Goal: Transaction & Acquisition: Purchase product/service

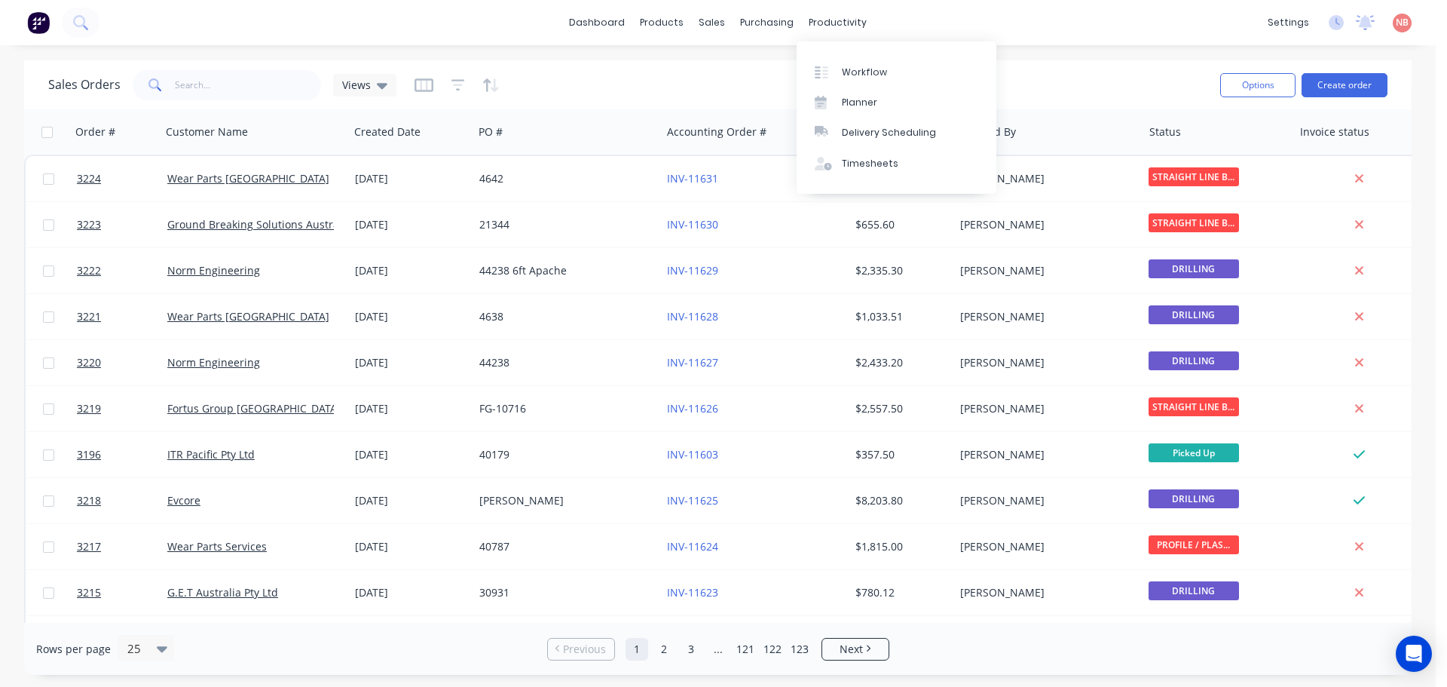
click at [861, 88] on link "Planner" at bounding box center [897, 102] width 200 height 30
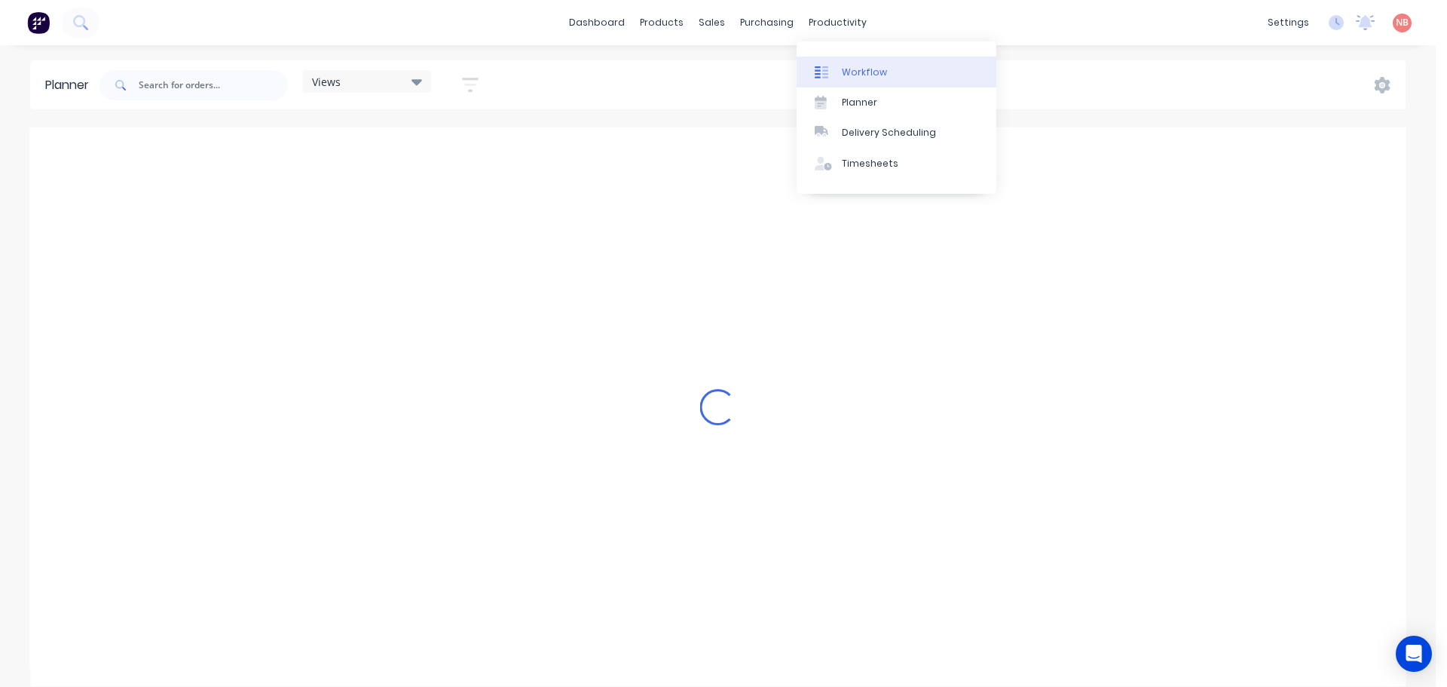
click at [853, 66] on div "Workflow" at bounding box center [864, 73] width 45 height 14
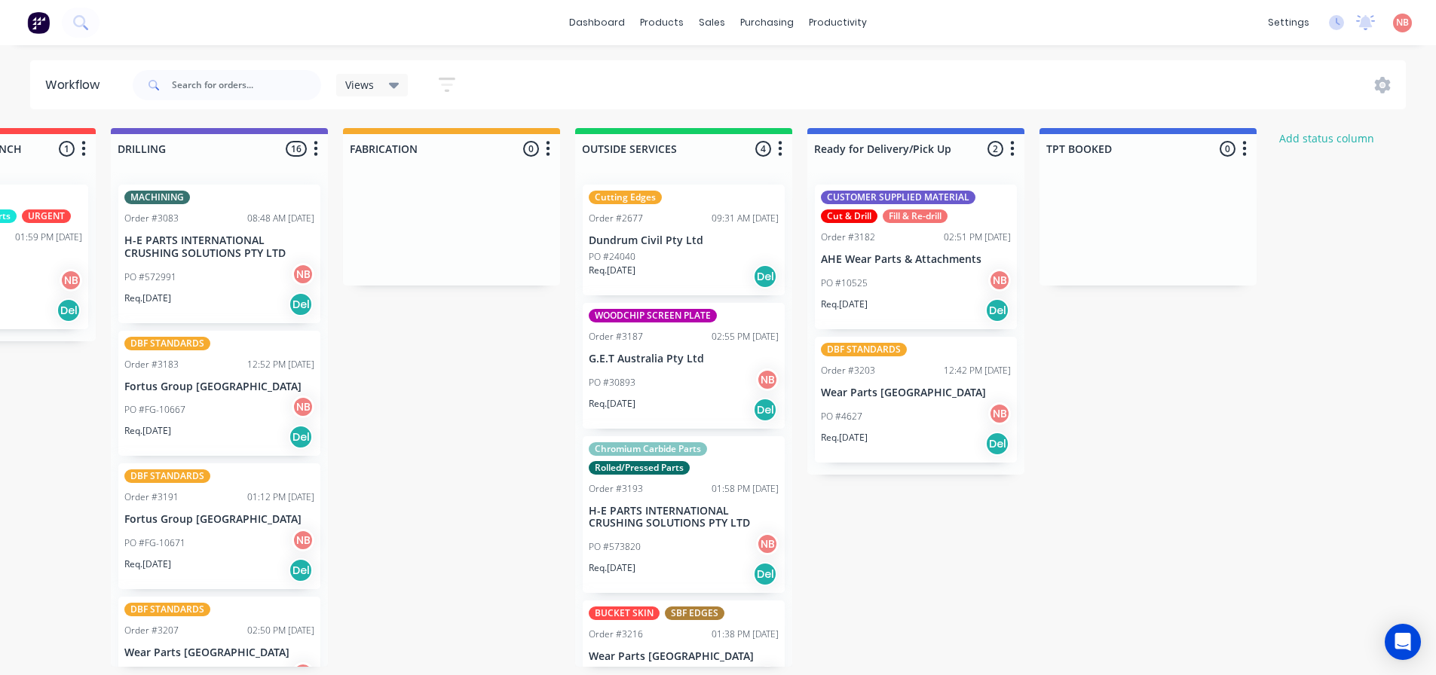
scroll to position [0, 872]
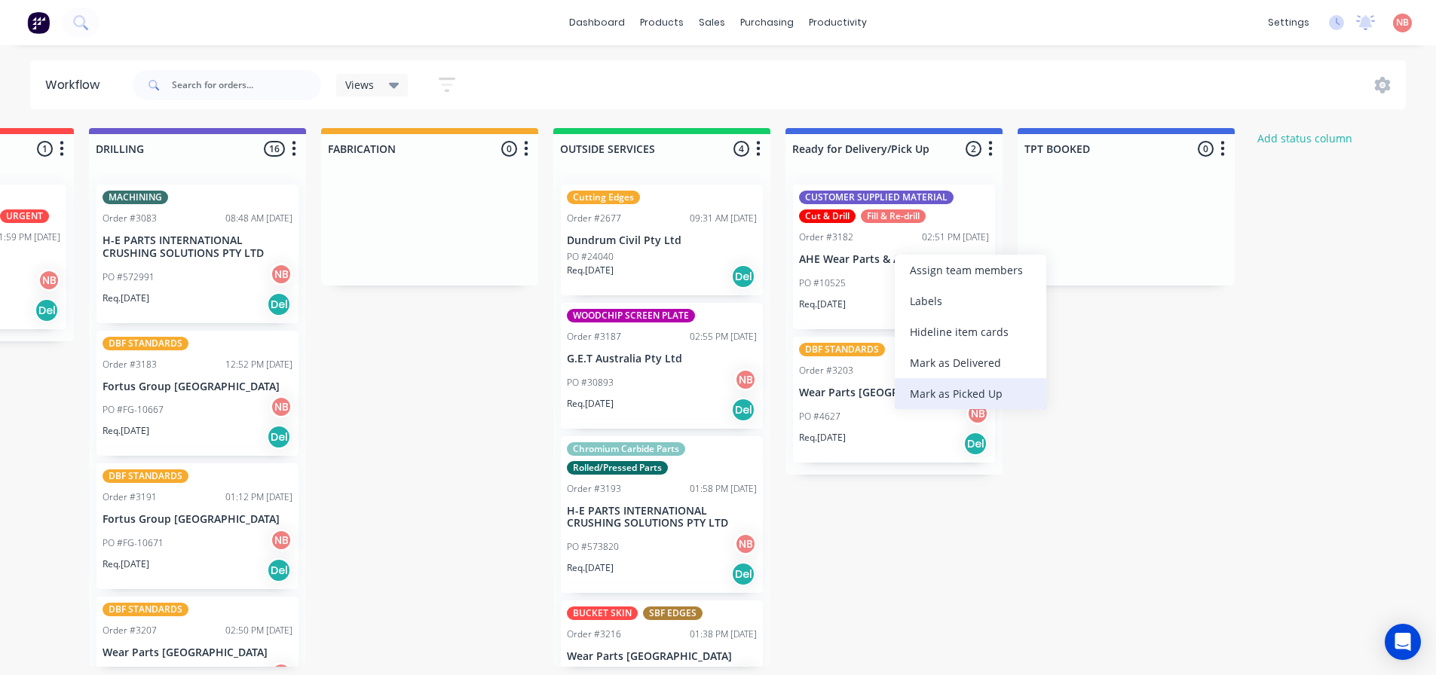
click at [933, 391] on div "Mark as Picked Up" at bounding box center [971, 393] width 152 height 31
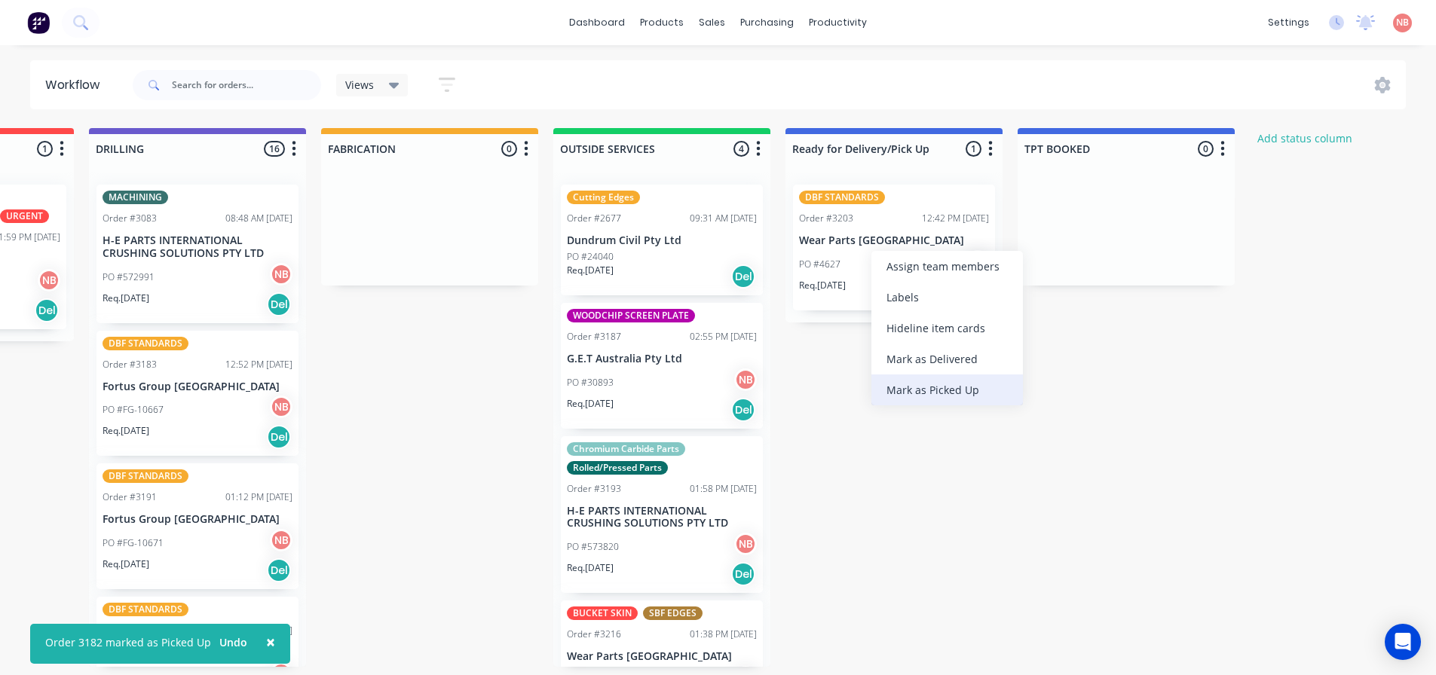
click at [908, 382] on div "Mark as Picked Up" at bounding box center [947, 390] width 152 height 31
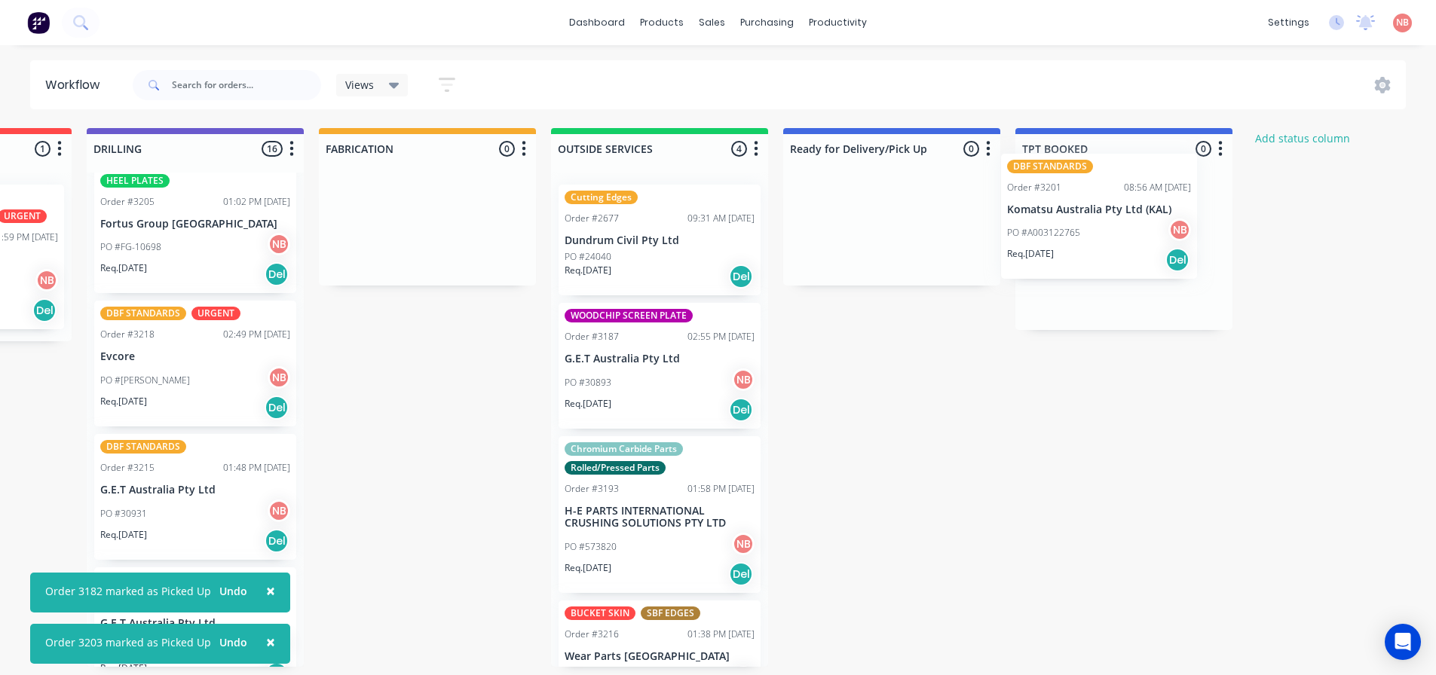
scroll to position [0, 878]
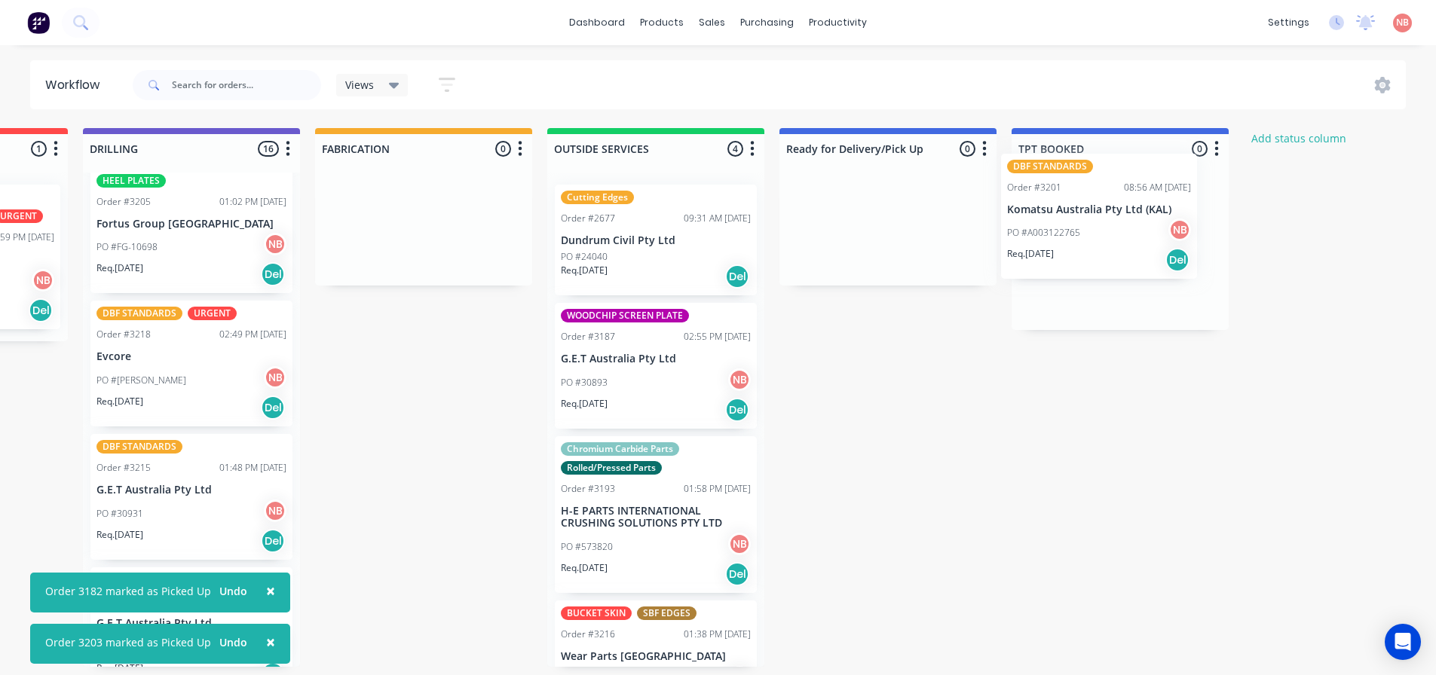
drag, startPoint x: 164, startPoint y: 247, endPoint x: 1080, endPoint y: 231, distance: 916.1
click at [1080, 231] on div "Submitted 0 Status colour #FF69B4 hex #FF69B4 Save Cancel Summaries Total order…" at bounding box center [367, 397] width 2514 height 539
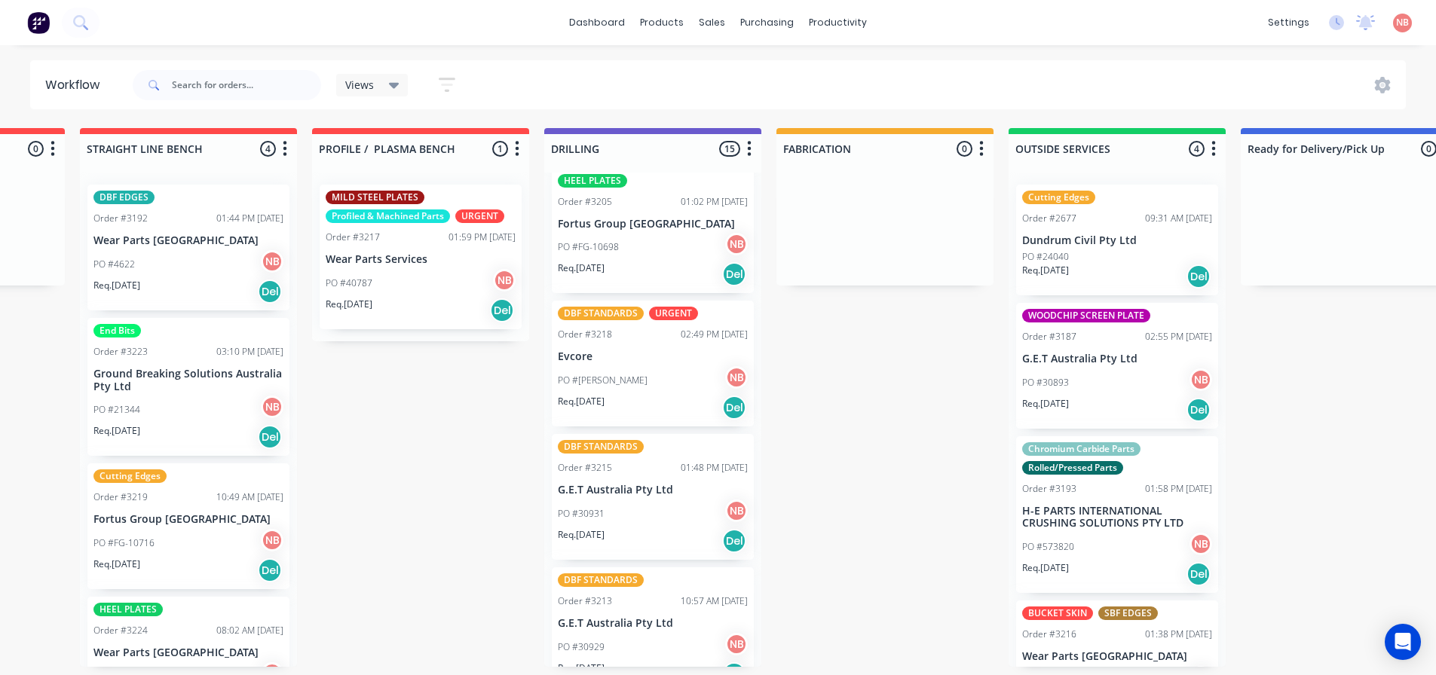
scroll to position [0, 411]
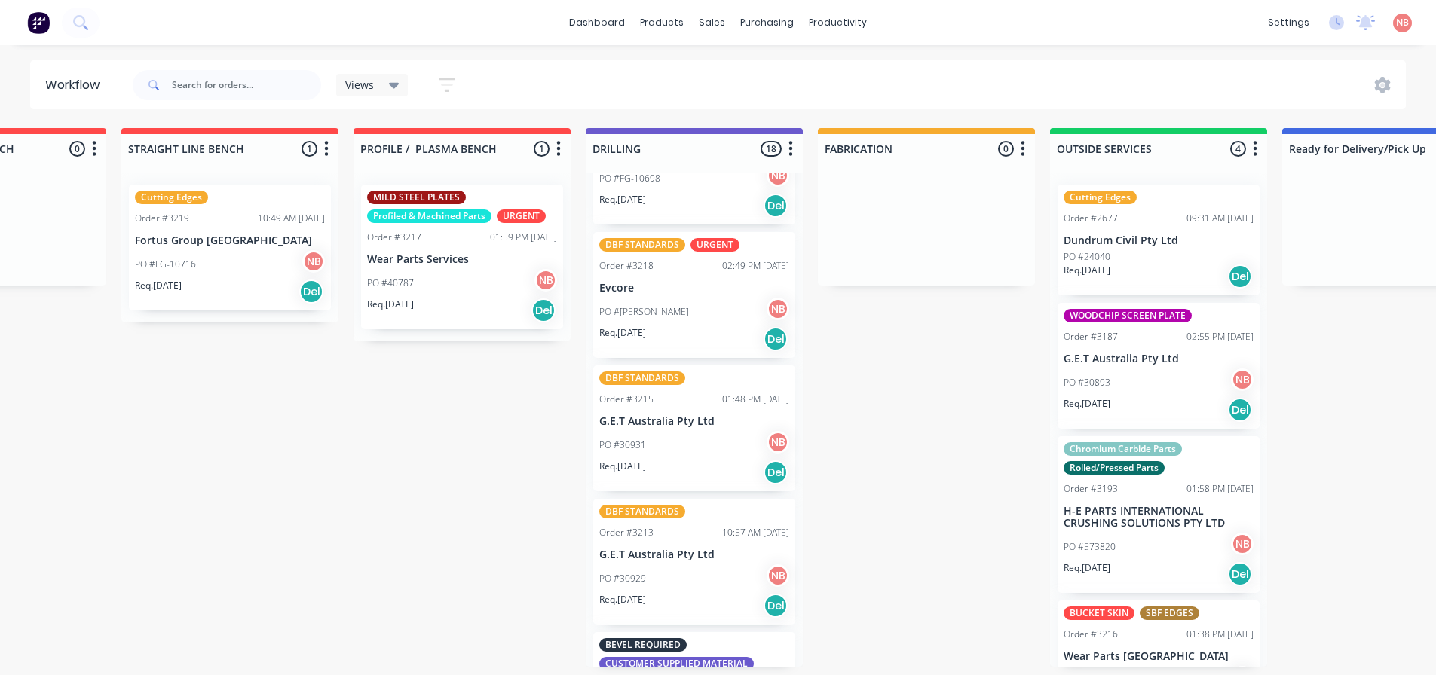
scroll to position [1012, 0]
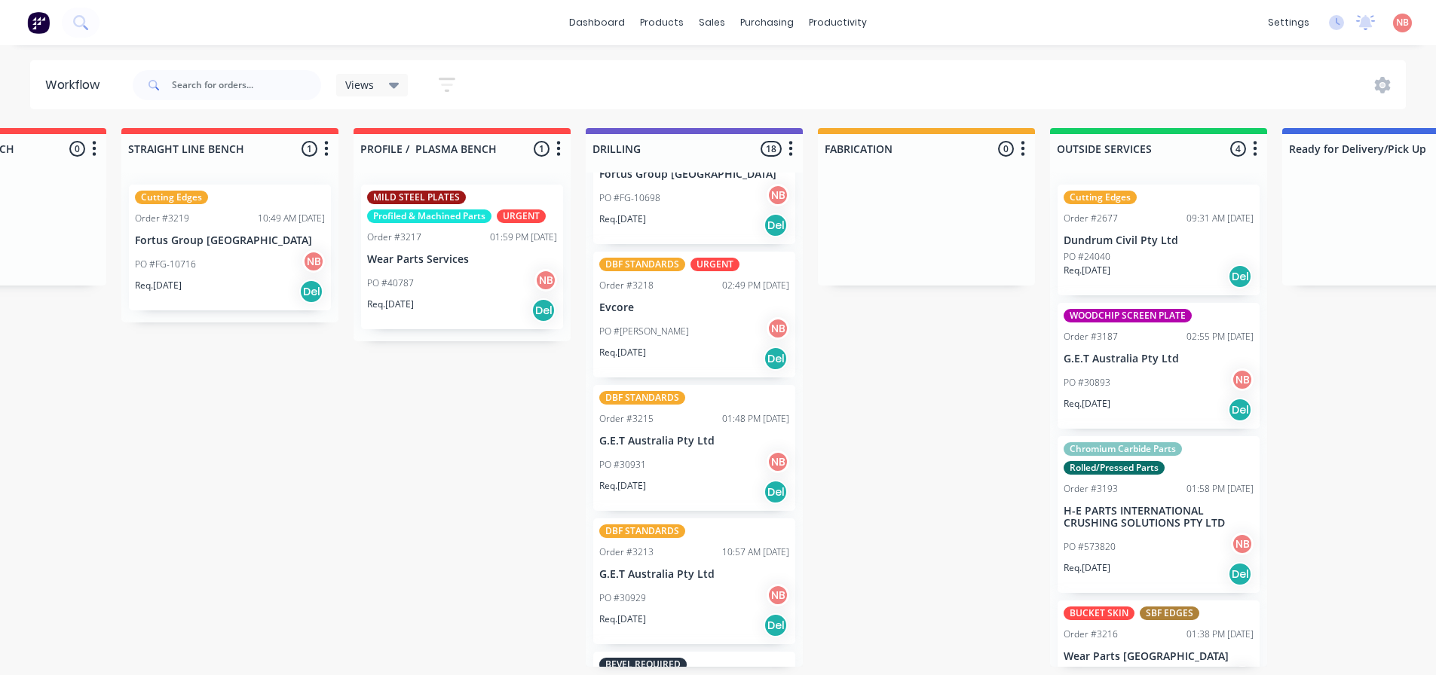
click at [695, 463] on div "PO #30931 NB" at bounding box center [694, 465] width 190 height 29
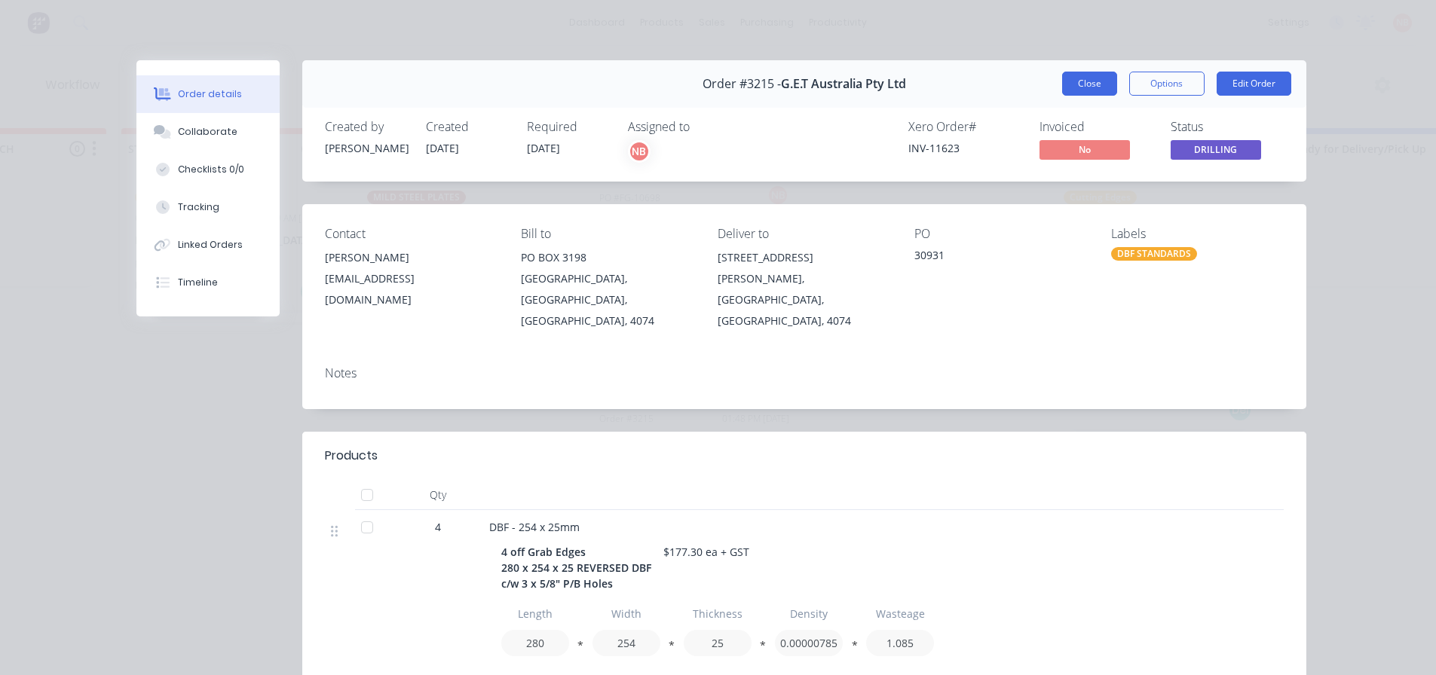
click at [1065, 88] on button "Close" at bounding box center [1089, 84] width 55 height 24
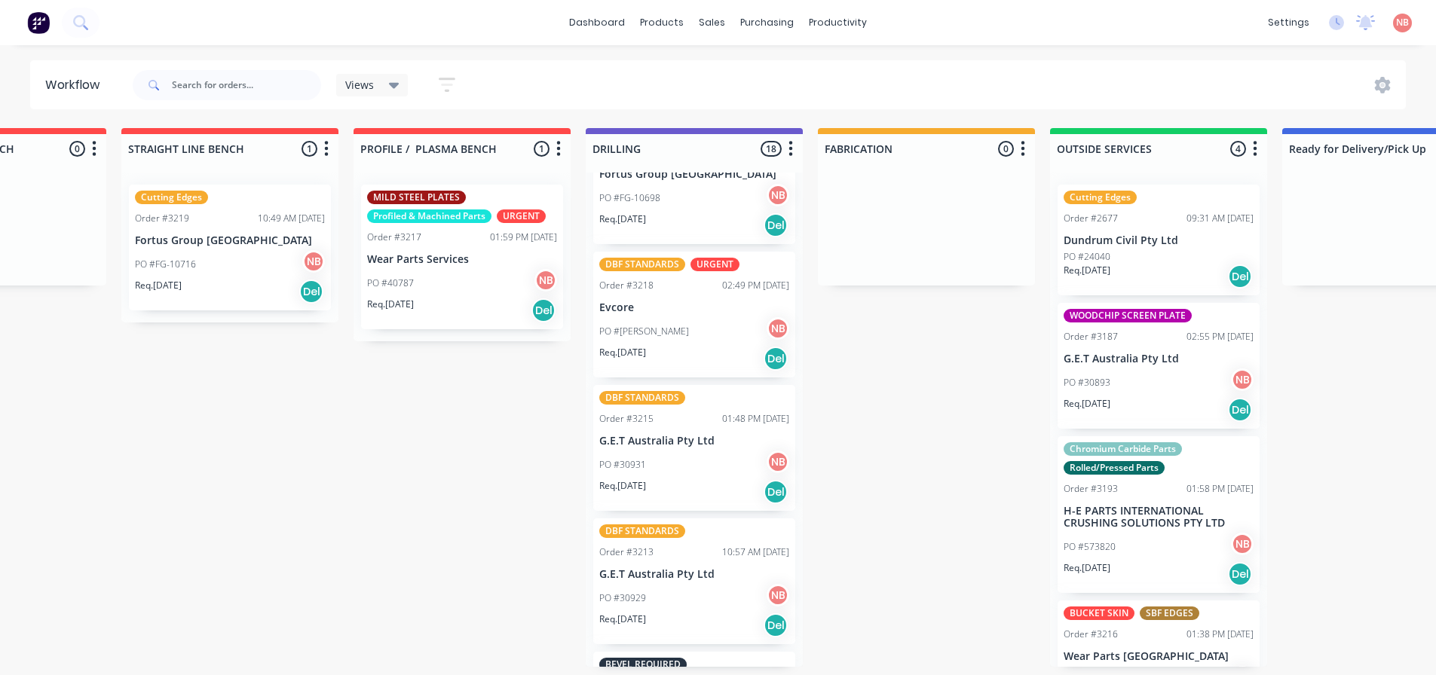
click at [667, 577] on p "G.E.T Australia Pty Ltd" at bounding box center [694, 574] width 190 height 13
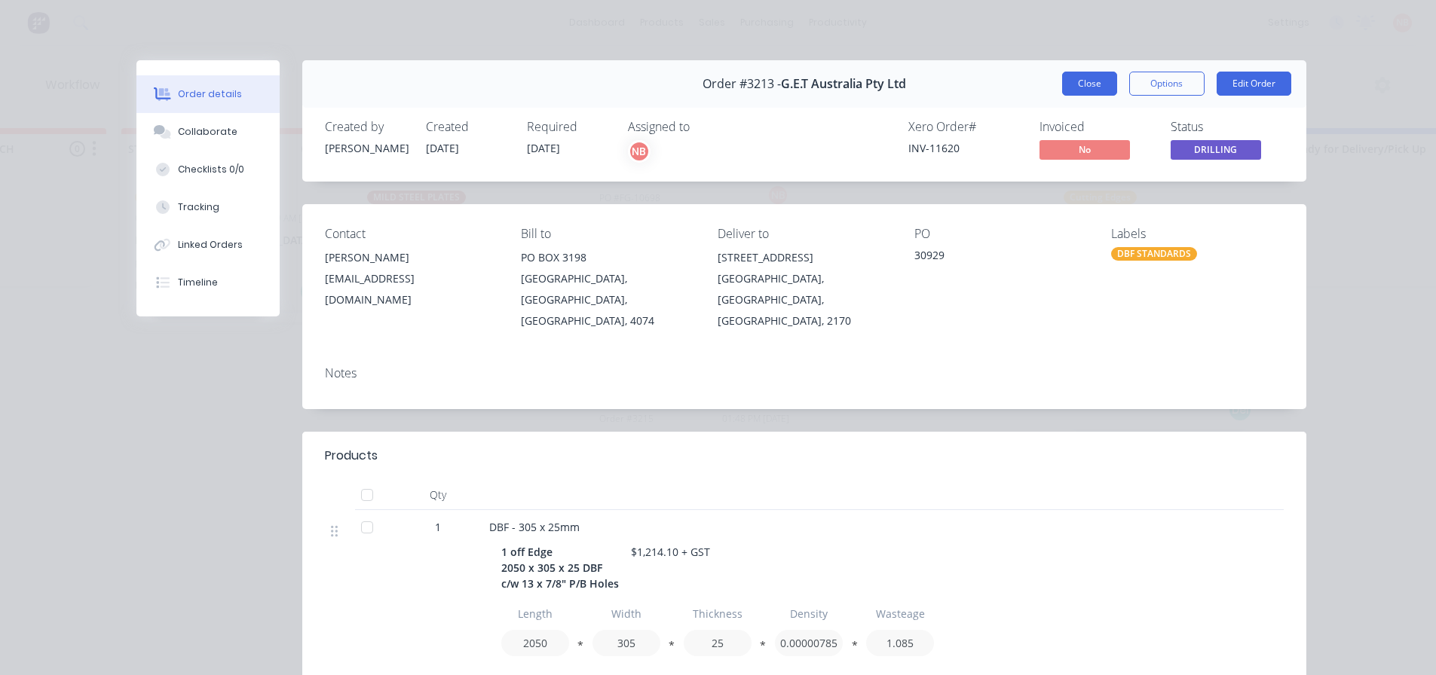
click at [1074, 90] on button "Close" at bounding box center [1089, 84] width 55 height 24
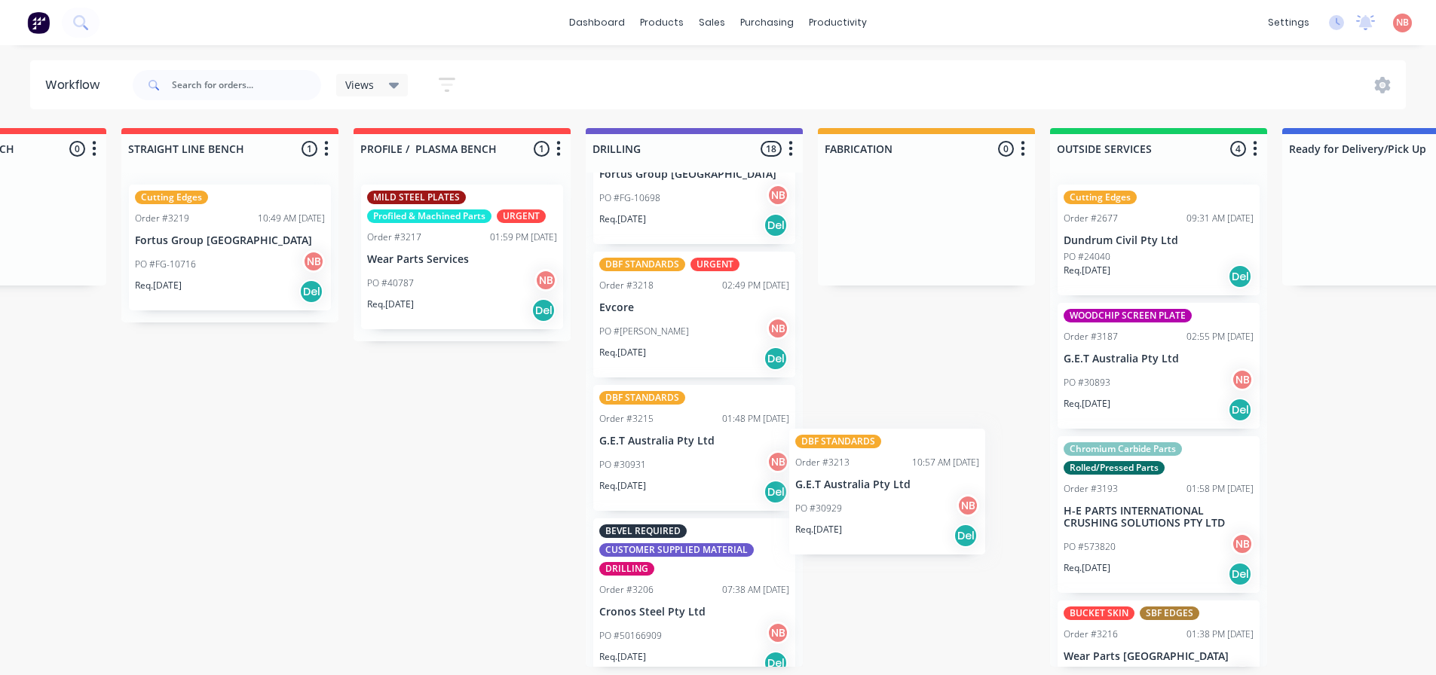
scroll to position [1013, 0]
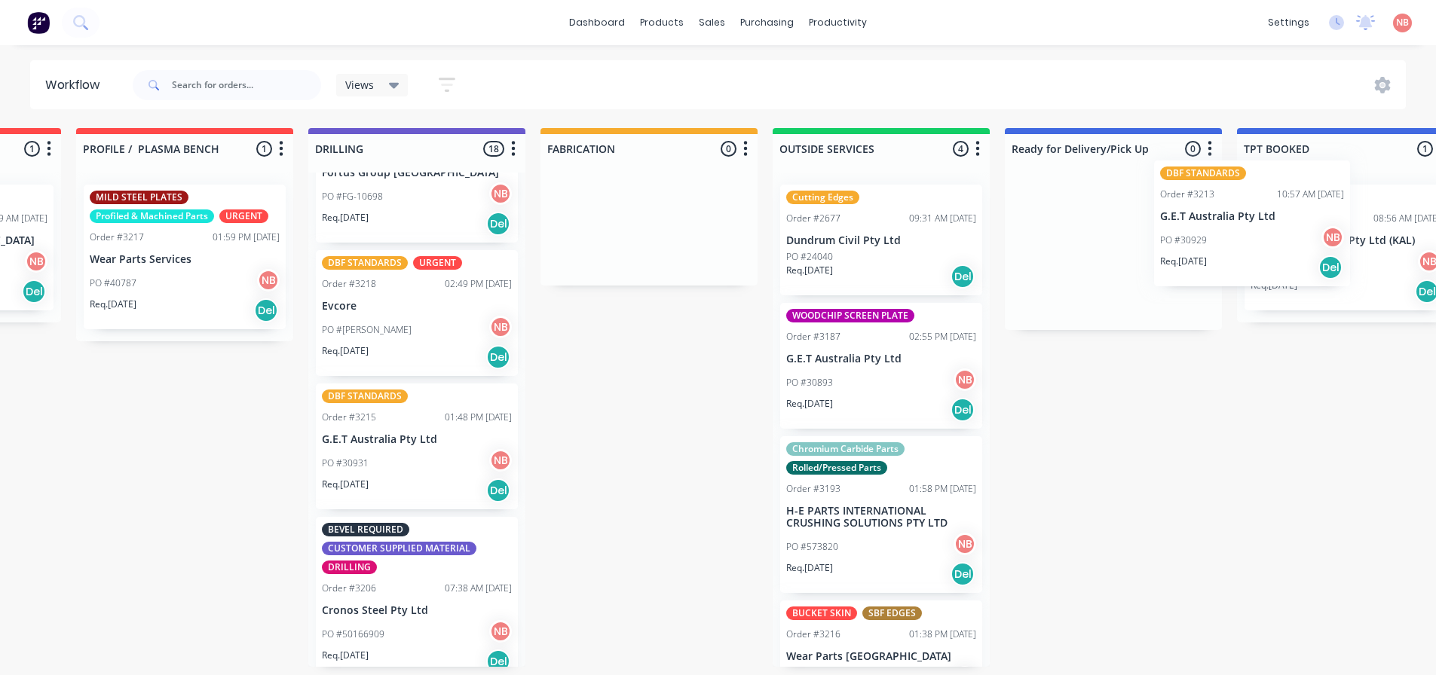
drag, startPoint x: 654, startPoint y: 606, endPoint x: 1200, endPoint y: 246, distance: 654.0
click at [1200, 246] on div "Submitted 0 Status colour #FF69B4 hex #FF69B4 Save Cancel Summaries Total order…" at bounding box center [593, 397] width 2514 height 539
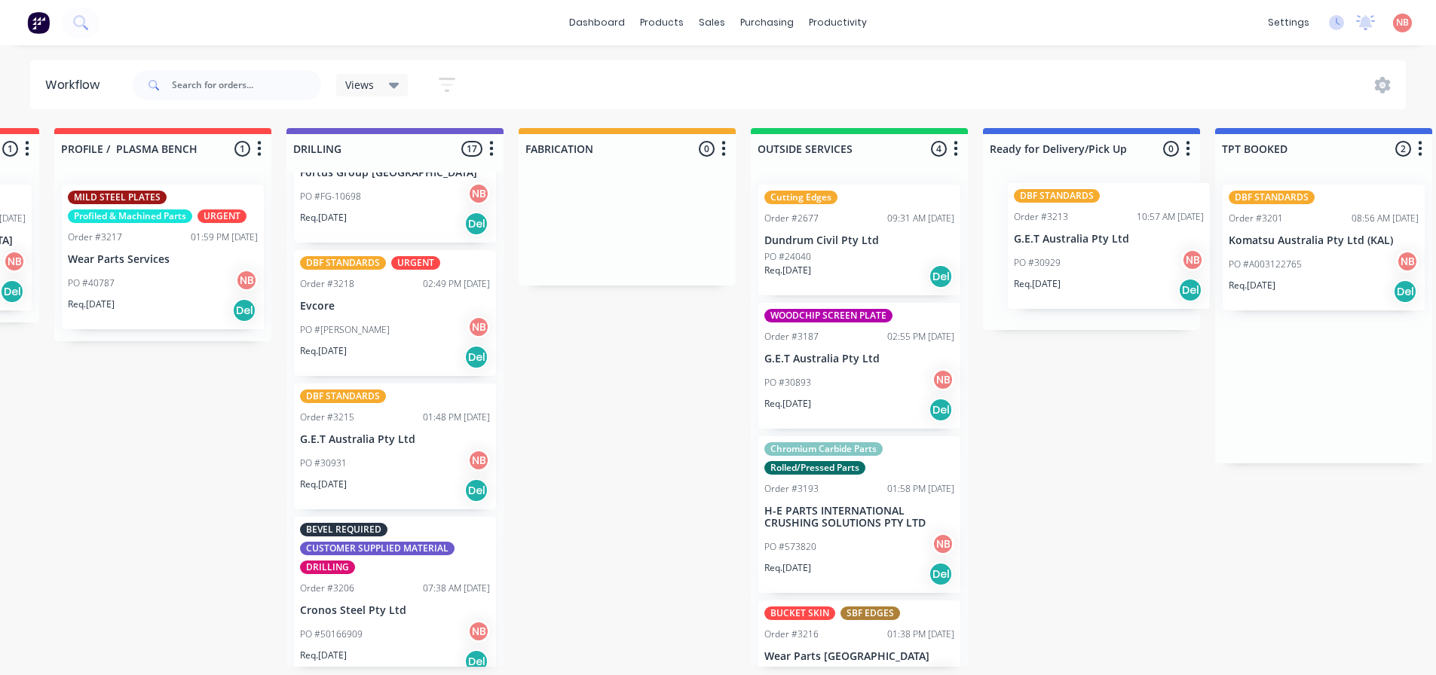
scroll to position [3, 680]
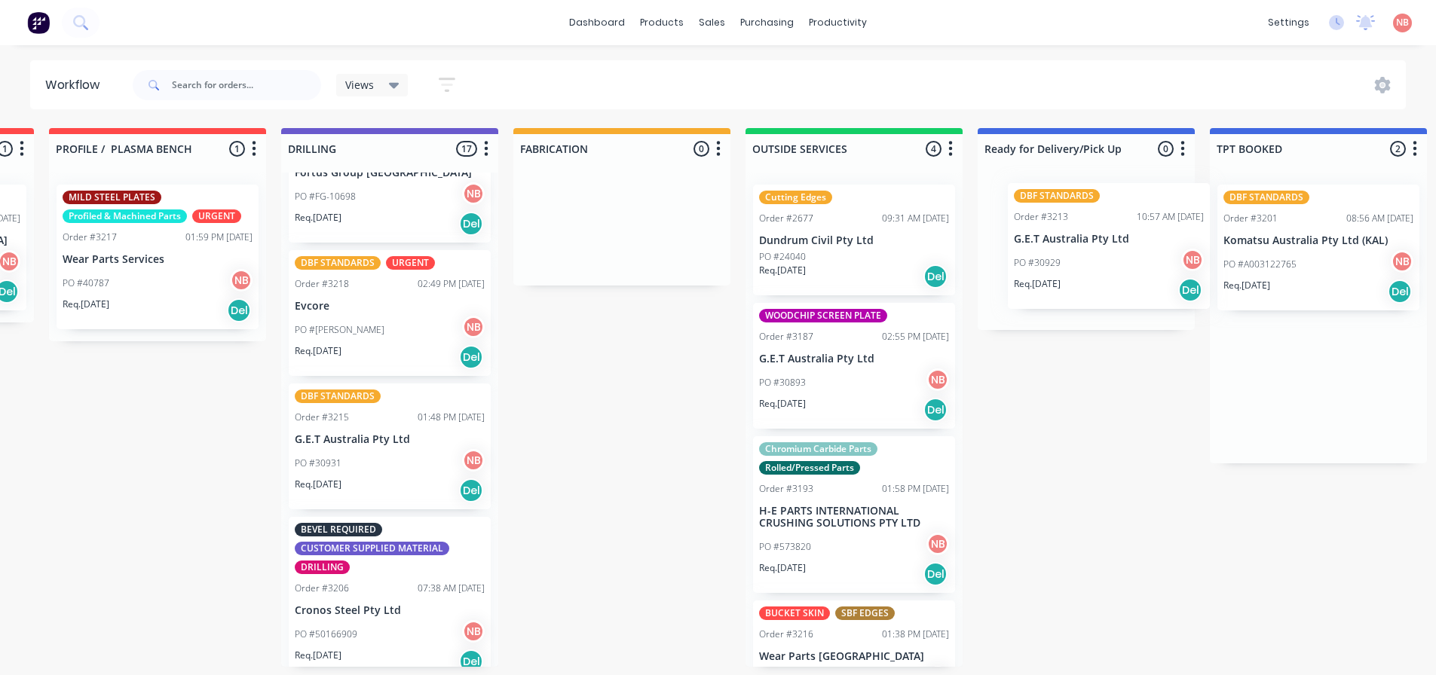
drag, startPoint x: 1212, startPoint y: 255, endPoint x: 1057, endPoint y: 233, distance: 156.8
click at [1057, 233] on div "Submitted 0 Status colour #FF69B4 hex #FF69B4 Save Cancel Summaries Total order…" at bounding box center [566, 397] width 2514 height 539
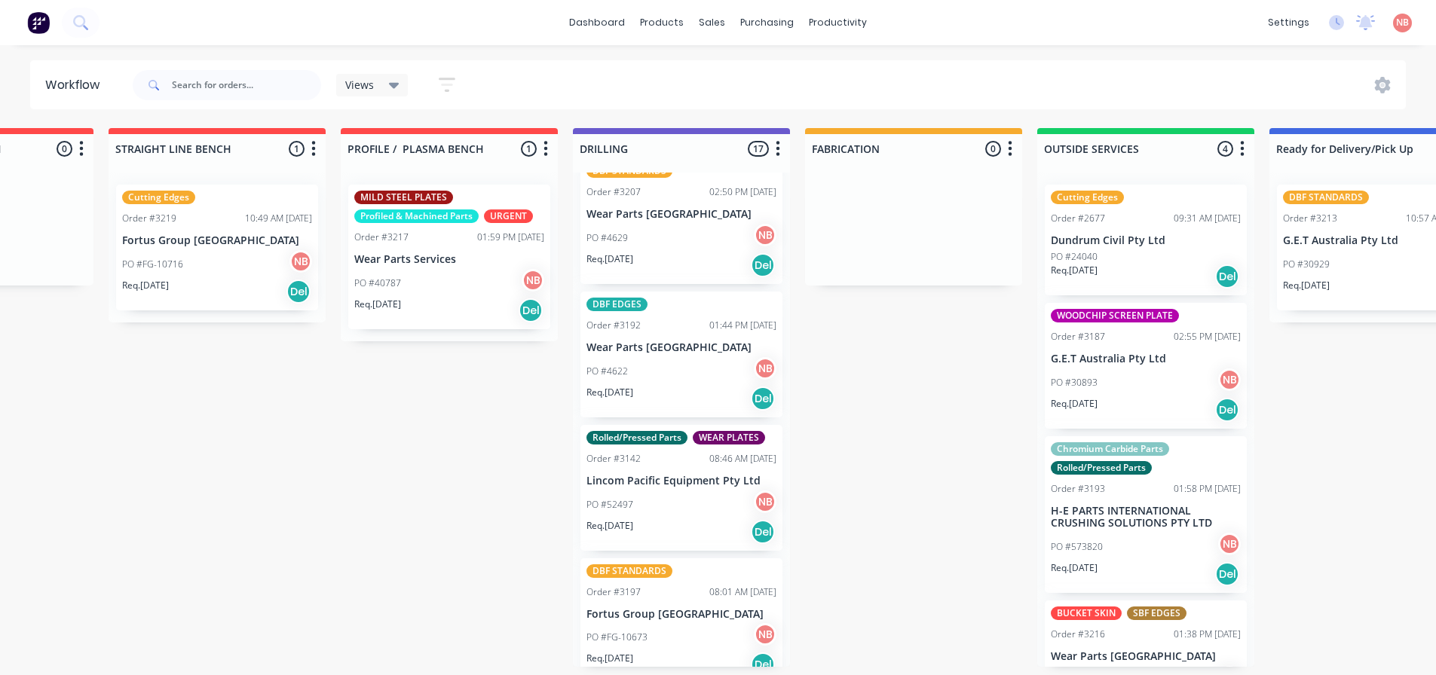
scroll to position [0, 0]
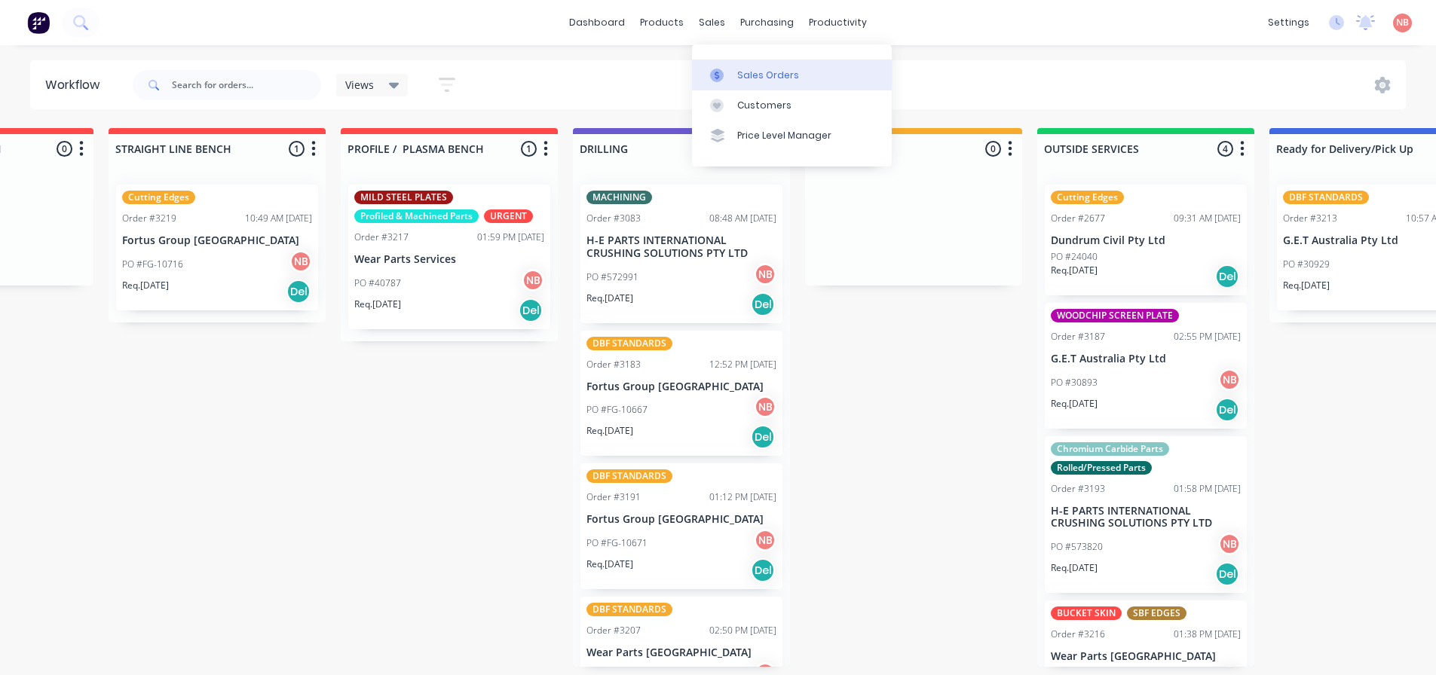
click at [721, 72] on icon at bounding box center [717, 76] width 14 height 14
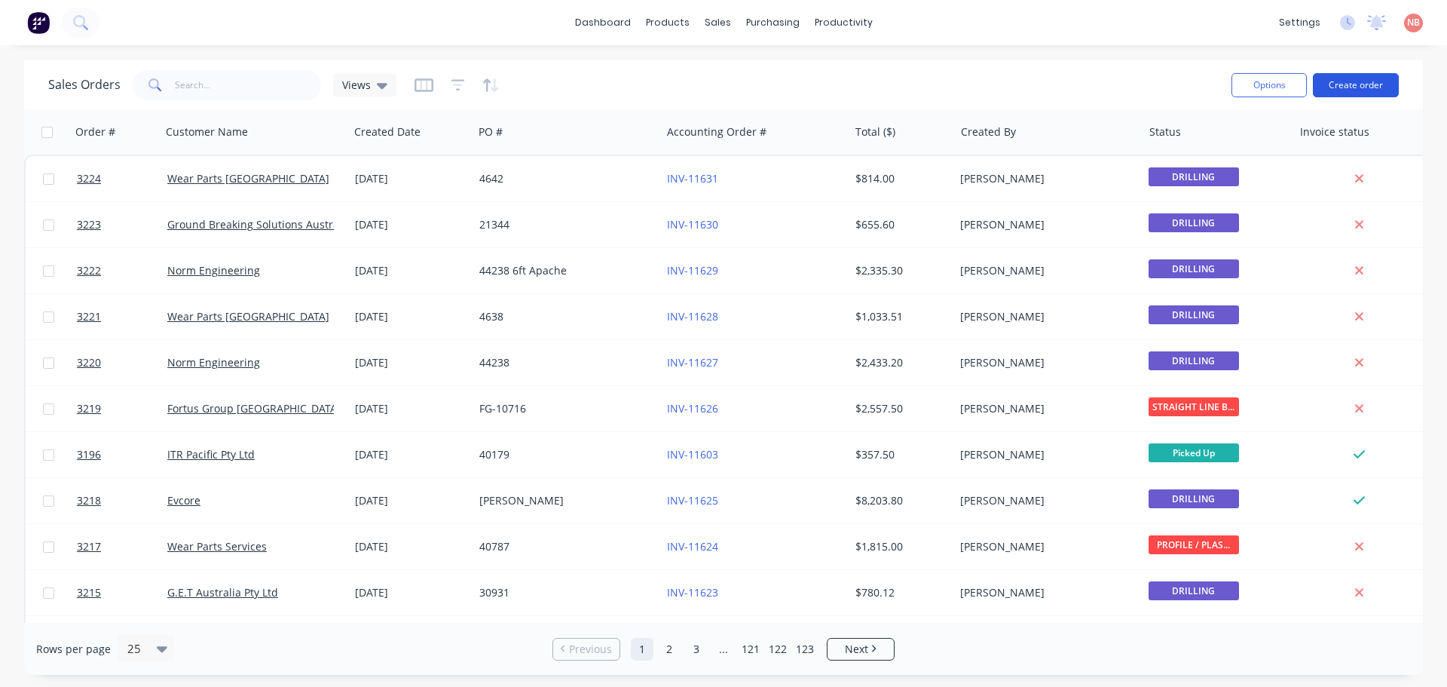
click at [1331, 77] on button "Create order" at bounding box center [1356, 85] width 86 height 24
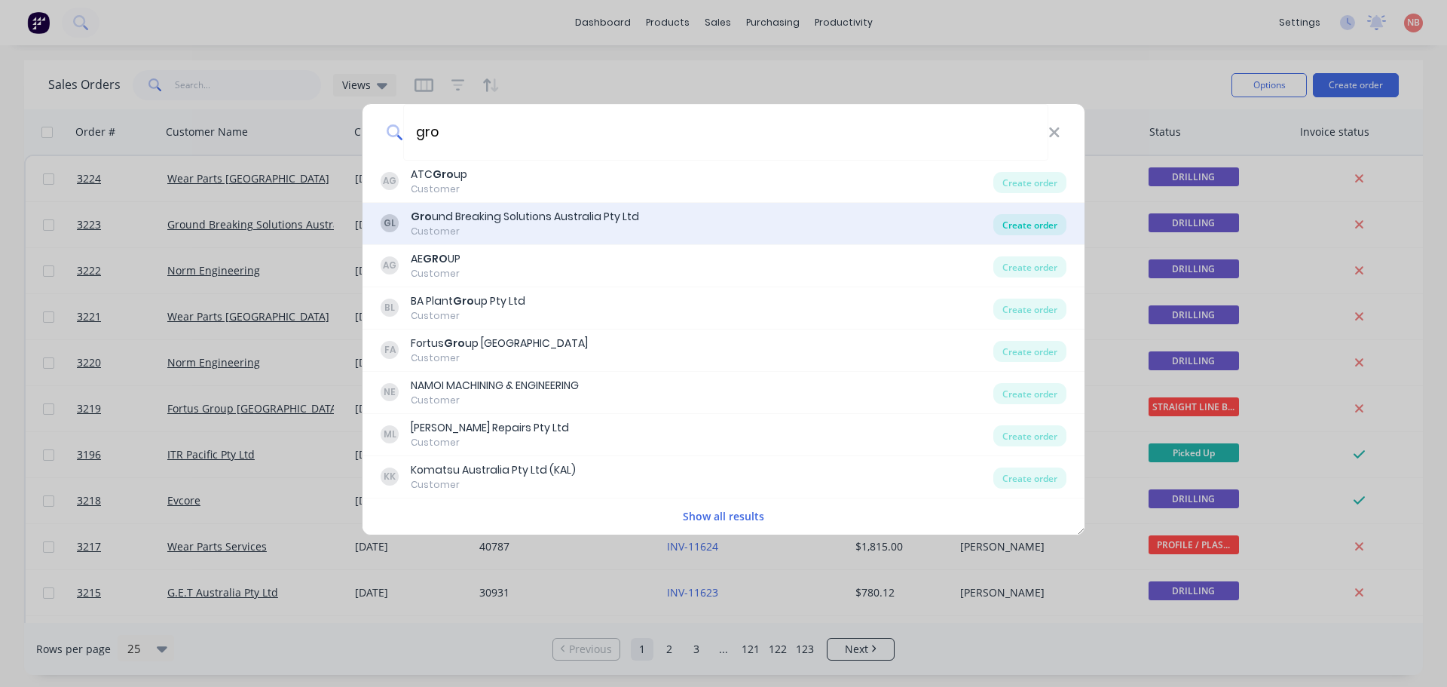
type input "gro"
click at [1012, 222] on div "Create order" at bounding box center [1030, 224] width 73 height 21
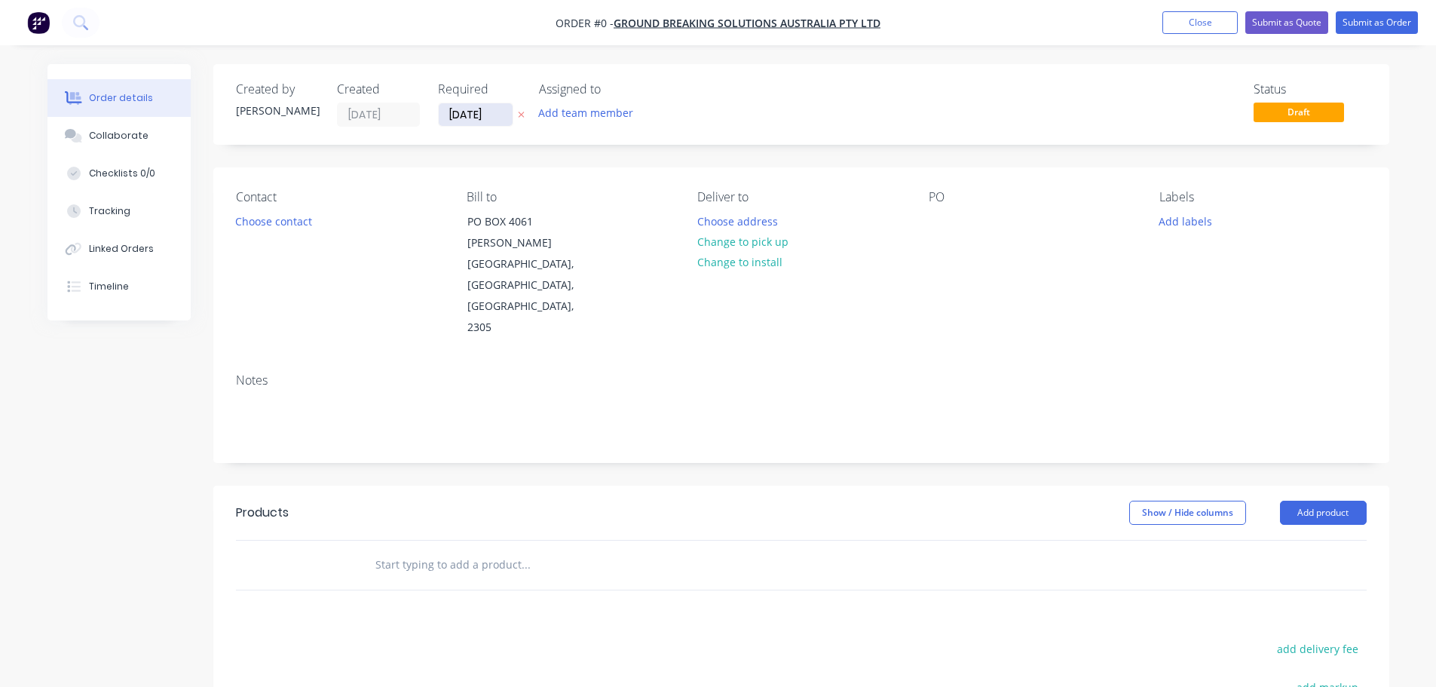
click at [485, 121] on input "[DATE]" at bounding box center [476, 114] width 74 height 23
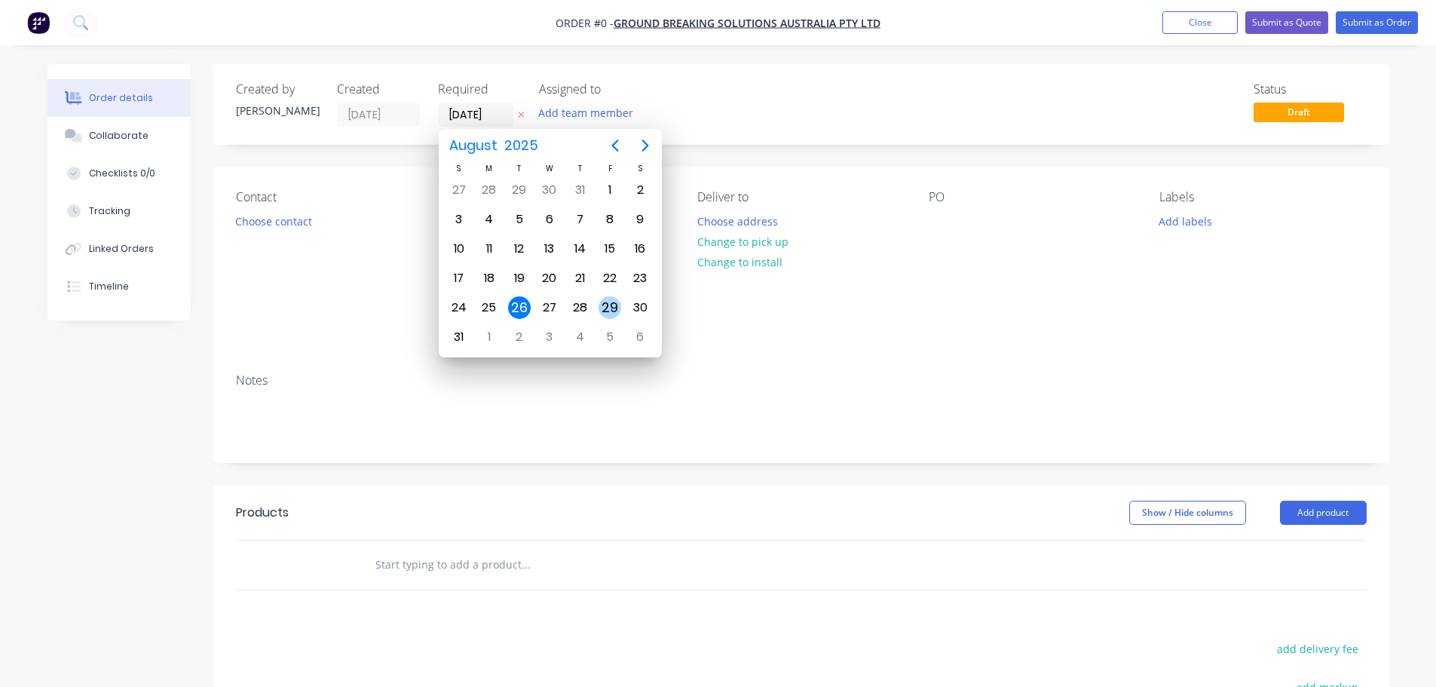
click at [611, 311] on div "29" at bounding box center [610, 307] width 23 height 23
type input "[DATE]"
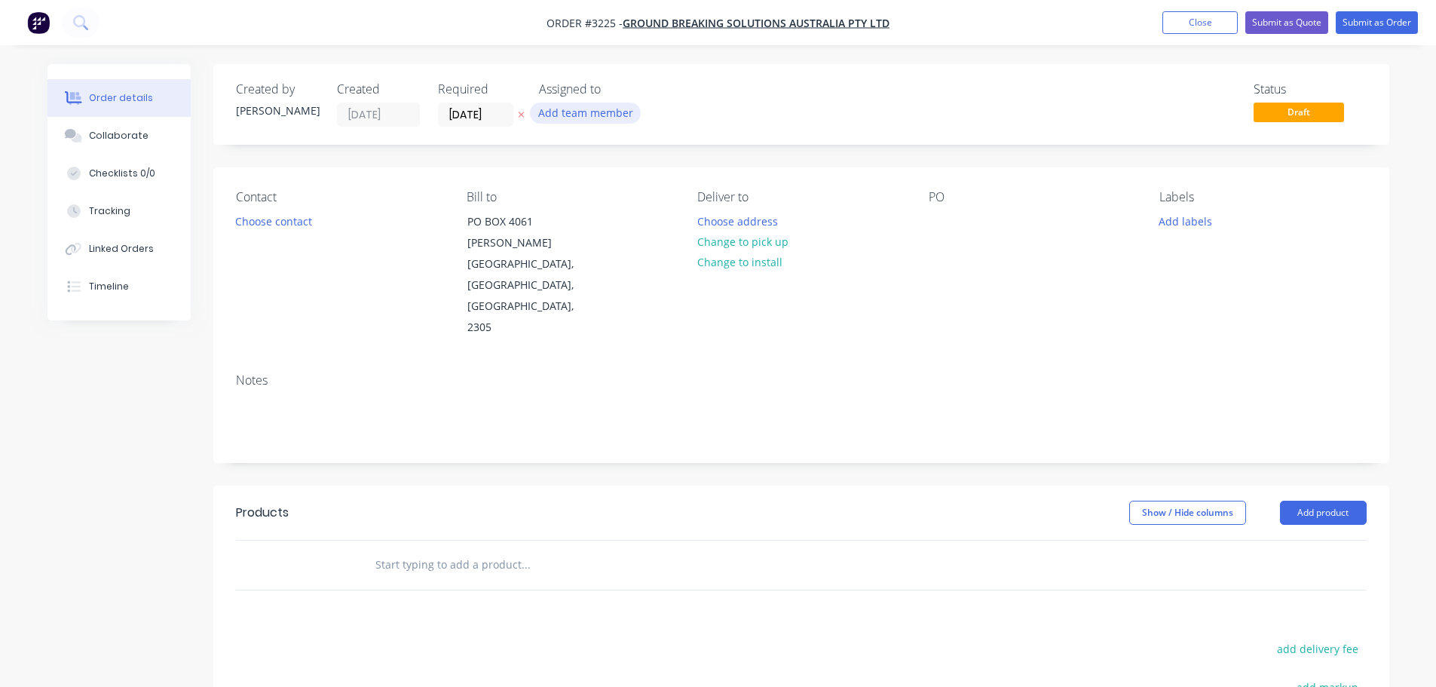
click at [593, 118] on button "Add team member" at bounding box center [585, 113] width 111 height 20
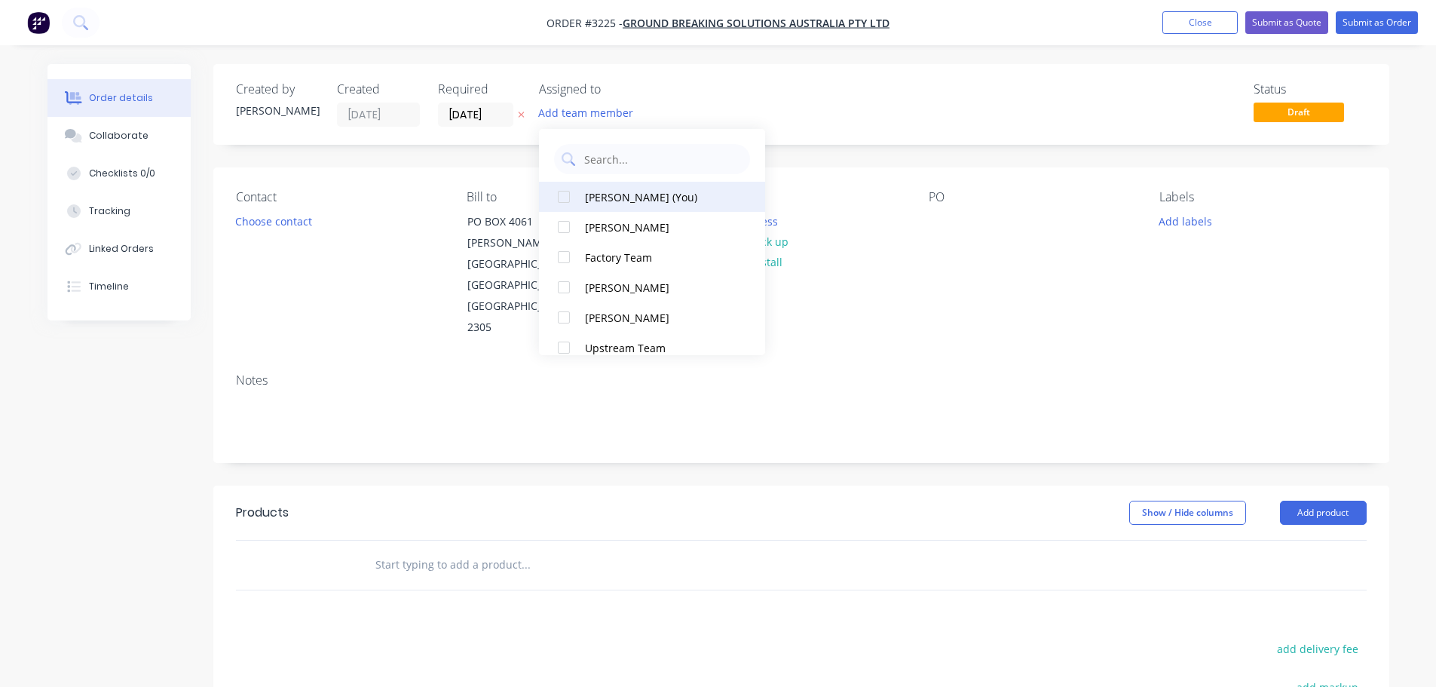
click at [618, 190] on div "[PERSON_NAME] (You)" at bounding box center [660, 197] width 151 height 16
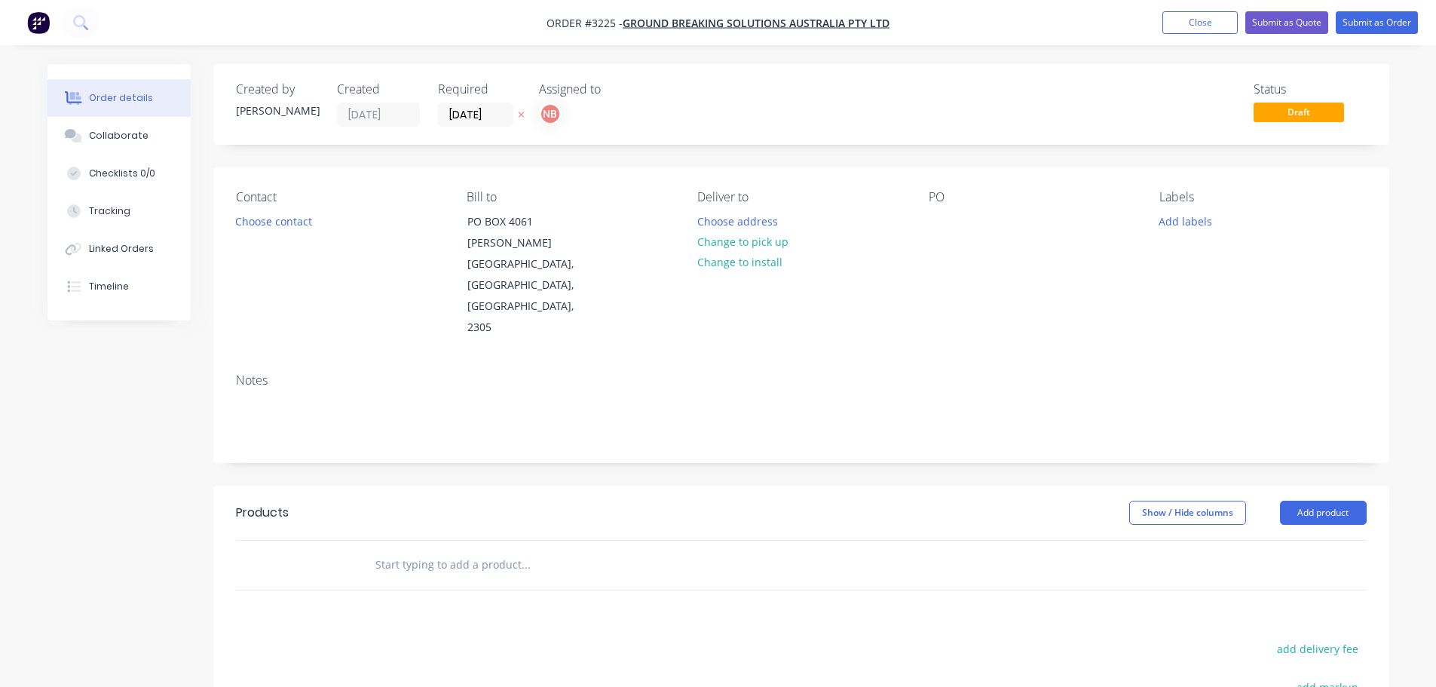
click at [329, 221] on div "Contact Choose contact" at bounding box center [339, 264] width 207 height 149
click at [309, 223] on button "Choose contact" at bounding box center [273, 220] width 93 height 20
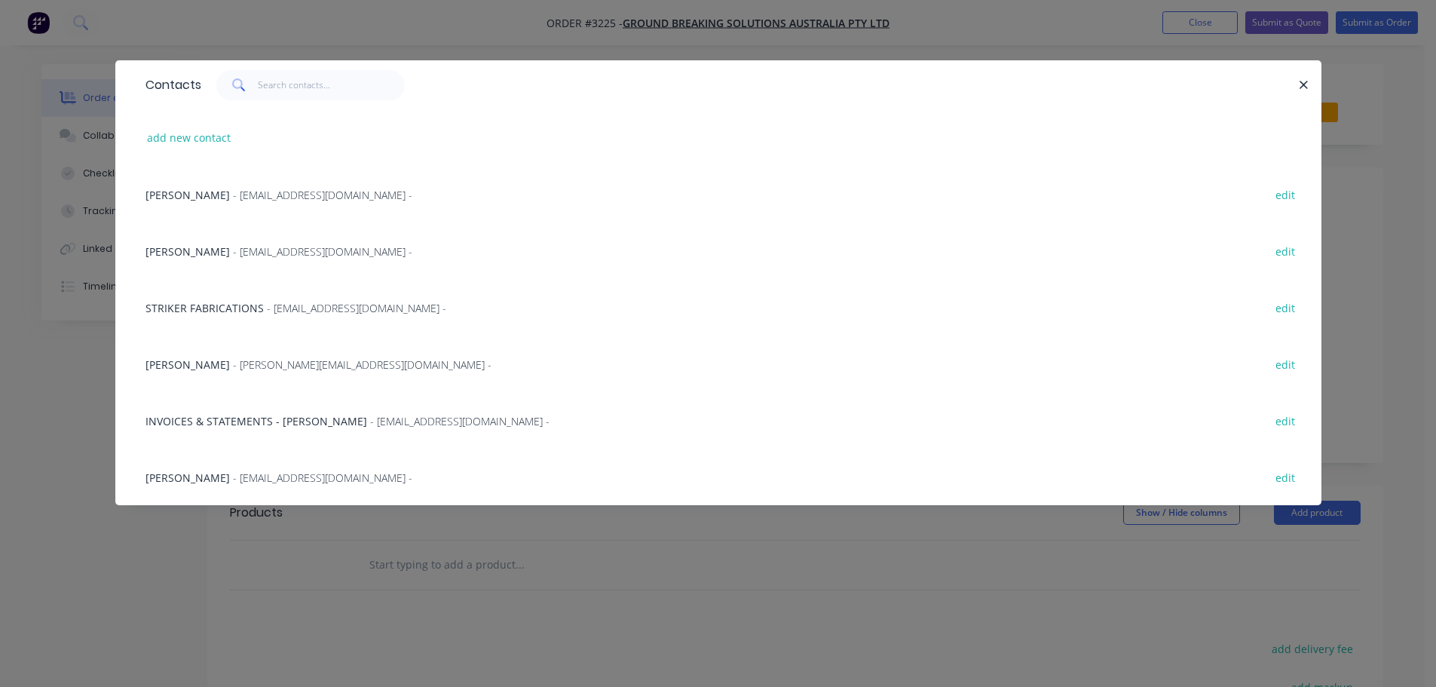
click at [263, 188] on span "- sales@groundbreakingsolutions.com.au -" at bounding box center [322, 195] width 179 height 14
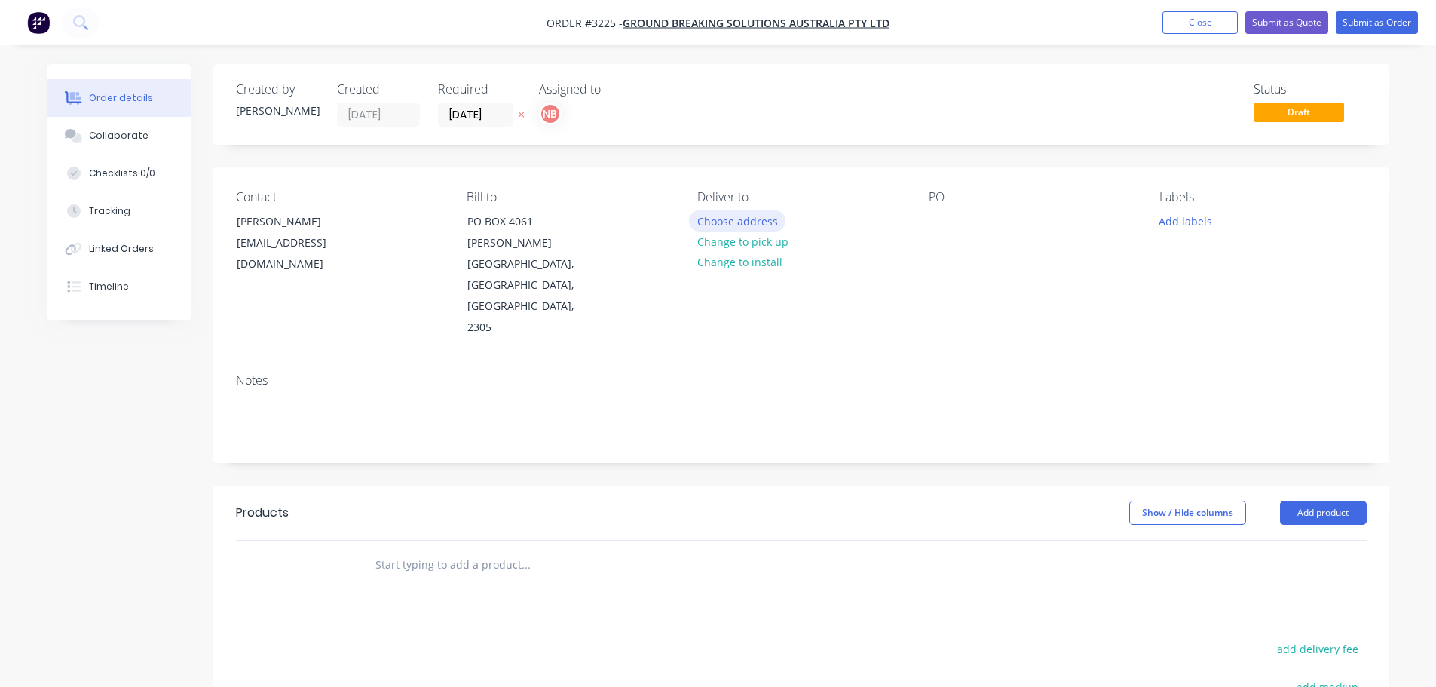
click at [747, 219] on button "Choose address" at bounding box center [737, 220] width 96 height 20
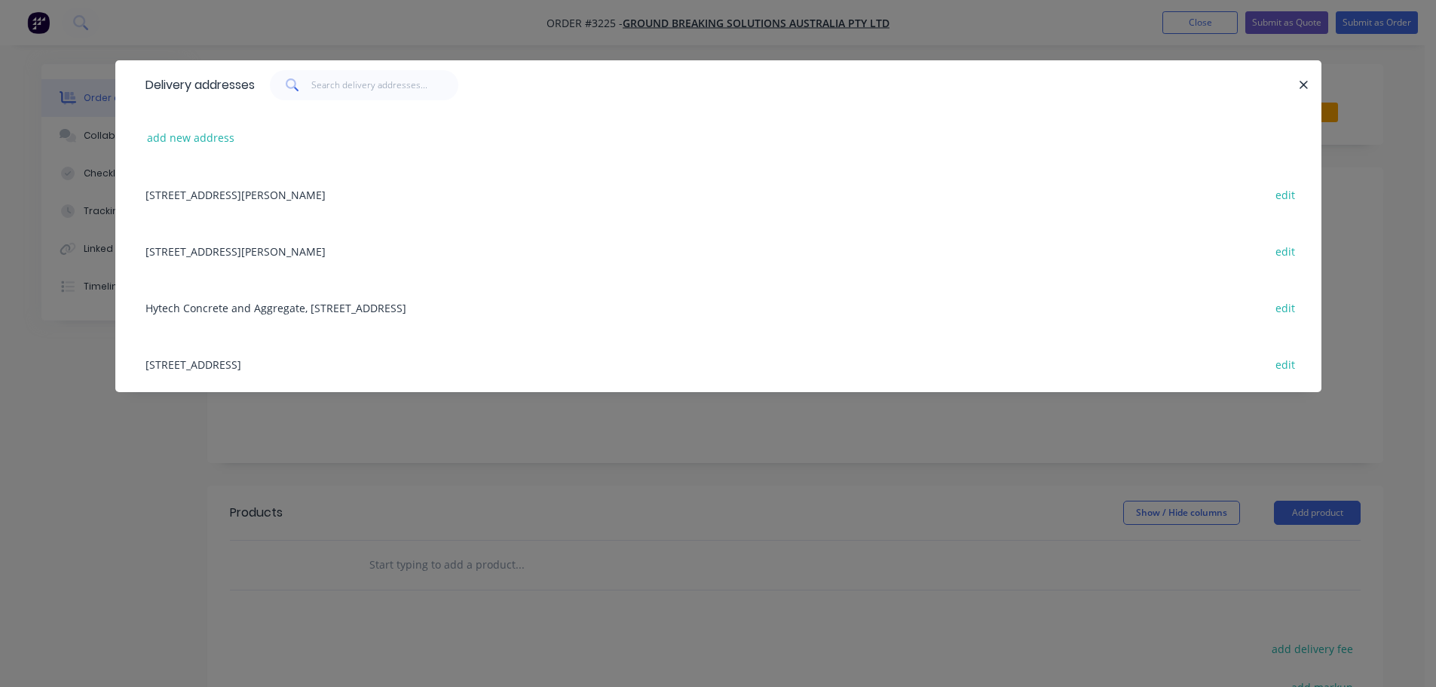
click at [244, 383] on div "4/112 Munibung Road, Boolaroo, New South Wales, Australia, 2284 edit" at bounding box center [718, 363] width 1161 height 57
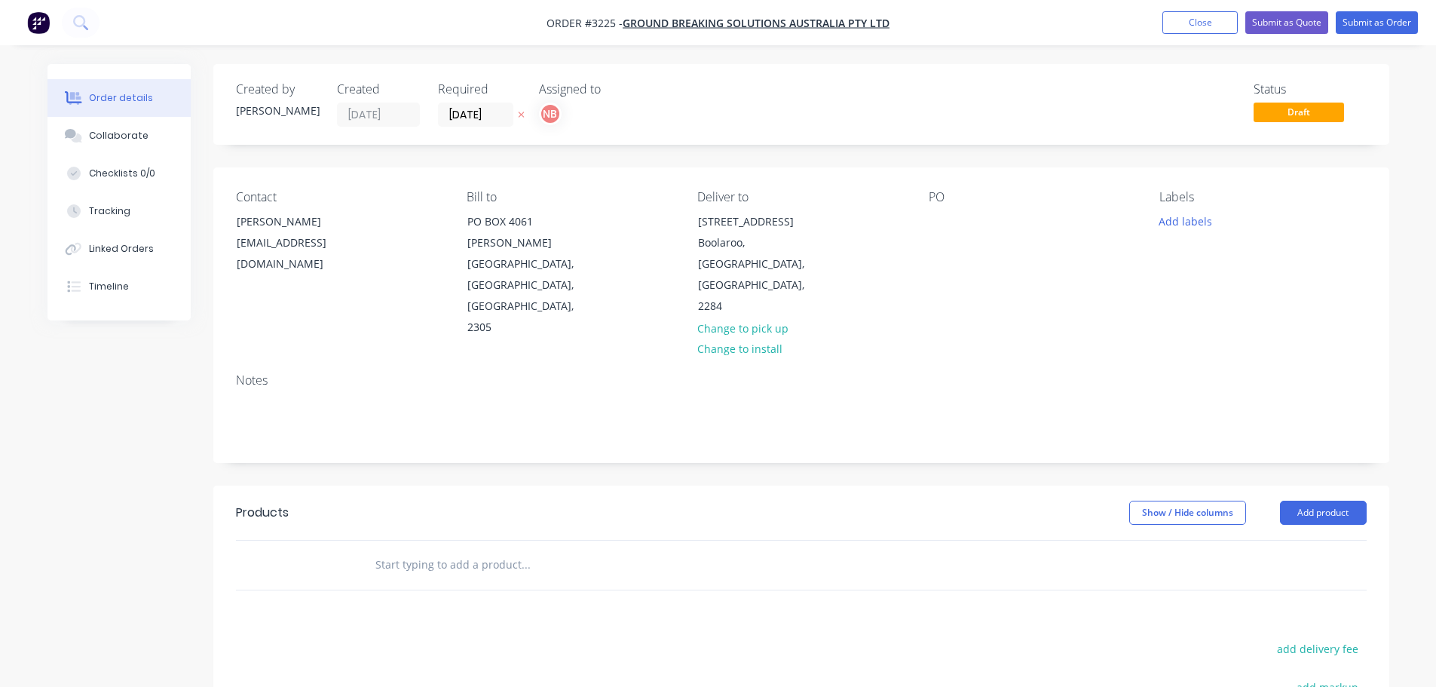
click at [927, 223] on div "Contact Mark Kimmorley sales@groundbreakingsolutions.com.au Bill to PO BOX 4061…" at bounding box center [801, 264] width 1176 height 194
click at [940, 217] on div at bounding box center [941, 221] width 24 height 22
click at [1179, 218] on button "Add labels" at bounding box center [1185, 220] width 69 height 20
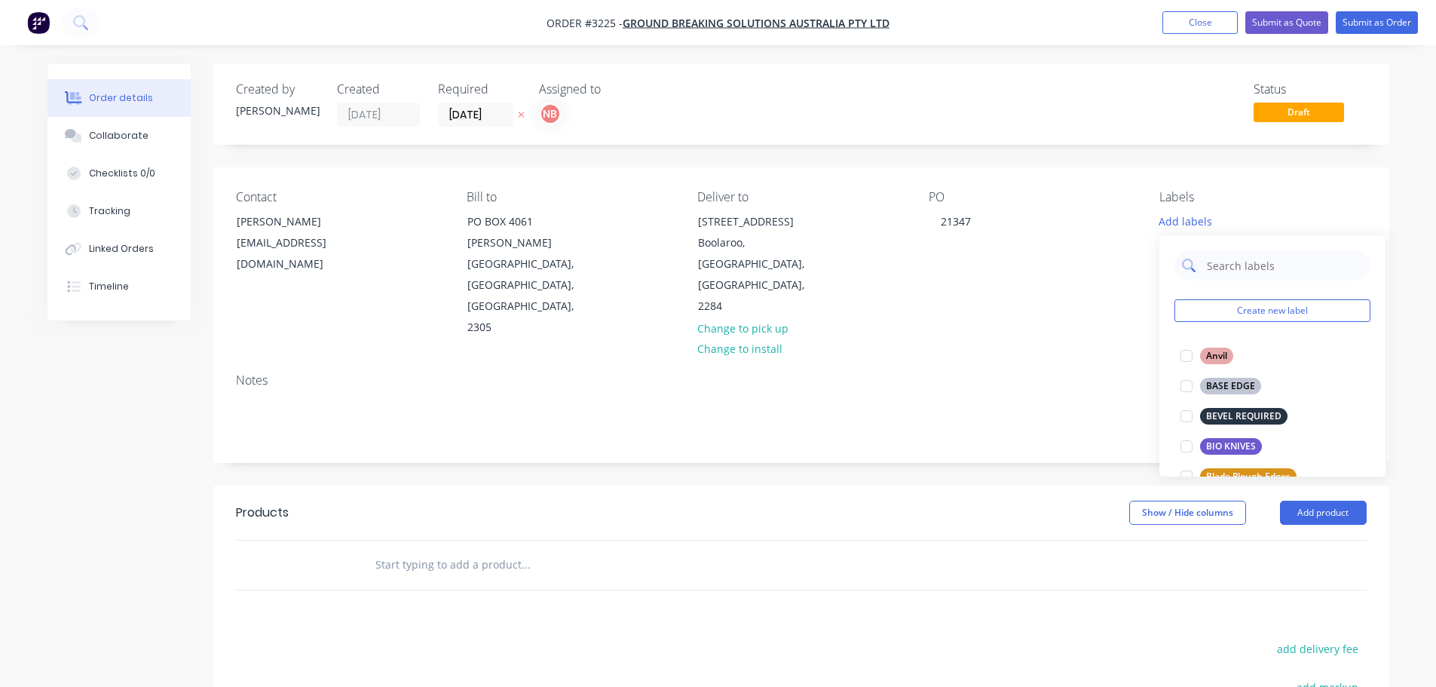
click at [1227, 274] on input "text" at bounding box center [1284, 265] width 158 height 30
type input "dbf"
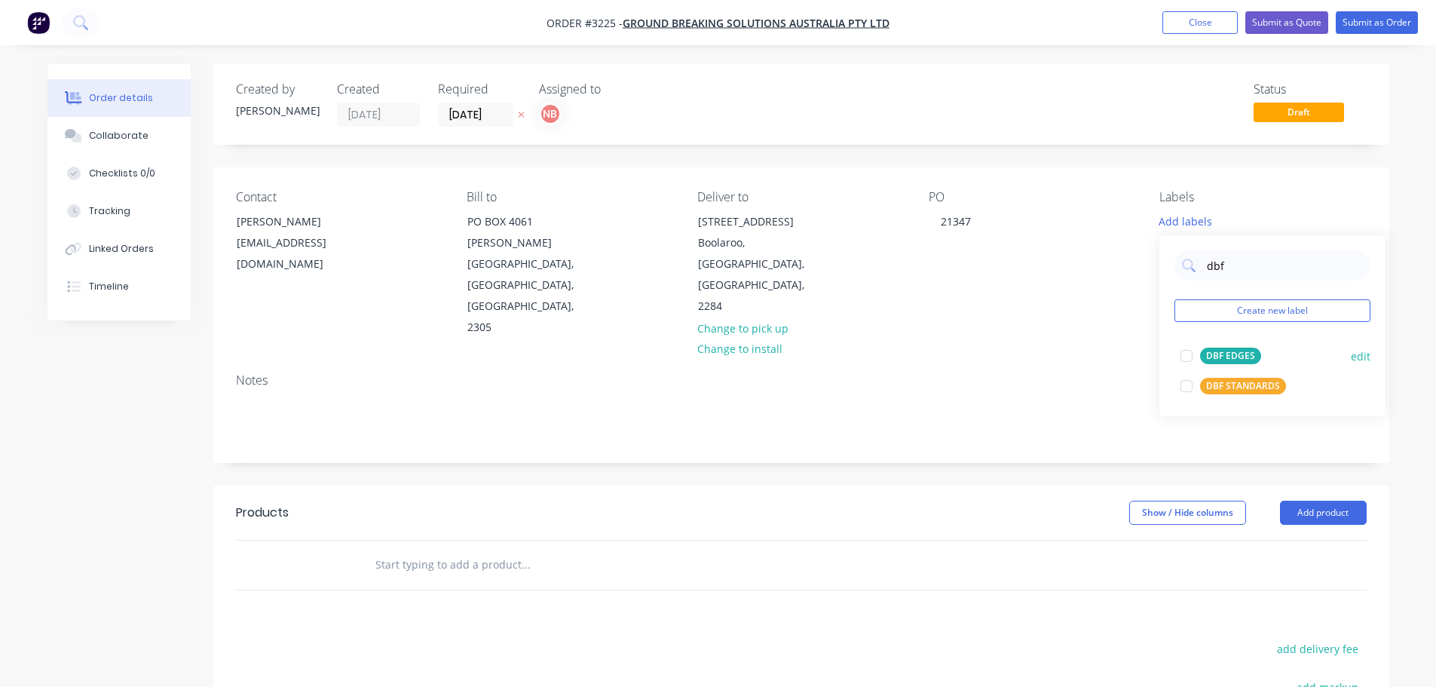
drag, startPoint x: 1242, startPoint y: 394, endPoint x: 1251, endPoint y: 392, distance: 8.4
click at [1242, 394] on div "DBF STANDARDS" at bounding box center [1243, 386] width 86 height 17
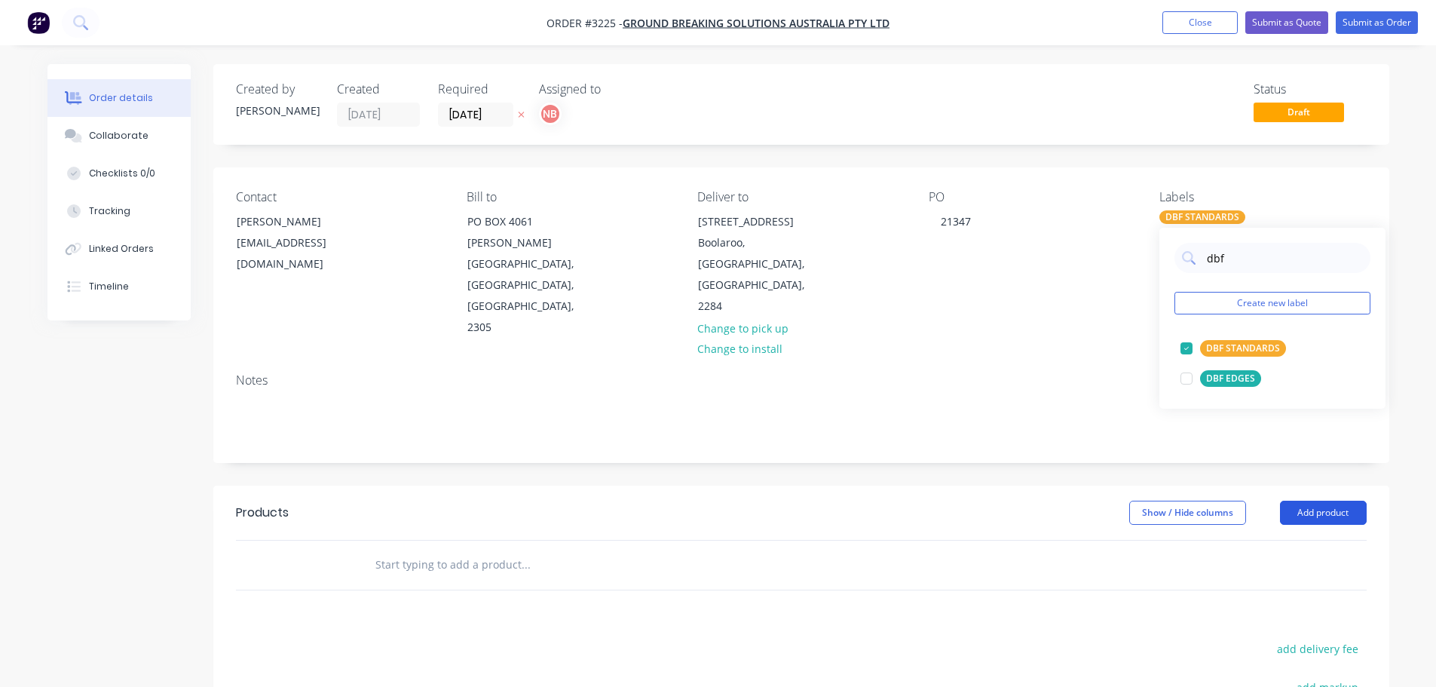
click at [1325, 501] on button "Add product" at bounding box center [1323, 513] width 87 height 24
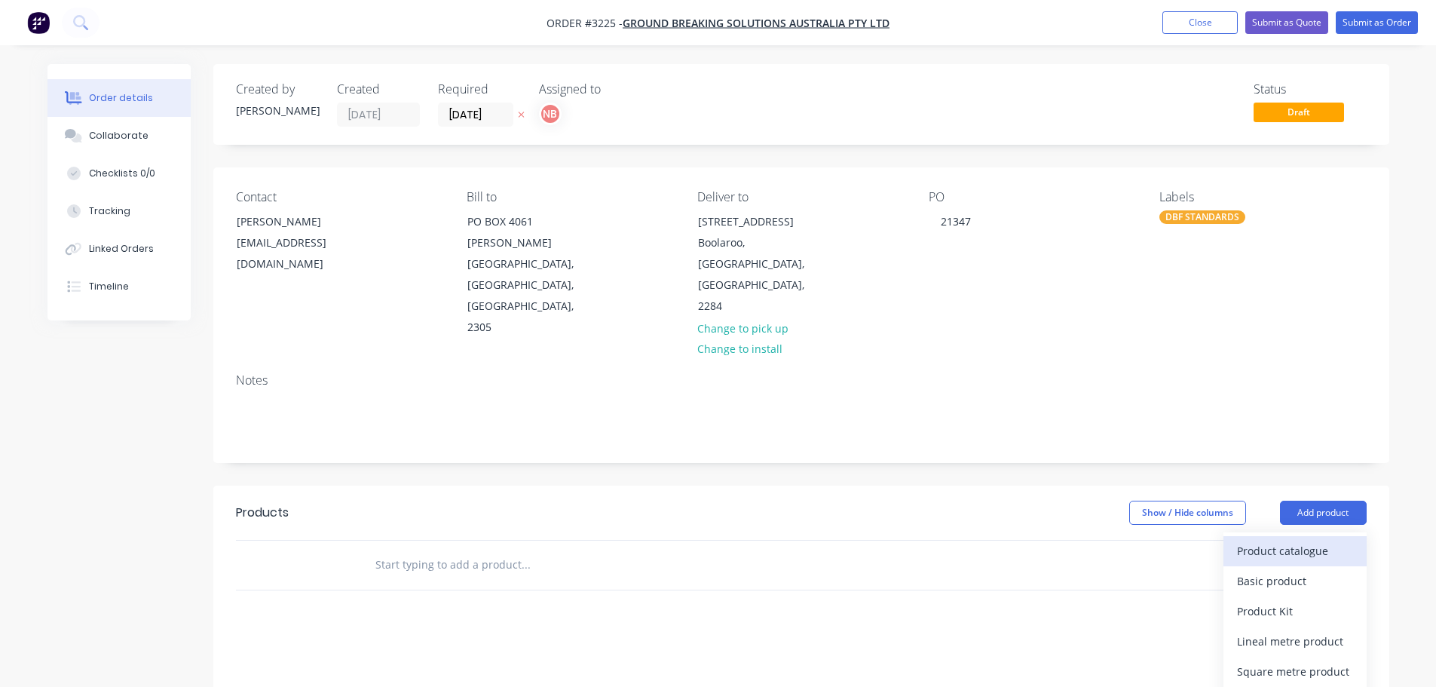
click at [1300, 540] on div "Product catalogue" at bounding box center [1295, 551] width 116 height 22
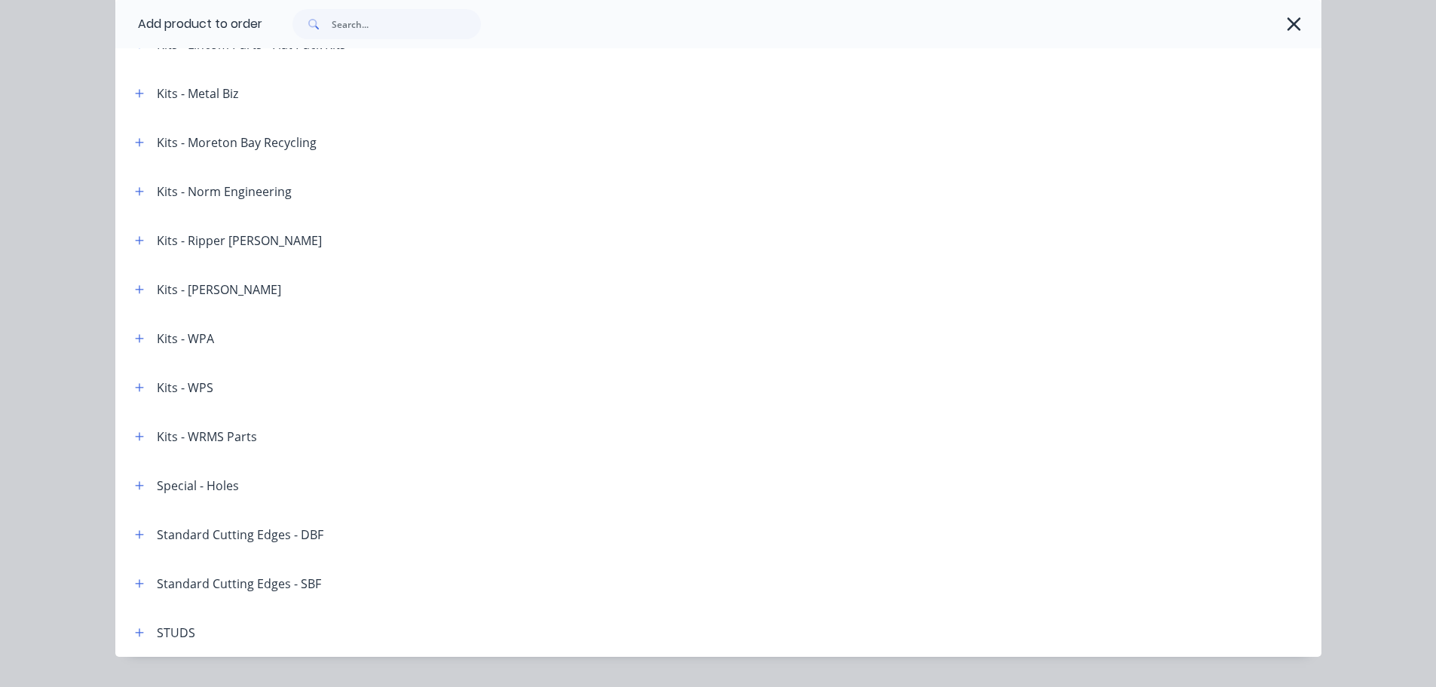
scroll to position [2191, 0]
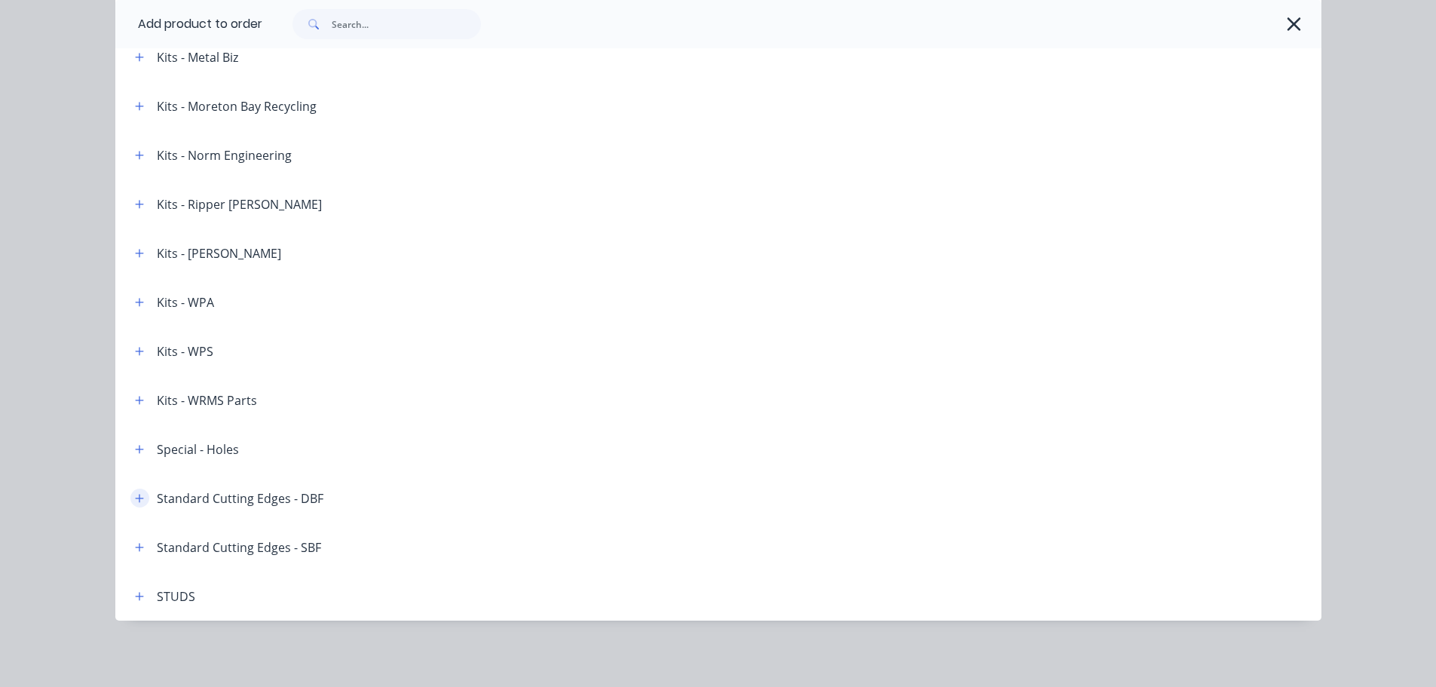
click at [134, 504] on button "button" at bounding box center [139, 498] width 19 height 19
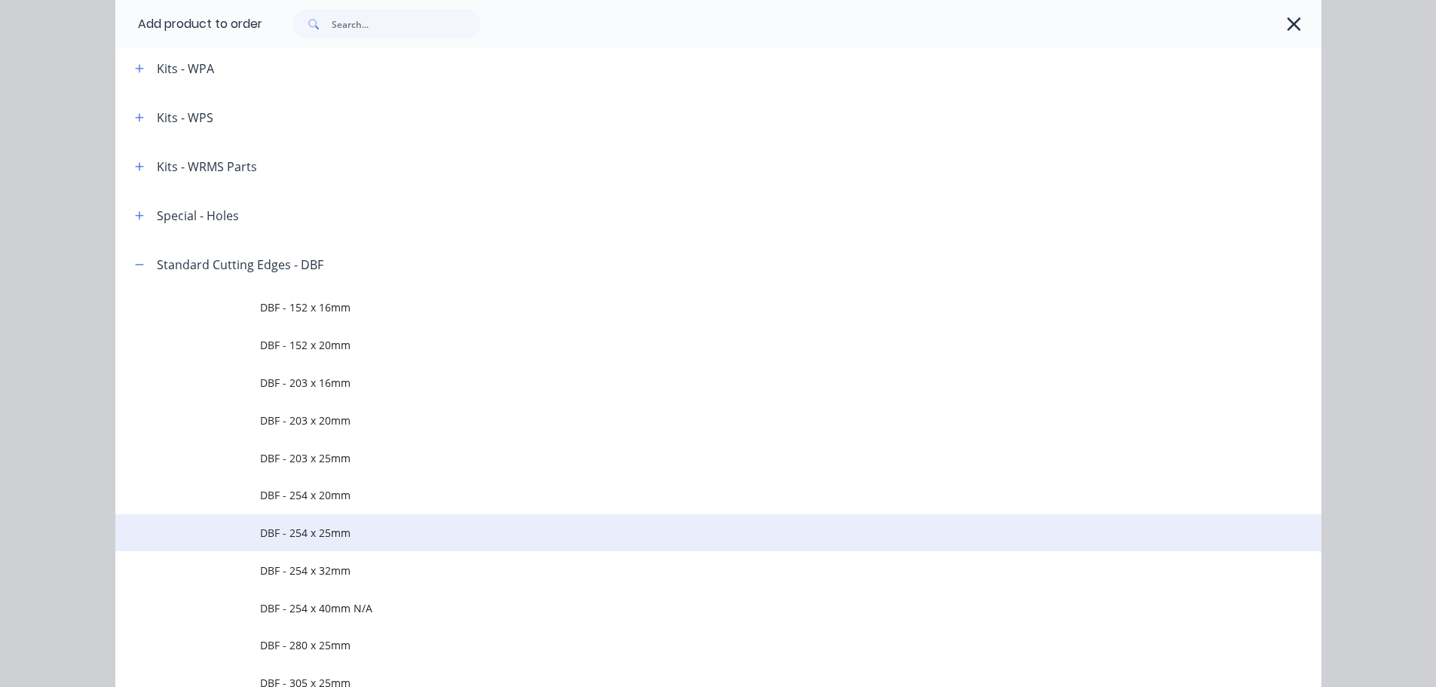
scroll to position [2492, 0]
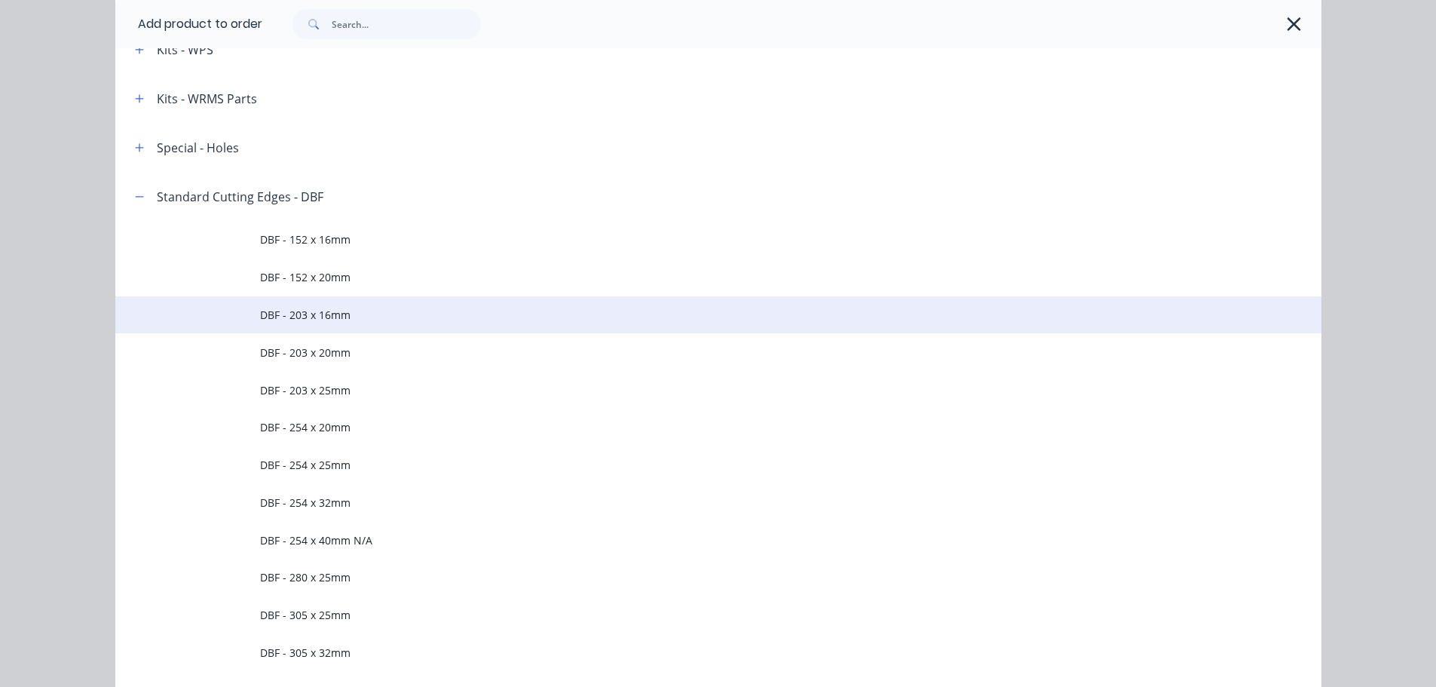
click at [311, 302] on td "DBF - 203 x 16mm" at bounding box center [790, 315] width 1061 height 38
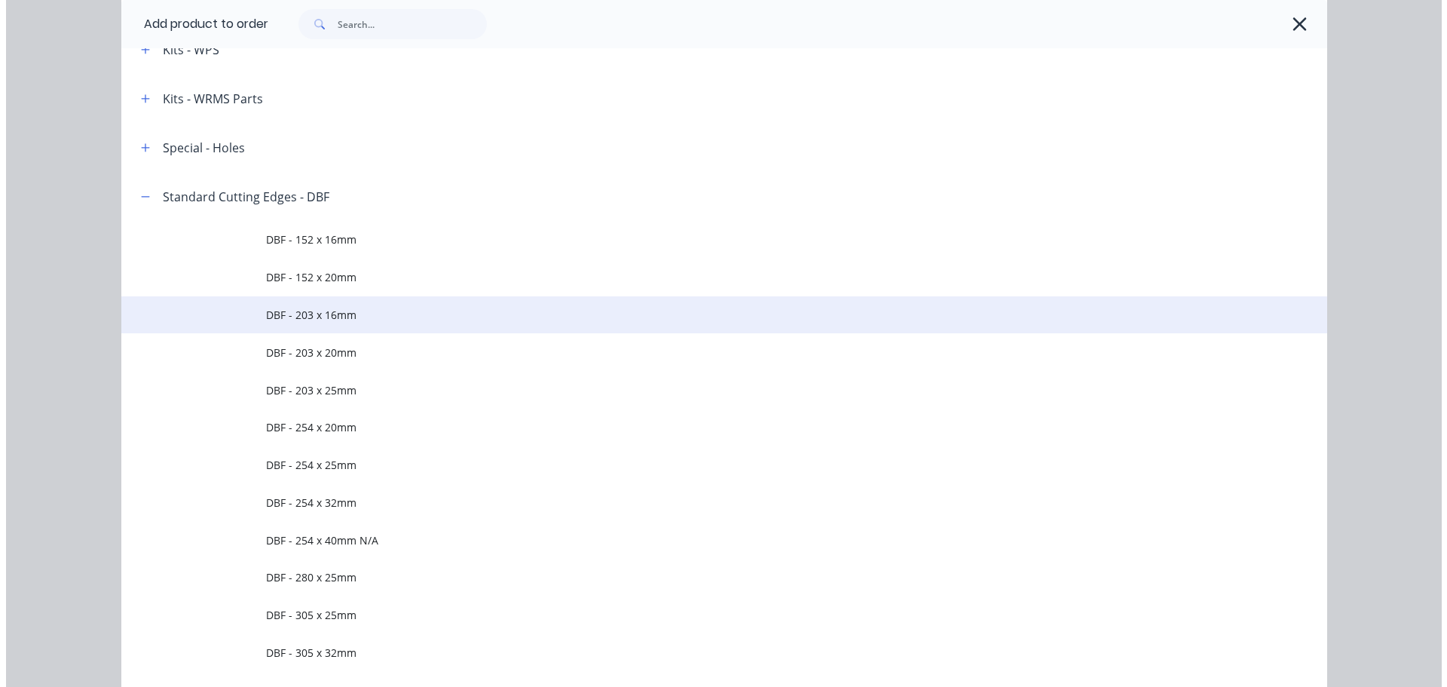
scroll to position [0, 0]
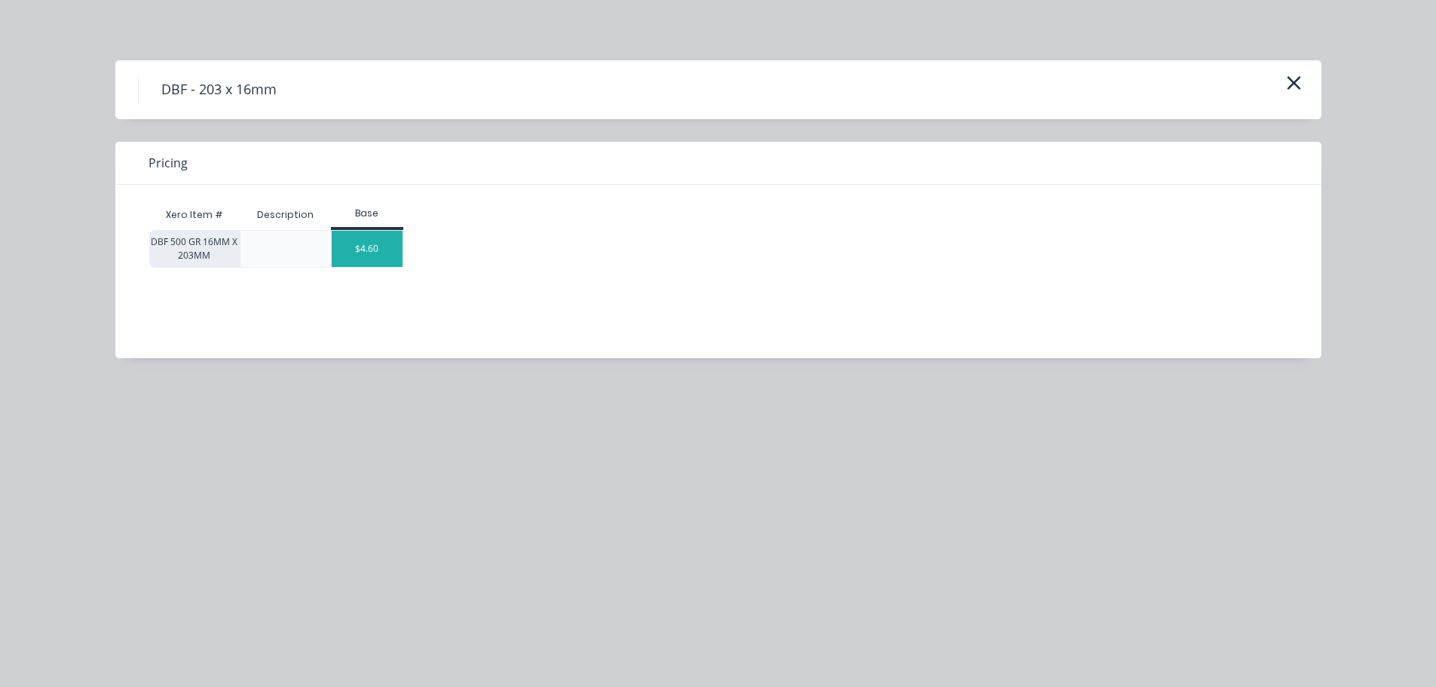
click at [348, 240] on div "$4.60" at bounding box center [367, 249] width 71 height 36
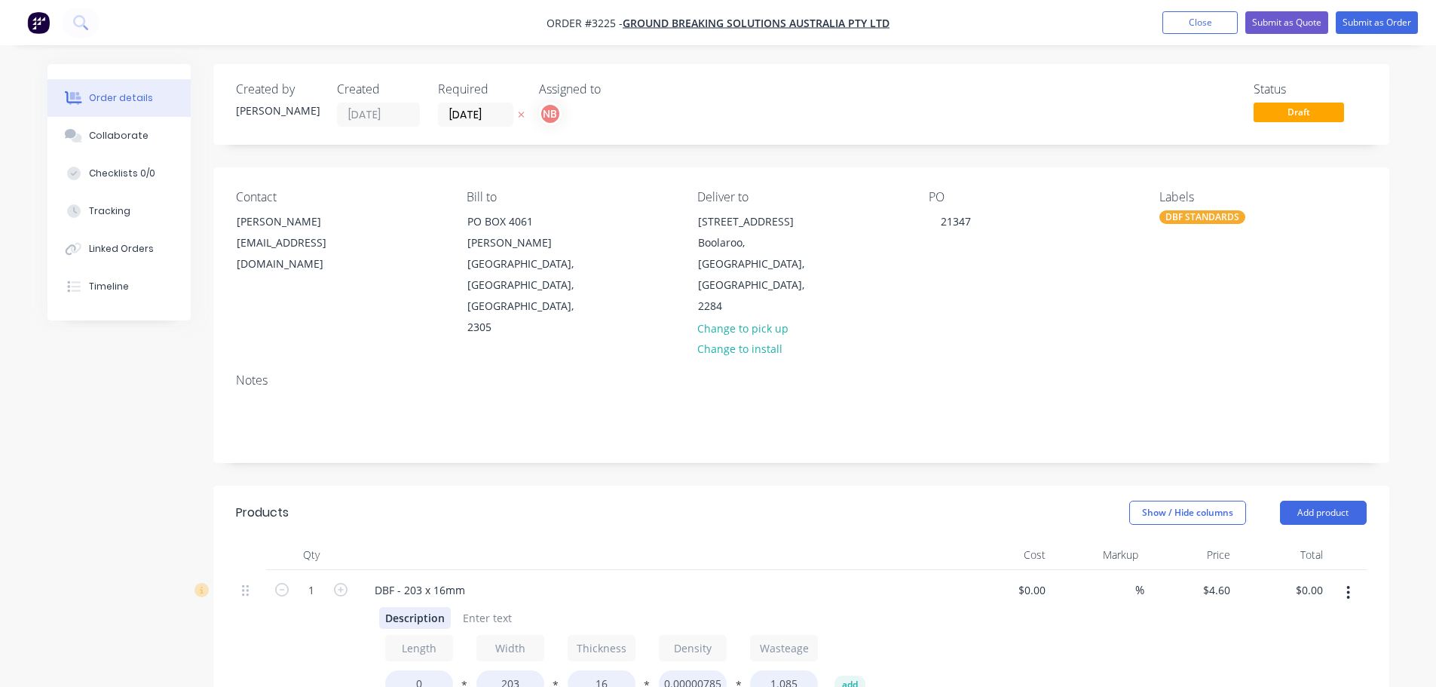
click at [420, 607] on div "Description" at bounding box center [415, 618] width 72 height 22
type input "1550"
type input "$197.80"
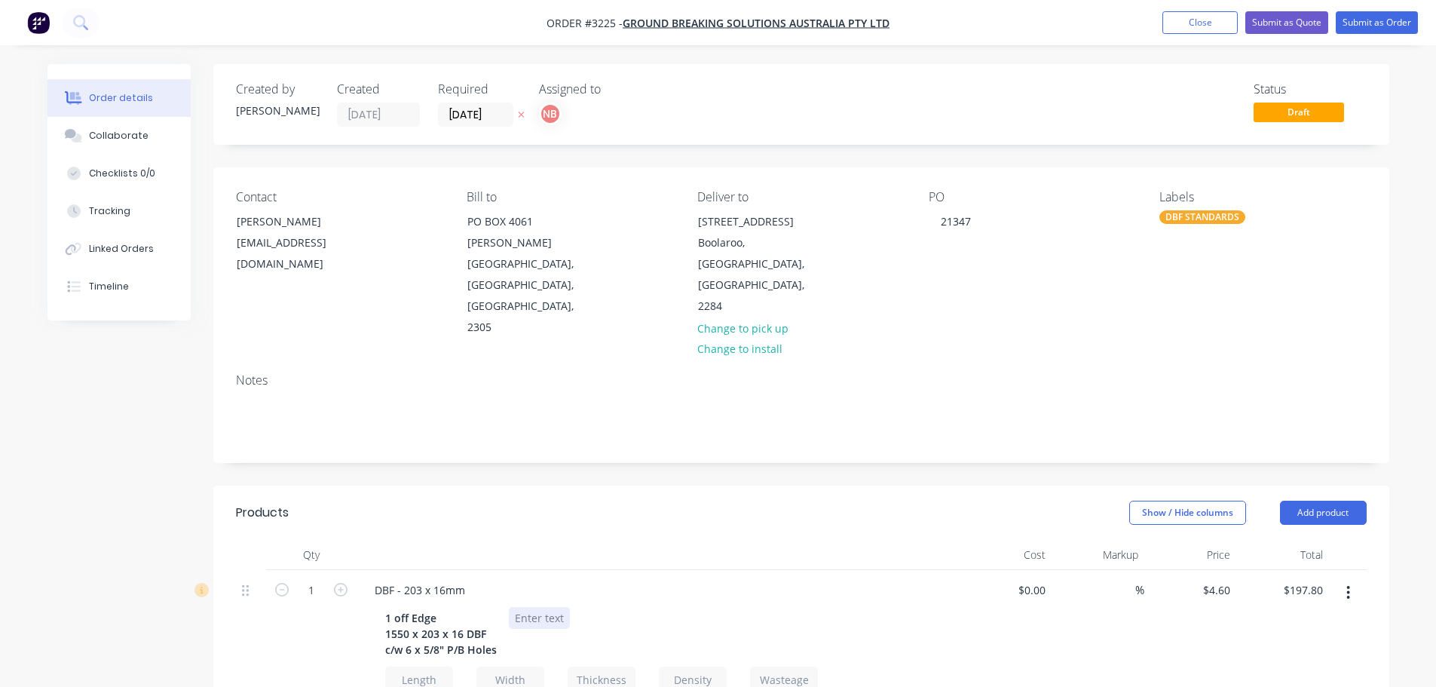
click at [540, 607] on div at bounding box center [539, 618] width 61 height 22
click at [543, 607] on div at bounding box center [539, 618] width 61 height 22
click at [1092, 598] on div "%" at bounding box center [1098, 673] width 93 height 206
drag, startPoint x: 1167, startPoint y: 29, endPoint x: 940, endPoint y: 75, distance: 231.5
click at [1167, 29] on button "Close" at bounding box center [1199, 22] width 75 height 23
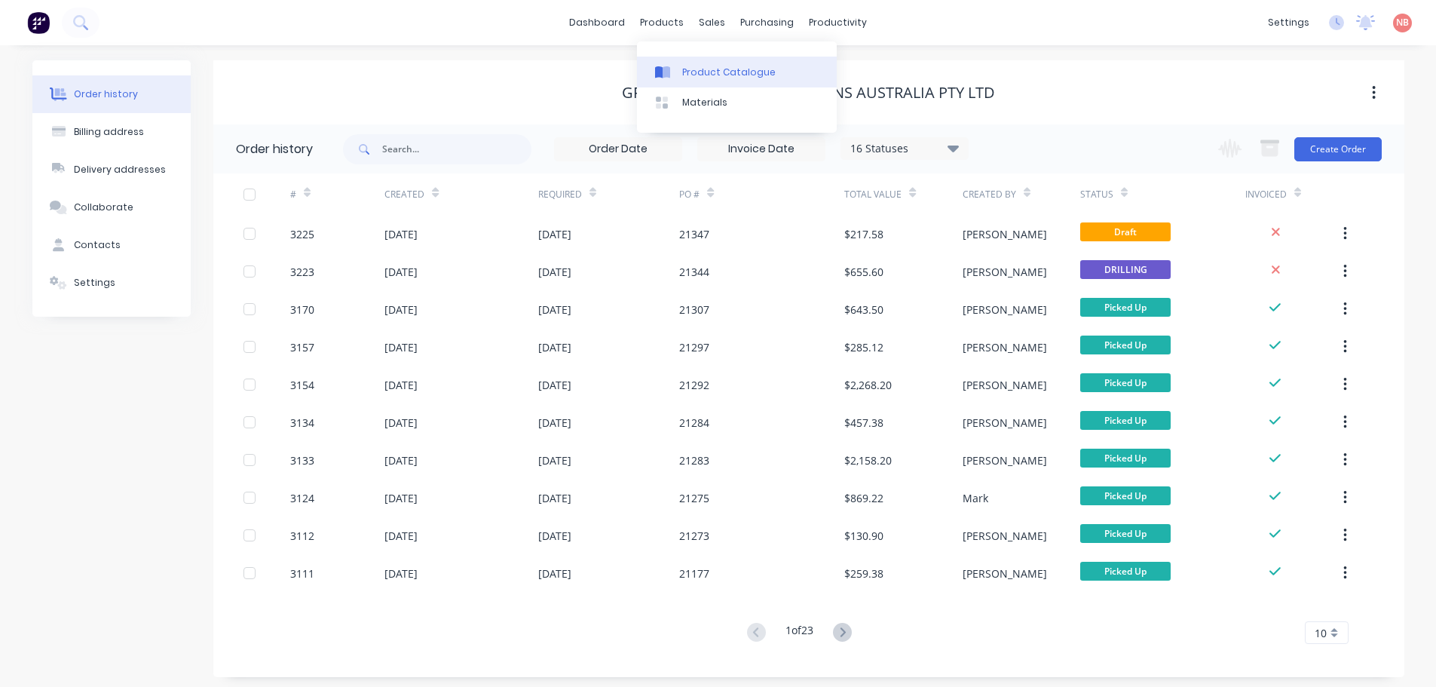
click at [664, 61] on link "Product Catalogue" at bounding box center [737, 72] width 200 height 30
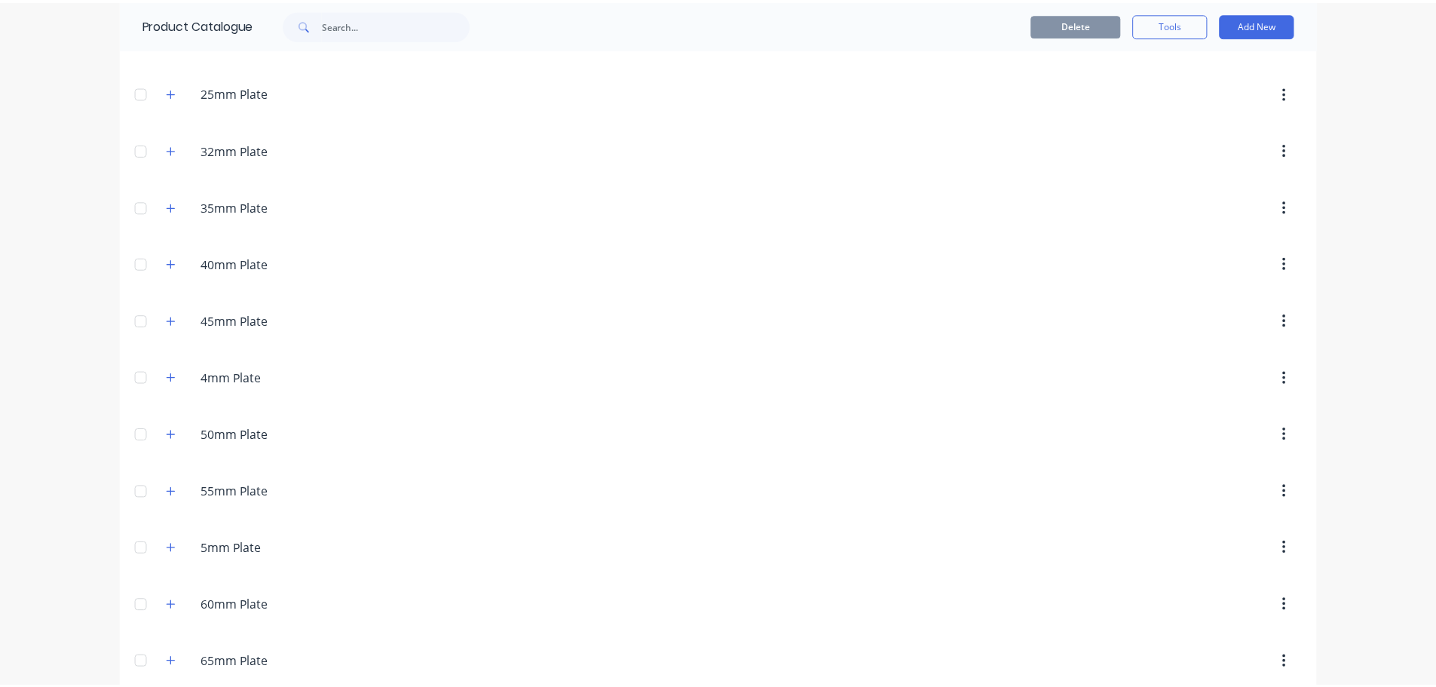
scroll to position [452, 0]
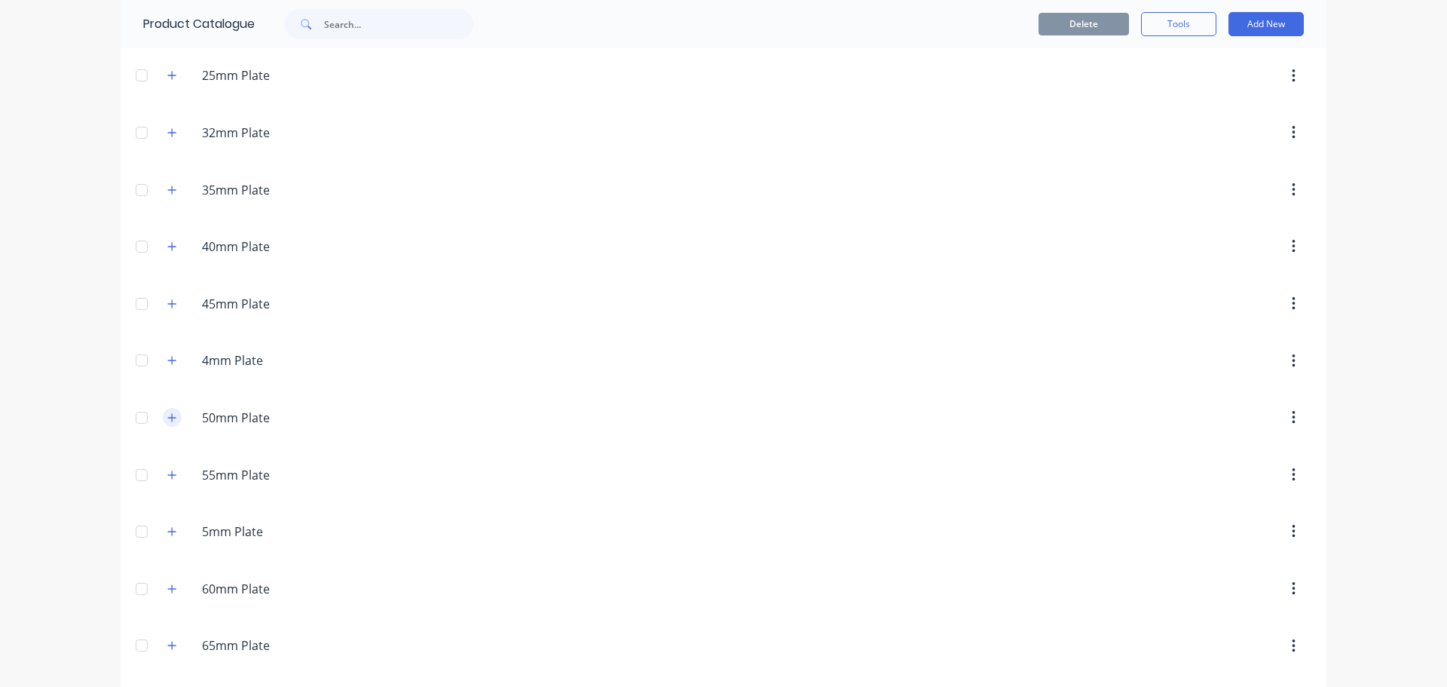
click at [168, 415] on icon "button" at bounding box center [172, 417] width 8 height 8
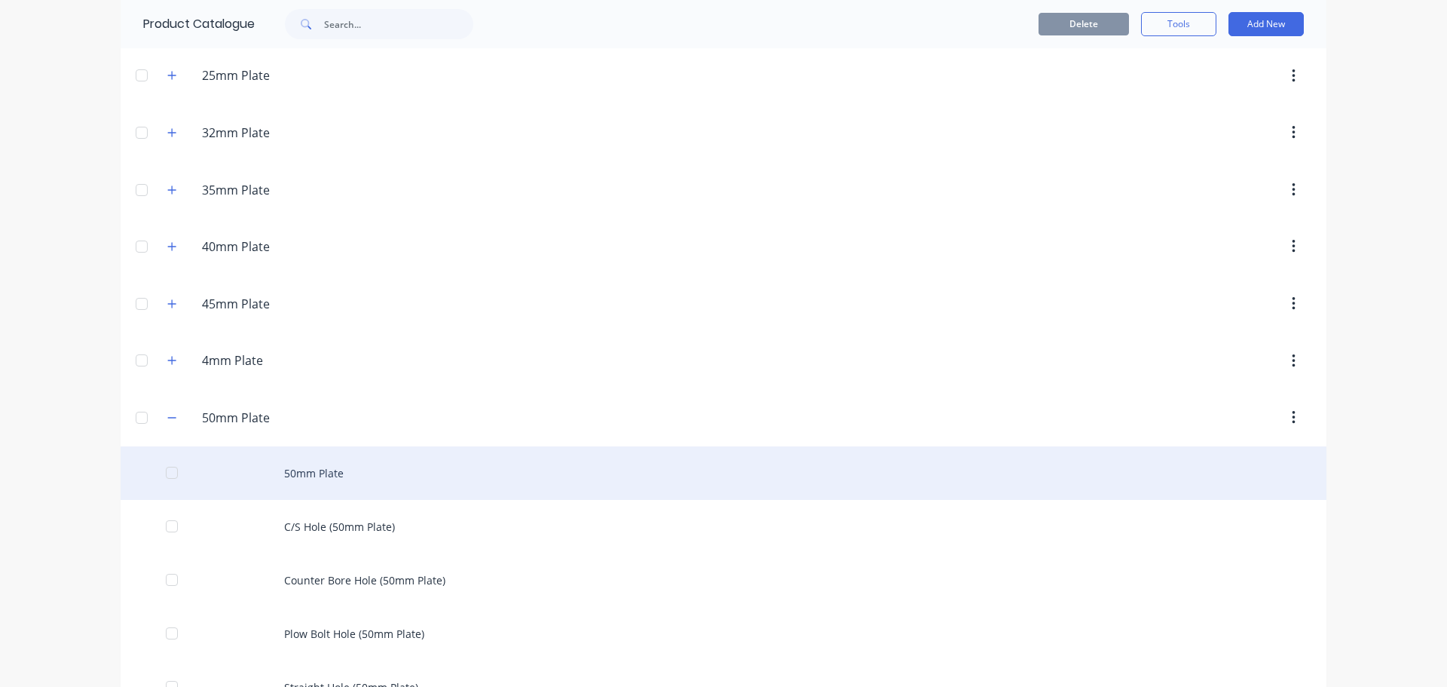
click at [282, 467] on div "50mm Plate" at bounding box center [724, 473] width 1206 height 54
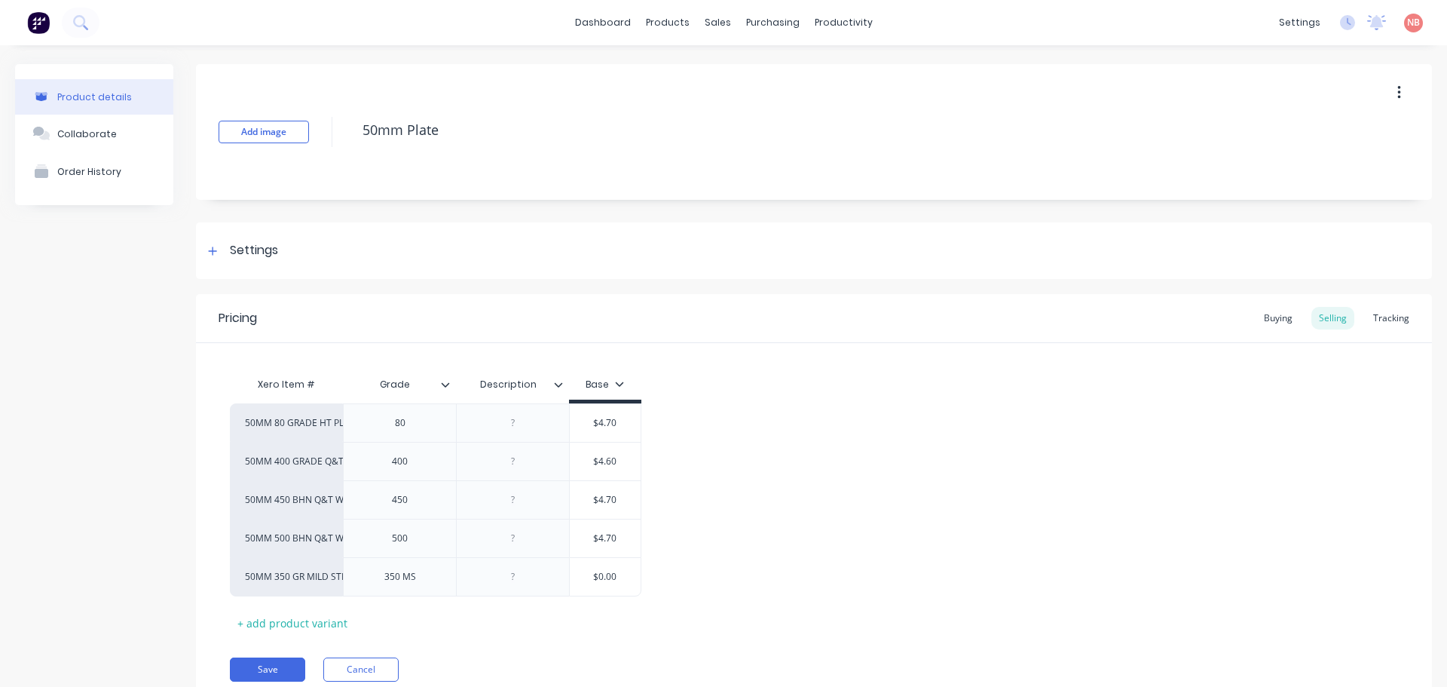
type textarea "x"
click at [726, 67] on div at bounding box center [721, 73] width 23 height 14
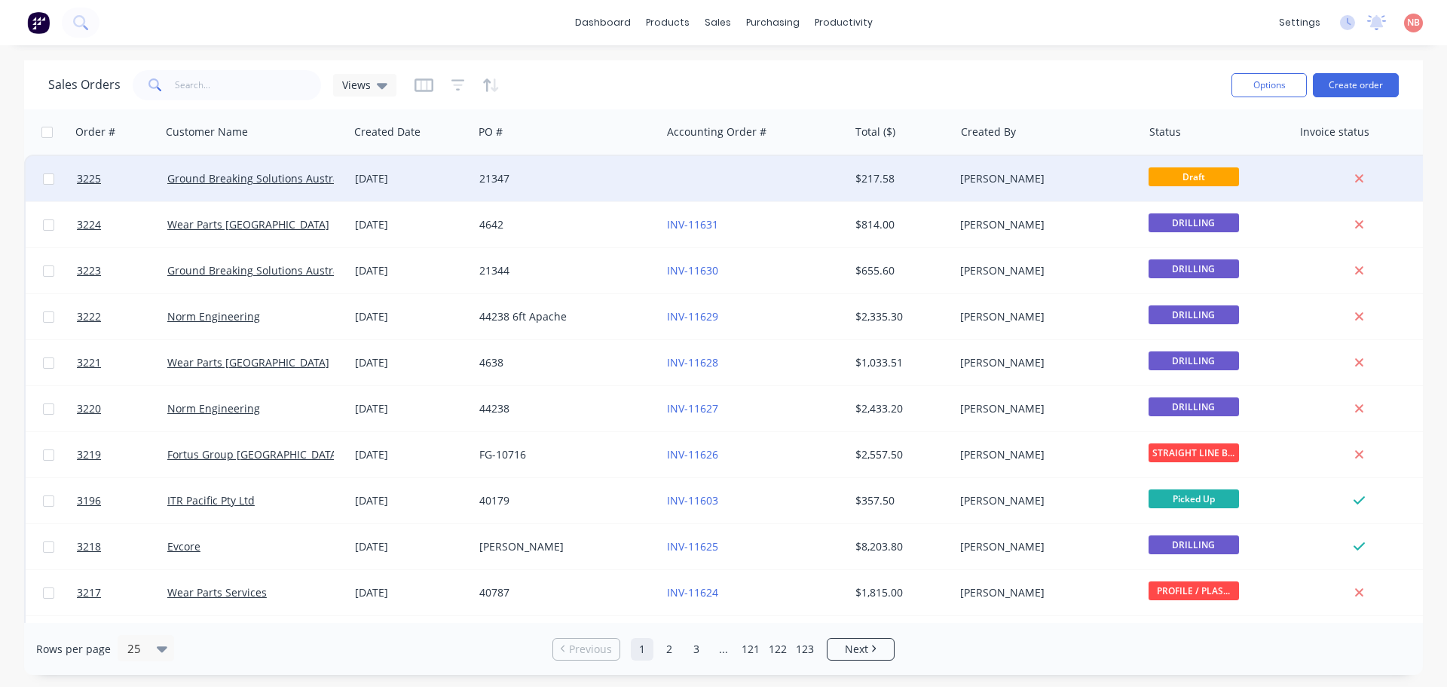
click at [644, 186] on div "21347" at bounding box center [567, 178] width 188 height 45
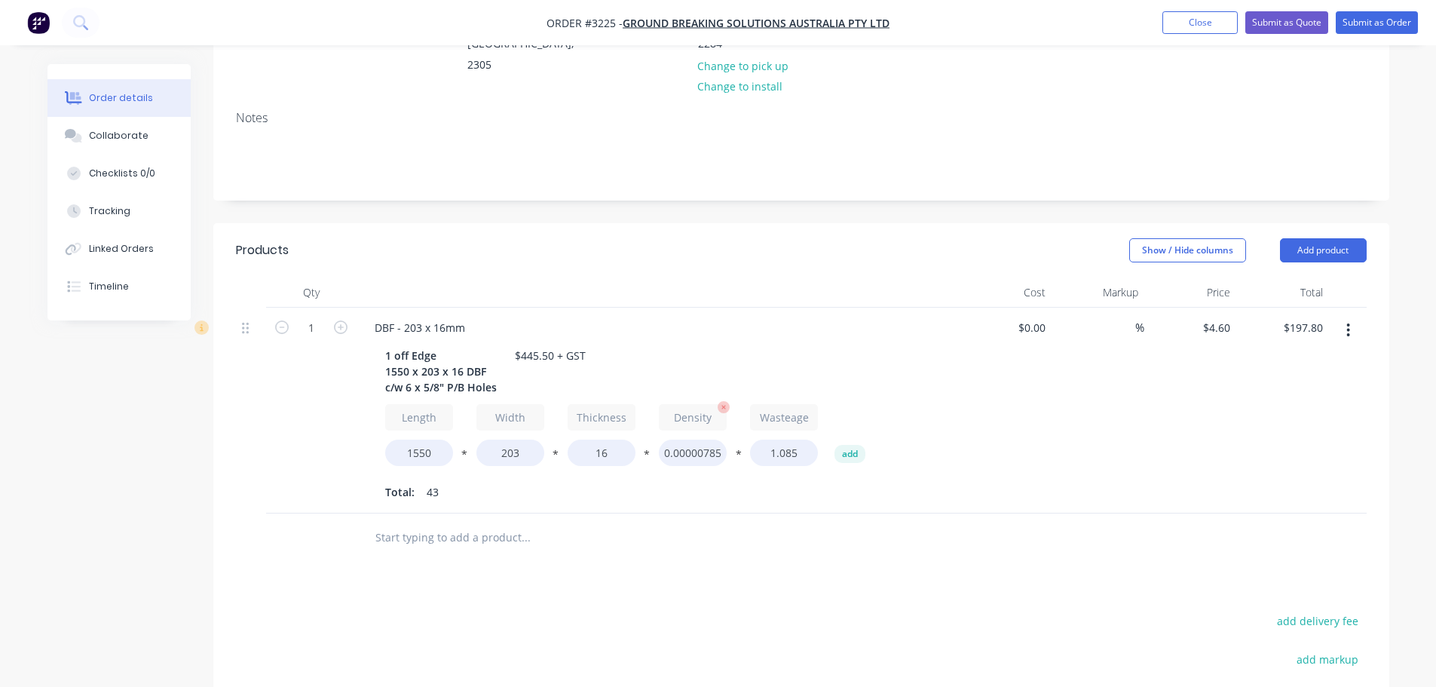
scroll to position [302, 0]
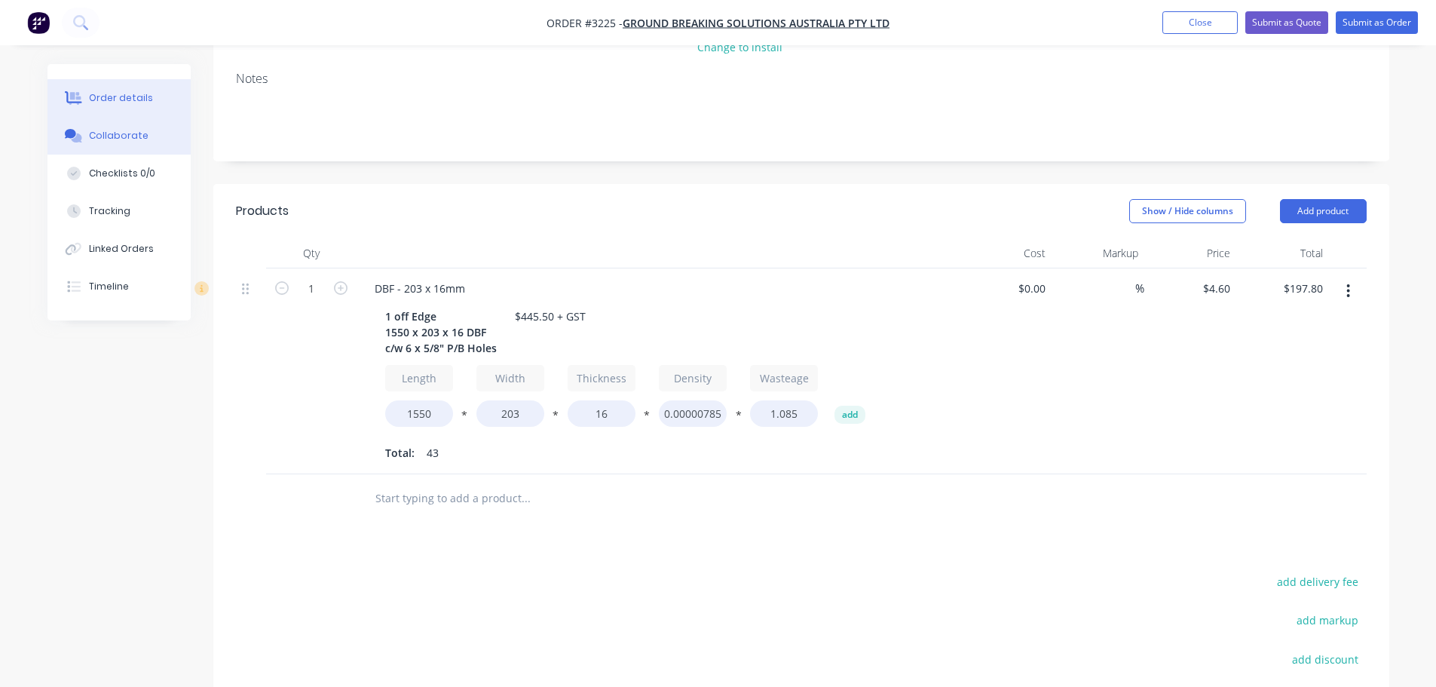
click at [79, 122] on button "Collaborate" at bounding box center [118, 136] width 143 height 38
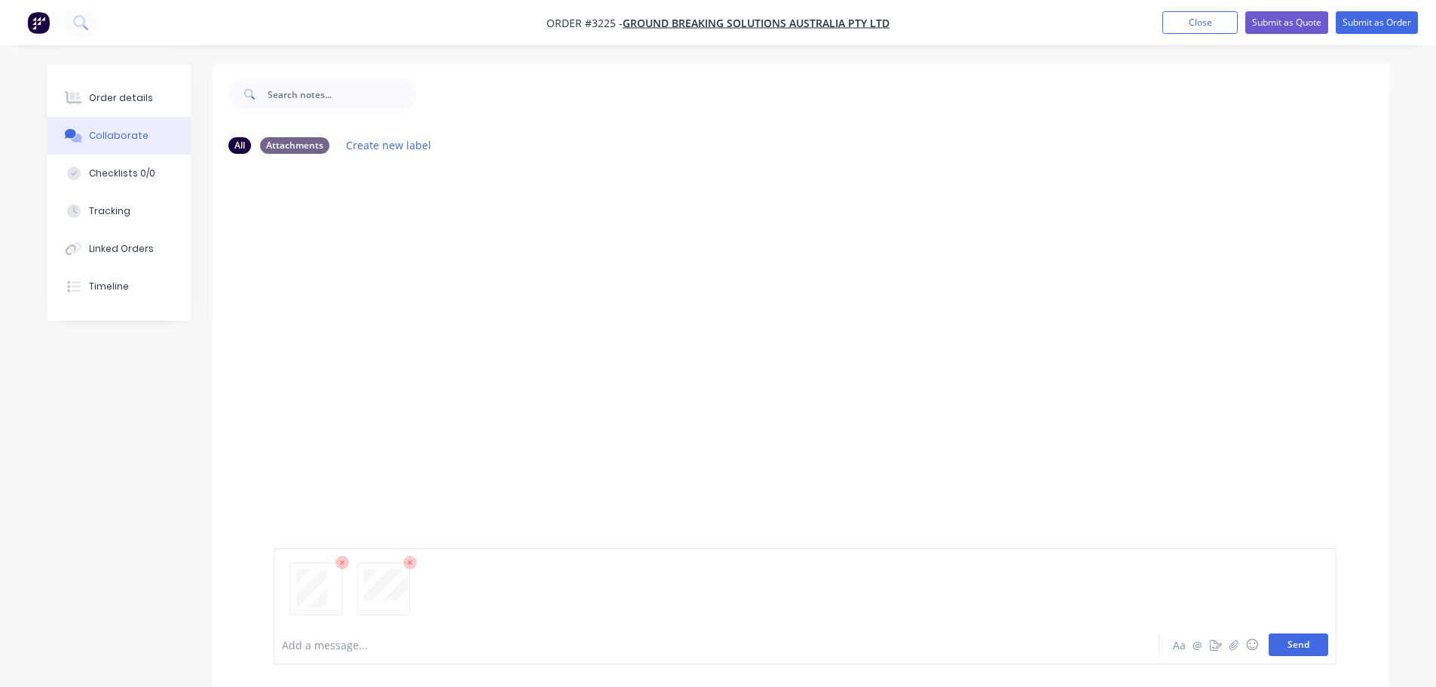
click at [1305, 648] on button "Send" at bounding box center [1299, 644] width 60 height 23
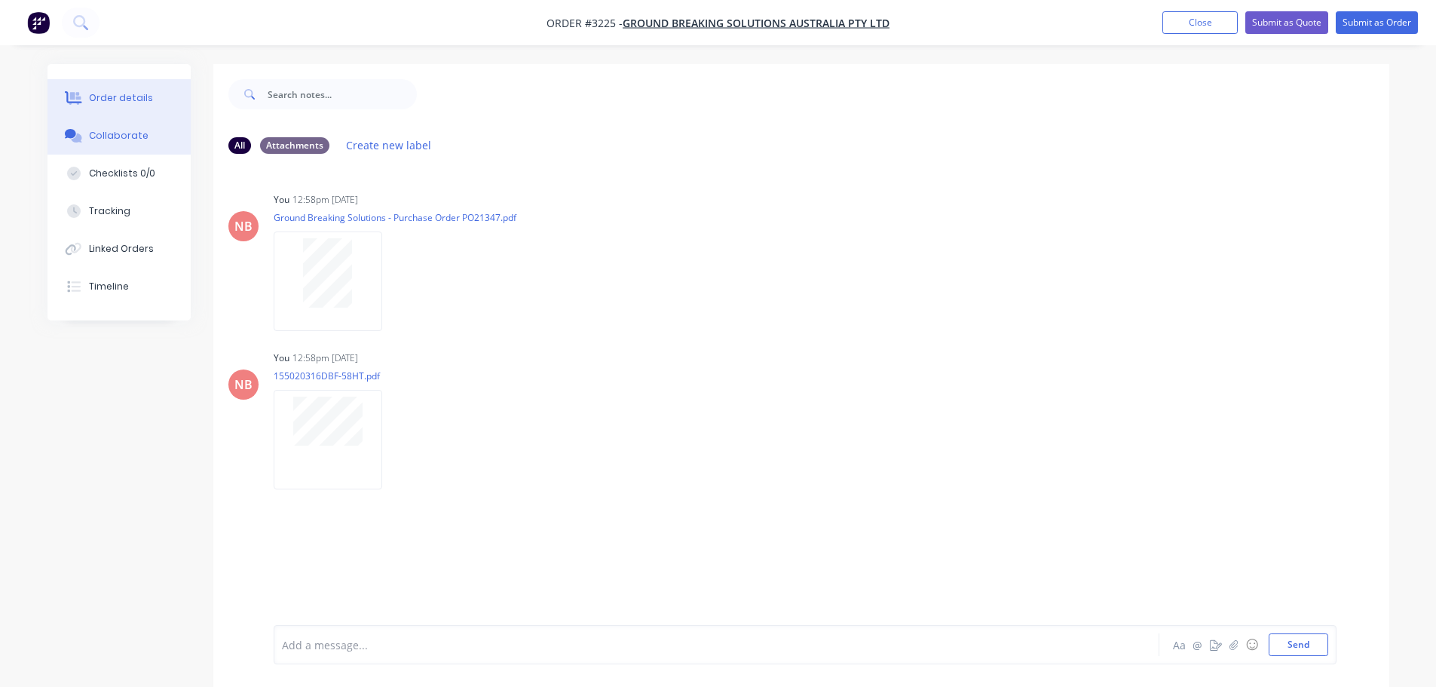
click at [121, 100] on div "Order details" at bounding box center [121, 98] width 64 height 14
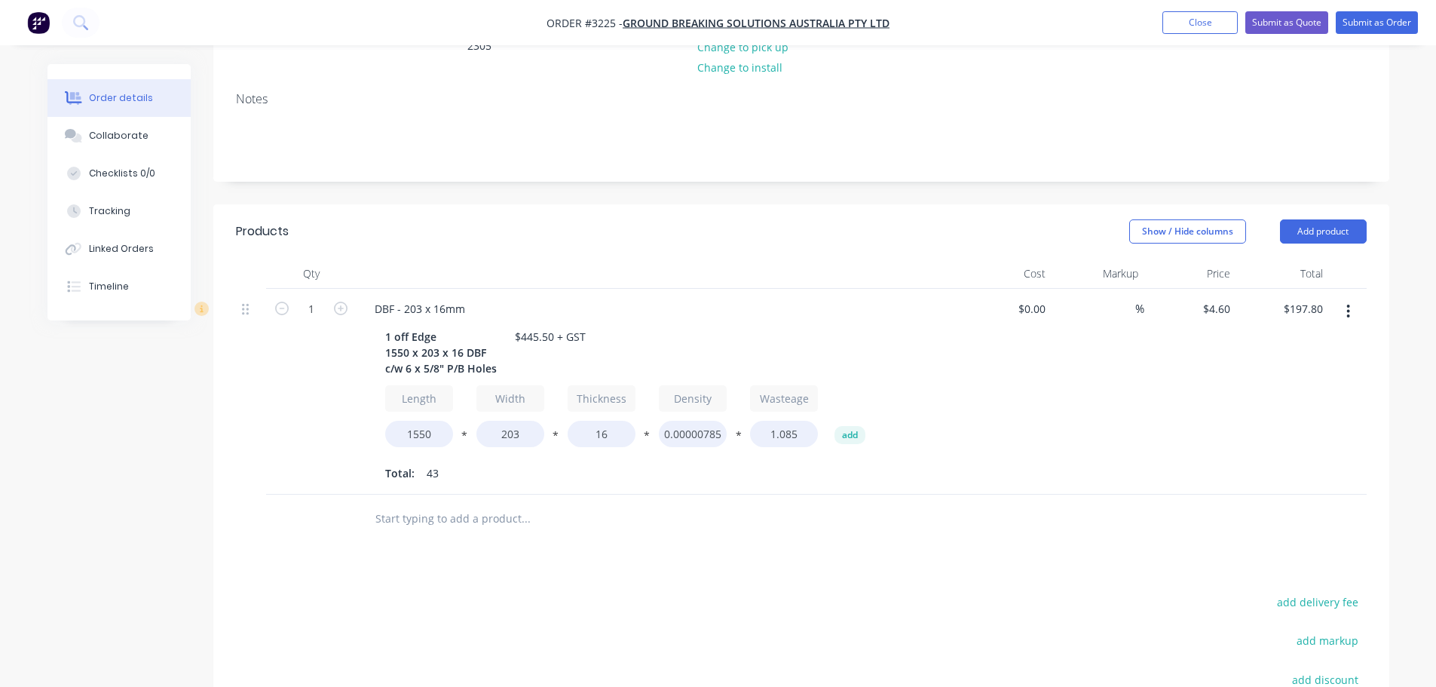
scroll to position [233, 0]
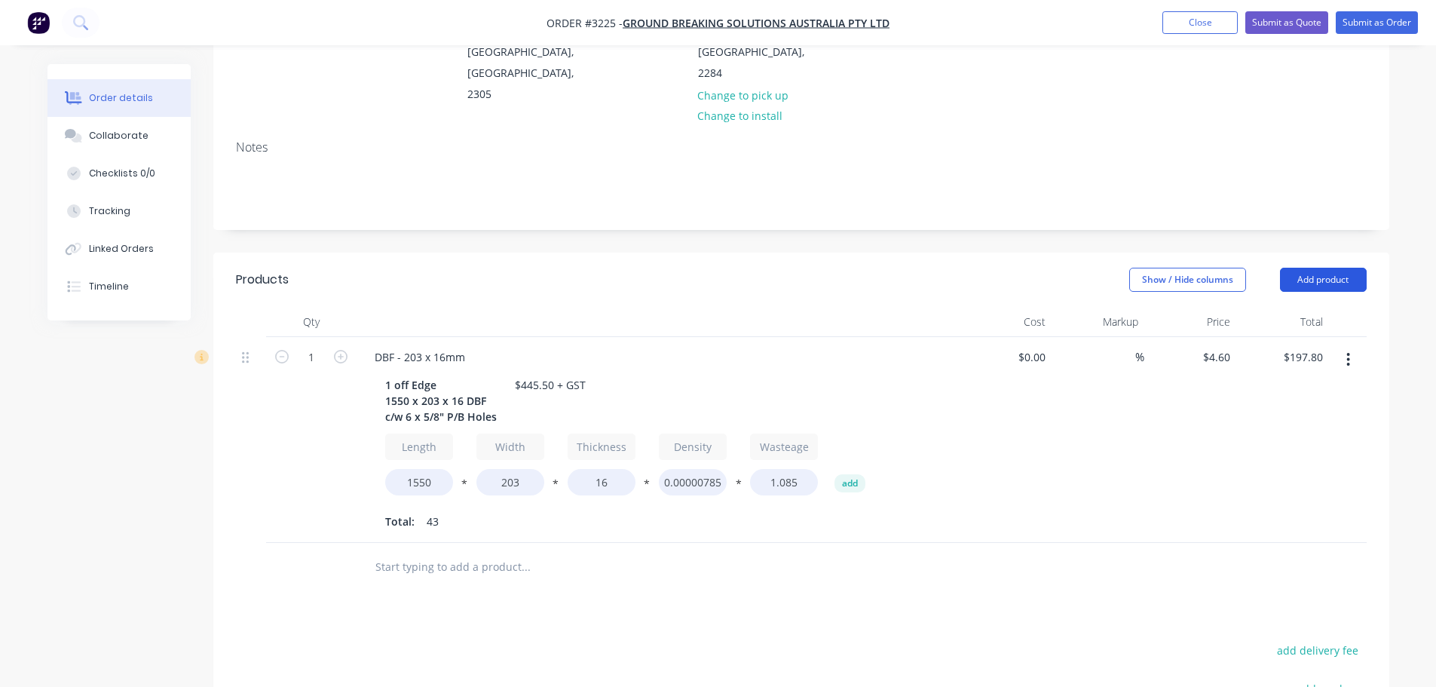
click at [1316, 268] on button "Add product" at bounding box center [1323, 280] width 87 height 24
click at [1249, 307] on div "Product catalogue" at bounding box center [1295, 318] width 116 height 22
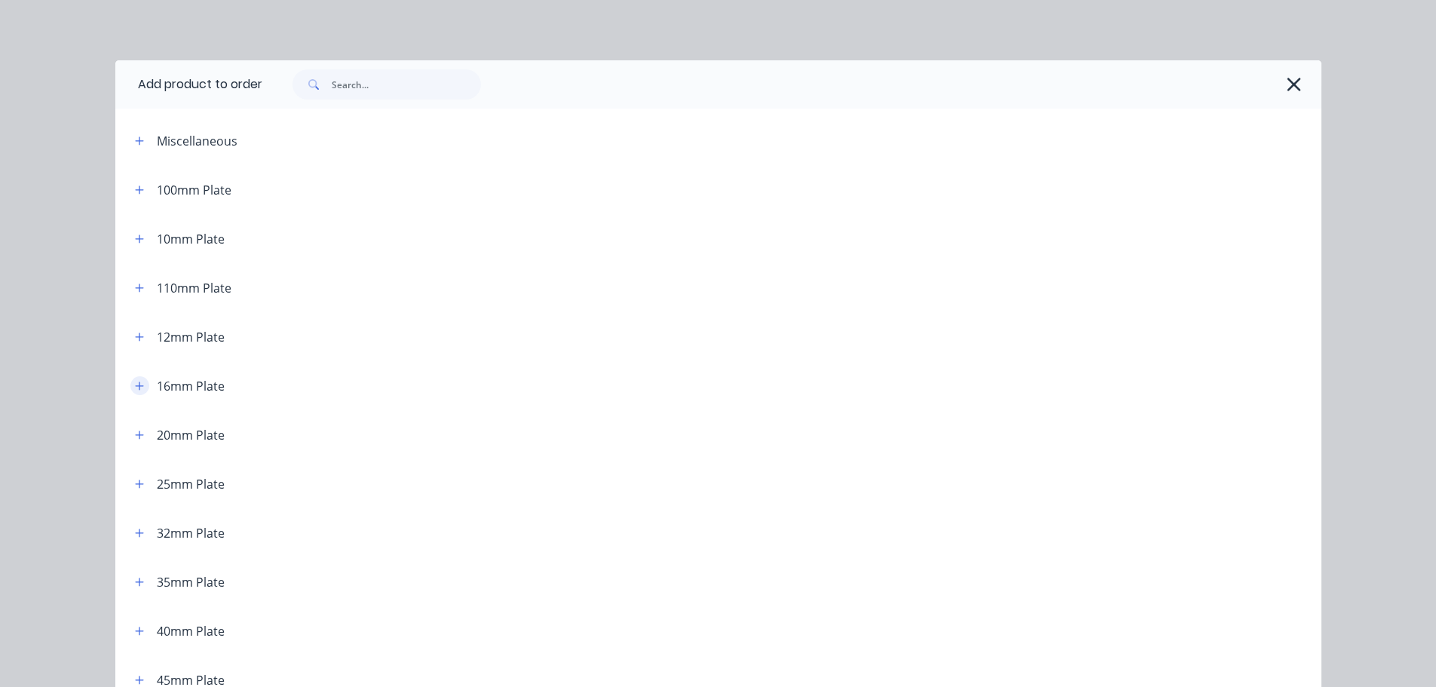
click at [135, 386] on icon "button" at bounding box center [139, 385] width 8 height 8
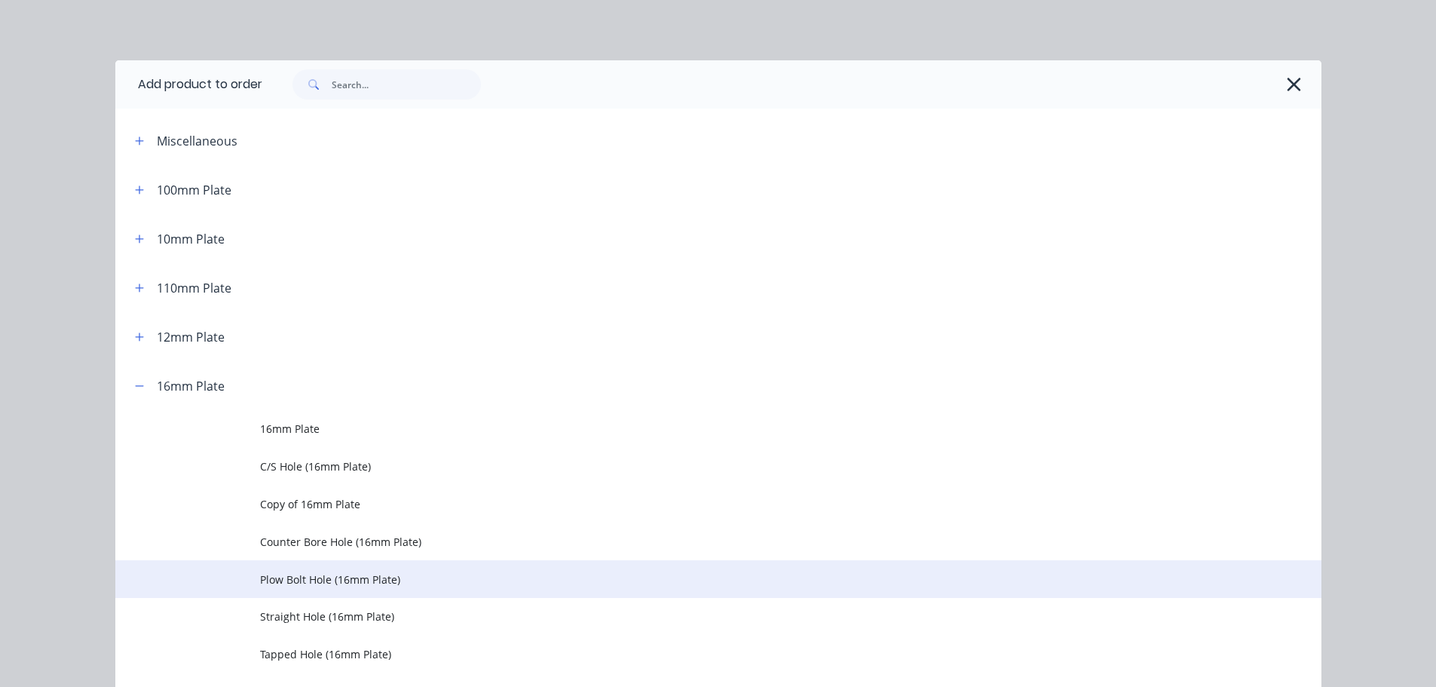
click at [312, 568] on td "Plow Bolt Hole (16mm Plate)" at bounding box center [790, 579] width 1061 height 38
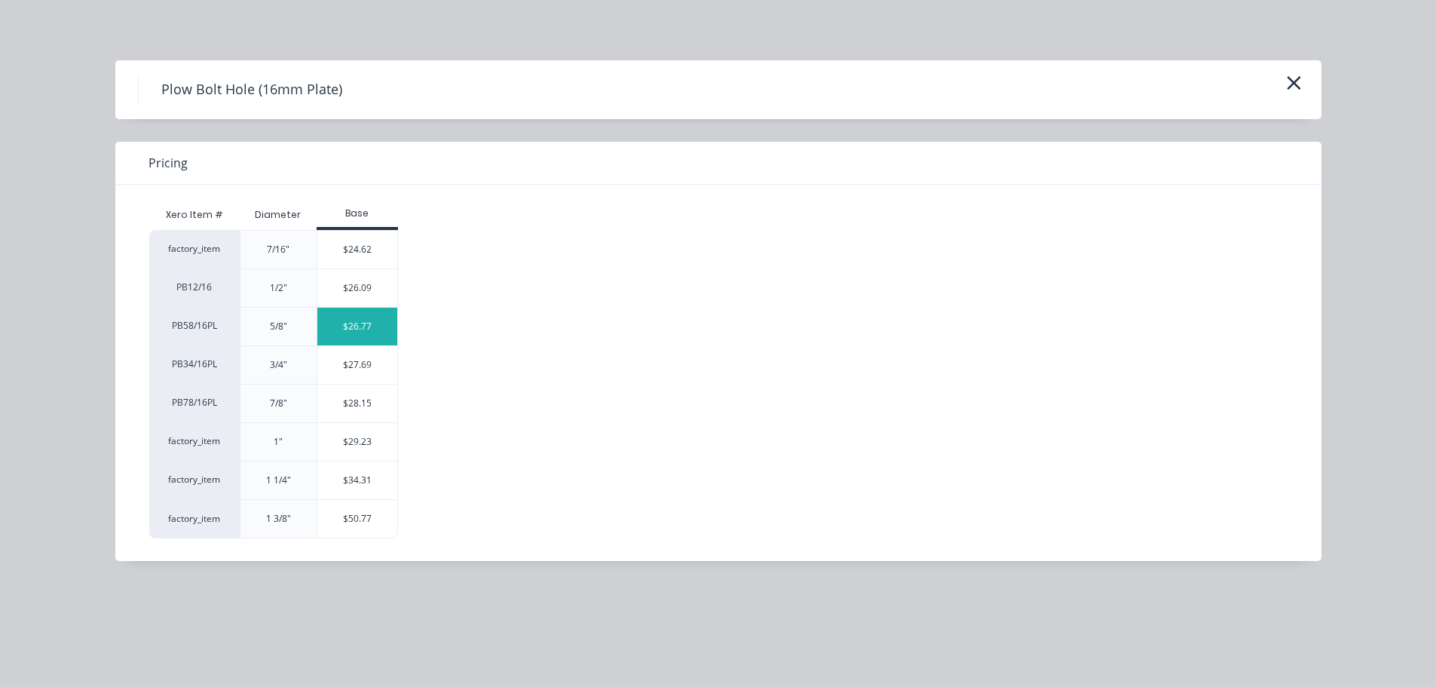
click at [341, 328] on div "$26.77" at bounding box center [357, 327] width 81 height 38
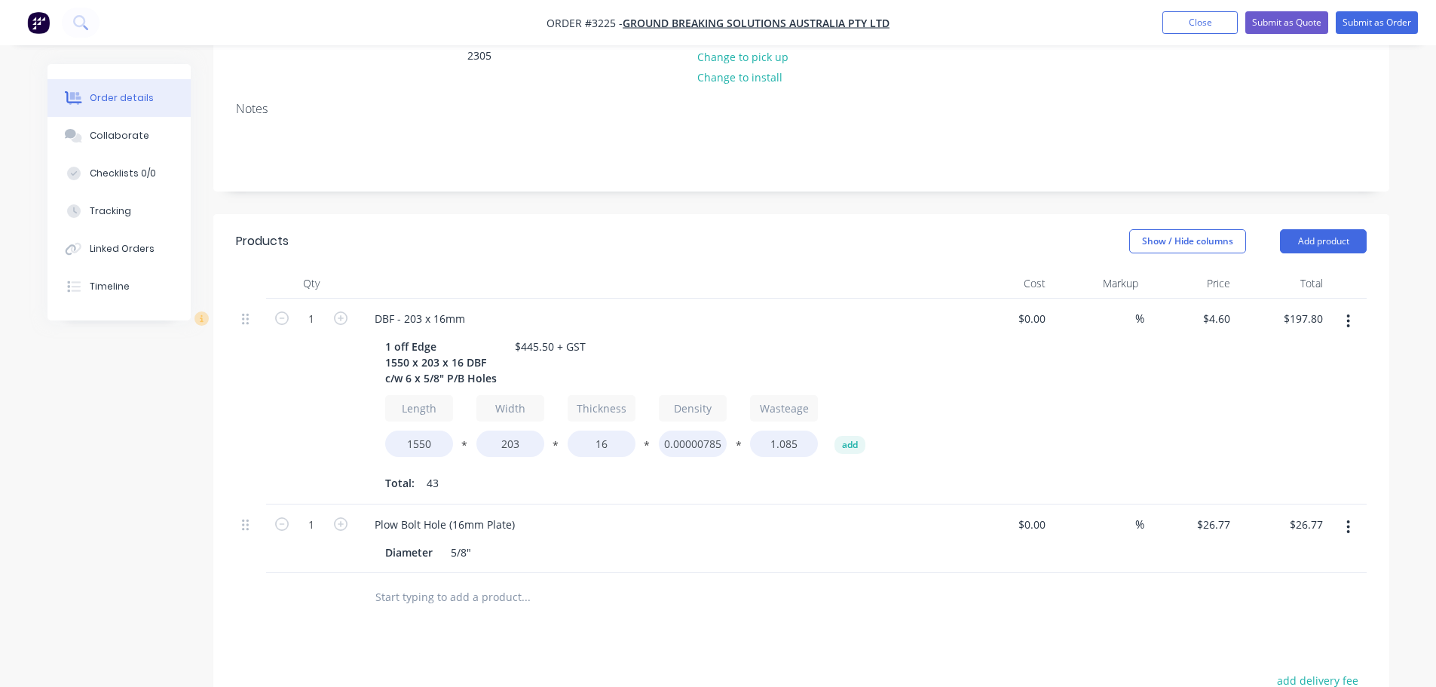
scroll to position [308, 0]
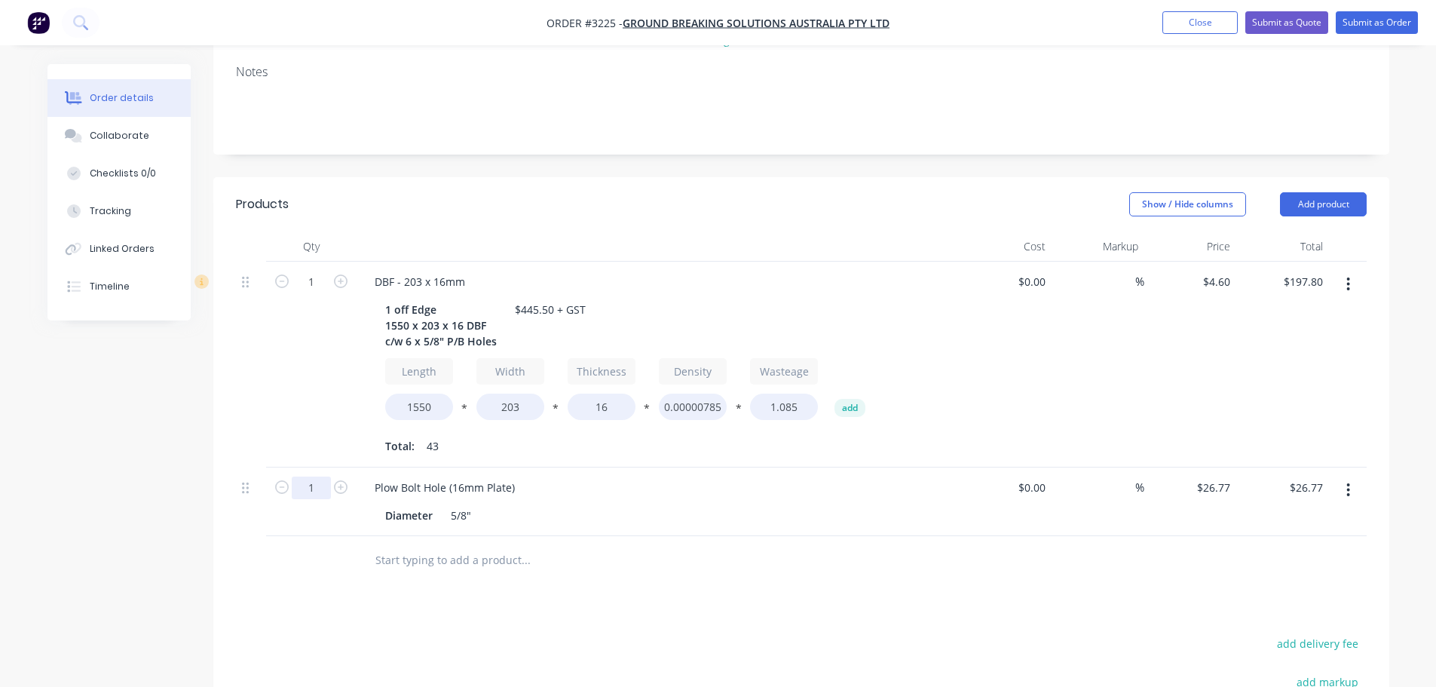
click at [320, 293] on input "1" at bounding box center [311, 282] width 39 height 23
type input "6"
type input "$160.62"
click at [293, 306] on div "1" at bounding box center [311, 365] width 90 height 206
click at [1327, 192] on button "Add product" at bounding box center [1323, 204] width 87 height 24
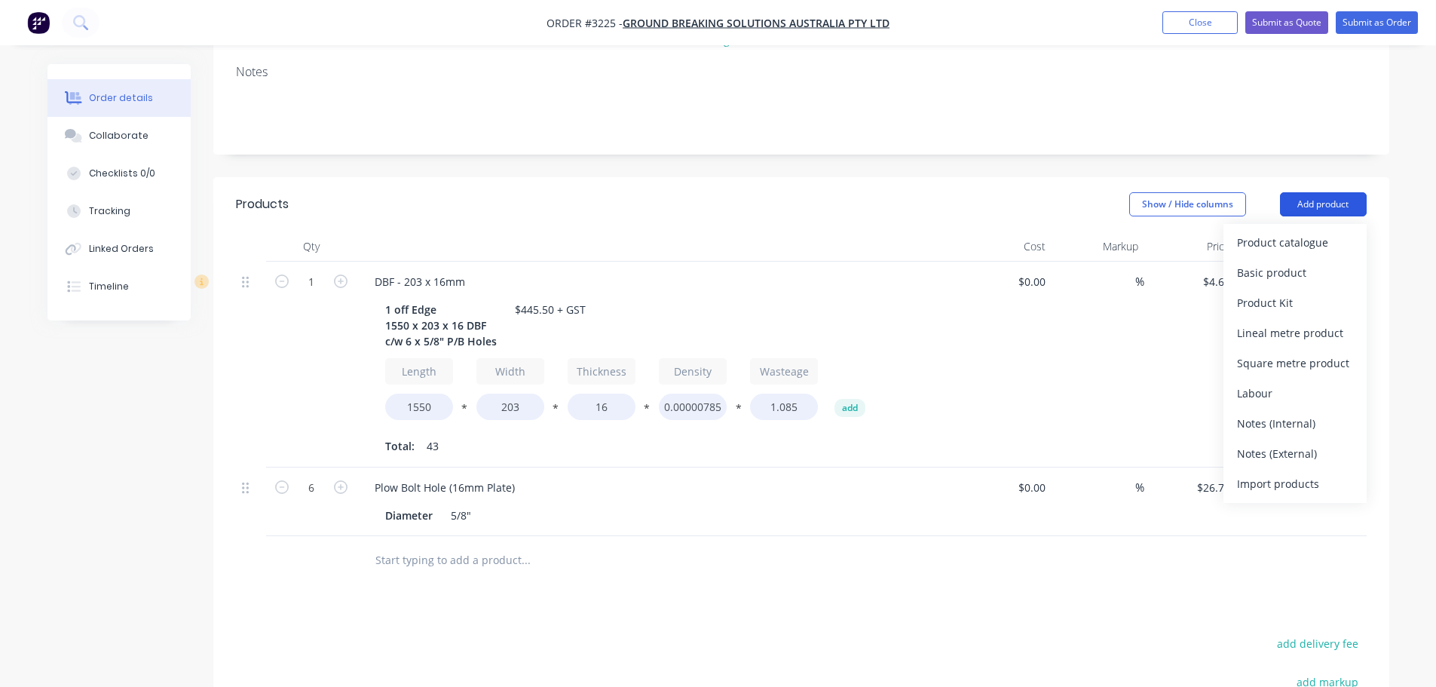
click at [1279, 231] on div "Product catalogue" at bounding box center [1295, 242] width 116 height 22
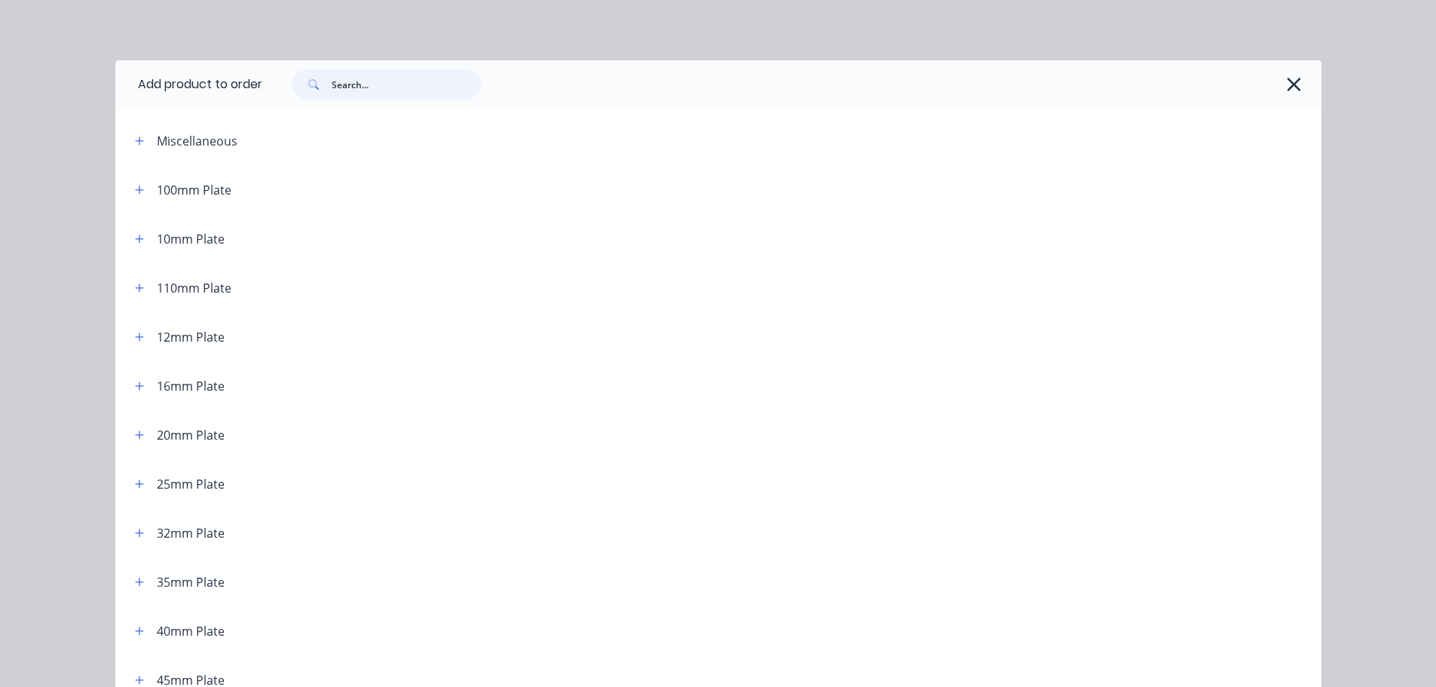
click at [367, 75] on input "text" at bounding box center [406, 84] width 149 height 30
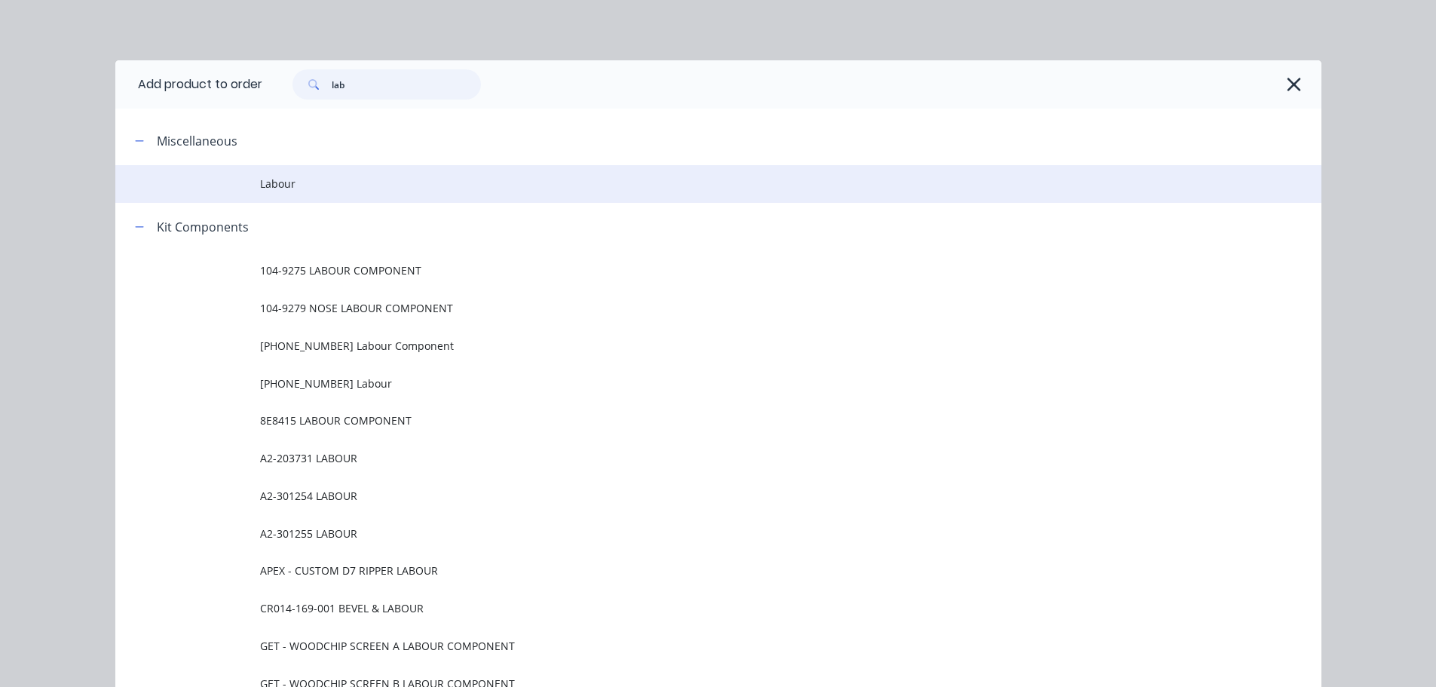
type input "lab"
click at [283, 179] on span "Labour" at bounding box center [684, 184] width 849 height 16
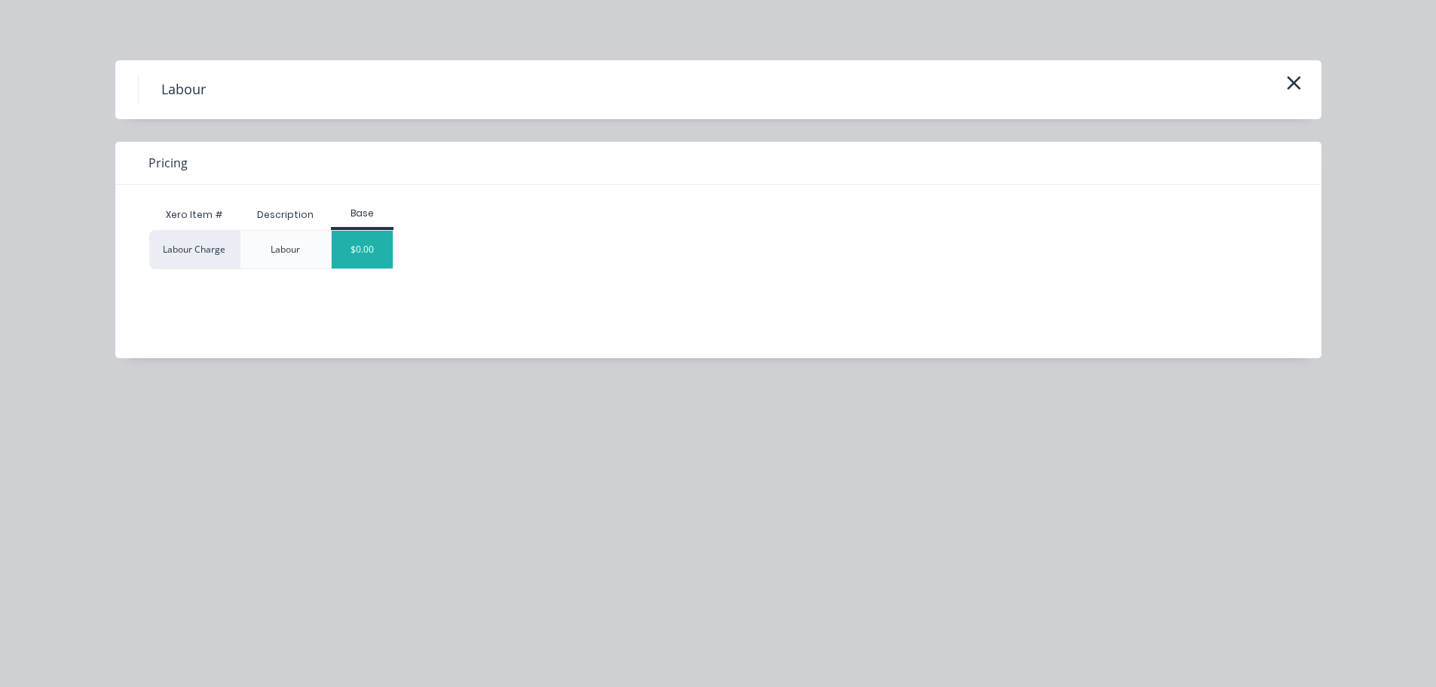
click at [355, 245] on div "$0.00" at bounding box center [362, 250] width 61 height 38
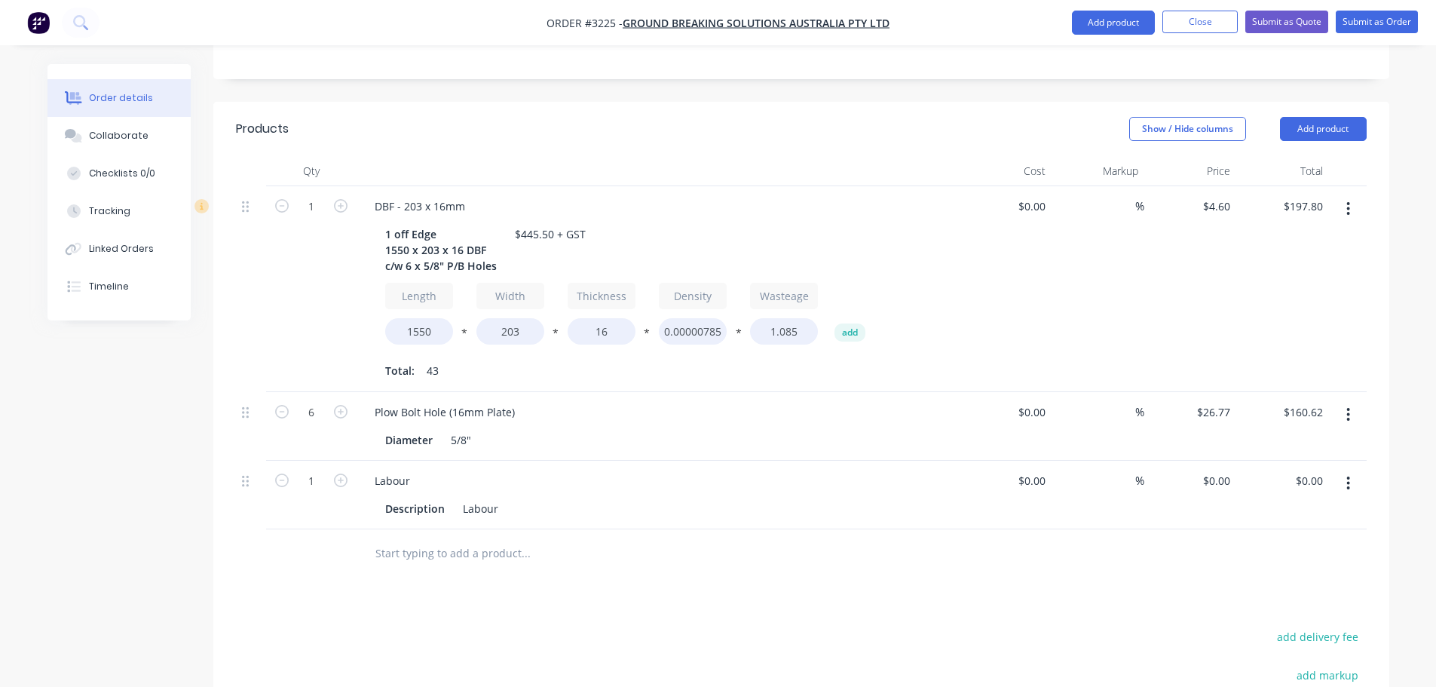
scroll to position [596, 0]
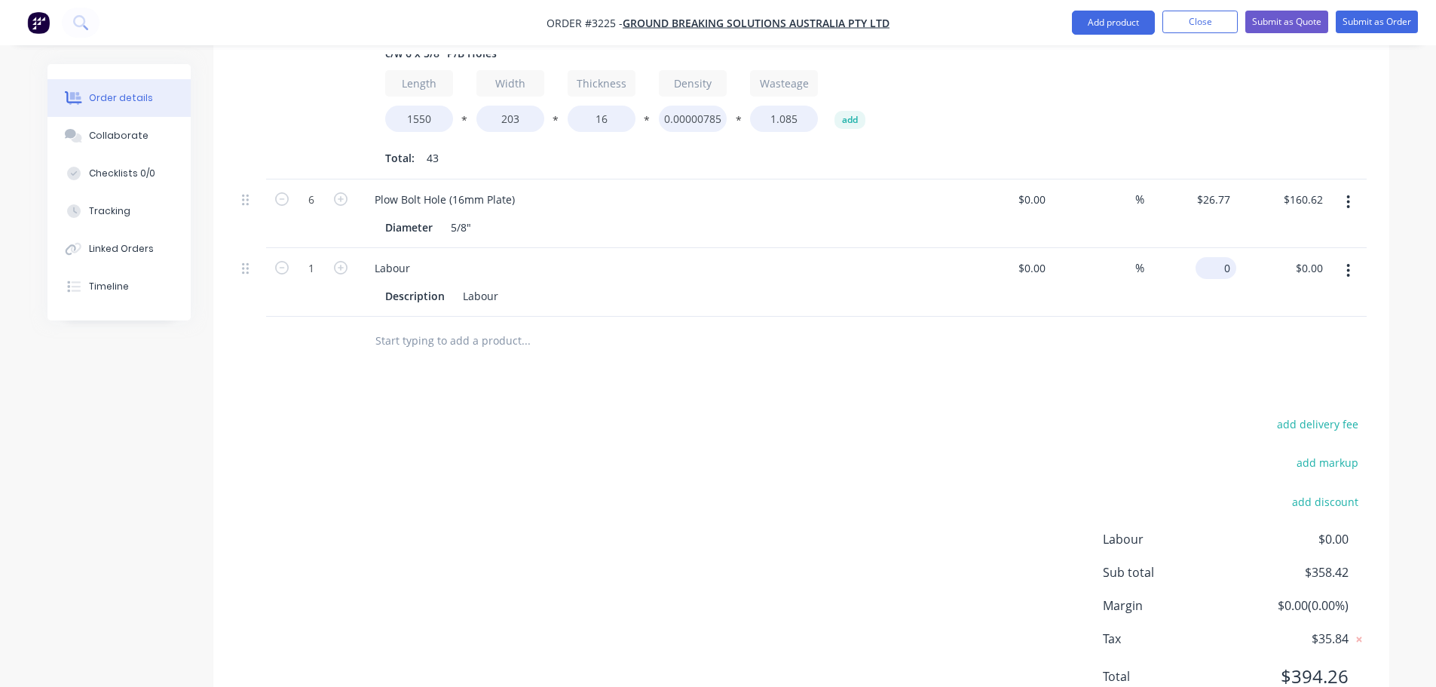
click at [1221, 257] on input "0" at bounding box center [1219, 268] width 35 height 22
type input "$87.08"
click at [1140, 306] on div "Products Show / Hide columns Add product Qty Cost Markup Price Total 1 DBF - 20…" at bounding box center [801, 308] width 1176 height 838
click at [1370, 26] on button "Submit as Order" at bounding box center [1377, 22] width 82 height 23
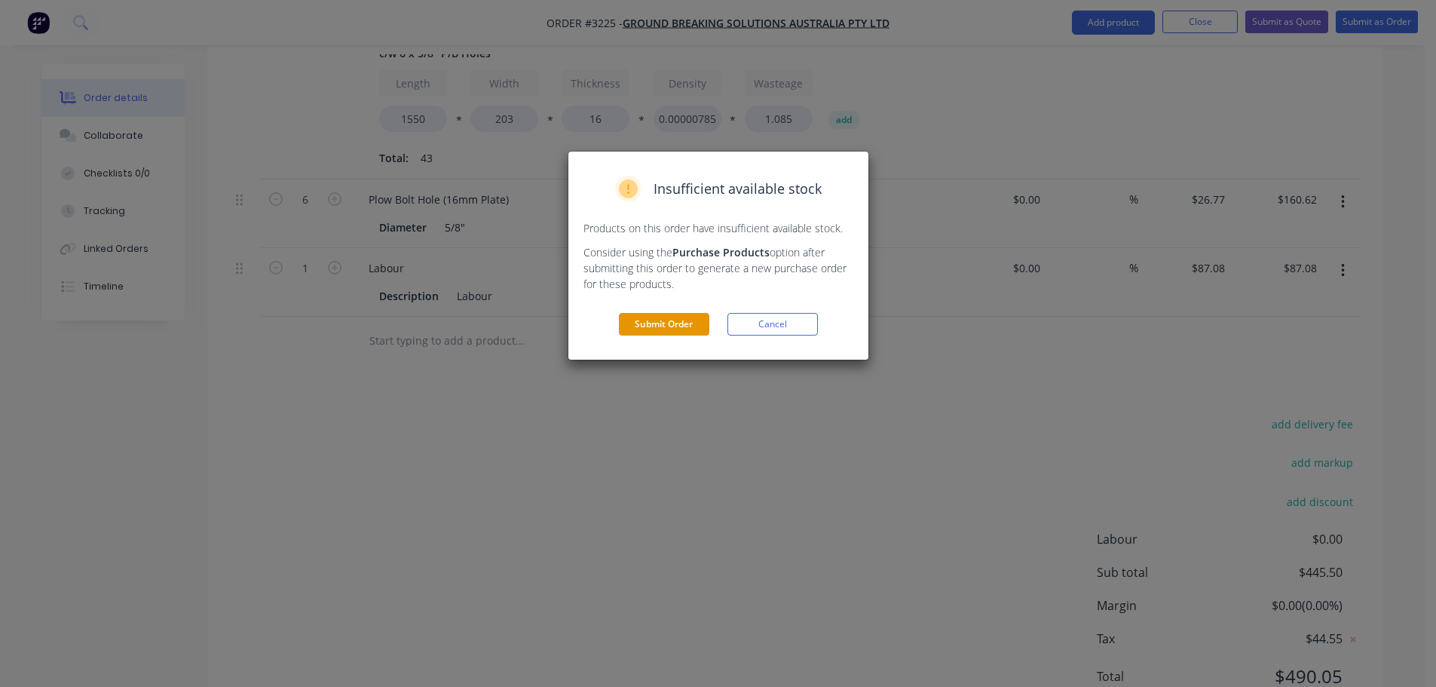
click at [674, 318] on button "Submit Order" at bounding box center [664, 324] width 90 height 23
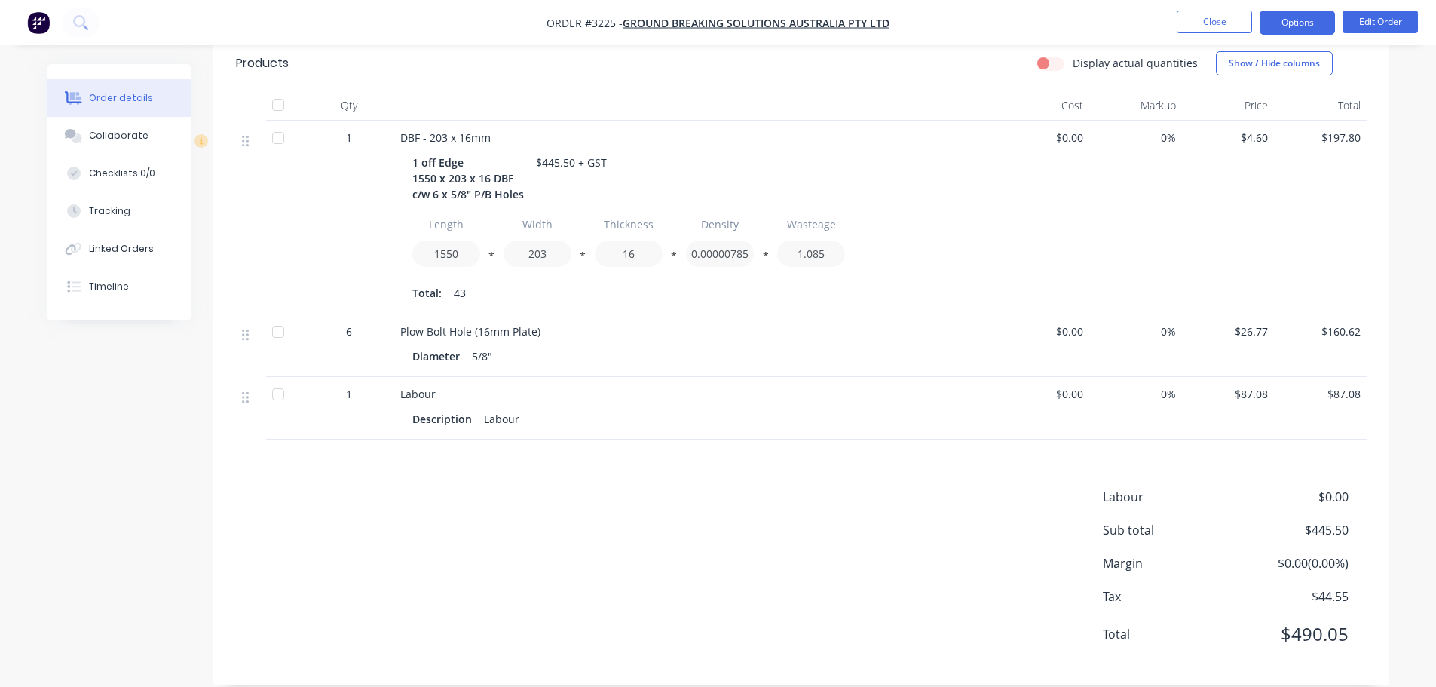
click at [1284, 23] on button "Options" at bounding box center [1297, 23] width 75 height 24
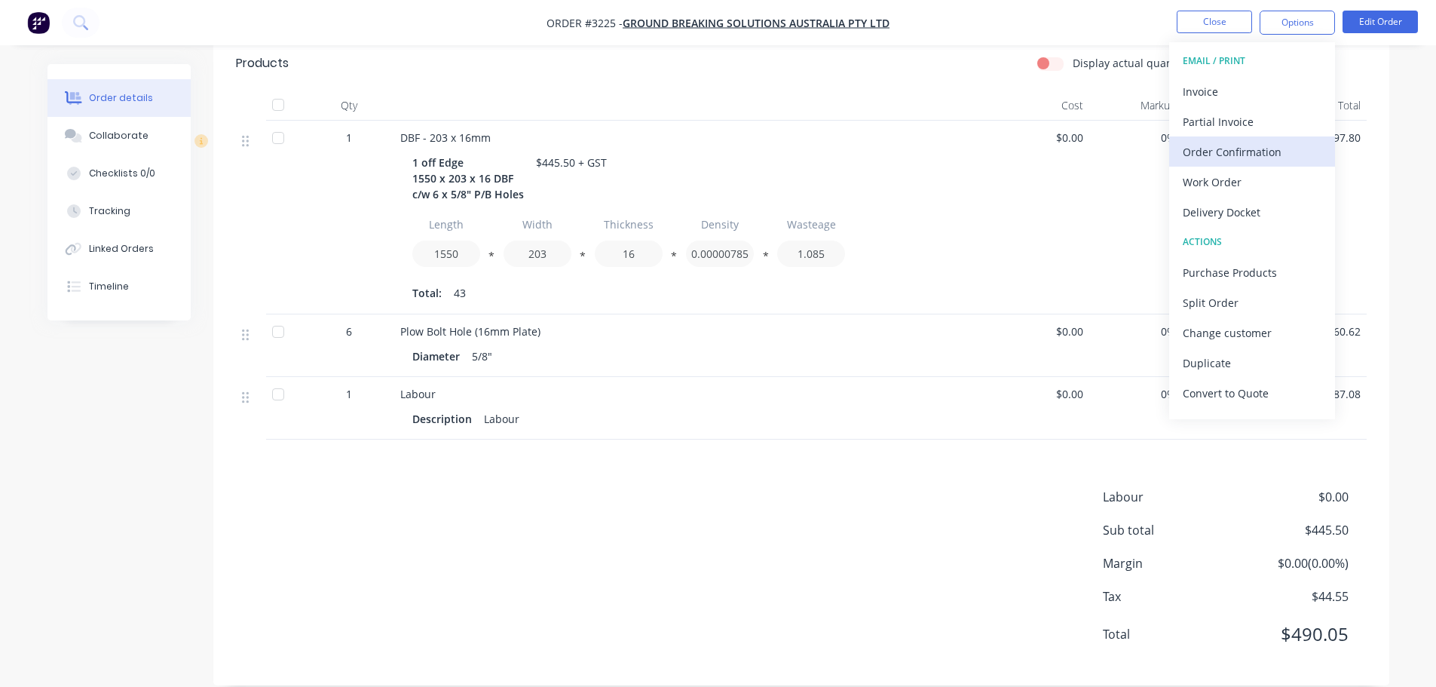
click at [1229, 148] on div "Order Confirmation" at bounding box center [1252, 152] width 139 height 22
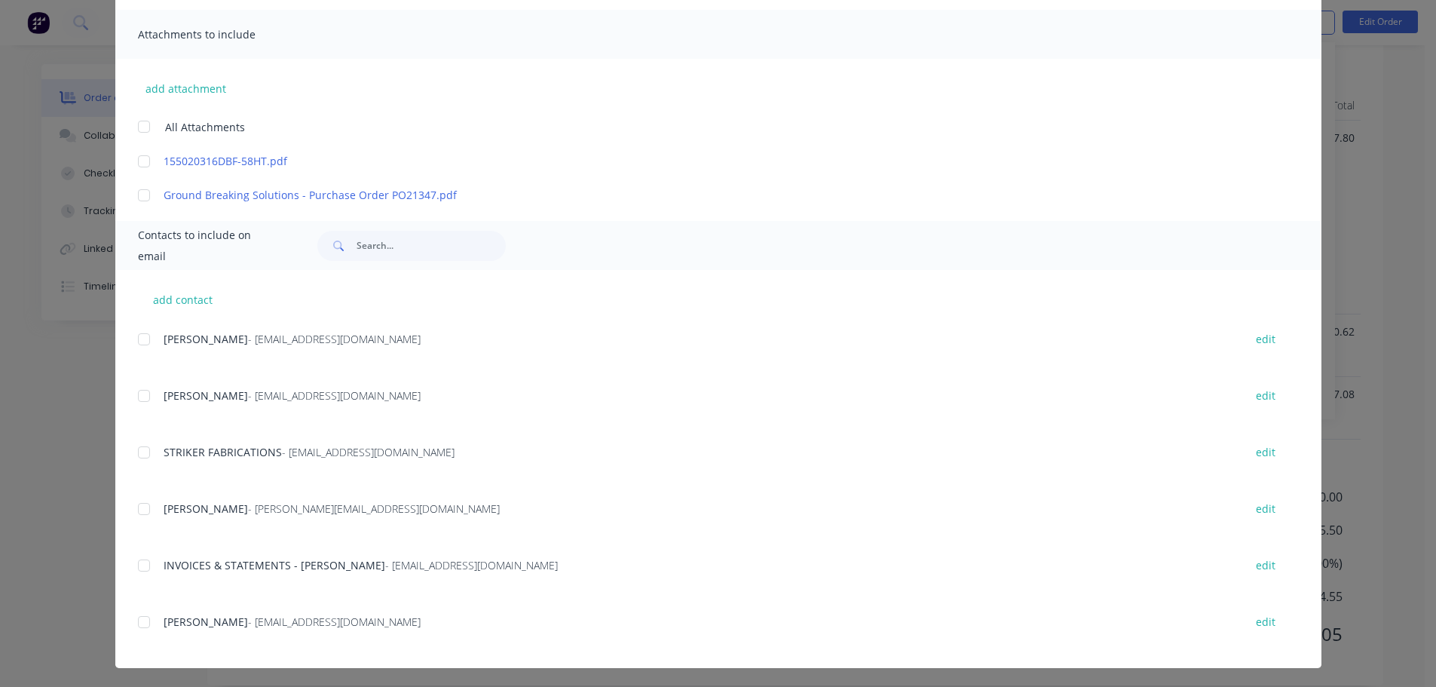
scroll to position [329, 0]
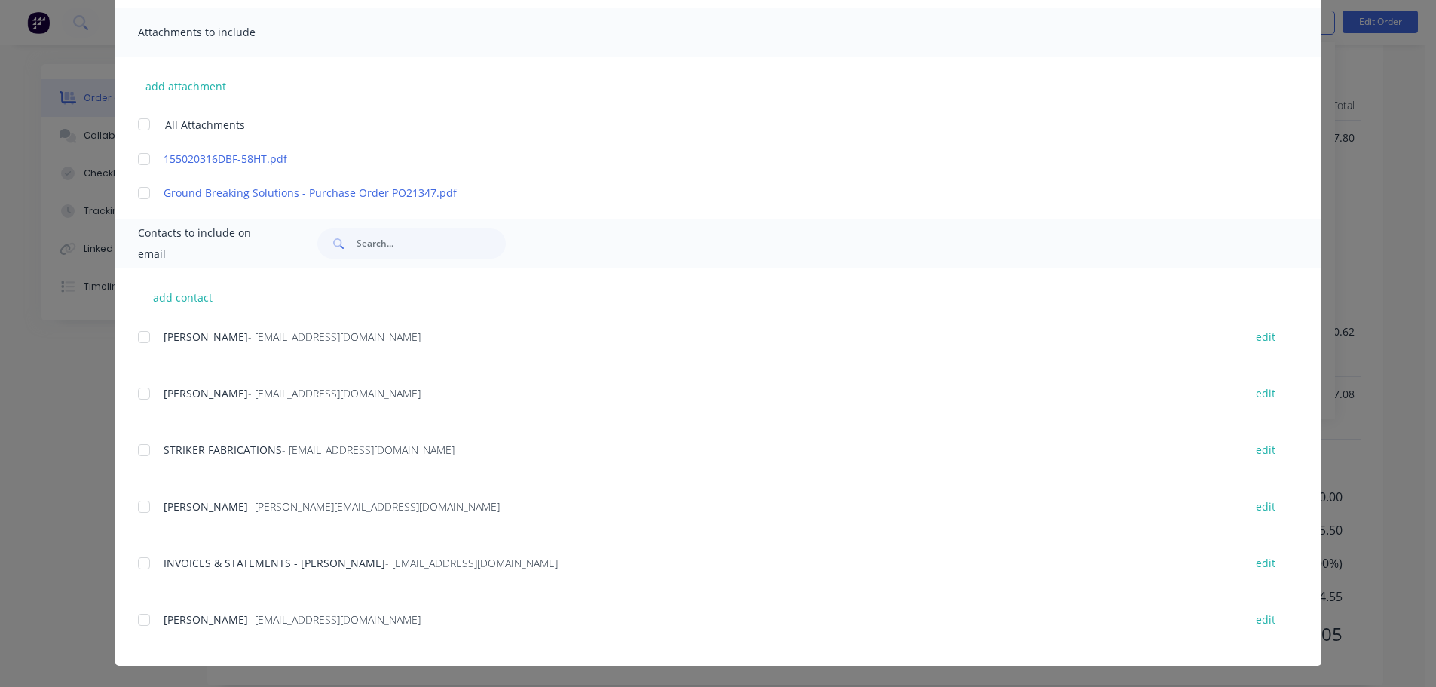
click at [145, 347] on div at bounding box center [144, 337] width 30 height 30
type textarea "Thank you for your order! Click 'view my order' to see your order confirmation.…"
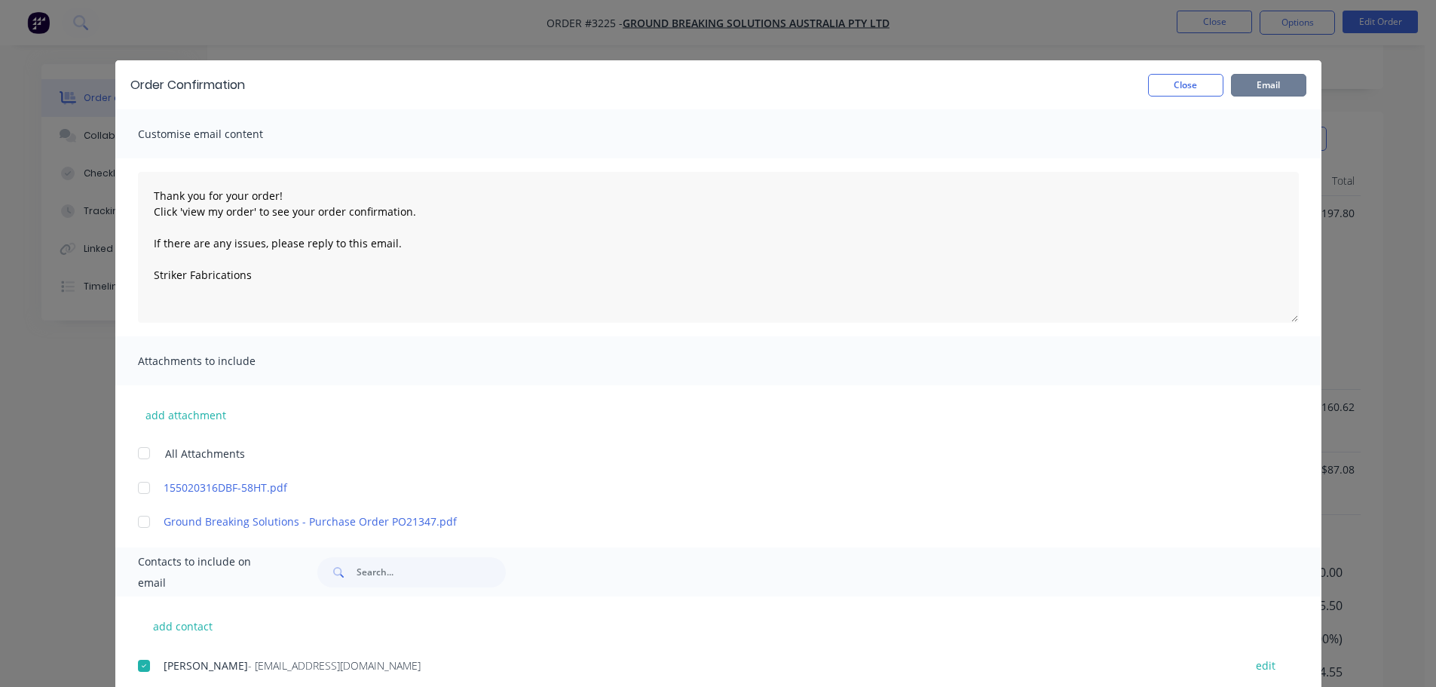
click at [1274, 96] on div "Order Confirmation Close Email" at bounding box center [718, 84] width 1206 height 49
click at [1271, 91] on button "Email" at bounding box center [1268, 85] width 75 height 23
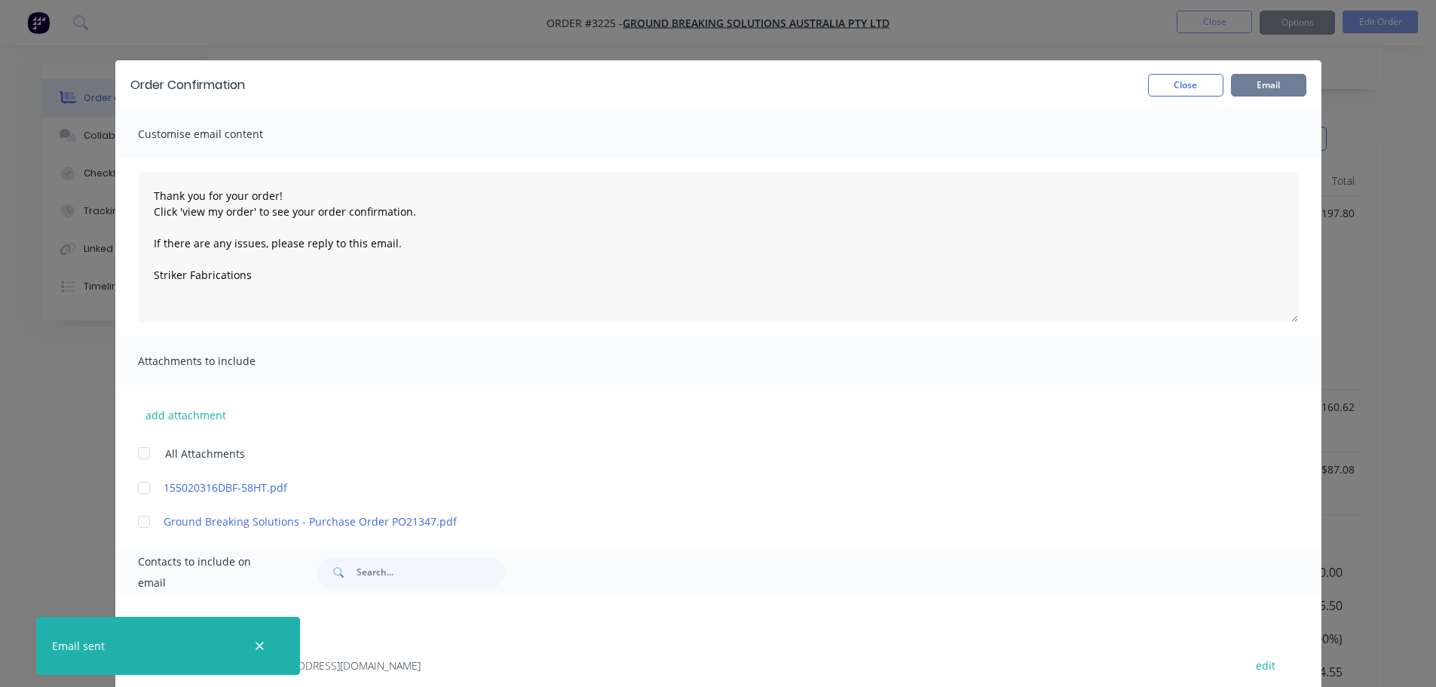
type textarea "Thank you for your order! Click 'view my order' to see your order confirmation.…"
click at [1169, 92] on button "Close" at bounding box center [1185, 85] width 75 height 23
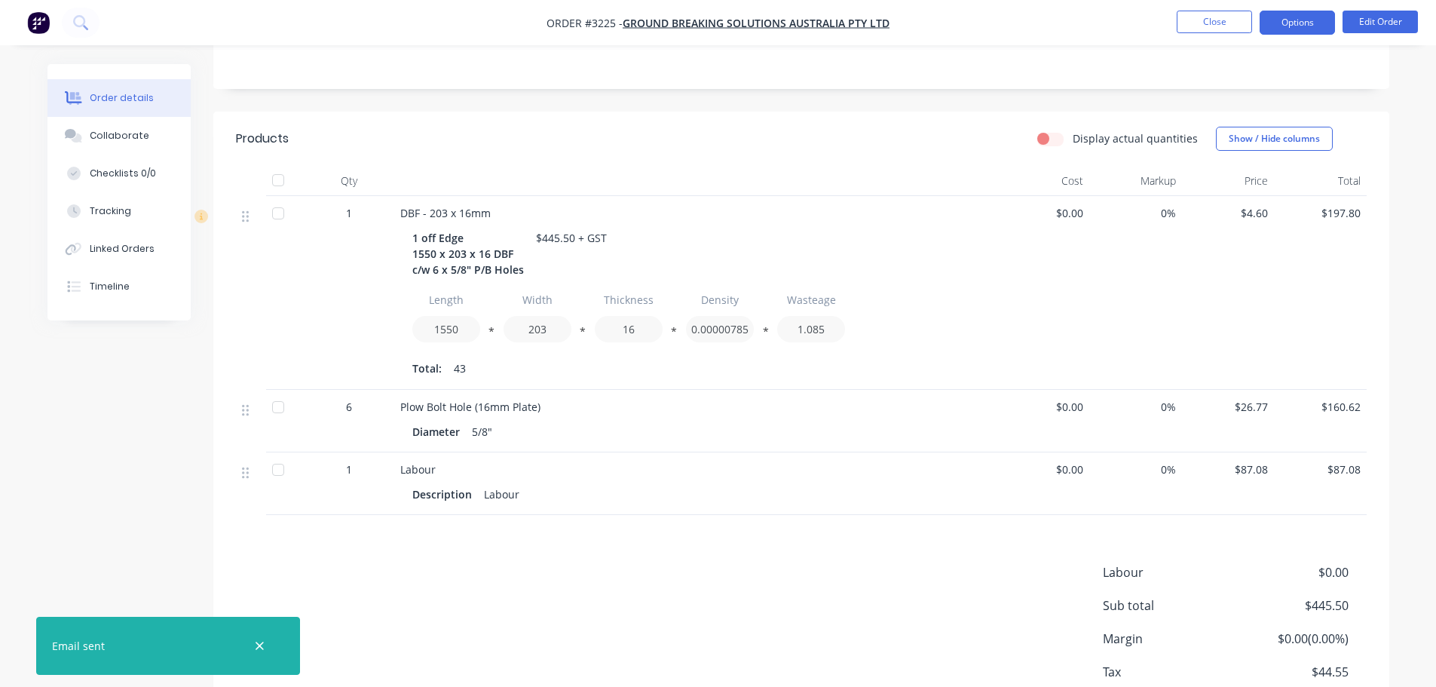
click at [1280, 21] on button "Options" at bounding box center [1297, 23] width 75 height 24
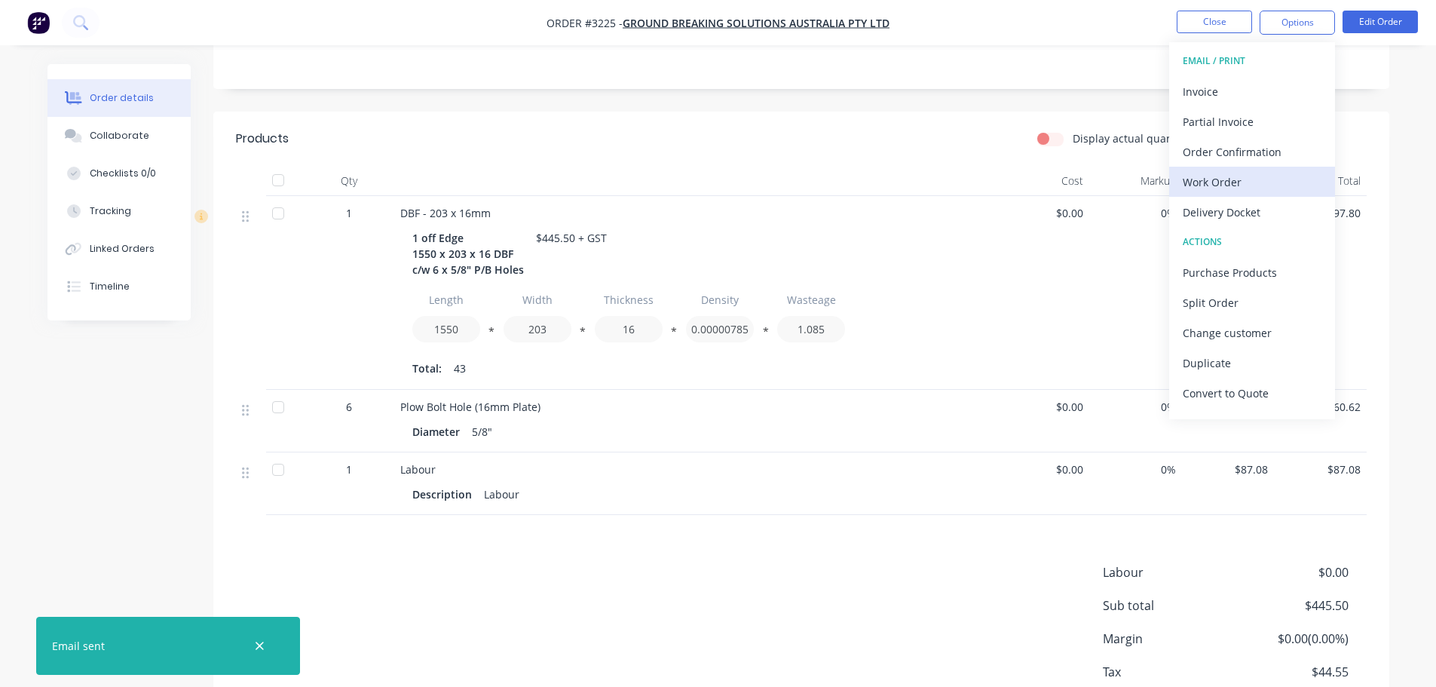
click at [1204, 174] on div "Work Order" at bounding box center [1252, 182] width 139 height 22
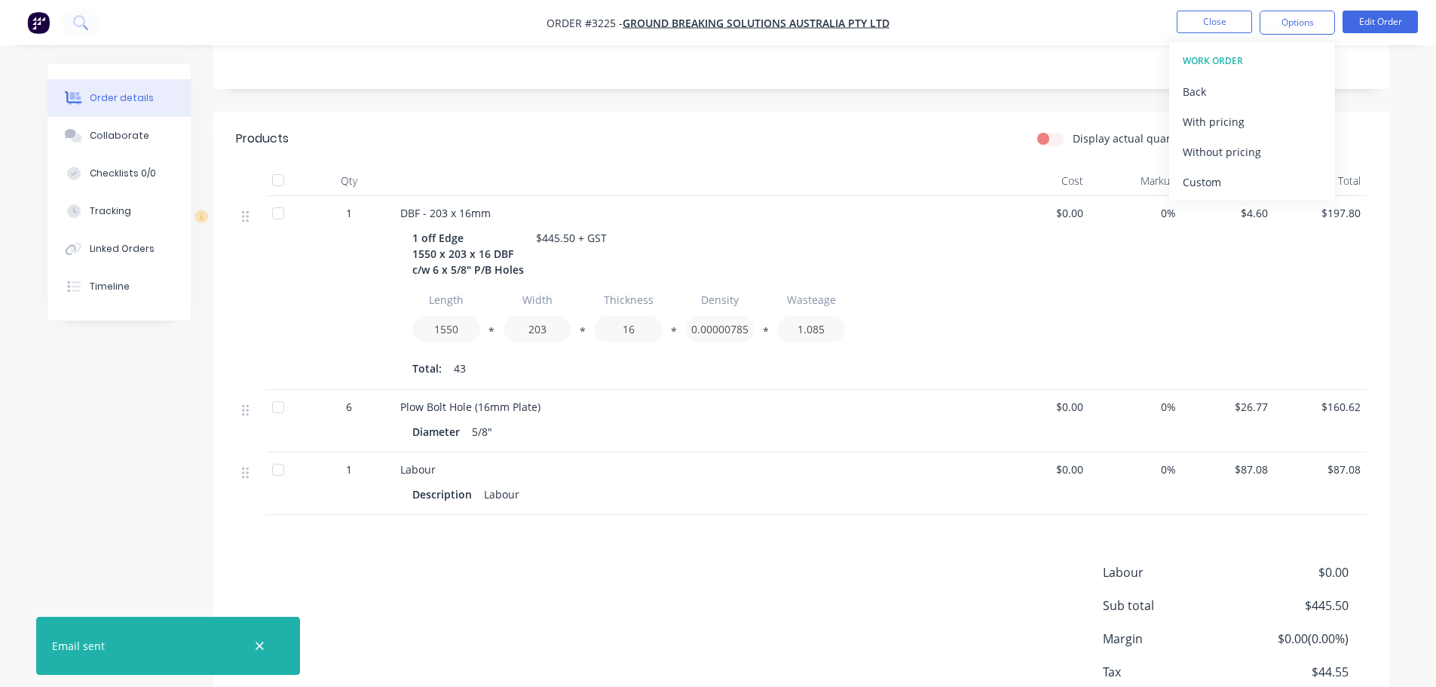
click at [1204, 174] on div "Custom" at bounding box center [1252, 182] width 139 height 22
click at [1202, 153] on div "Without pricing" at bounding box center [1252, 152] width 139 height 22
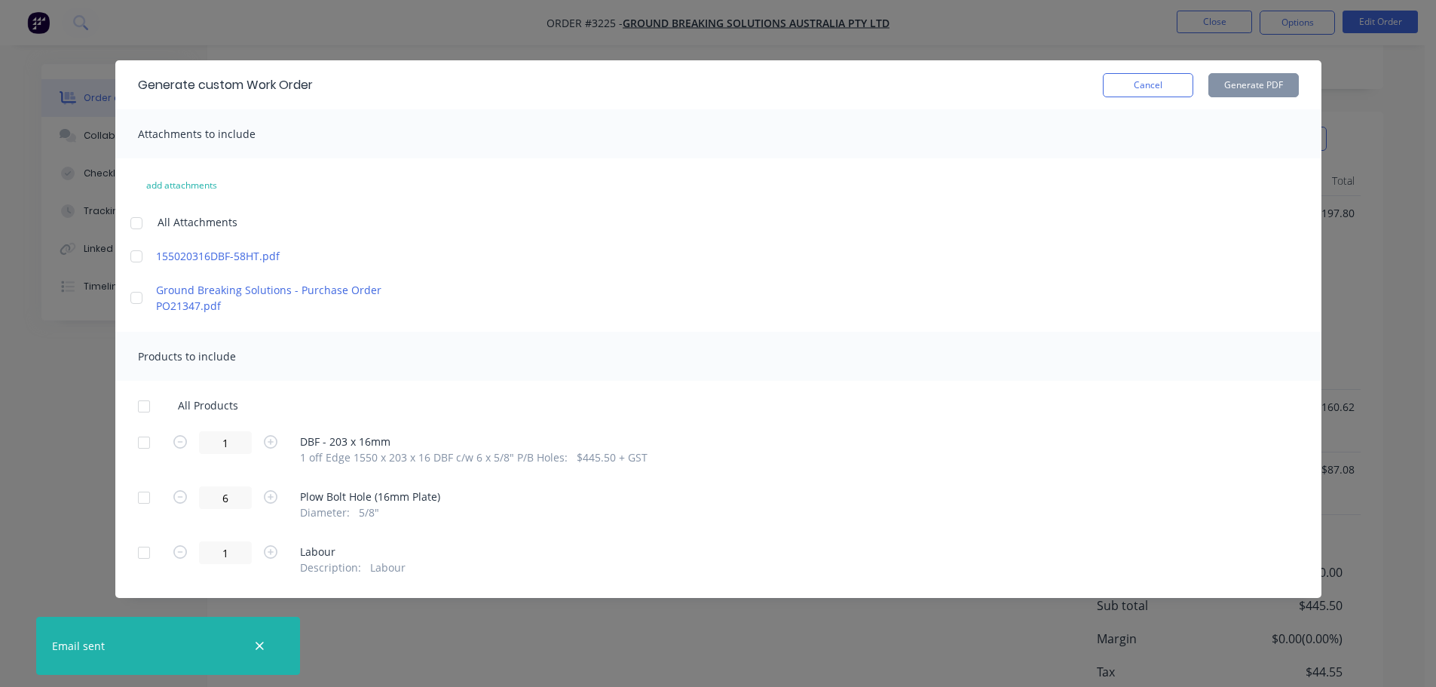
click at [141, 443] on div at bounding box center [144, 442] width 30 height 30
click at [1257, 87] on button "Generate PDF" at bounding box center [1253, 85] width 90 height 24
click at [1171, 81] on button "Cancel" at bounding box center [1148, 85] width 90 height 24
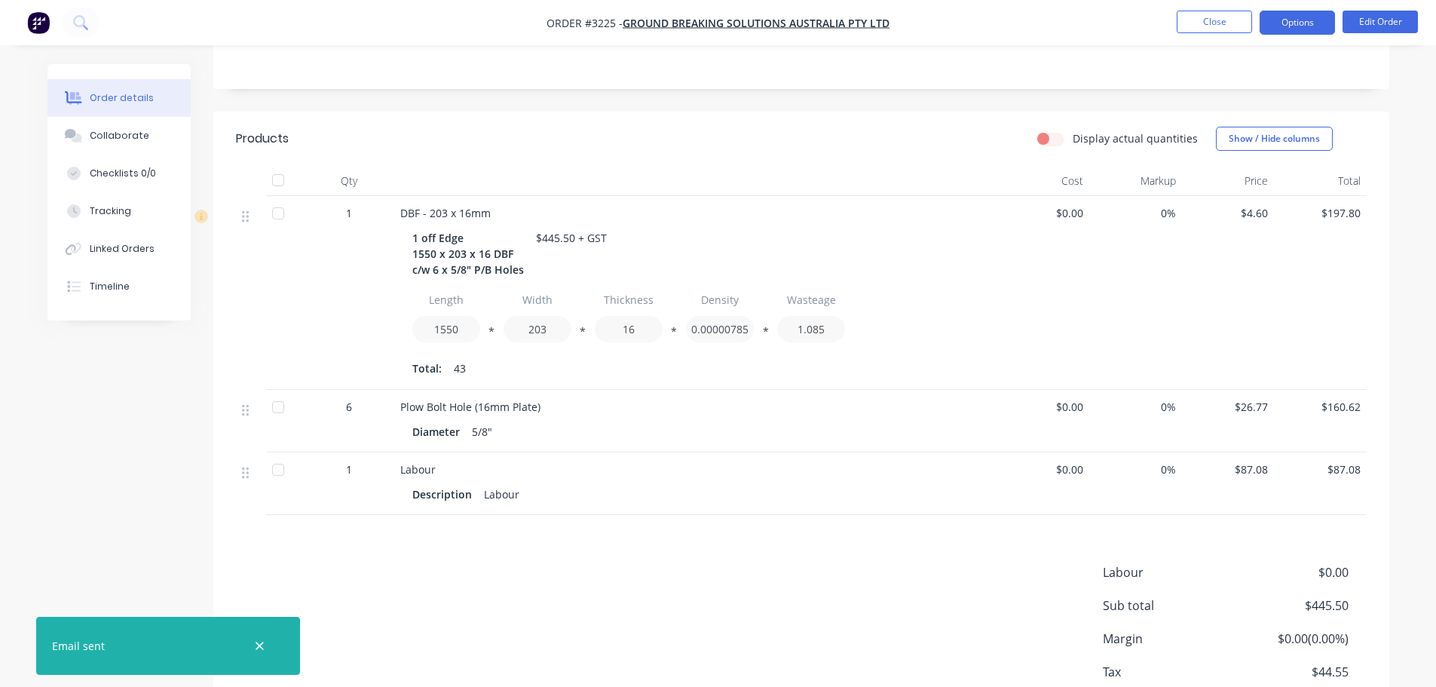
click at [1287, 29] on button "Options" at bounding box center [1297, 23] width 75 height 24
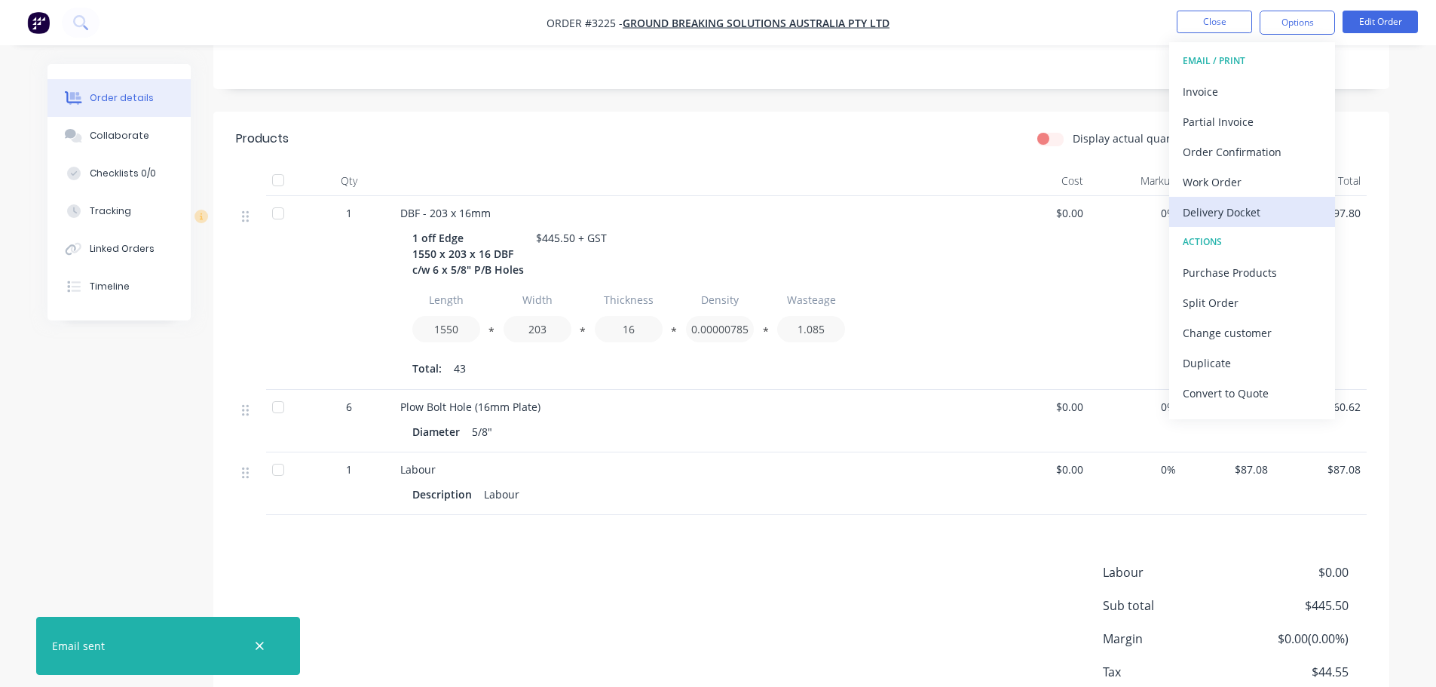
click at [1227, 204] on div "Delivery Docket" at bounding box center [1252, 212] width 139 height 22
click at [1223, 182] on div "Custom" at bounding box center [1252, 182] width 139 height 22
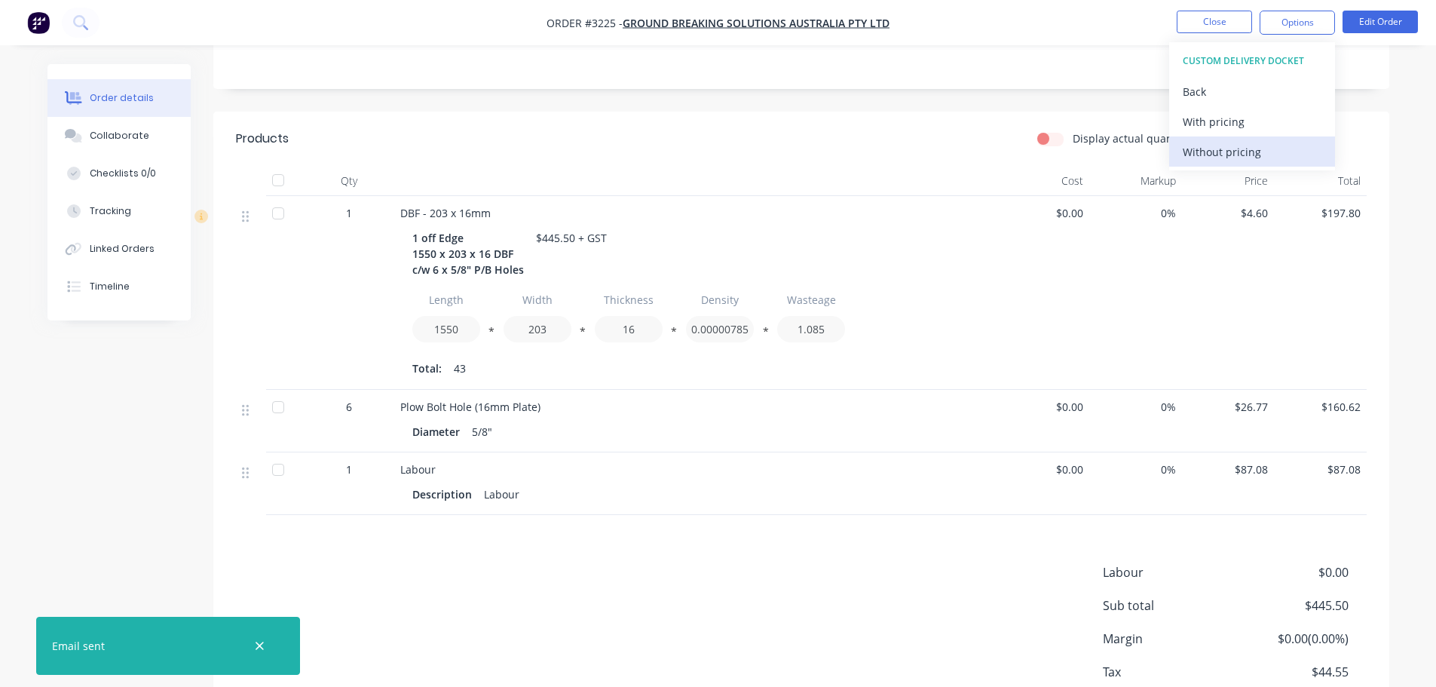
click at [1221, 152] on div "Without pricing" at bounding box center [1252, 152] width 139 height 22
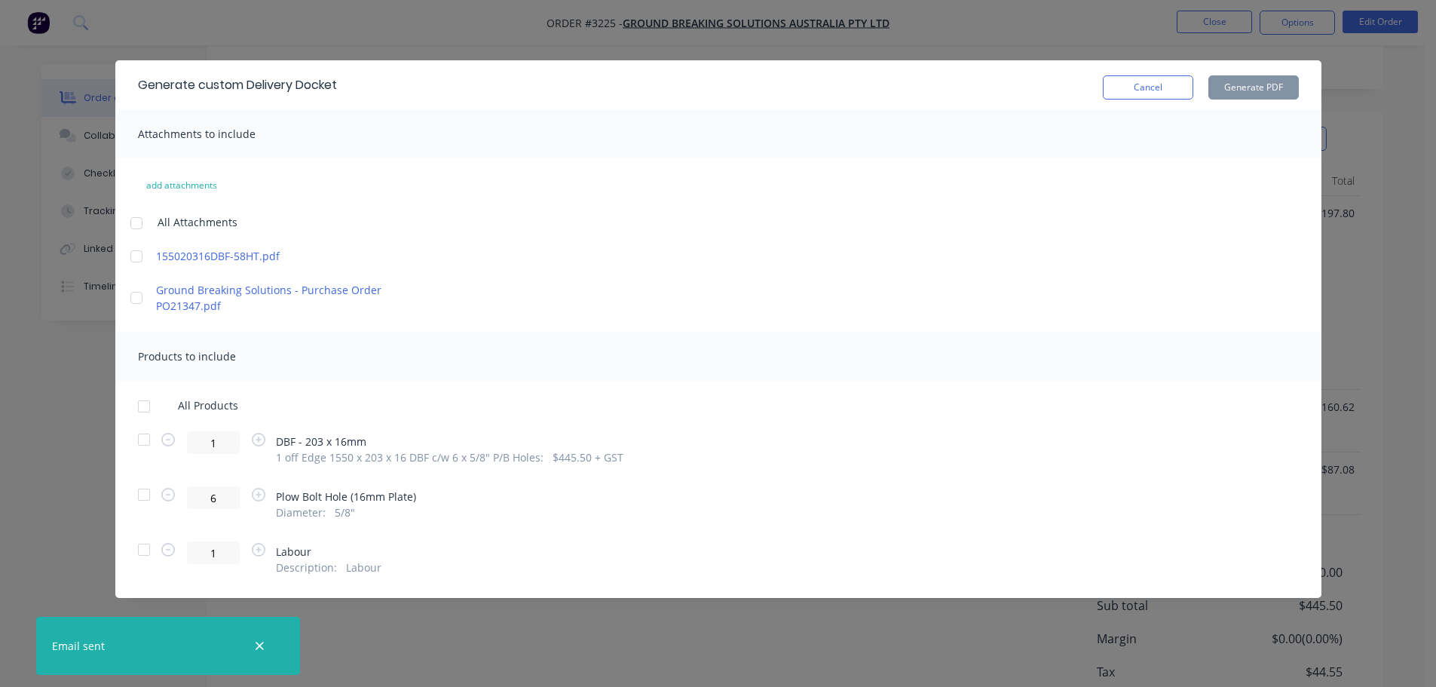
click at [143, 433] on div at bounding box center [144, 439] width 30 height 30
click at [1245, 94] on button "Generate PDF" at bounding box center [1253, 87] width 90 height 24
click at [1126, 83] on button "Cancel" at bounding box center [1148, 87] width 90 height 24
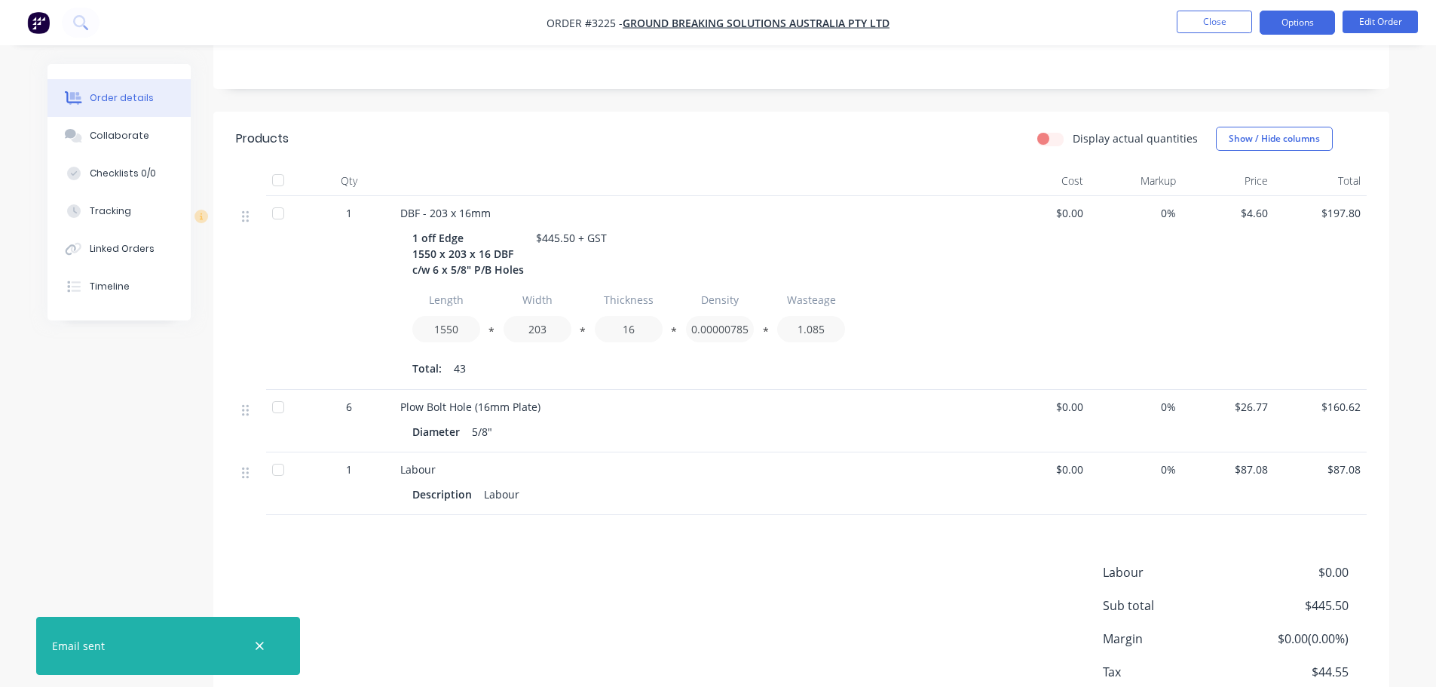
click at [1295, 26] on button "Options" at bounding box center [1297, 23] width 75 height 24
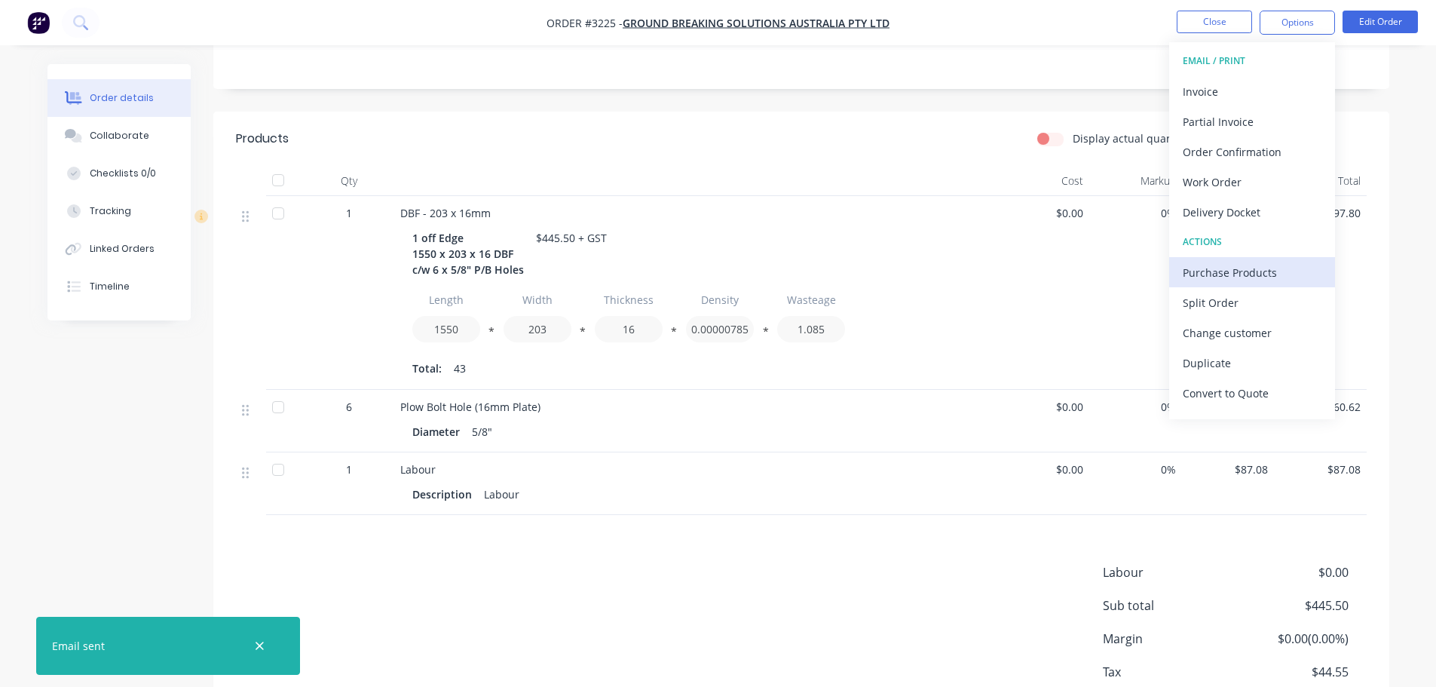
click at [1203, 280] on div "Purchase Products" at bounding box center [1252, 273] width 139 height 22
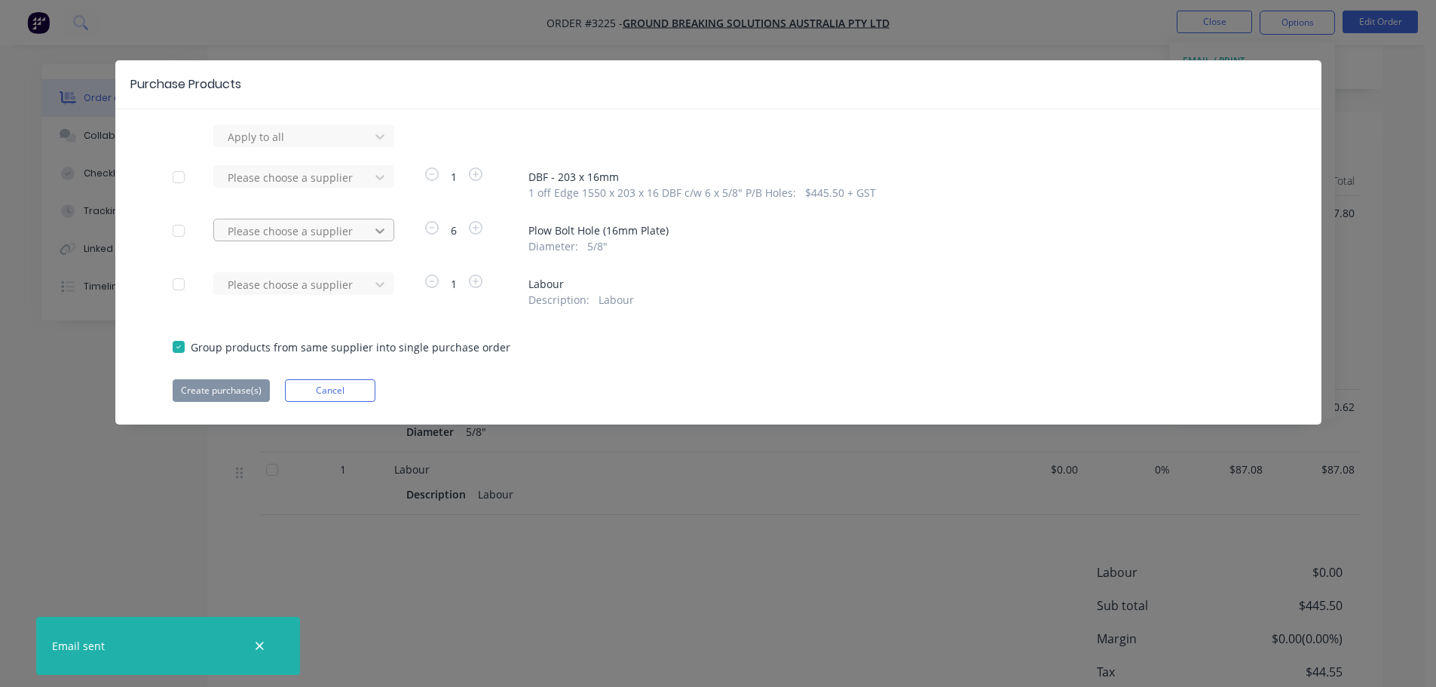
click at [378, 144] on icon at bounding box center [379, 136] width 15 height 15
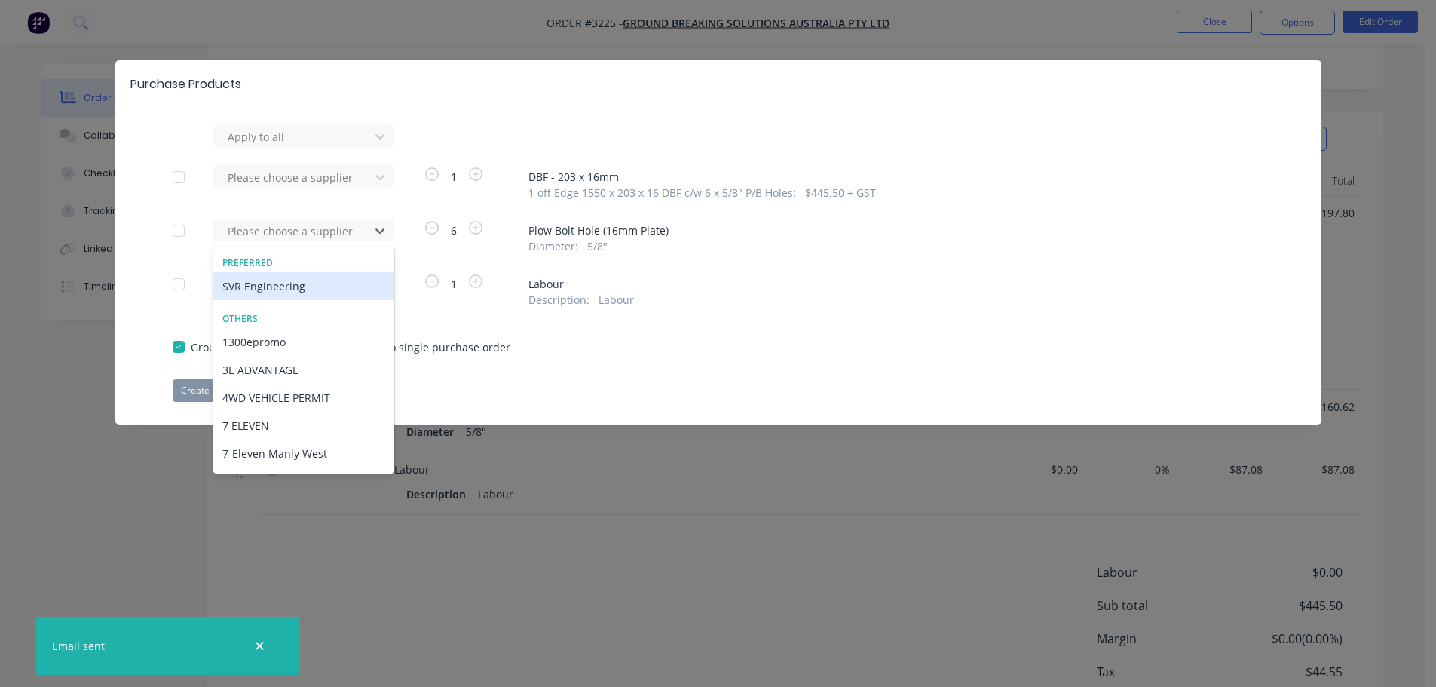
click at [338, 286] on div "SVR Engineering" at bounding box center [303, 286] width 181 height 28
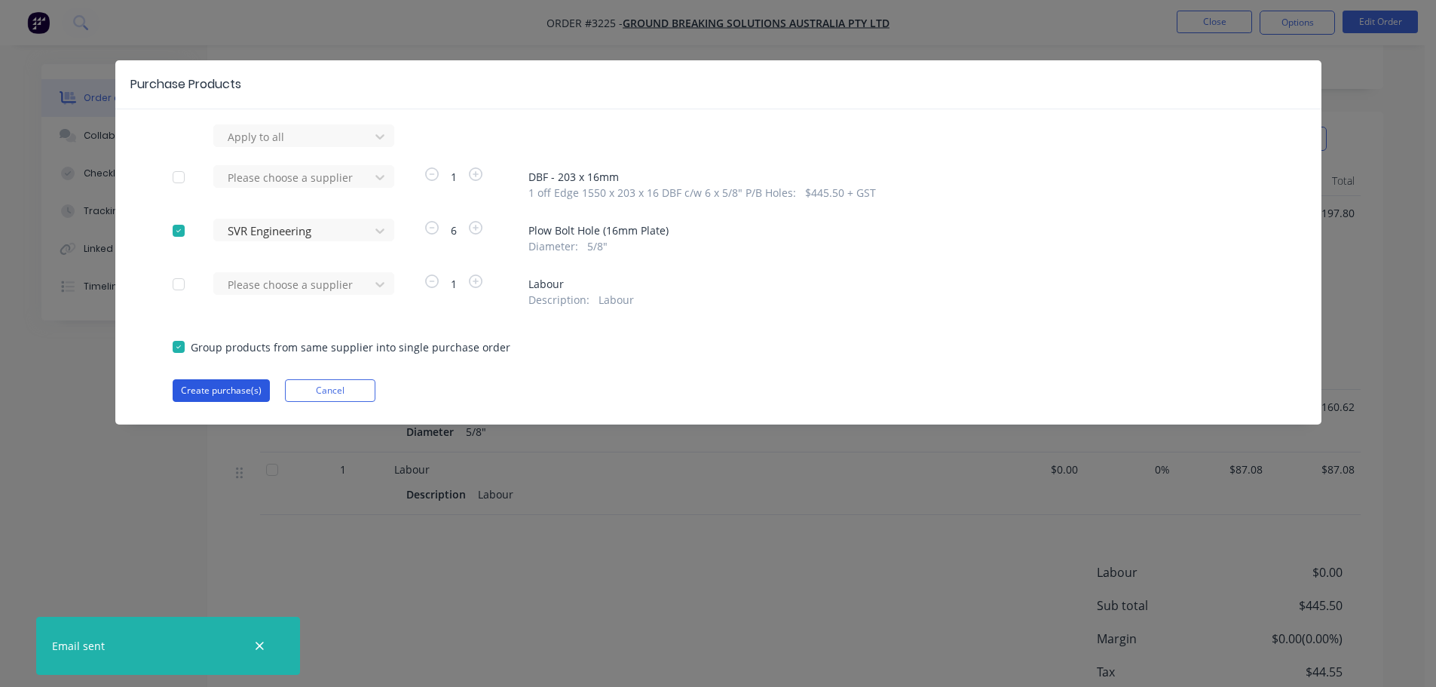
click at [253, 386] on button "Create purchase(s)" at bounding box center [221, 390] width 97 height 23
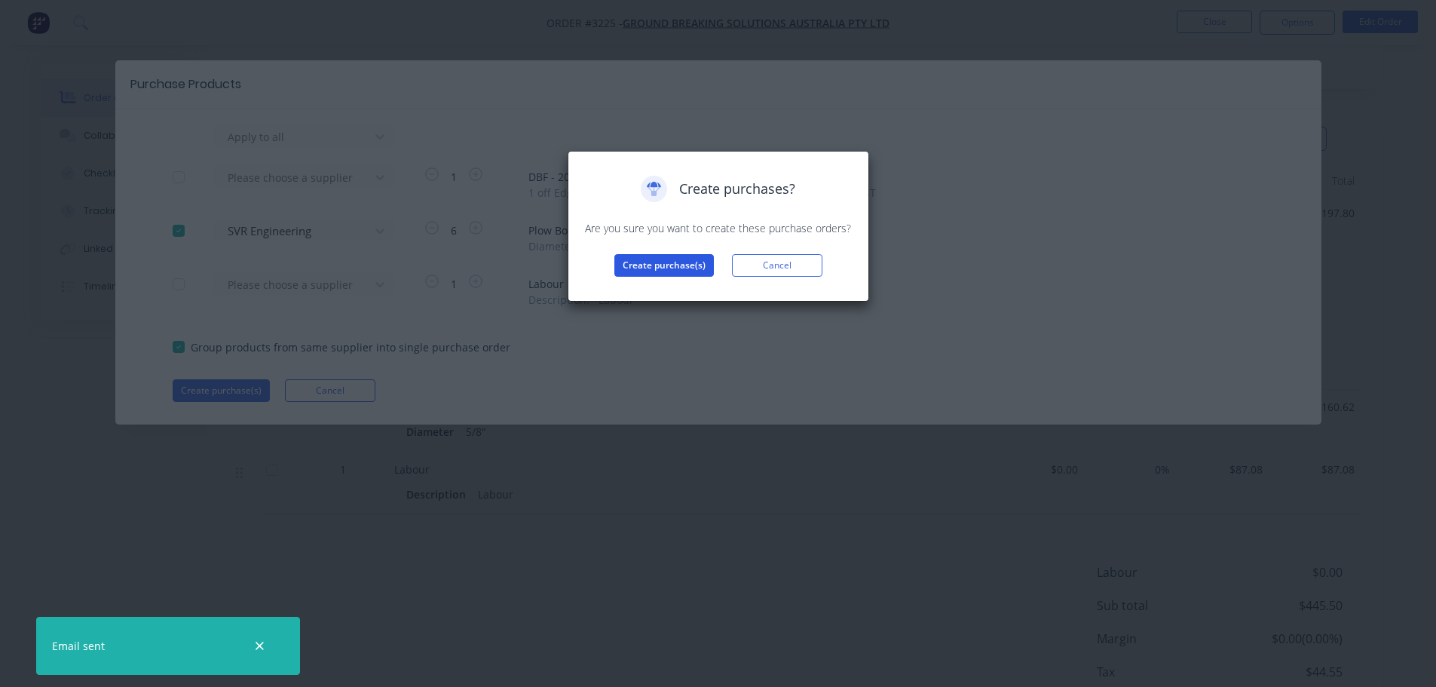
click at [639, 258] on button "Create purchase(s)" at bounding box center [664, 265] width 100 height 23
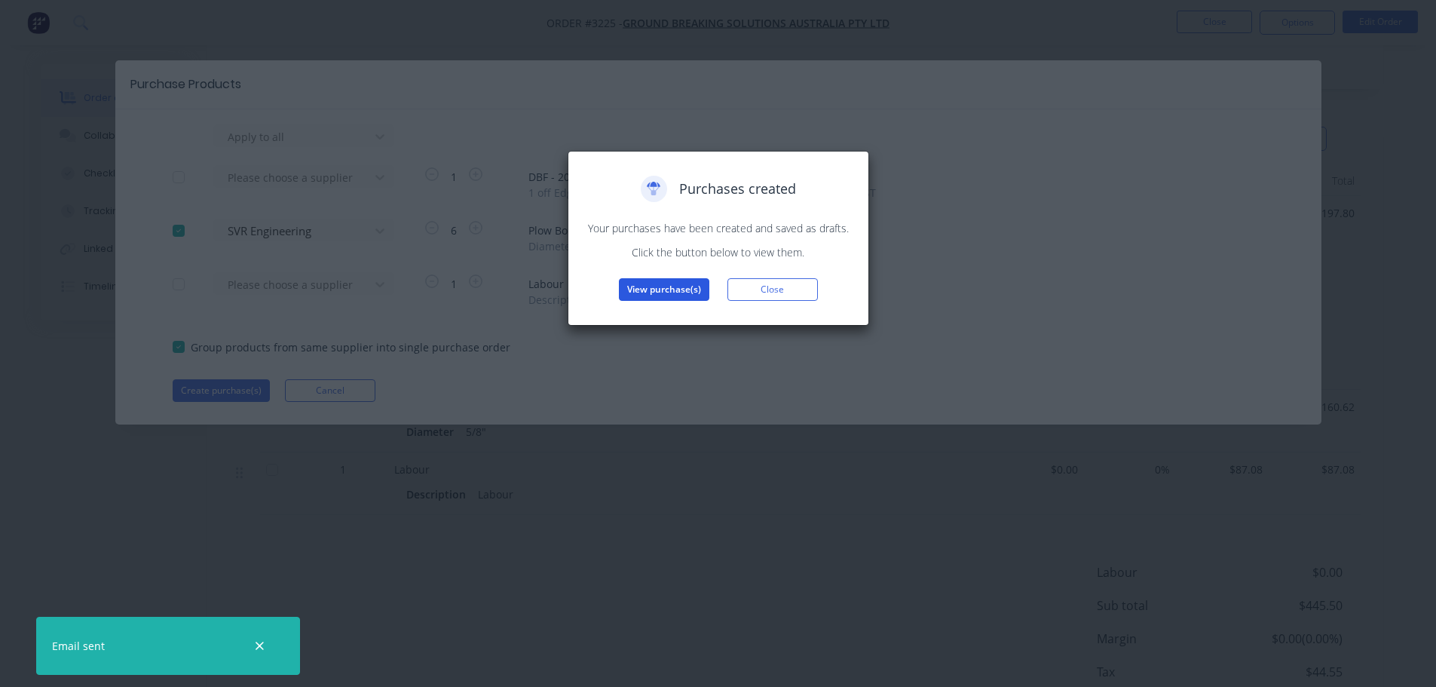
click at [653, 287] on button "View purchase(s)" at bounding box center [664, 289] width 90 height 23
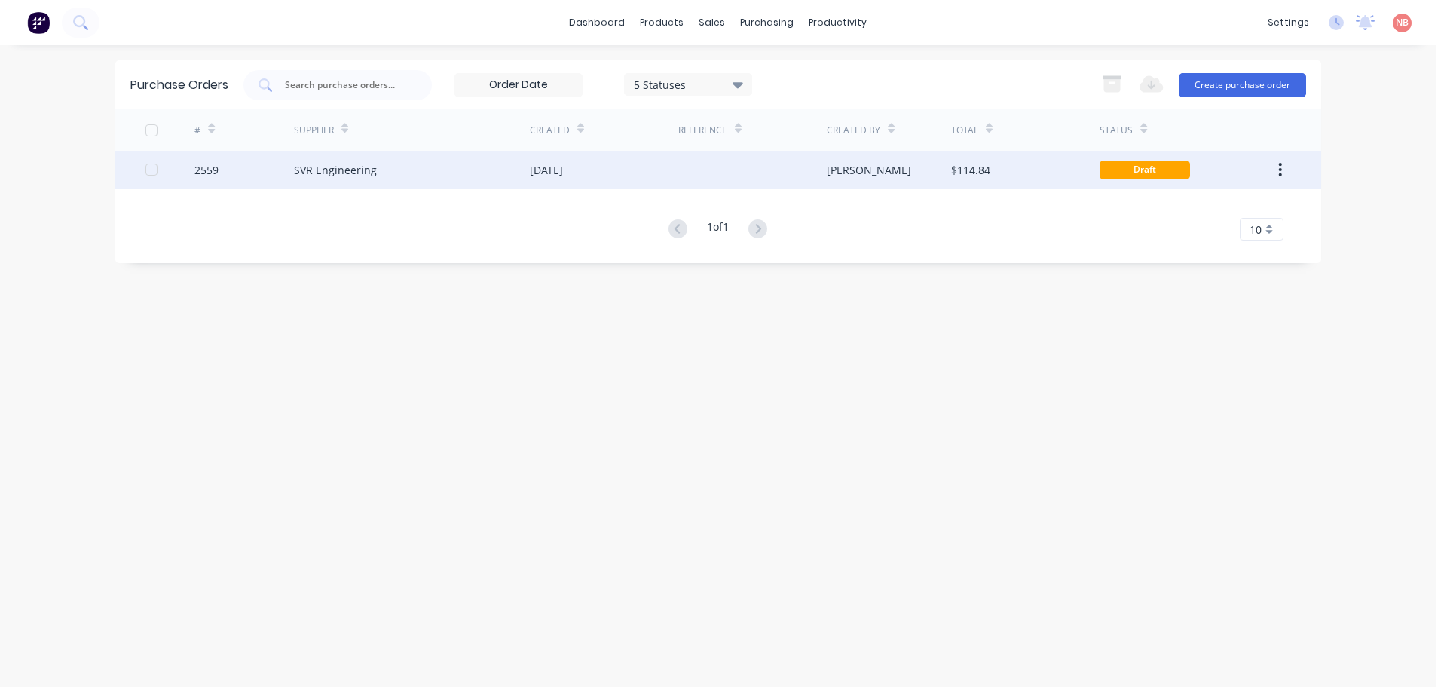
click at [579, 185] on div "[DATE]" at bounding box center [604, 170] width 149 height 38
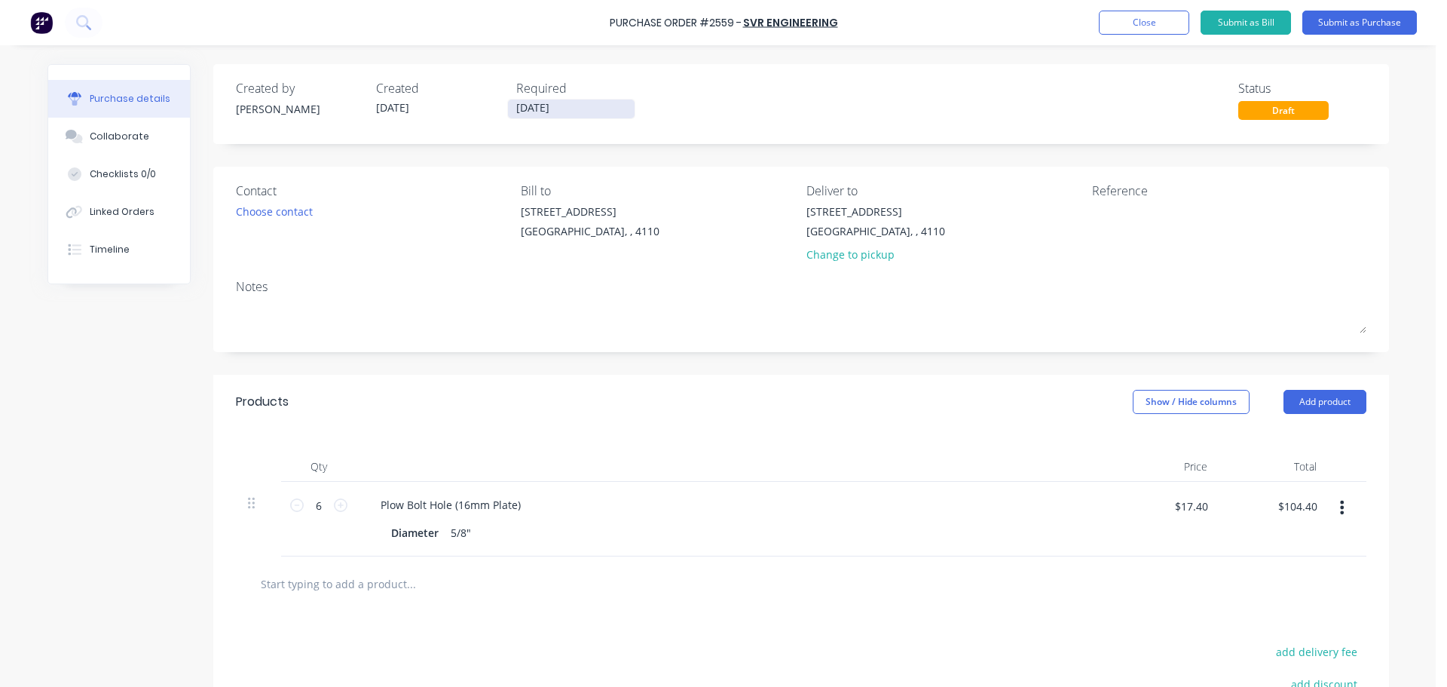
click at [541, 109] on input "[DATE]" at bounding box center [571, 109] width 127 height 19
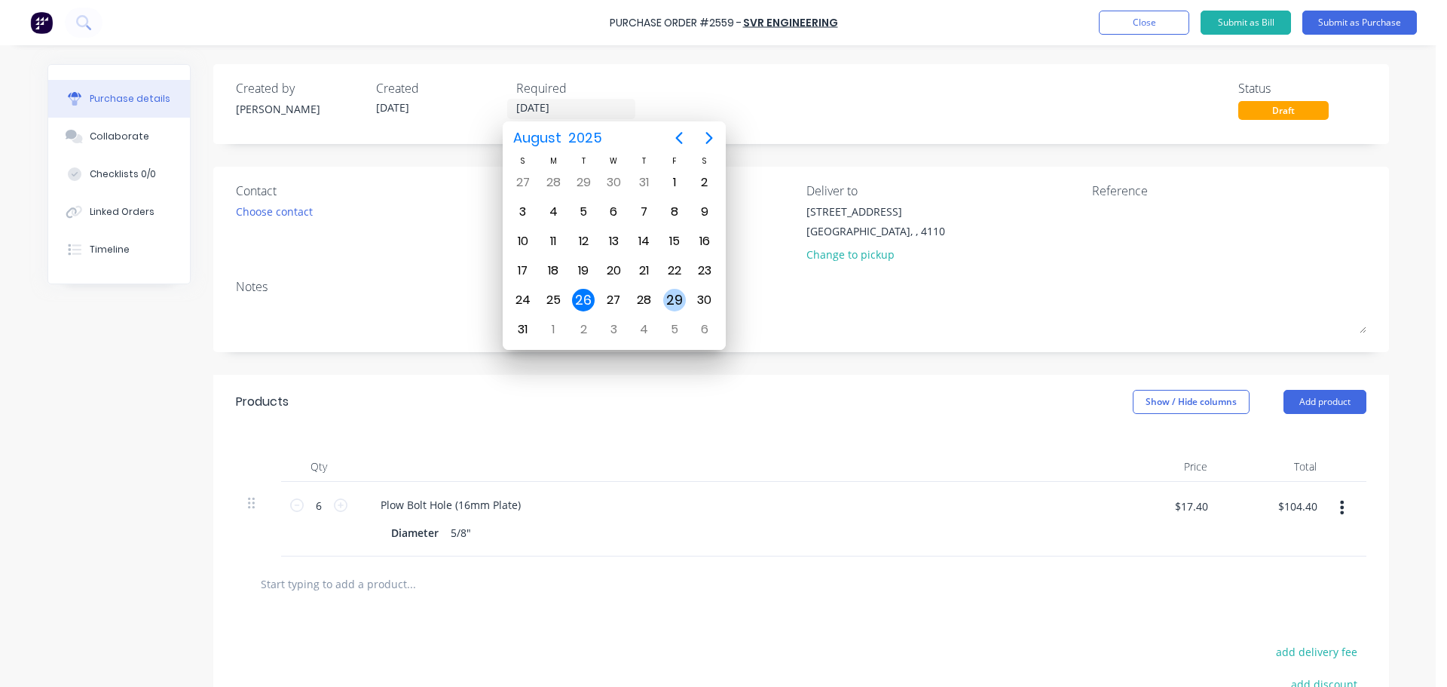
click at [668, 296] on div "29" at bounding box center [674, 300] width 23 height 23
type input "[DATE]"
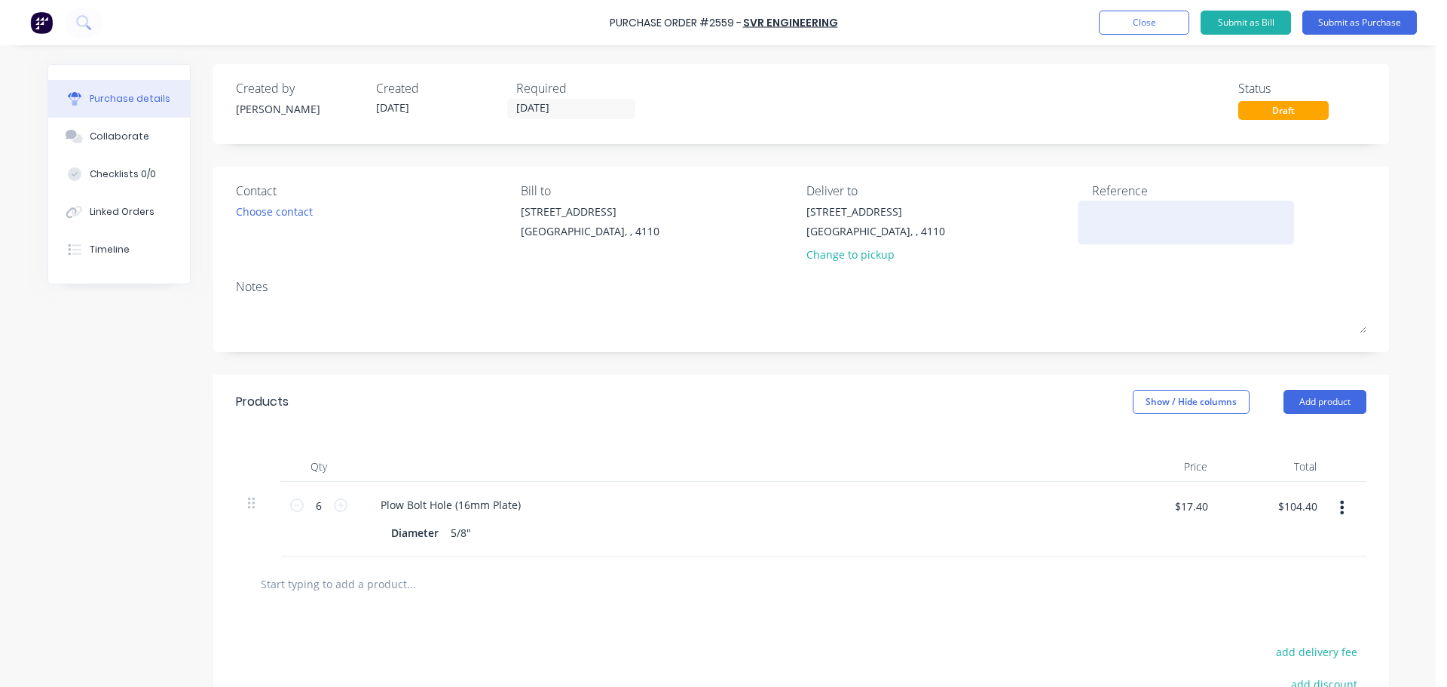
click at [1107, 207] on textarea at bounding box center [1186, 221] width 188 height 34
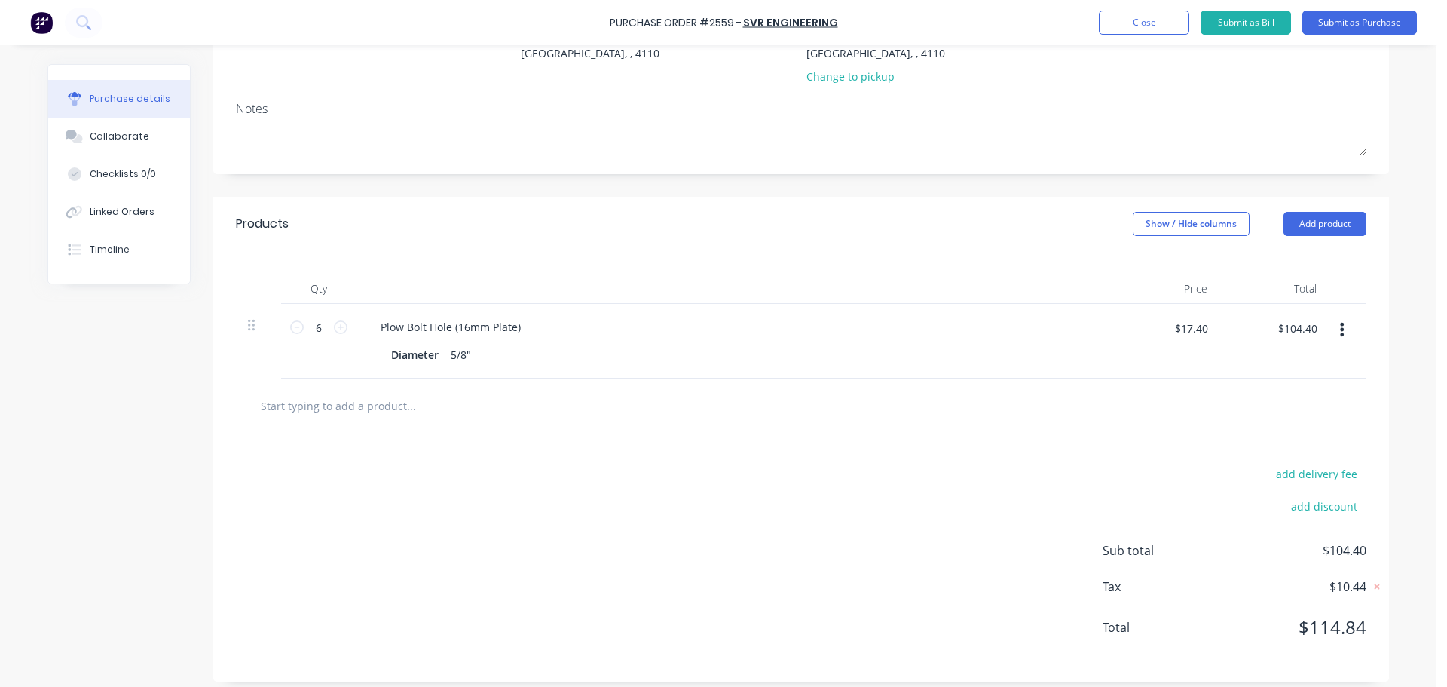
scroll to position [188, 0]
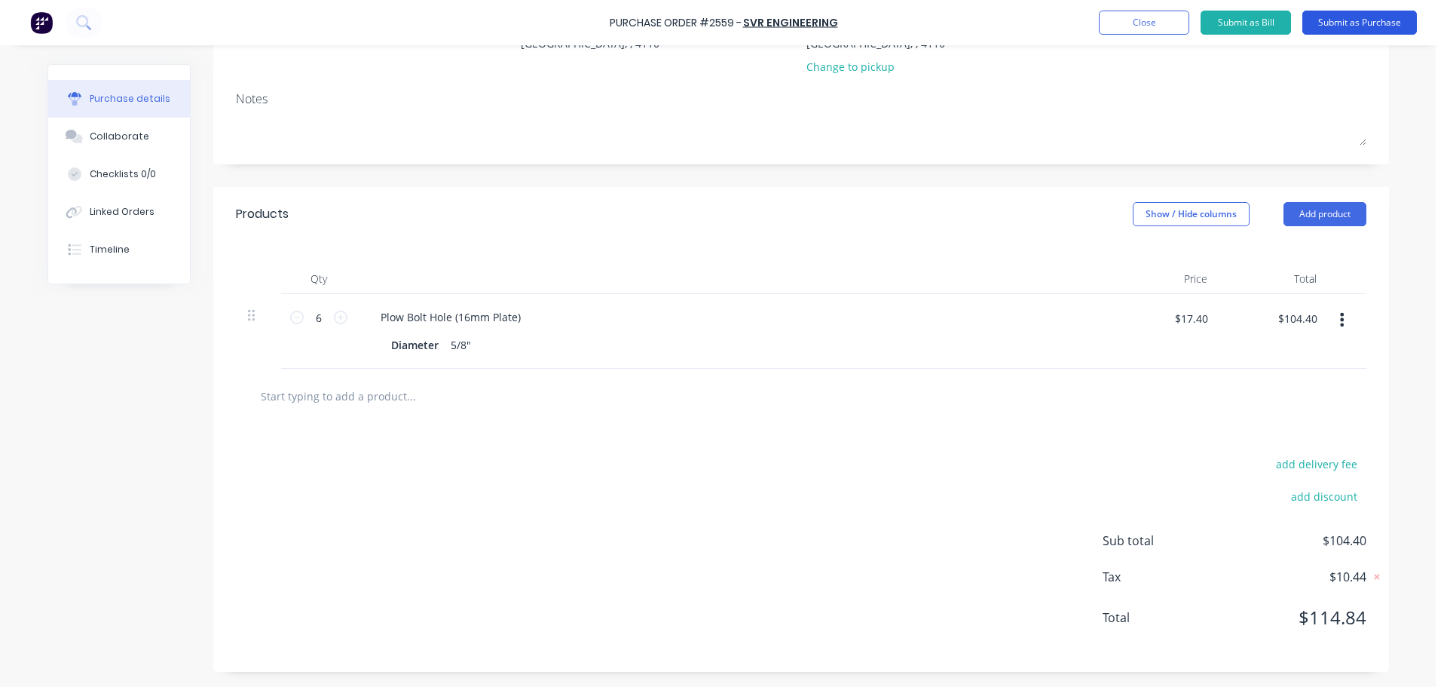
type textarea "GBSA 21347"
type textarea "x"
type textarea "GBSA 21347"
click at [1336, 19] on button "Submit as Purchase" at bounding box center [1360, 23] width 115 height 24
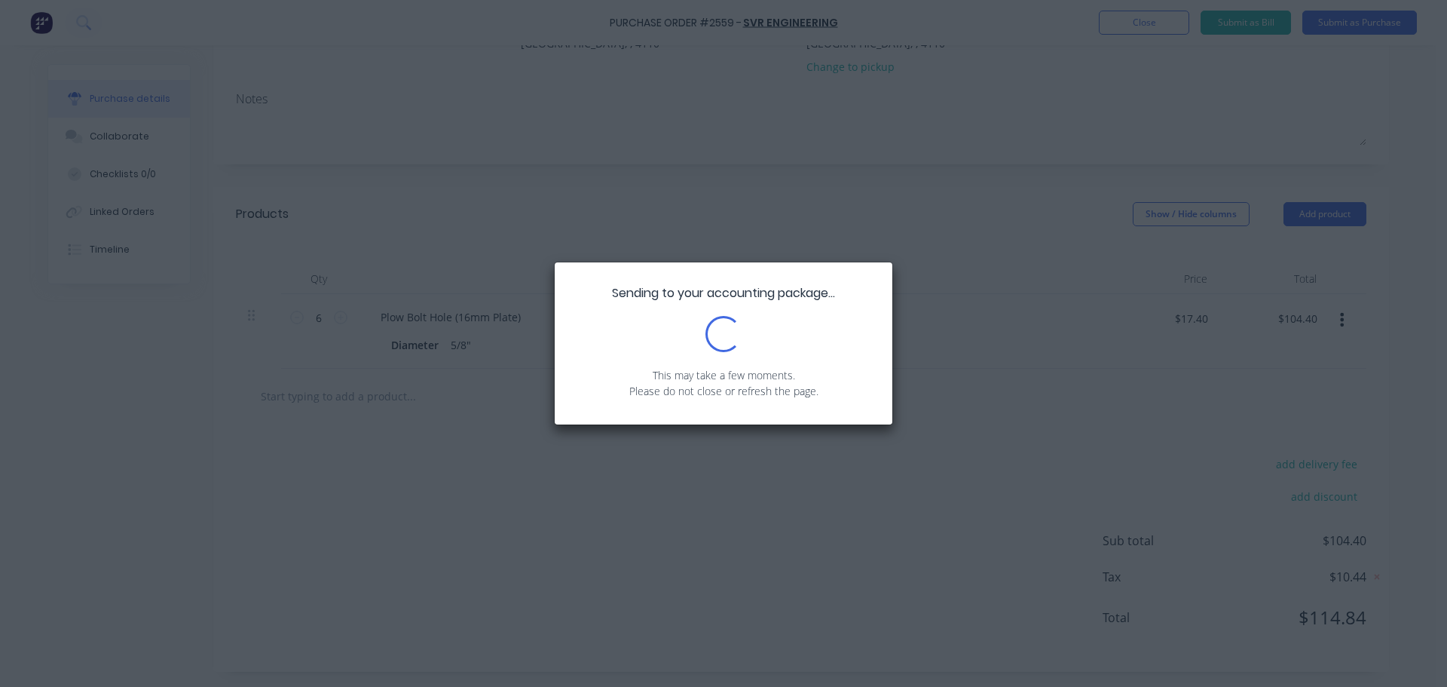
scroll to position [0, 0]
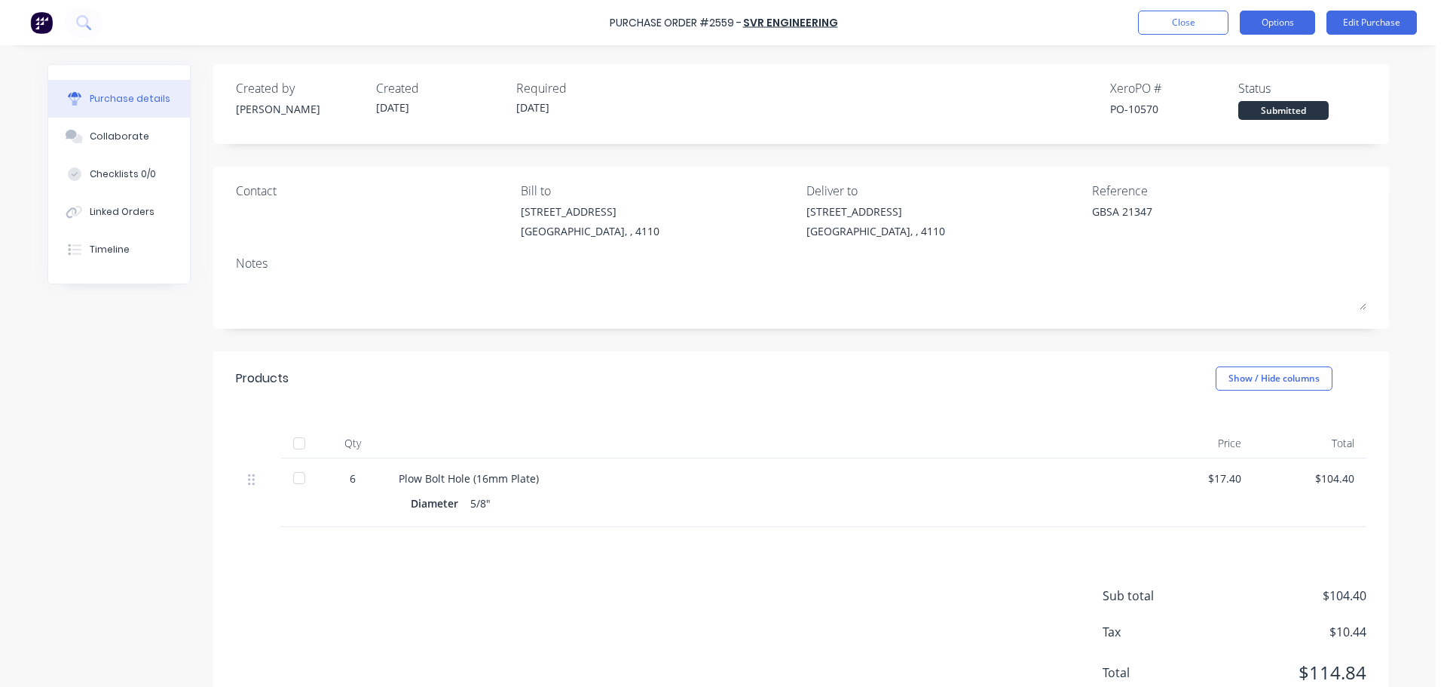
click at [1260, 22] on button "Options" at bounding box center [1277, 23] width 75 height 24
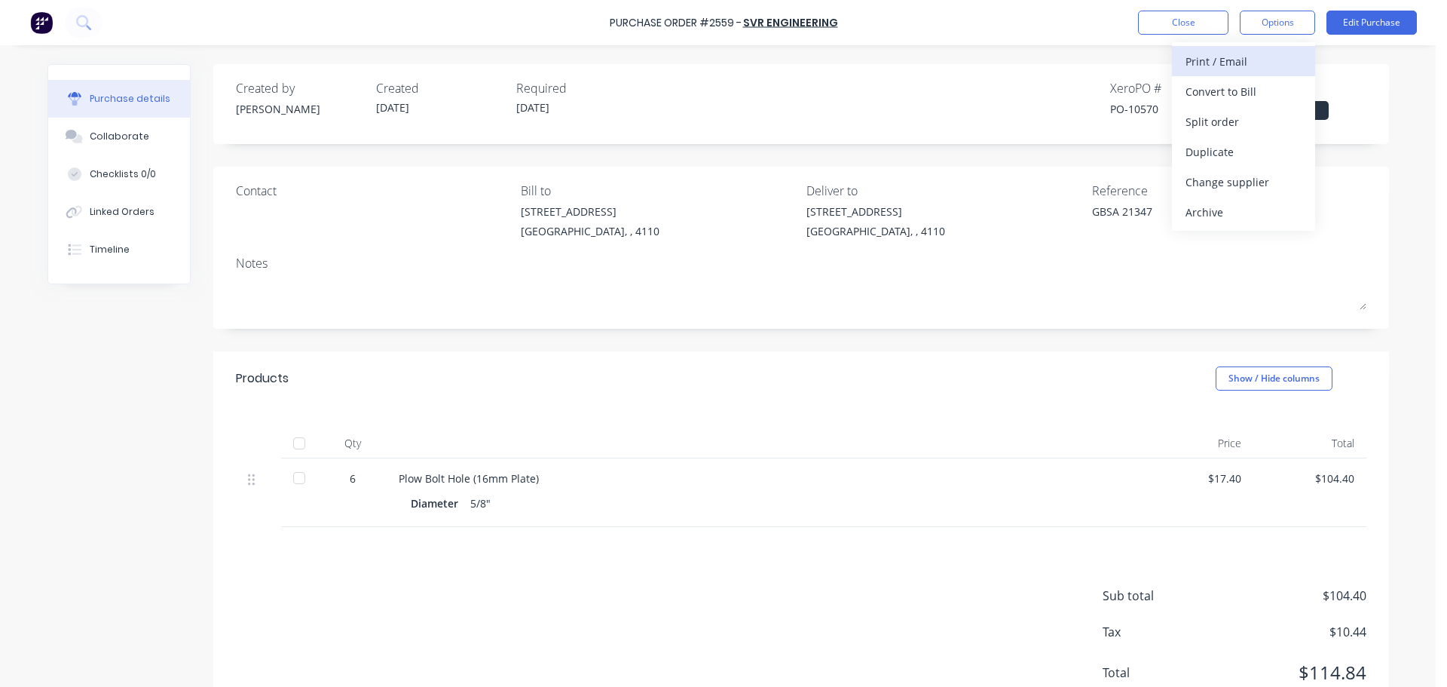
click at [1231, 62] on div "Print / Email" at bounding box center [1244, 62] width 116 height 22
click at [1210, 103] on button "With pricing" at bounding box center [1243, 91] width 143 height 30
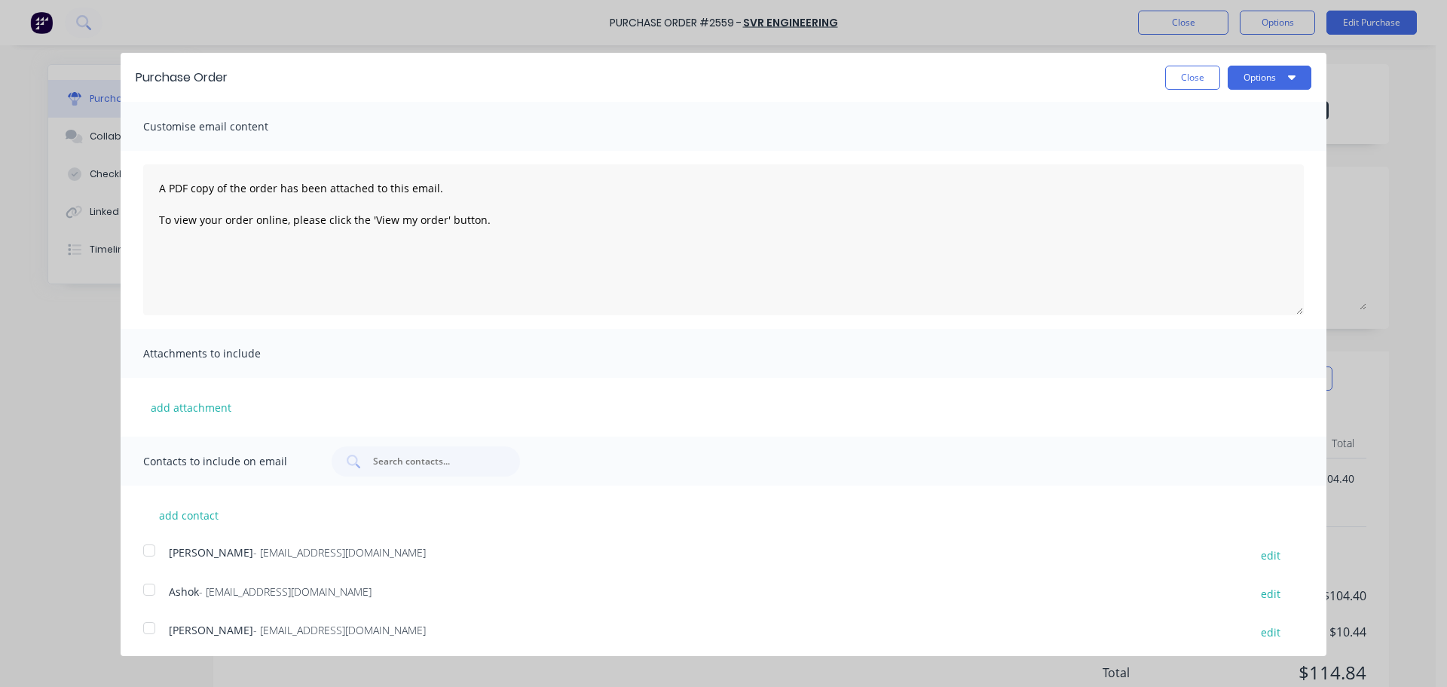
click at [142, 593] on div at bounding box center [149, 589] width 30 height 30
click at [1245, 90] on div "Purchase Order Close Options" at bounding box center [724, 77] width 1206 height 49
click at [1248, 84] on button "Options" at bounding box center [1270, 78] width 84 height 24
click at [1239, 108] on div "Print" at bounding box center [1240, 116] width 116 height 22
click at [1217, 143] on div "Email" at bounding box center [1240, 146] width 116 height 22
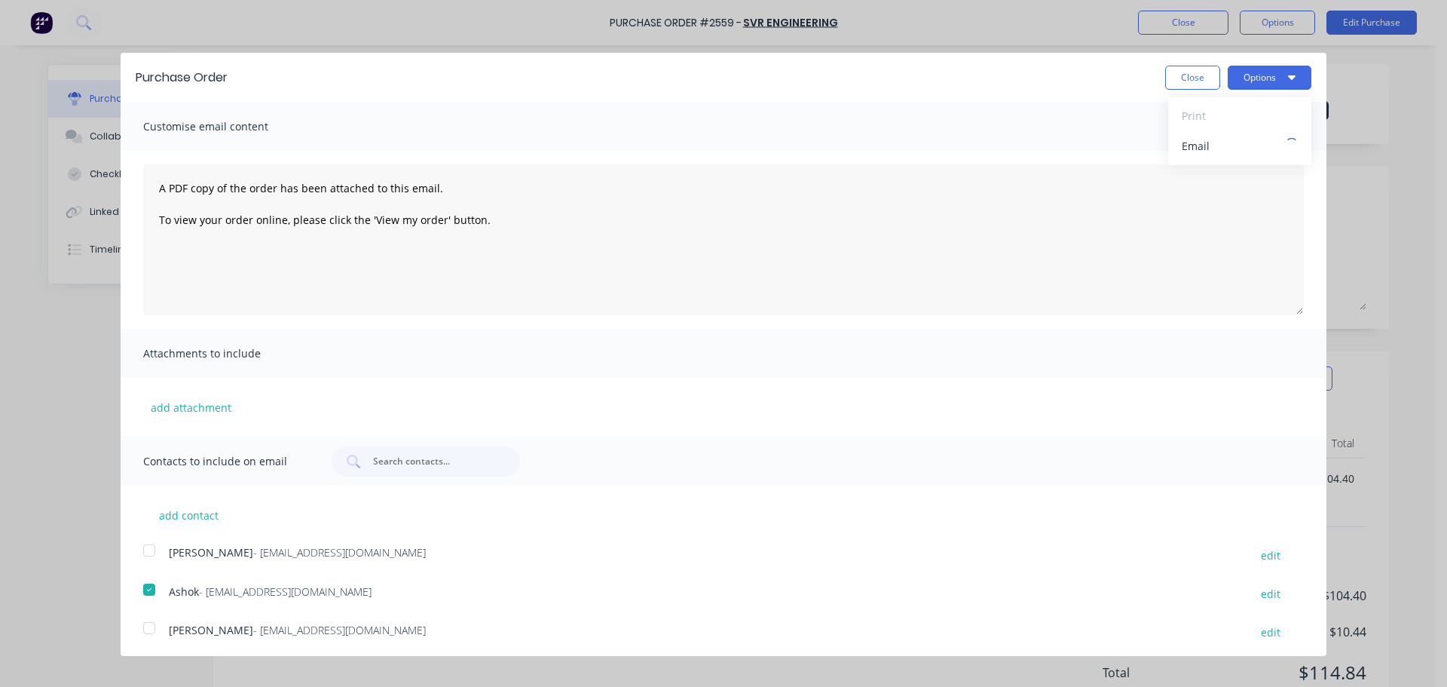
type textarea "x"
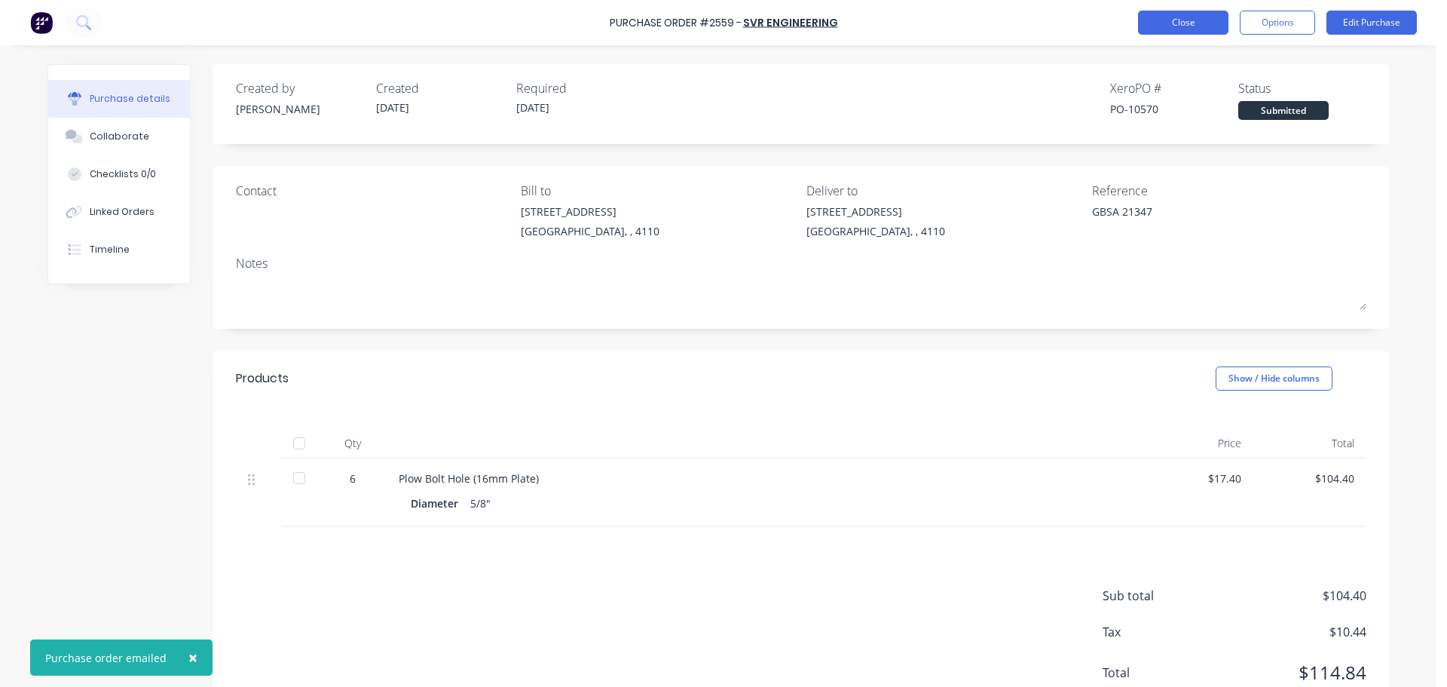
click at [1161, 19] on button "Close" at bounding box center [1183, 23] width 90 height 24
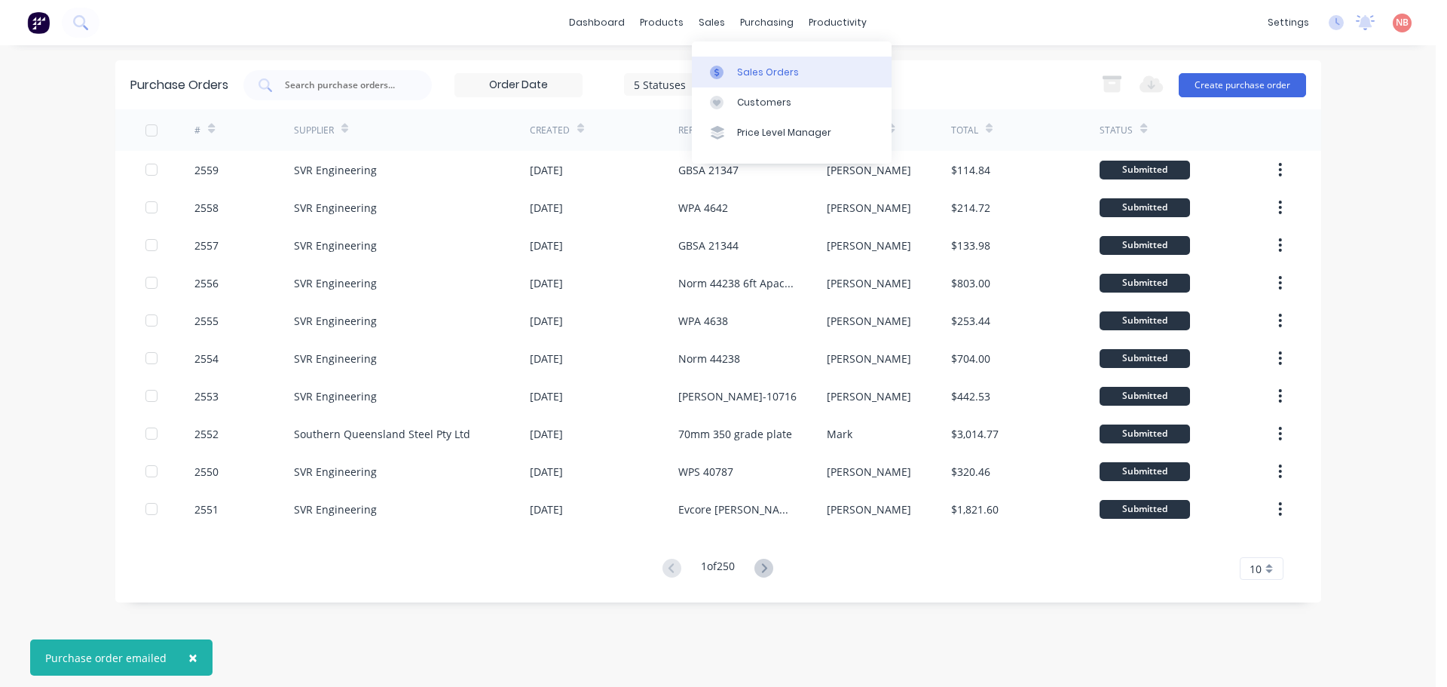
click at [731, 77] on div at bounding box center [721, 73] width 23 height 14
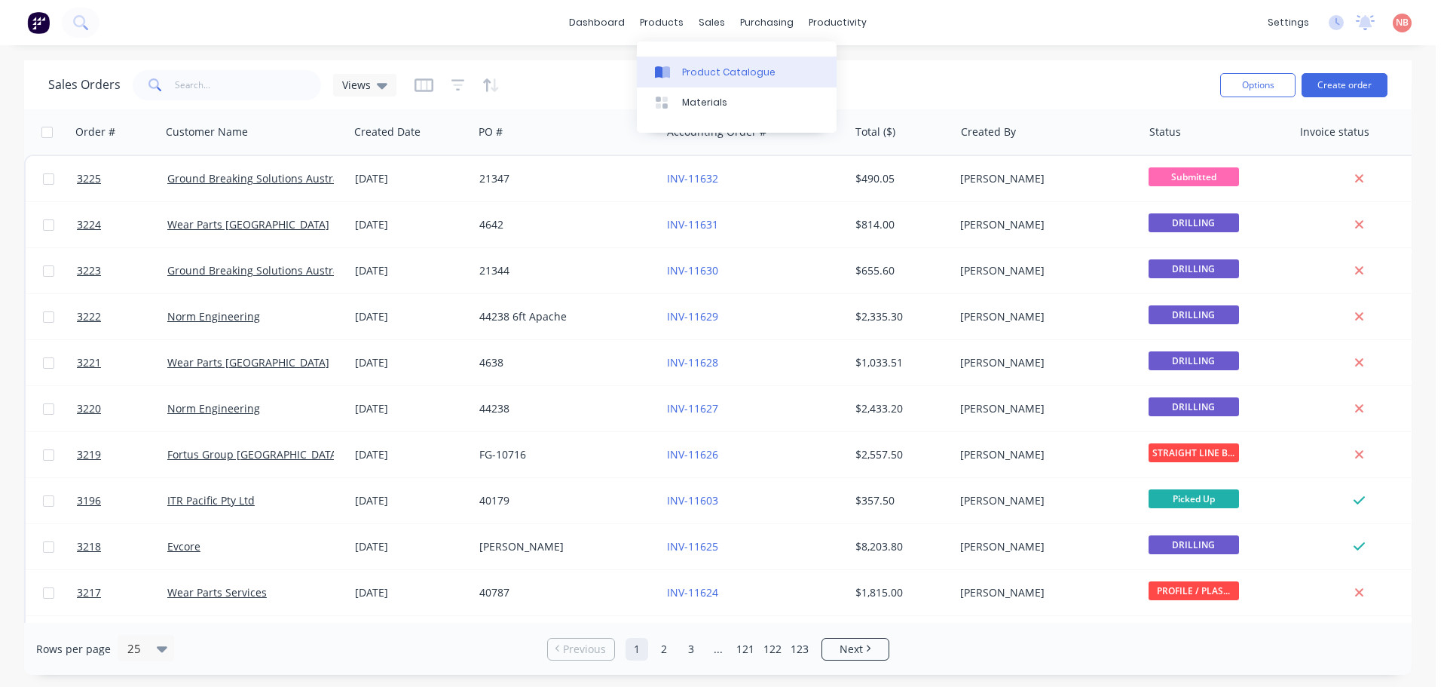
click at [671, 64] on link "Product Catalogue" at bounding box center [737, 72] width 200 height 30
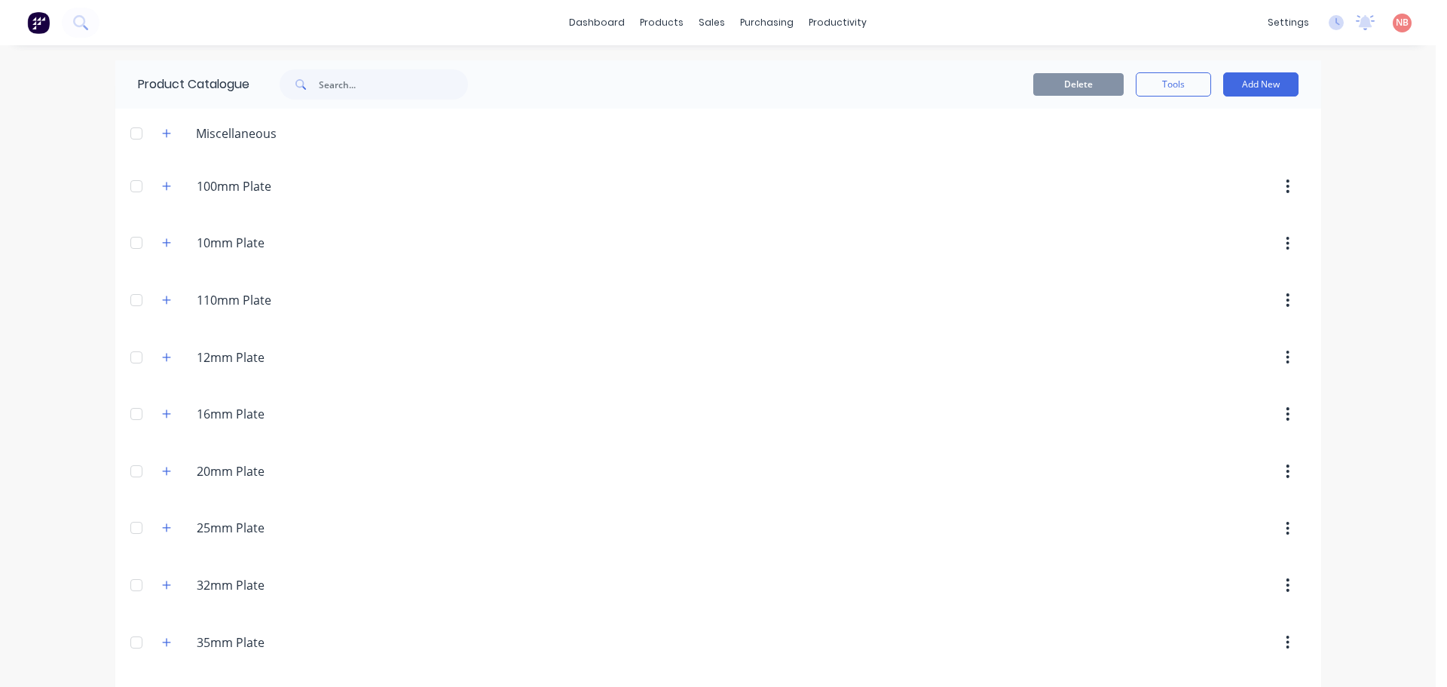
click at [311, 90] on span at bounding box center [299, 84] width 39 height 30
click at [338, 84] on input "text" at bounding box center [393, 84] width 149 height 30
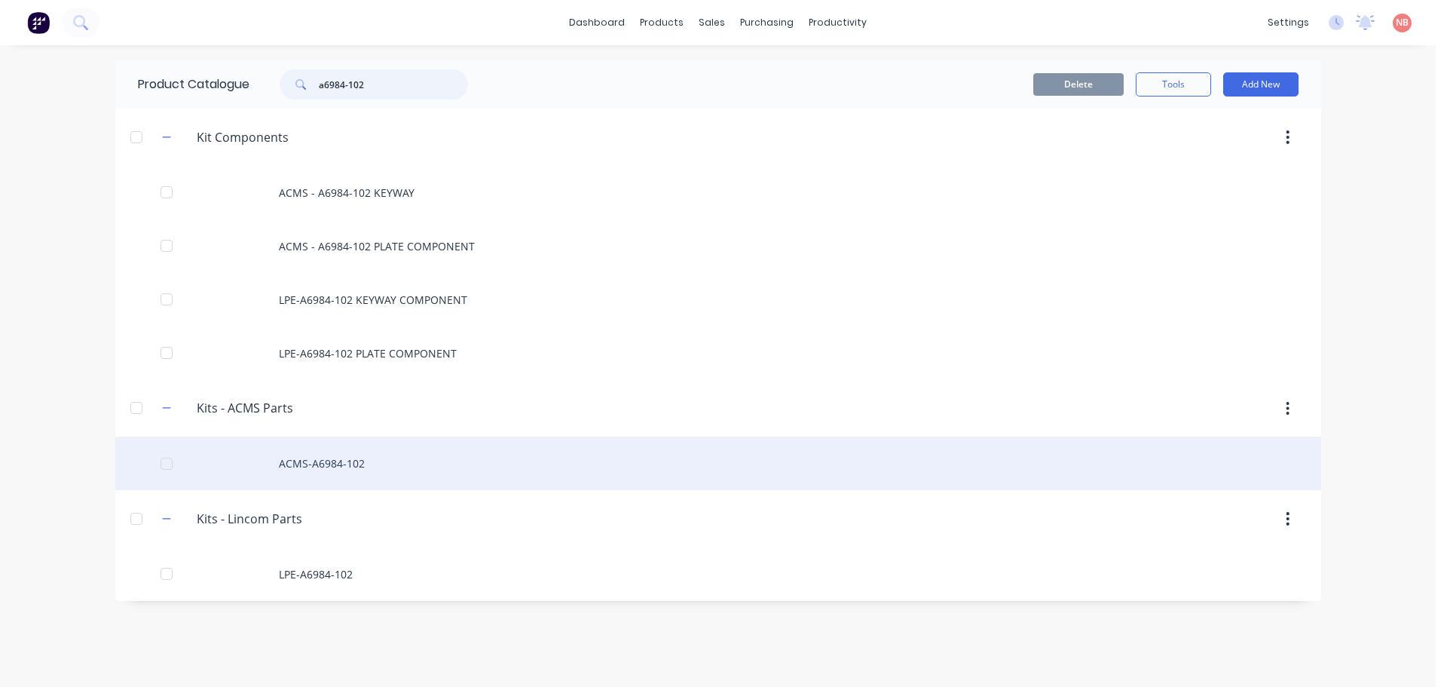
type input "a6984-102"
click at [397, 462] on div "ACMS-A6984-102" at bounding box center [718, 463] width 1206 height 54
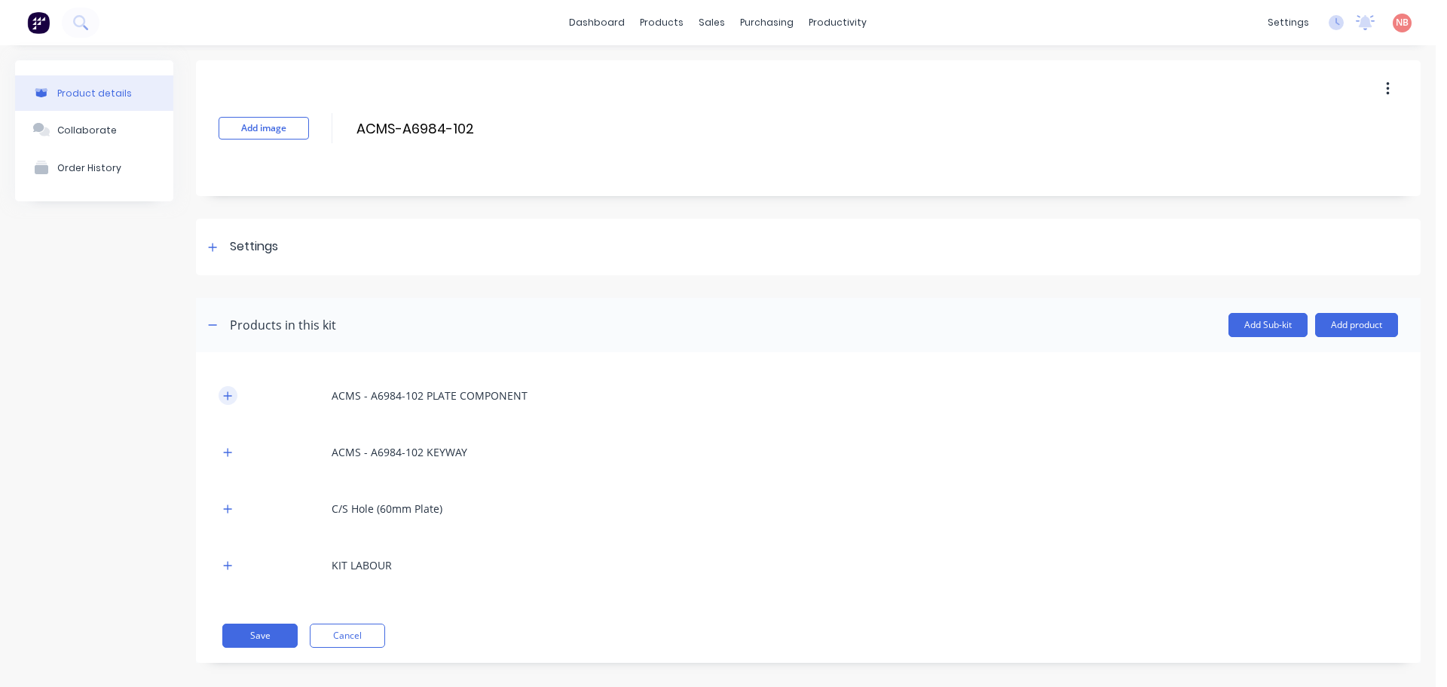
click at [225, 386] on button "button" at bounding box center [228, 395] width 19 height 19
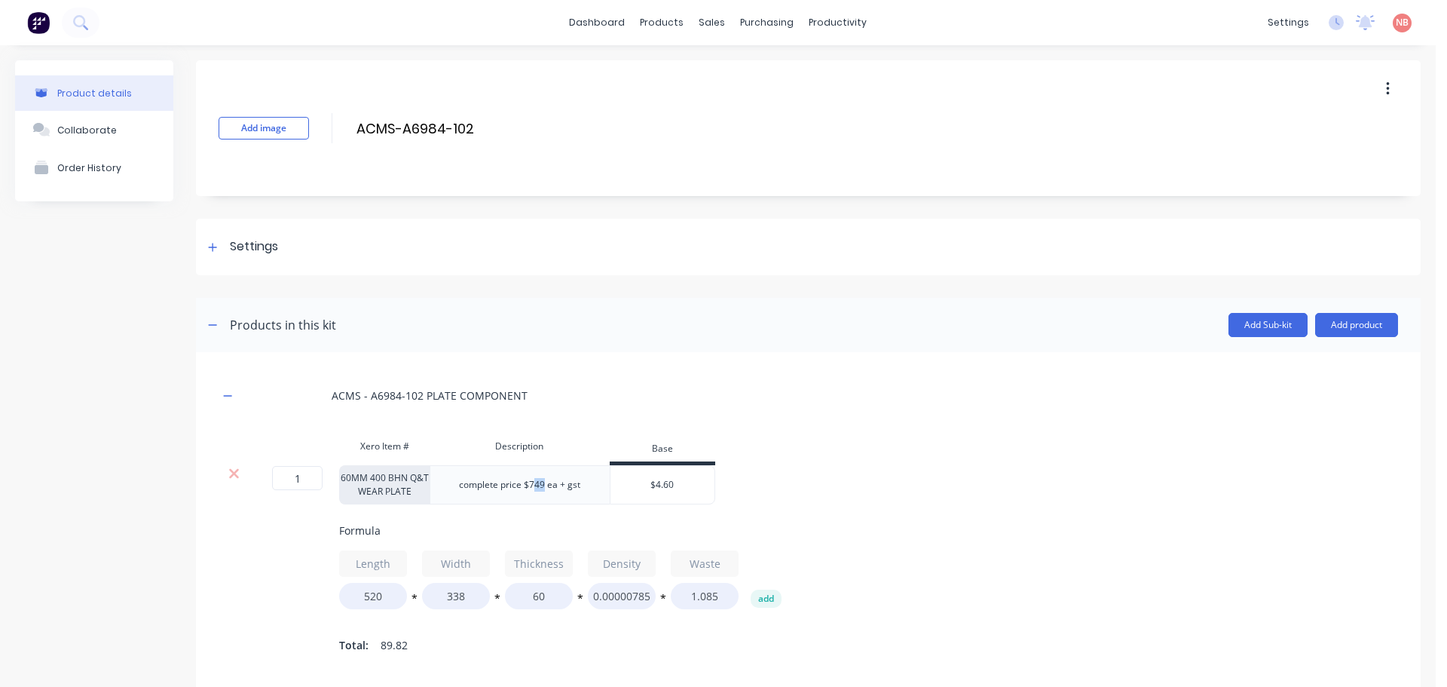
drag, startPoint x: 542, startPoint y: 485, endPoint x: 532, endPoint y: 485, distance: 9.8
click at [532, 485] on div "complete price $749 ea + gst" at bounding box center [519, 485] width 145 height 20
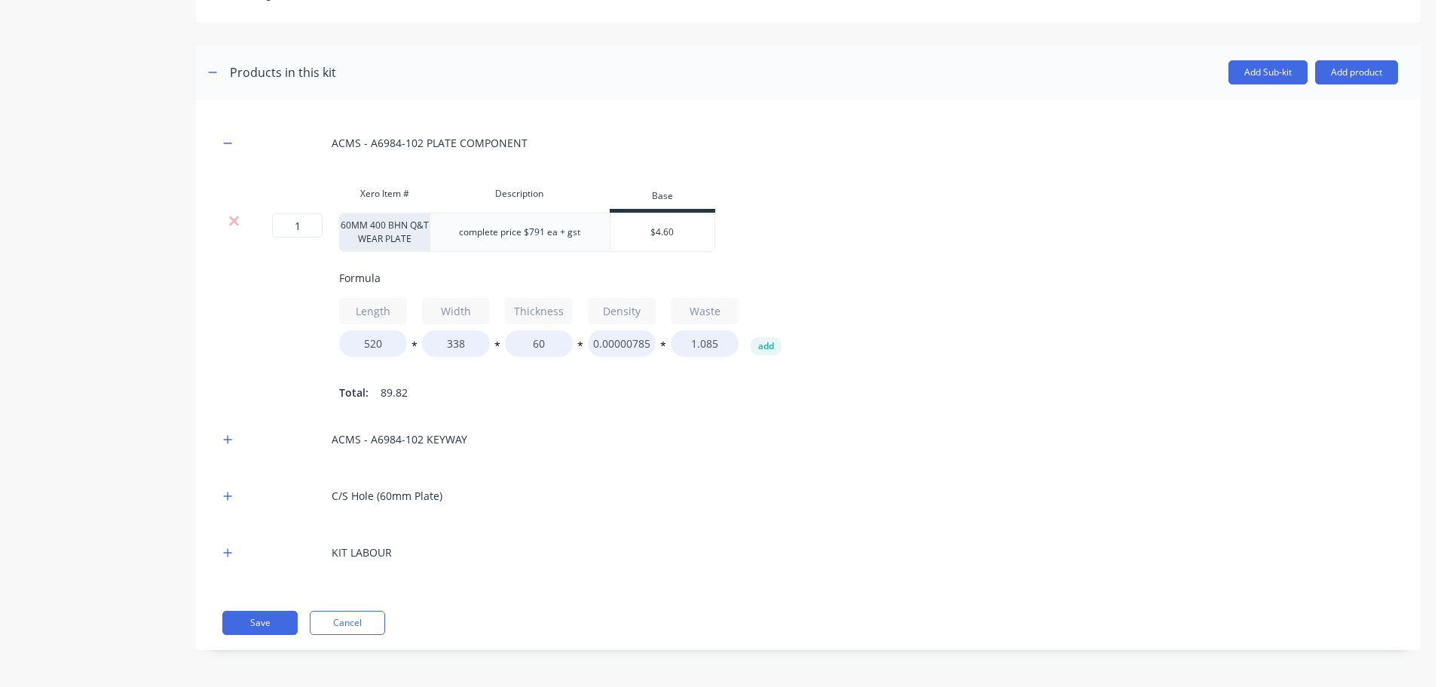
scroll to position [265, 0]
click at [225, 437] on icon "button" at bounding box center [227, 438] width 9 height 11
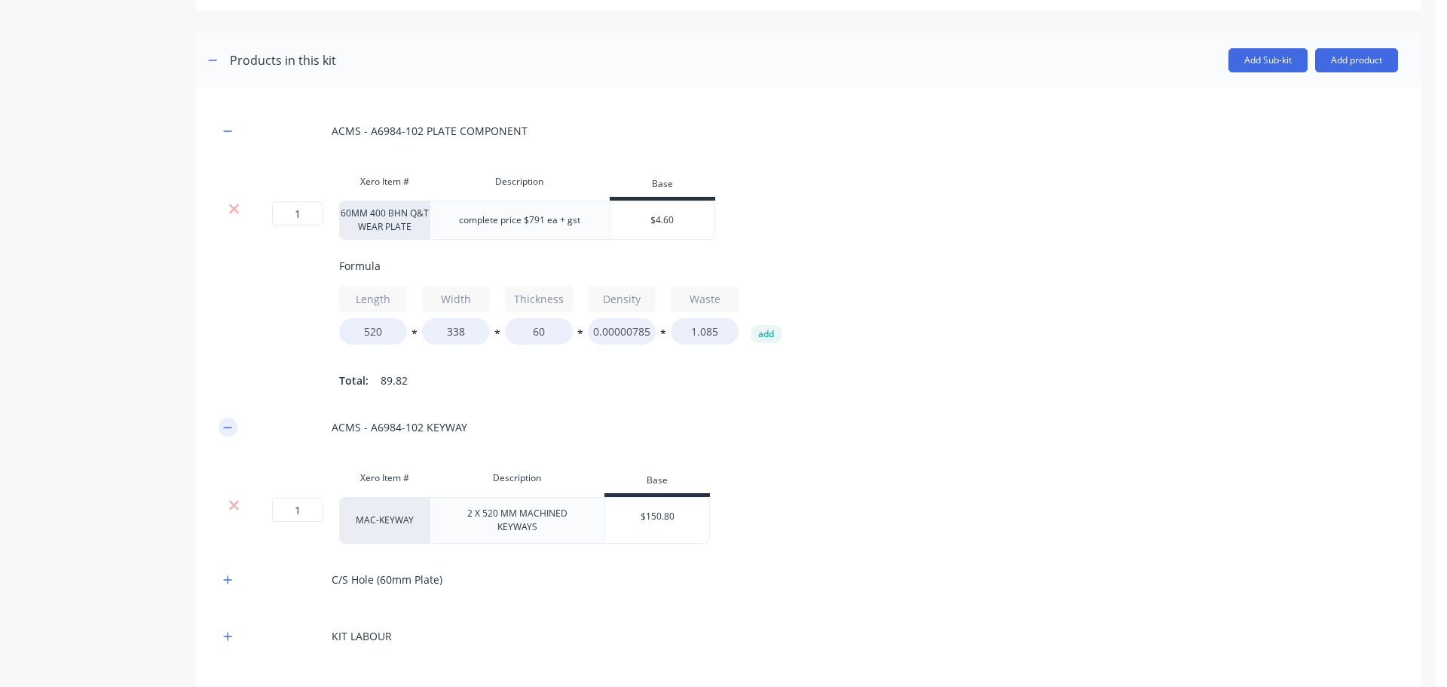
click at [225, 433] on icon "button" at bounding box center [227, 427] width 9 height 11
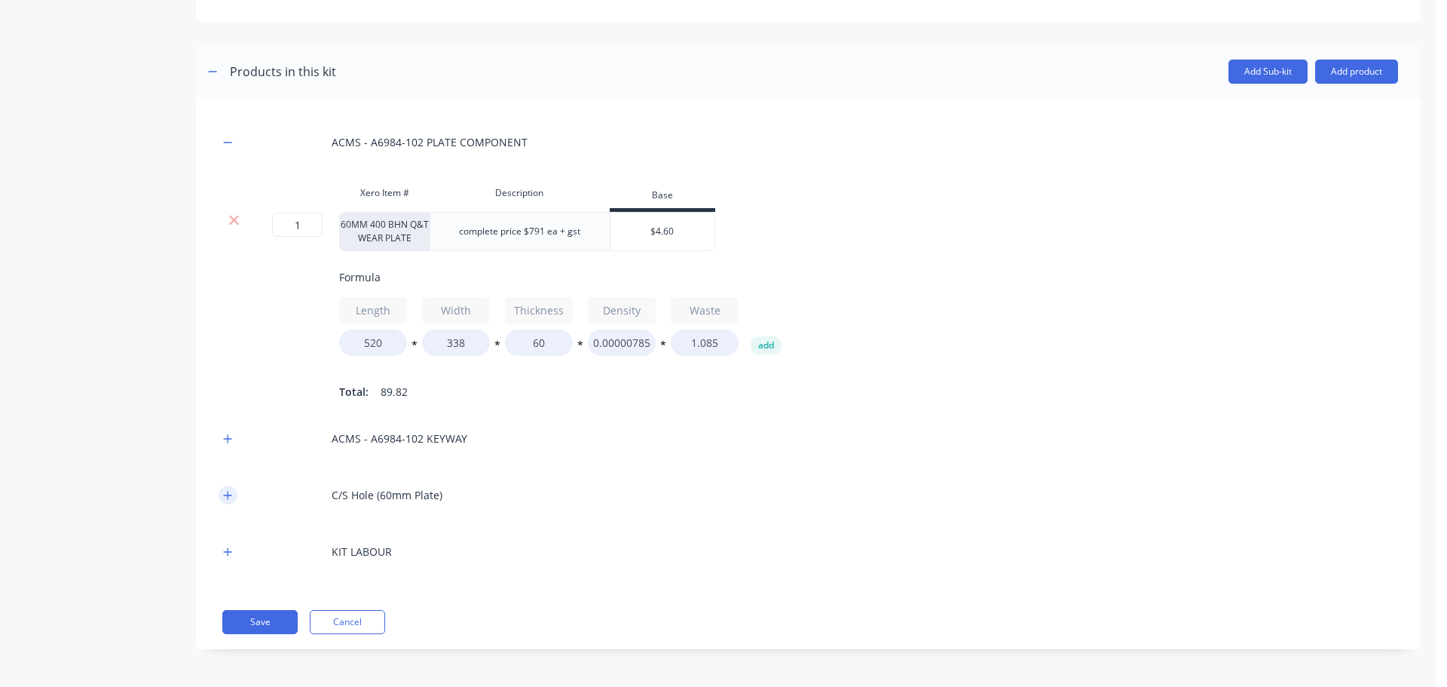
click at [234, 496] on button "button" at bounding box center [228, 494] width 19 height 19
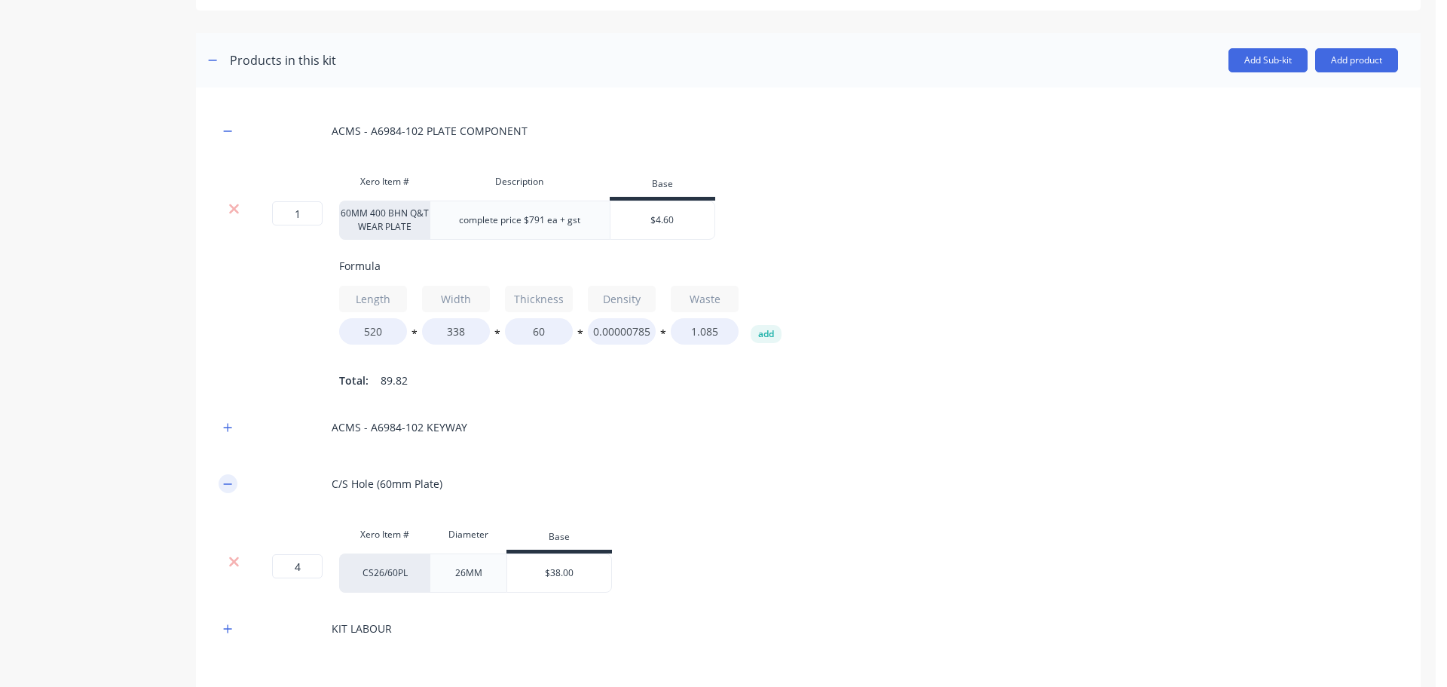
click at [234, 493] on button "button" at bounding box center [228, 483] width 19 height 19
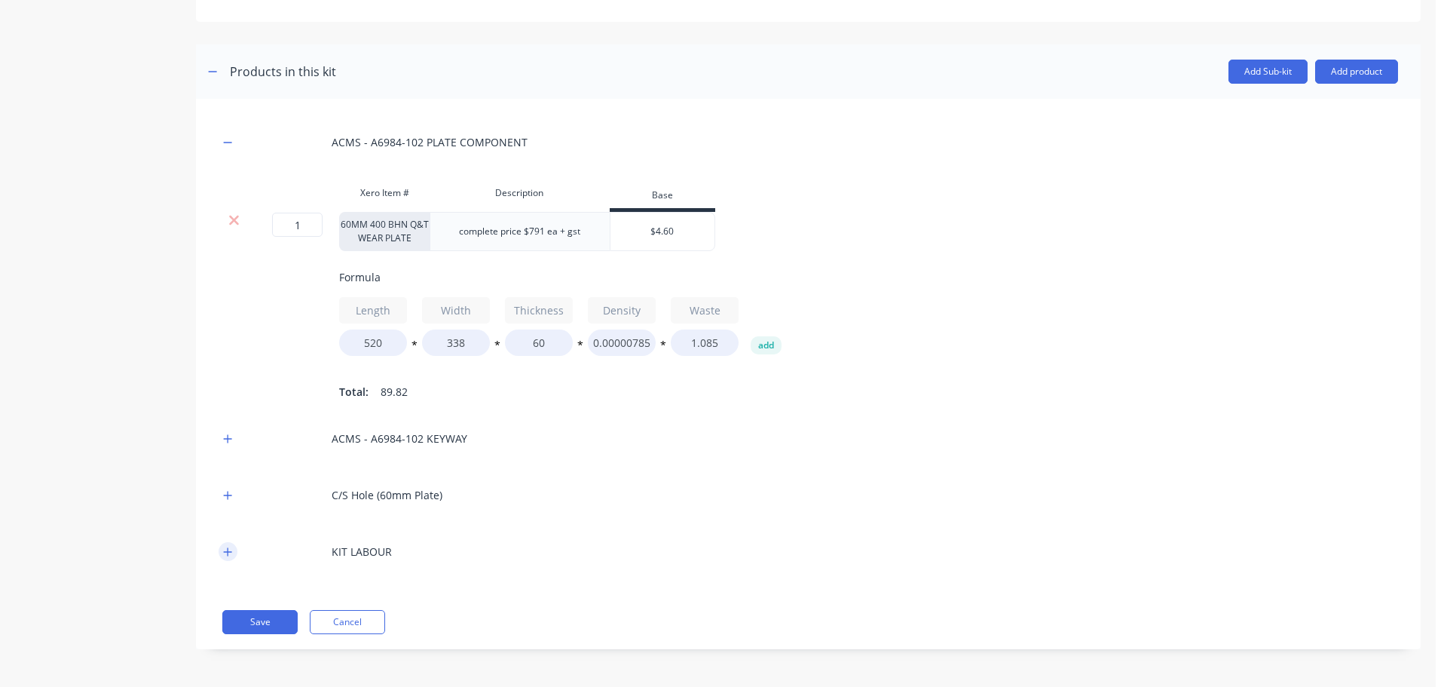
click at [231, 554] on icon "button" at bounding box center [227, 552] width 9 height 11
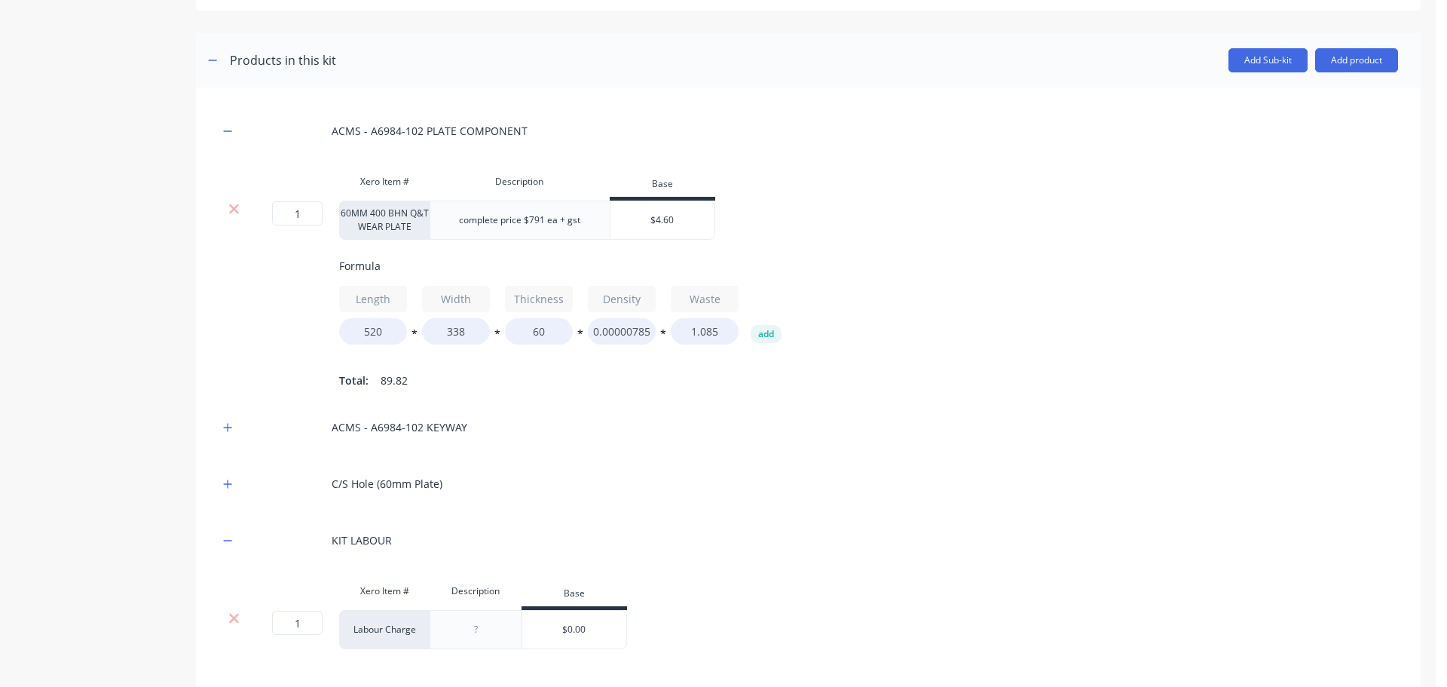
click at [586, 636] on input "$0.00" at bounding box center [574, 630] width 104 height 14
click at [223, 436] on button "button" at bounding box center [228, 427] width 19 height 19
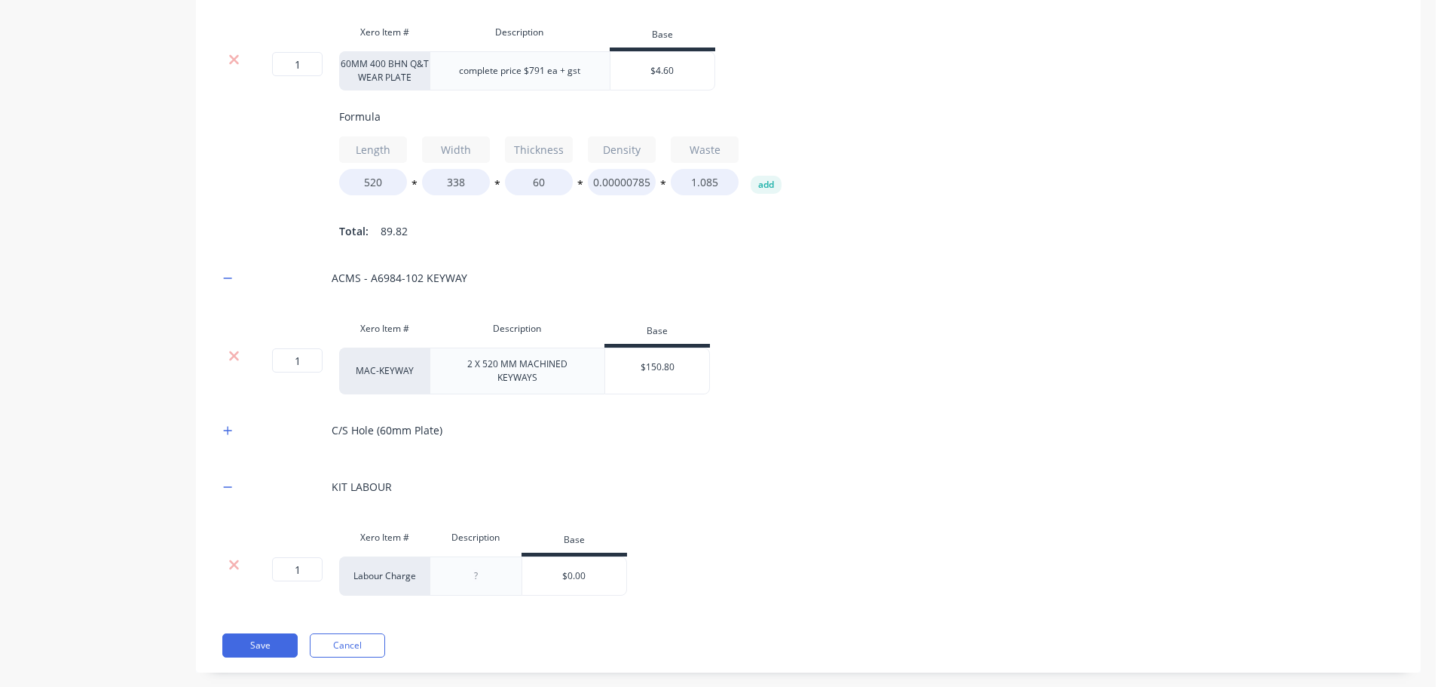
scroll to position [415, 0]
click at [231, 434] on icon "button" at bounding box center [227, 429] width 9 height 11
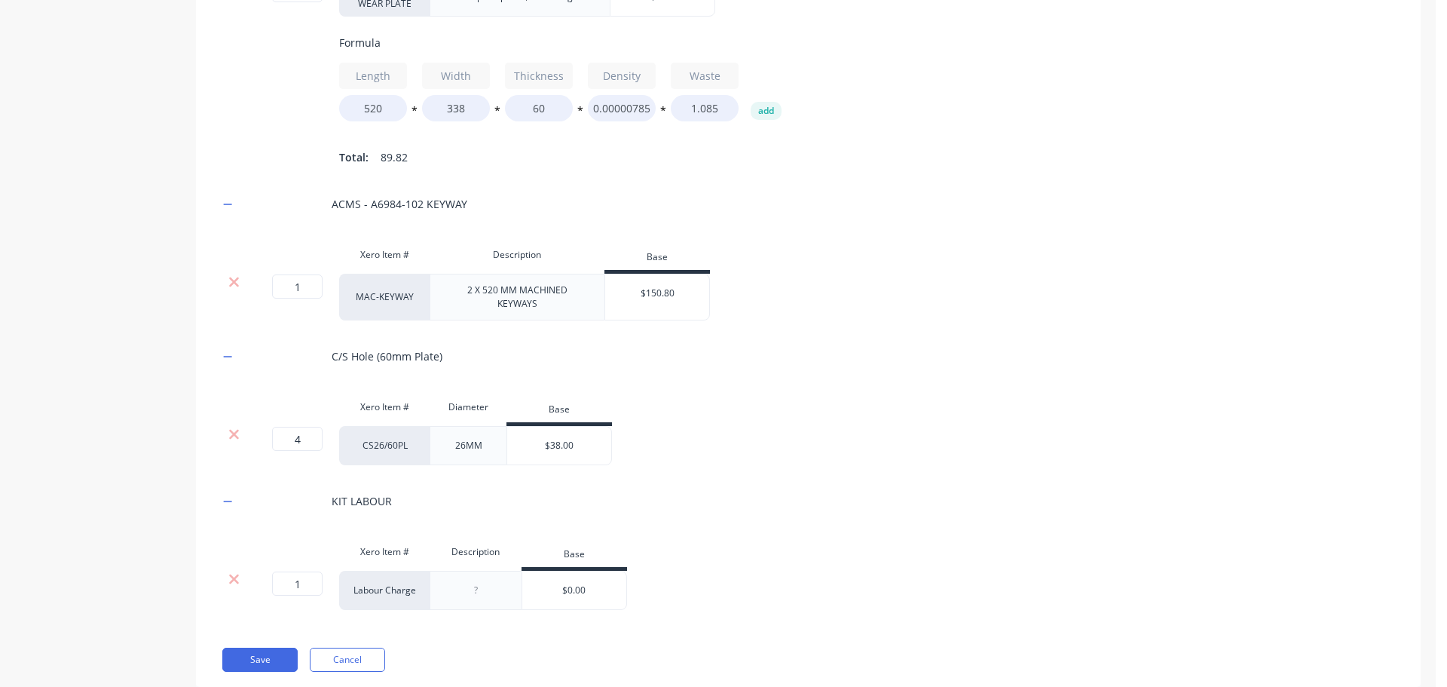
scroll to position [461, 0]
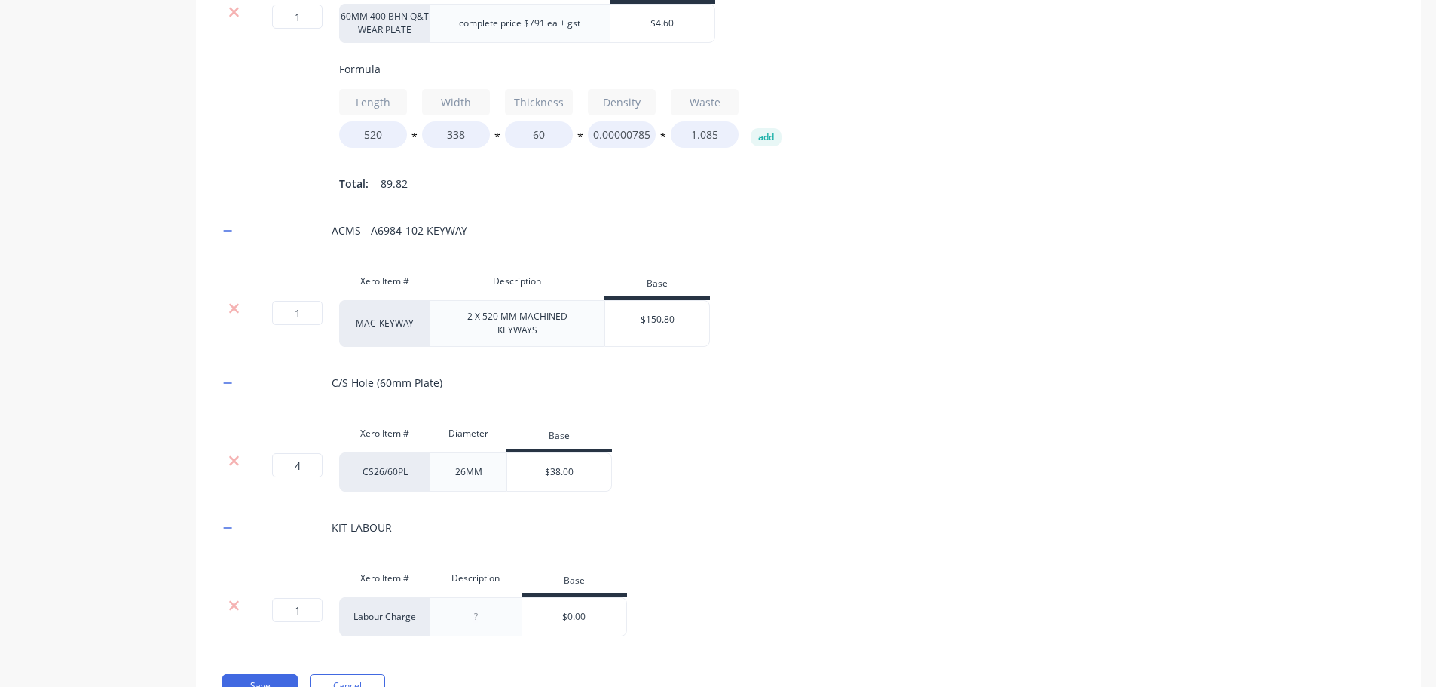
click at [580, 623] on input "$0.00" at bounding box center [574, 617] width 104 height 14
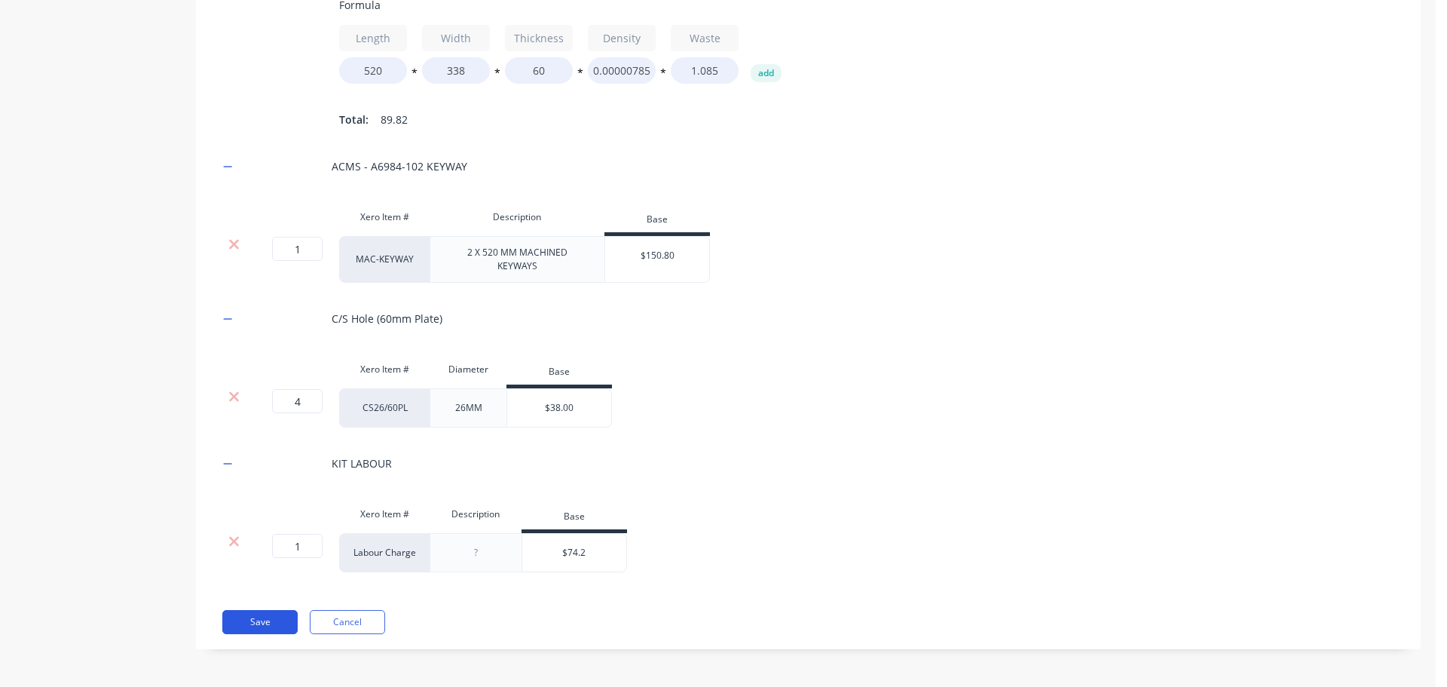
type input "$74.2"
click at [269, 620] on button "Save" at bounding box center [259, 622] width 75 height 24
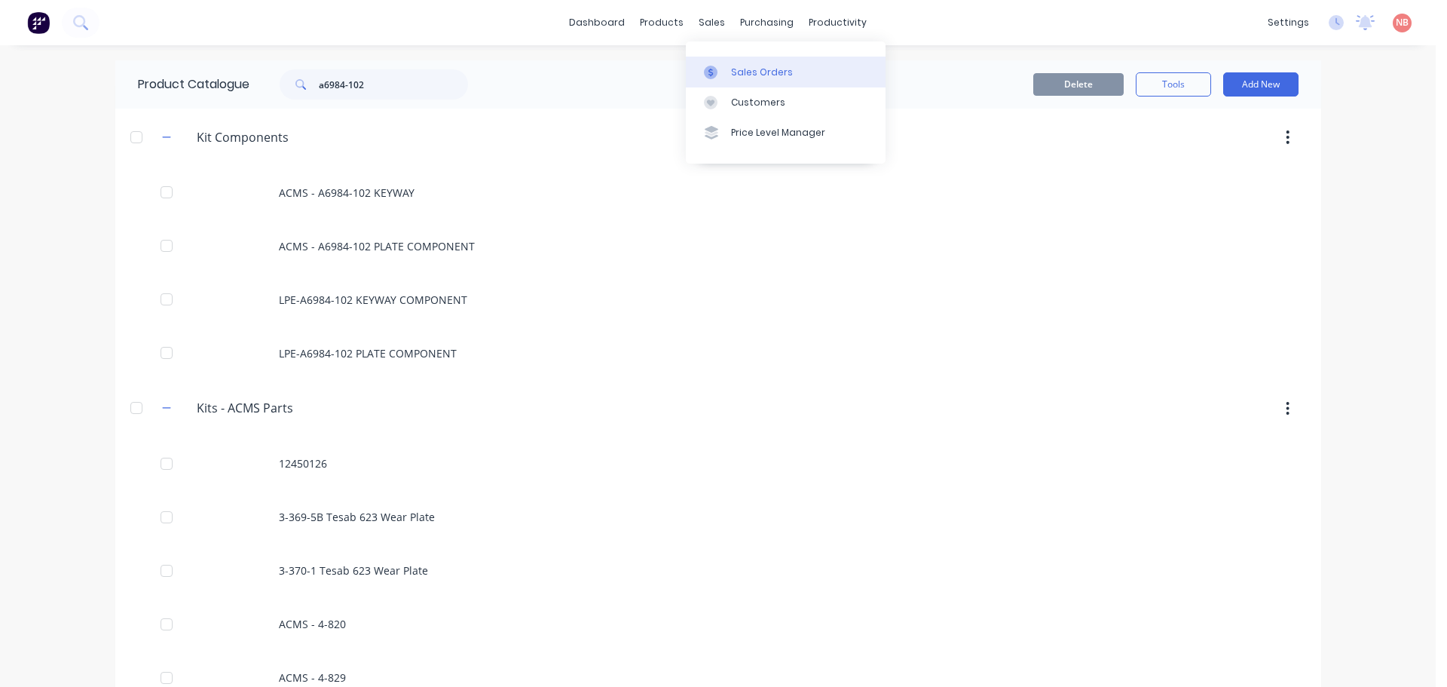
click at [724, 63] on link "Sales Orders" at bounding box center [786, 72] width 200 height 30
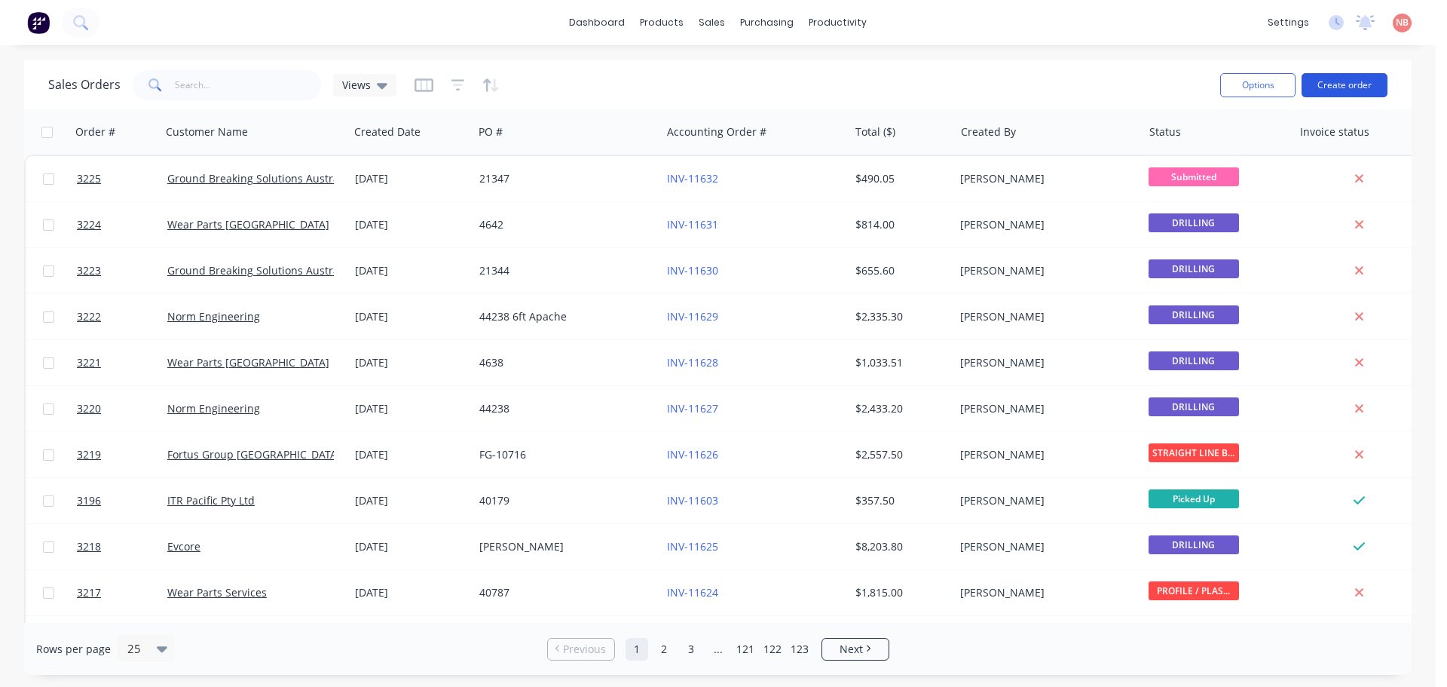
click at [1331, 84] on button "Create order" at bounding box center [1345, 85] width 86 height 24
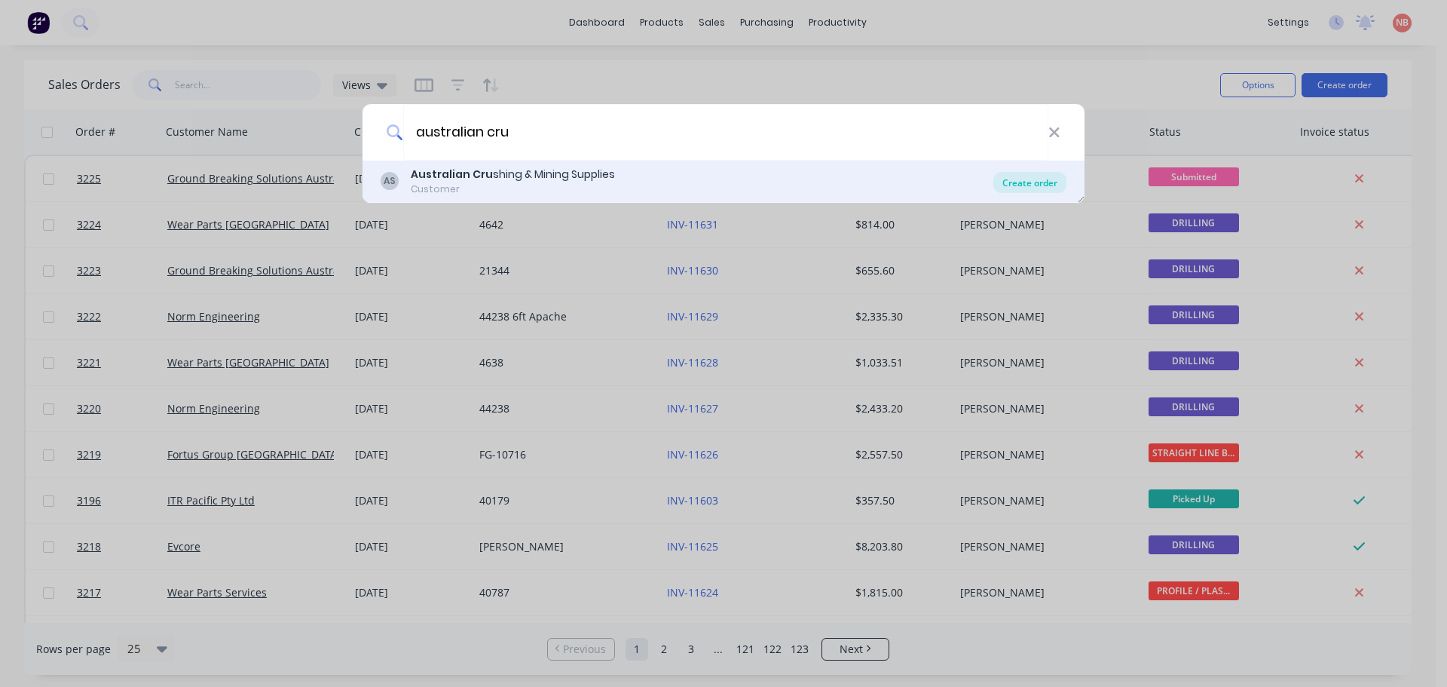
type input "australian cru"
click at [1012, 176] on div "Create order" at bounding box center [1030, 182] width 73 height 21
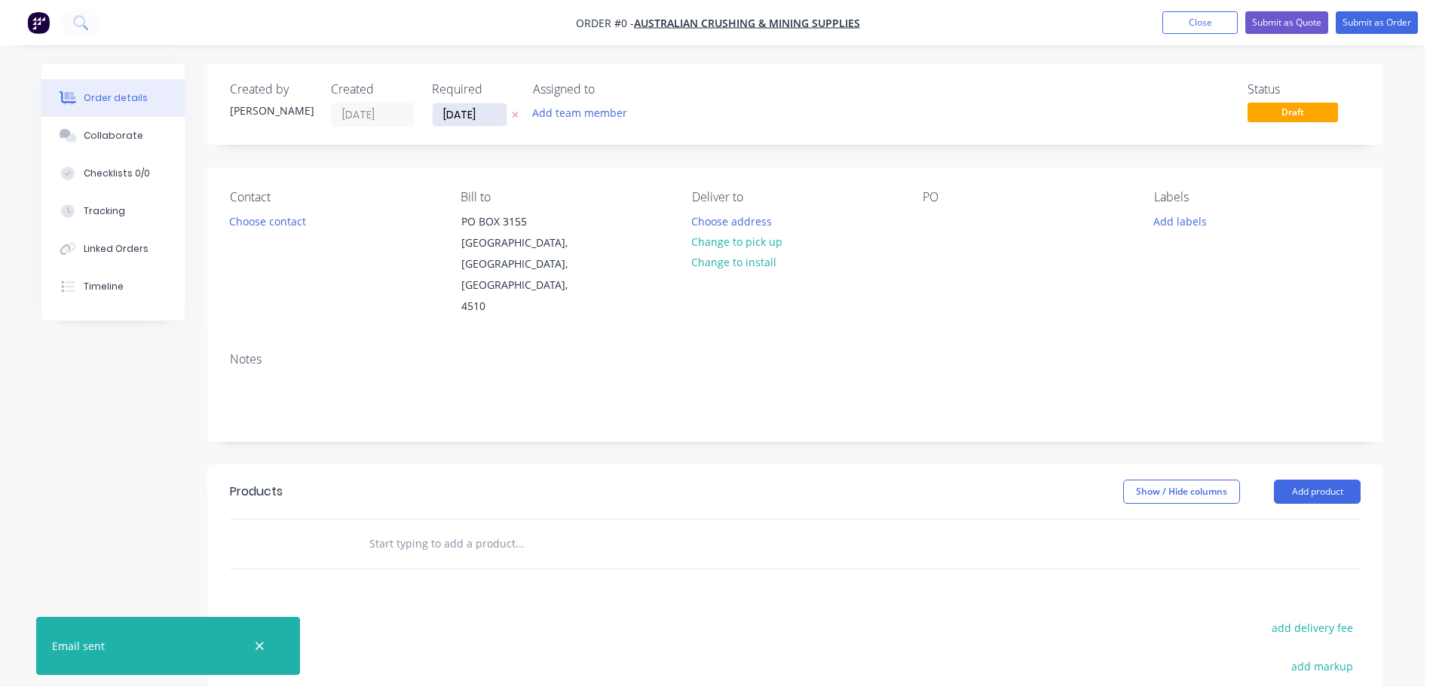
click at [455, 115] on input "[DATE]" at bounding box center [470, 114] width 74 height 23
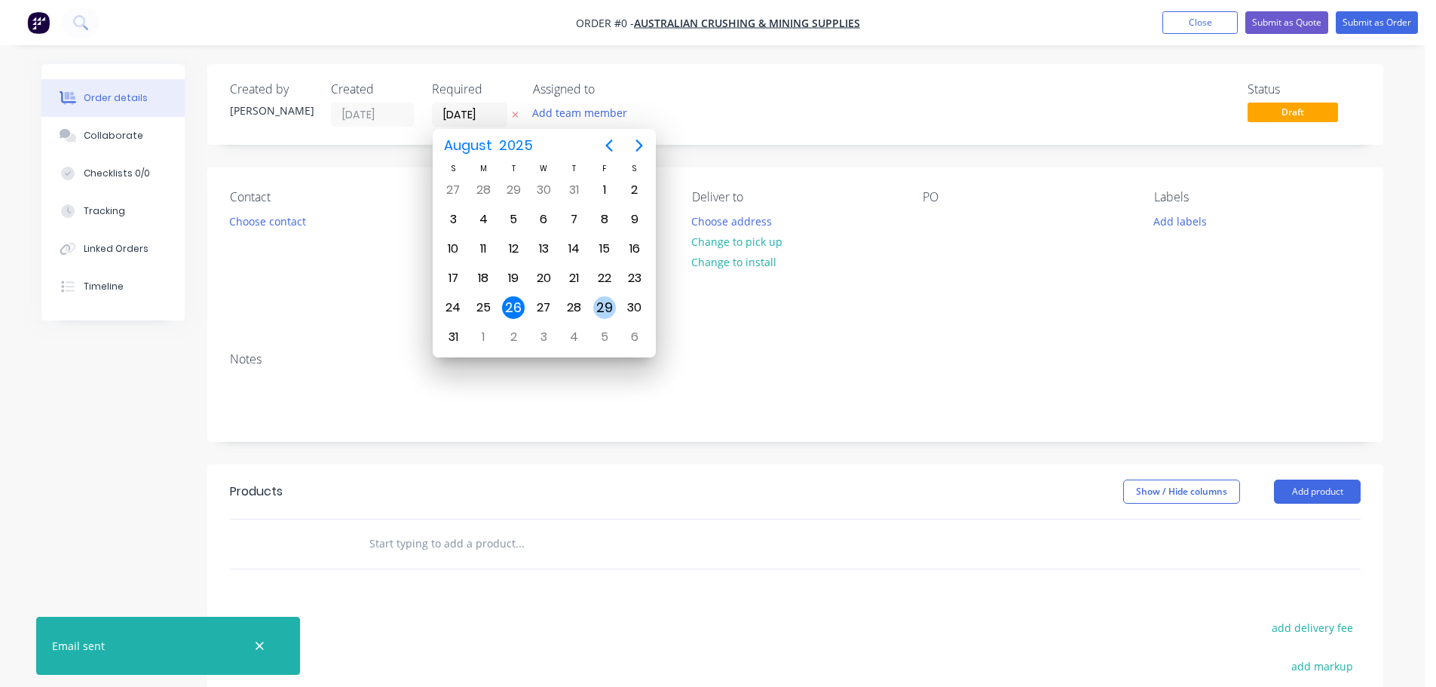
click at [608, 311] on div "29" at bounding box center [604, 307] width 23 height 23
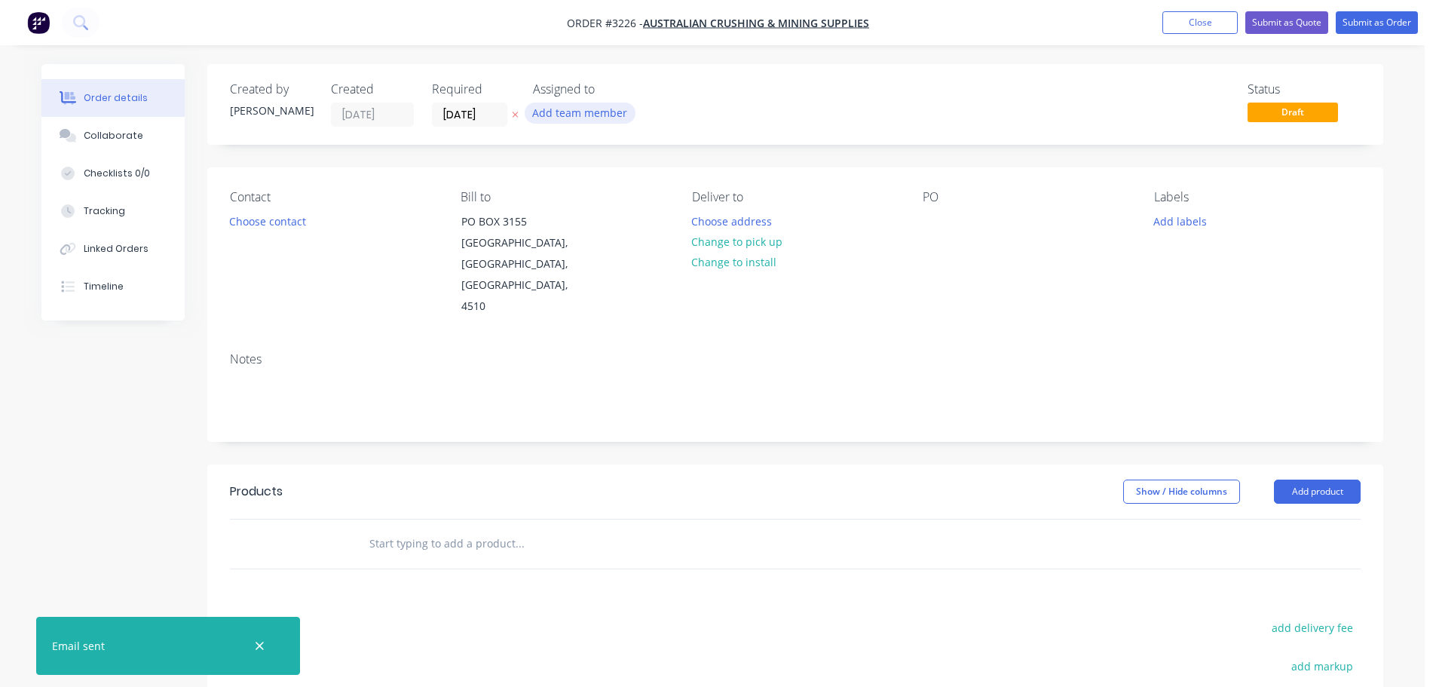
click at [596, 114] on button "Add team member" at bounding box center [580, 113] width 111 height 20
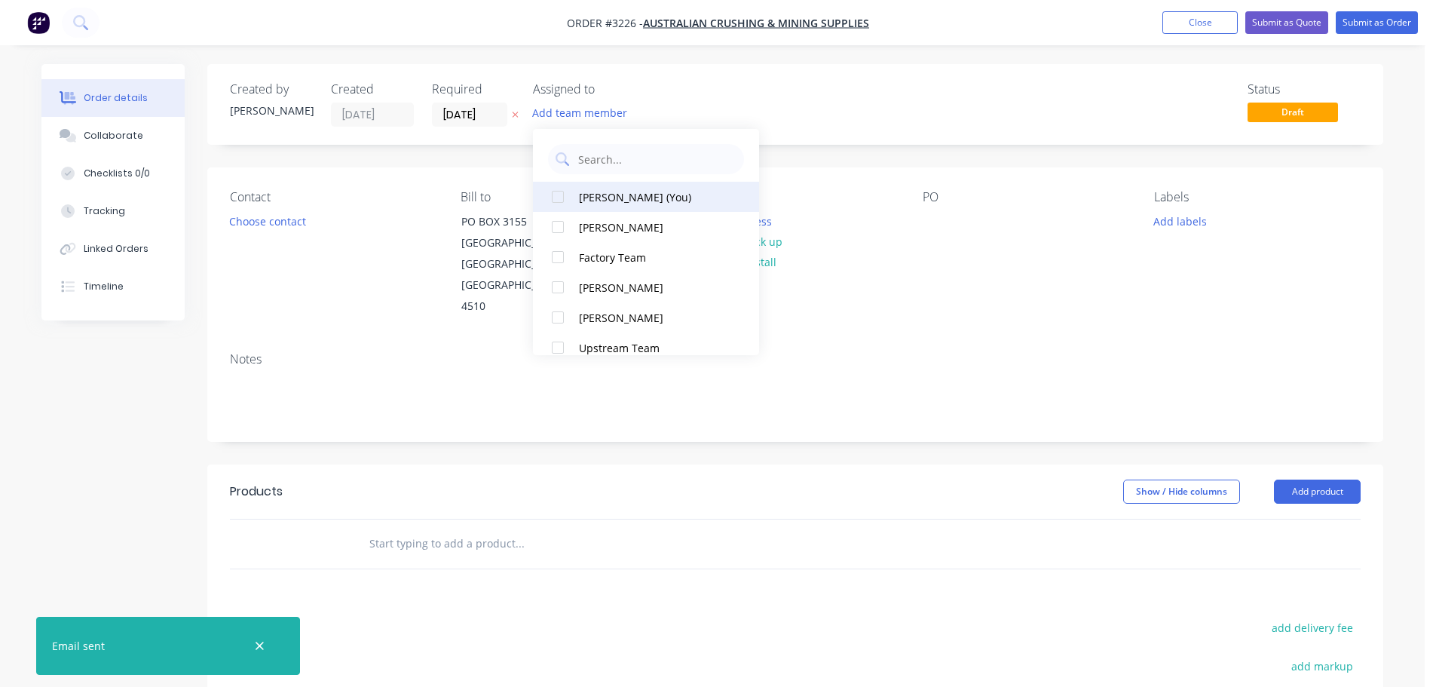
click at [618, 201] on div "[PERSON_NAME] (You)" at bounding box center [654, 197] width 151 height 16
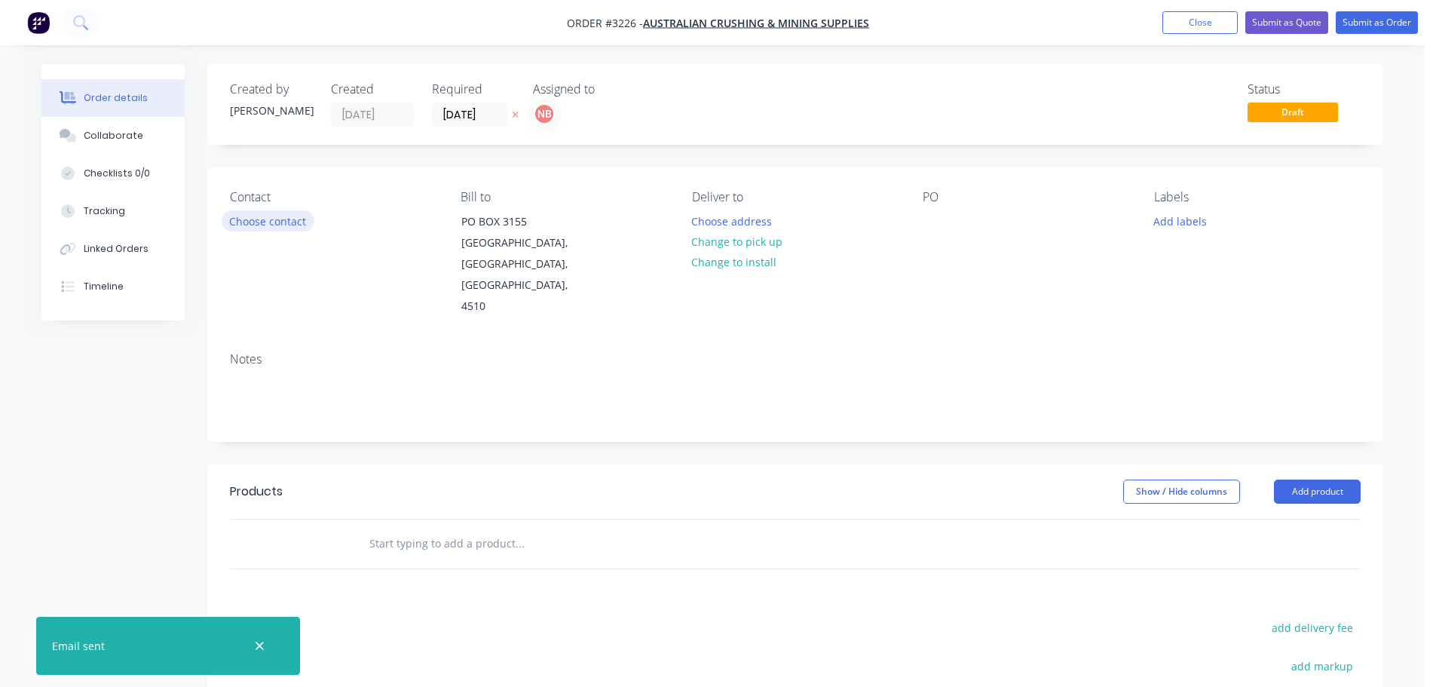
click at [286, 224] on button "Choose contact" at bounding box center [268, 220] width 93 height 20
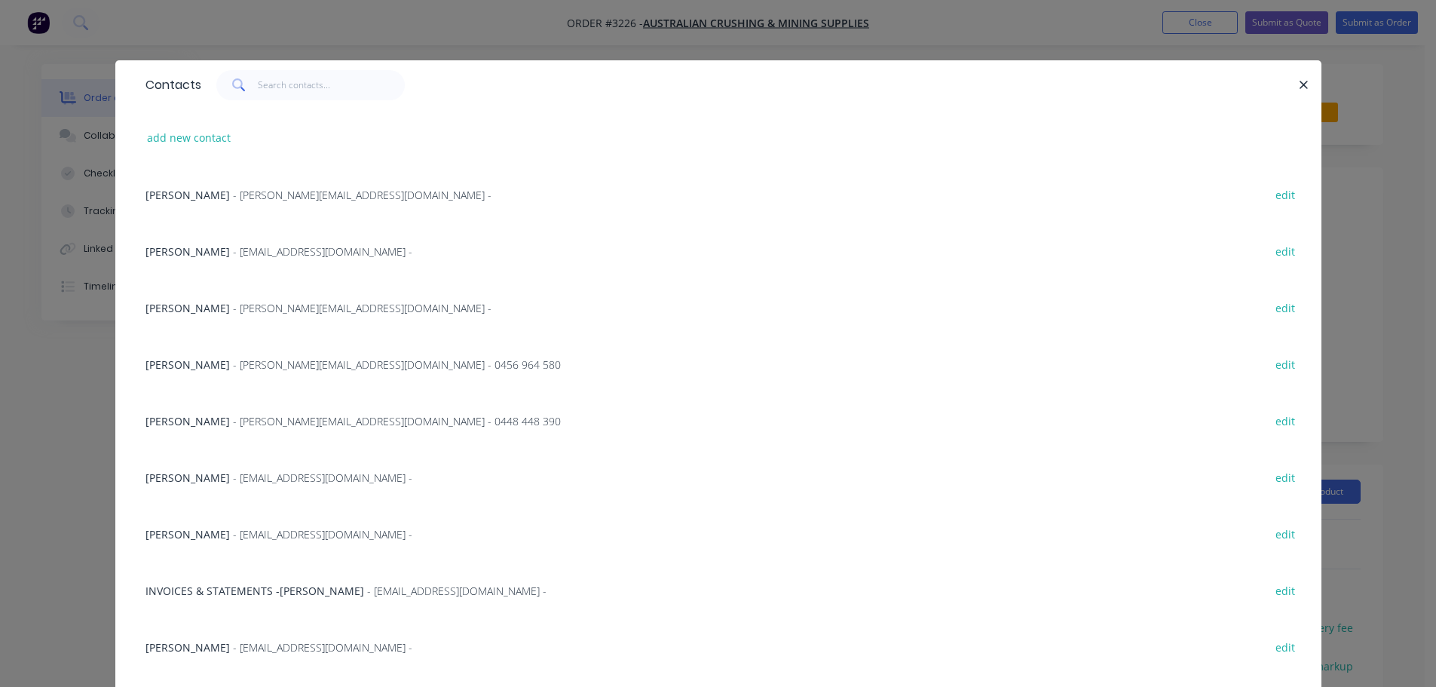
click at [216, 537] on span "Katharina Skowron" at bounding box center [187, 534] width 84 height 14
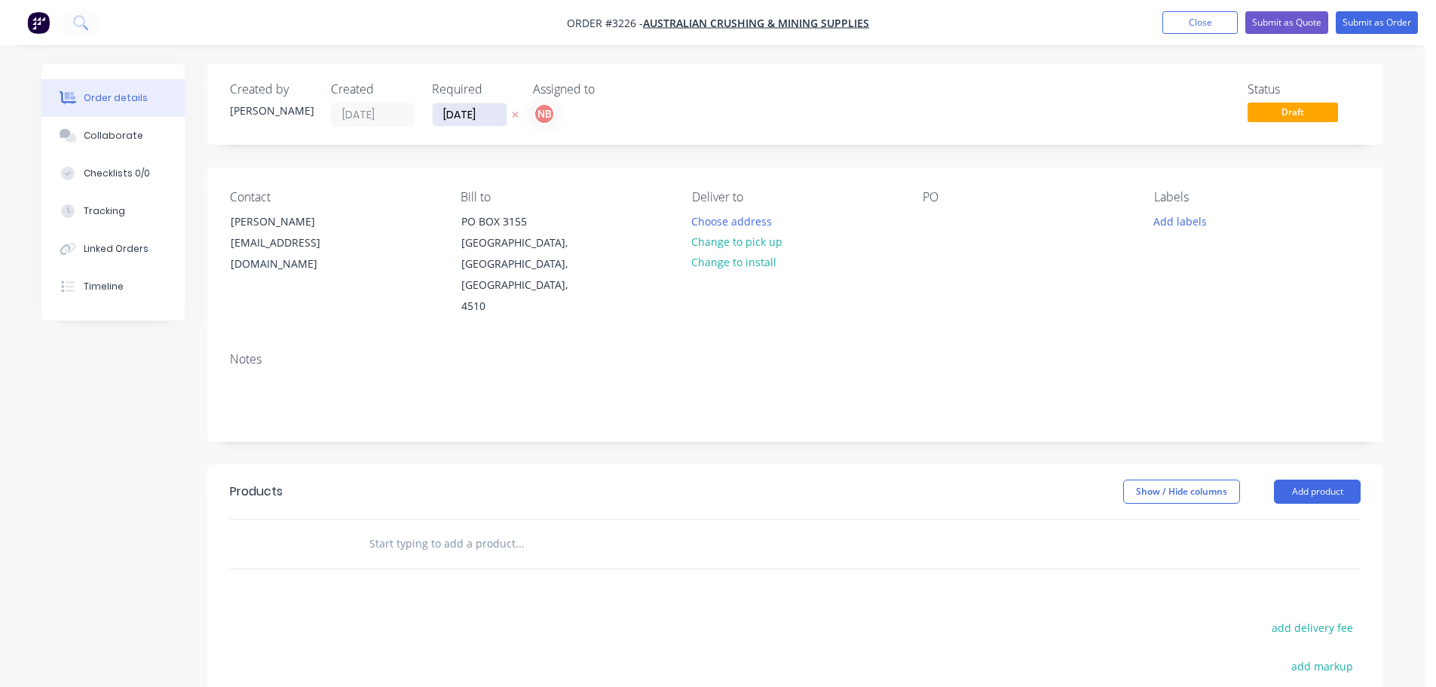
click at [471, 113] on input "[DATE]" at bounding box center [470, 114] width 74 height 23
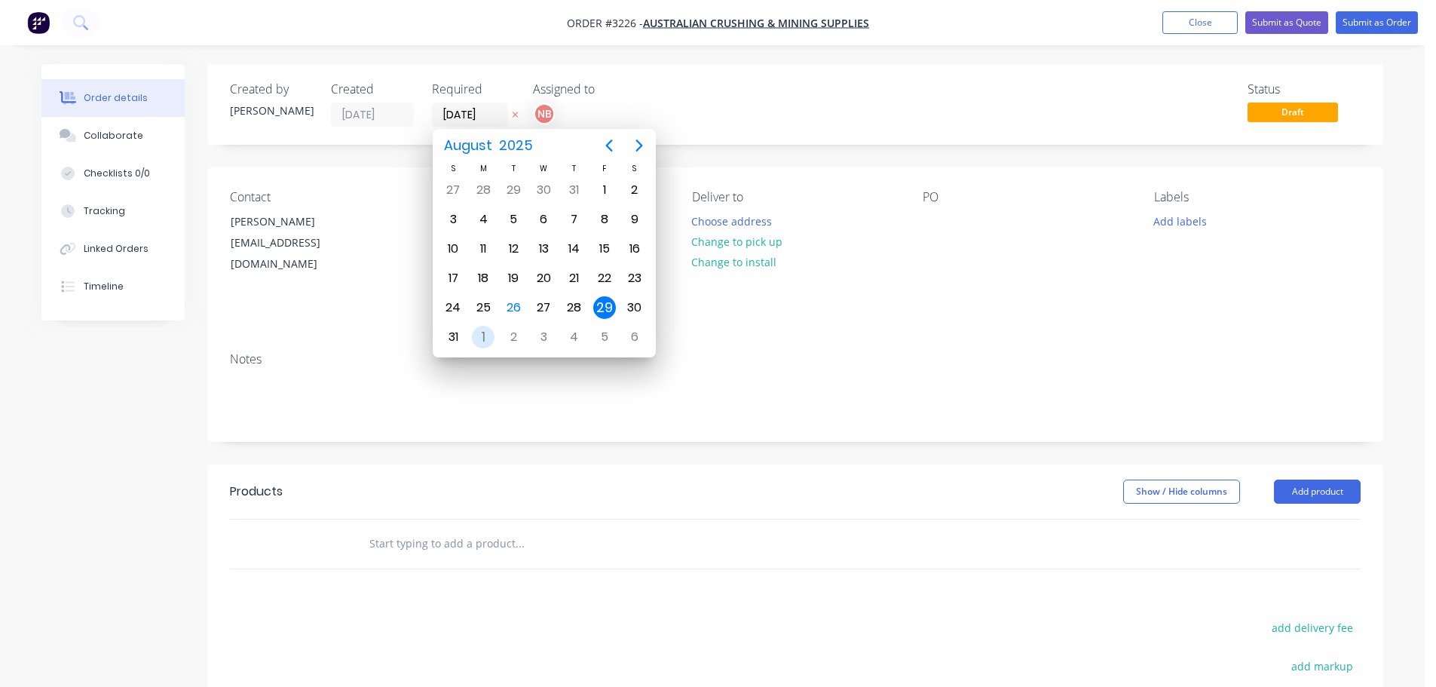
click at [481, 329] on div "1" at bounding box center [483, 337] width 23 height 23
type input "[DATE]"
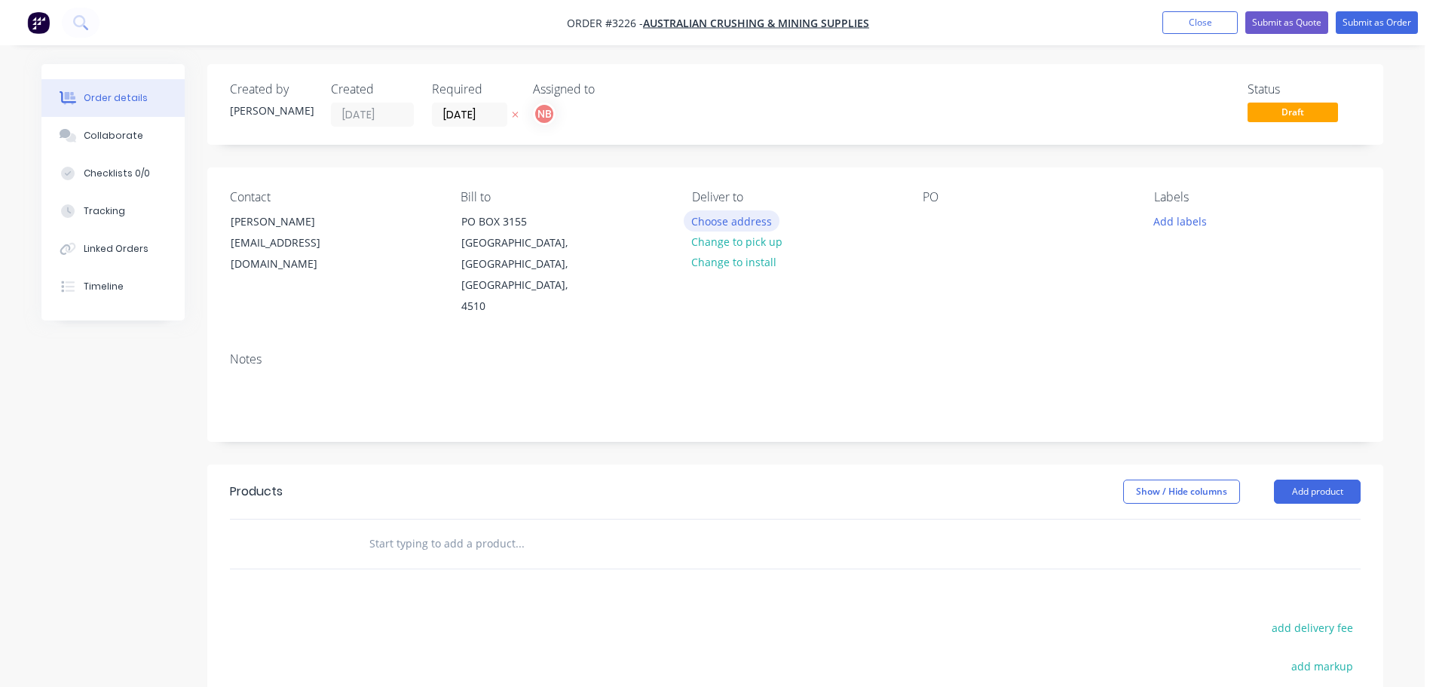
click at [753, 218] on button "Choose address" at bounding box center [732, 220] width 96 height 20
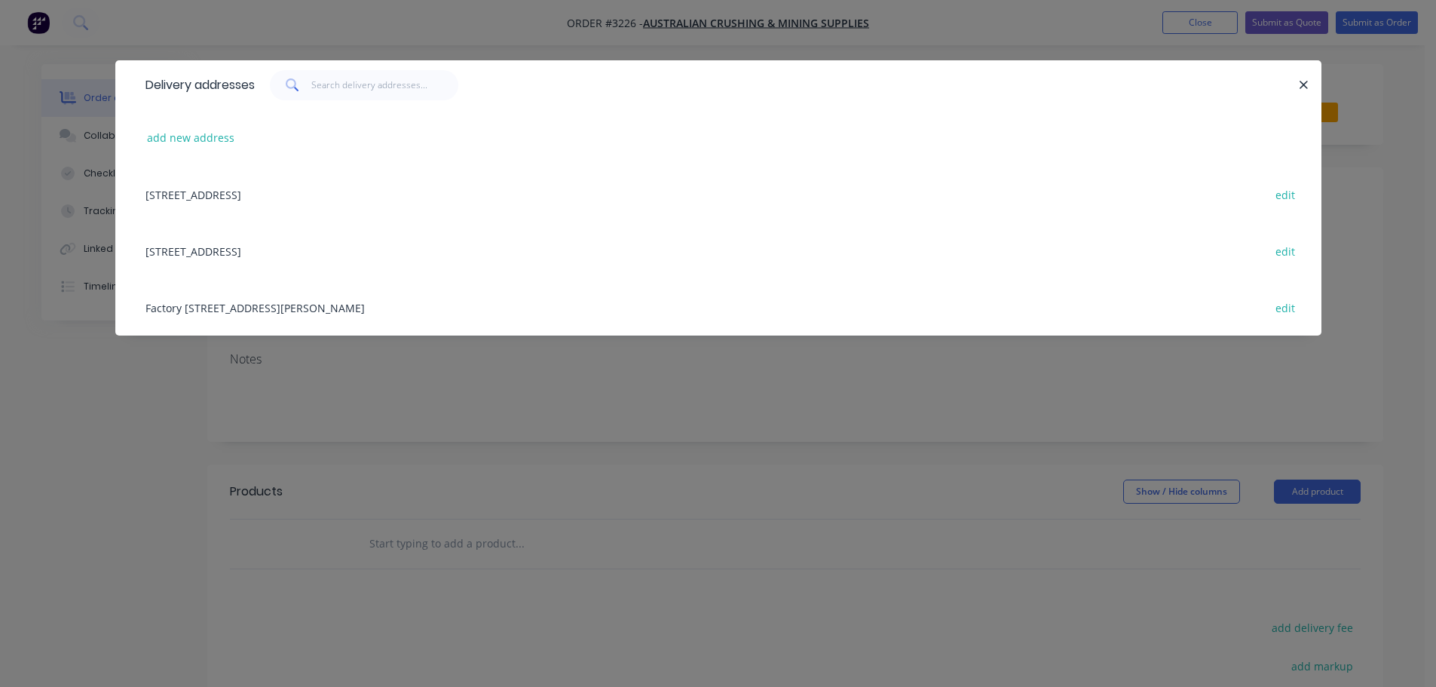
click at [216, 305] on div "Factory 5, 1 Johnson Street, Caboolture, Queensland, Australia, 4510 edit" at bounding box center [718, 307] width 1161 height 57
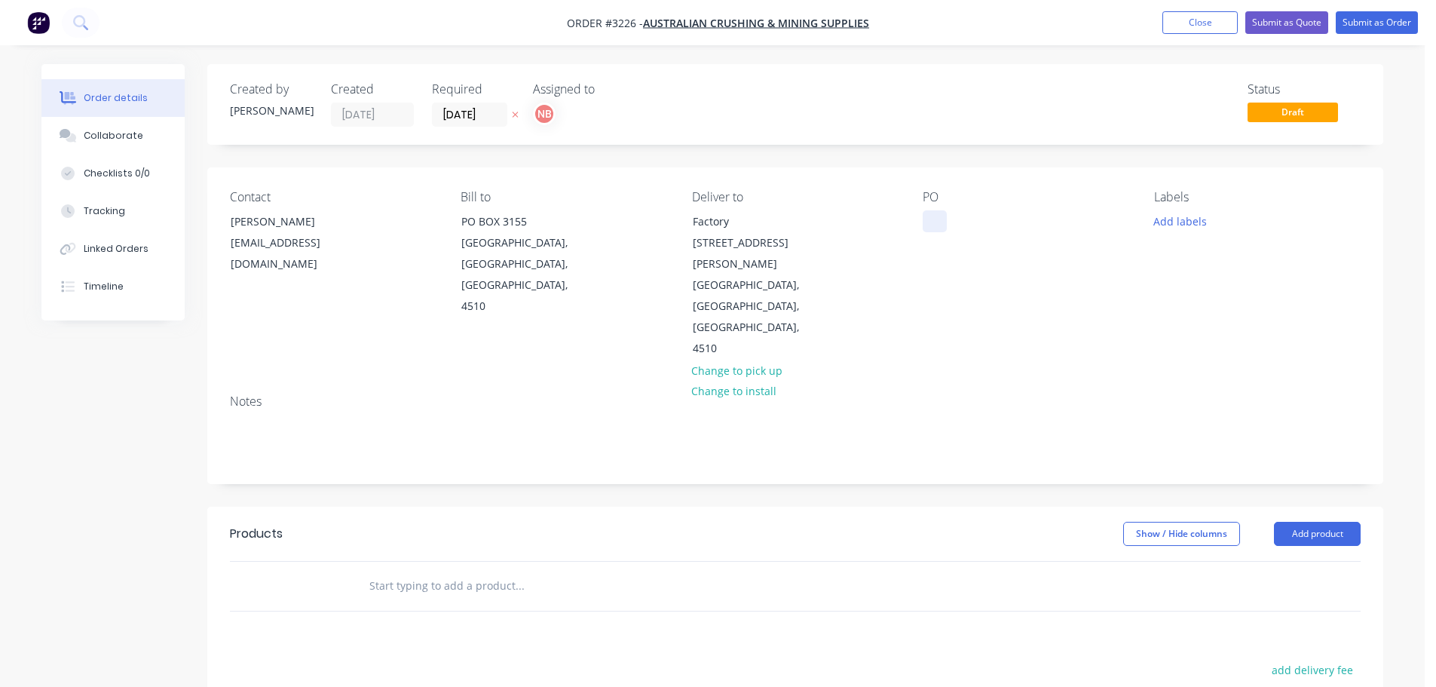
click at [927, 222] on div at bounding box center [935, 221] width 24 height 22
click at [1181, 219] on button "Add labels" at bounding box center [1179, 220] width 69 height 20
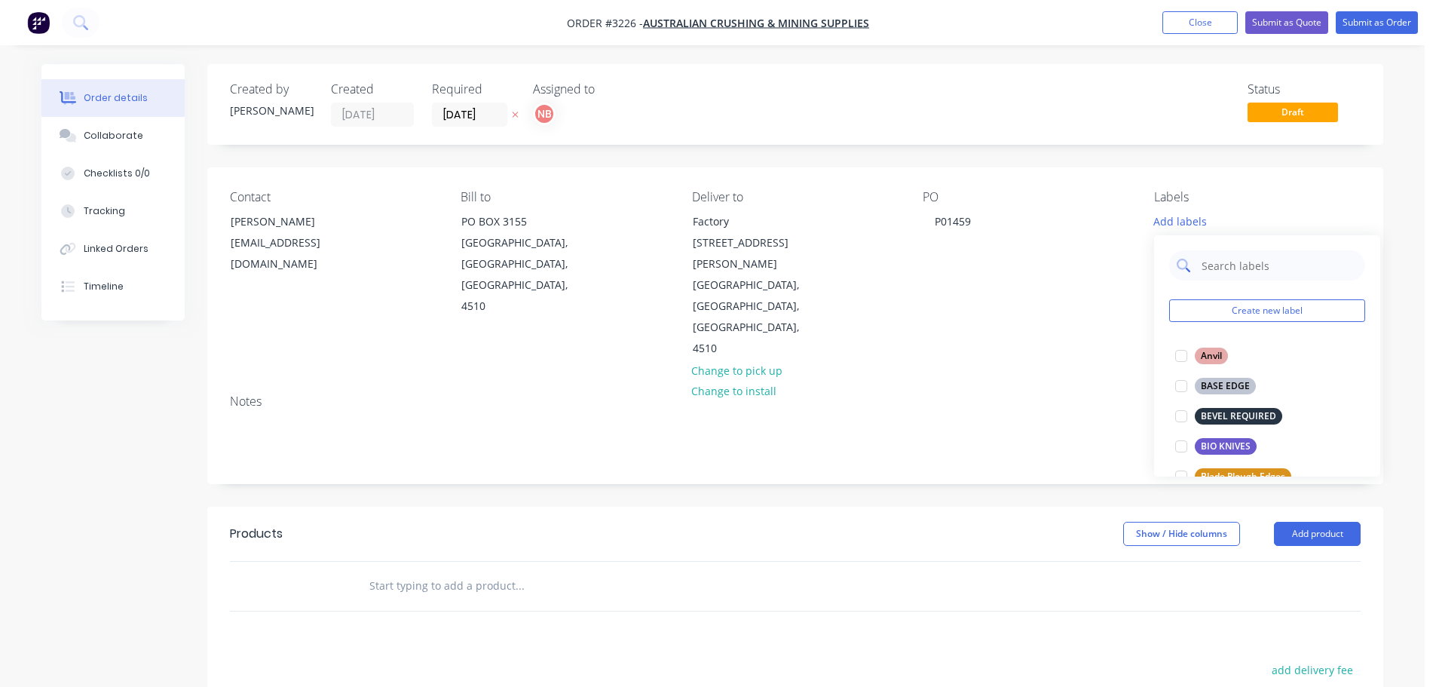
click at [1203, 263] on input "text" at bounding box center [1279, 265] width 158 height 30
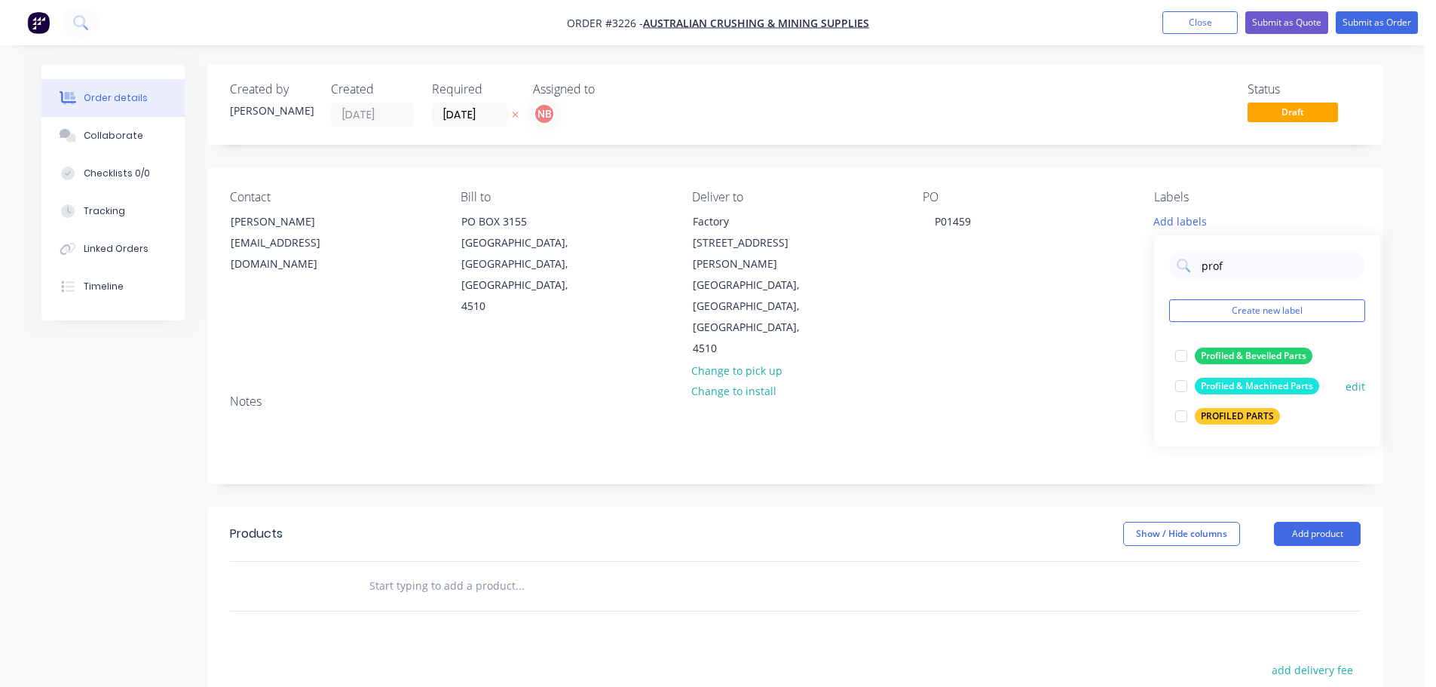
click at [1245, 384] on div "Profiled & Machined Parts" at bounding box center [1257, 386] width 124 height 17
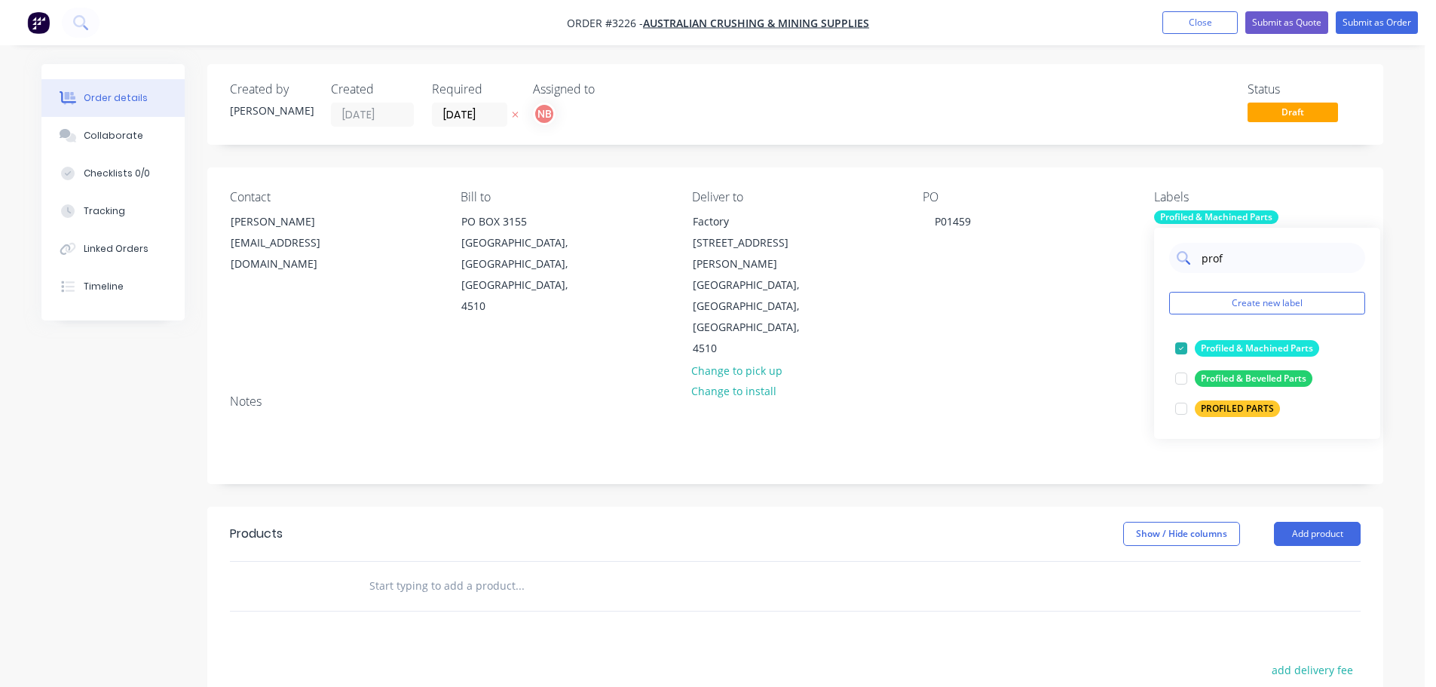
click at [1235, 257] on input "prof" at bounding box center [1279, 258] width 158 height 30
type input "urg"
click at [1210, 348] on div "URGENT" at bounding box center [1219, 348] width 49 height 17
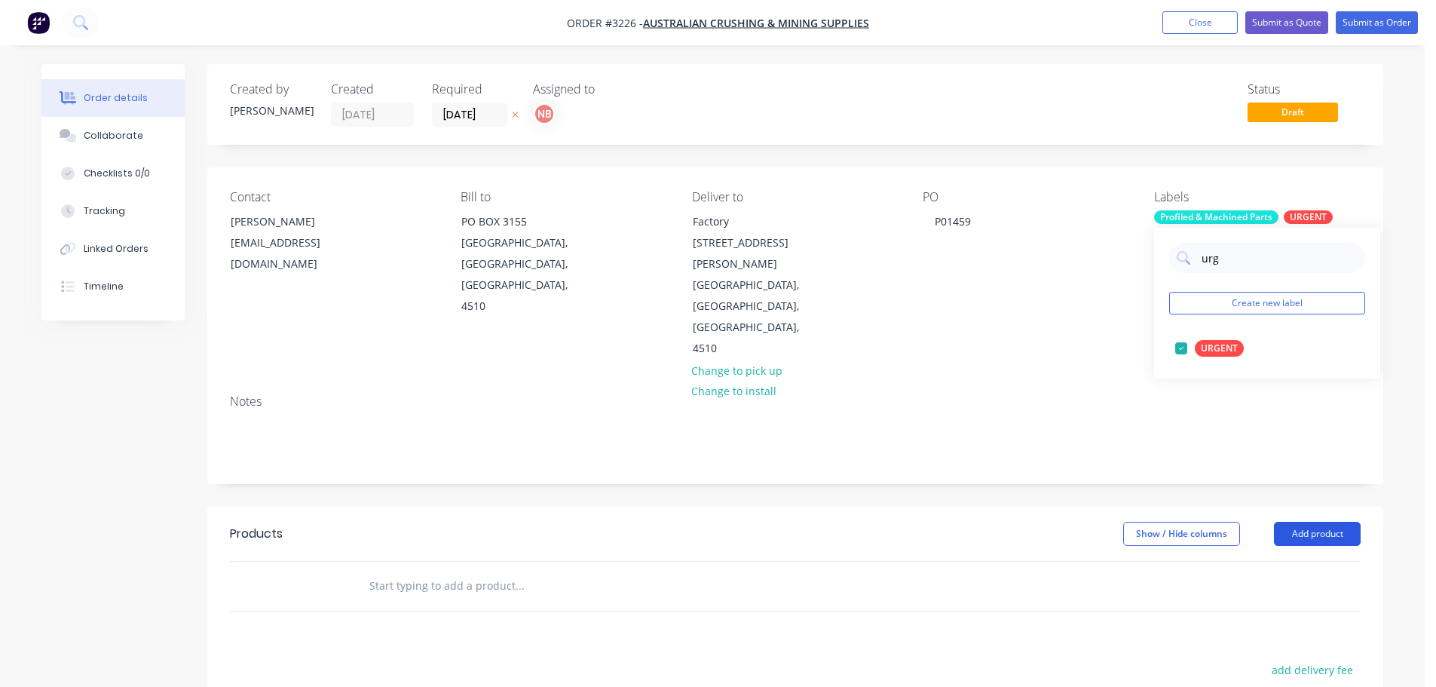
click at [1309, 522] on button "Add product" at bounding box center [1317, 534] width 87 height 24
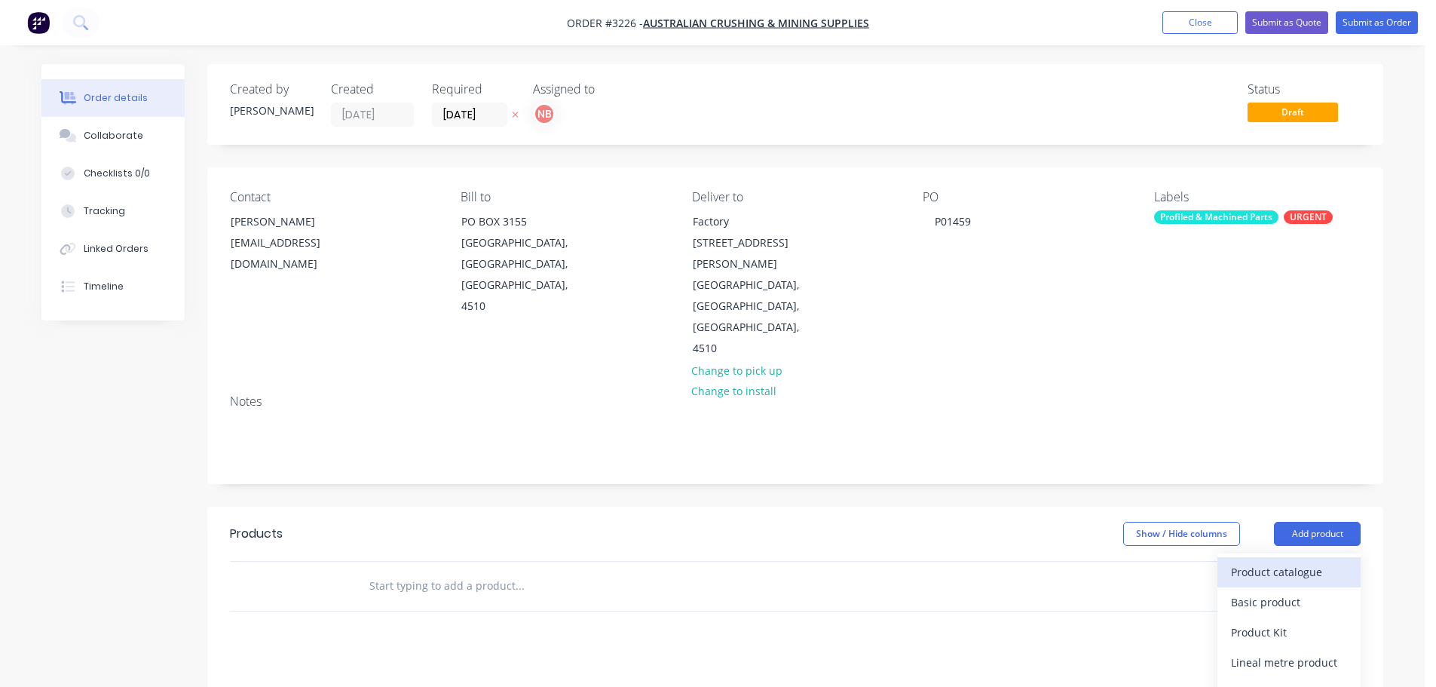
click at [1299, 561] on div "Product catalogue" at bounding box center [1289, 572] width 116 height 22
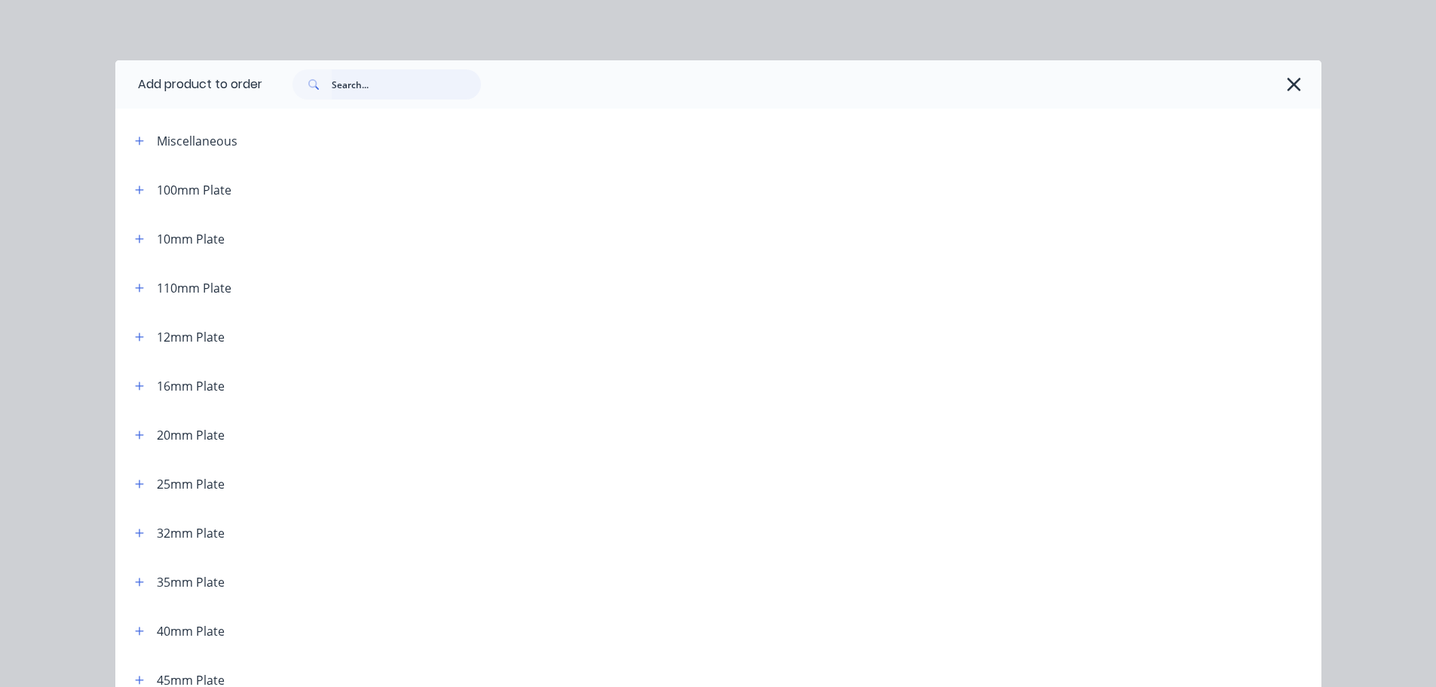
click at [335, 89] on input "text" at bounding box center [406, 84] width 149 height 30
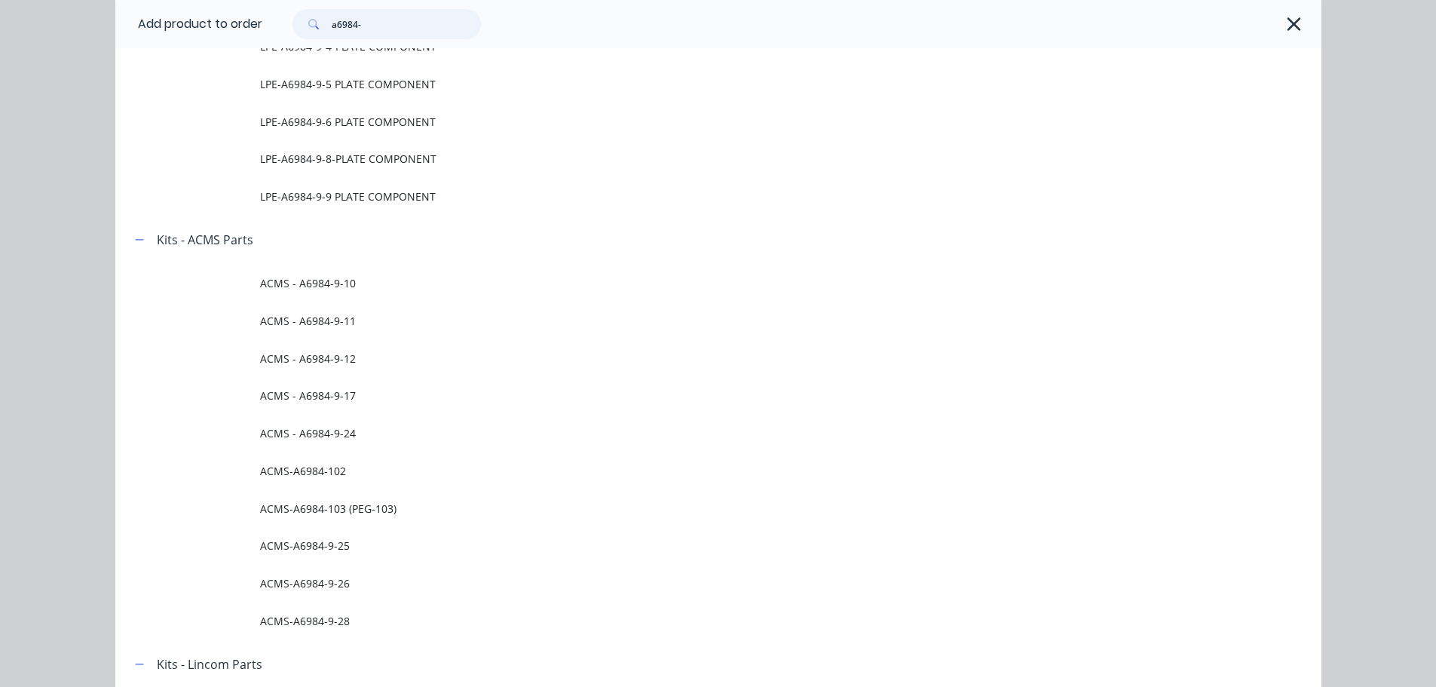
scroll to position [1263, 0]
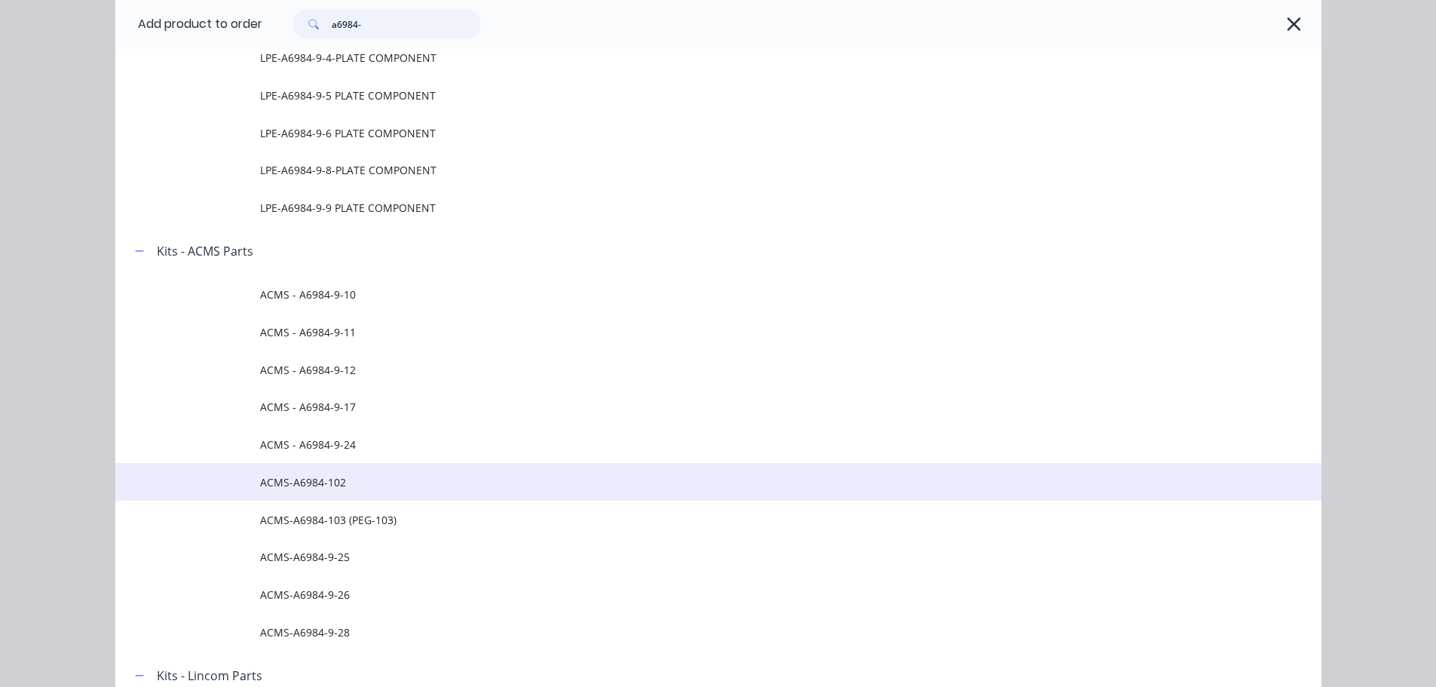
type input "a6984-"
click at [331, 490] on td "ACMS-A6984-102" at bounding box center [790, 482] width 1061 height 38
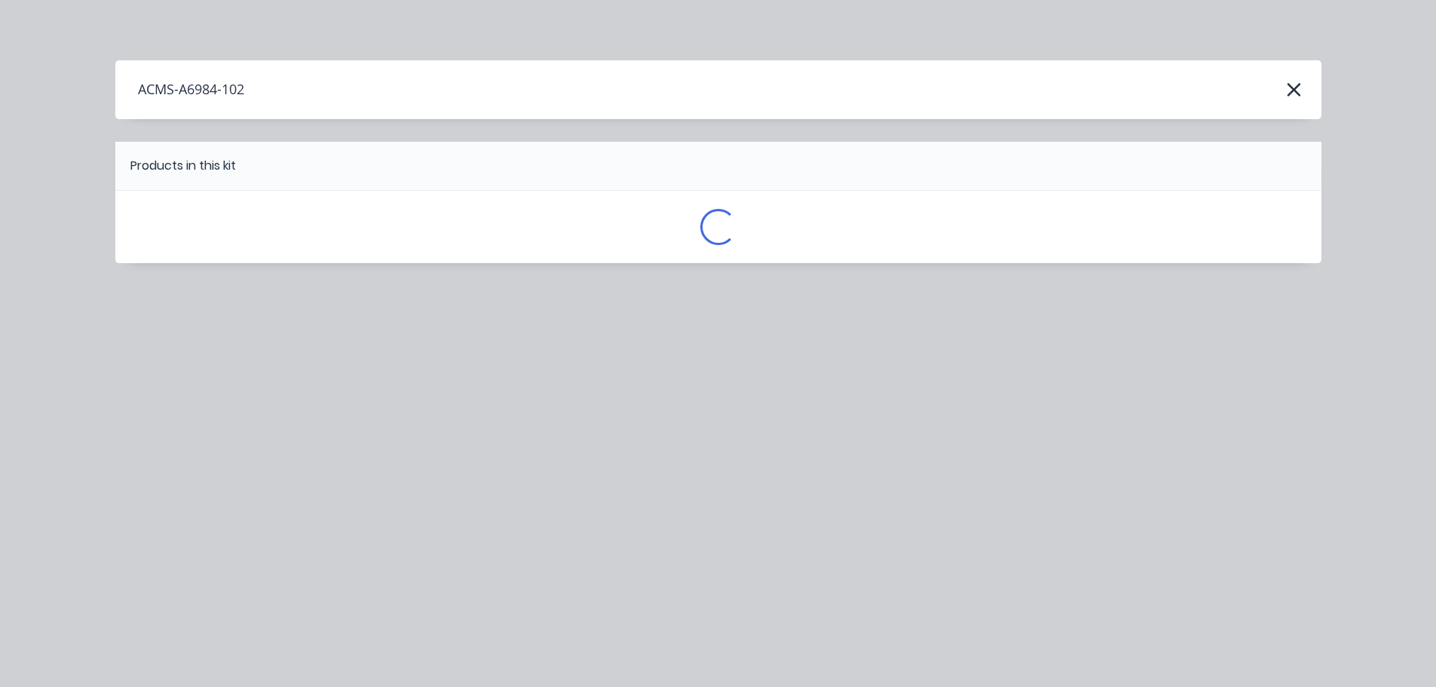
scroll to position [0, 0]
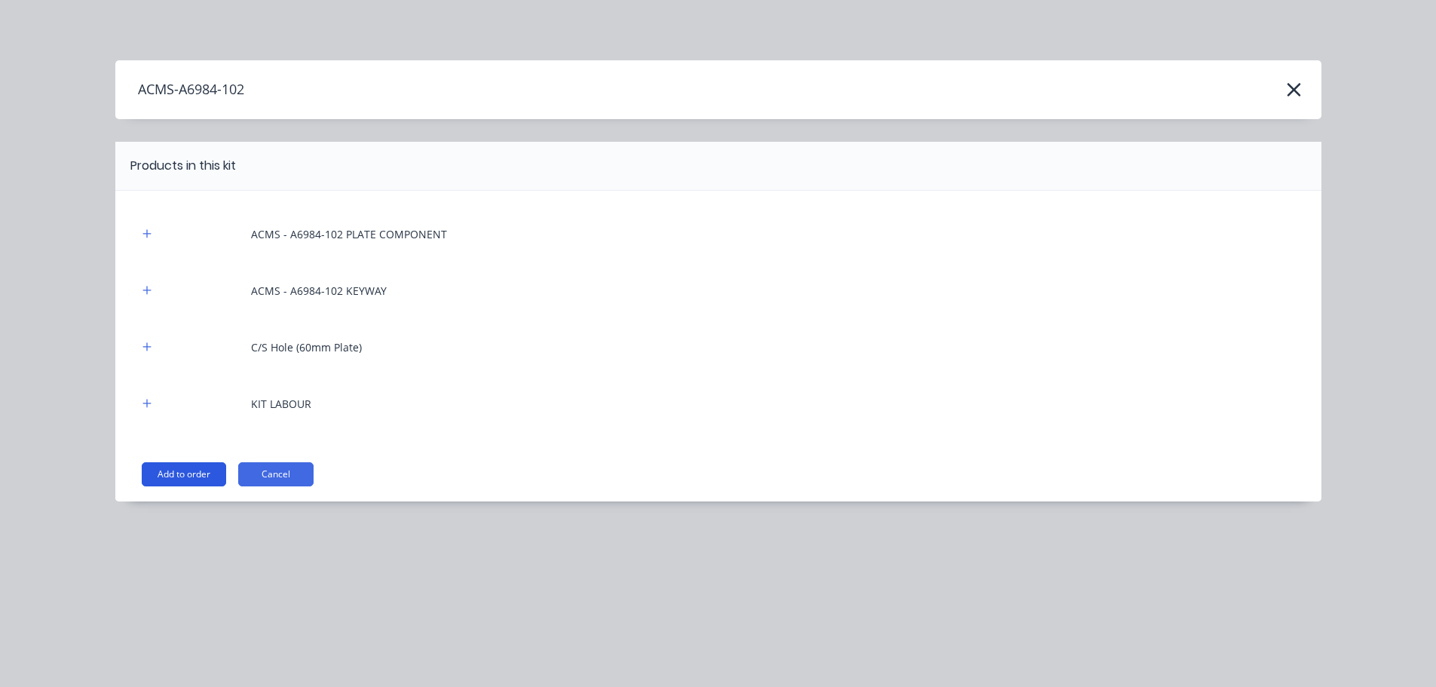
click at [197, 466] on button "Add to order" at bounding box center [184, 474] width 84 height 24
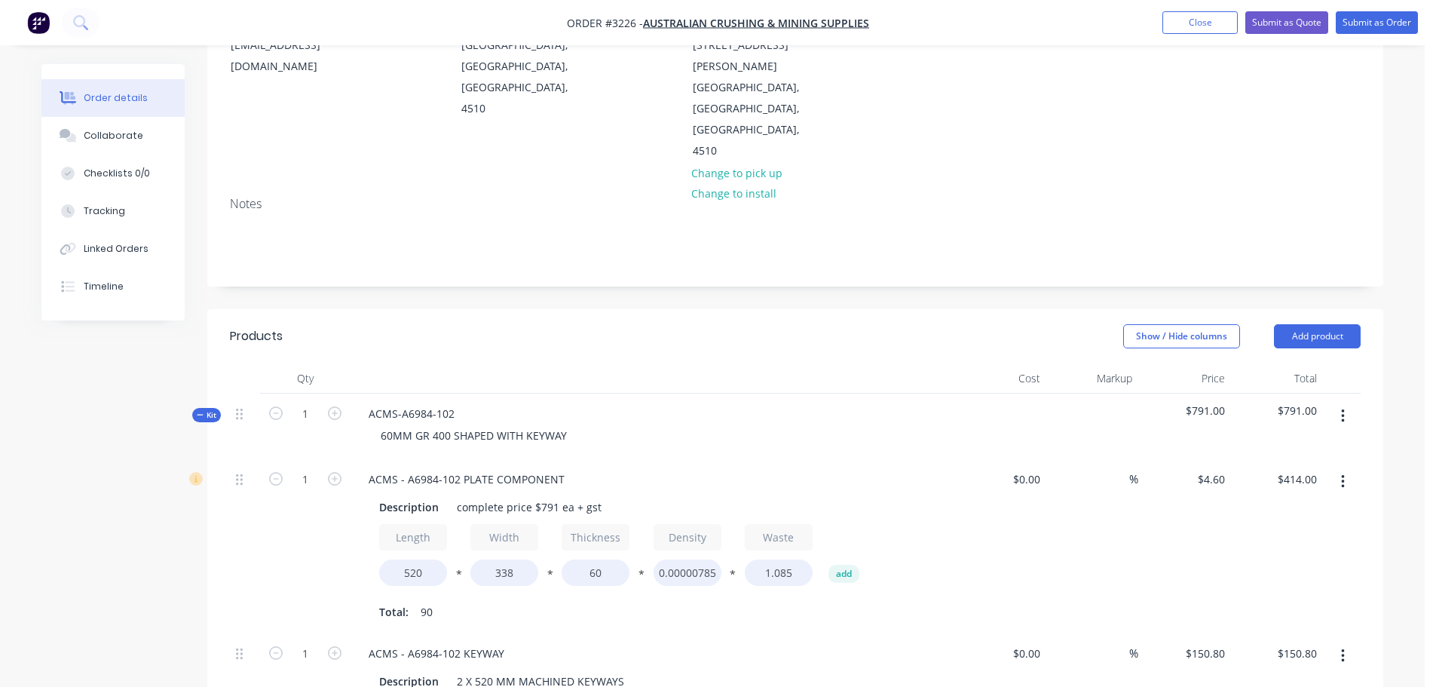
scroll to position [226, 0]
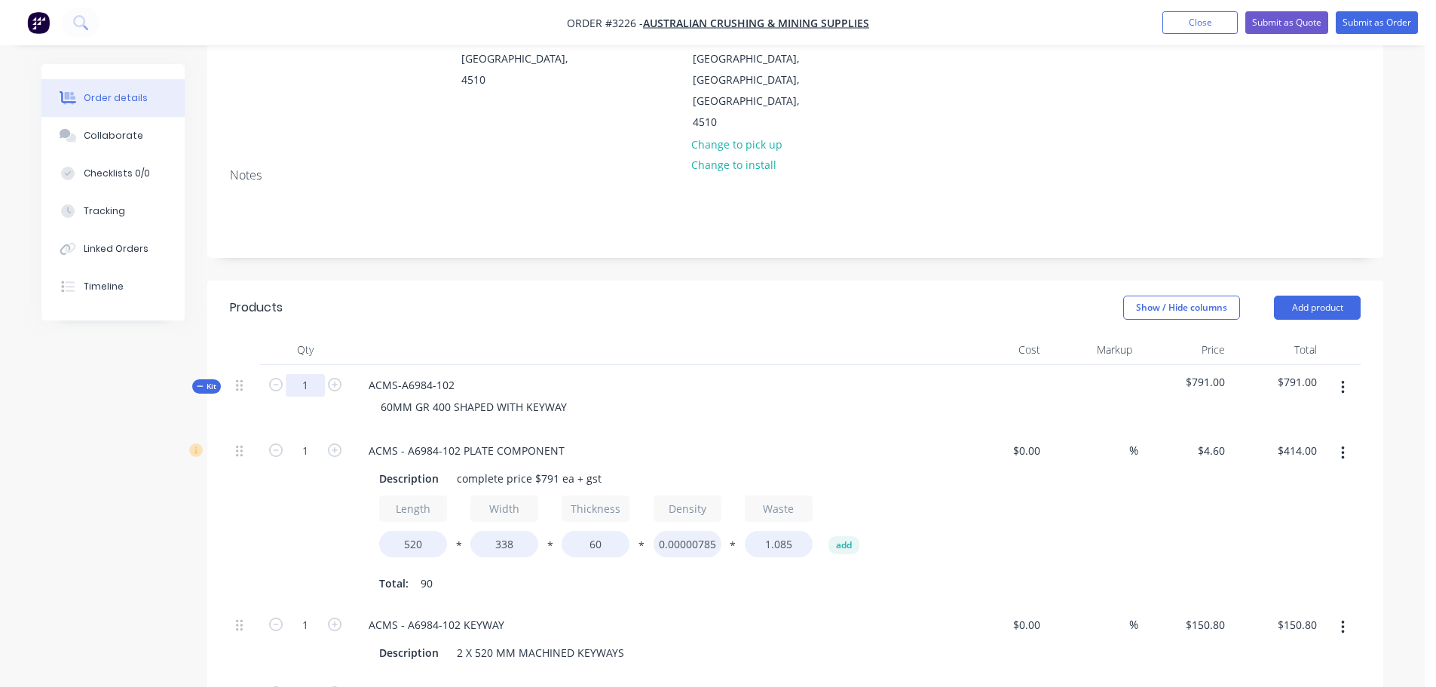
click at [314, 374] on input "1" at bounding box center [305, 385] width 39 height 23
type input "2"
type input "$828.00"
type input "2"
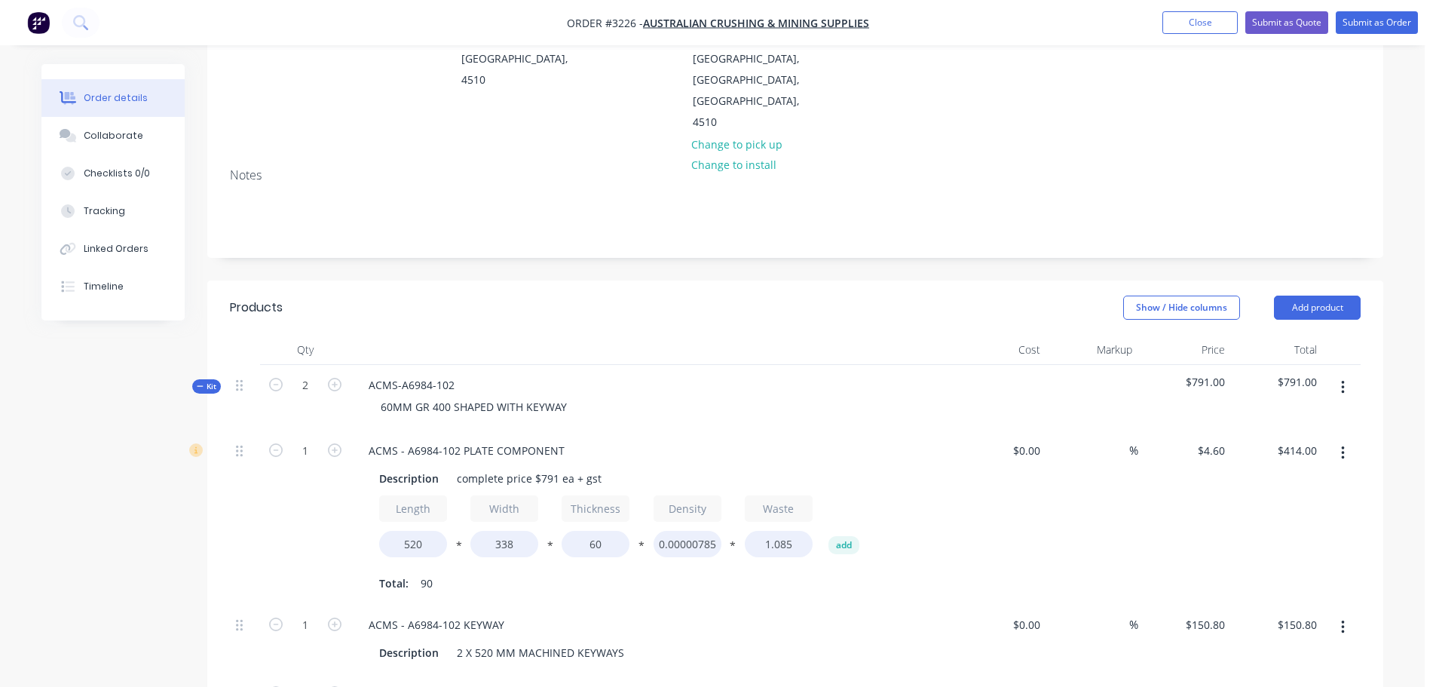
type input "$301.60"
type input "8"
type input "$304.00"
type input "2"
type input "$148.40"
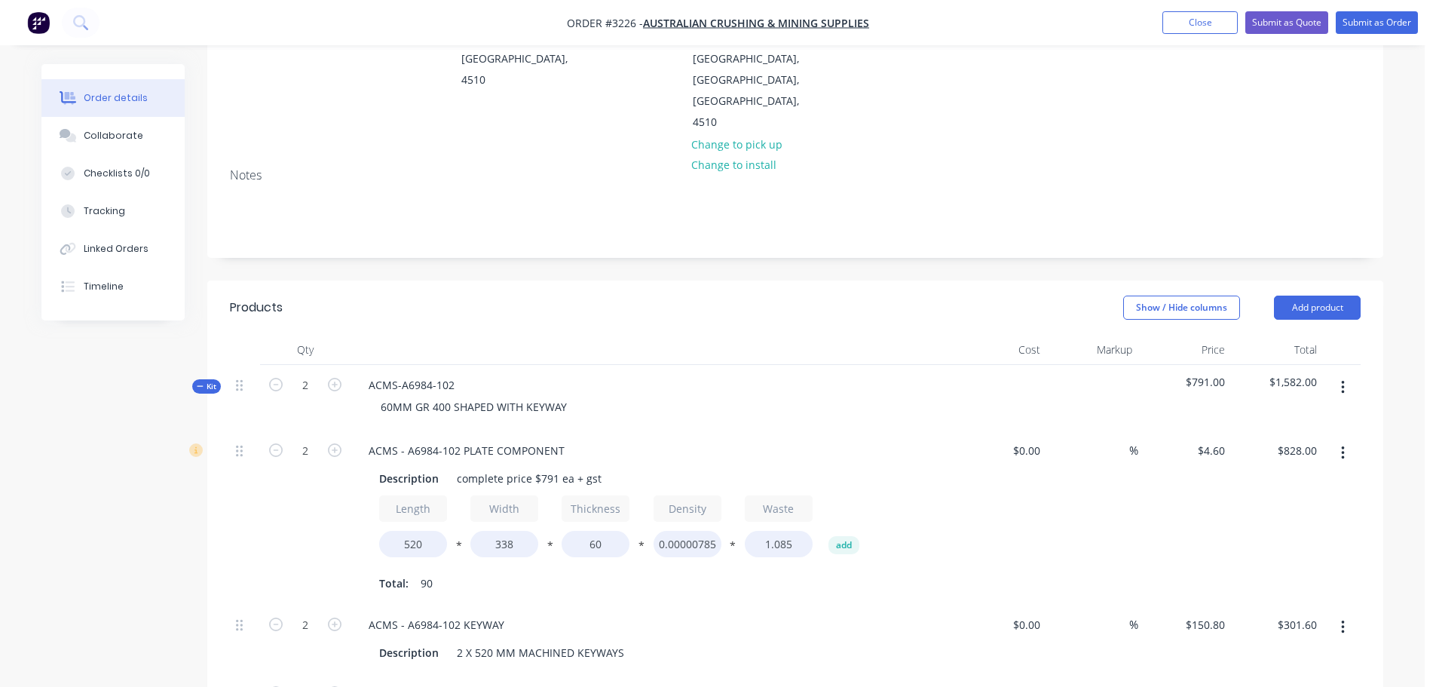
click at [809, 296] on div "Show / Hide columns Add product" at bounding box center [915, 308] width 890 height 24
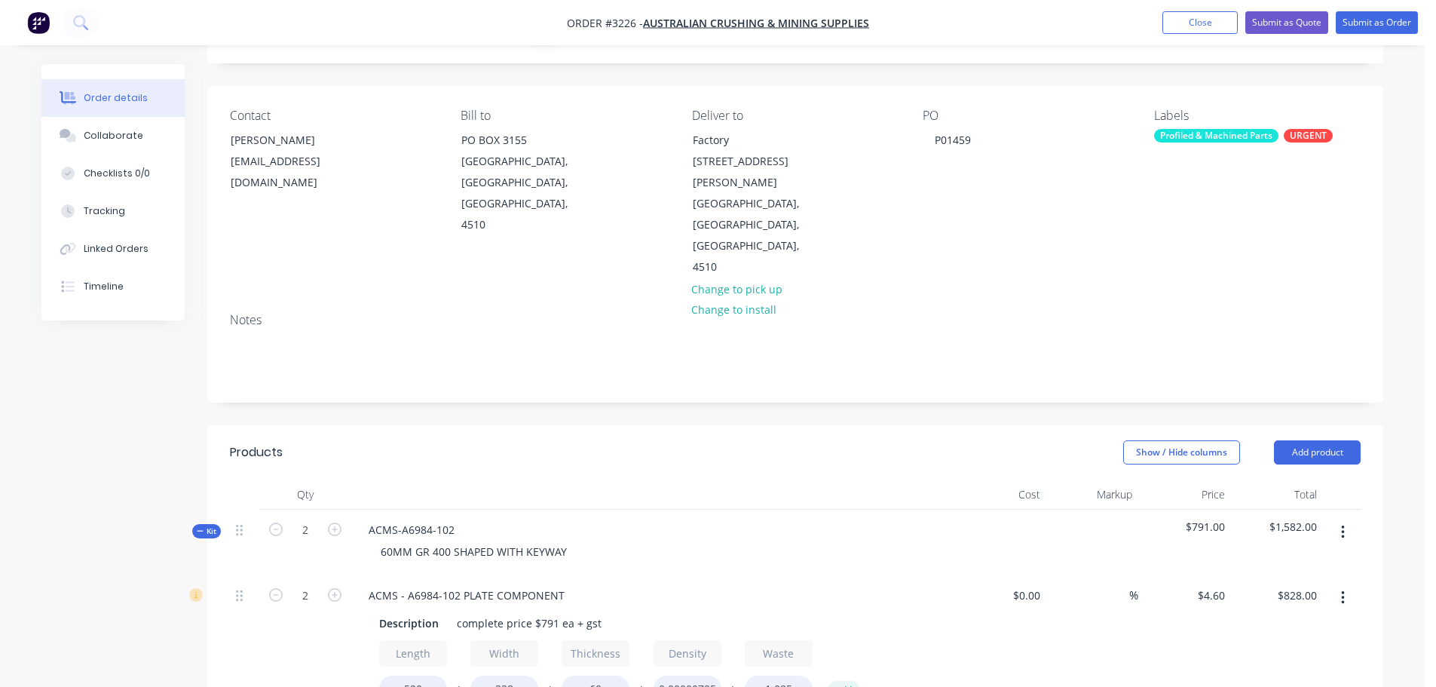
scroll to position [72, 0]
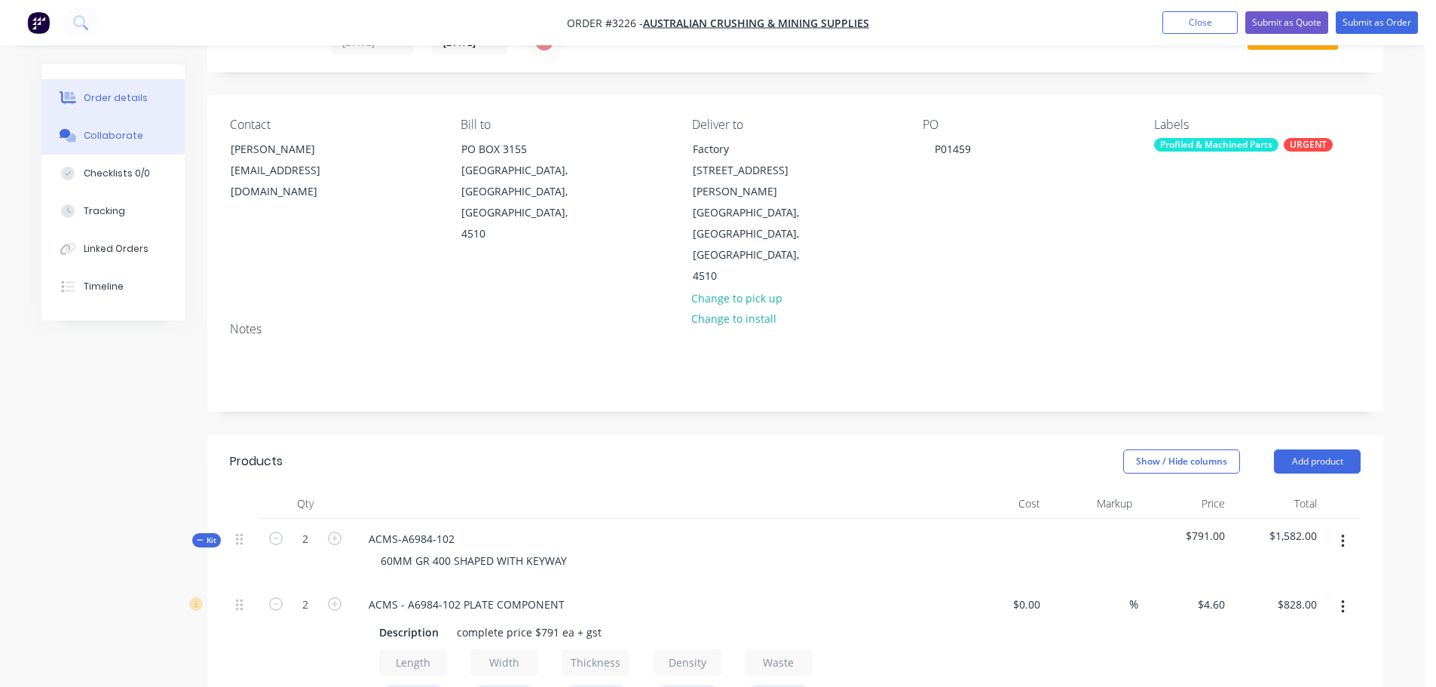
click at [75, 126] on button "Collaborate" at bounding box center [112, 136] width 143 height 38
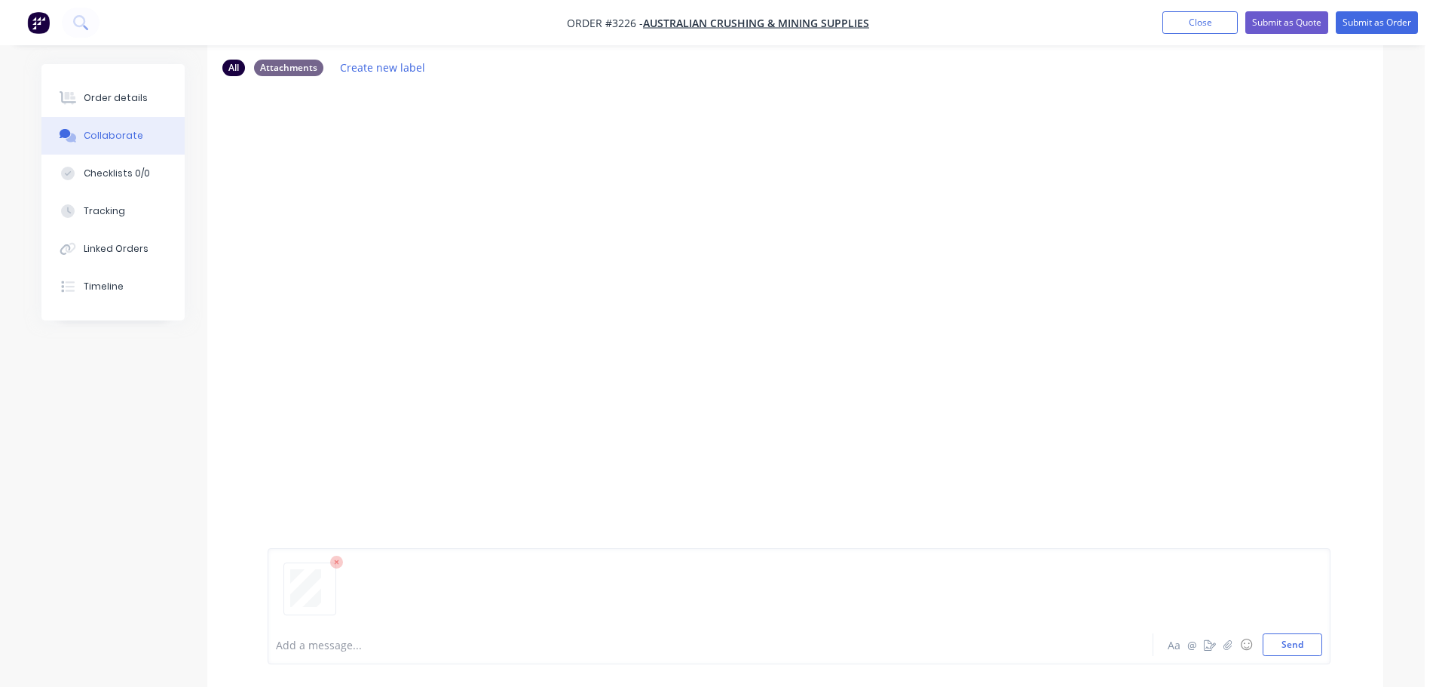
scroll to position [100, 0]
click at [1295, 639] on button "Send" at bounding box center [1293, 644] width 60 height 23
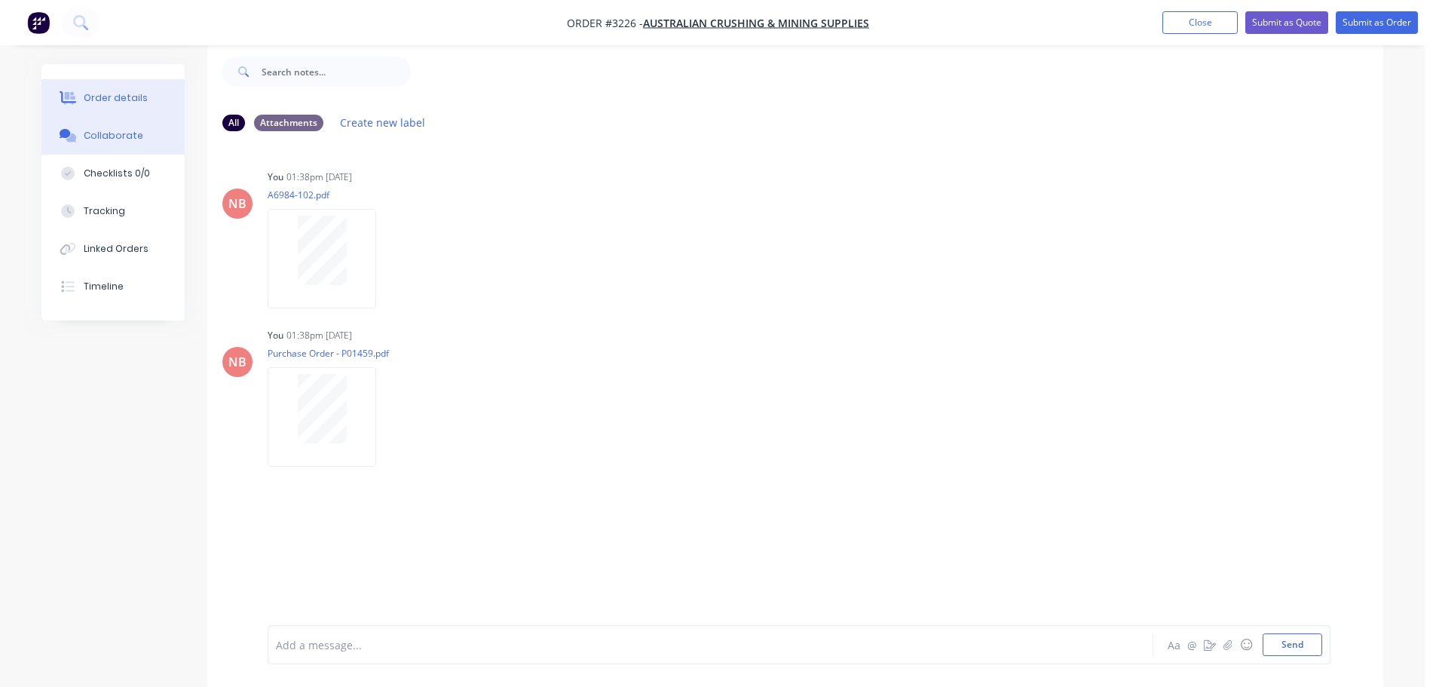
click at [103, 94] on div "Order details" at bounding box center [116, 98] width 64 height 14
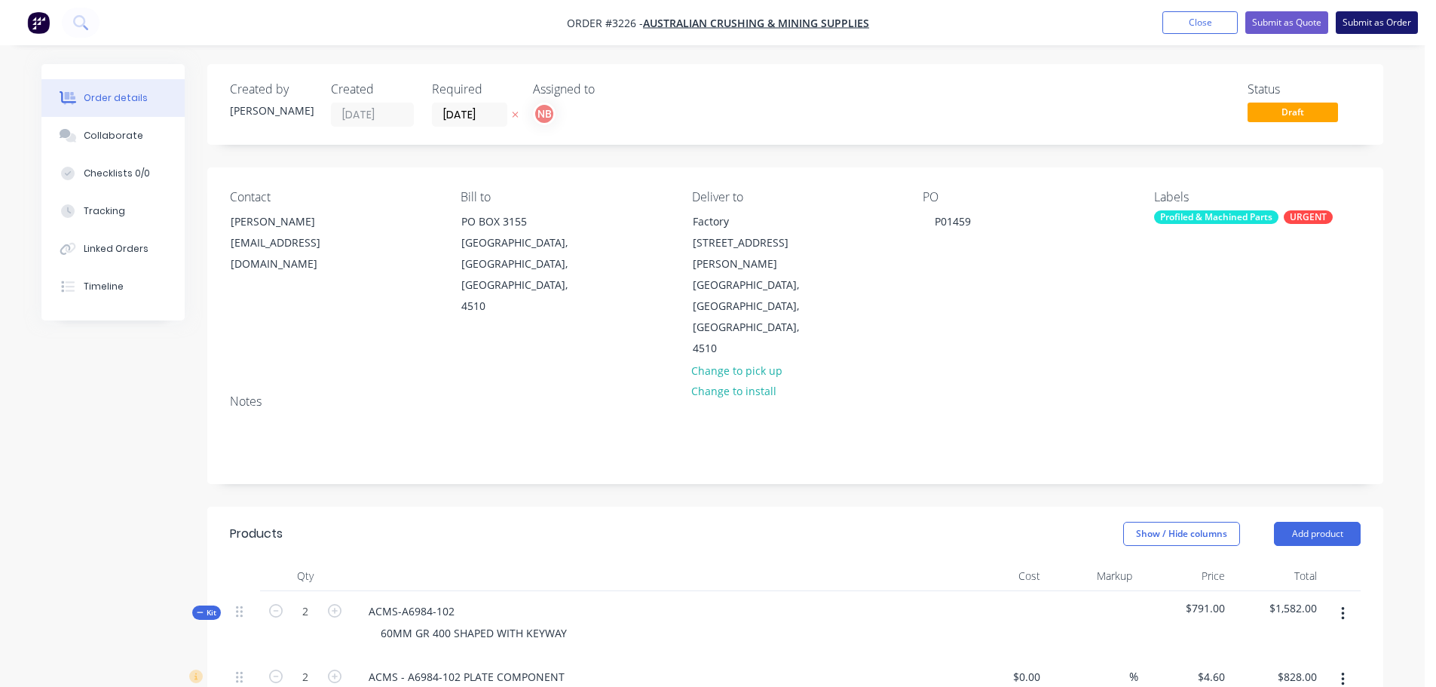
click at [1373, 25] on button "Submit as Order" at bounding box center [1377, 22] width 82 height 23
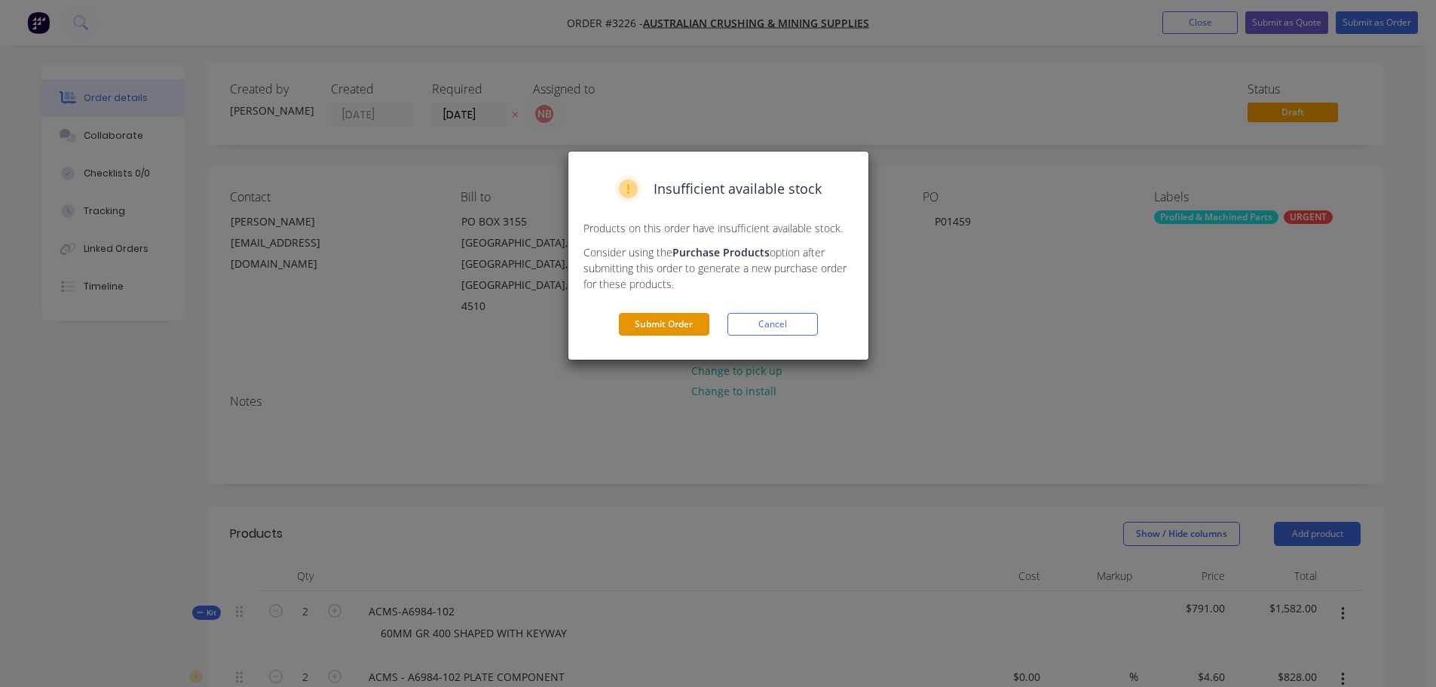
click at [694, 317] on button "Submit Order" at bounding box center [664, 324] width 90 height 23
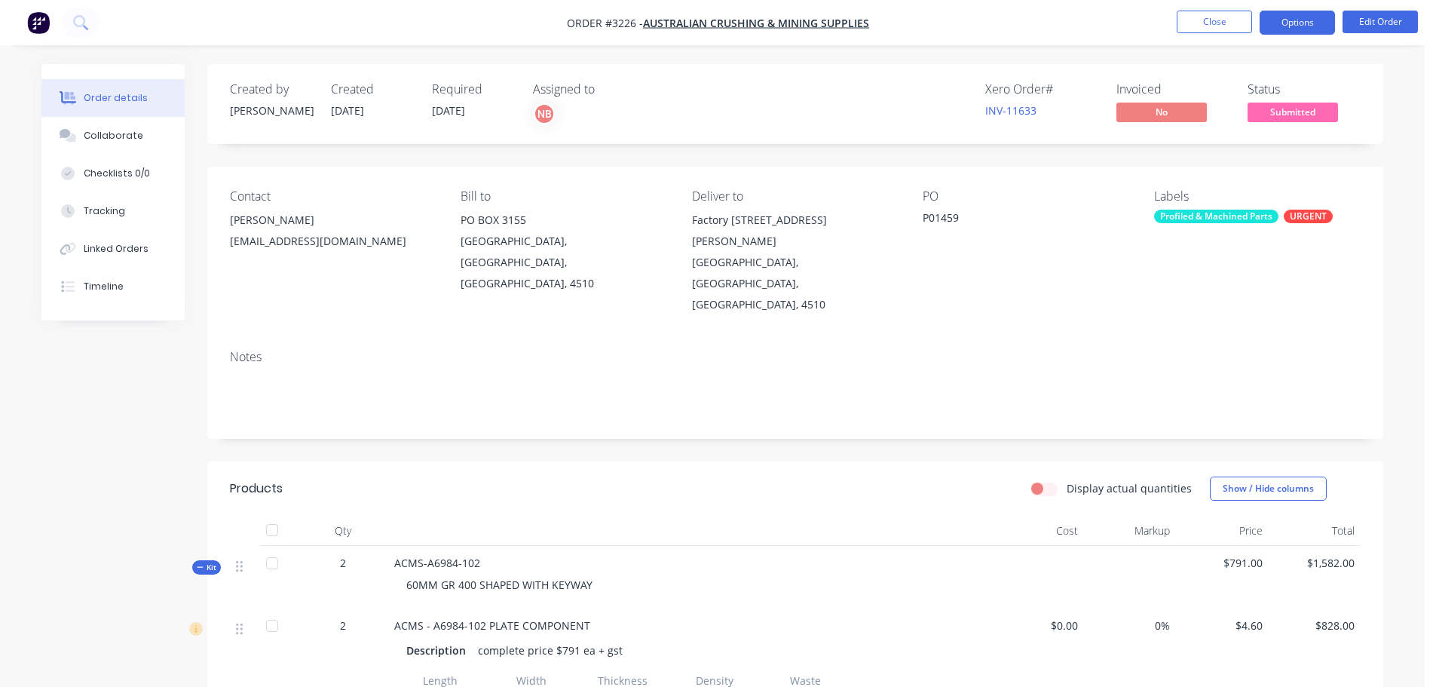
click at [1282, 18] on button "Options" at bounding box center [1297, 23] width 75 height 24
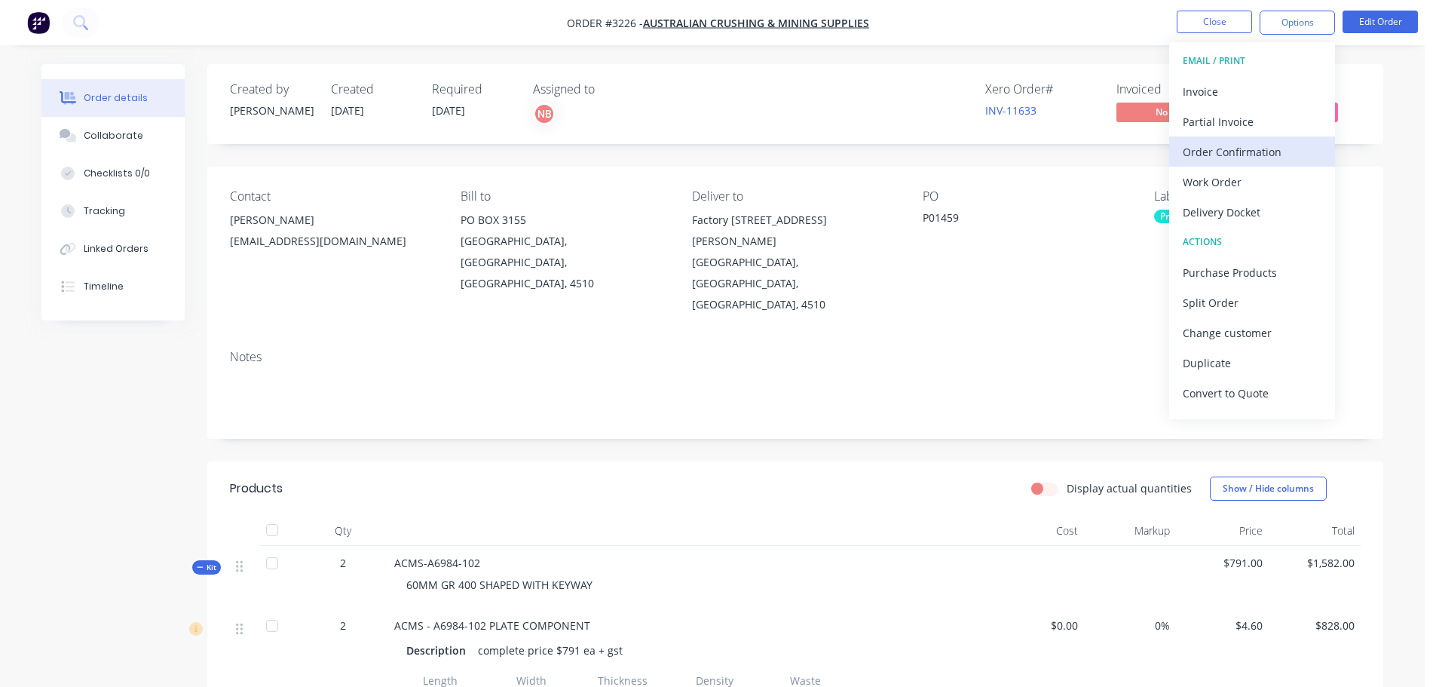
click at [1230, 156] on div "Order Confirmation" at bounding box center [1252, 152] width 139 height 22
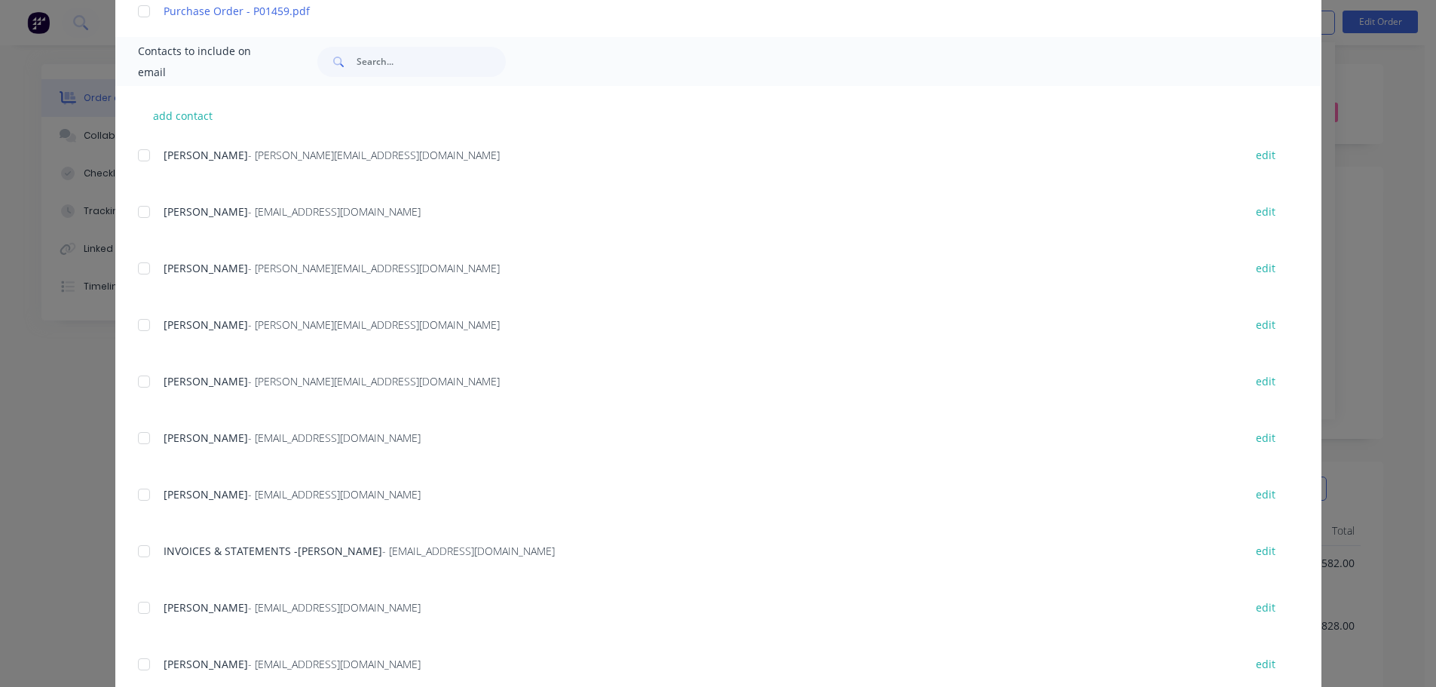
scroll to position [528, 0]
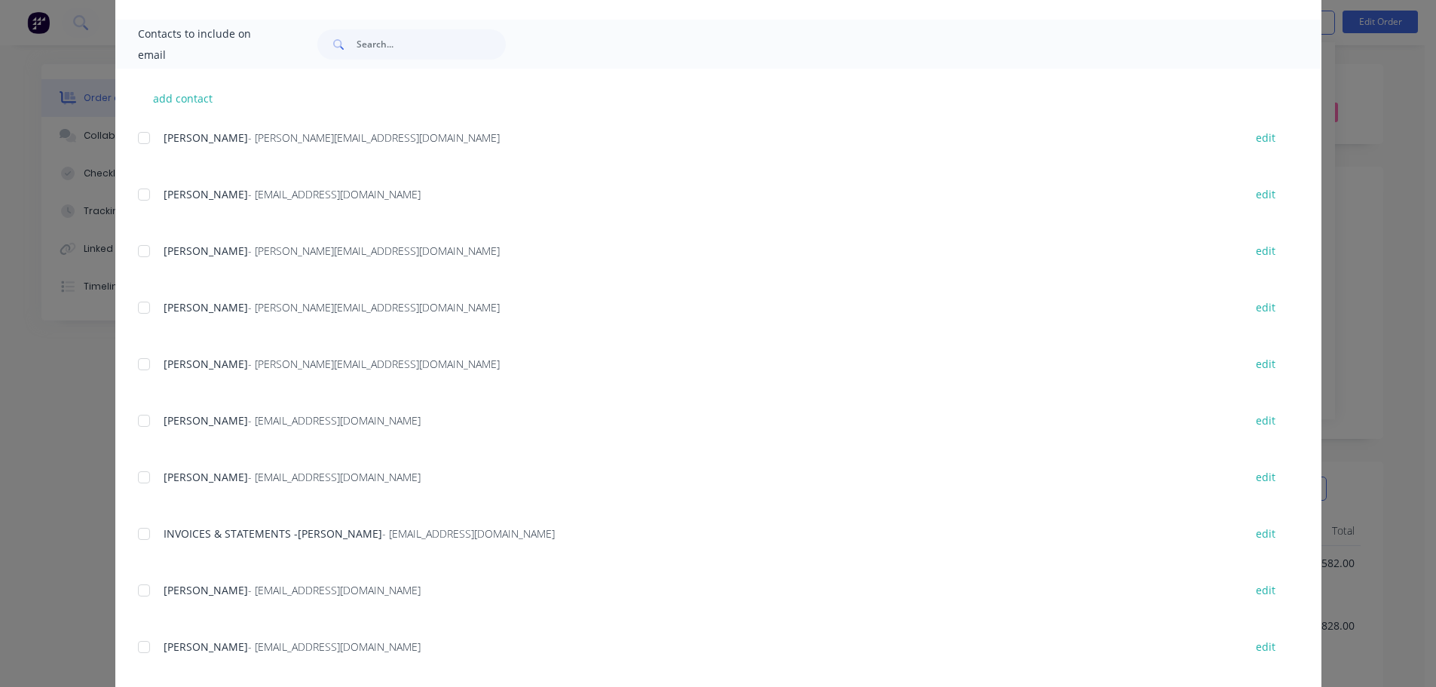
click at [145, 474] on div at bounding box center [144, 477] width 30 height 30
type textarea "Thank you for your order! Click 'view my order' to see your order confirmation.…"
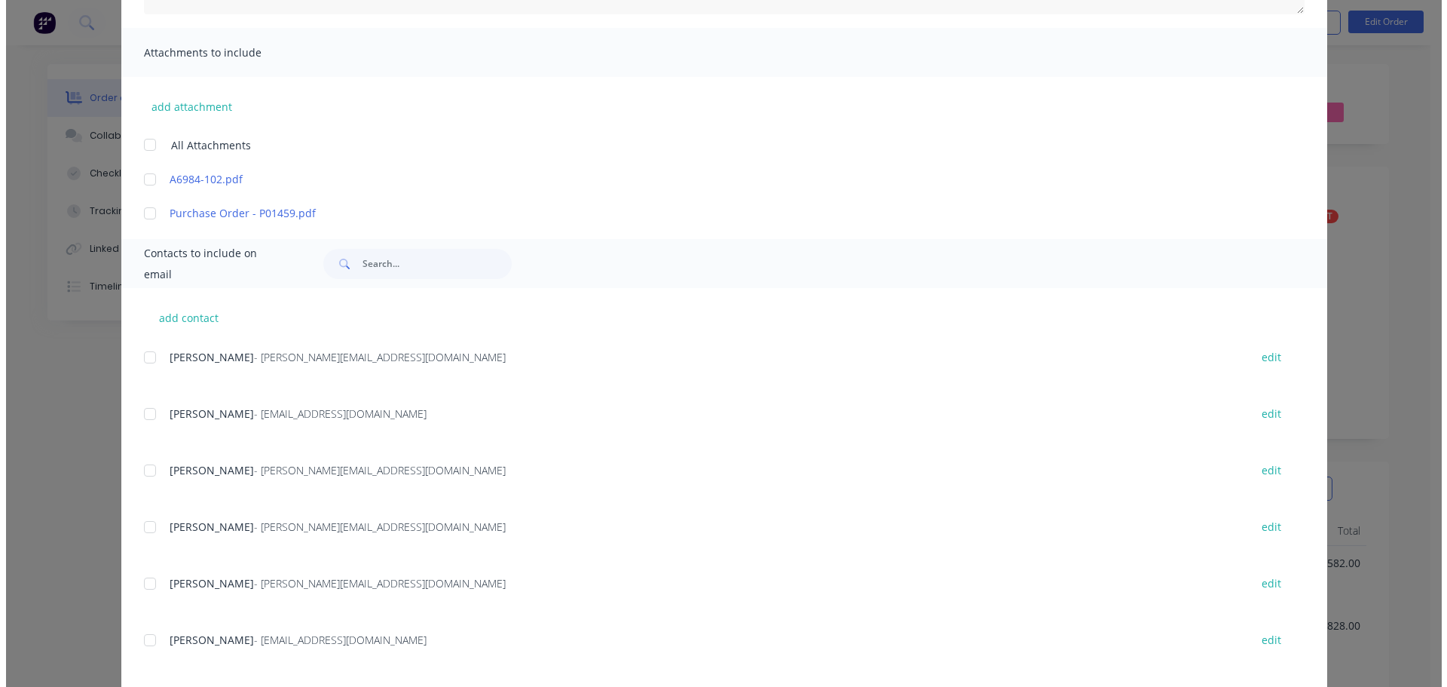
scroll to position [0, 0]
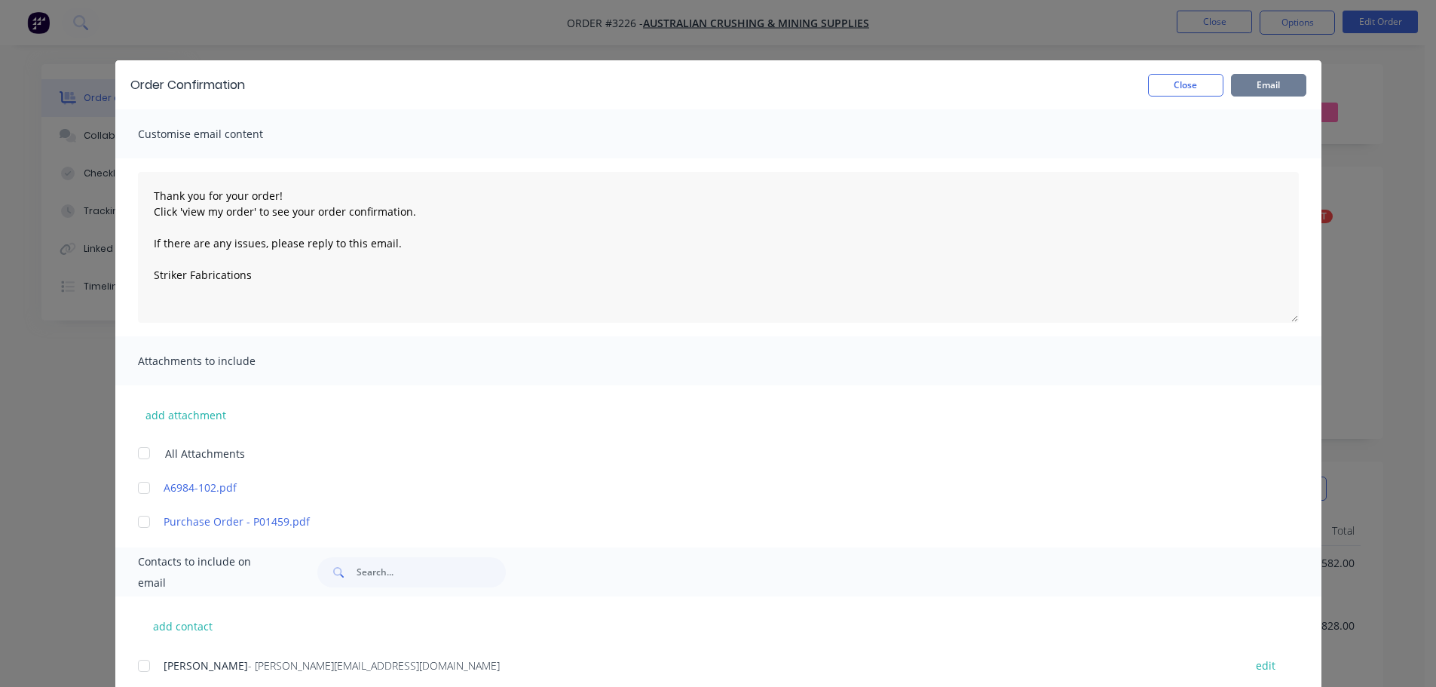
click at [1256, 86] on button "Email" at bounding box center [1268, 85] width 75 height 23
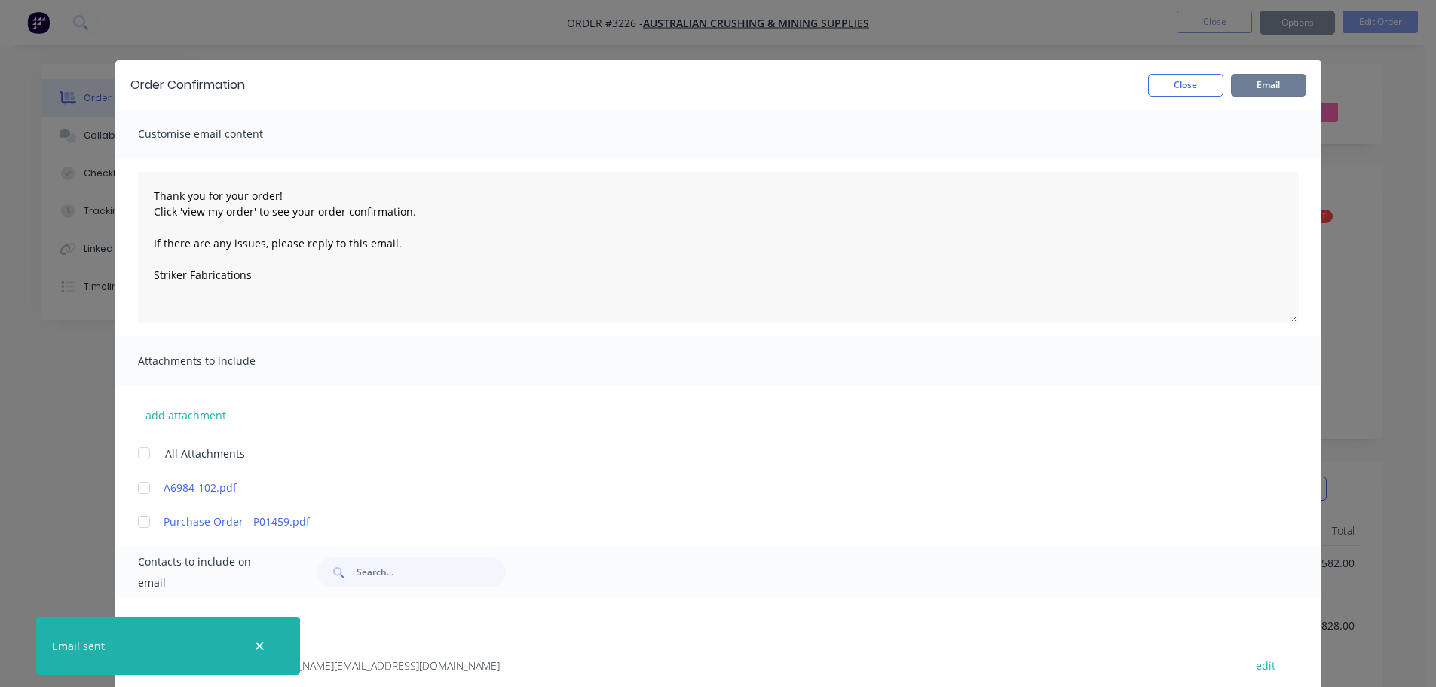
type textarea "Thank you for your order! Click 'view my order' to see your order confirmation.…"
click at [1184, 87] on button "Close" at bounding box center [1185, 85] width 75 height 23
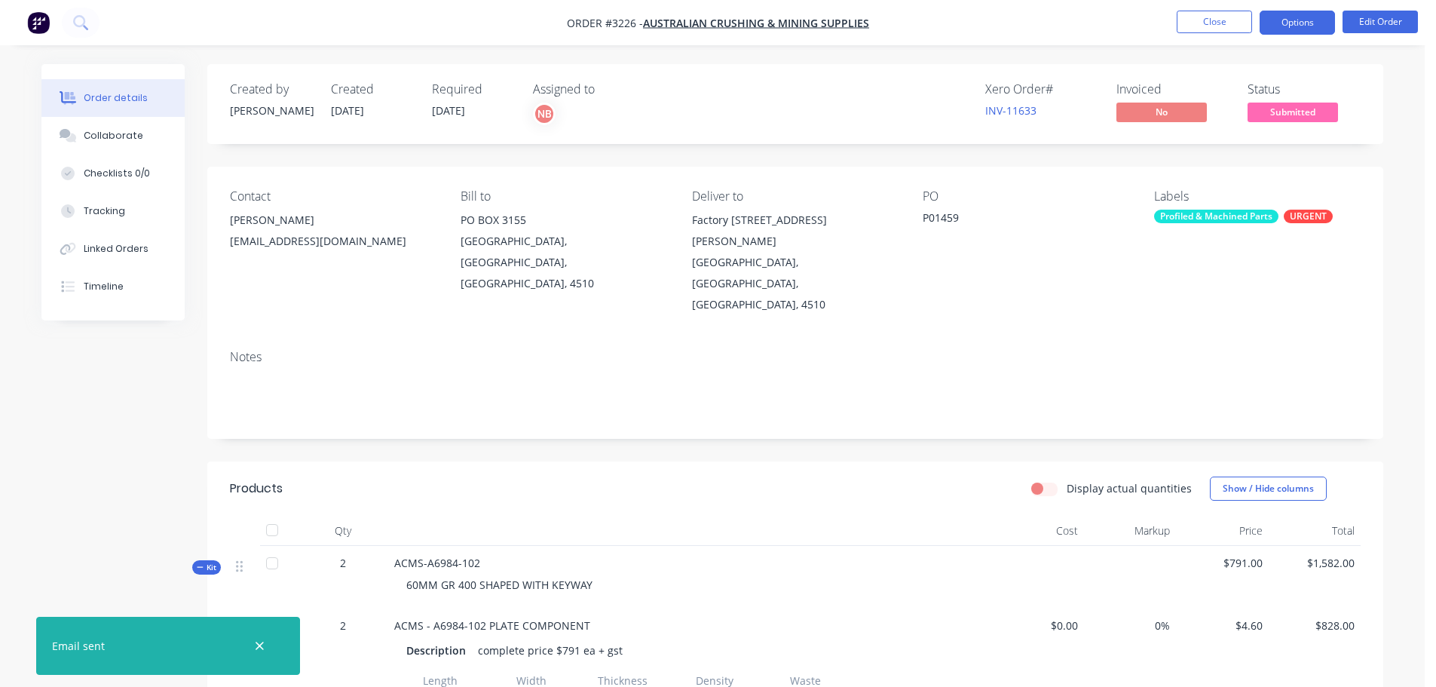
click at [1294, 17] on button "Options" at bounding box center [1297, 23] width 75 height 24
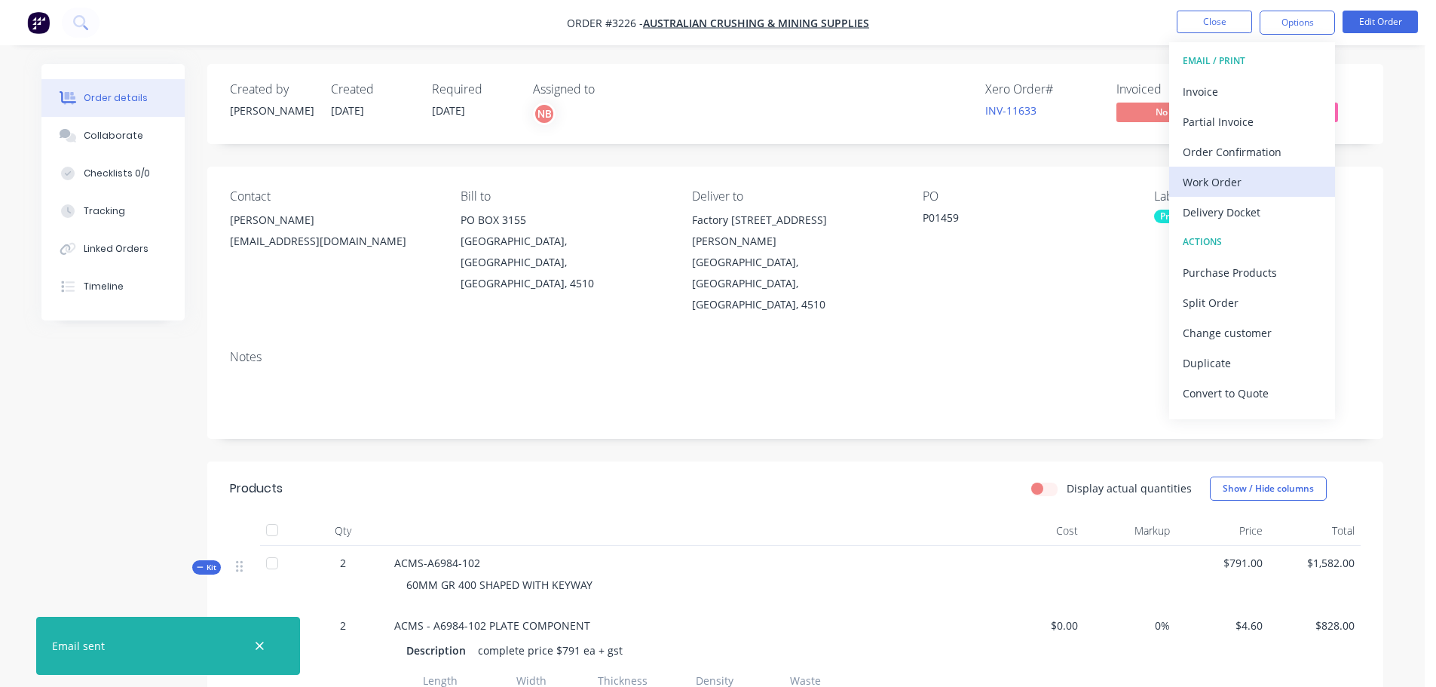
click at [1202, 175] on div "Work Order" at bounding box center [1252, 182] width 139 height 22
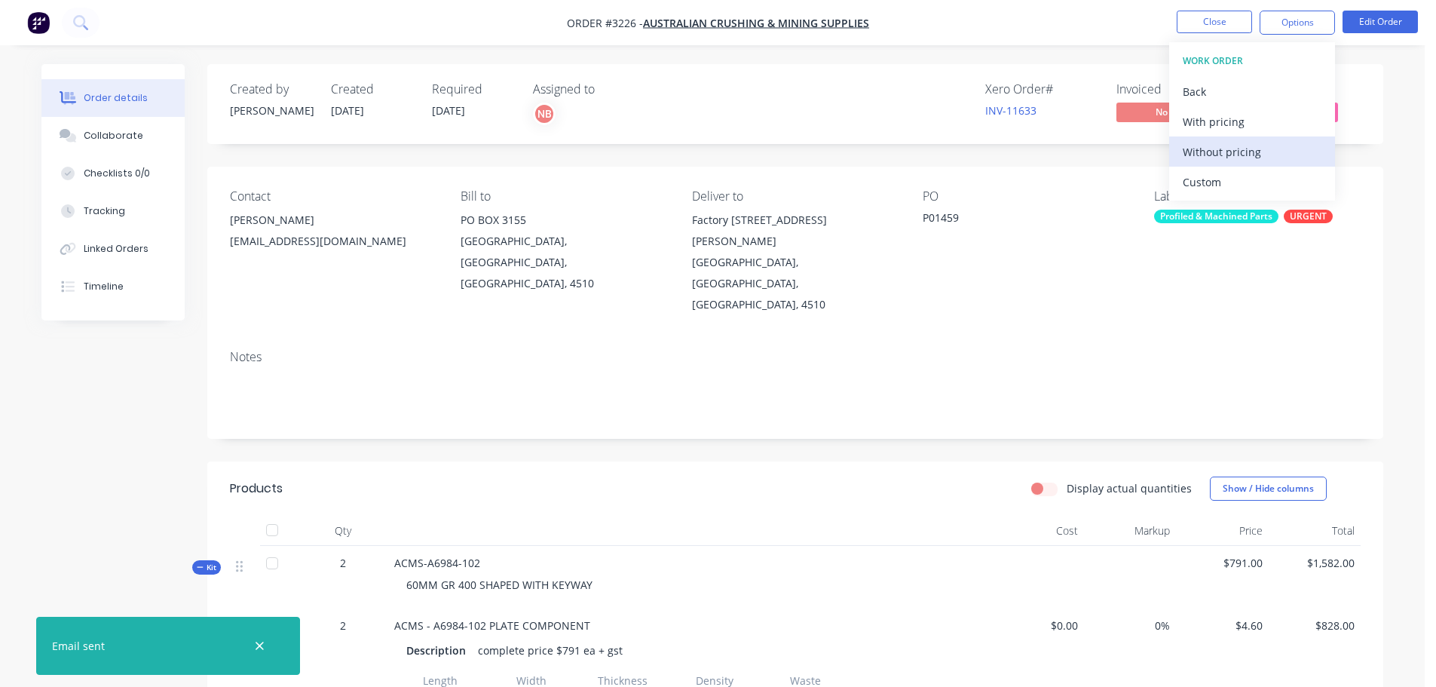
click at [1206, 148] on div "Without pricing" at bounding box center [1252, 152] width 139 height 22
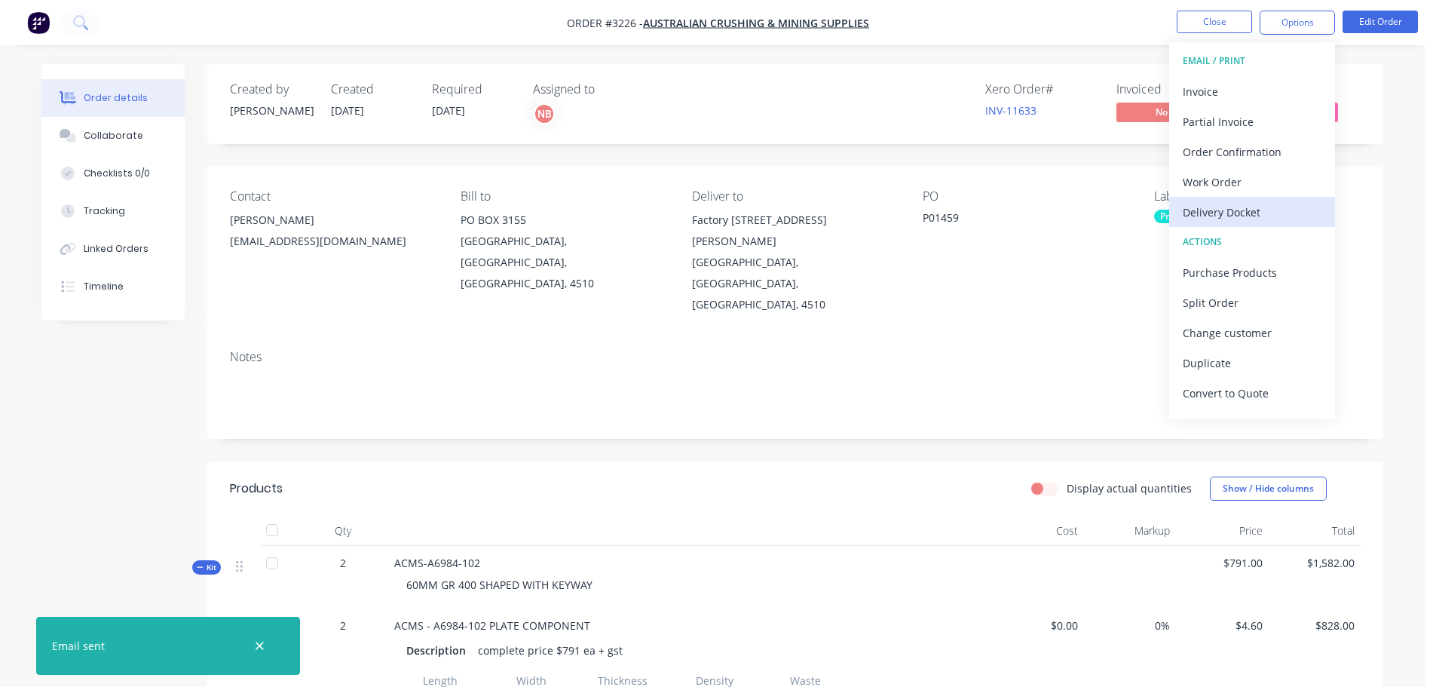
click at [1233, 197] on button "Delivery Docket" at bounding box center [1252, 212] width 166 height 30
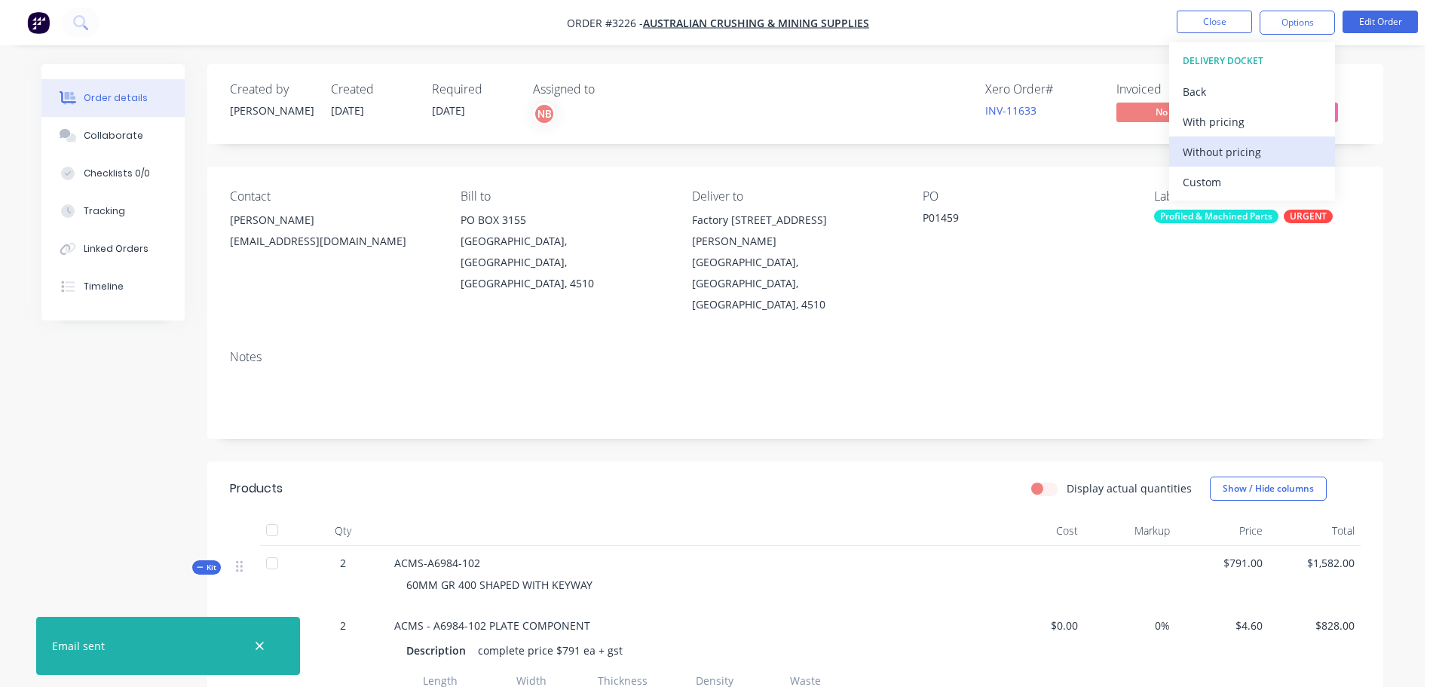
click at [1220, 152] on div "Without pricing" at bounding box center [1252, 152] width 139 height 22
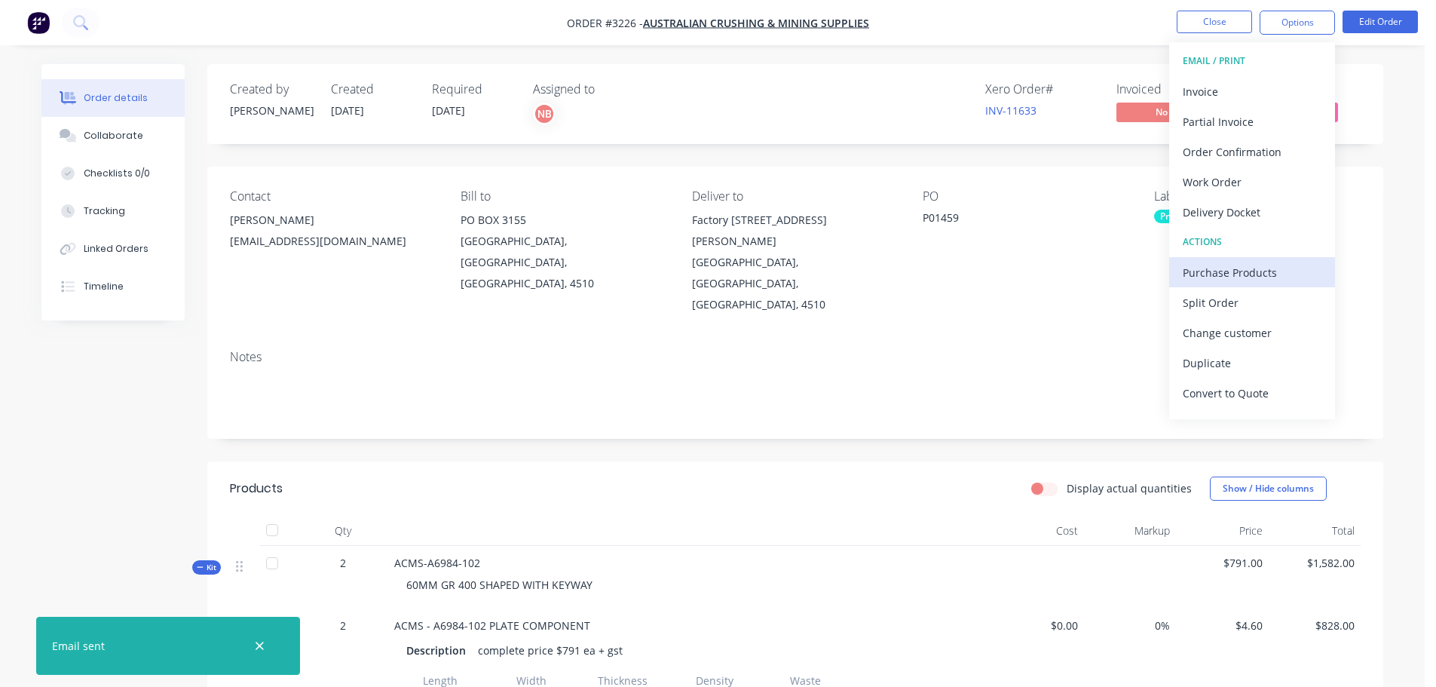
click at [1245, 269] on div "Purchase Products" at bounding box center [1252, 273] width 139 height 22
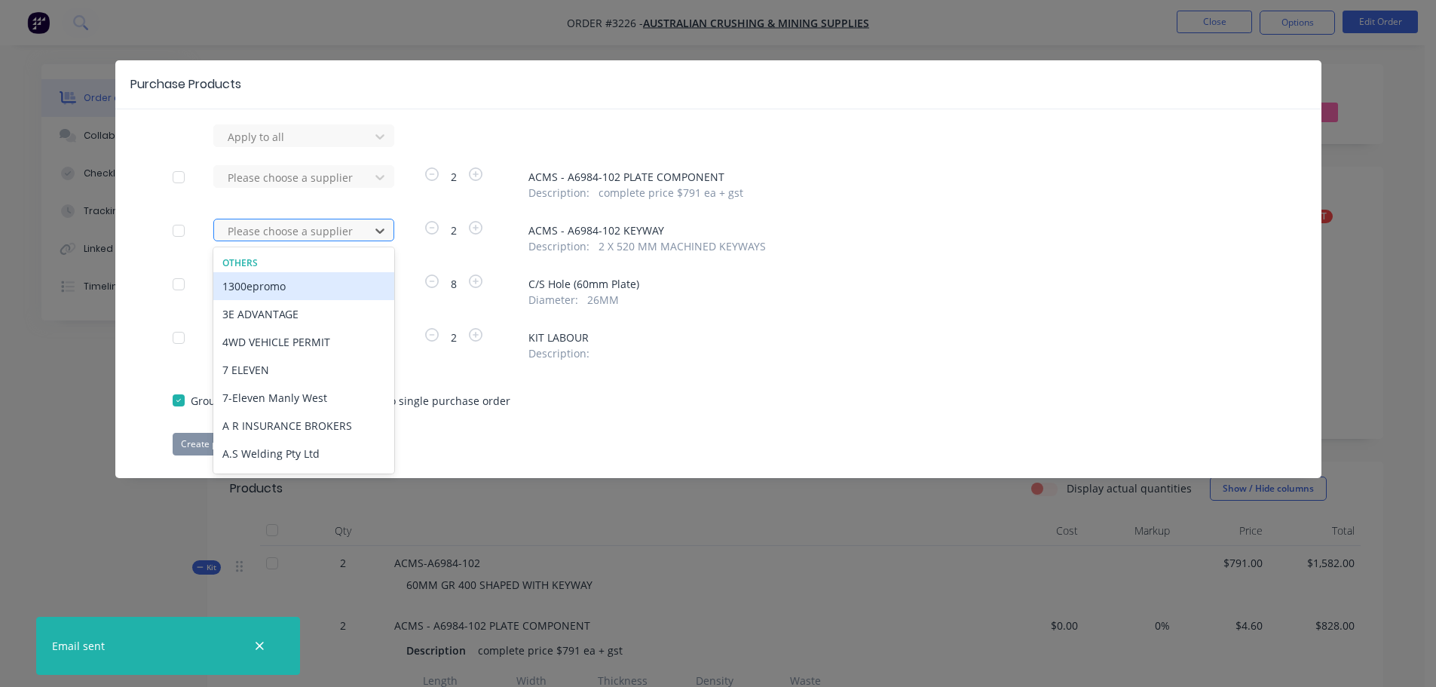
click at [350, 230] on div at bounding box center [294, 231] width 136 height 19
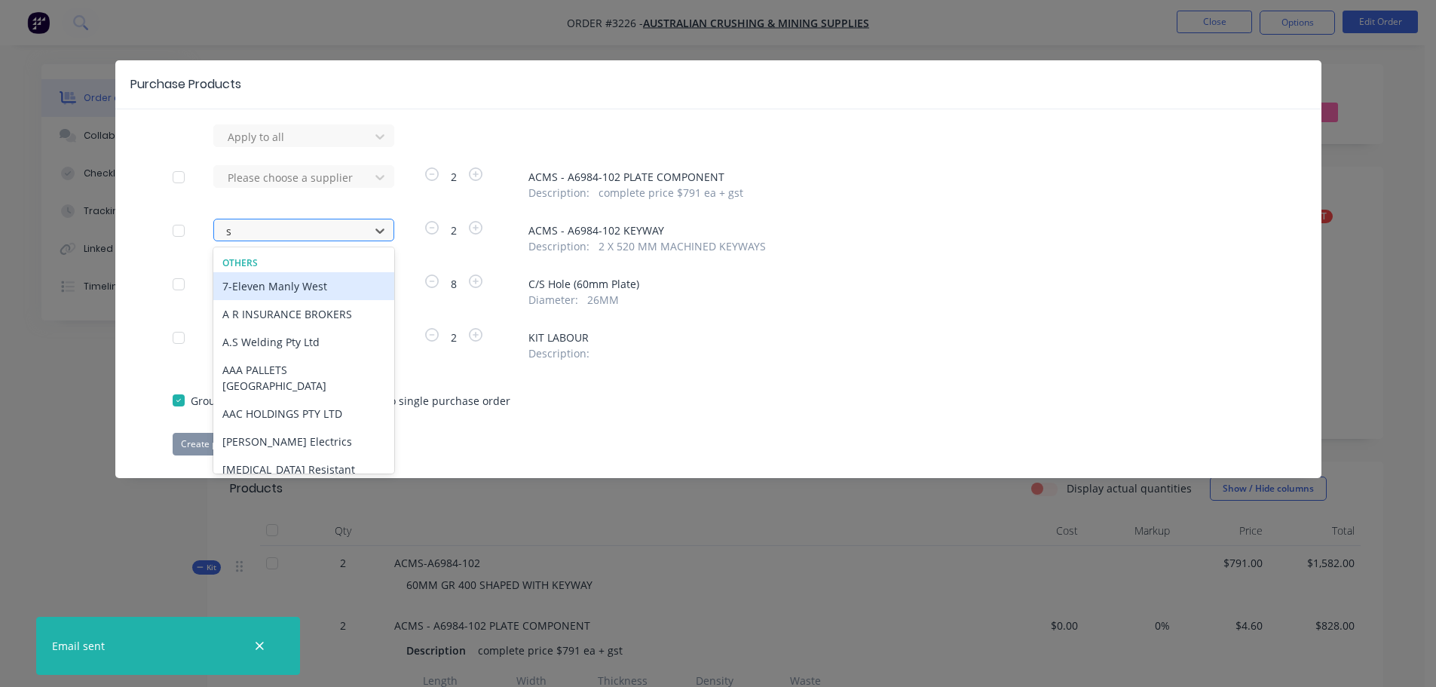
type input "sv"
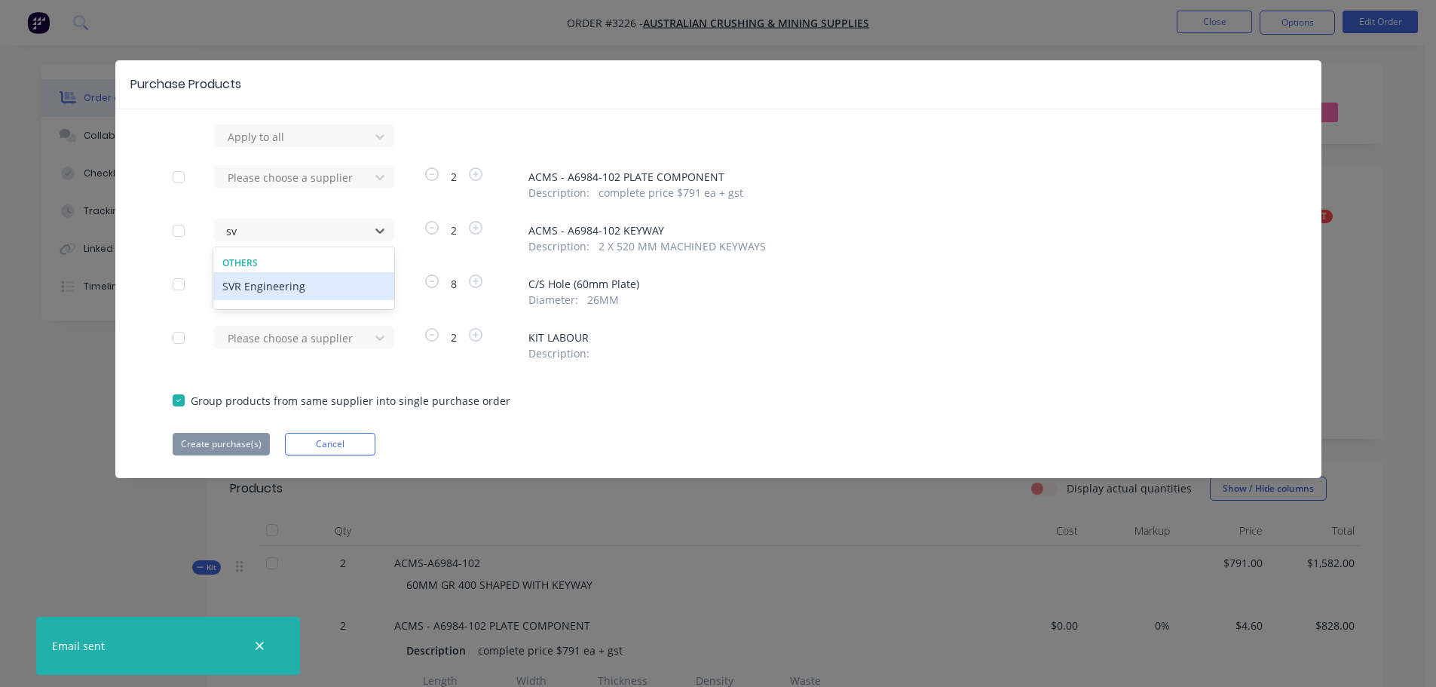
click at [306, 284] on div "SVR Engineering" at bounding box center [303, 286] width 181 height 28
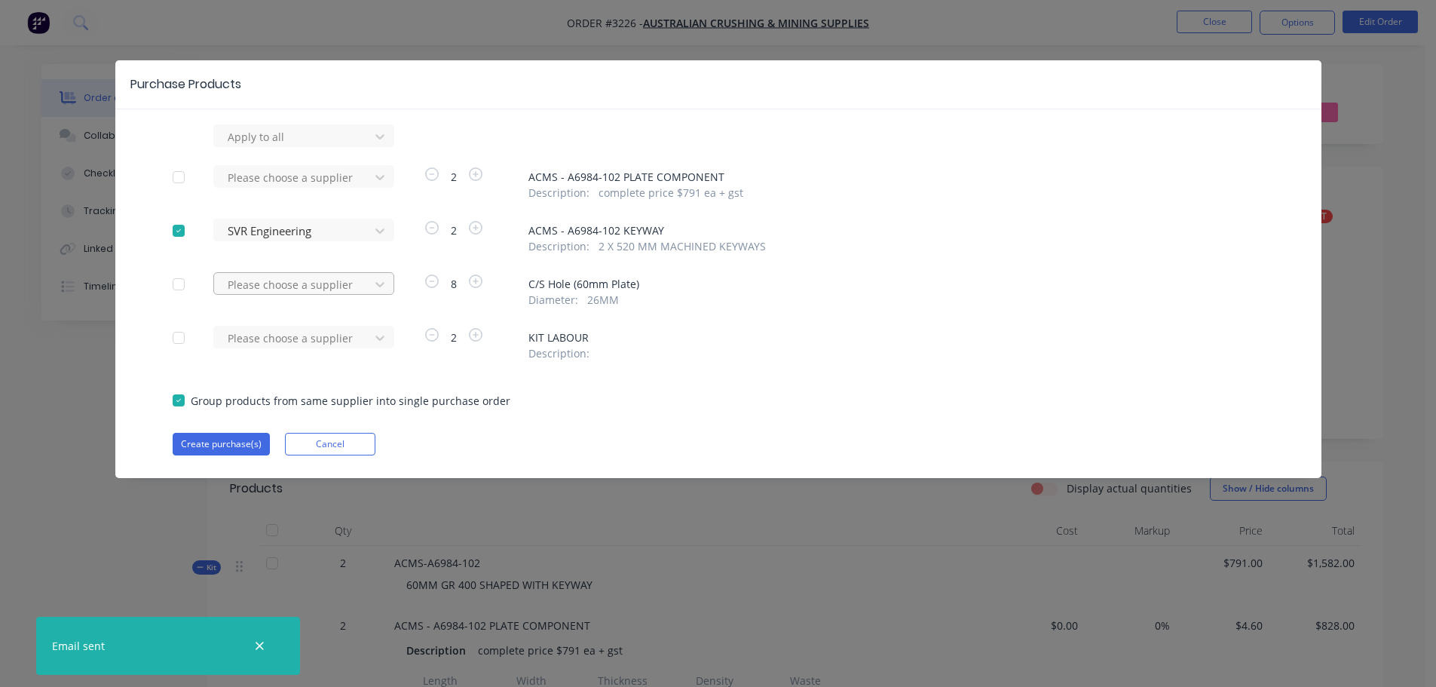
click at [348, 146] on div at bounding box center [294, 136] width 136 height 19
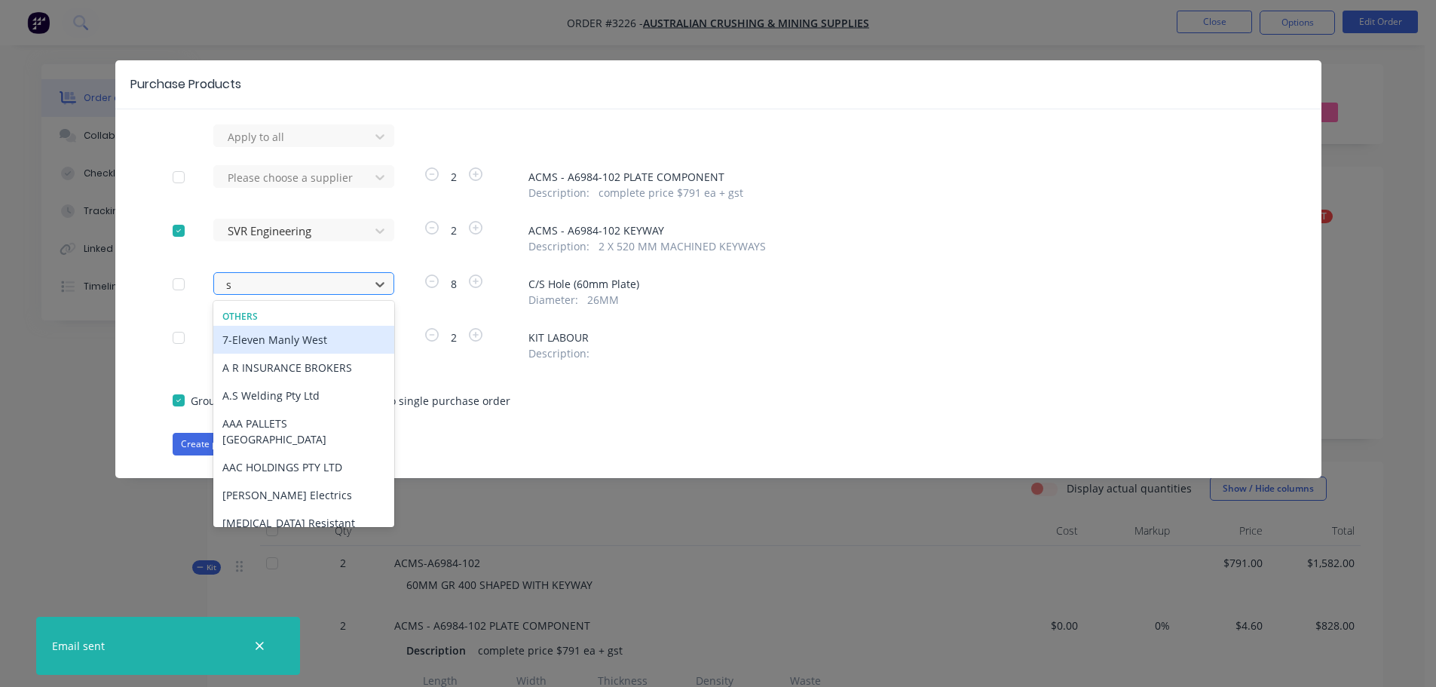
type input "sv"
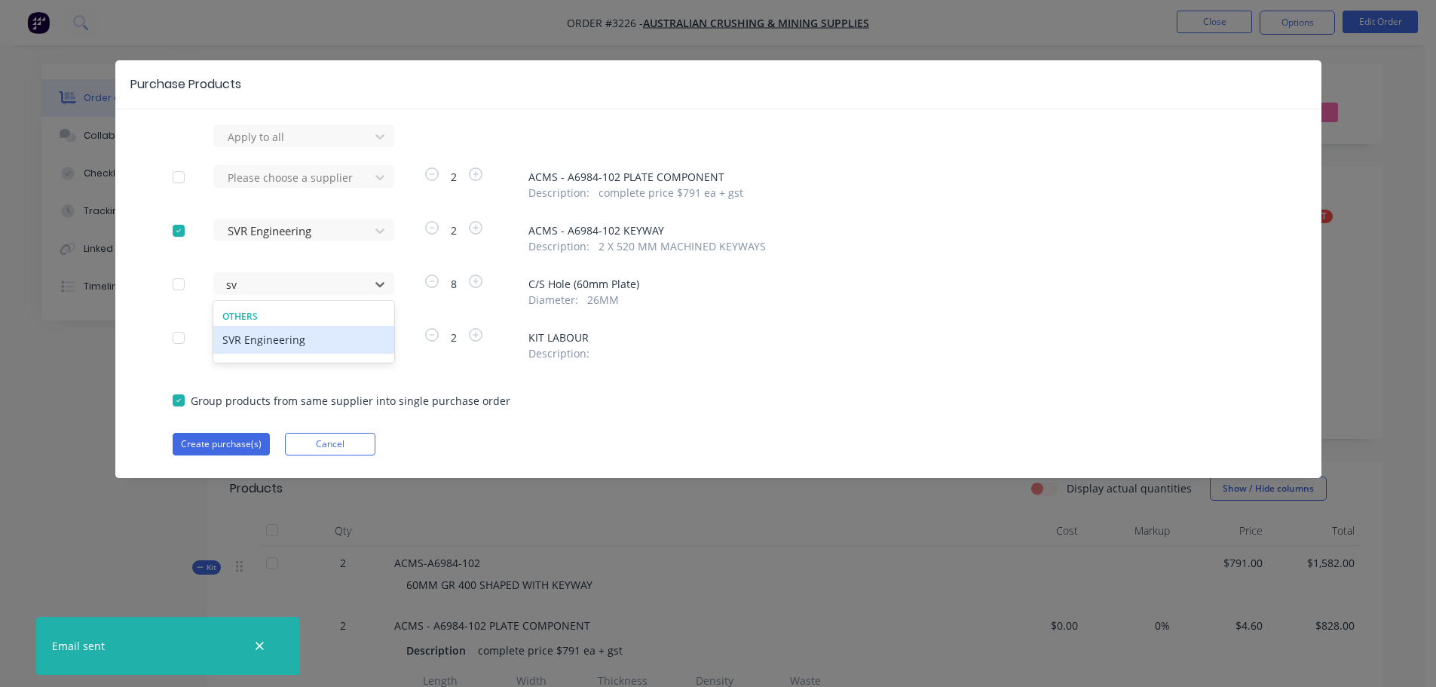
click at [331, 335] on div "SVR Engineering" at bounding box center [303, 340] width 181 height 28
click at [259, 438] on button "Create purchase(s)" at bounding box center [221, 444] width 97 height 23
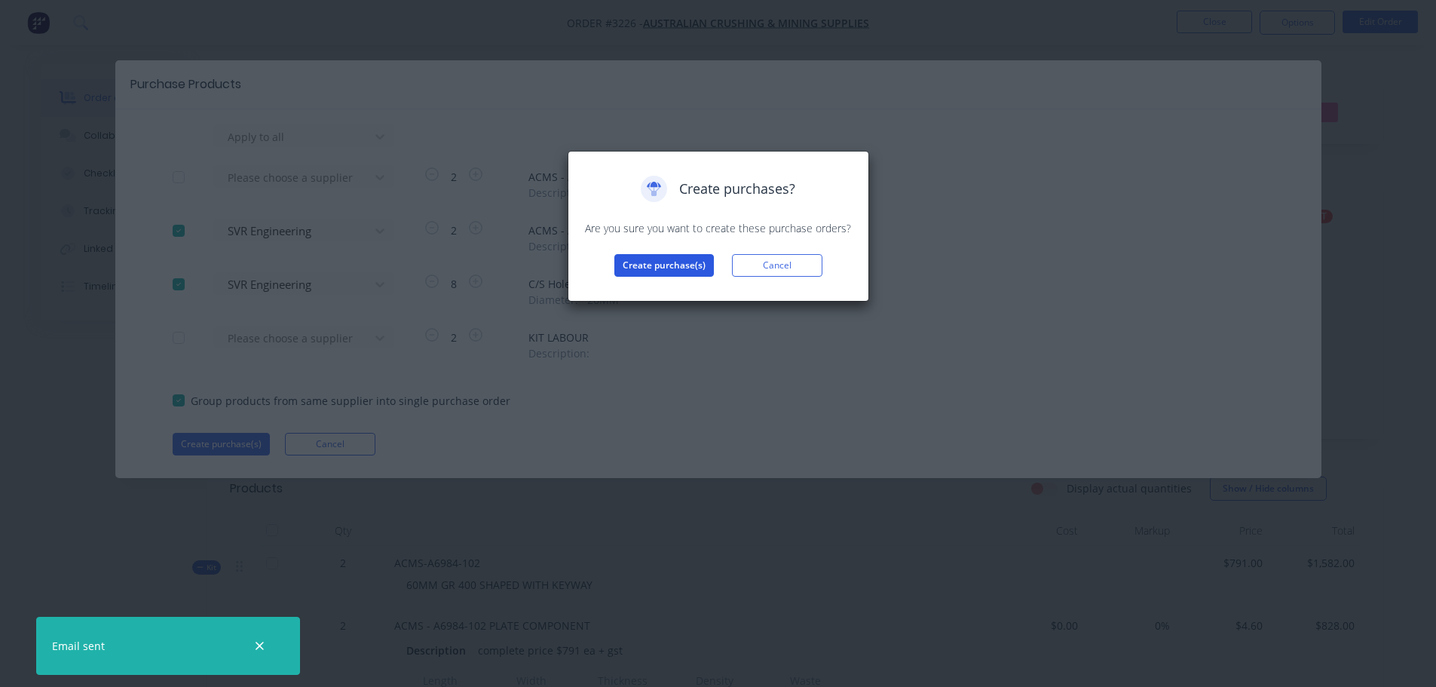
click at [627, 269] on button "Create purchase(s)" at bounding box center [664, 265] width 100 height 23
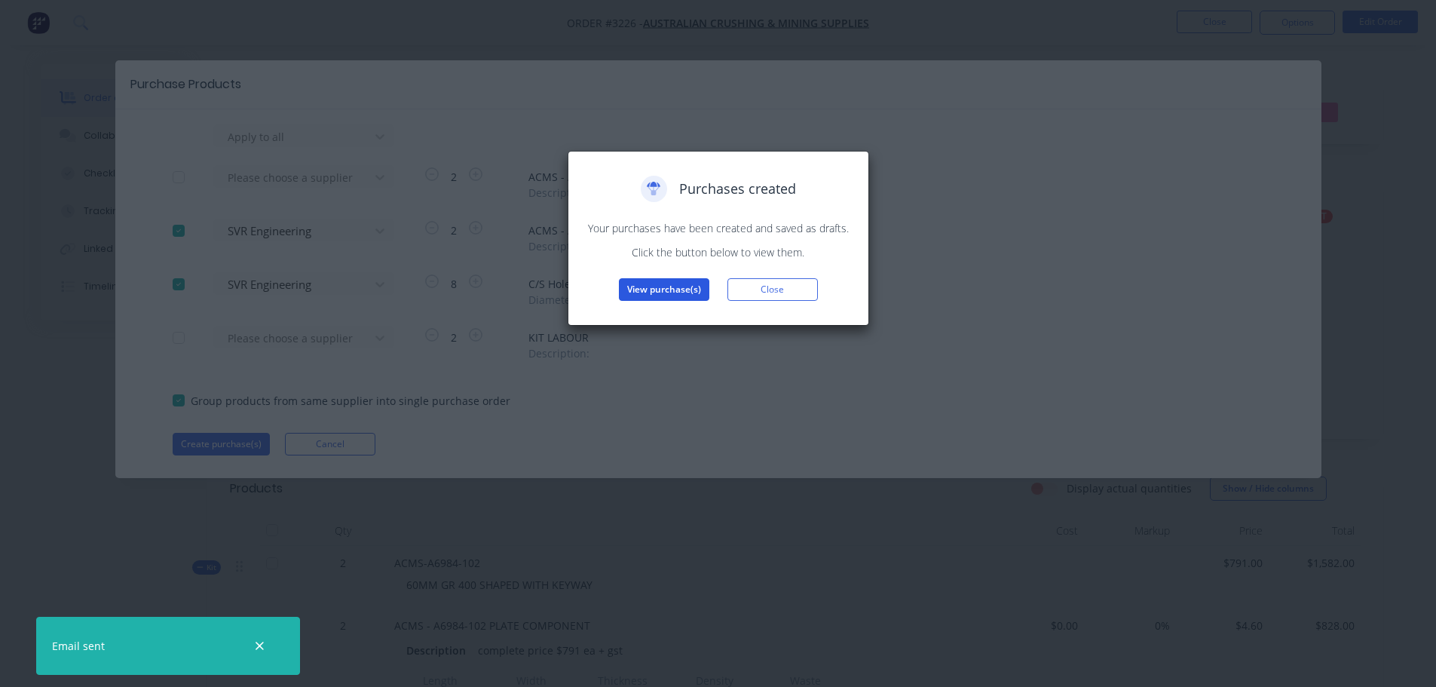
click at [633, 286] on button "View purchase(s)" at bounding box center [664, 289] width 90 height 23
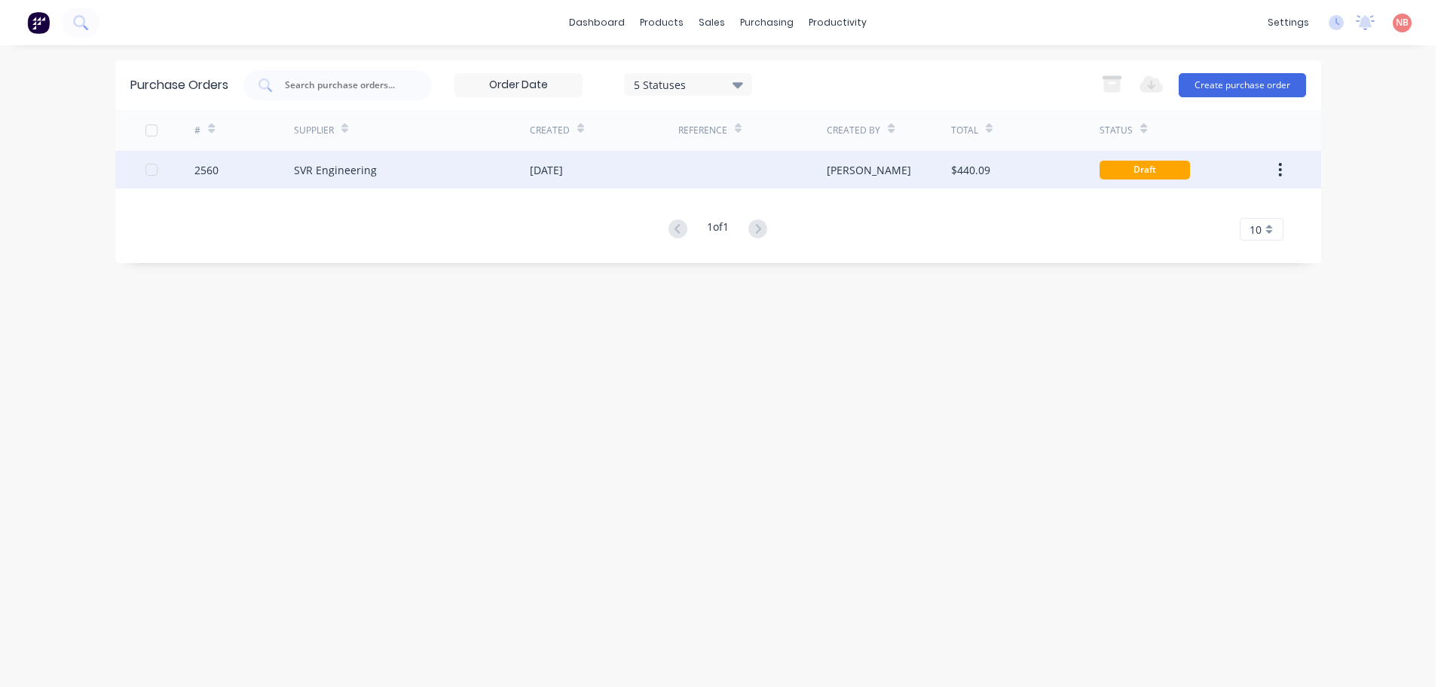
click at [614, 183] on div "[DATE]" at bounding box center [604, 170] width 149 height 38
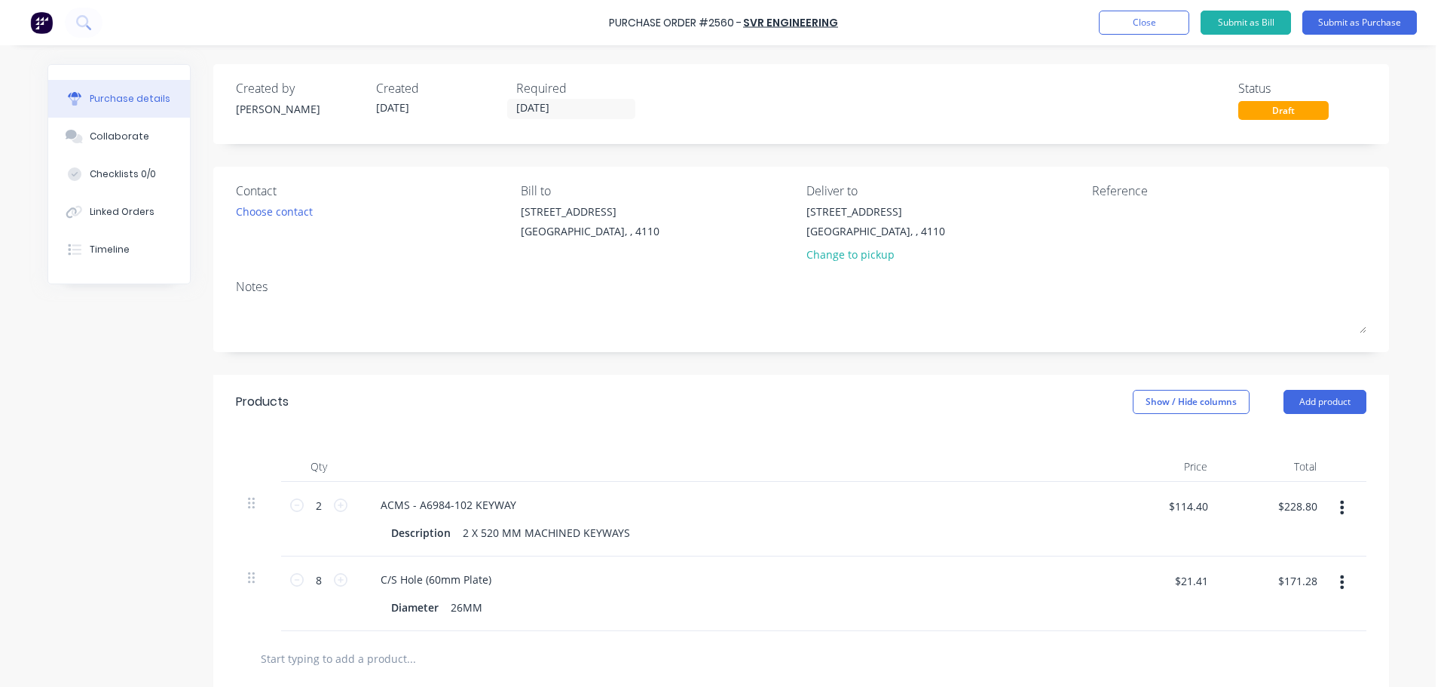
scroll to position [75, 0]
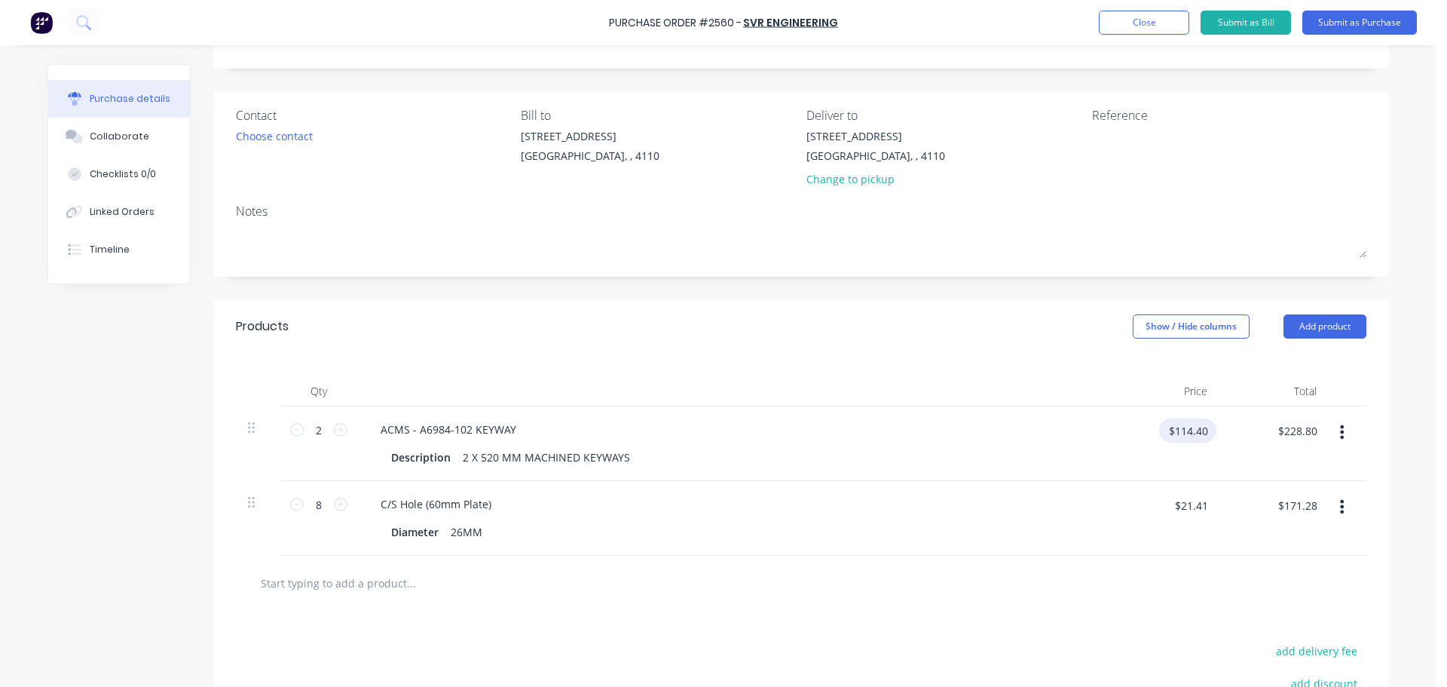
click at [1196, 430] on input "$114.40" at bounding box center [1187, 430] width 57 height 24
type input "$57.20"
type input "$114.40"
click at [1084, 446] on div "Description 2 X 520 MM MACHINED KEYWAYS" at bounding box center [734, 457] width 730 height 22
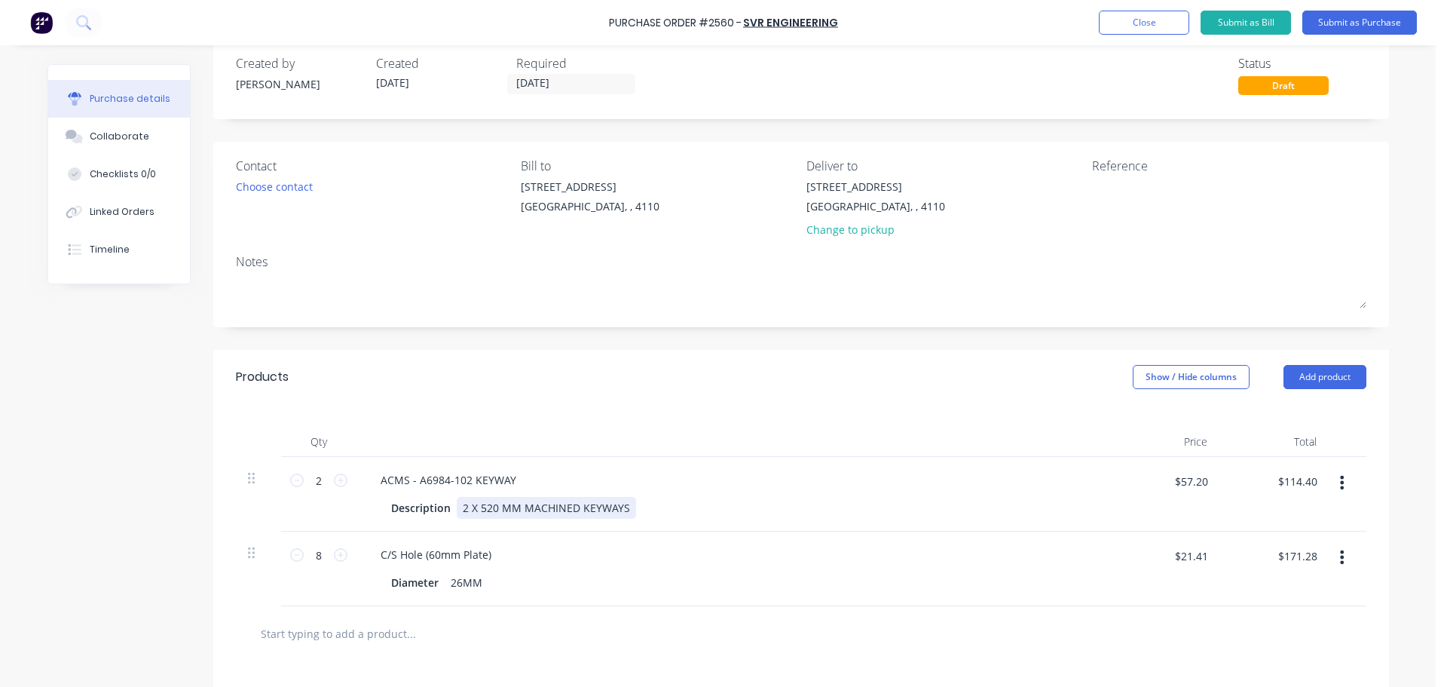
scroll to position [0, 0]
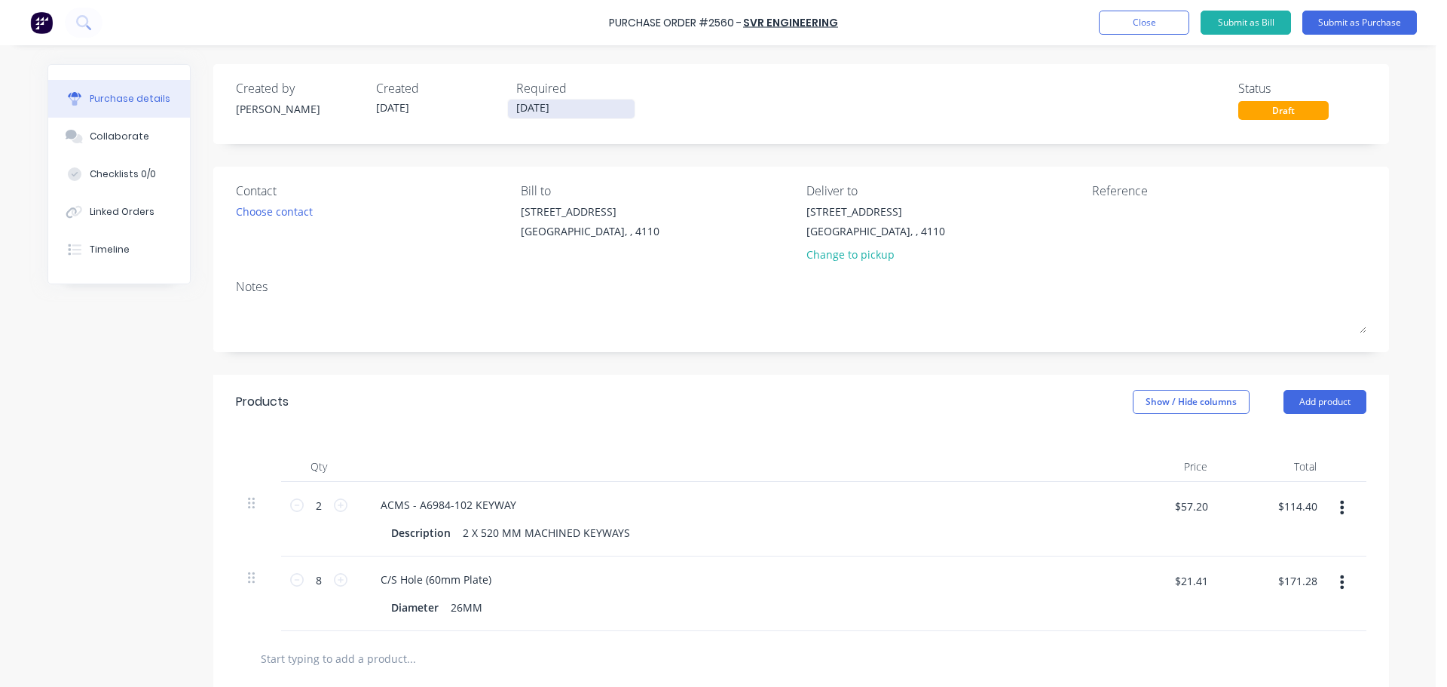
click at [547, 112] on input "[DATE]" at bounding box center [571, 109] width 127 height 19
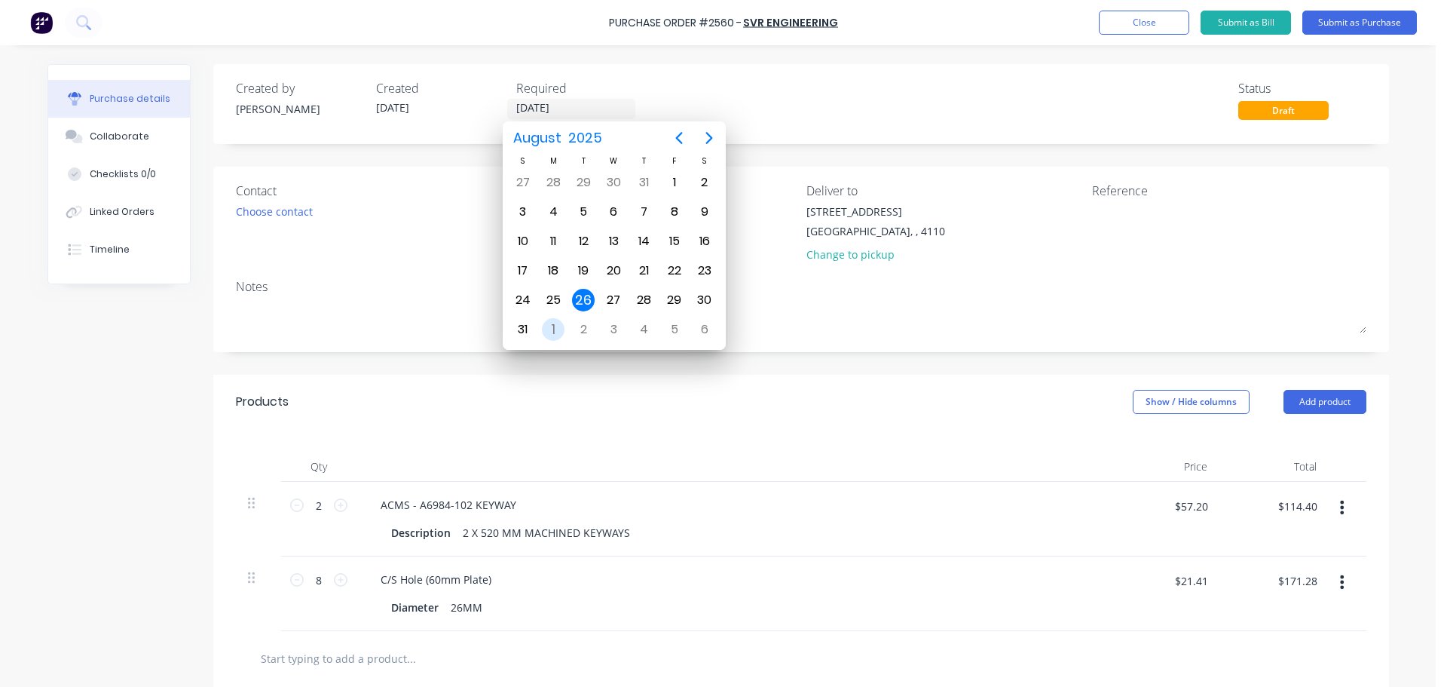
click at [565, 330] on div "Sep 1" at bounding box center [553, 329] width 30 height 29
type input "[DATE]"
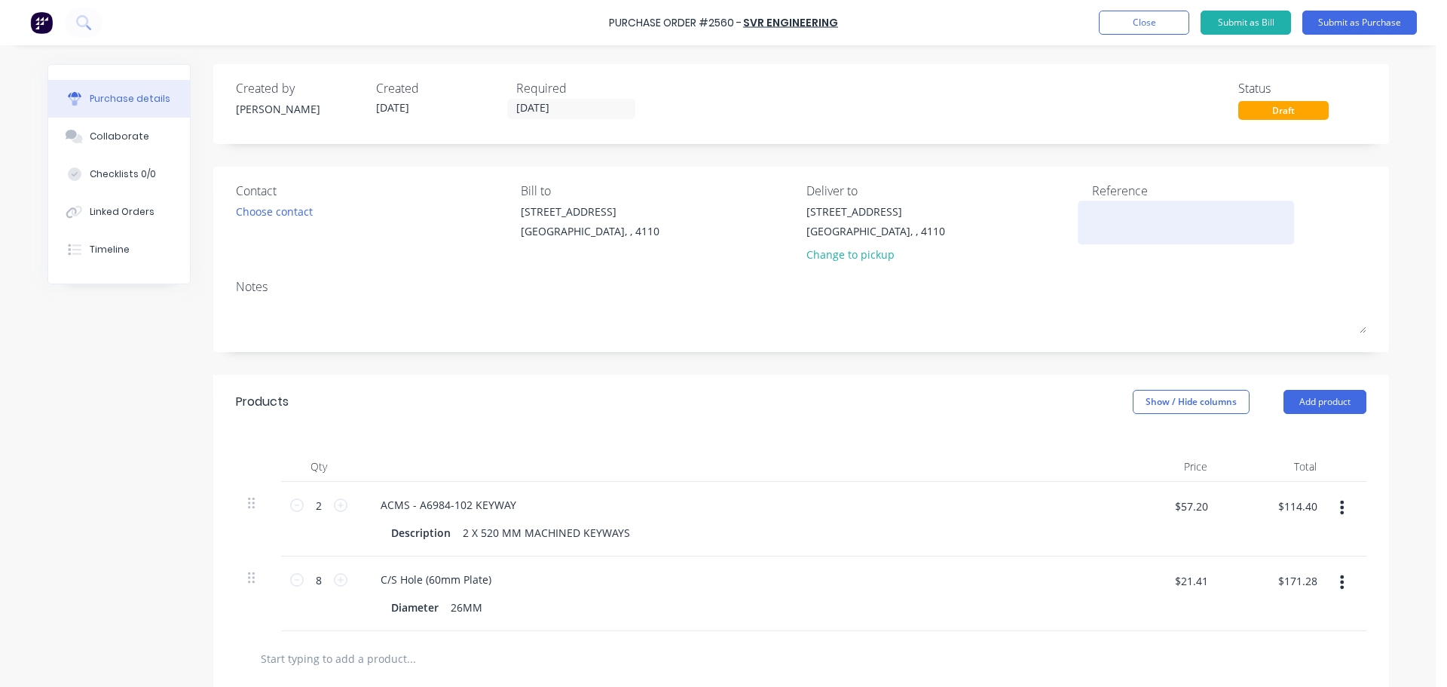
click at [1159, 204] on div at bounding box center [1186, 223] width 188 height 38
click at [1158, 208] on textarea at bounding box center [1186, 221] width 188 height 34
type textarea "ACMS P01459"
type textarea "x"
type textarea "ACMS P01459"
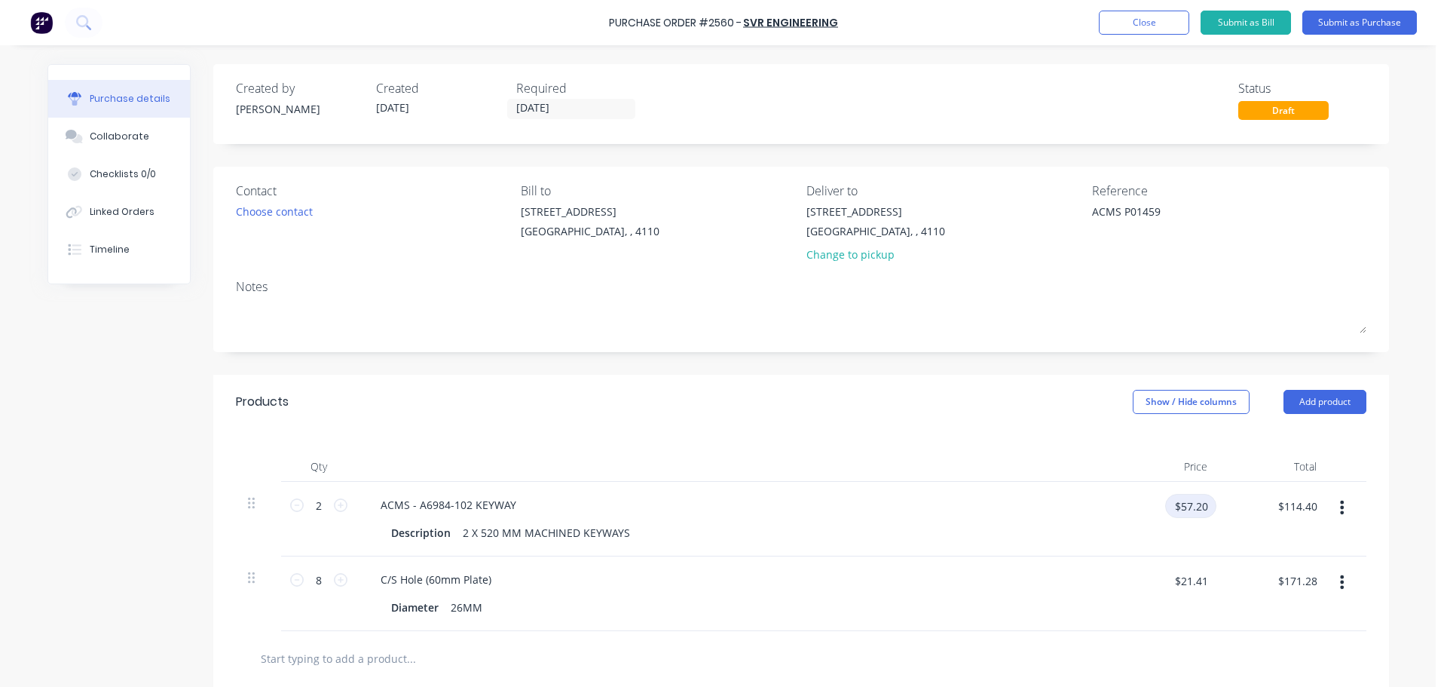
click at [1180, 500] on input "$57.20" at bounding box center [1190, 506] width 51 height 24
type textarea "x"
click at [1180, 500] on input "$57.20" at bounding box center [1190, 506] width 51 height 24
type input "114.4"
type textarea "x"
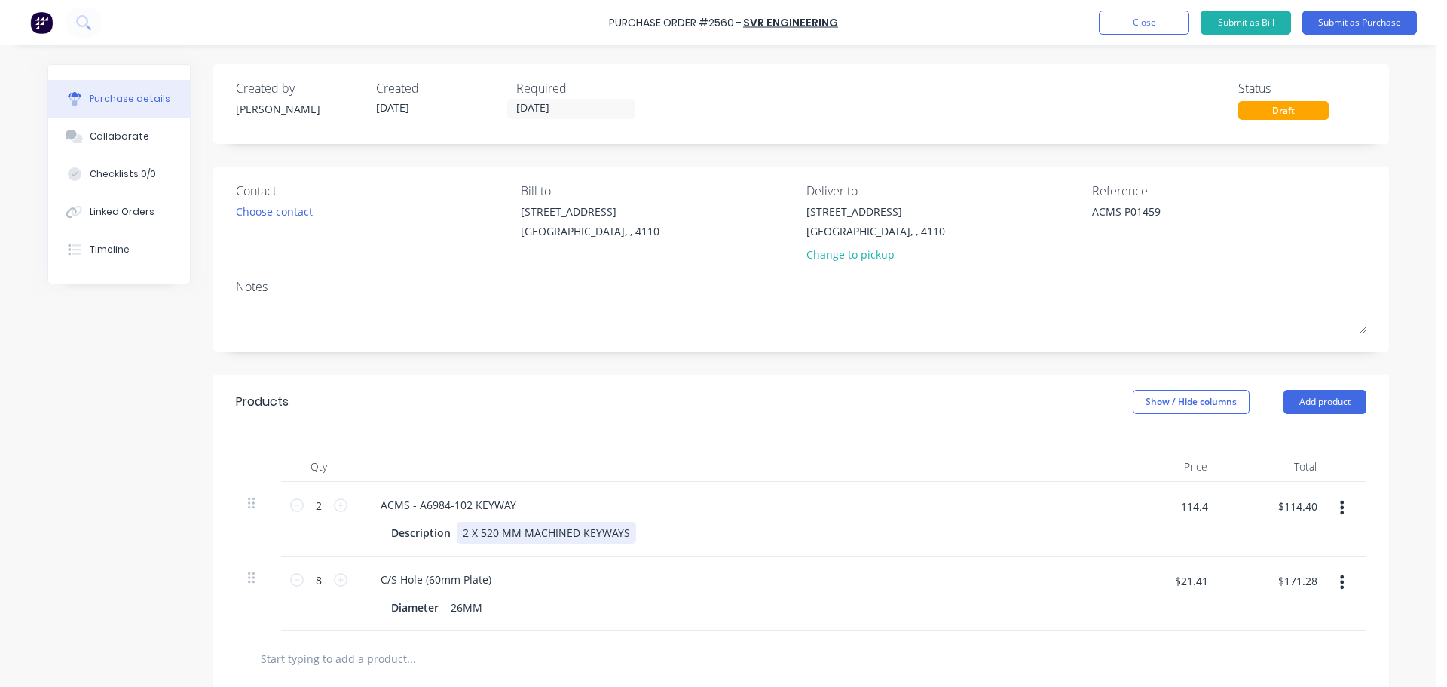
type input "$114.40"
type input "$228.80"
click at [1089, 546] on div "ACMS - A6984-102 KEYWAY Description 2 X 520 MM MACHINED KEYWAYS" at bounding box center [734, 519] width 754 height 75
click at [742, 421] on div "Products Show / Hide columns Add product" at bounding box center [801, 402] width 1176 height 54
click at [1334, 23] on button "Submit as Purchase" at bounding box center [1360, 23] width 115 height 24
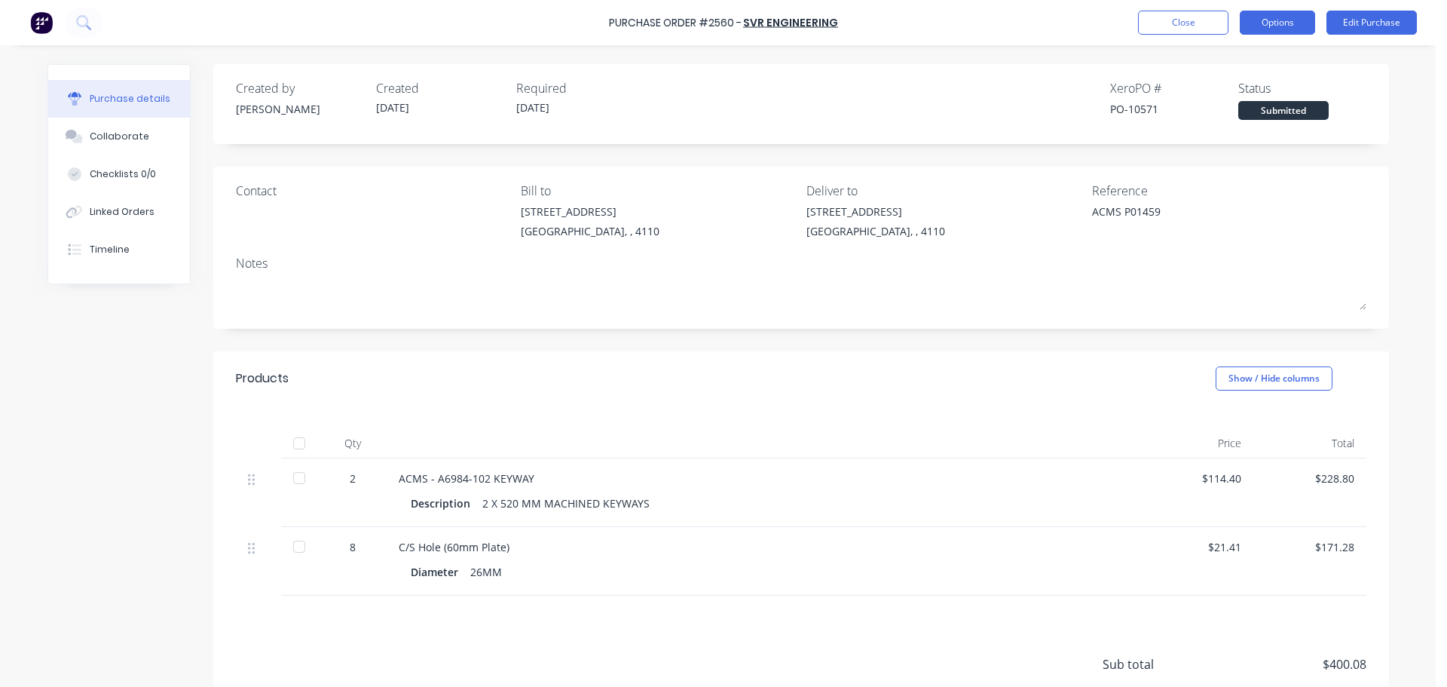
click at [1260, 25] on button "Options" at bounding box center [1277, 23] width 75 height 24
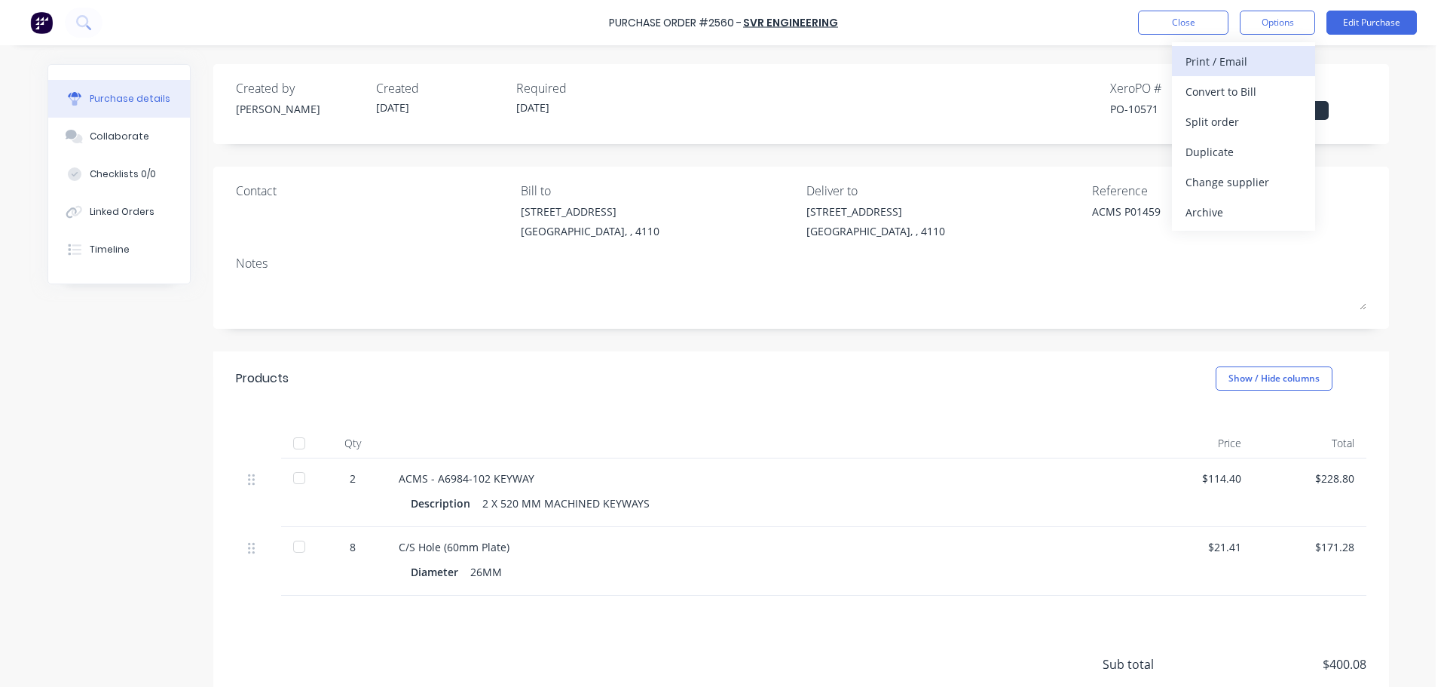
click at [1208, 69] on div "Print / Email" at bounding box center [1244, 62] width 116 height 22
click at [1205, 95] on div "With pricing" at bounding box center [1244, 92] width 116 height 22
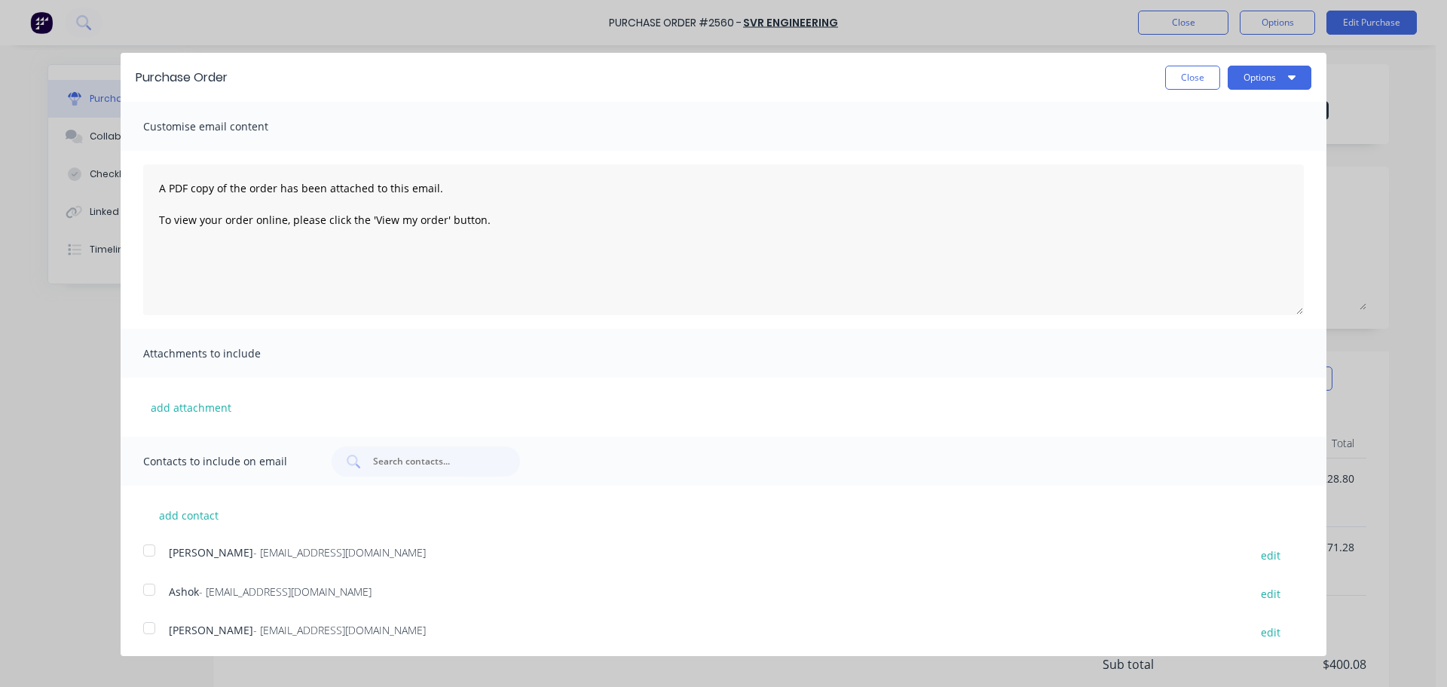
click at [161, 582] on div at bounding box center [149, 589] width 30 height 30
click at [1236, 74] on button "Options" at bounding box center [1270, 78] width 84 height 24
click at [1227, 117] on div "Print" at bounding box center [1240, 116] width 116 height 22
click at [1211, 140] on div "Email" at bounding box center [1240, 146] width 116 height 22
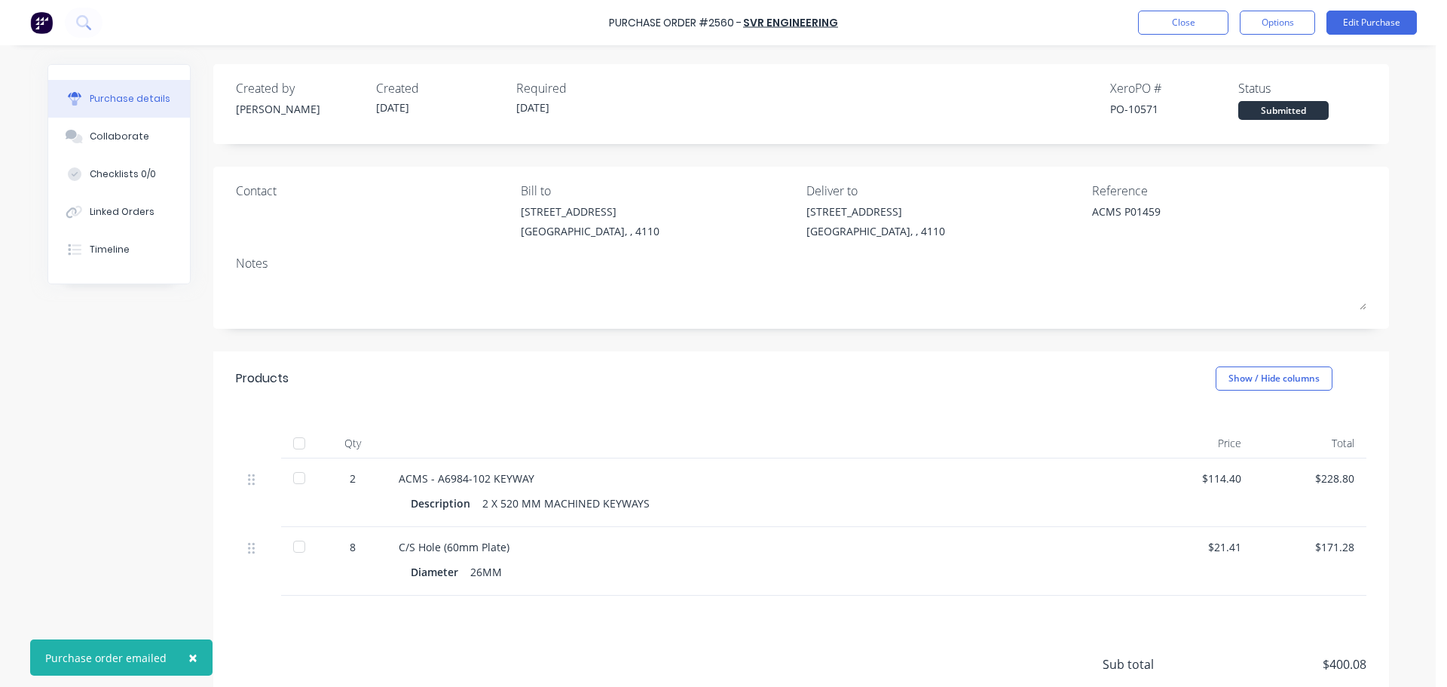
type textarea "x"
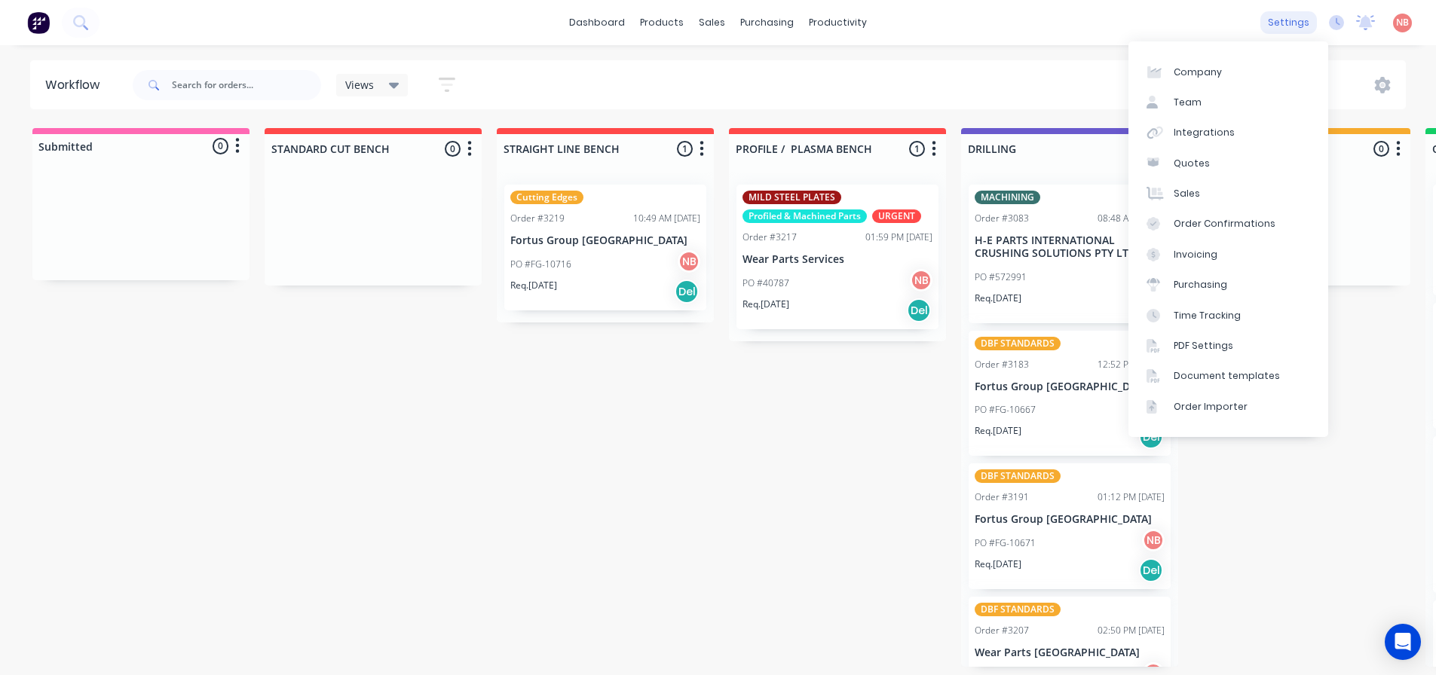
click at [1297, 26] on div "settings" at bounding box center [1288, 22] width 57 height 23
click at [1220, 370] on div "Document templates" at bounding box center [1227, 376] width 106 height 14
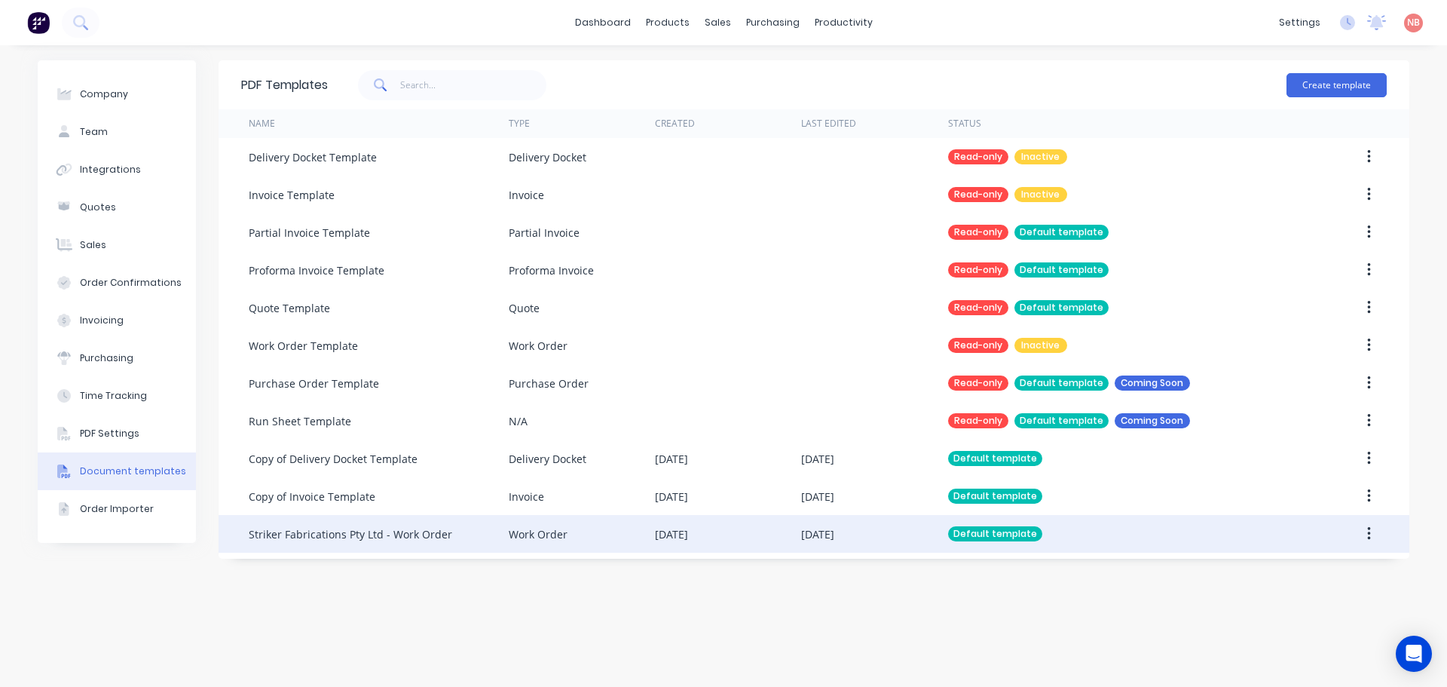
click at [740, 530] on div "17 Feb 2025" at bounding box center [728, 534] width 146 height 38
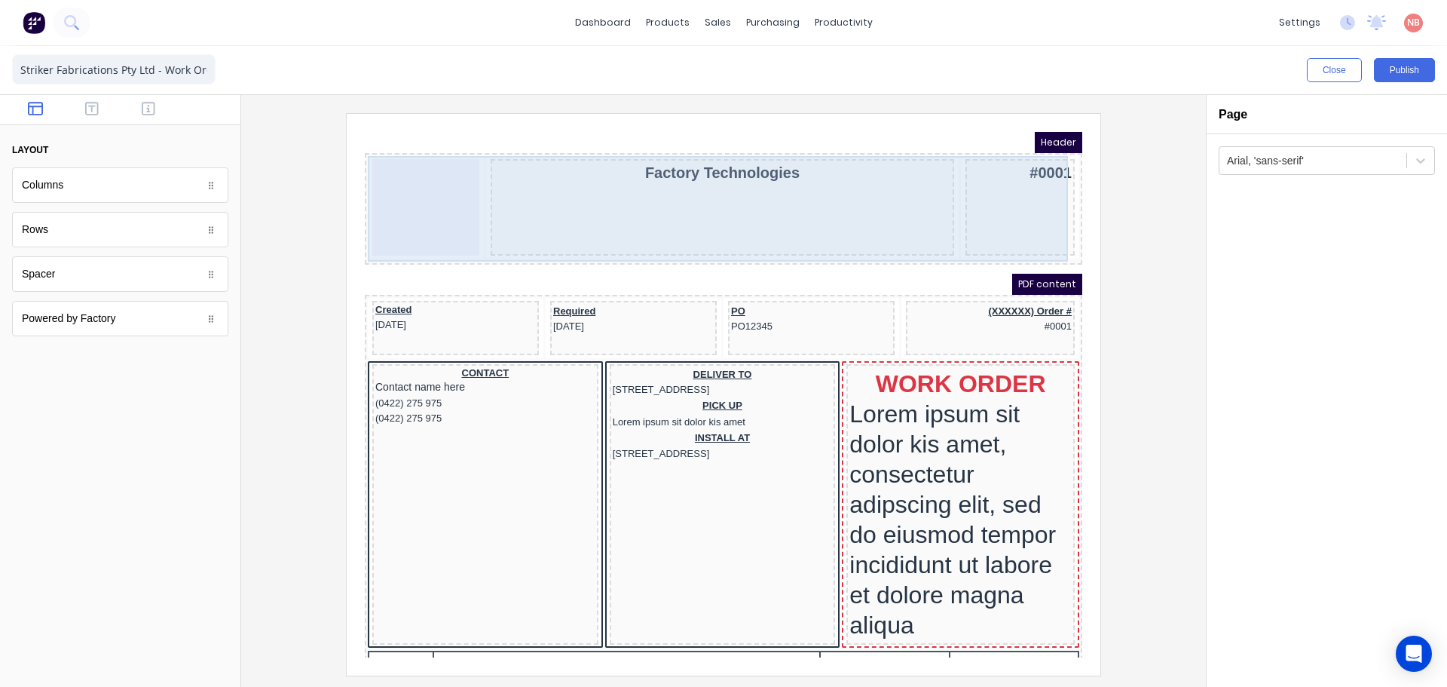
click at [436, 197] on div at bounding box center [407, 189] width 107 height 96
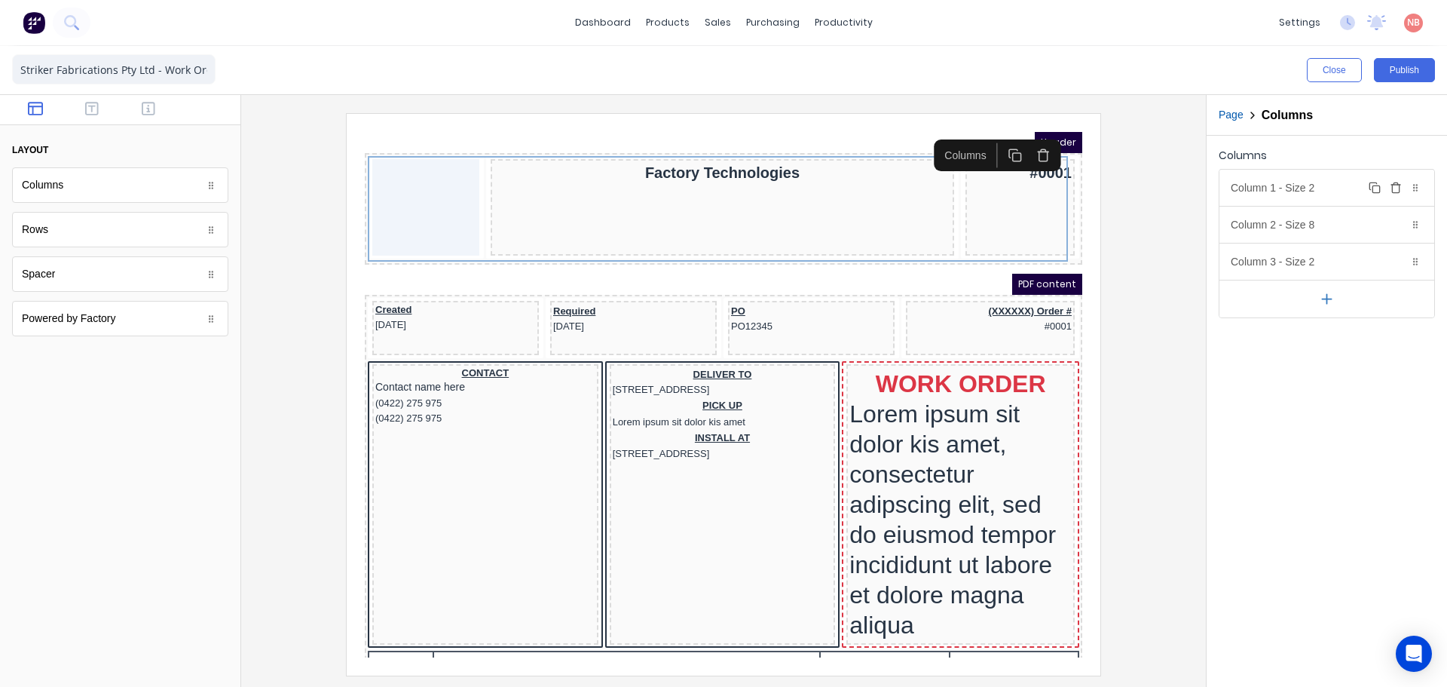
click at [1322, 181] on div "Column 1 - Size 2 Duplicate Delete" at bounding box center [1327, 188] width 215 height 36
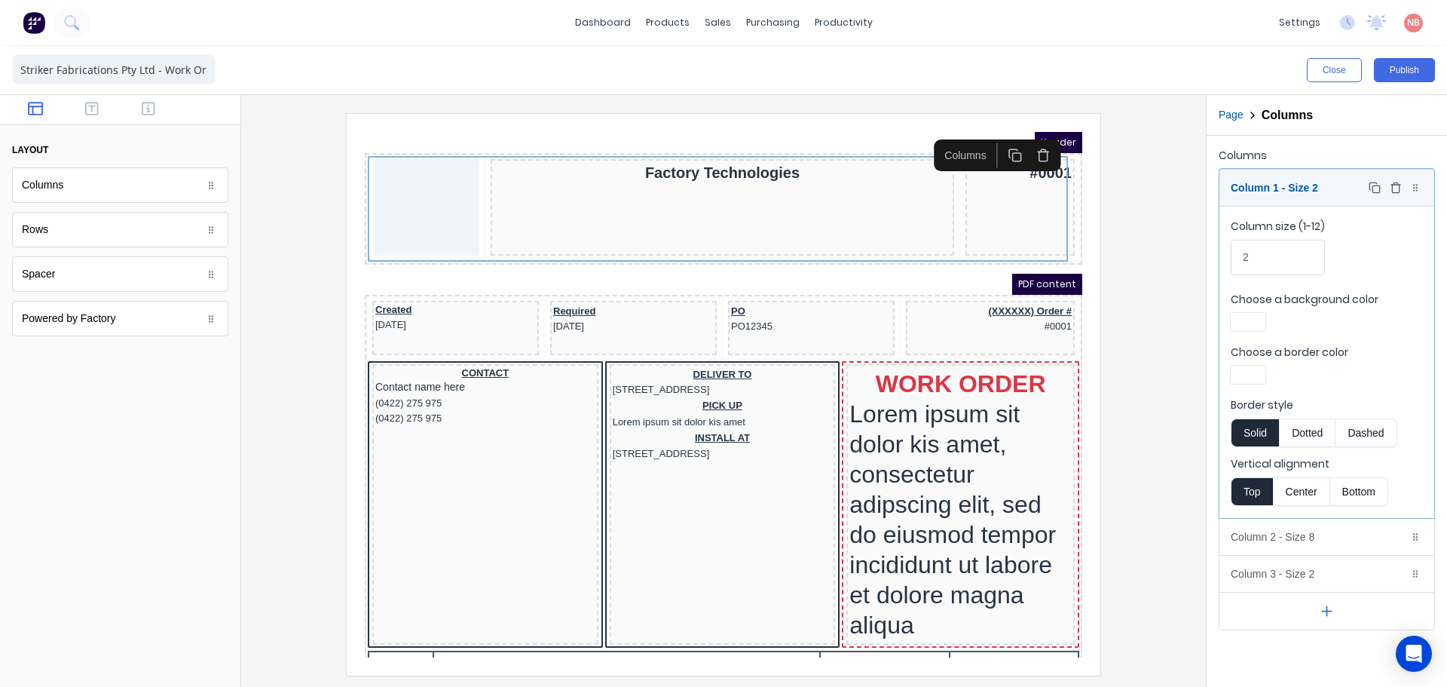
click at [210, 194] on div "Columns" at bounding box center [120, 184] width 216 height 35
click at [174, 329] on div "Powered by Factory" at bounding box center [120, 318] width 216 height 35
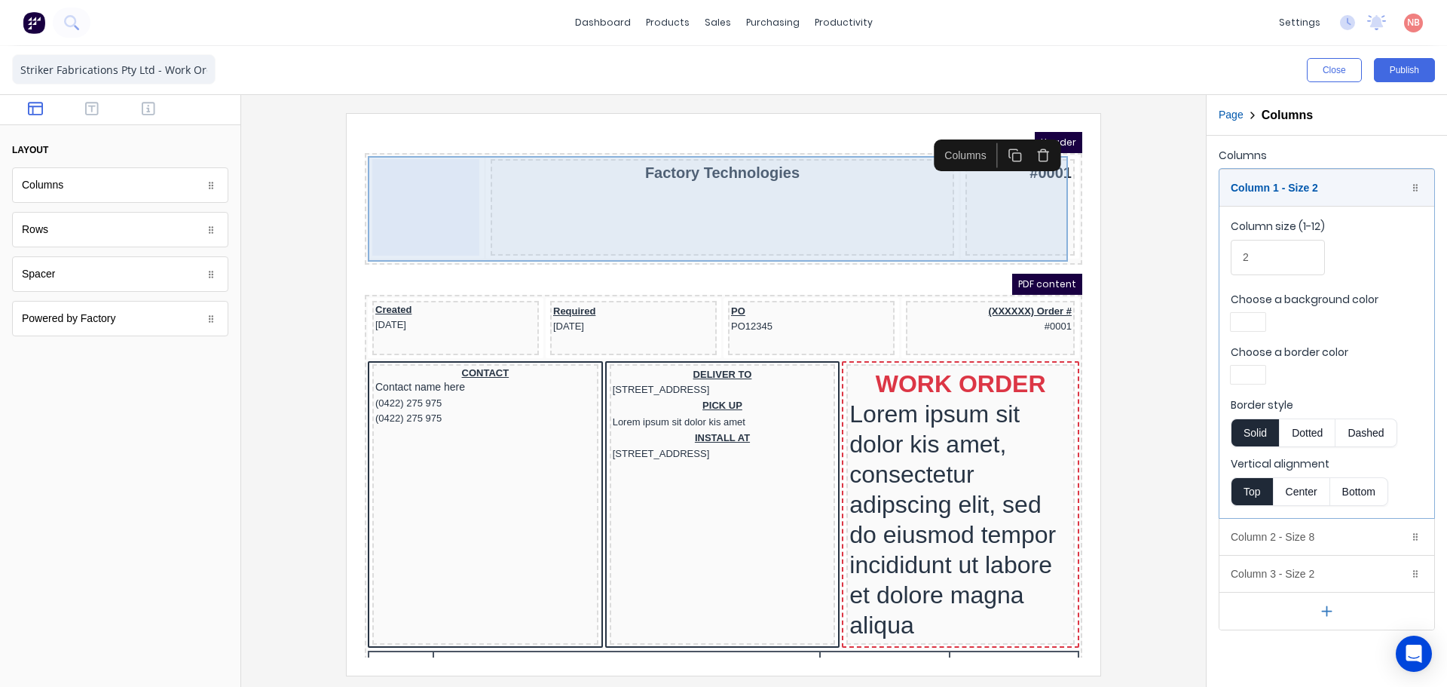
click at [398, 173] on div at bounding box center [407, 189] width 107 height 96
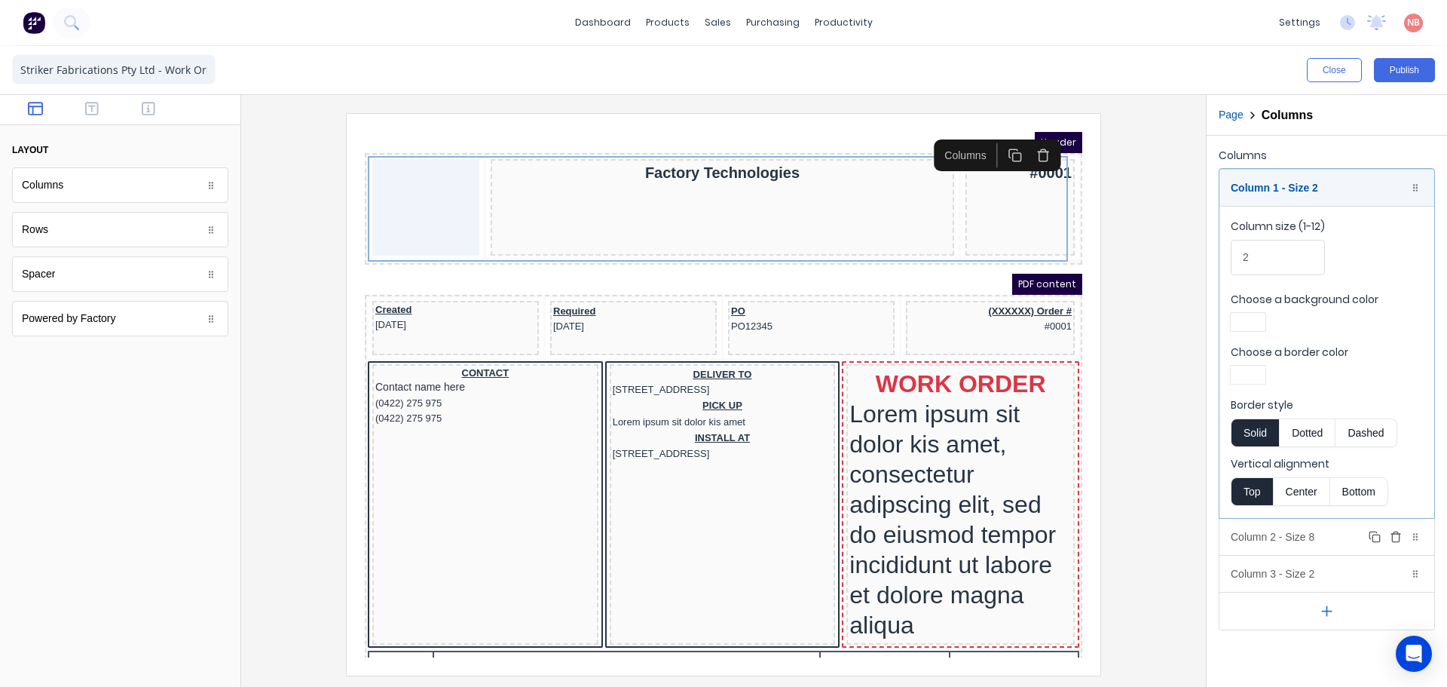
click at [1291, 543] on div "Column 2 - Size 8 Duplicate Delete" at bounding box center [1327, 537] width 215 height 36
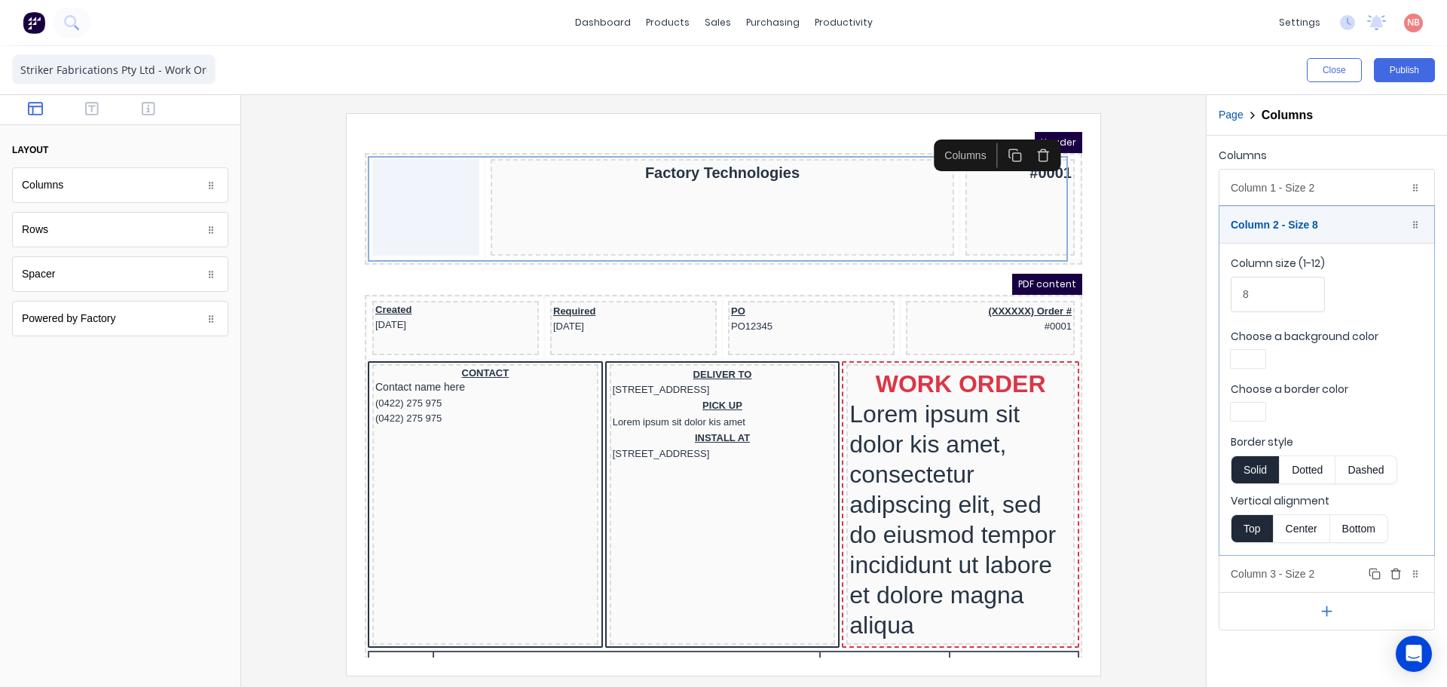
click at [1309, 579] on div "Column 3 - Size 2 Duplicate Delete" at bounding box center [1327, 574] width 215 height 36
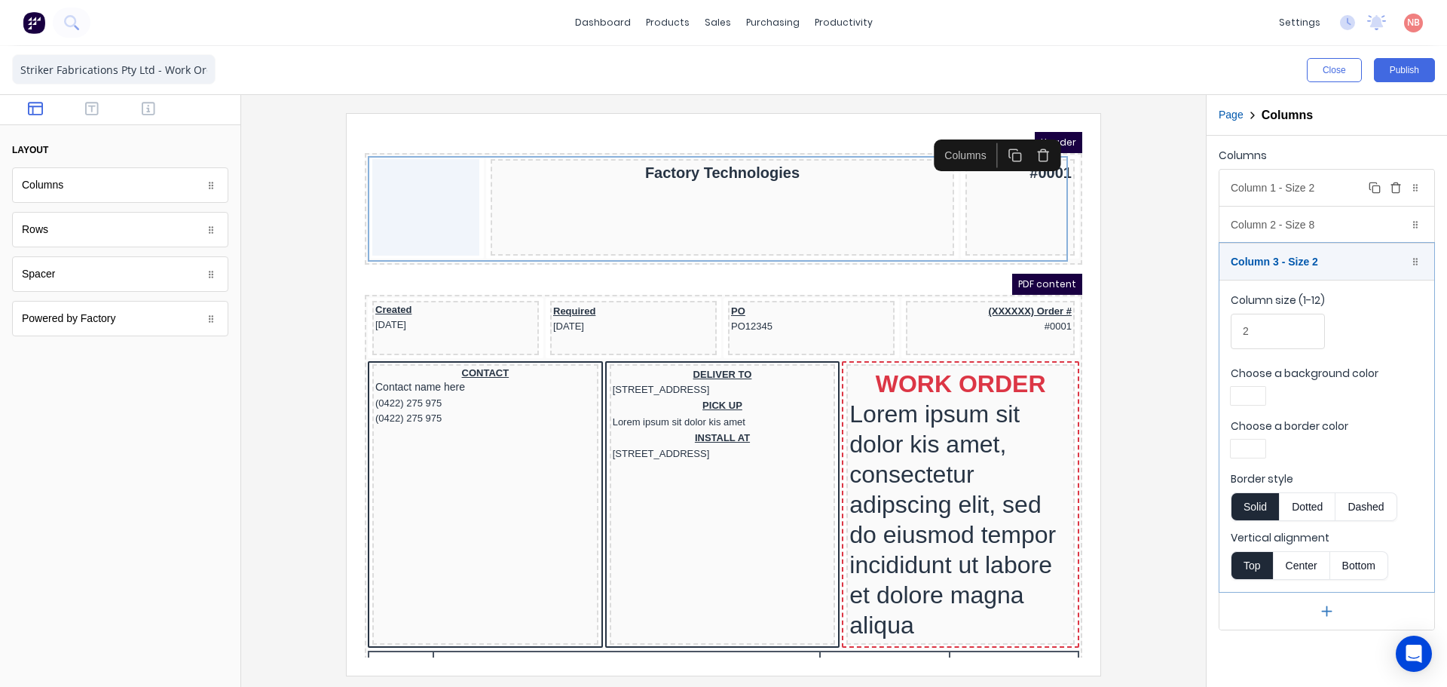
click at [1282, 180] on div "Column 1 - Size 2 Duplicate Delete" at bounding box center [1327, 188] width 215 height 36
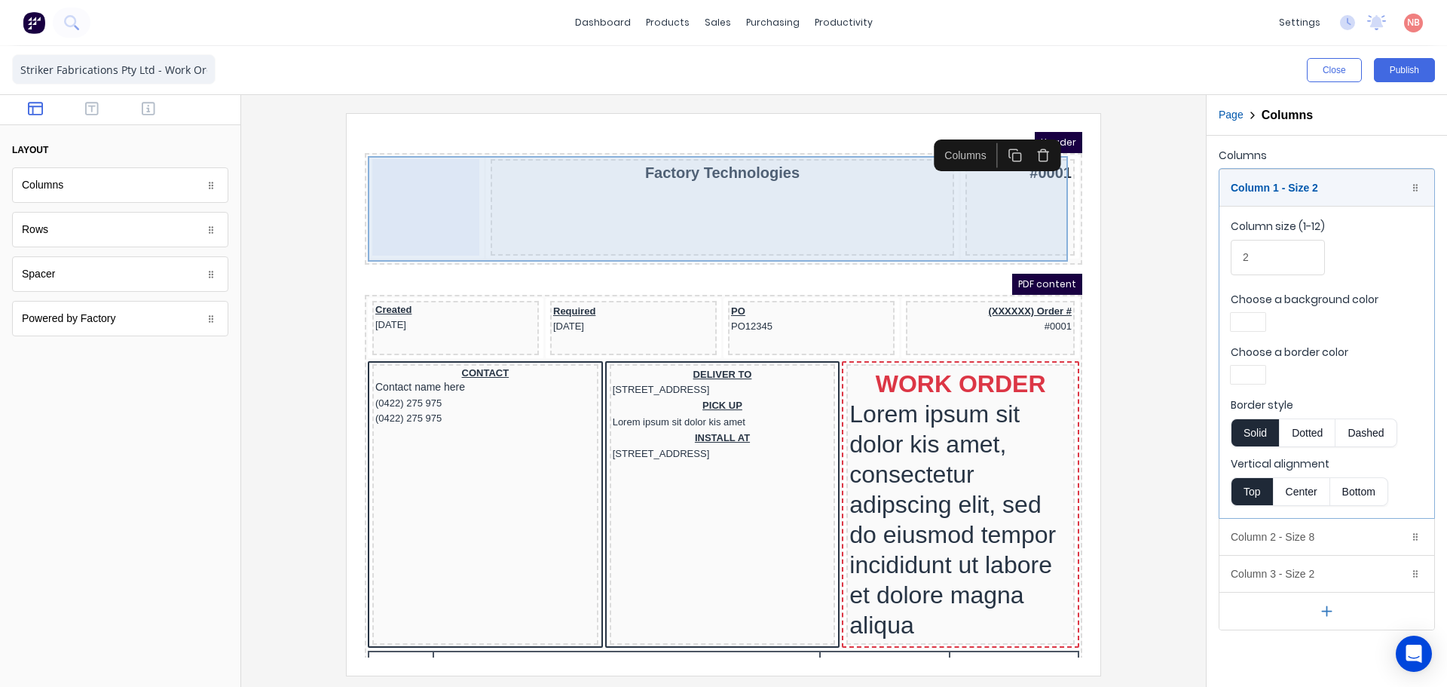
click at [424, 201] on div at bounding box center [407, 189] width 107 height 96
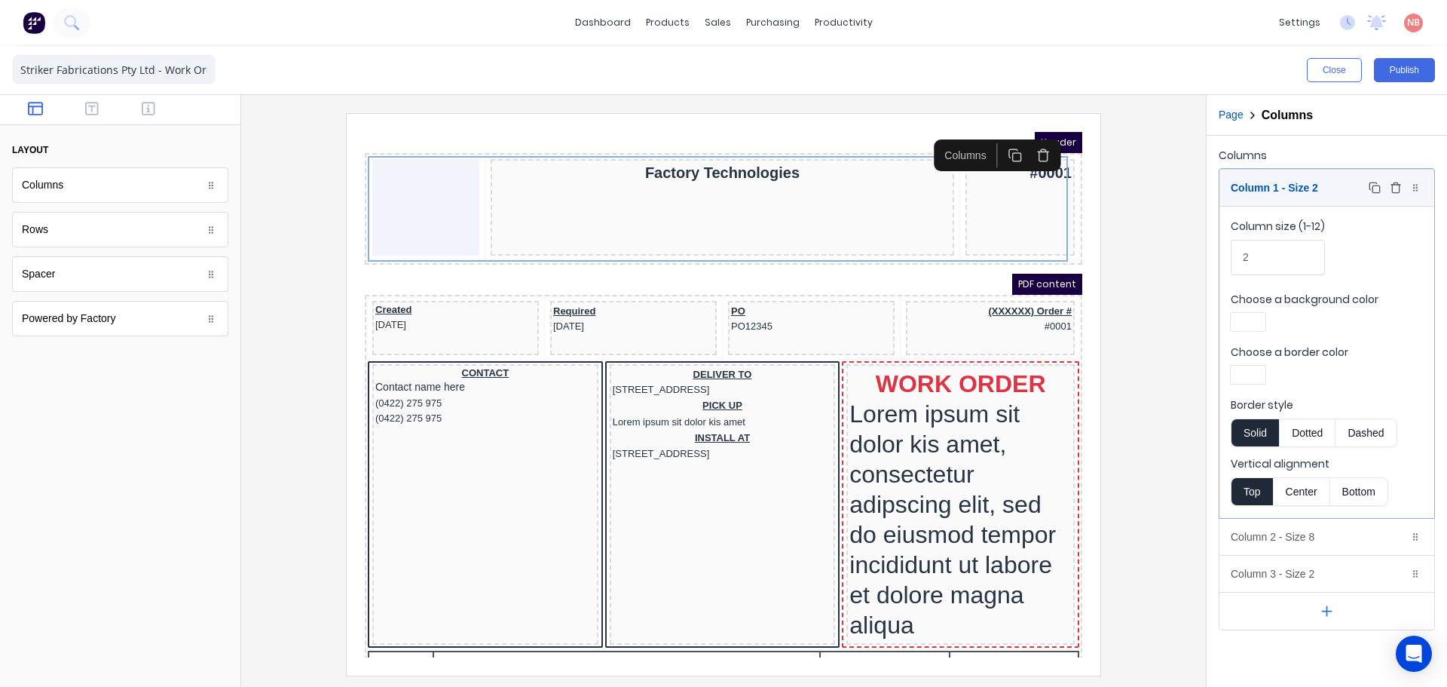
click at [1412, 193] on div at bounding box center [1415, 187] width 15 height 15
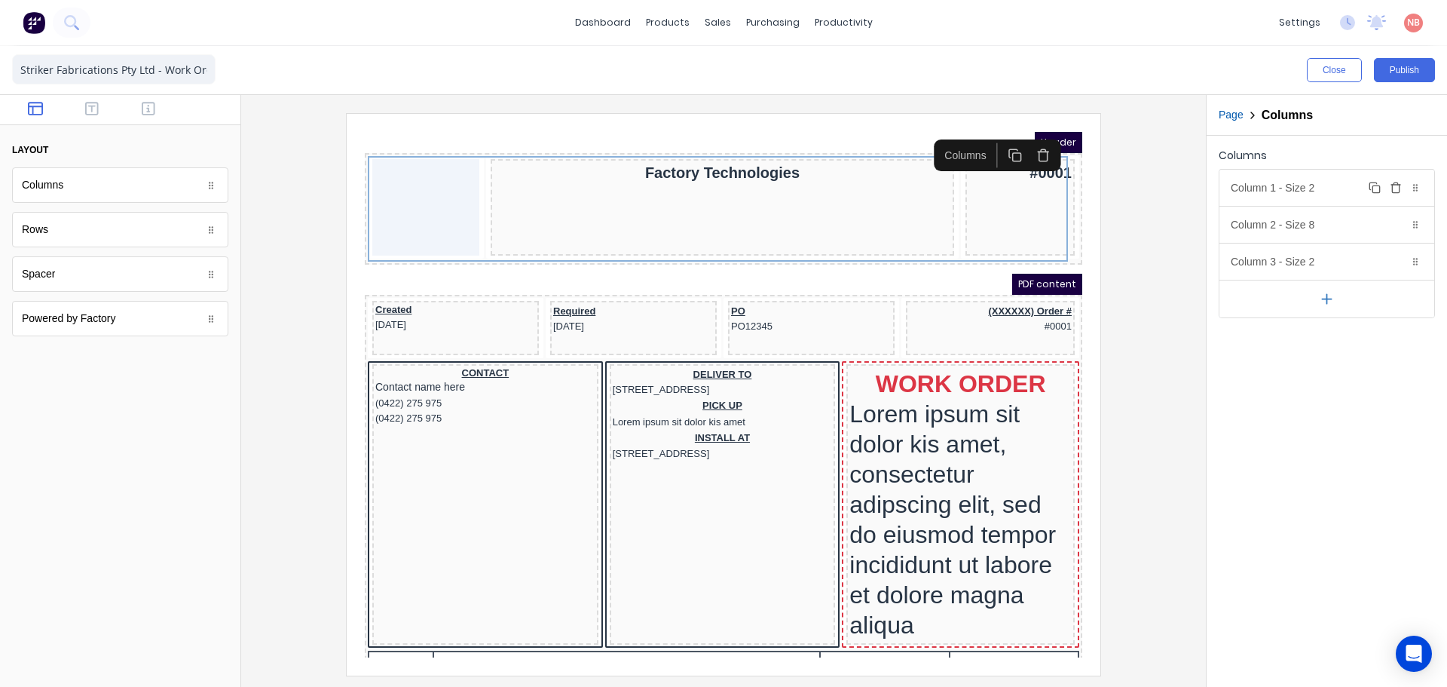
click at [1412, 193] on div at bounding box center [1415, 187] width 15 height 15
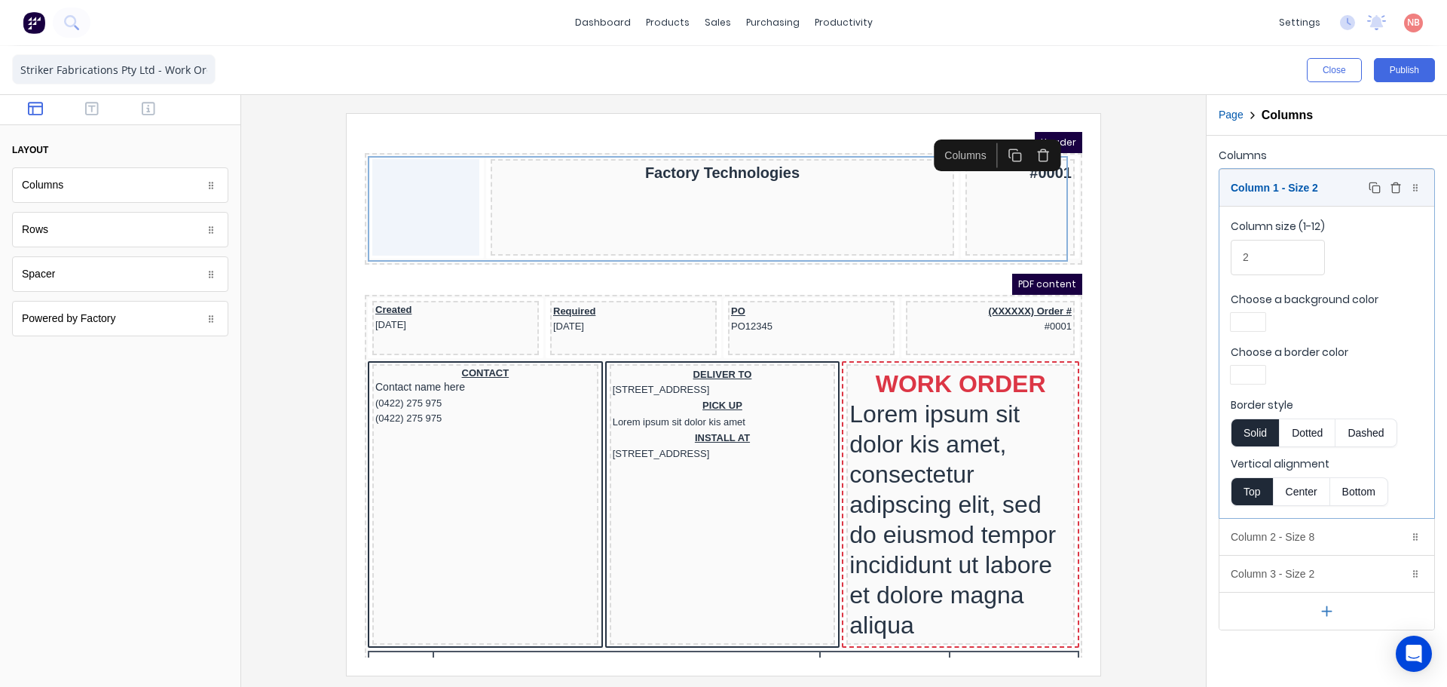
click at [138, 237] on div "Rows" at bounding box center [120, 229] width 216 height 35
click at [216, 277] on div at bounding box center [211, 274] width 15 height 15
click at [213, 231] on icon at bounding box center [211, 230] width 5 height 8
click at [210, 324] on div at bounding box center [211, 318] width 15 height 15
click at [96, 112] on icon "button" at bounding box center [92, 108] width 14 height 15
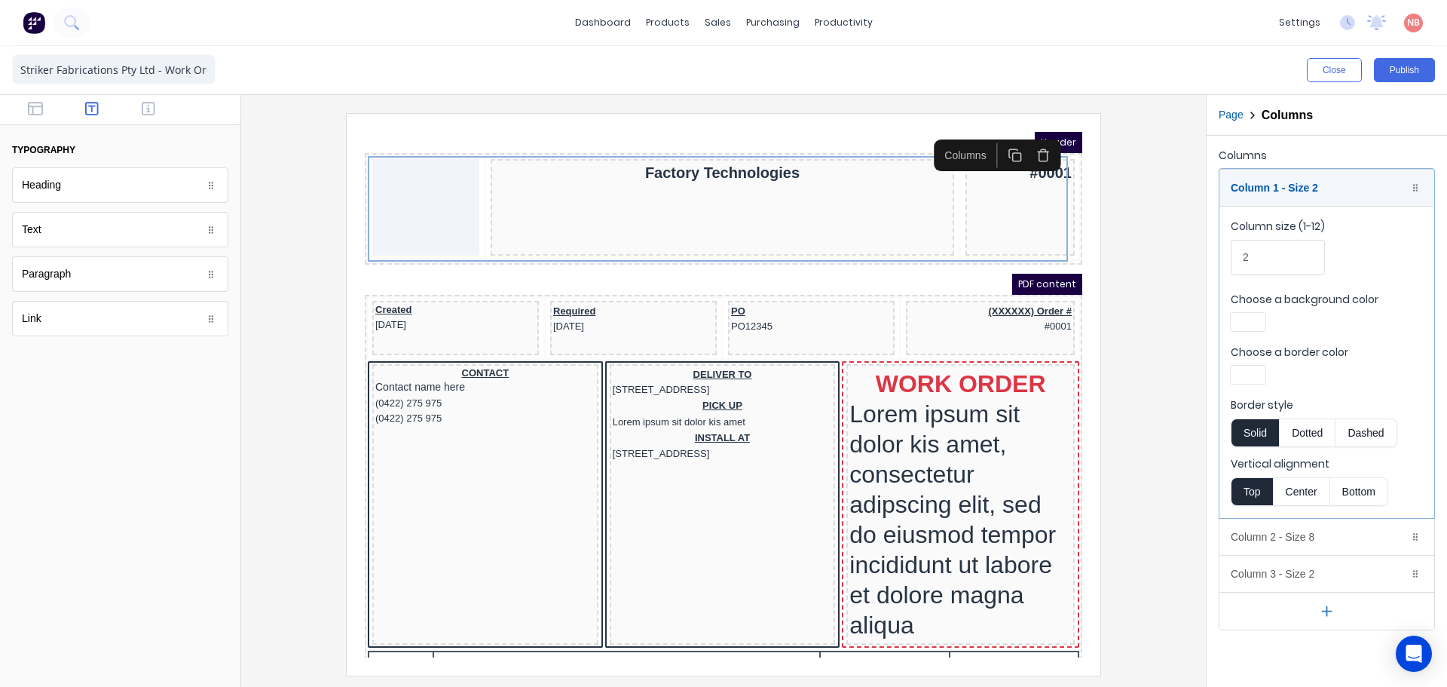
click at [147, 99] on div at bounding box center [120, 110] width 240 height 30
click at [145, 104] on icon "button" at bounding box center [149, 108] width 14 height 15
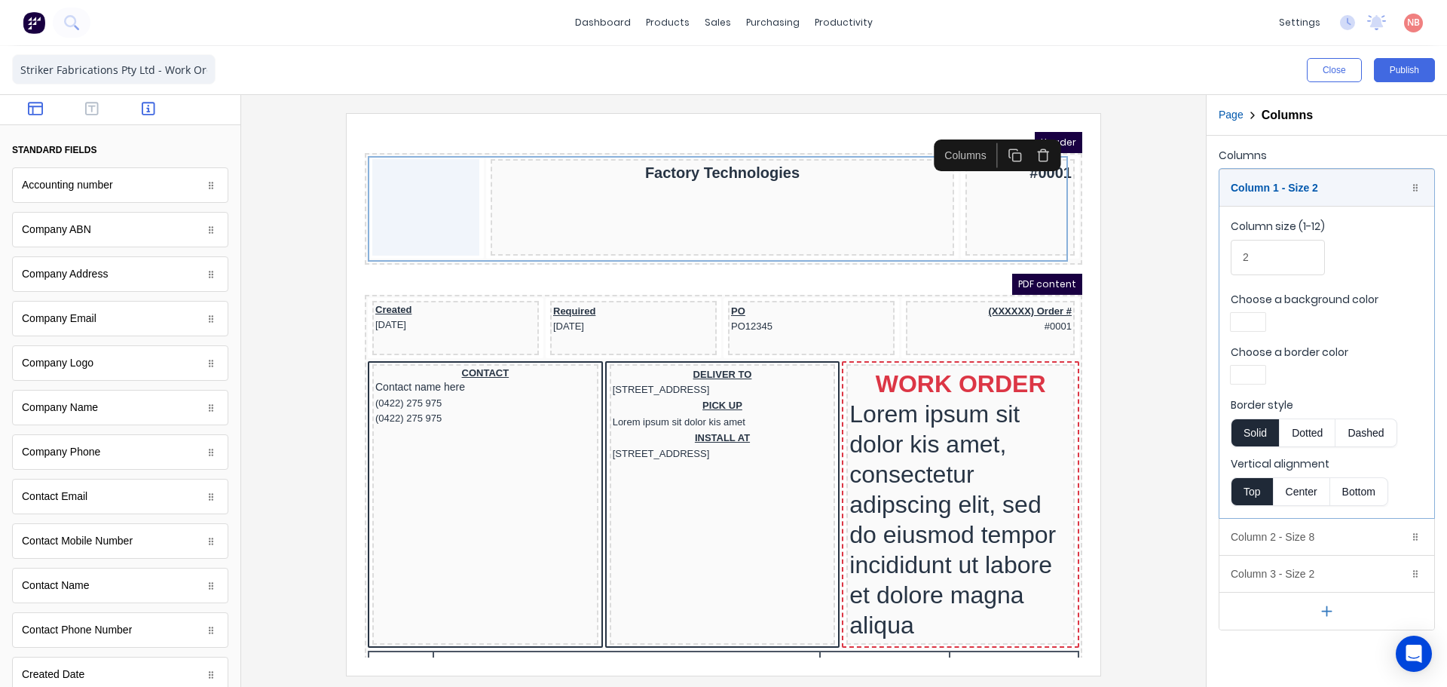
click at [44, 106] on button "button" at bounding box center [35, 110] width 47 height 18
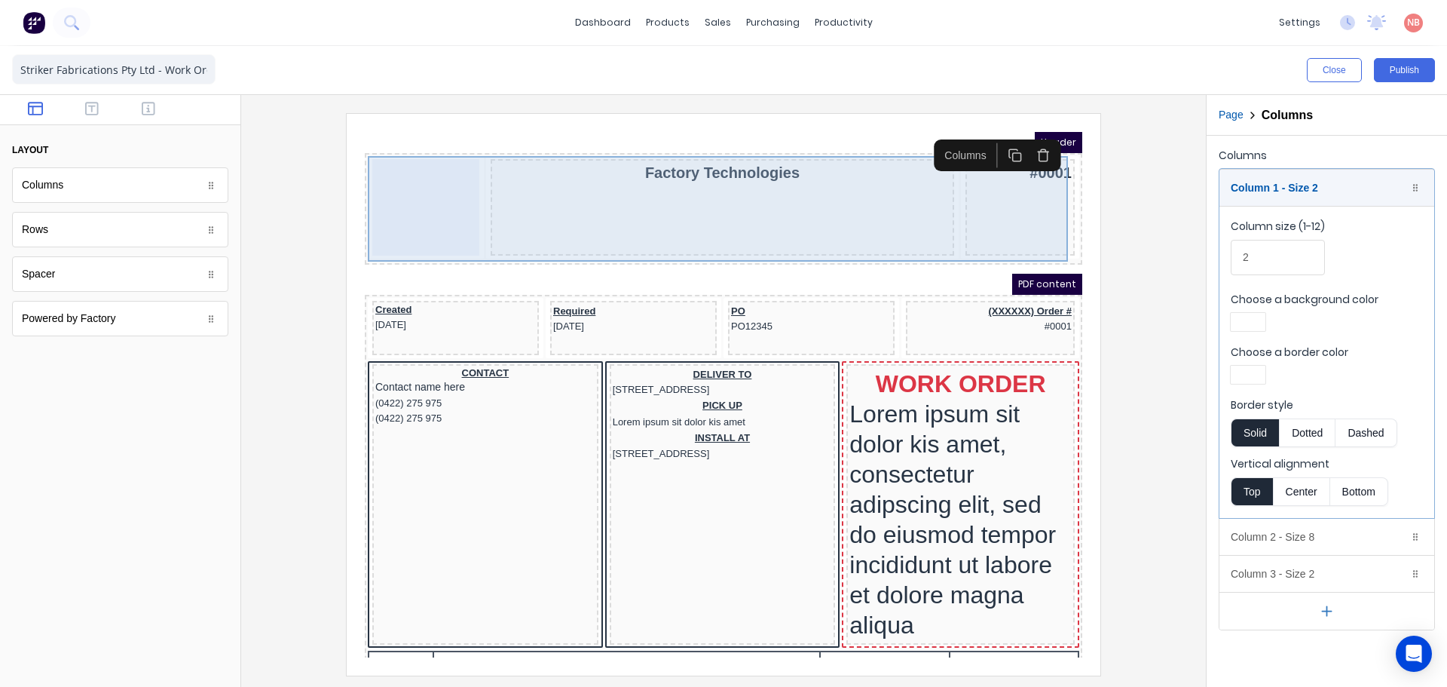
click at [433, 177] on div at bounding box center [407, 189] width 107 height 96
click at [378, 184] on div at bounding box center [407, 189] width 107 height 96
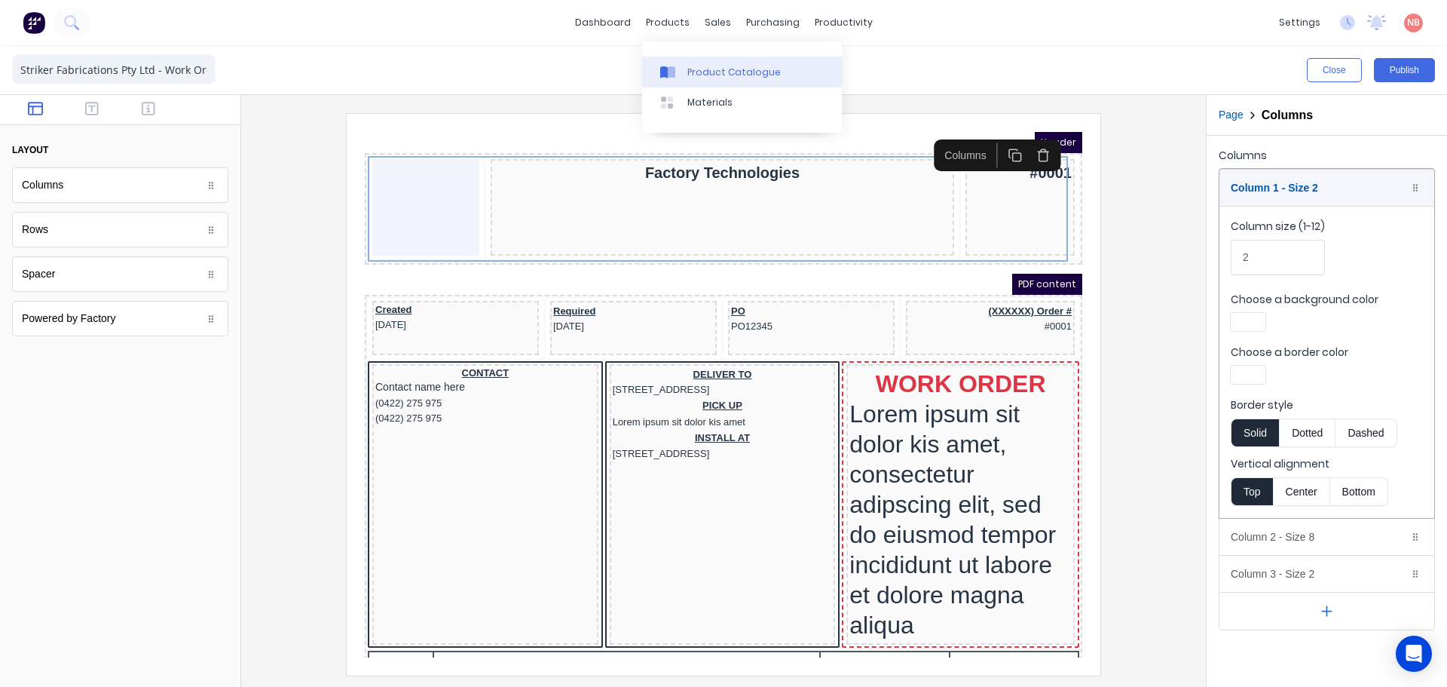
click at [670, 63] on link "Product Catalogue" at bounding box center [742, 72] width 200 height 30
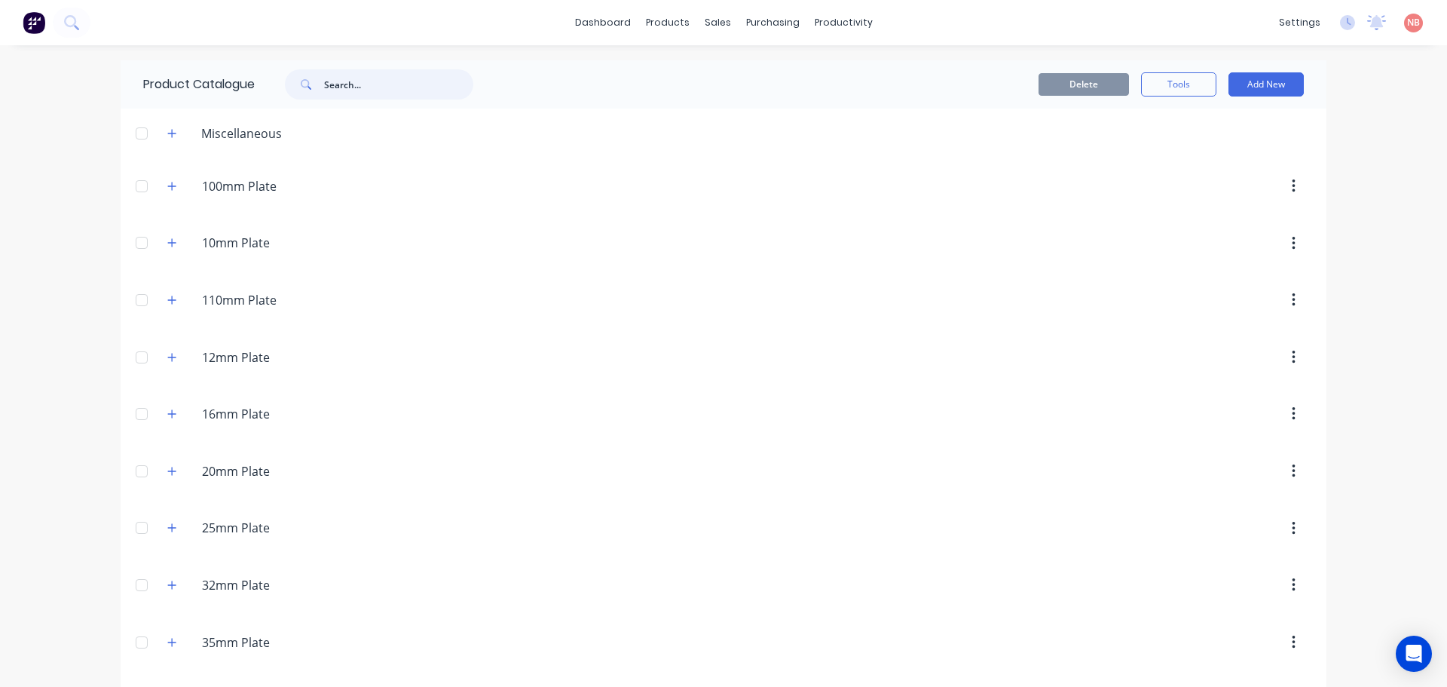
click at [388, 90] on input "text" at bounding box center [398, 84] width 149 height 30
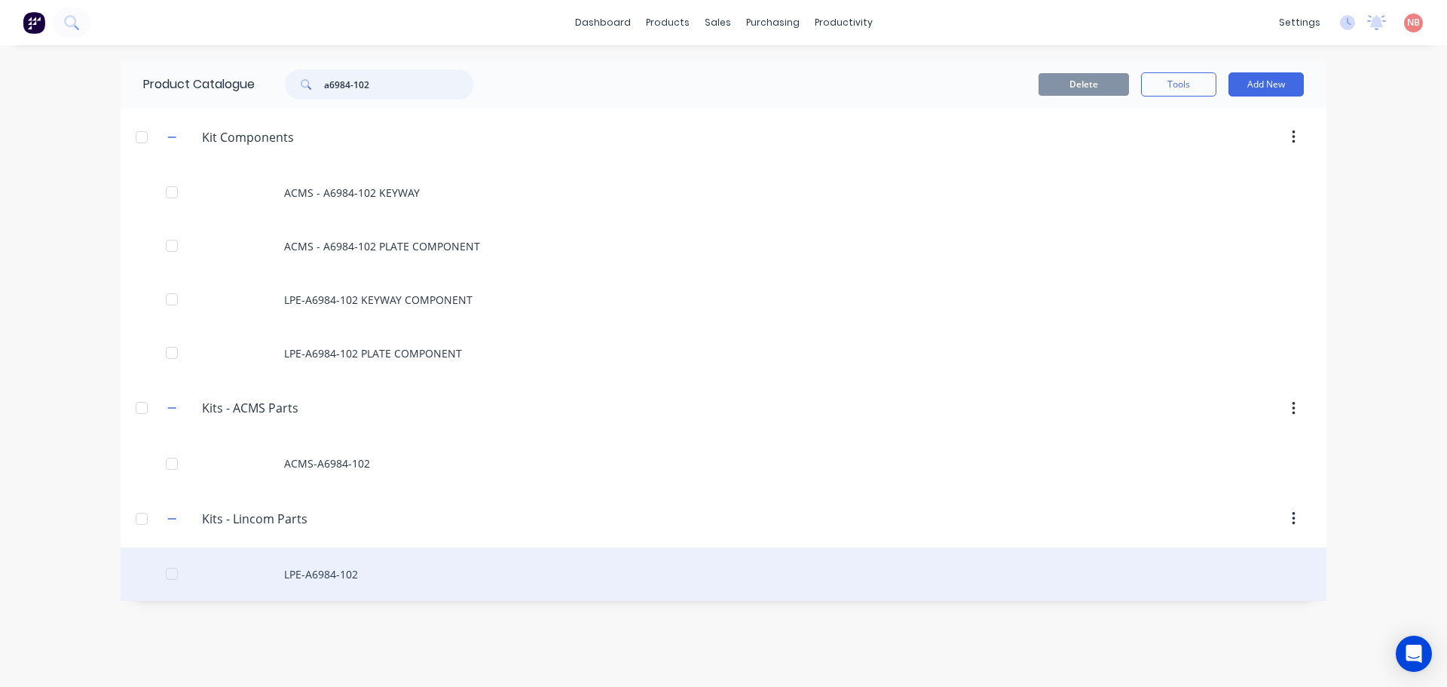
type input "a6984-102"
click at [352, 574] on div "LPE-A6984-102" at bounding box center [724, 574] width 1206 height 54
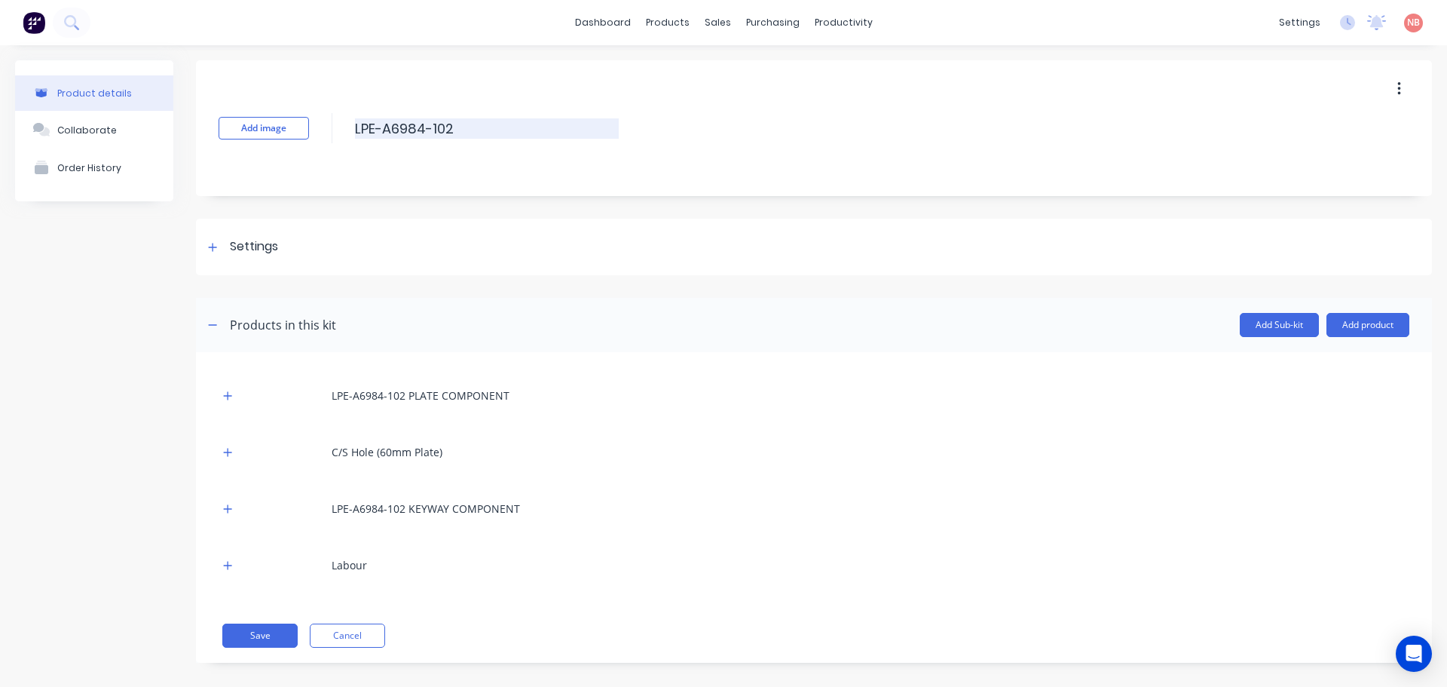
click at [458, 123] on input "LPE-A6984-102" at bounding box center [487, 128] width 264 height 20
type input "LPE-A6984-102-AM"
click at [256, 646] on button "Save" at bounding box center [259, 635] width 75 height 24
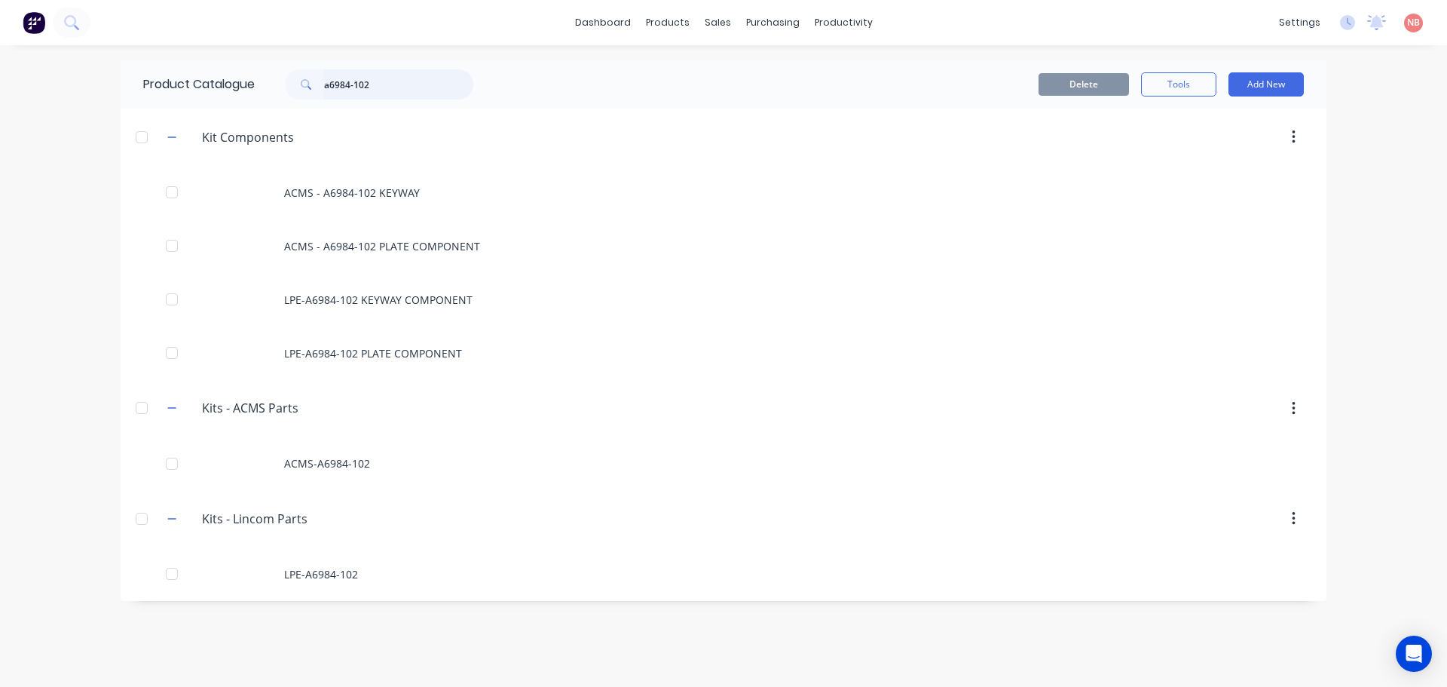
click at [407, 90] on input "a6984-102" at bounding box center [398, 84] width 149 height 30
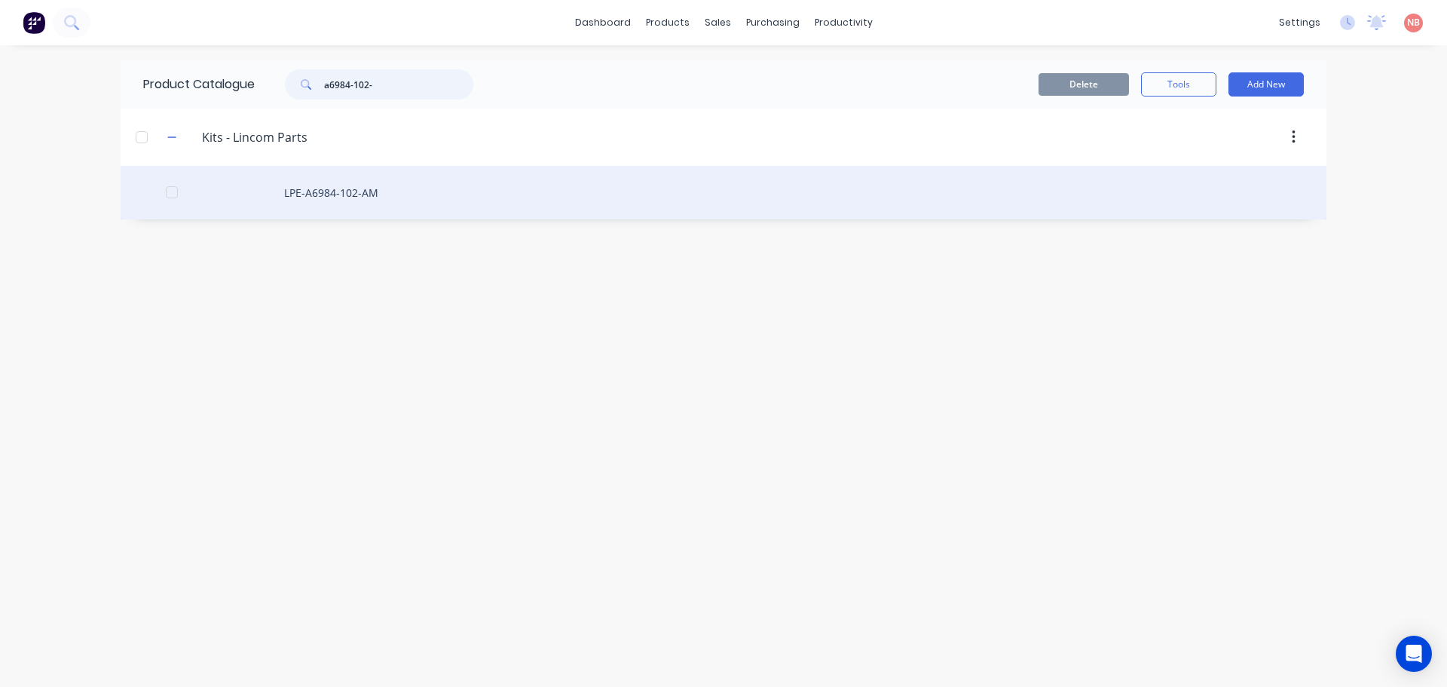
type input "a6984-102-"
click at [347, 183] on div "LPE-A6984-102-AM" at bounding box center [724, 193] width 1206 height 54
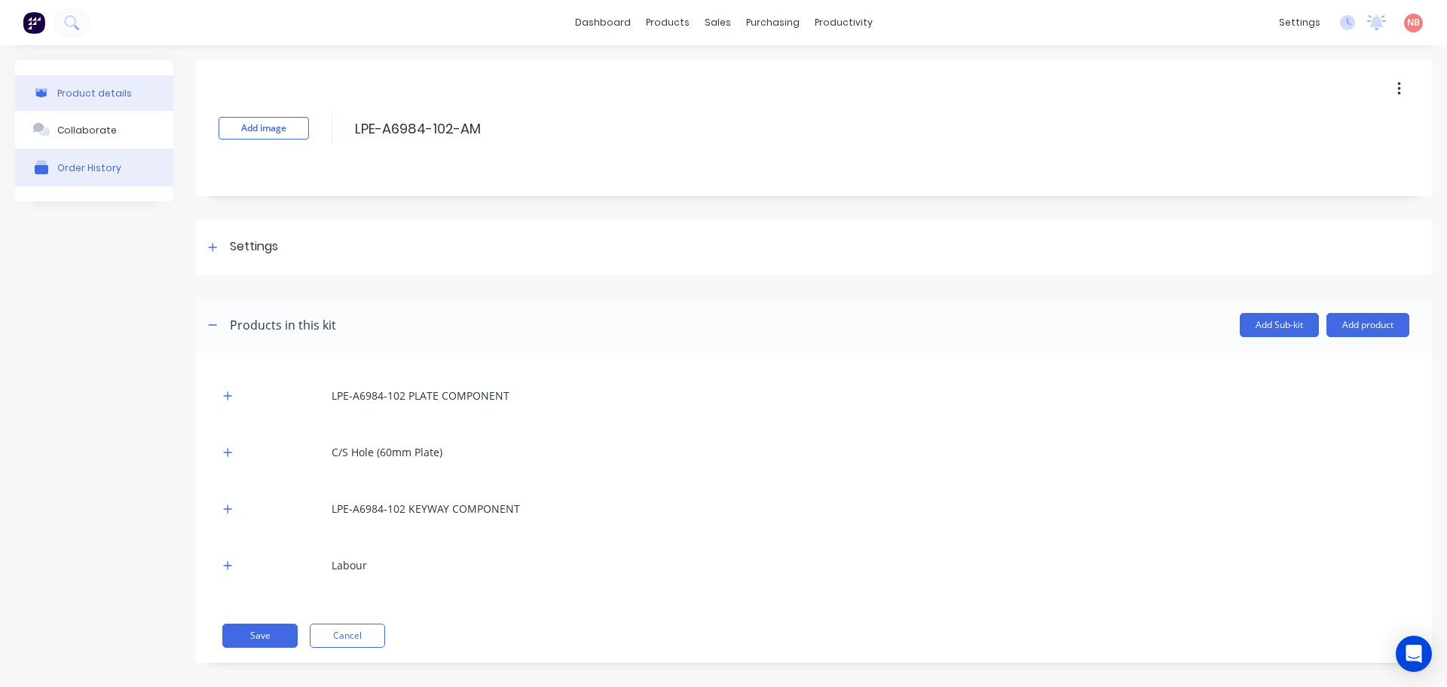
click at [124, 182] on button "Order History" at bounding box center [94, 168] width 158 height 38
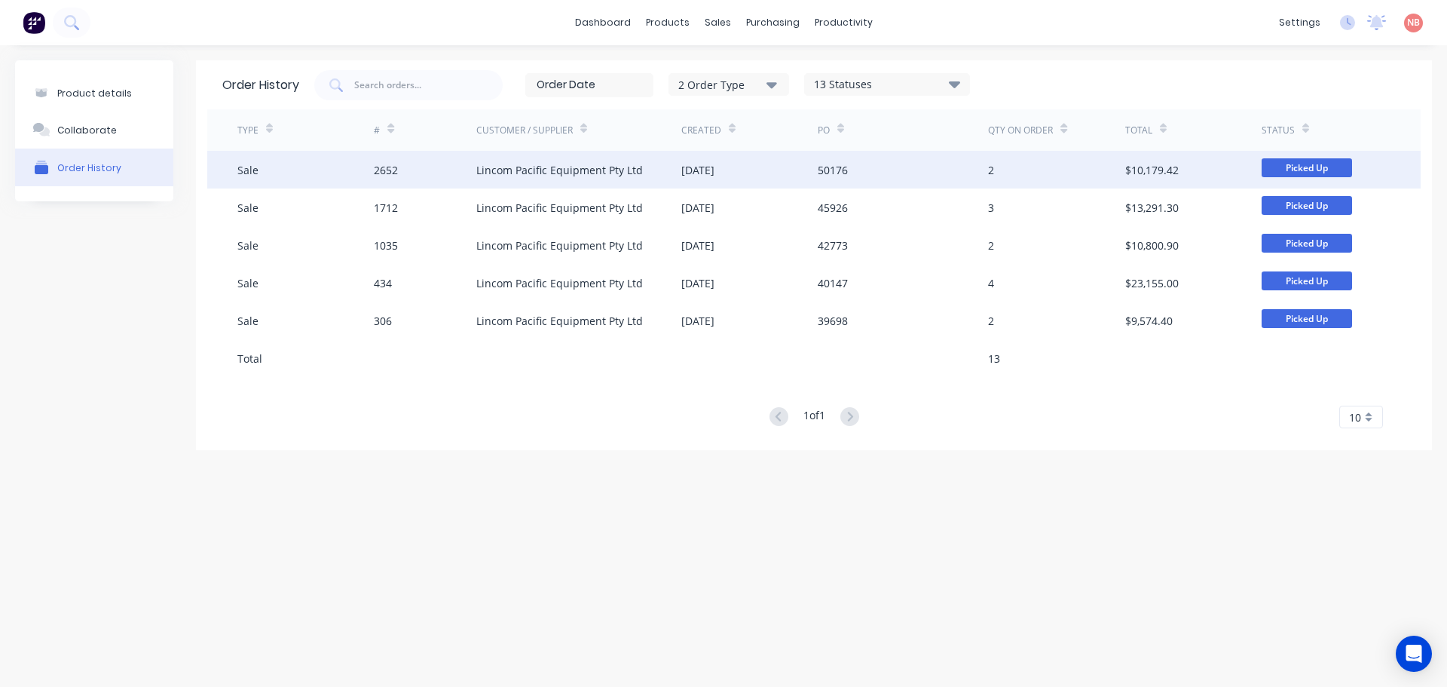
click at [651, 170] on div "Lincom Pacific Equipment Pty Ltd" at bounding box center [578, 170] width 205 height 38
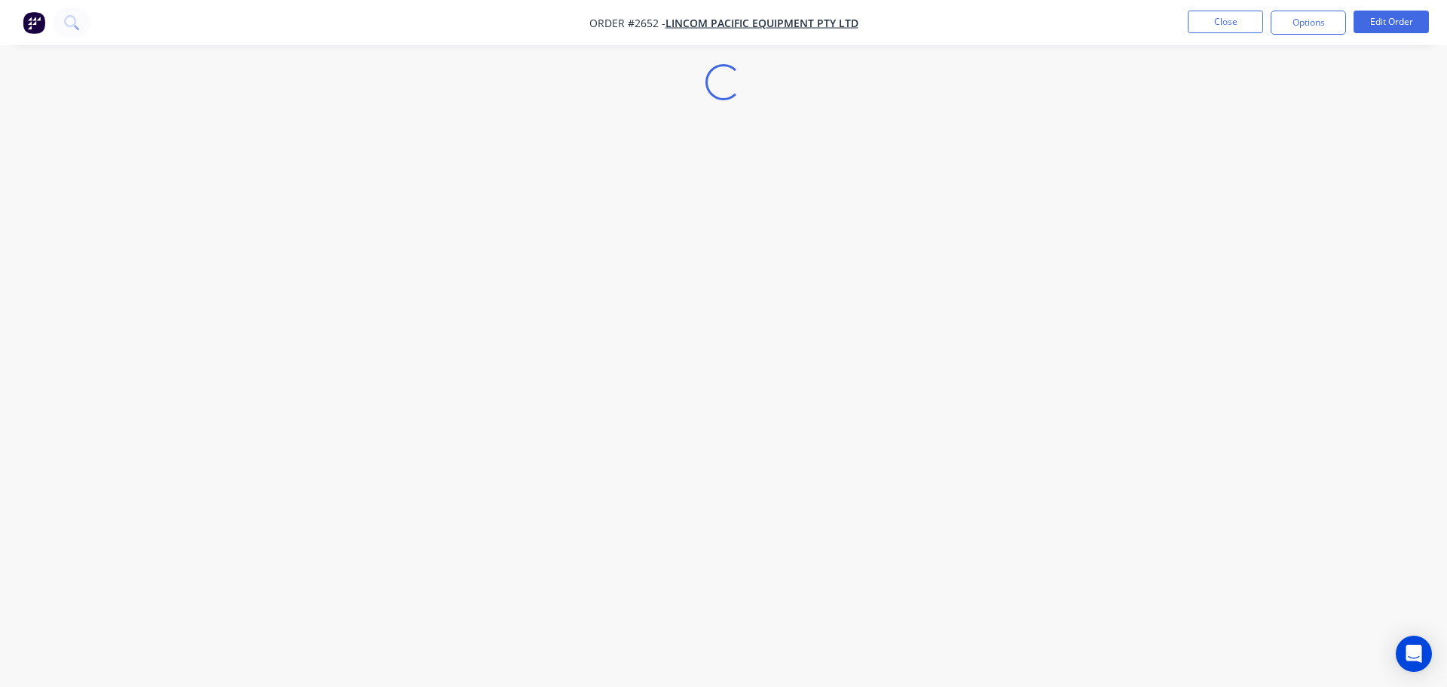
click at [140, 260] on div "Loading..." at bounding box center [723, 343] width 1447 height 687
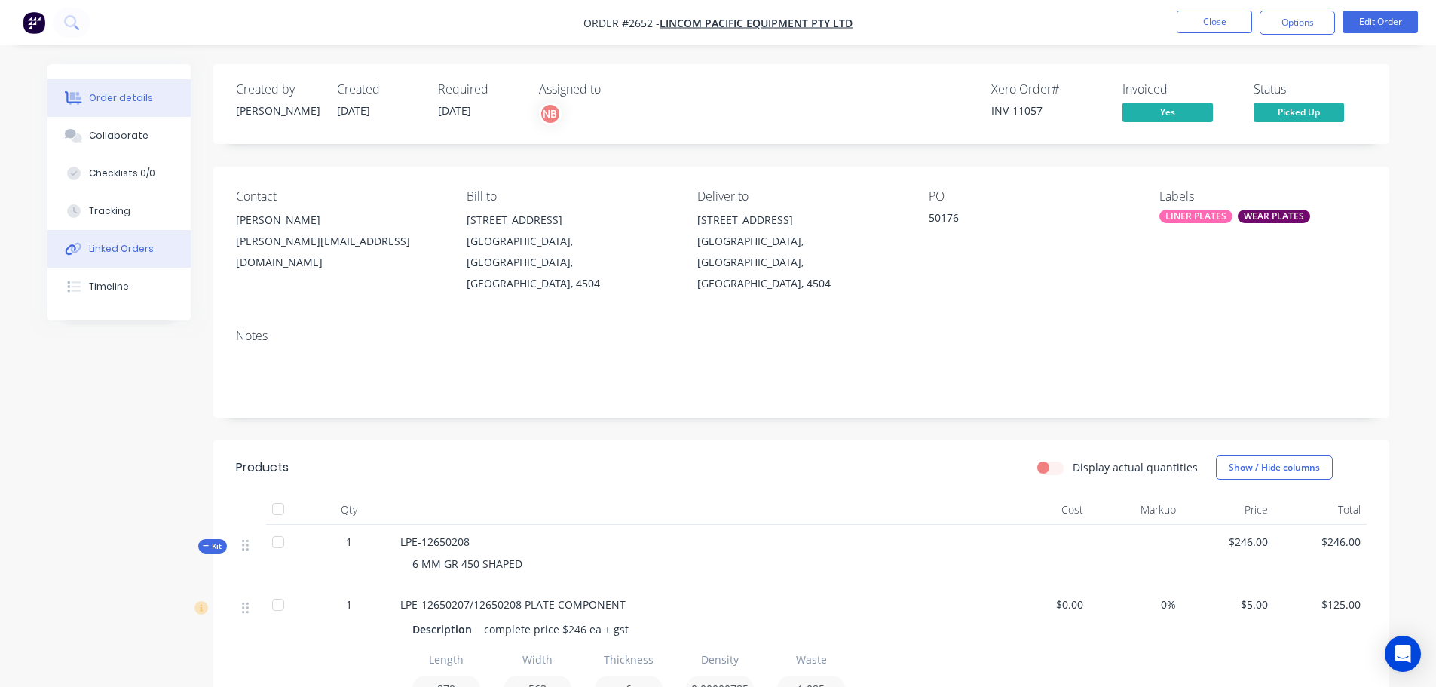
click at [83, 247] on div at bounding box center [74, 249] width 23 height 14
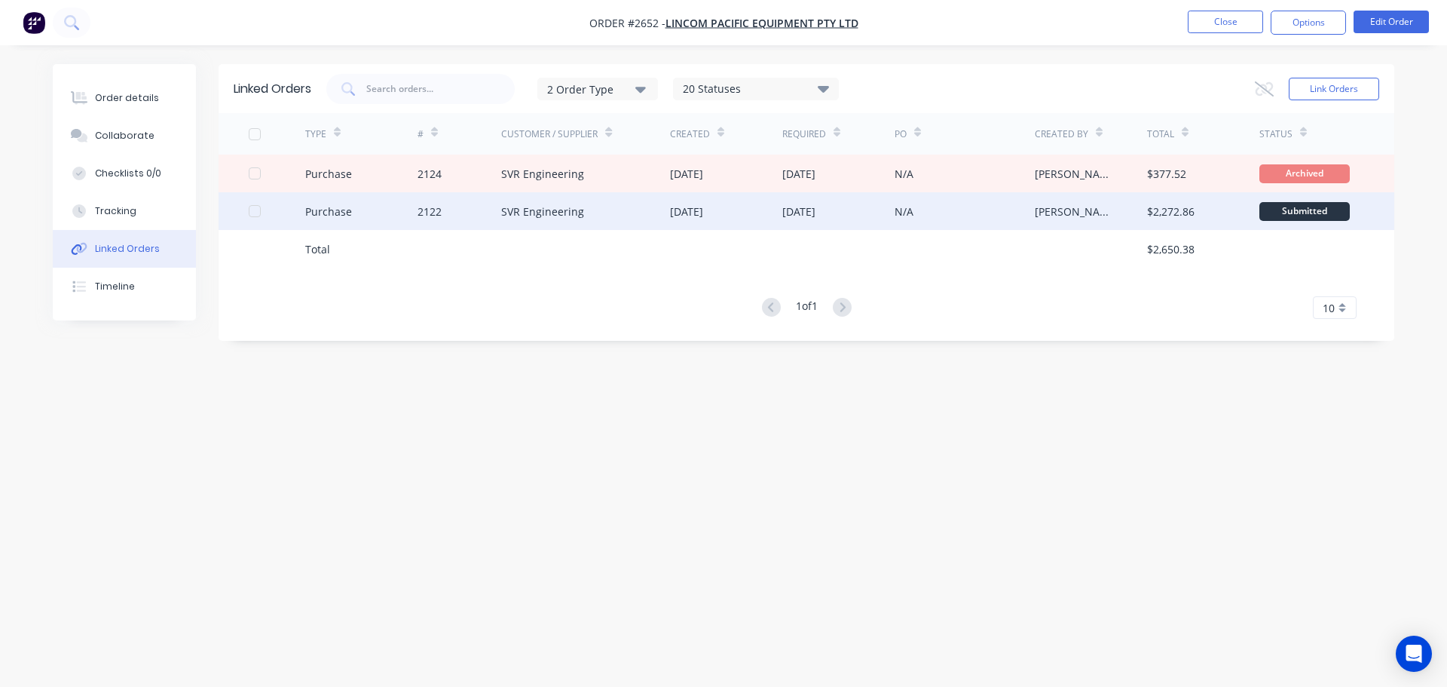
click at [703, 212] on div "02 Apr 2025" at bounding box center [686, 212] width 33 height 16
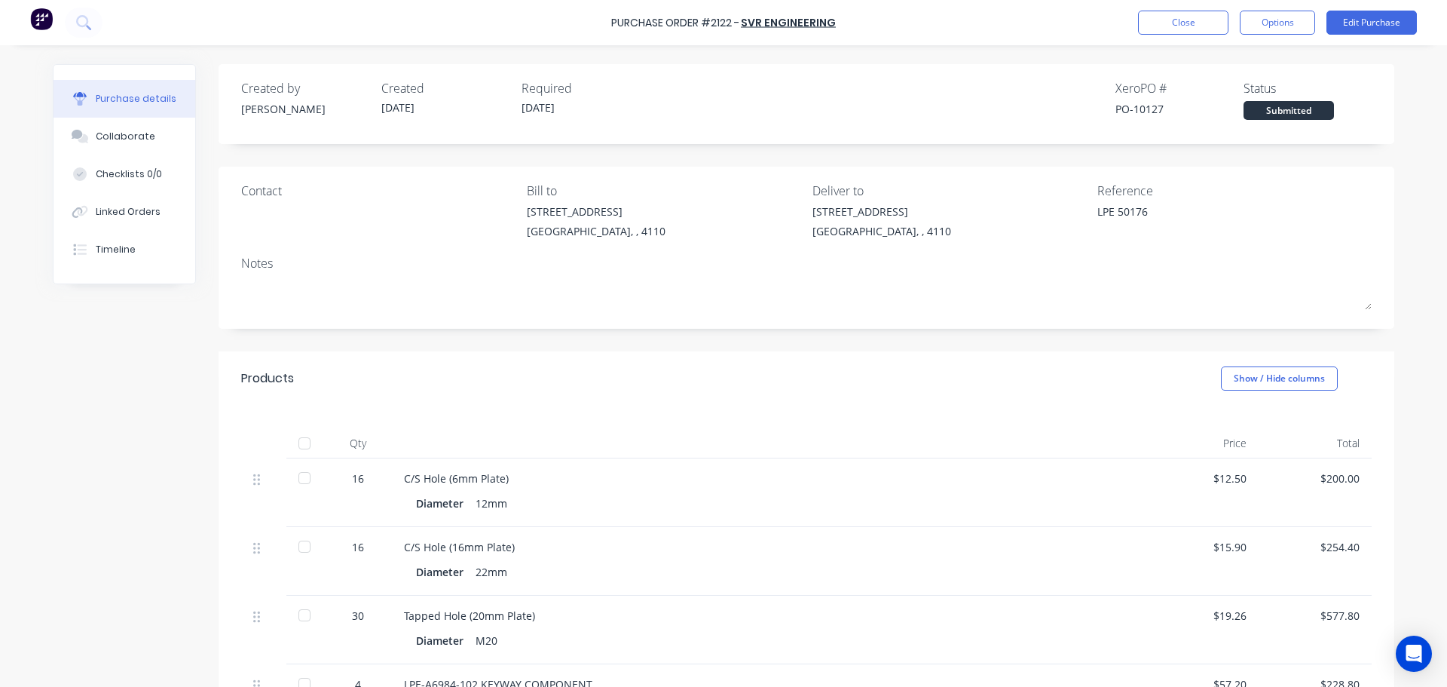
type textarea "x"
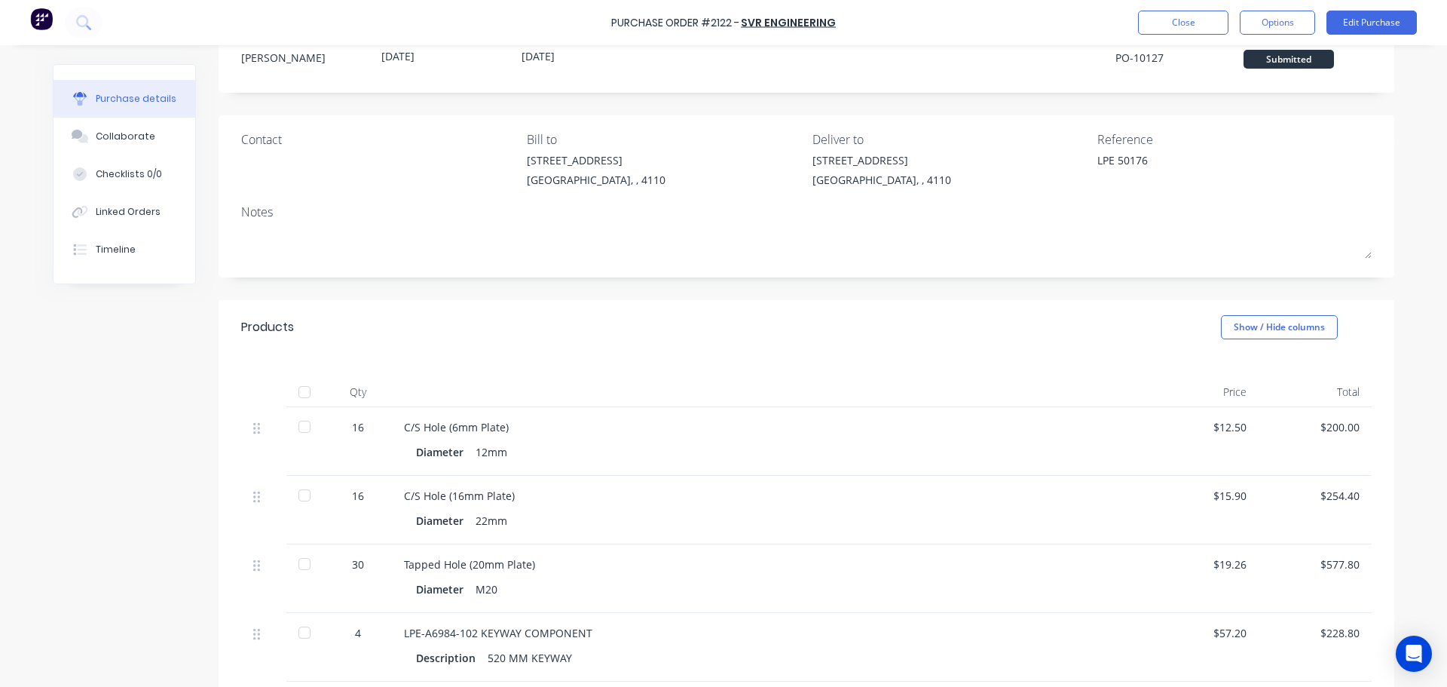
scroll to position [75, 0]
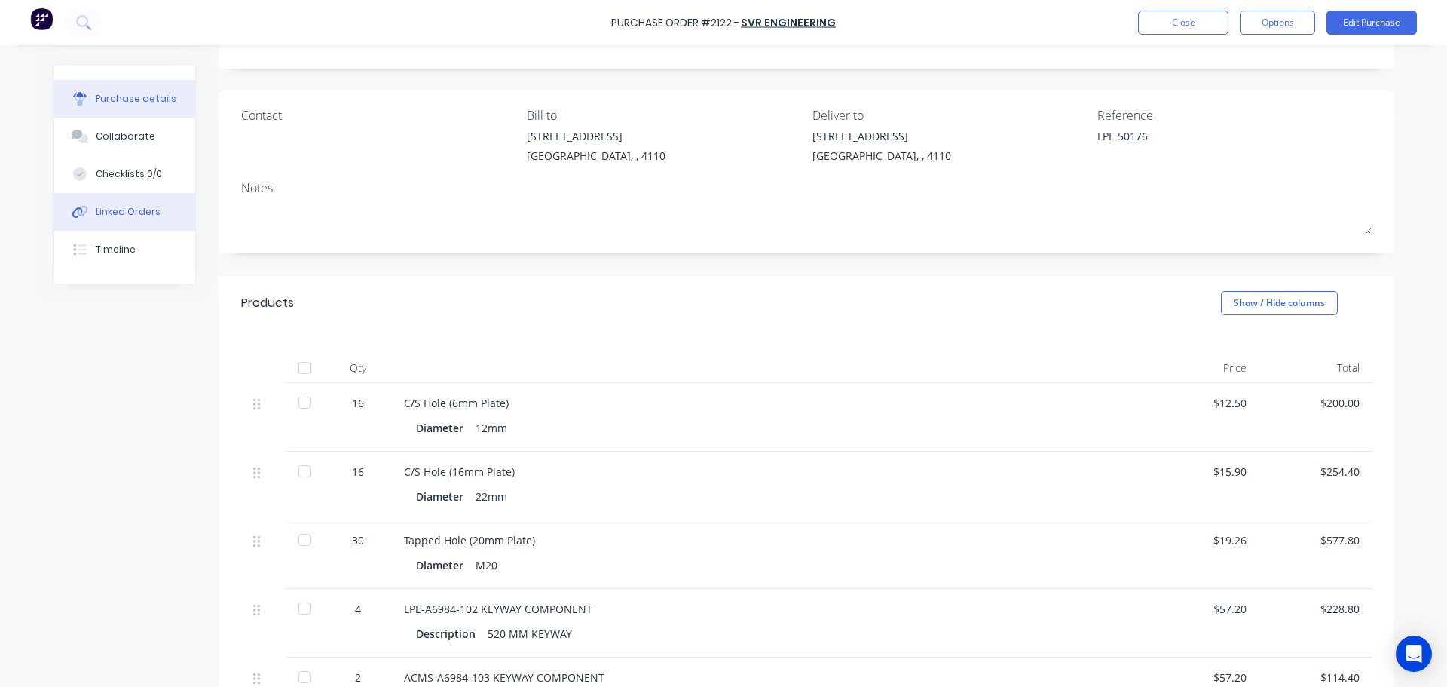
click at [122, 220] on button "Linked Orders" at bounding box center [125, 212] width 142 height 38
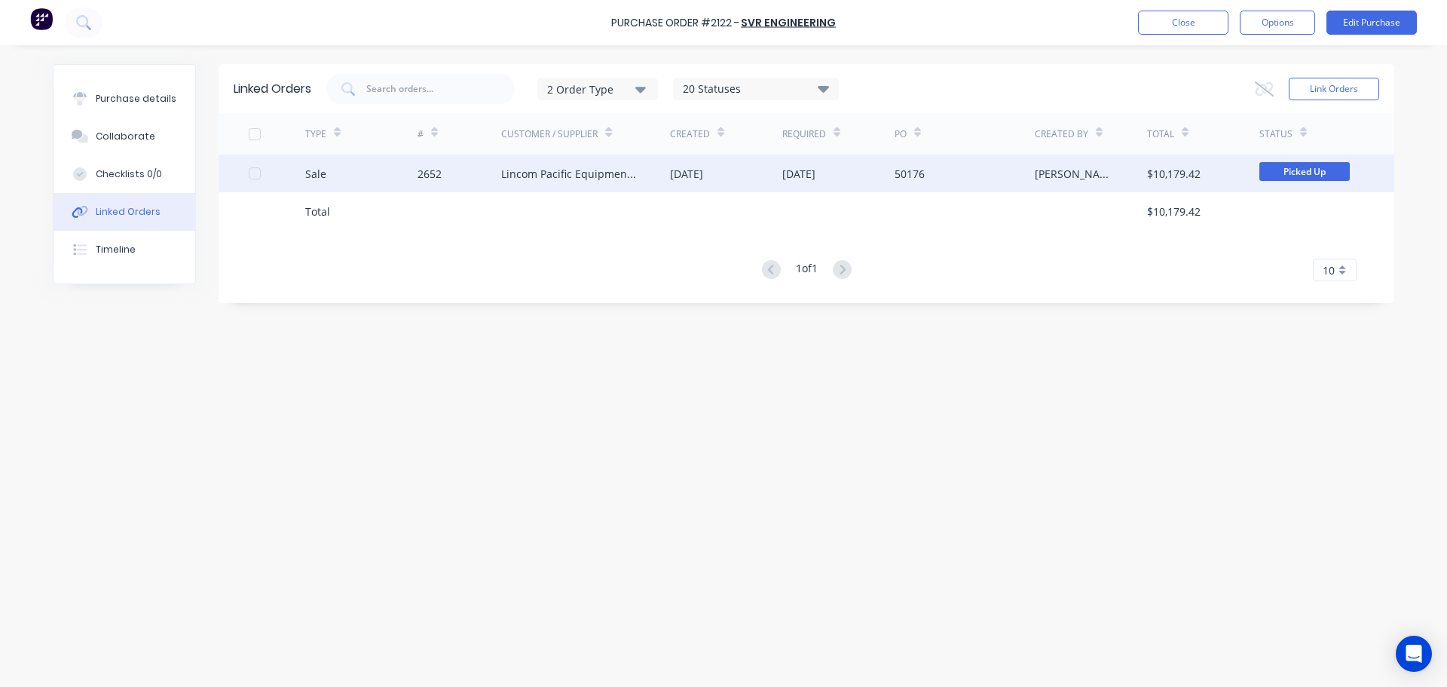
click at [697, 179] on div "02 Apr 2025" at bounding box center [686, 174] width 33 height 16
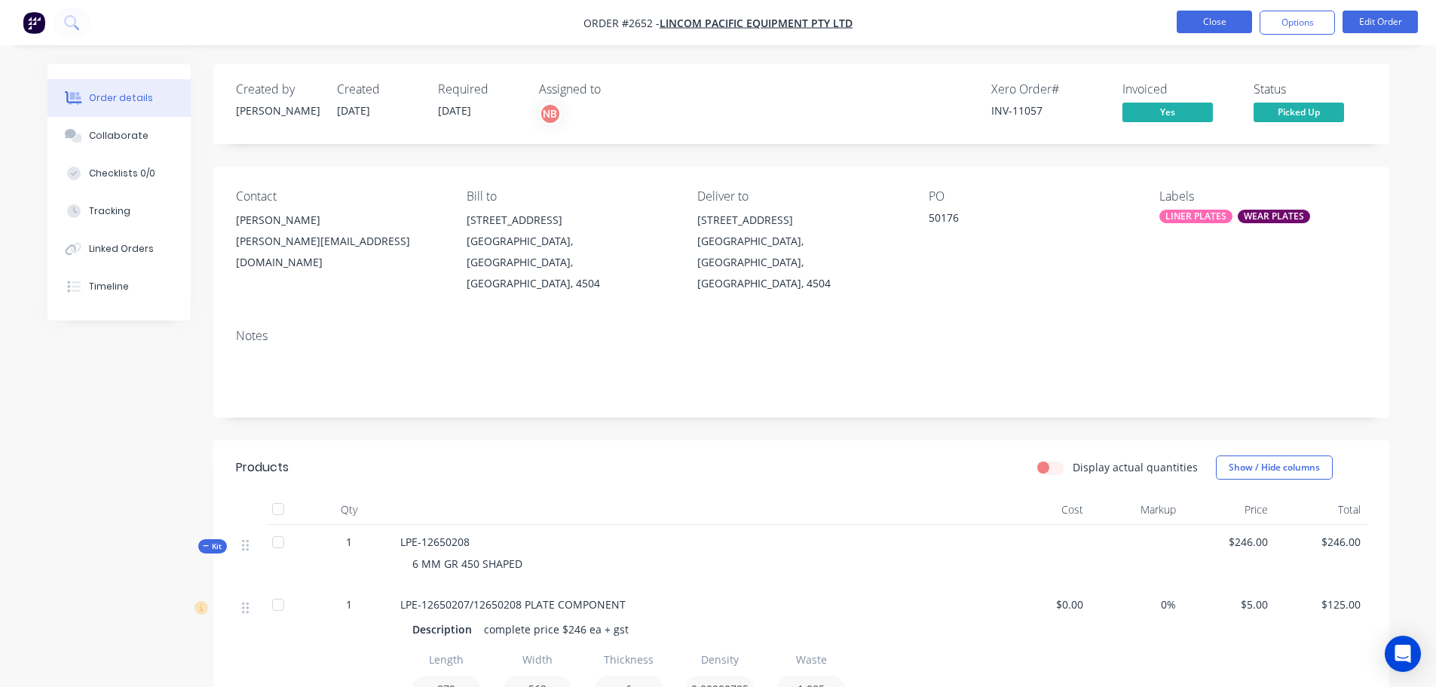
click at [1211, 22] on button "Close" at bounding box center [1214, 22] width 75 height 23
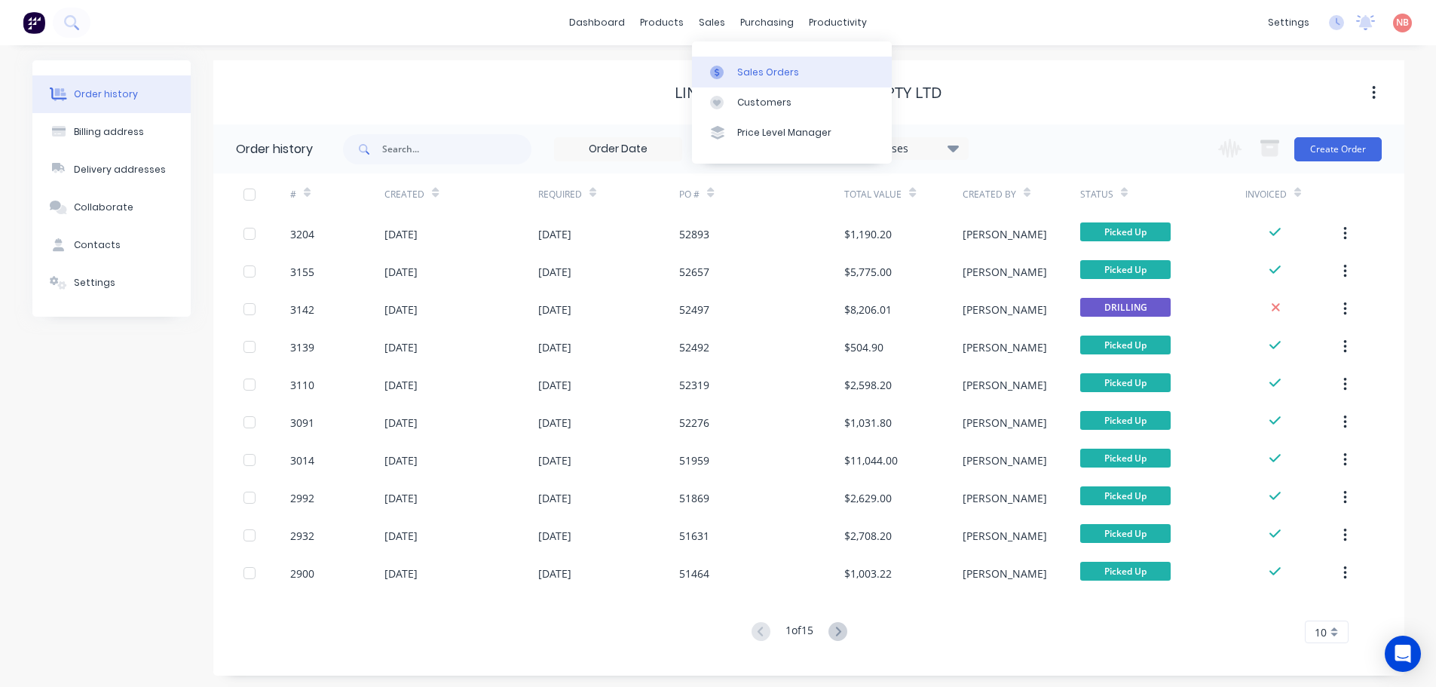
click at [747, 74] on div "Sales Orders" at bounding box center [768, 73] width 62 height 14
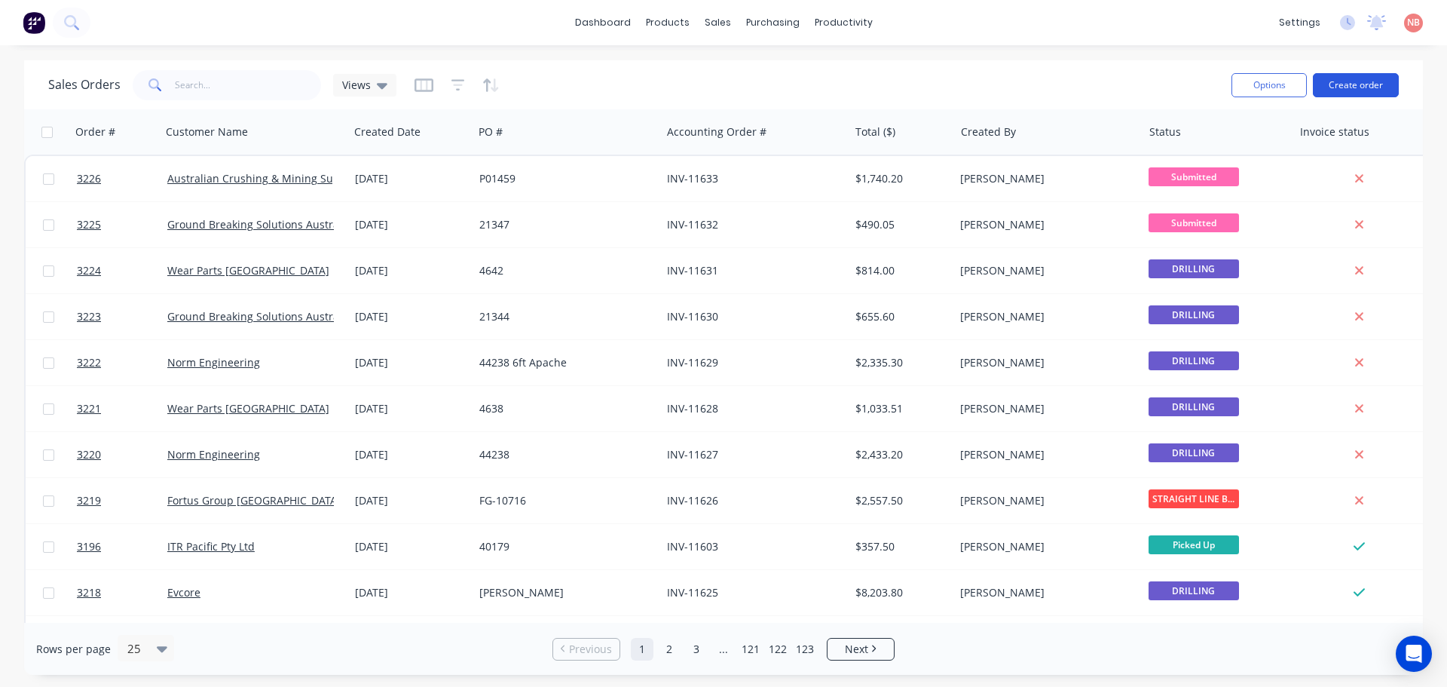
click at [1346, 83] on button "Create order" at bounding box center [1356, 85] width 86 height 24
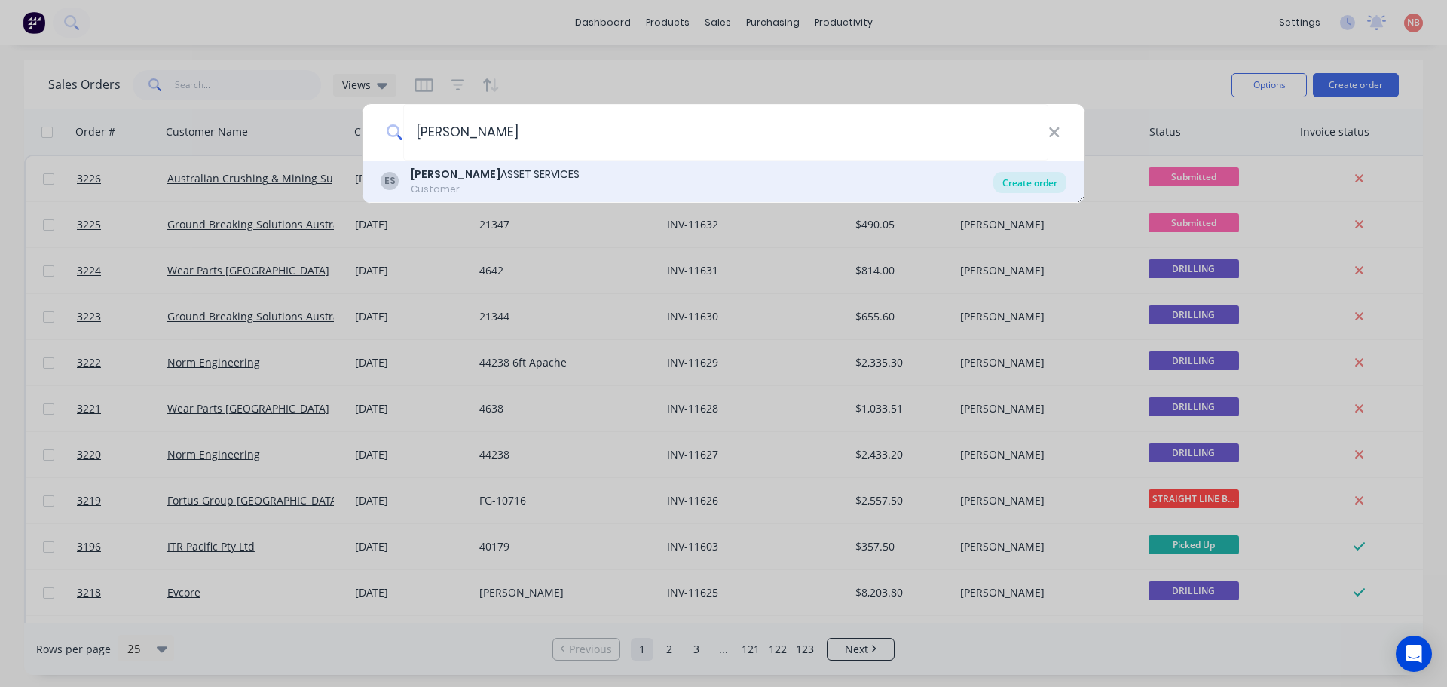
type input "edwards"
click at [1016, 187] on div "Create order" at bounding box center [1030, 182] width 73 height 21
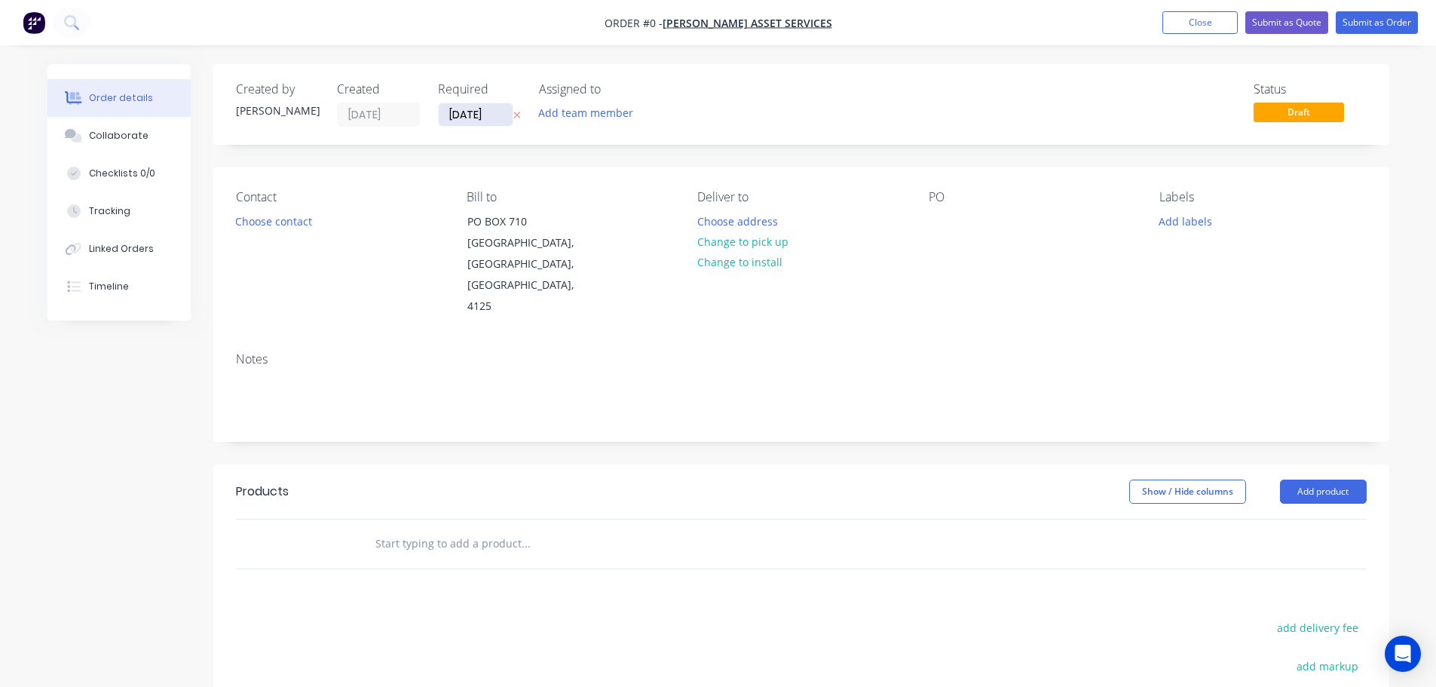
click at [485, 123] on input "[DATE]" at bounding box center [476, 114] width 75 height 23
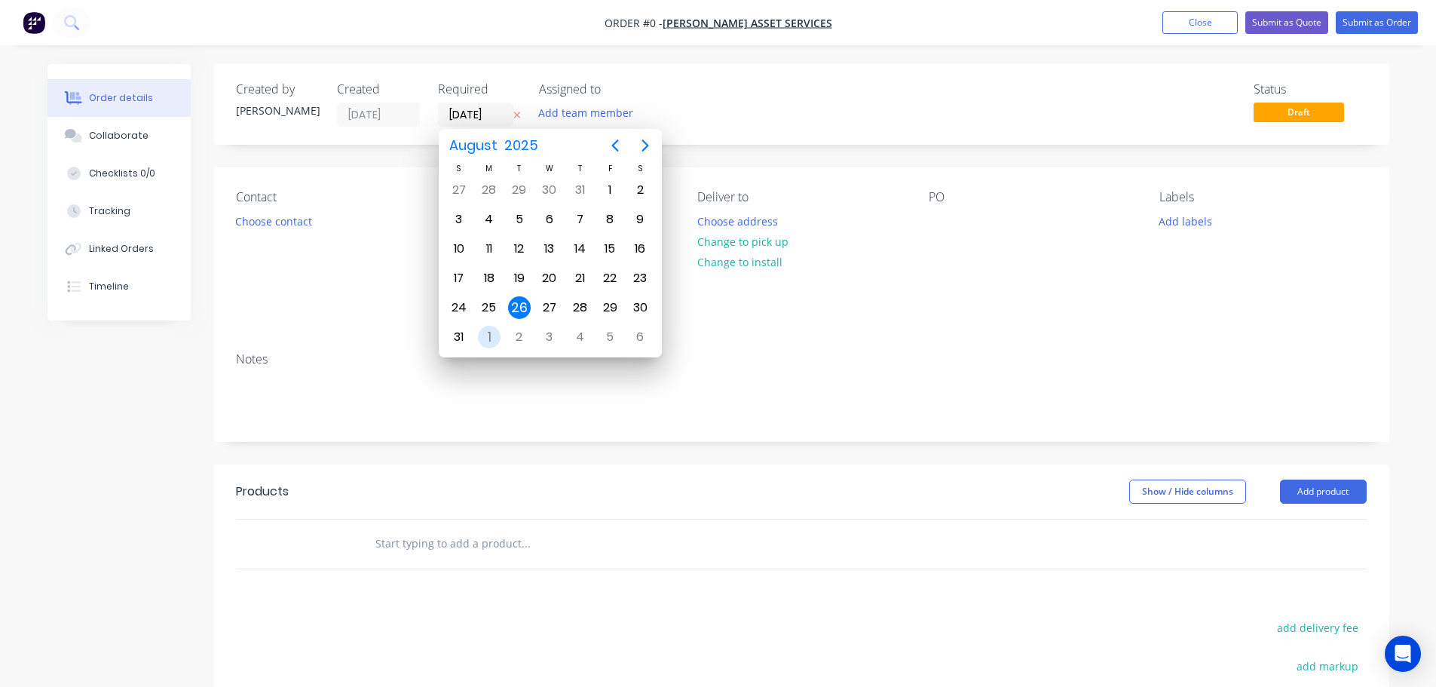
click at [483, 337] on div "1" at bounding box center [489, 337] width 23 height 23
type input "[DATE]"
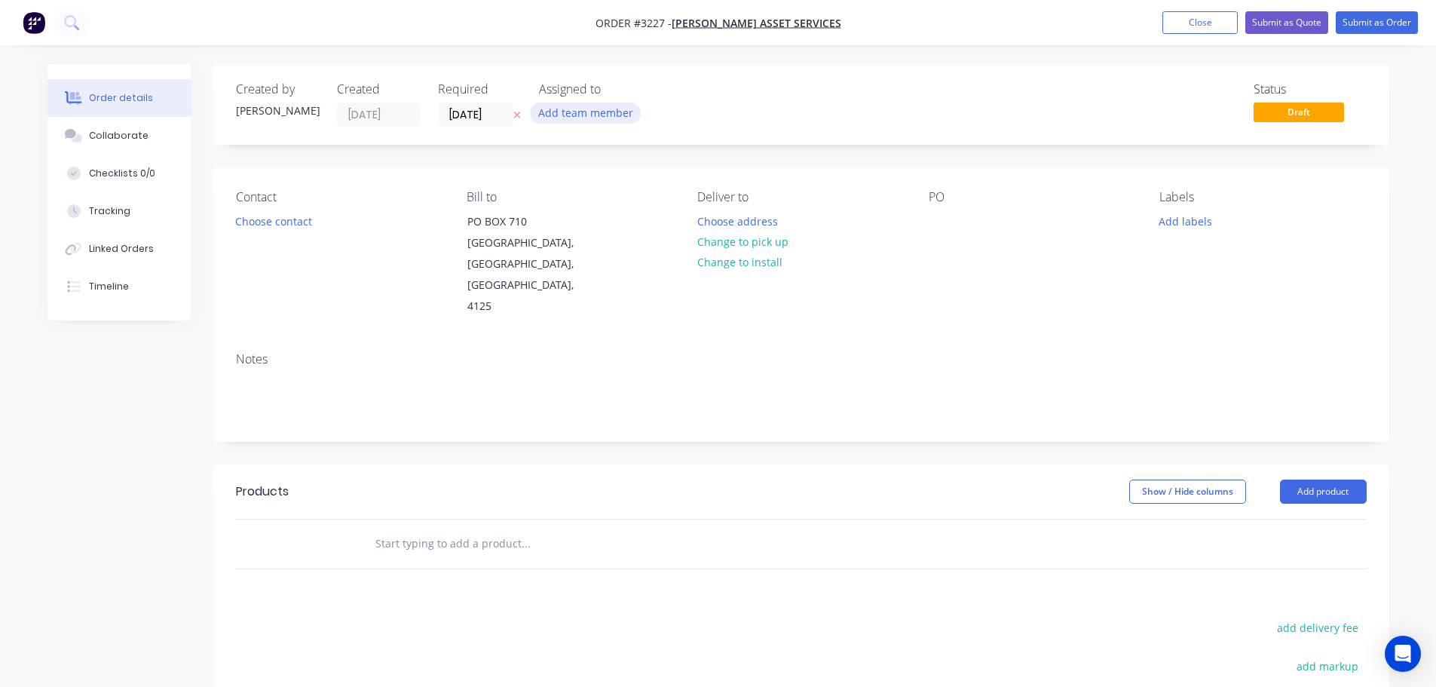
click at [585, 112] on button "Add team member" at bounding box center [585, 113] width 111 height 20
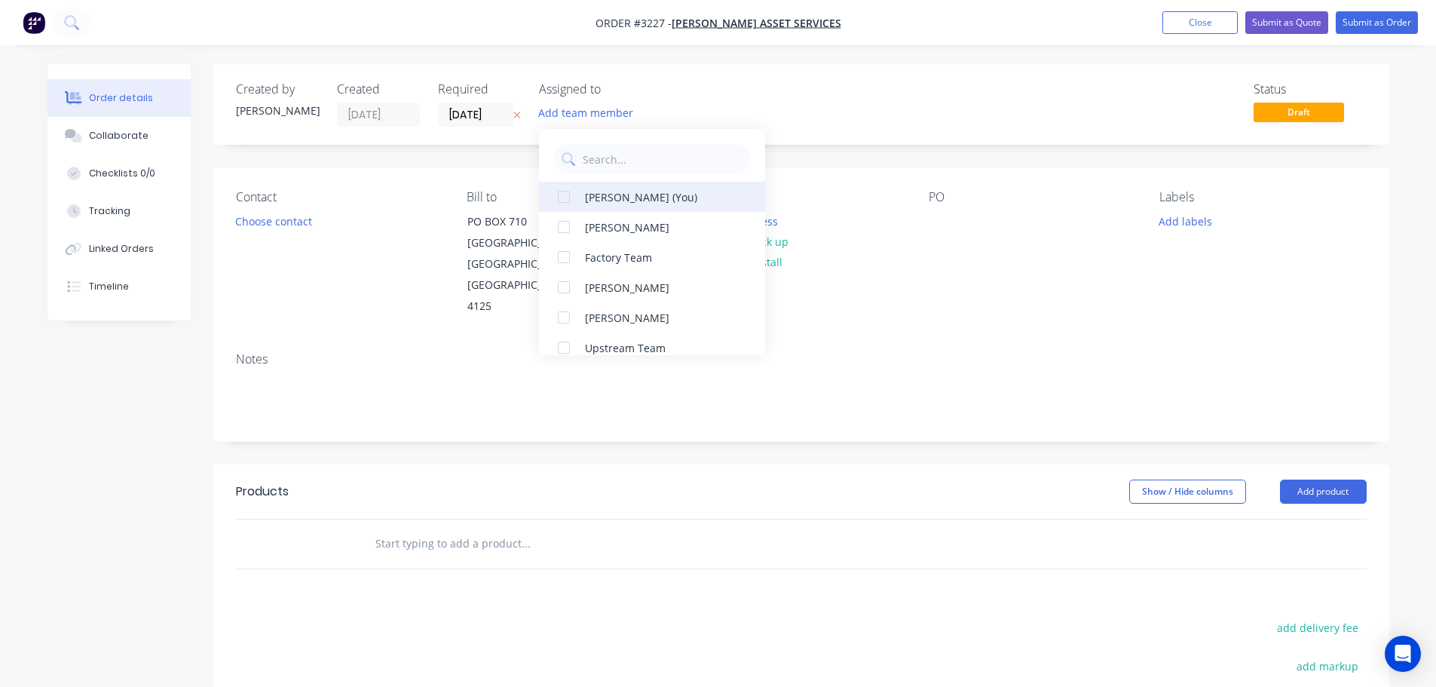
click at [601, 204] on div "[PERSON_NAME] (You)" at bounding box center [660, 197] width 151 height 16
click at [365, 164] on div "Created by Naomi Created 26/08/25 Required 01/09/25 Assigned to NB Status Draft…" at bounding box center [801, 497] width 1176 height 867
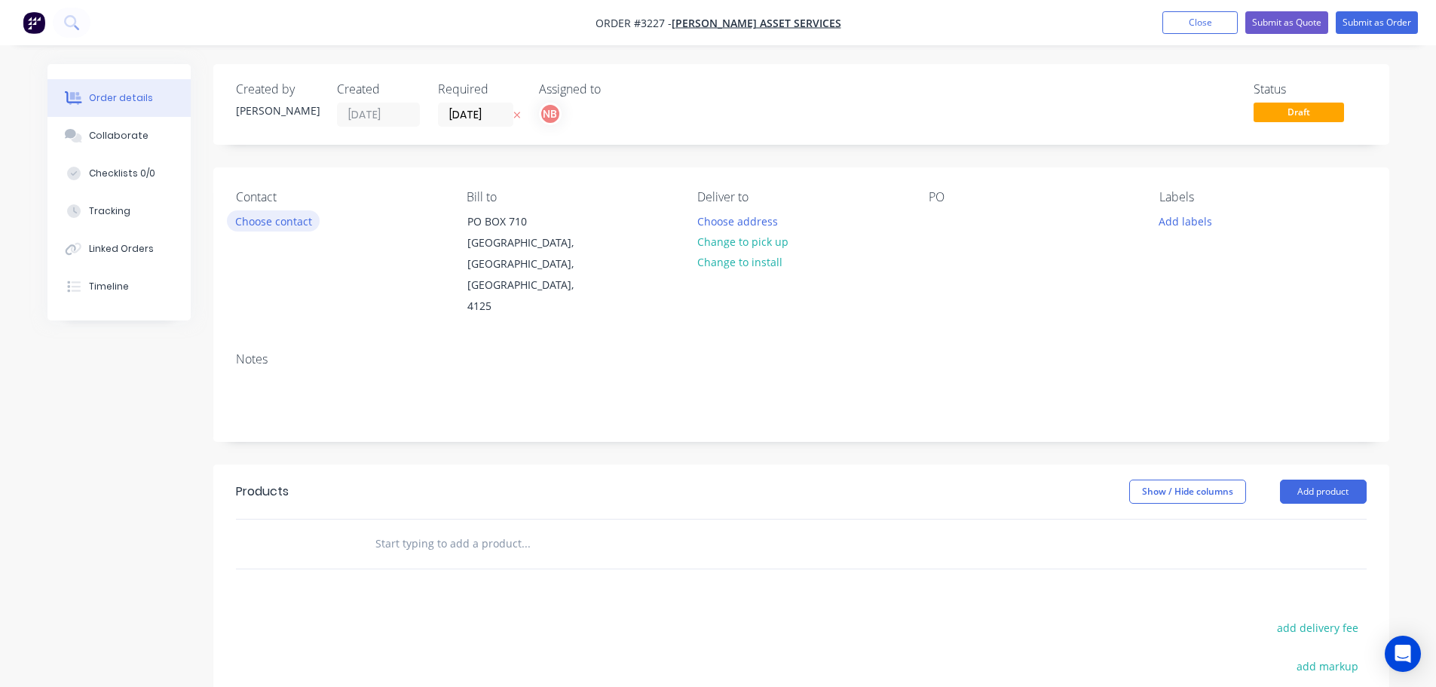
click at [258, 218] on button "Choose contact" at bounding box center [273, 220] width 93 height 20
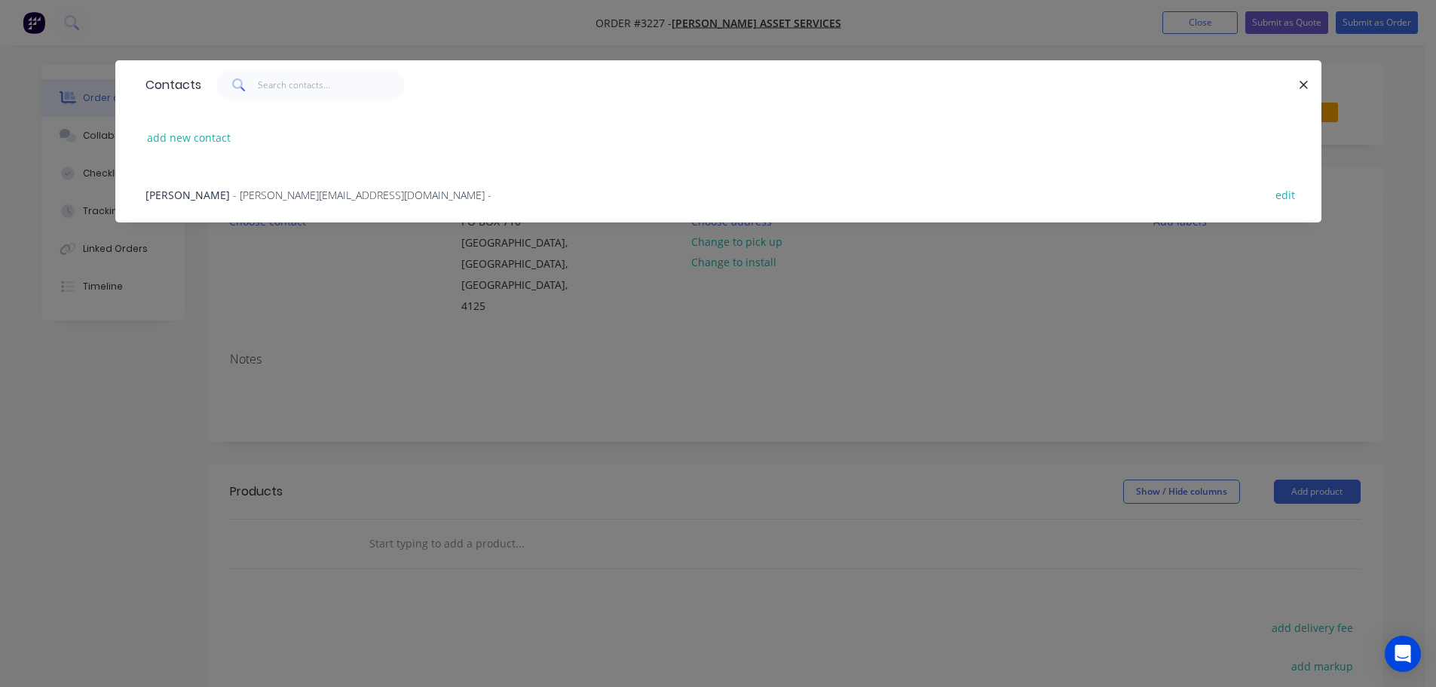
click at [292, 197] on span "- tim@edwardsas.com.au -" at bounding box center [362, 195] width 259 height 14
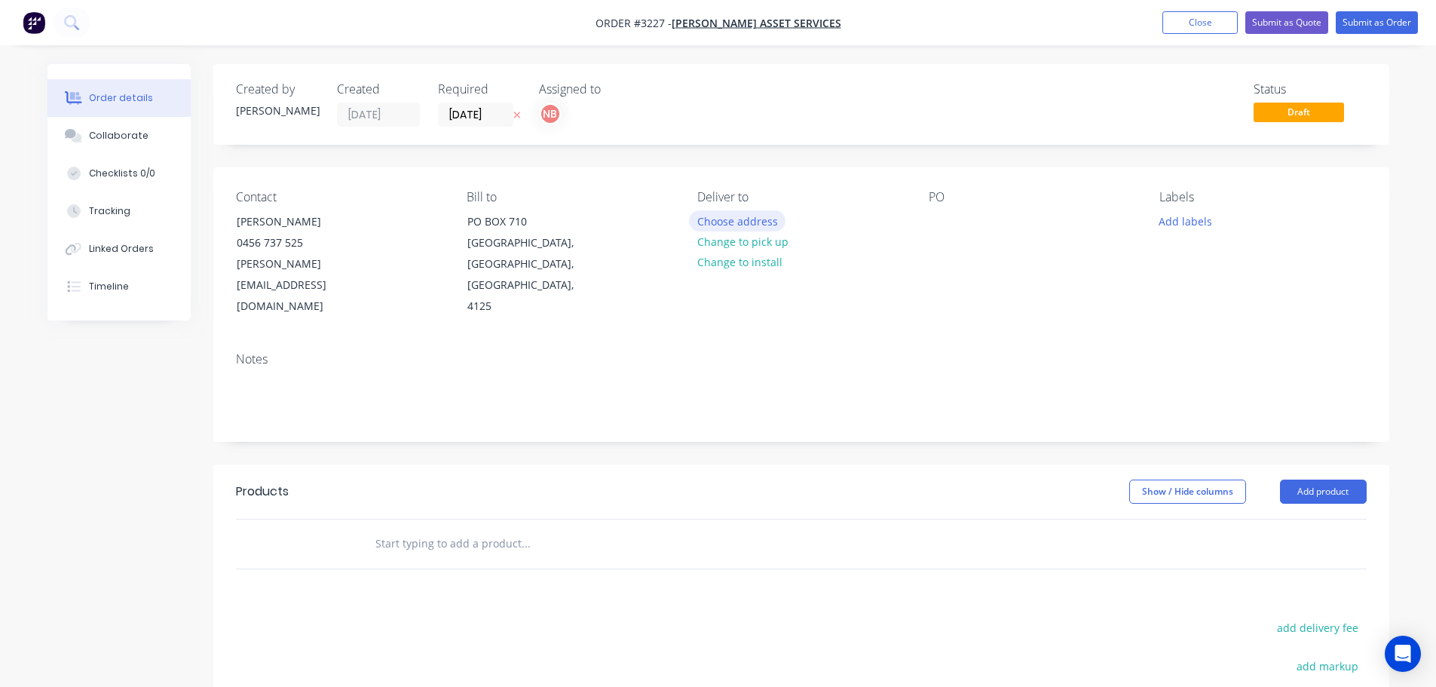
click at [706, 216] on button "Choose address" at bounding box center [737, 220] width 96 height 20
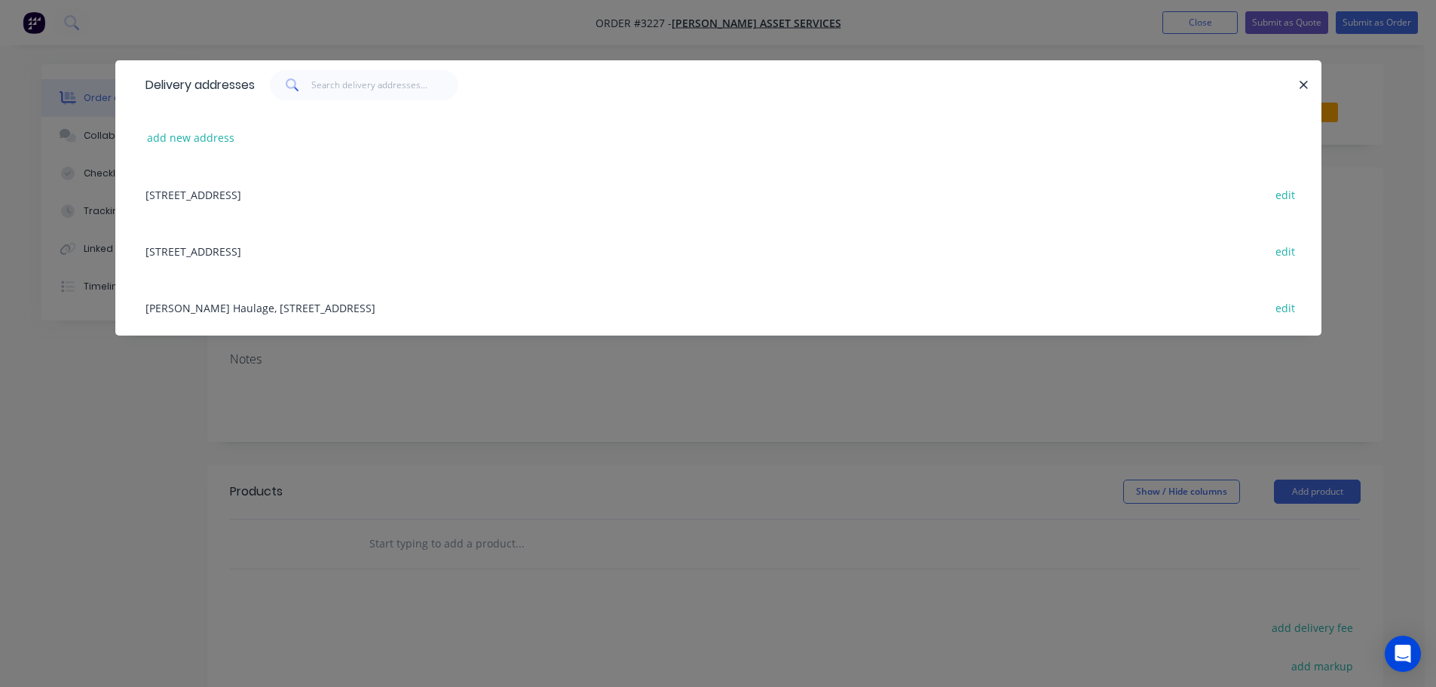
click at [329, 305] on div "Tims Haulage, 20 Bell Ave, Northgate, Queensland, Australia, 4013 edit" at bounding box center [718, 307] width 1161 height 57
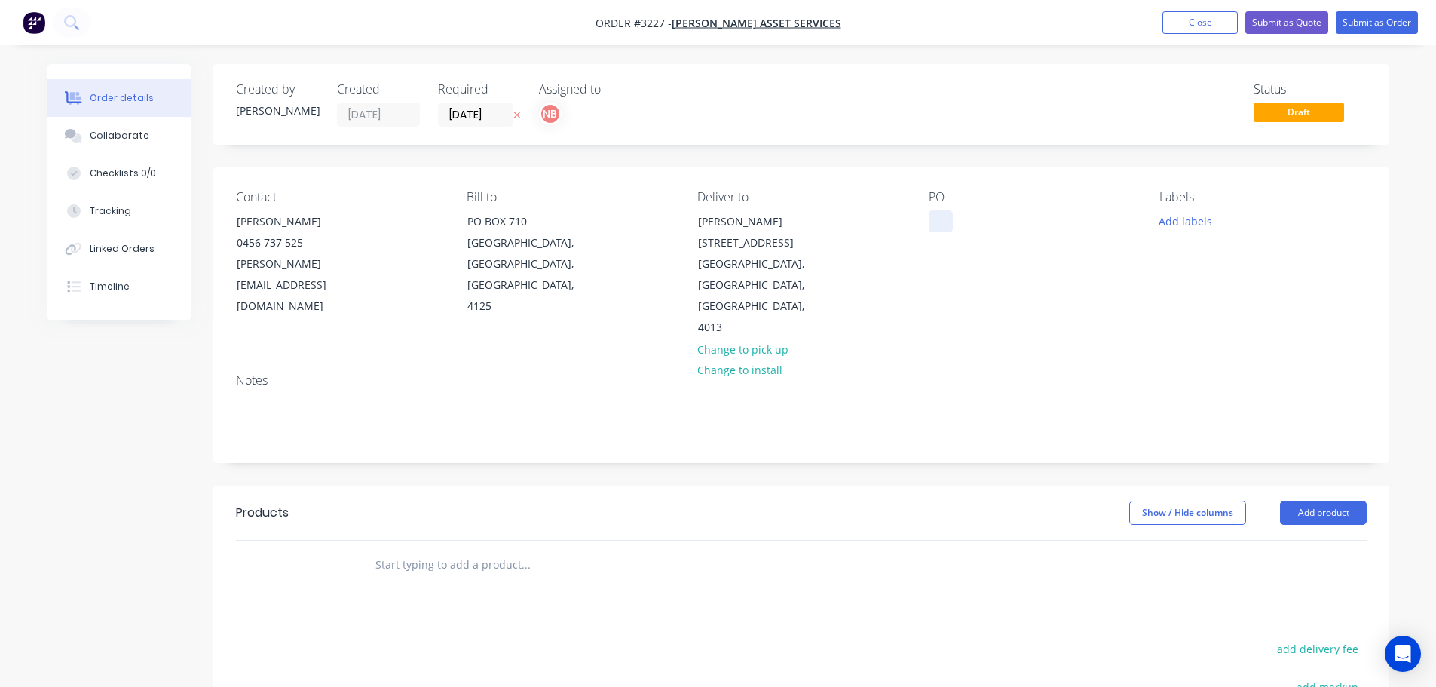
click at [938, 219] on div at bounding box center [941, 221] width 24 height 22
click at [1211, 222] on button "Add labels" at bounding box center [1185, 220] width 69 height 20
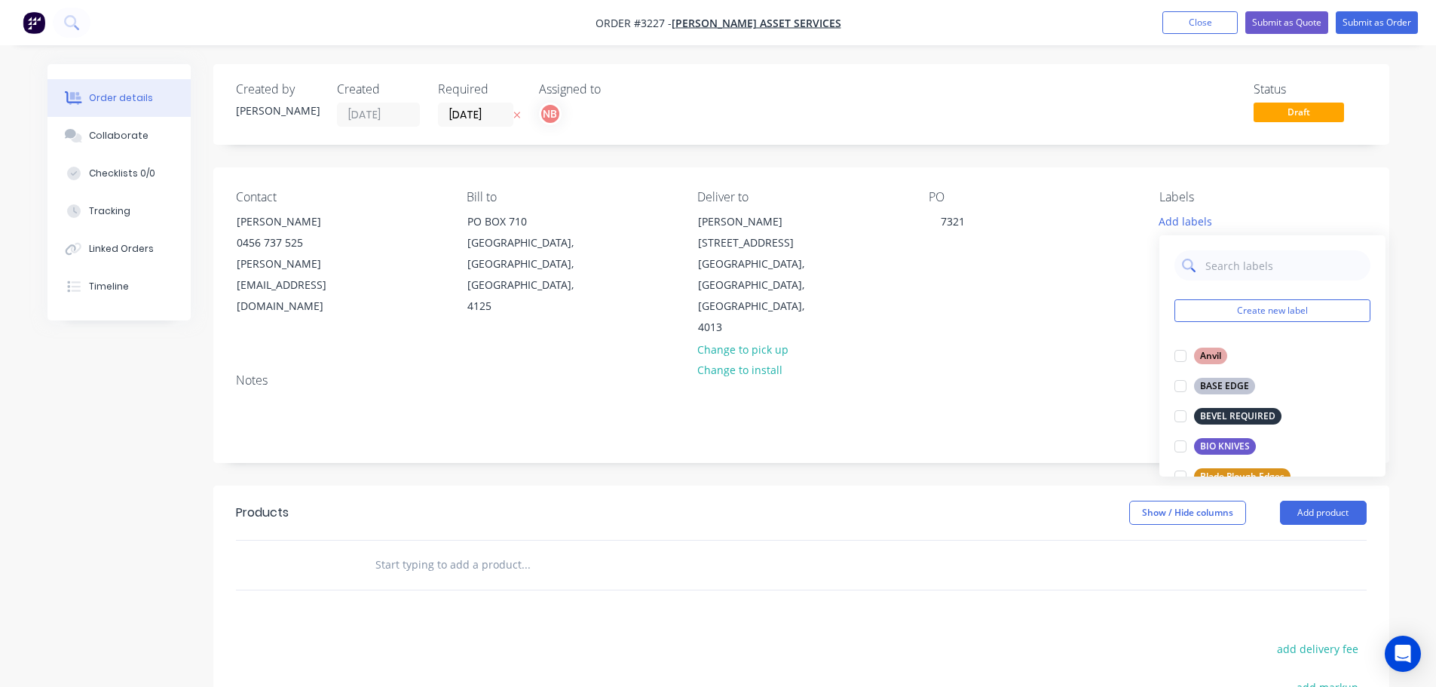
click at [1233, 266] on input "text" at bounding box center [1284, 265] width 158 height 30
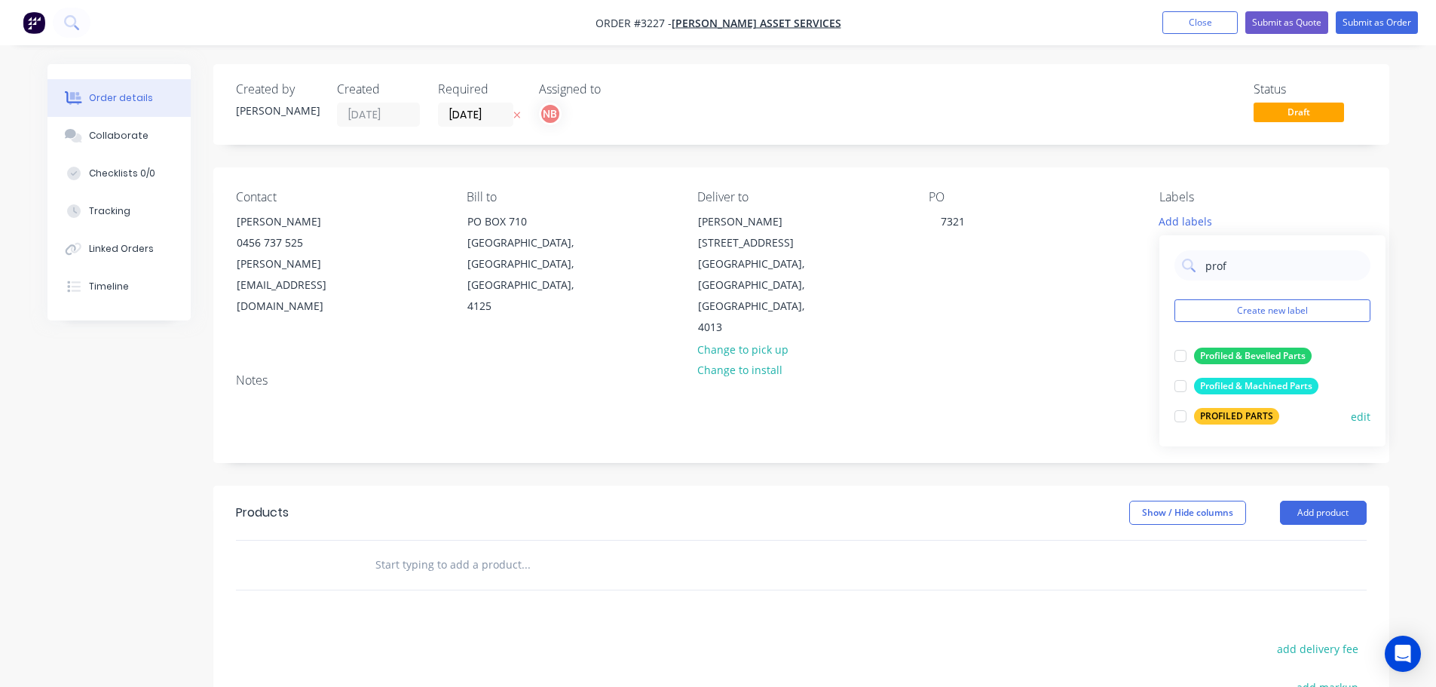
drag, startPoint x: 1214, startPoint y: 412, endPoint x: 1220, endPoint y: 340, distance: 72.6
click at [1214, 412] on div "PROFILED PARTS" at bounding box center [1236, 416] width 85 height 17
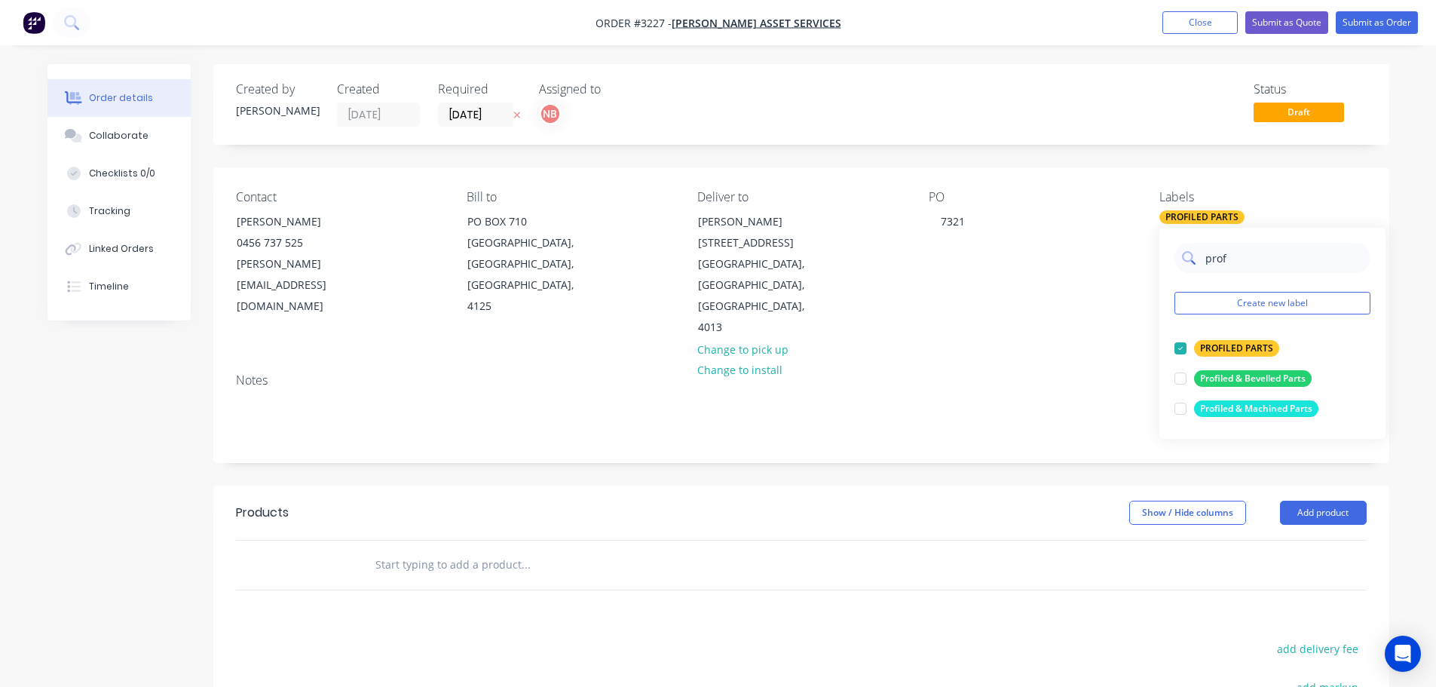
click at [1237, 258] on input "prof" at bounding box center [1284, 258] width 158 height 30
type input "punc"
click at [1220, 347] on div "Punch Plates" at bounding box center [1228, 348] width 69 height 17
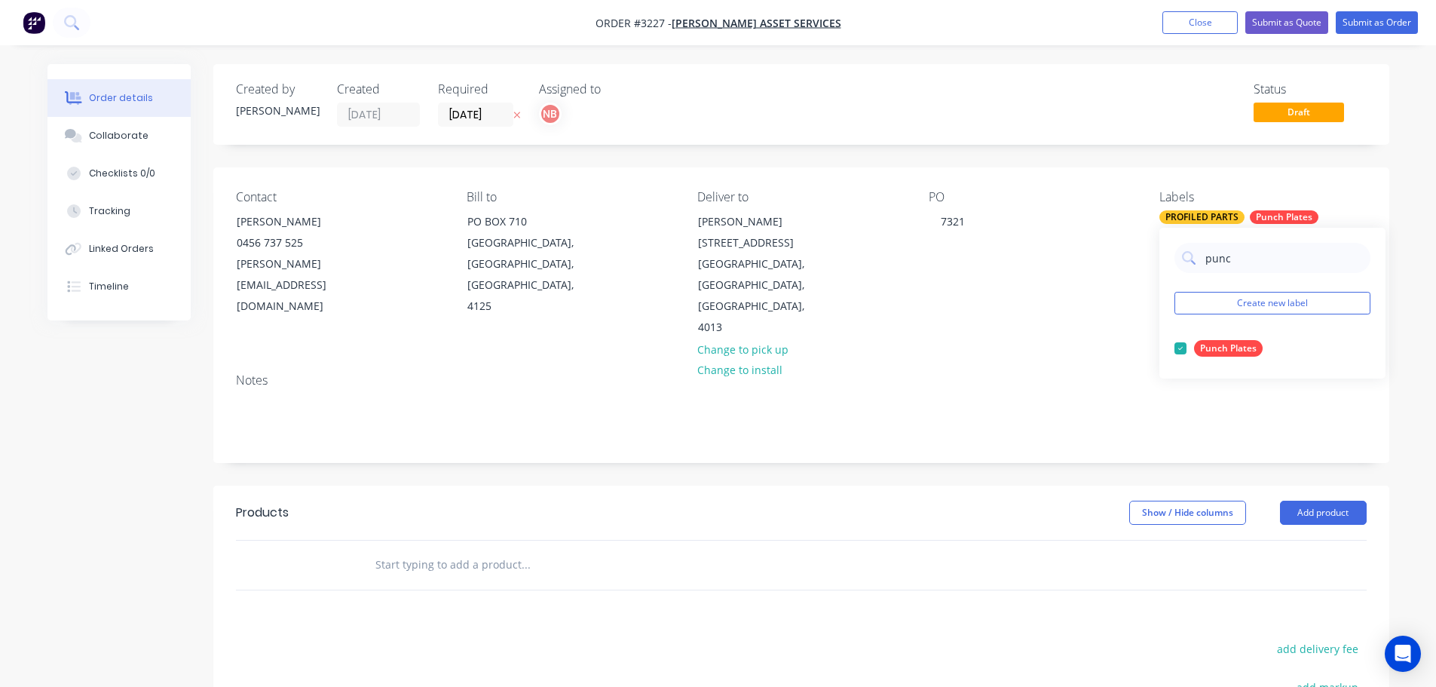
click at [1233, 218] on div "PROFILED PARTS" at bounding box center [1201, 217] width 85 height 14
drag, startPoint x: 1240, startPoint y: 259, endPoint x: 1199, endPoint y: 259, distance: 41.5
click at [1199, 259] on div "punc" at bounding box center [1273, 258] width 196 height 30
click at [1179, 350] on div at bounding box center [1180, 348] width 30 height 30
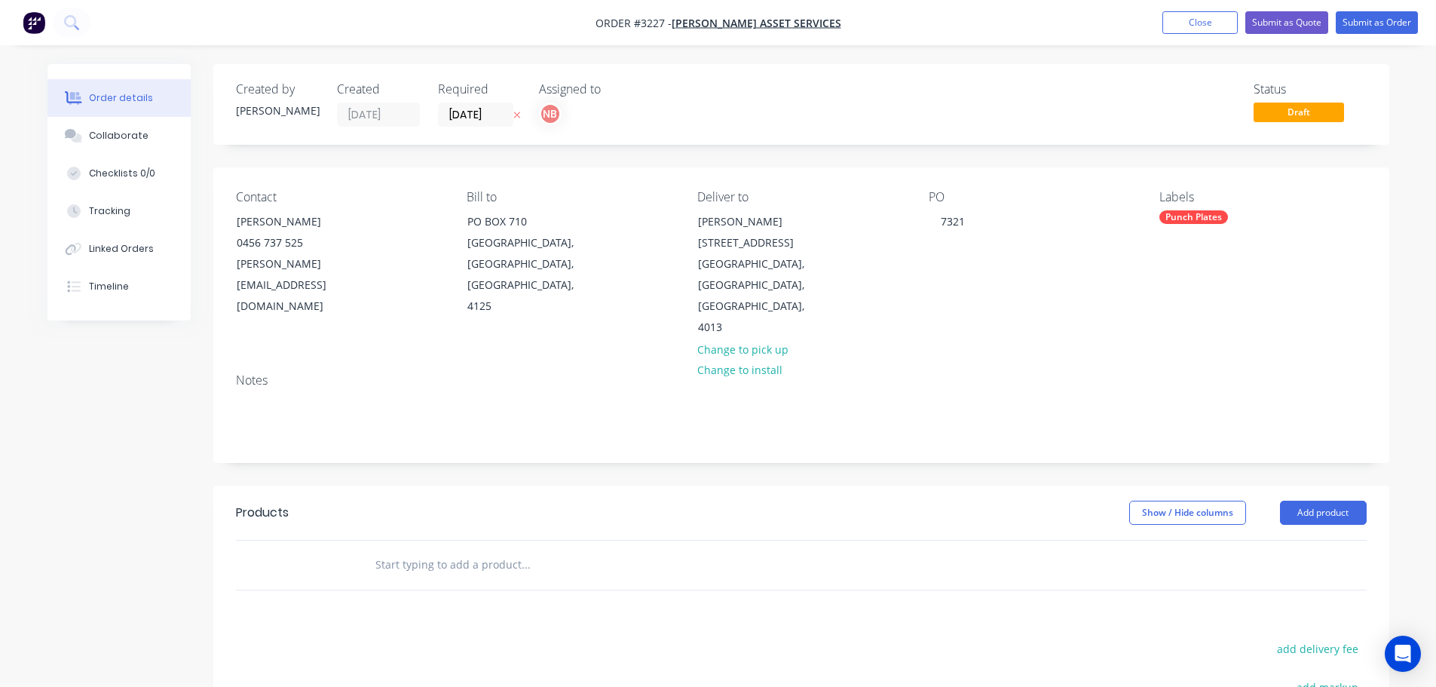
click at [1075, 485] on header "Products Show / Hide columns Add product" at bounding box center [801, 512] width 1176 height 54
click at [1303, 501] on button "Add product" at bounding box center [1323, 513] width 87 height 24
click at [1298, 540] on div "Product catalogue" at bounding box center [1295, 551] width 116 height 22
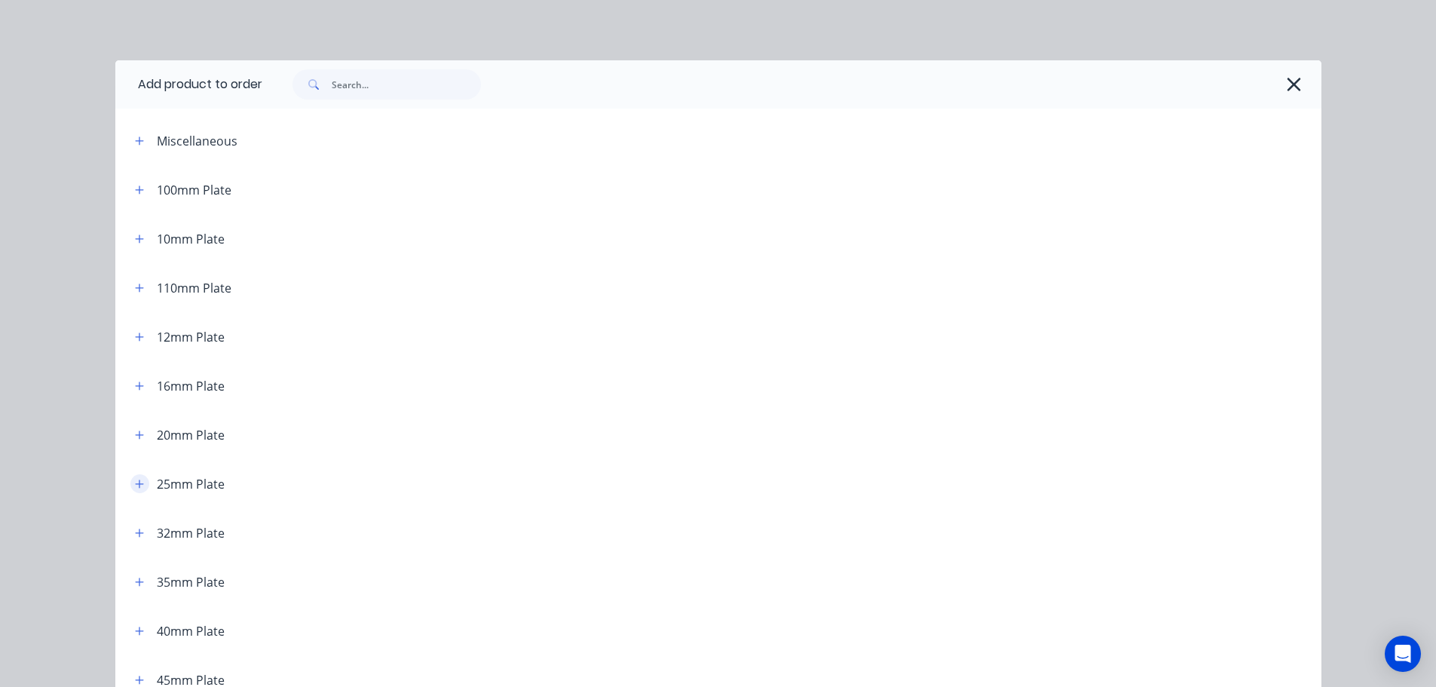
click at [130, 482] on button "button" at bounding box center [139, 483] width 19 height 19
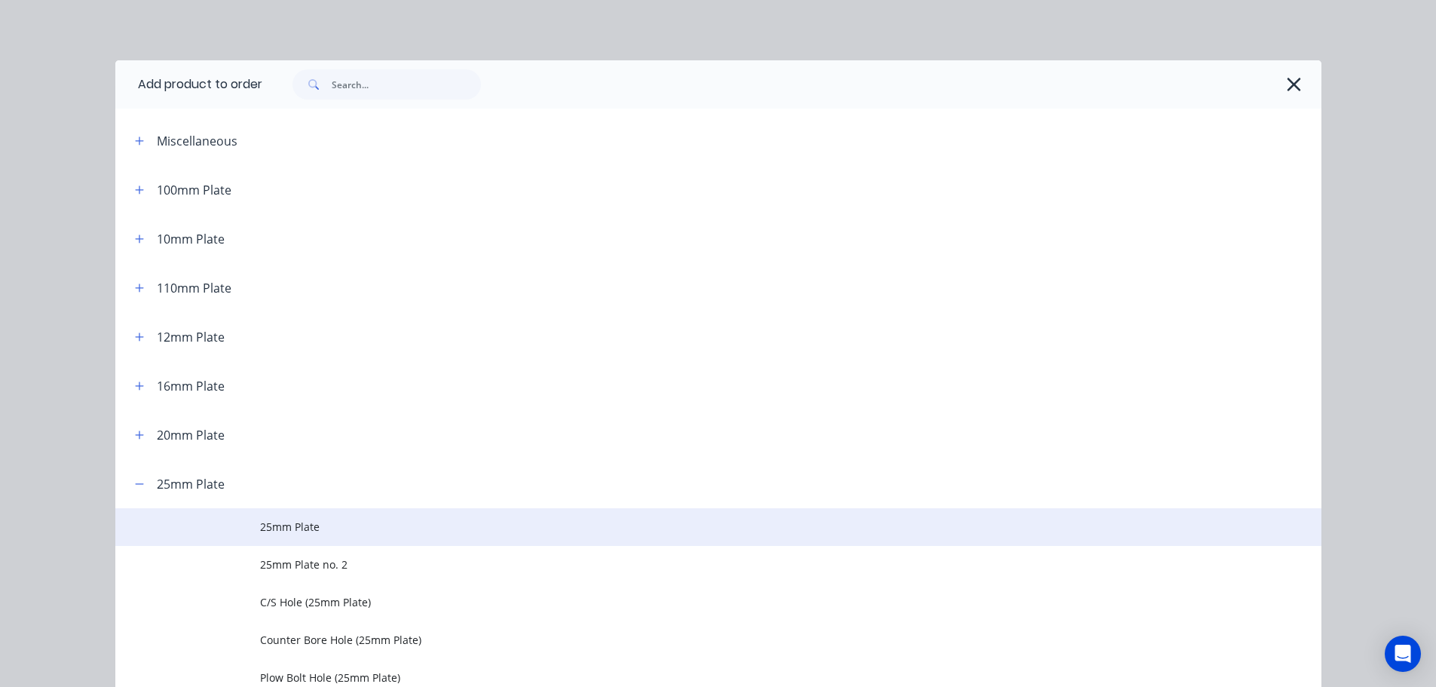
click at [260, 519] on span "25mm Plate" at bounding box center [684, 527] width 849 height 16
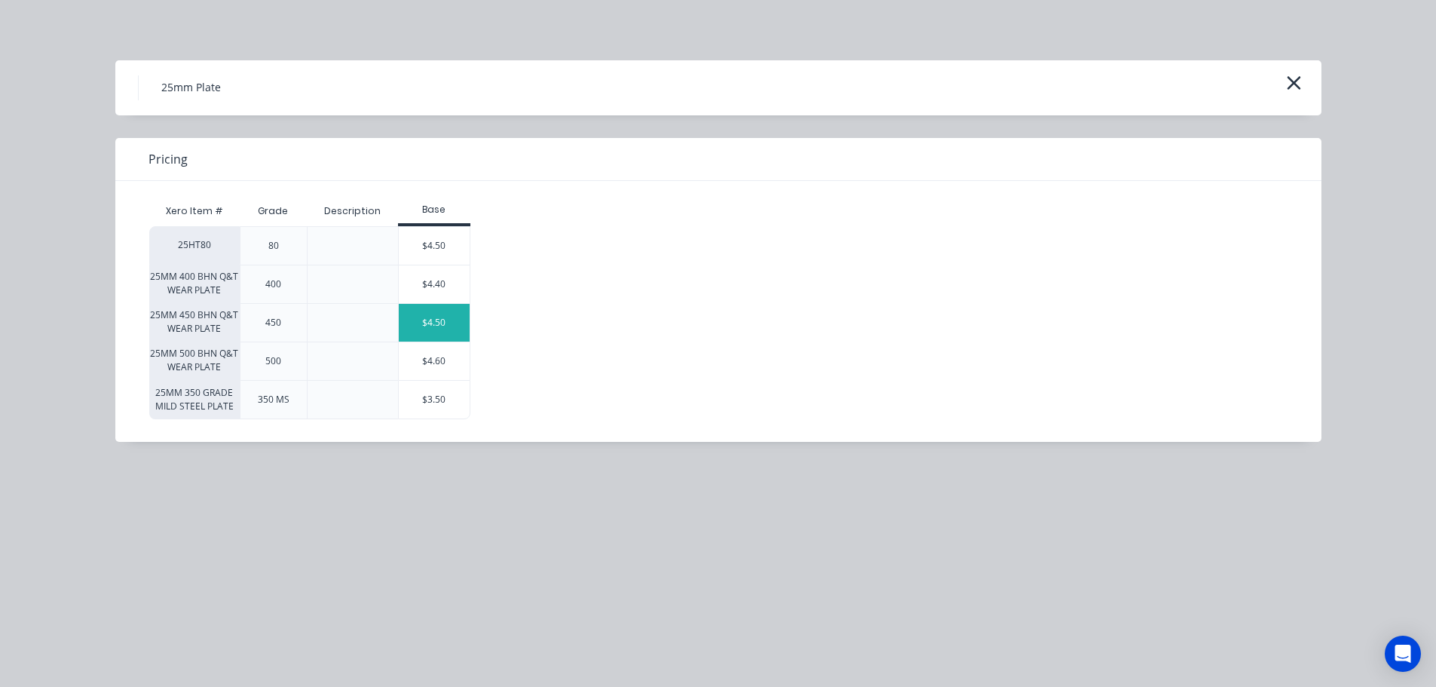
click at [430, 314] on div "$4.50" at bounding box center [434, 323] width 71 height 38
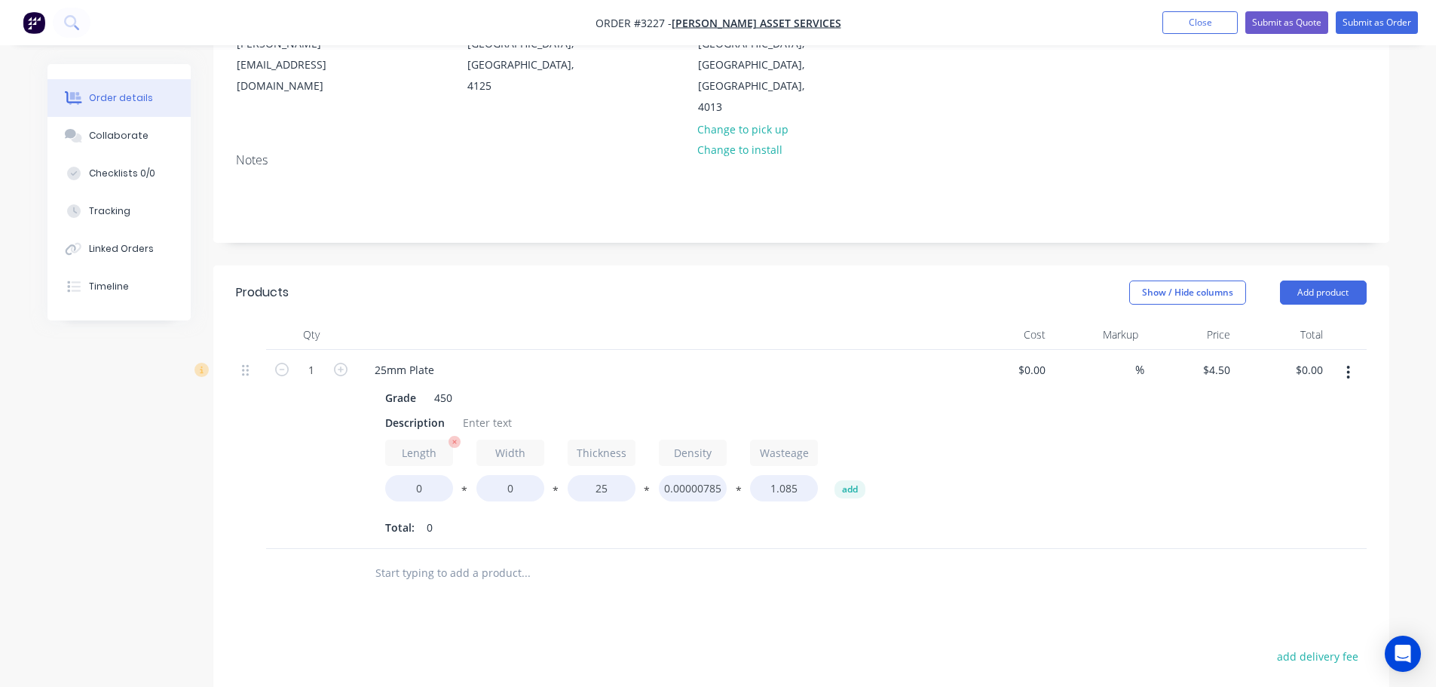
scroll to position [226, 0]
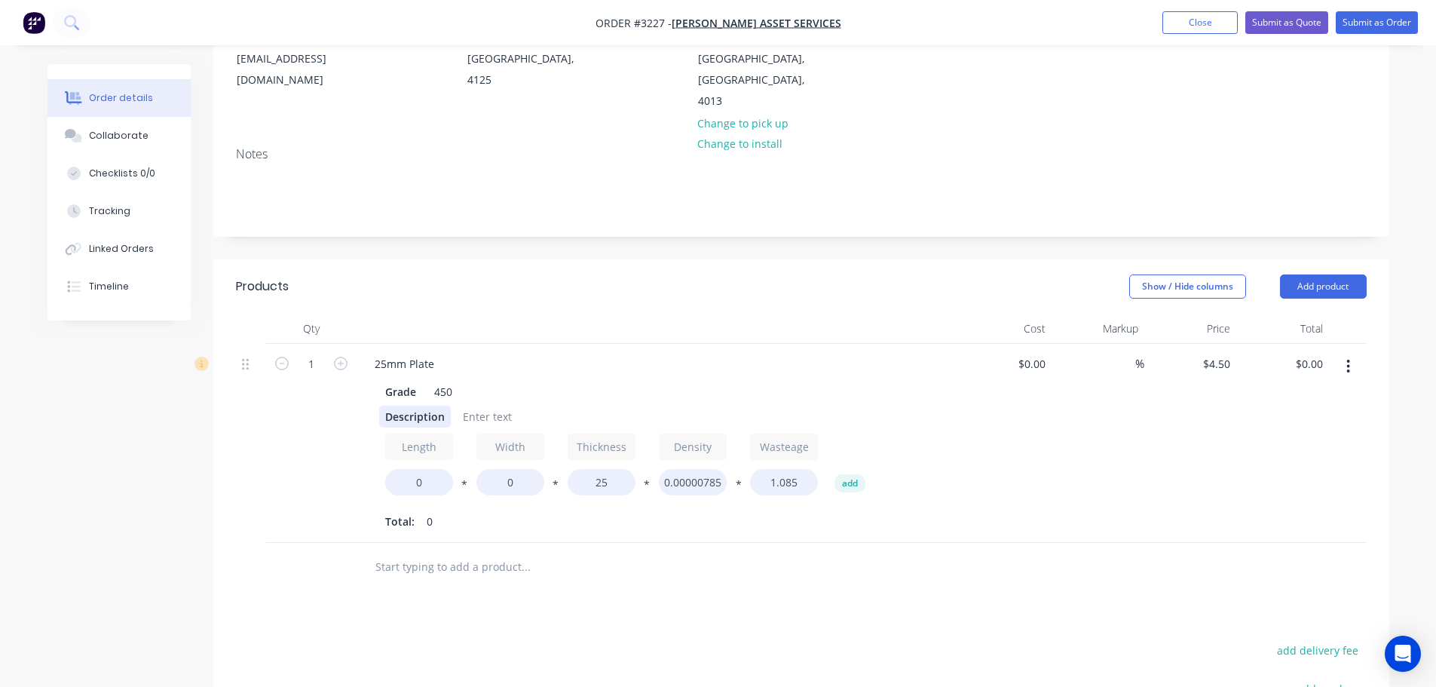
click at [418, 406] on div "Description" at bounding box center [415, 417] width 72 height 22
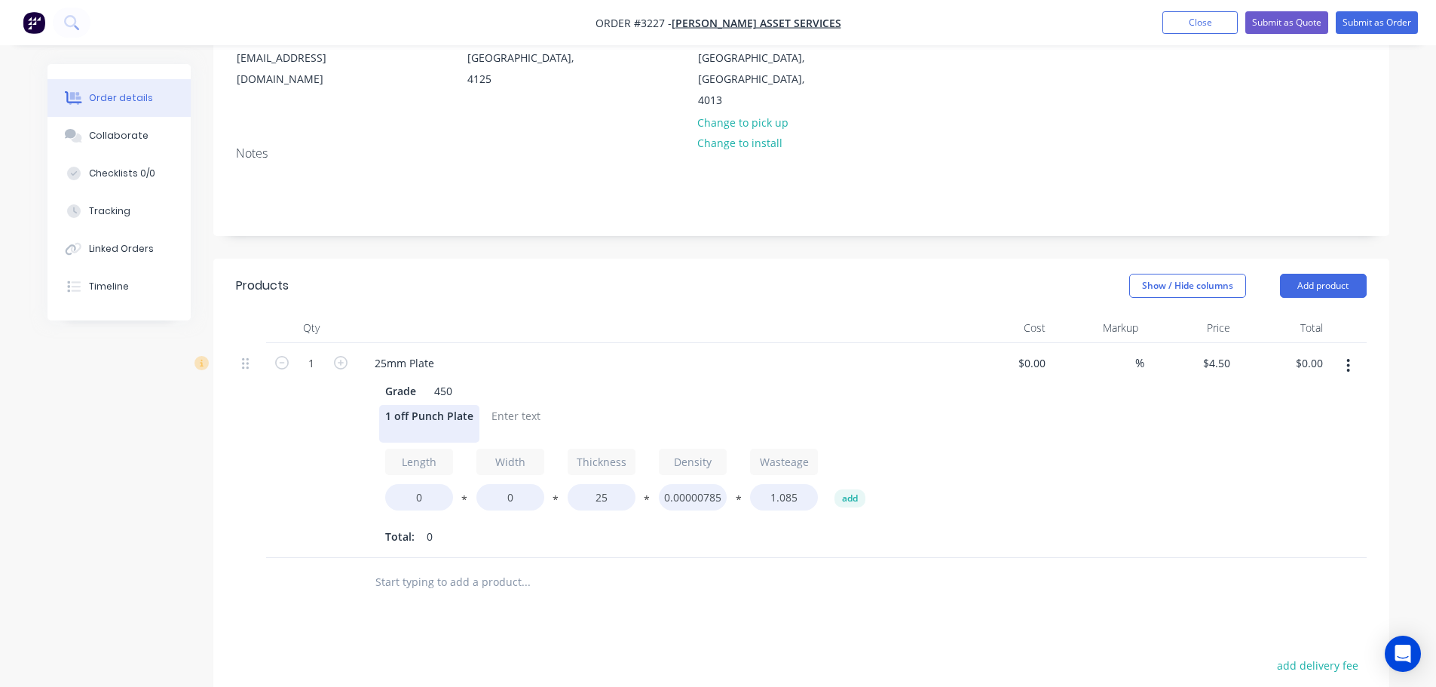
scroll to position [302, 0]
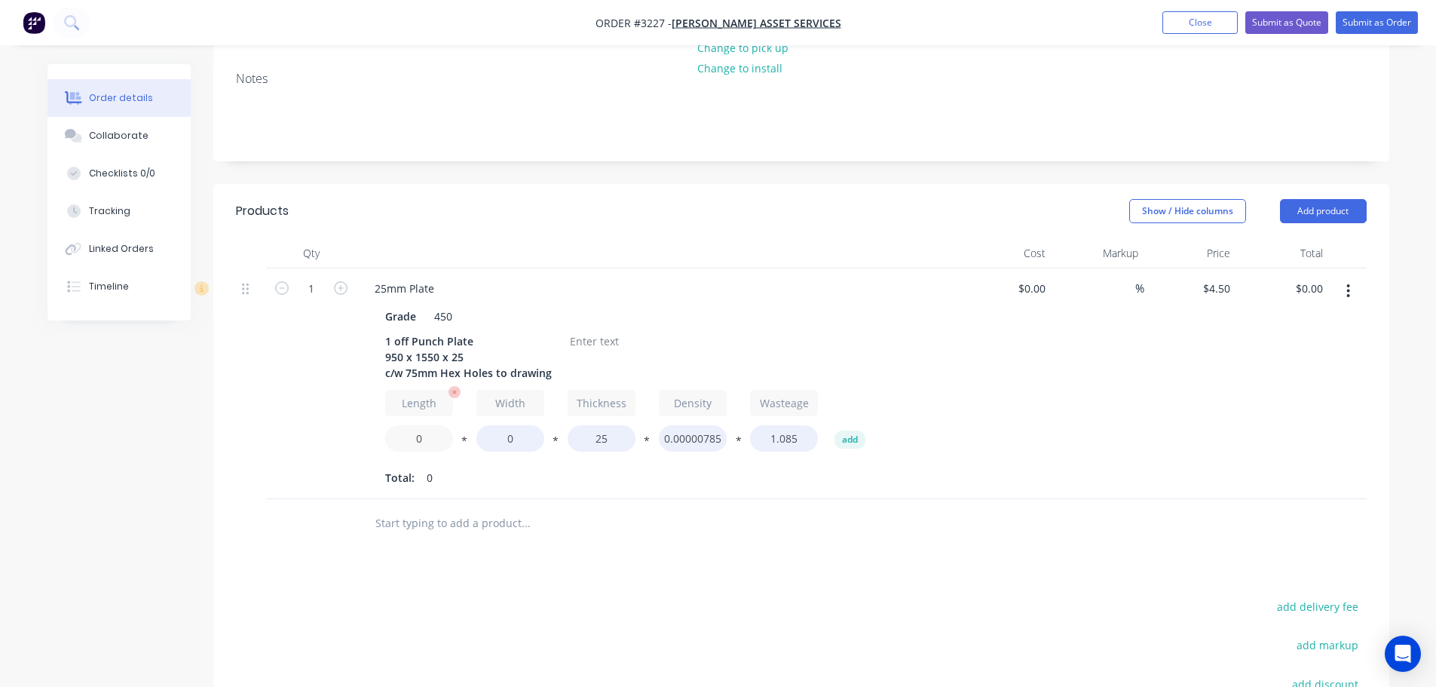
click at [406, 425] on input "0" at bounding box center [419, 438] width 68 height 26
type input "950"
click at [496, 425] on input "0" at bounding box center [510, 438] width 68 height 26
type input "1550"
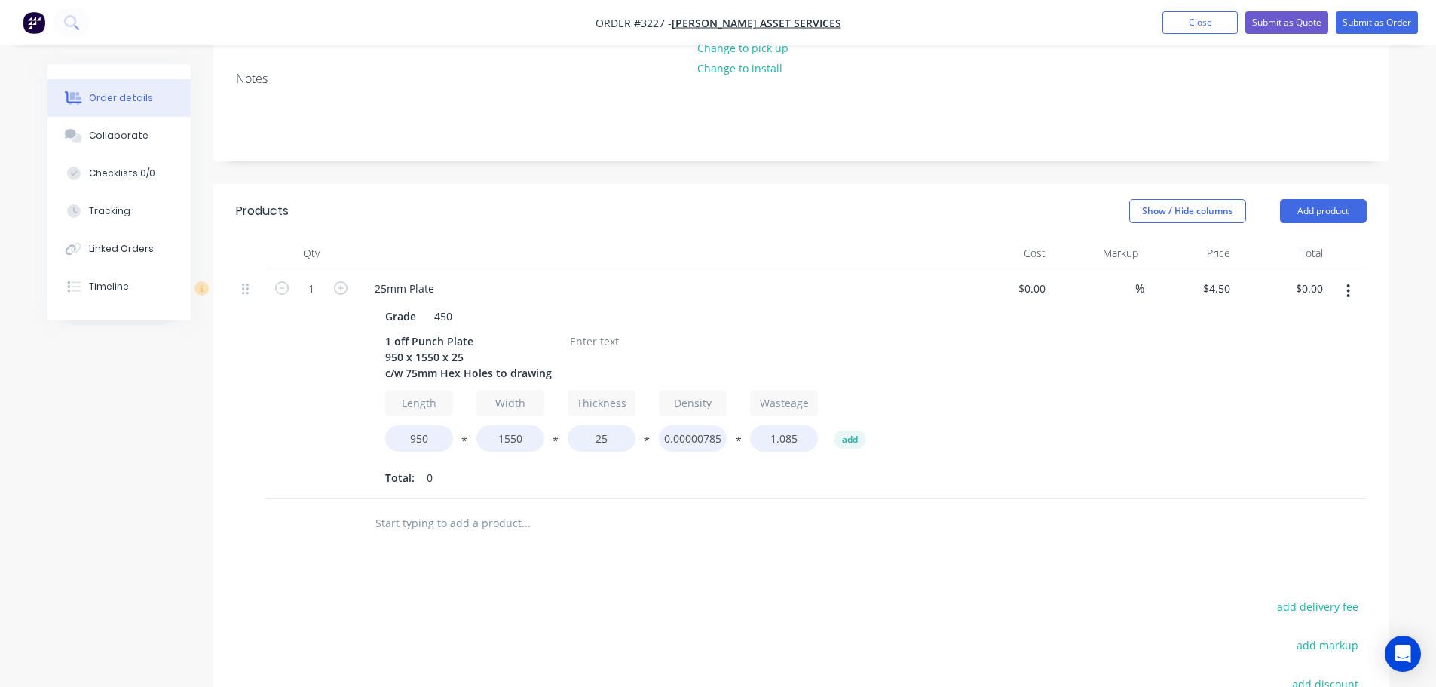
type input "$1,413.00"
click at [595, 508] on input "text" at bounding box center [526, 523] width 302 height 30
click at [610, 330] on div at bounding box center [594, 341] width 61 height 22
click at [1319, 199] on button "Add product" at bounding box center [1323, 211] width 87 height 24
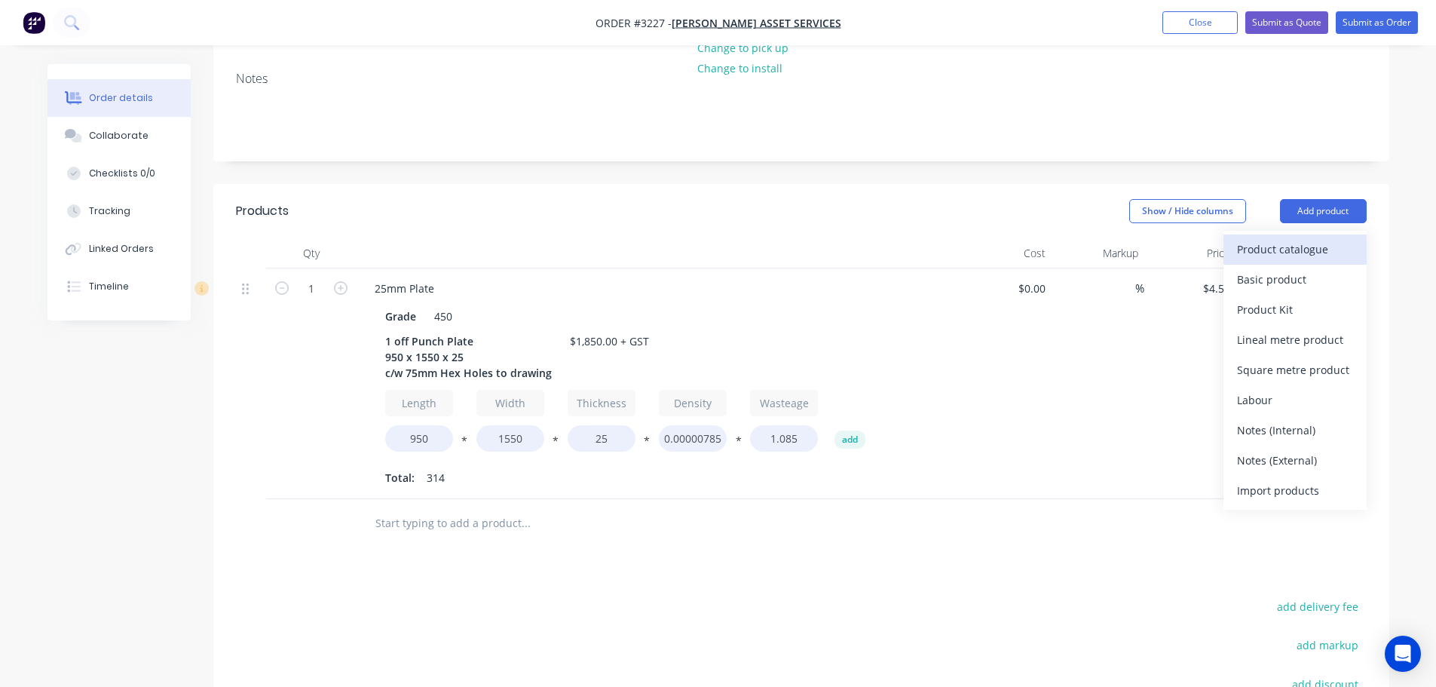
click at [1307, 238] on div "Product catalogue" at bounding box center [1295, 249] width 116 height 22
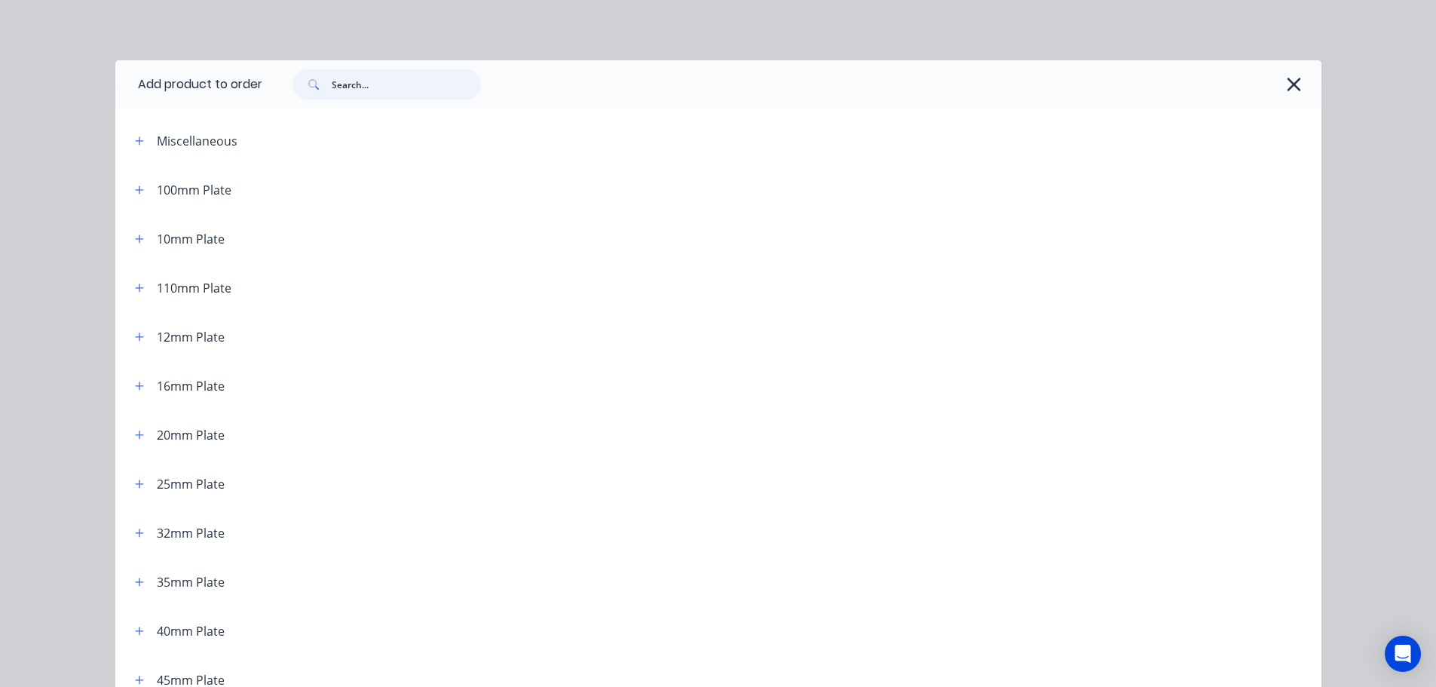
click at [454, 74] on input "text" at bounding box center [406, 84] width 149 height 30
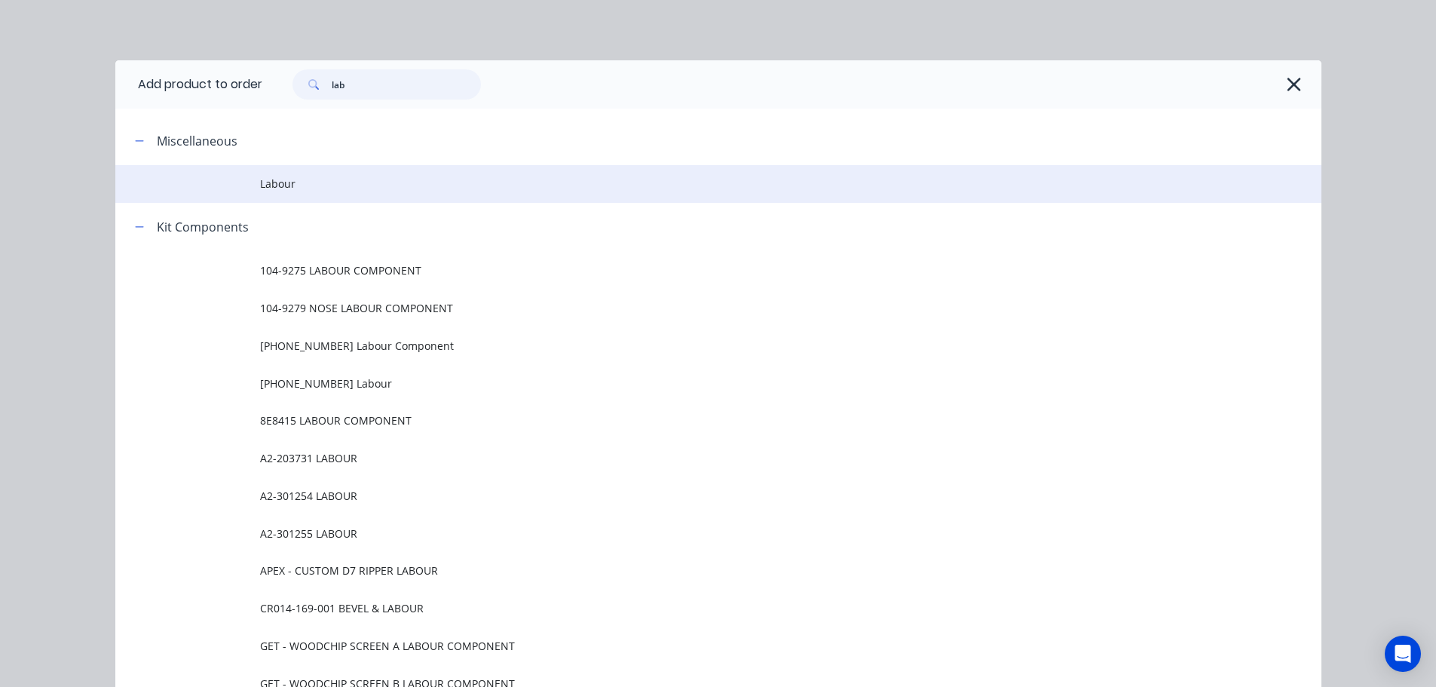
type input "lab"
click at [283, 185] on span "Labour" at bounding box center [684, 184] width 849 height 16
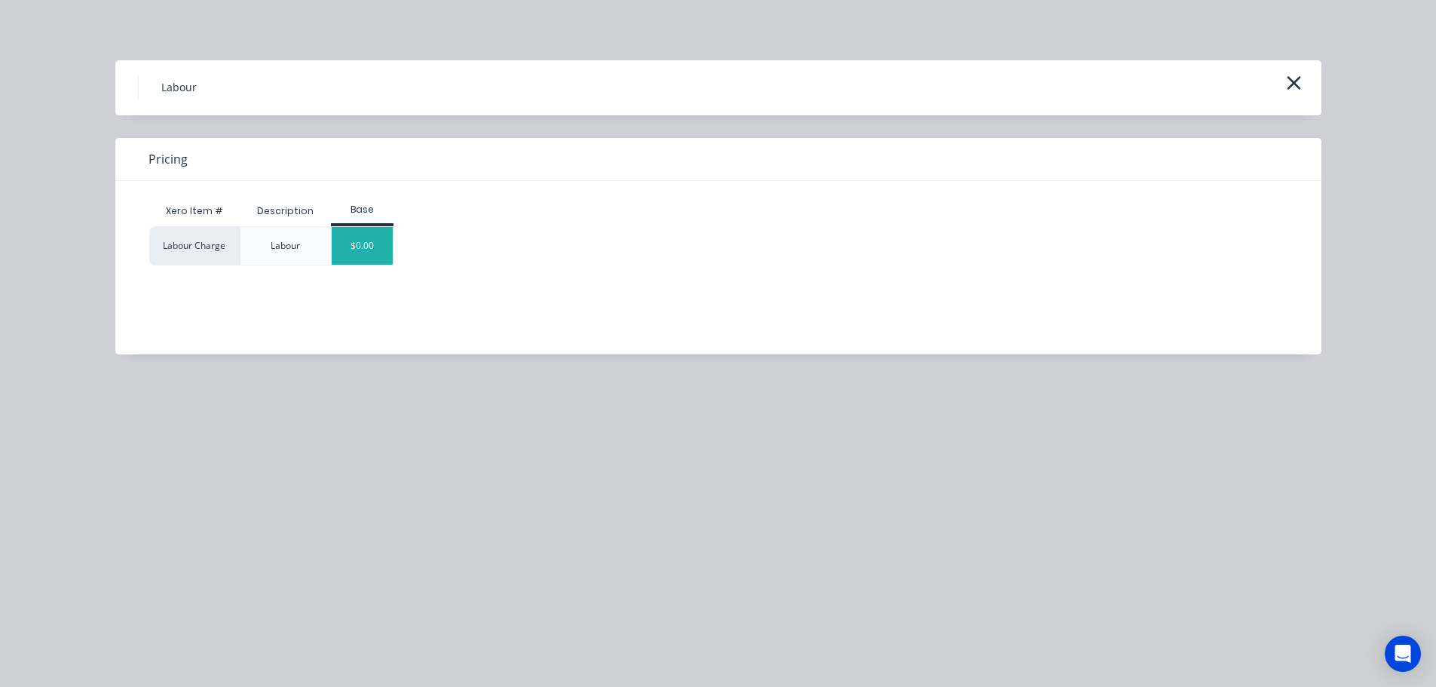
click at [369, 237] on div "$0.00" at bounding box center [362, 246] width 61 height 38
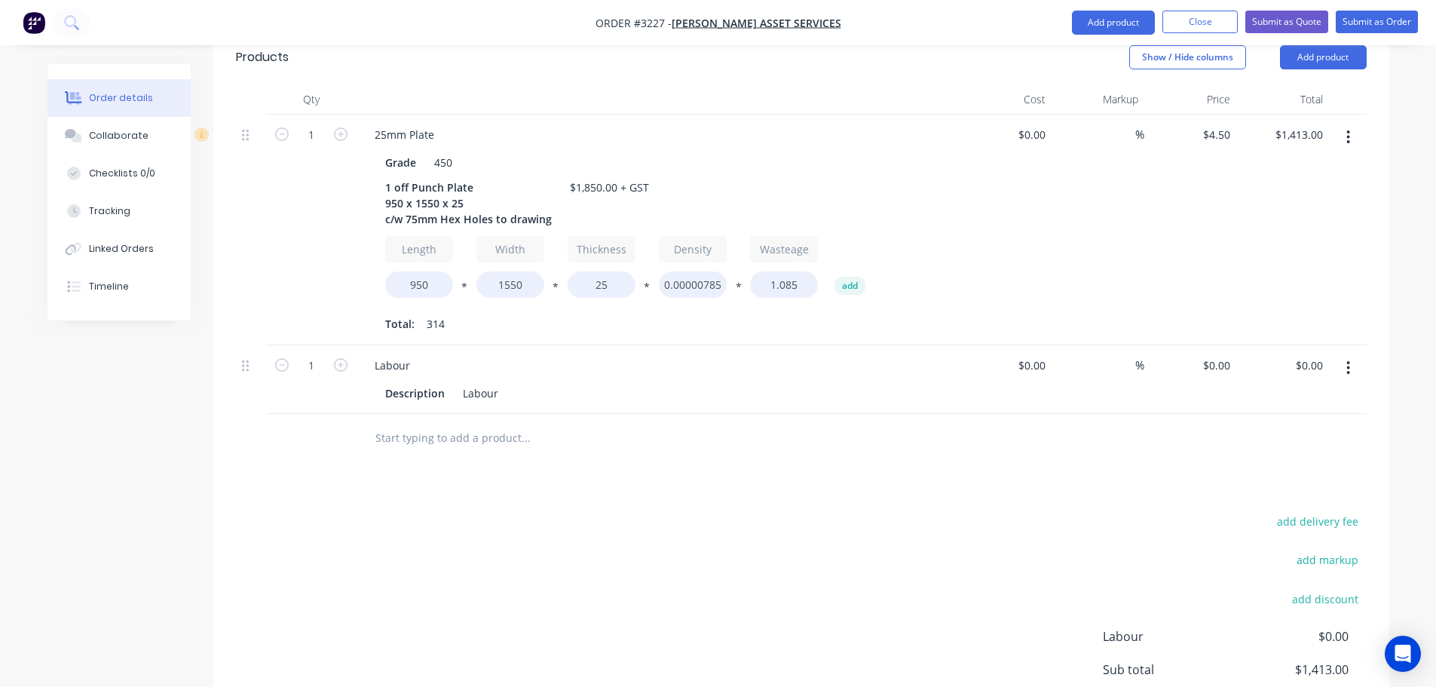
scroll to position [553, 0]
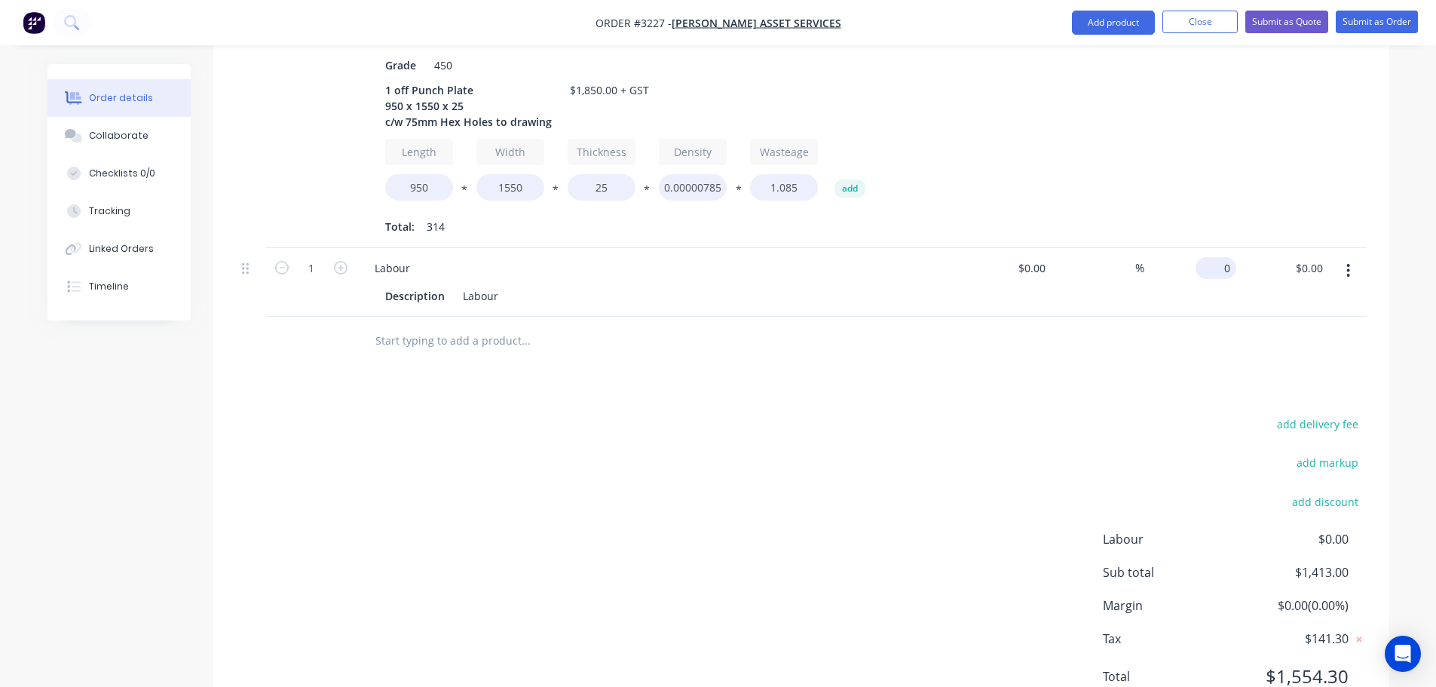
click at [1218, 257] on div "0 $0.00" at bounding box center [1216, 268] width 41 height 22
type input "$437.00"
click at [1116, 317] on div at bounding box center [801, 341] width 1131 height 49
click at [687, 414] on div "add delivery fee add markup add discount Labour $0.00 Sub total $1,850.00 Margi…" at bounding box center [801, 559] width 1131 height 291
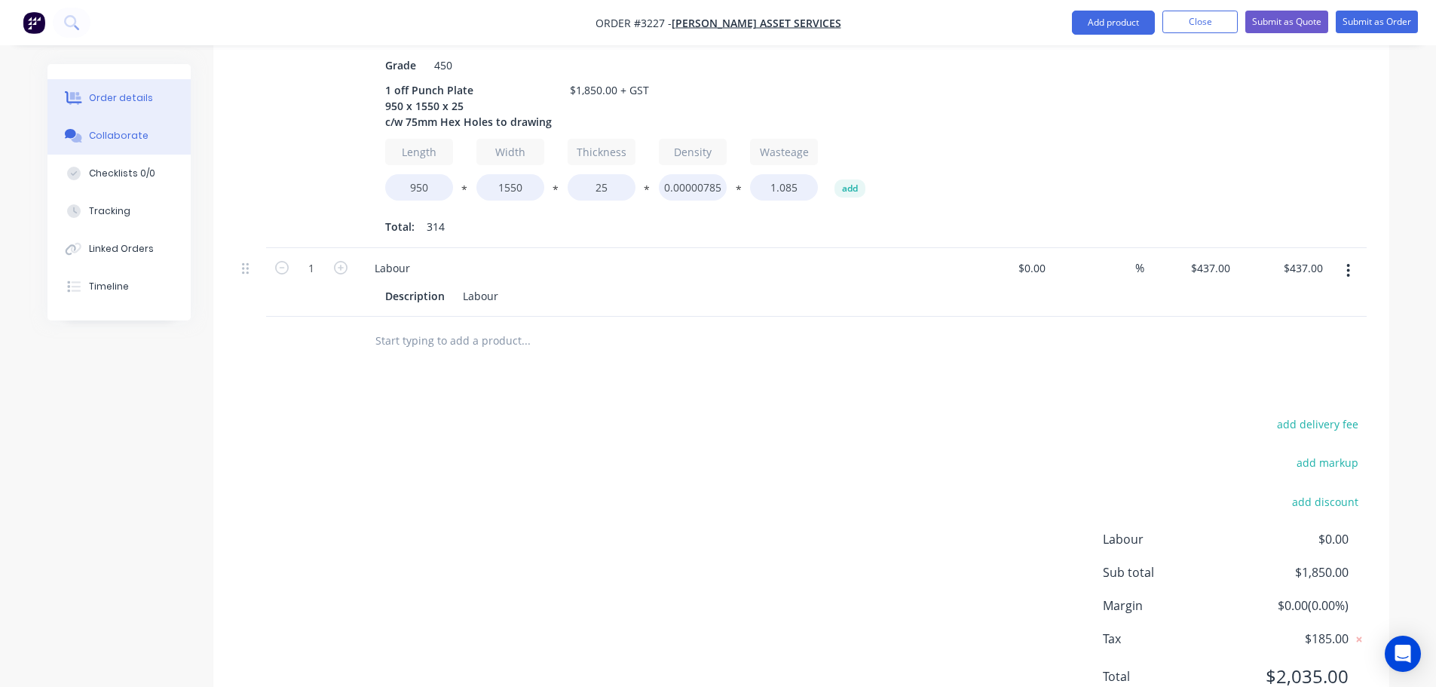
click at [142, 139] on div "Collaborate" at bounding box center [119, 136] width 60 height 14
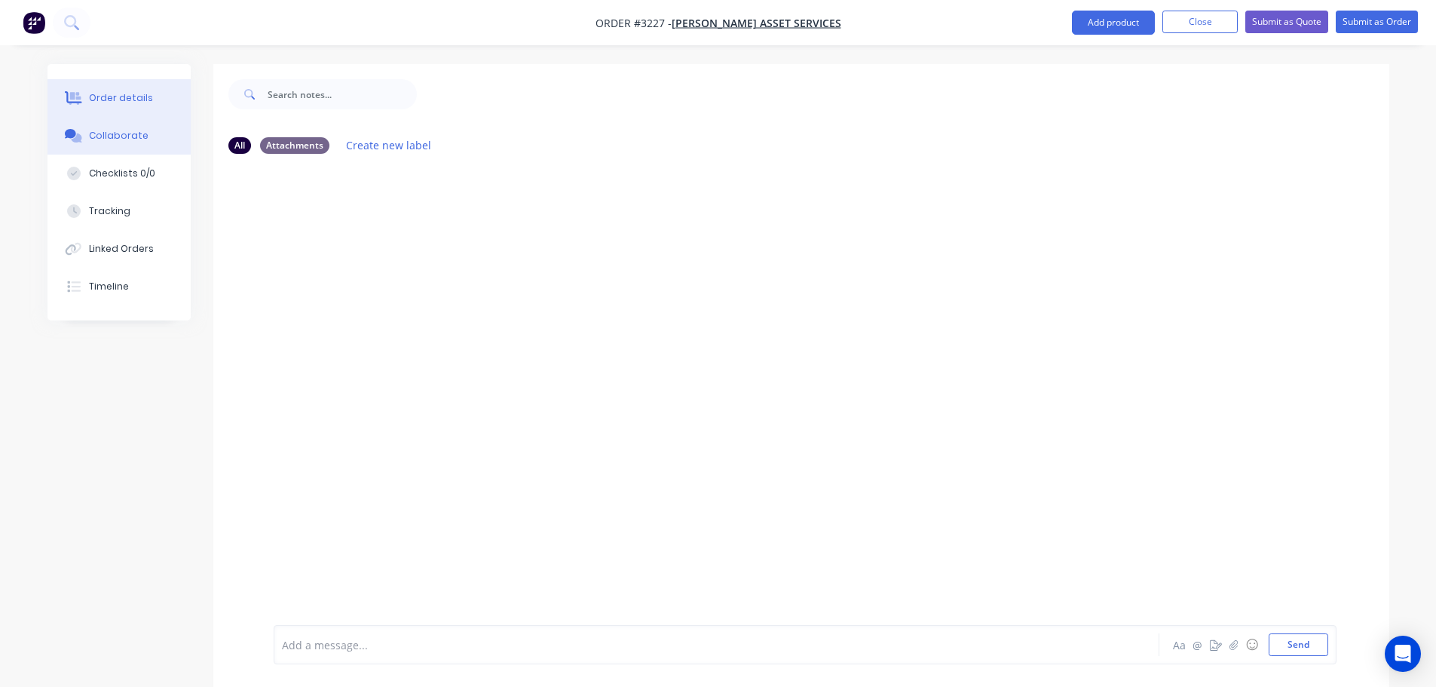
click at [153, 97] on button "Order details" at bounding box center [118, 98] width 143 height 38
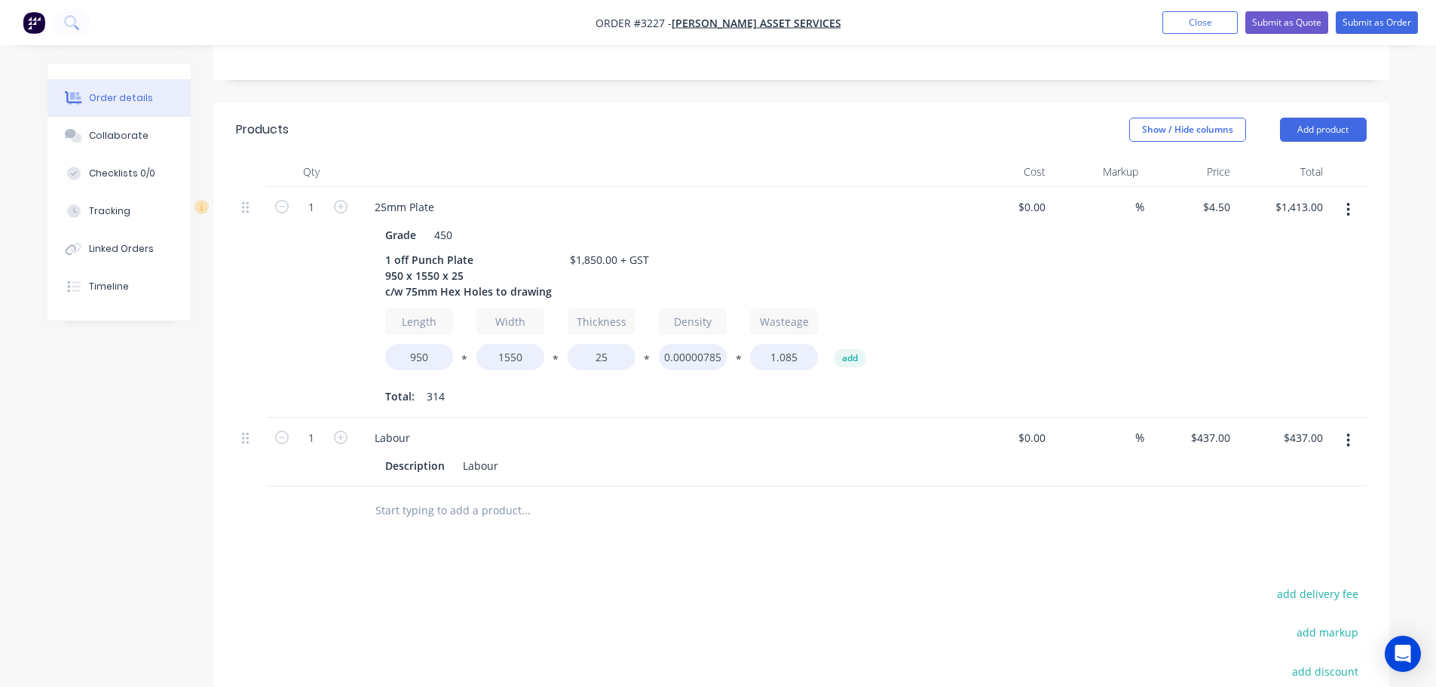
scroll to position [452, 0]
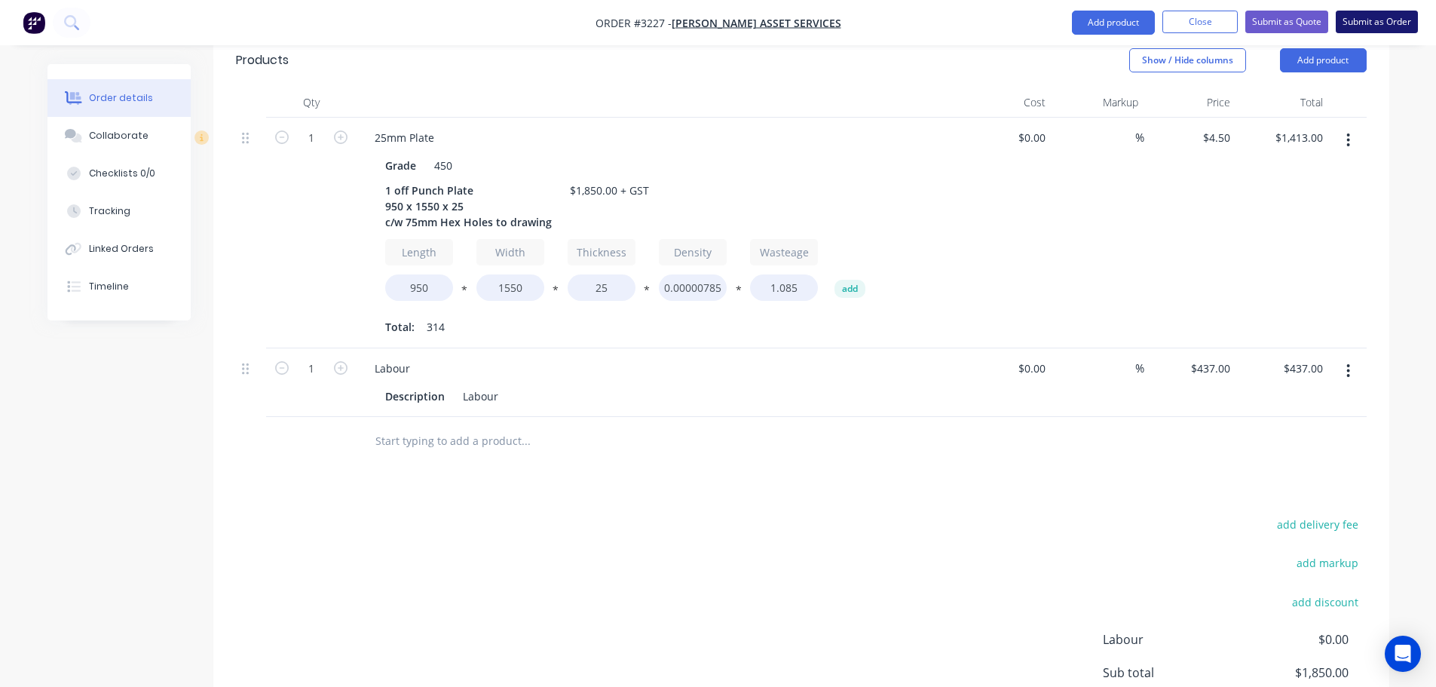
click at [1372, 15] on button "Submit as Order" at bounding box center [1377, 22] width 82 height 23
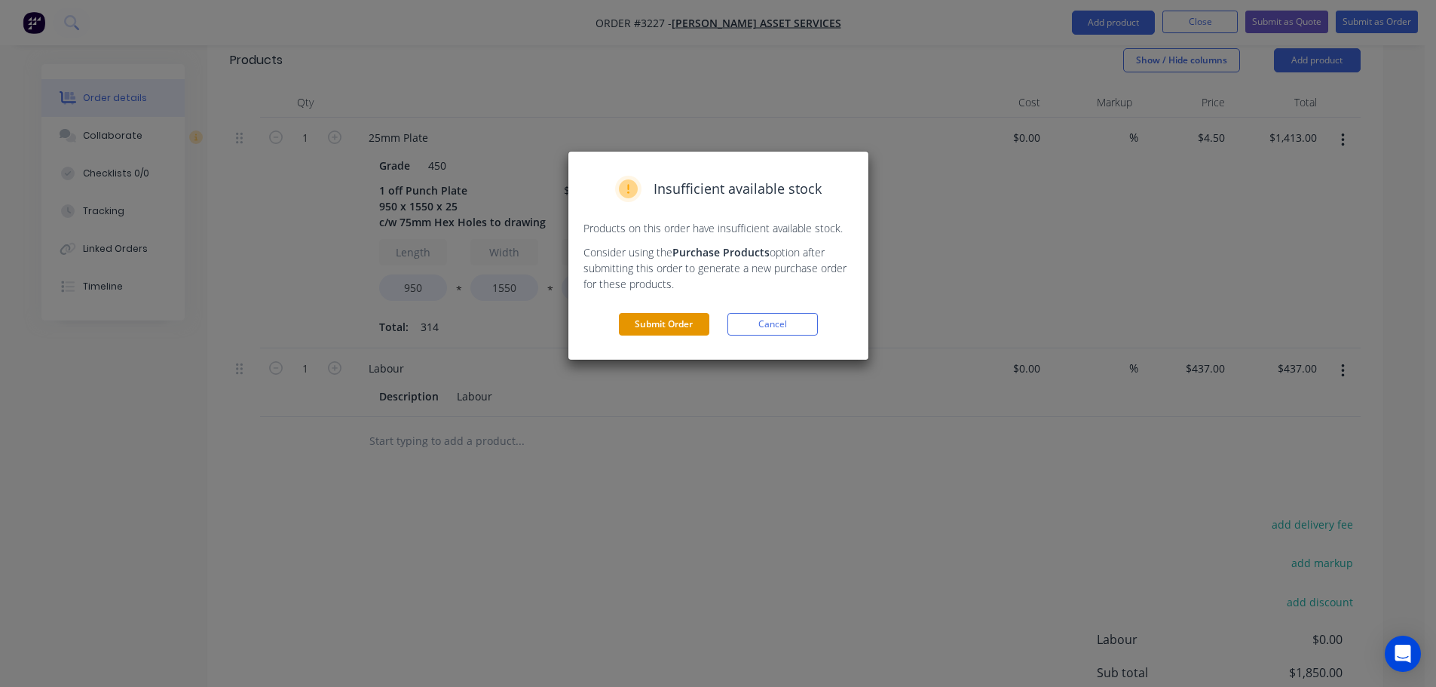
click at [665, 332] on button "Submit Order" at bounding box center [664, 324] width 90 height 23
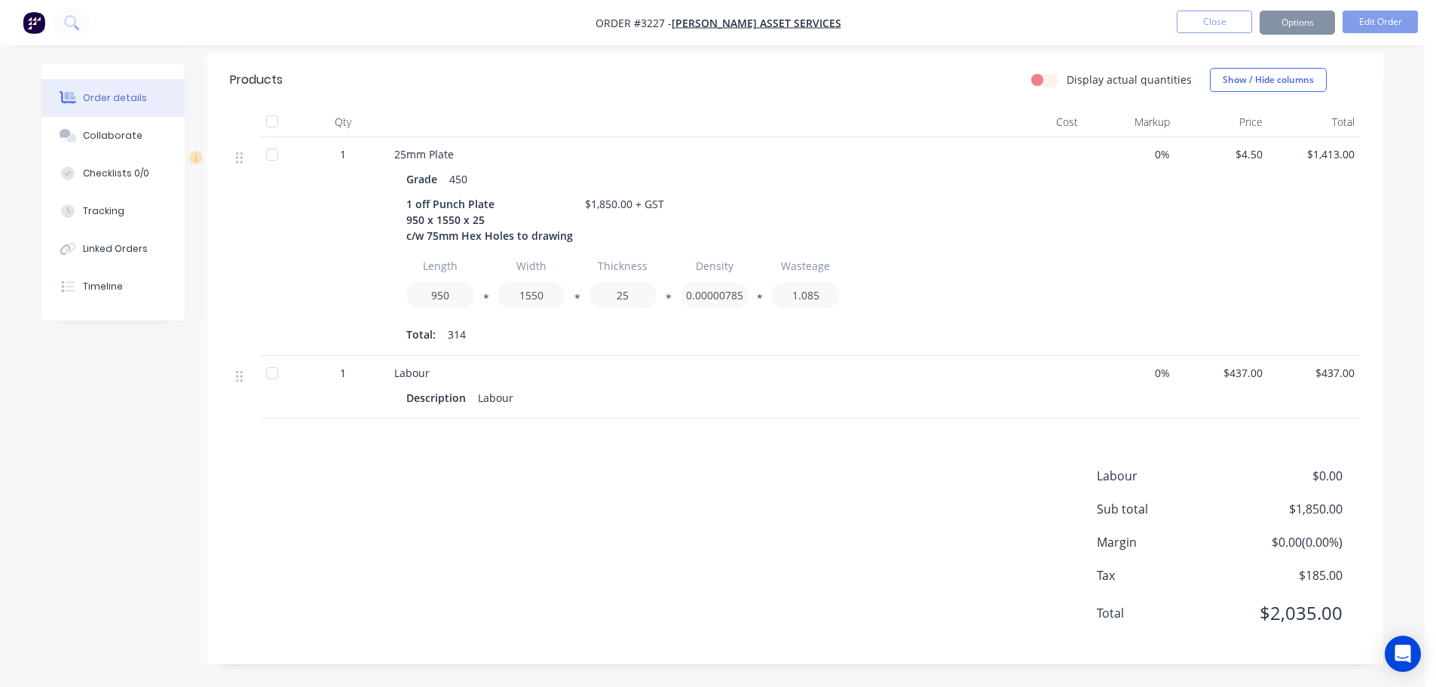
scroll to position [366, 0]
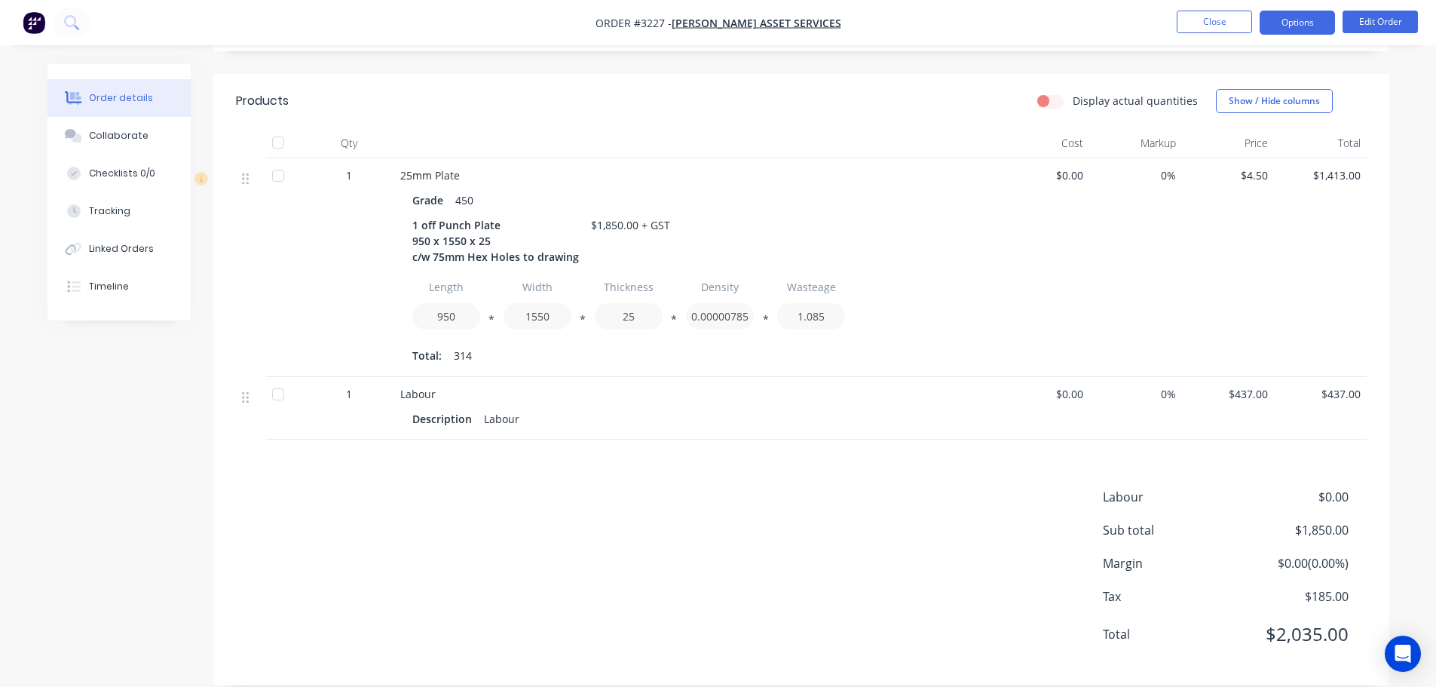
click at [1314, 21] on button "Options" at bounding box center [1297, 23] width 75 height 24
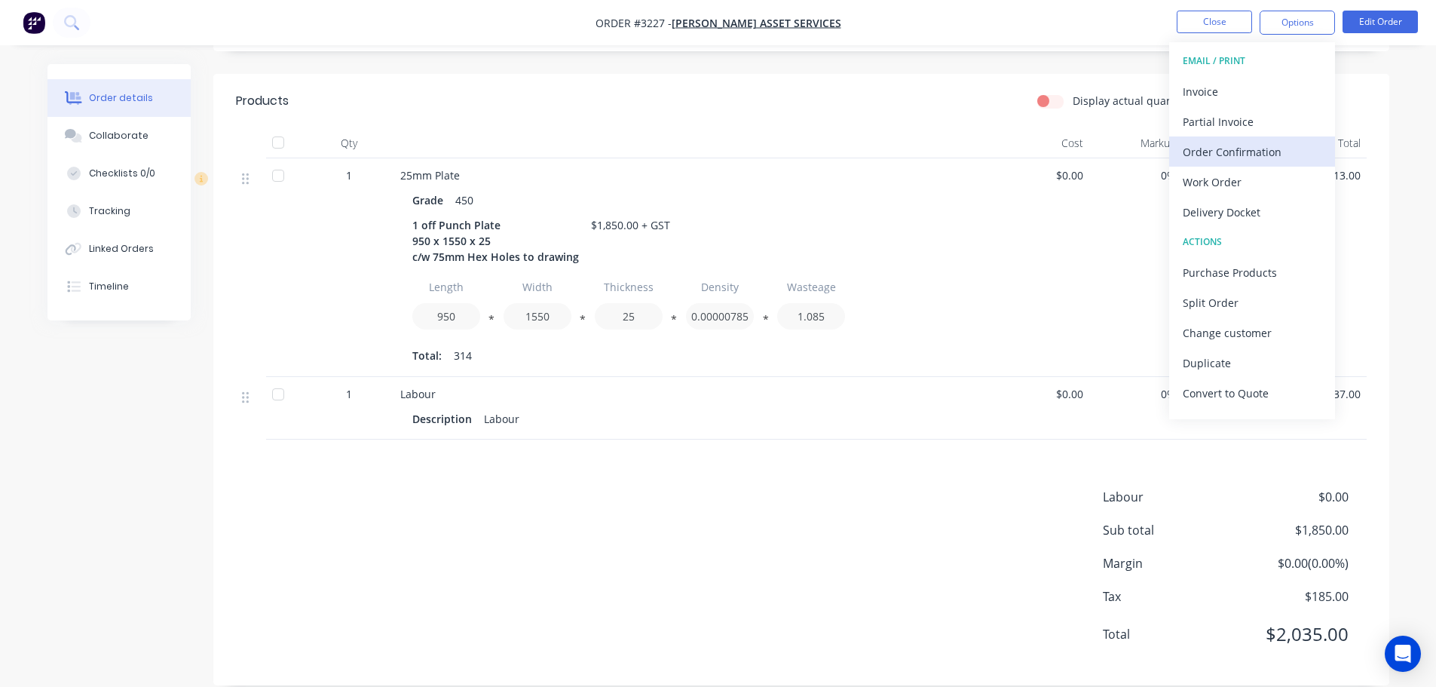
click at [1235, 142] on div "Order Confirmation" at bounding box center [1252, 152] width 139 height 22
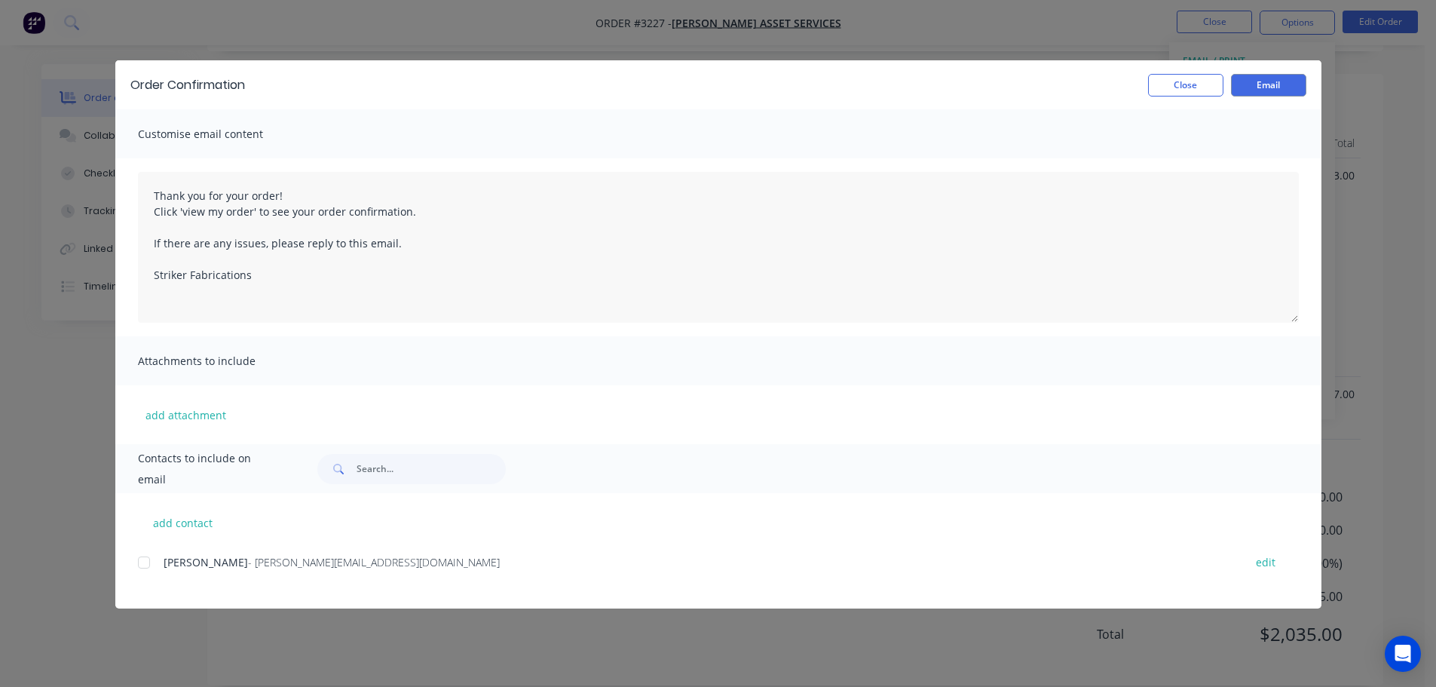
click at [144, 564] on div at bounding box center [144, 562] width 30 height 30
type textarea "Thank you for your order! Click 'view my order' to see your order confirmation.…"
click at [1247, 93] on button "Email" at bounding box center [1268, 85] width 75 height 23
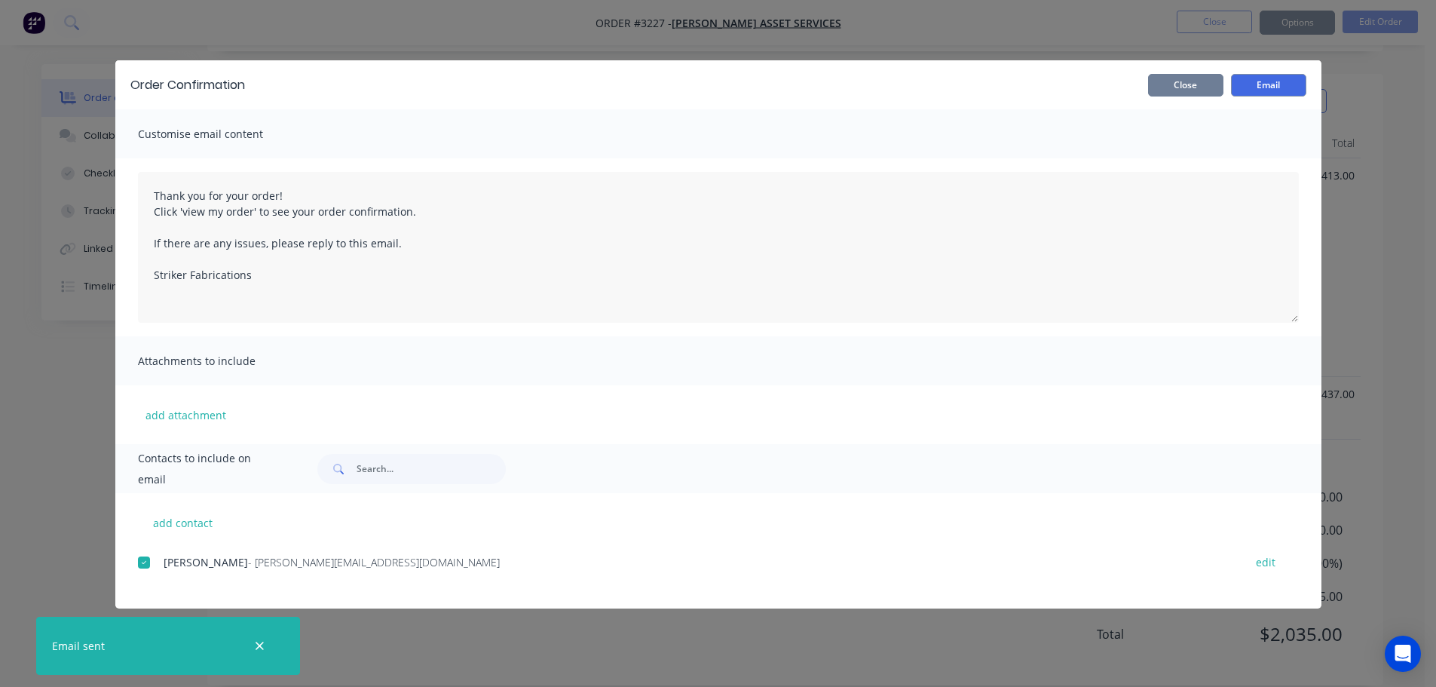
click at [1203, 88] on button "Close" at bounding box center [1185, 85] width 75 height 23
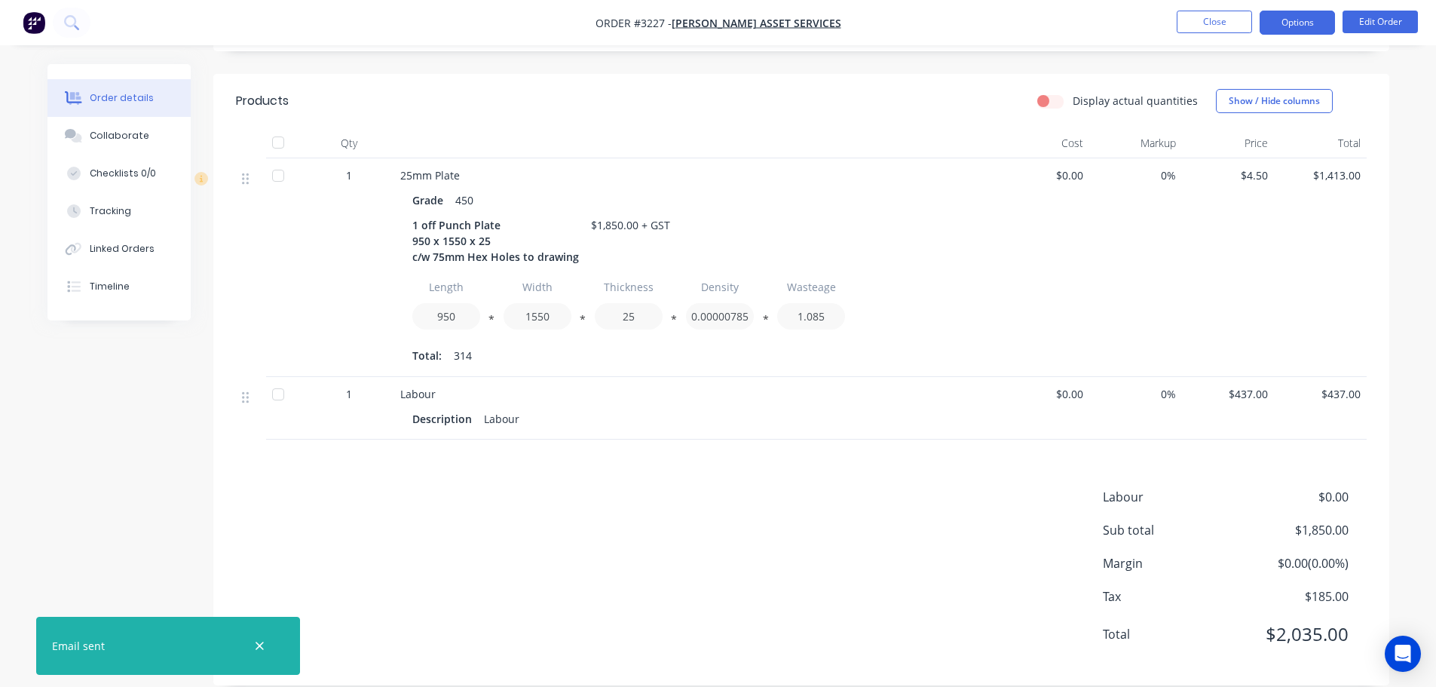
click at [1323, 20] on button "Options" at bounding box center [1297, 23] width 75 height 24
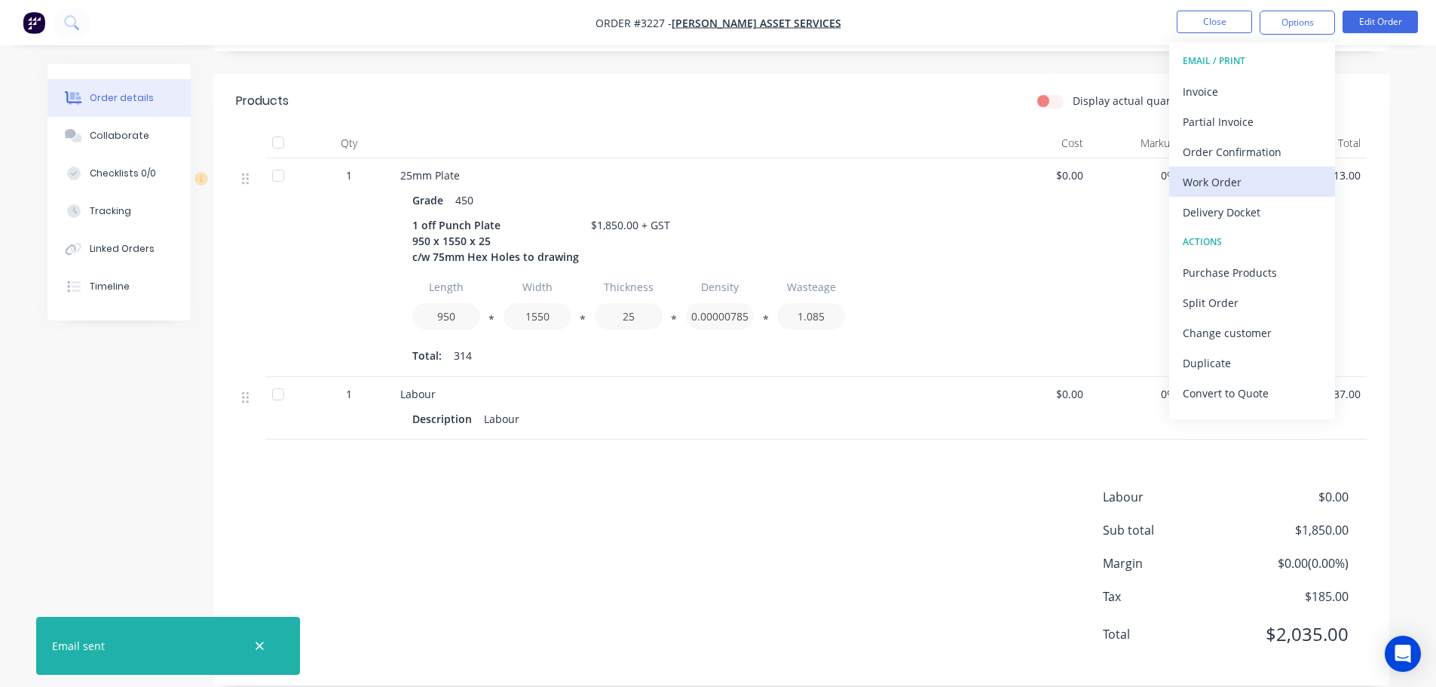
click at [1222, 170] on button "Work Order" at bounding box center [1252, 182] width 166 height 30
click at [1222, 170] on button "Custom" at bounding box center [1252, 182] width 166 height 30
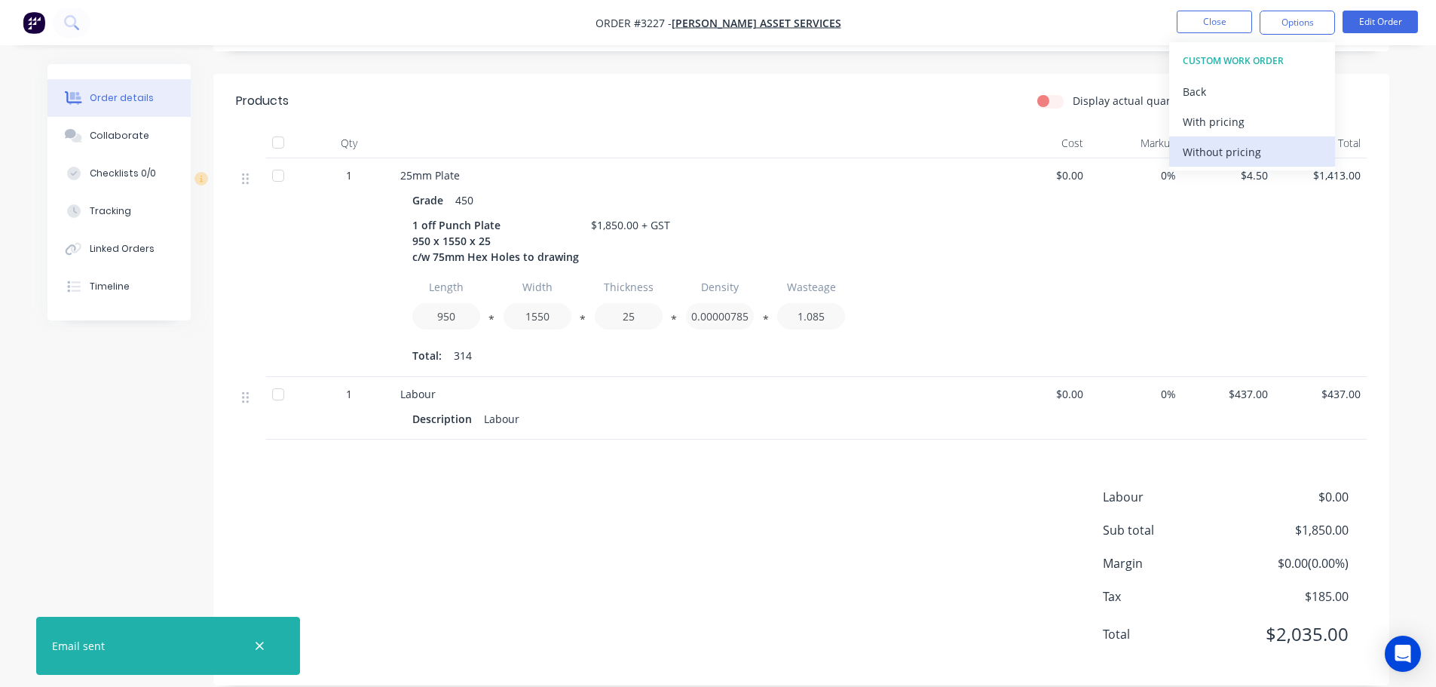
click at [1221, 158] on div "Without pricing" at bounding box center [1252, 152] width 139 height 22
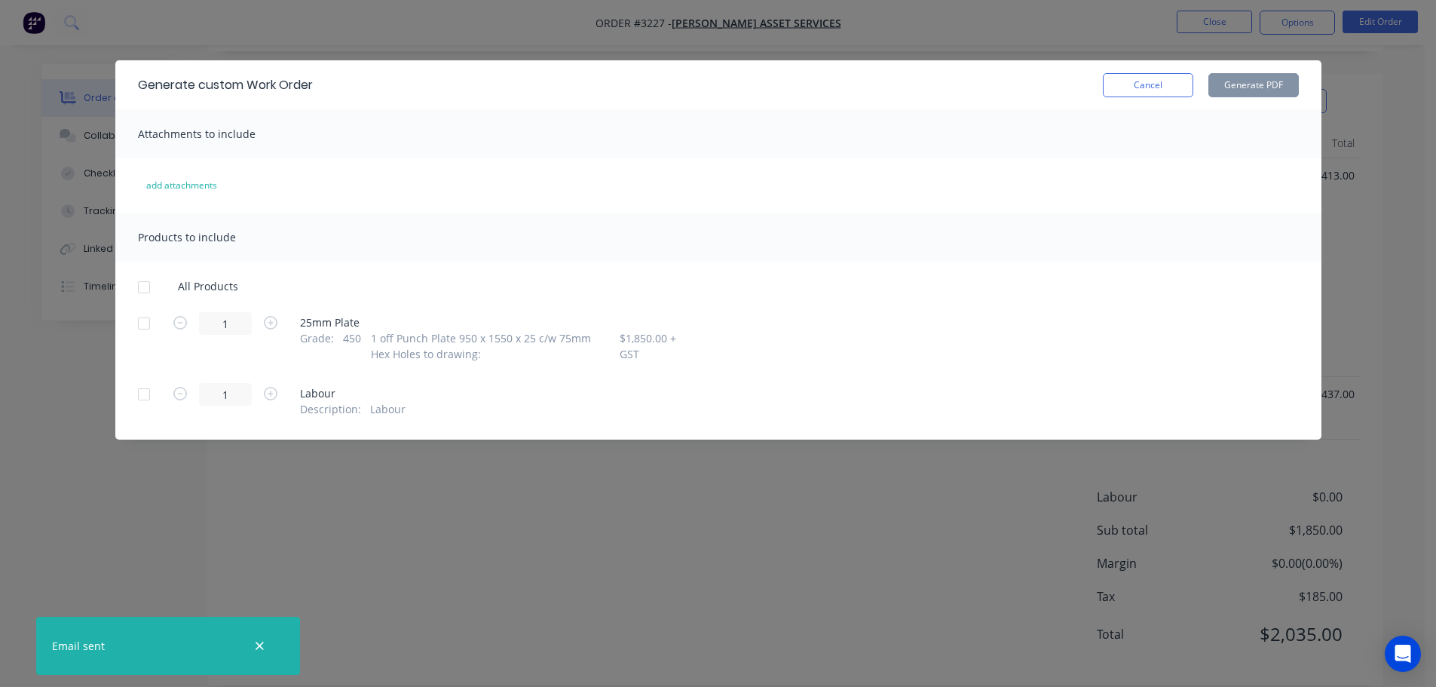
click at [143, 323] on div at bounding box center [144, 323] width 30 height 30
click at [1245, 87] on button "Generate PDF" at bounding box center [1253, 85] width 90 height 24
click at [1148, 87] on button "Cancel" at bounding box center [1148, 85] width 90 height 24
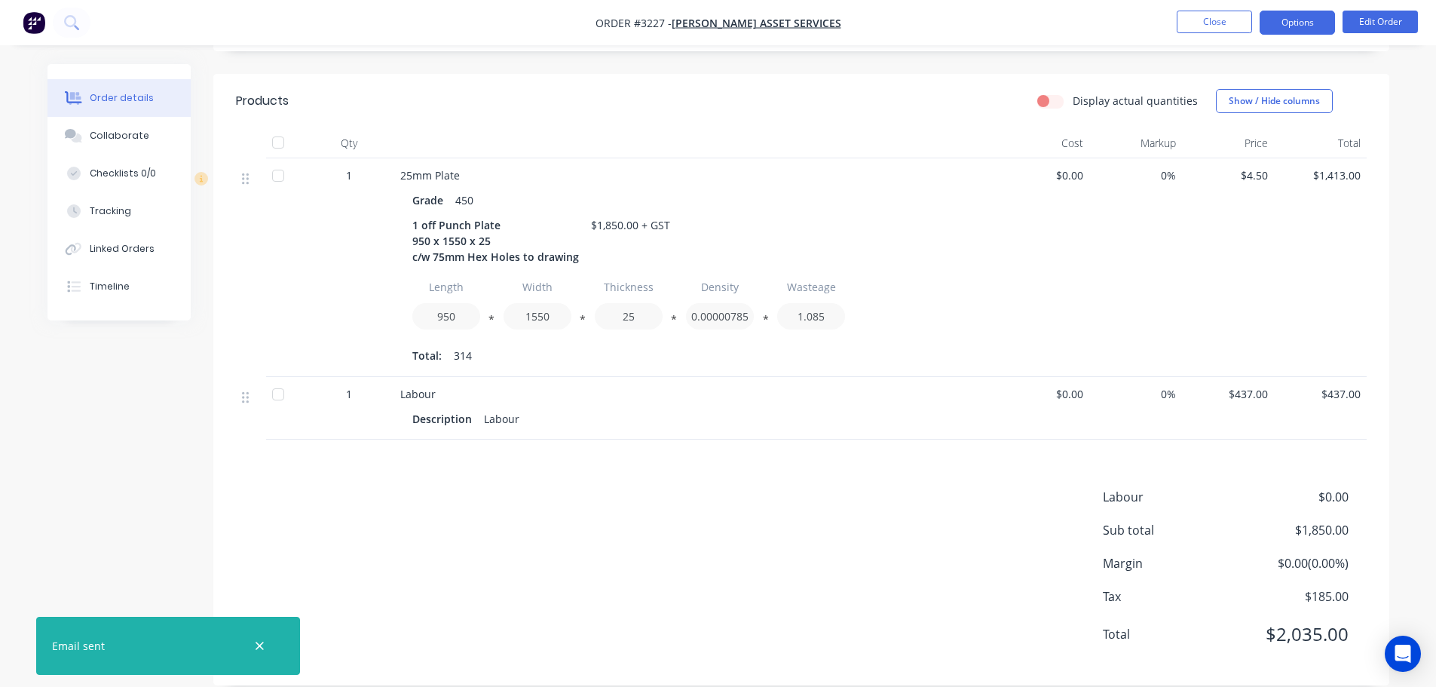
click at [1311, 28] on button "Options" at bounding box center [1297, 23] width 75 height 24
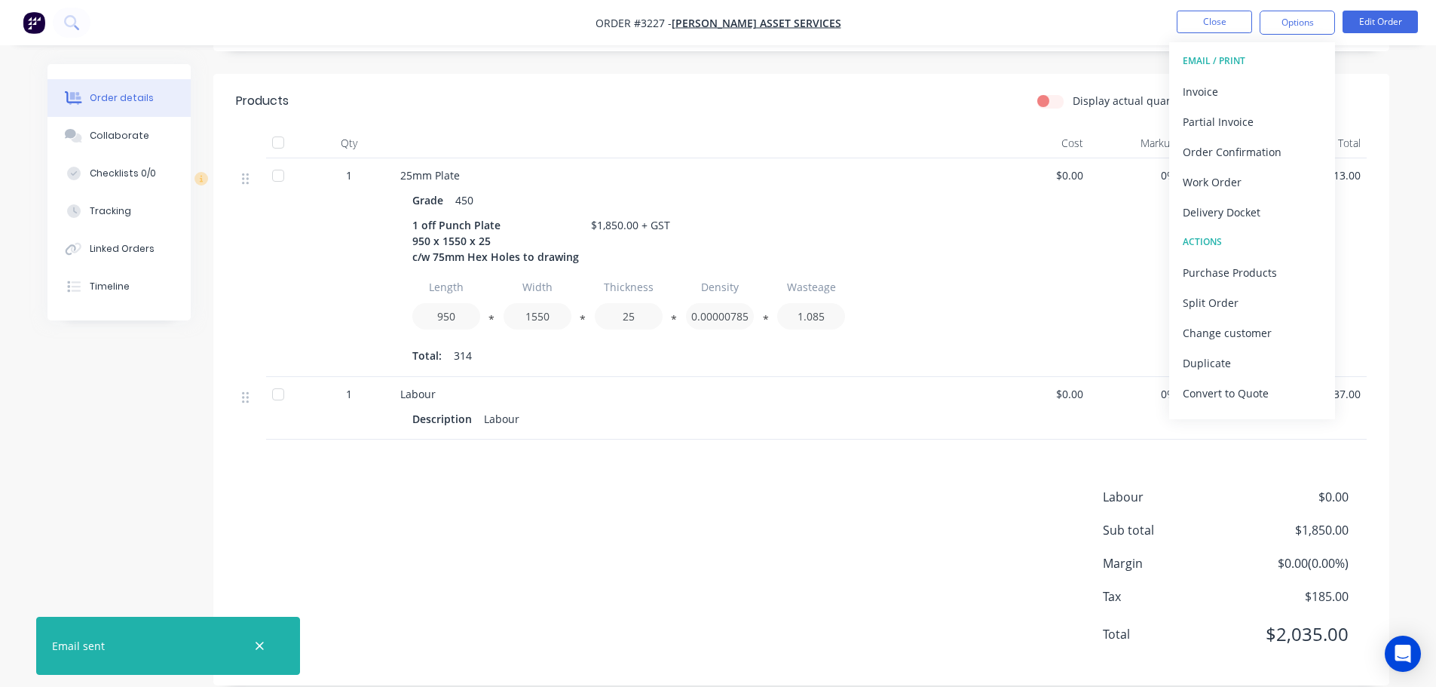
click at [1256, 216] on div "Delivery Docket" at bounding box center [1252, 212] width 139 height 22
click at [1247, 178] on div "Custom" at bounding box center [1252, 182] width 139 height 22
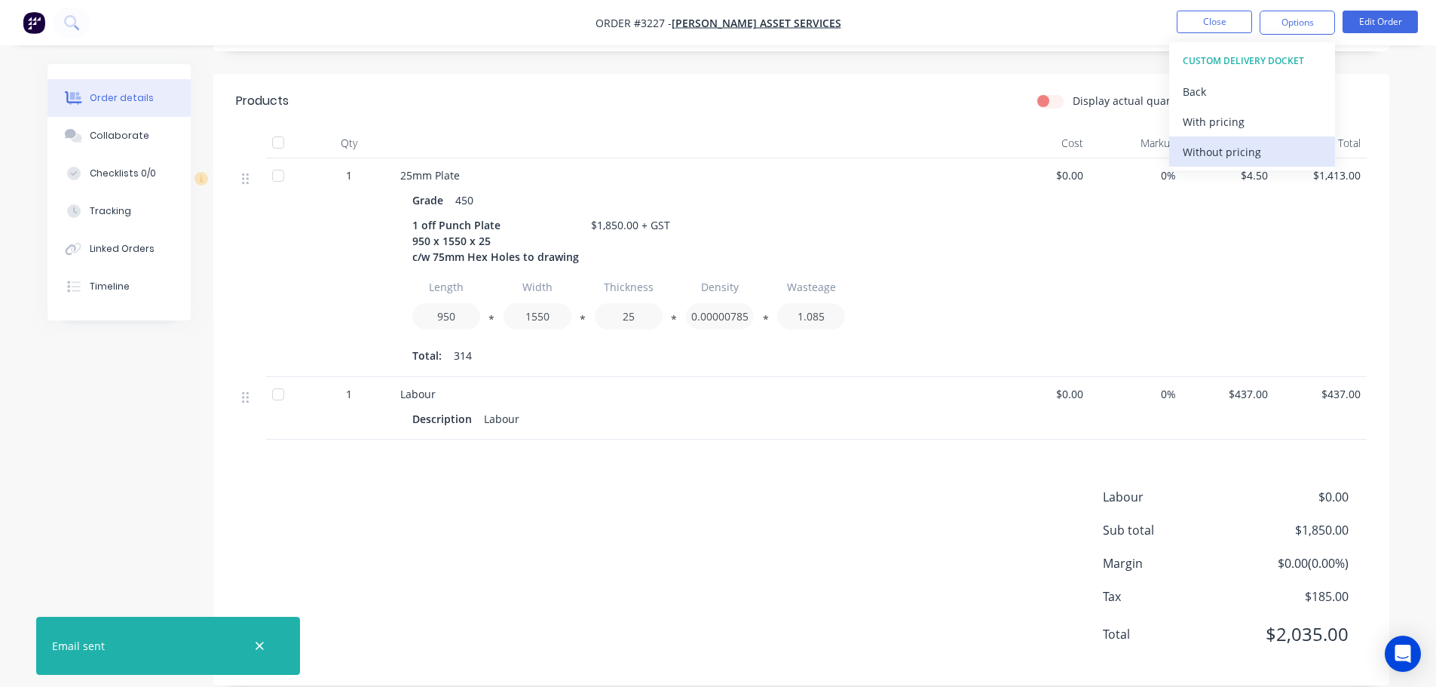
click at [1247, 149] on div "Without pricing" at bounding box center [1252, 152] width 139 height 22
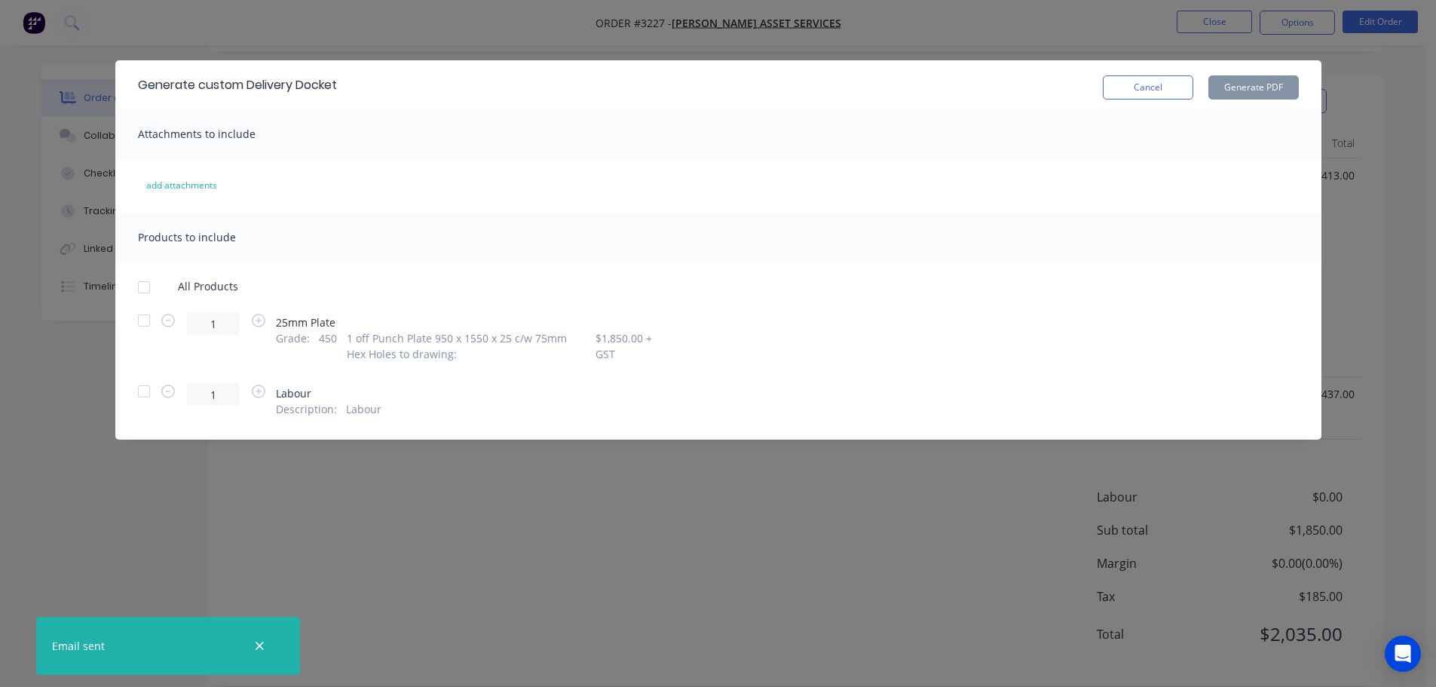
click at [142, 318] on div at bounding box center [144, 320] width 30 height 30
click at [1227, 84] on button "Generate PDF" at bounding box center [1253, 87] width 90 height 24
click at [1136, 77] on button "Cancel" at bounding box center [1148, 87] width 90 height 24
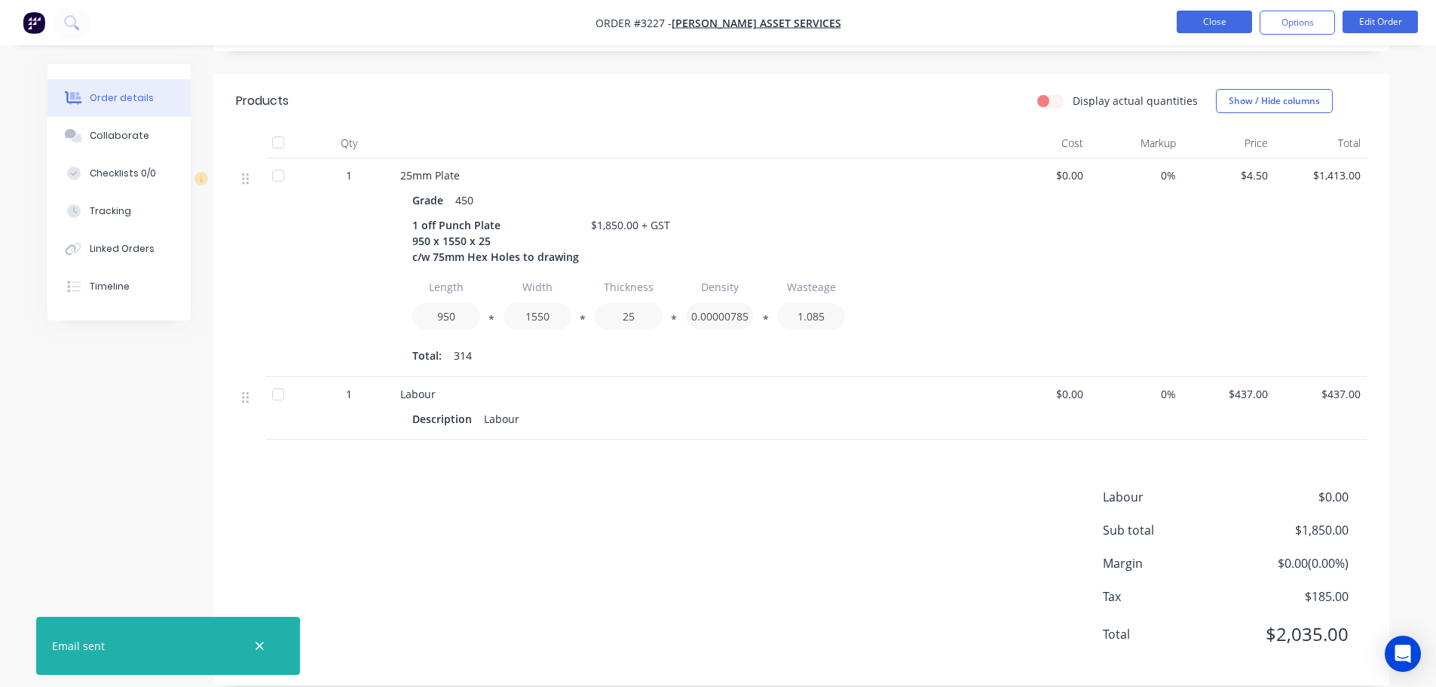
click at [1218, 26] on button "Close" at bounding box center [1214, 22] width 75 height 23
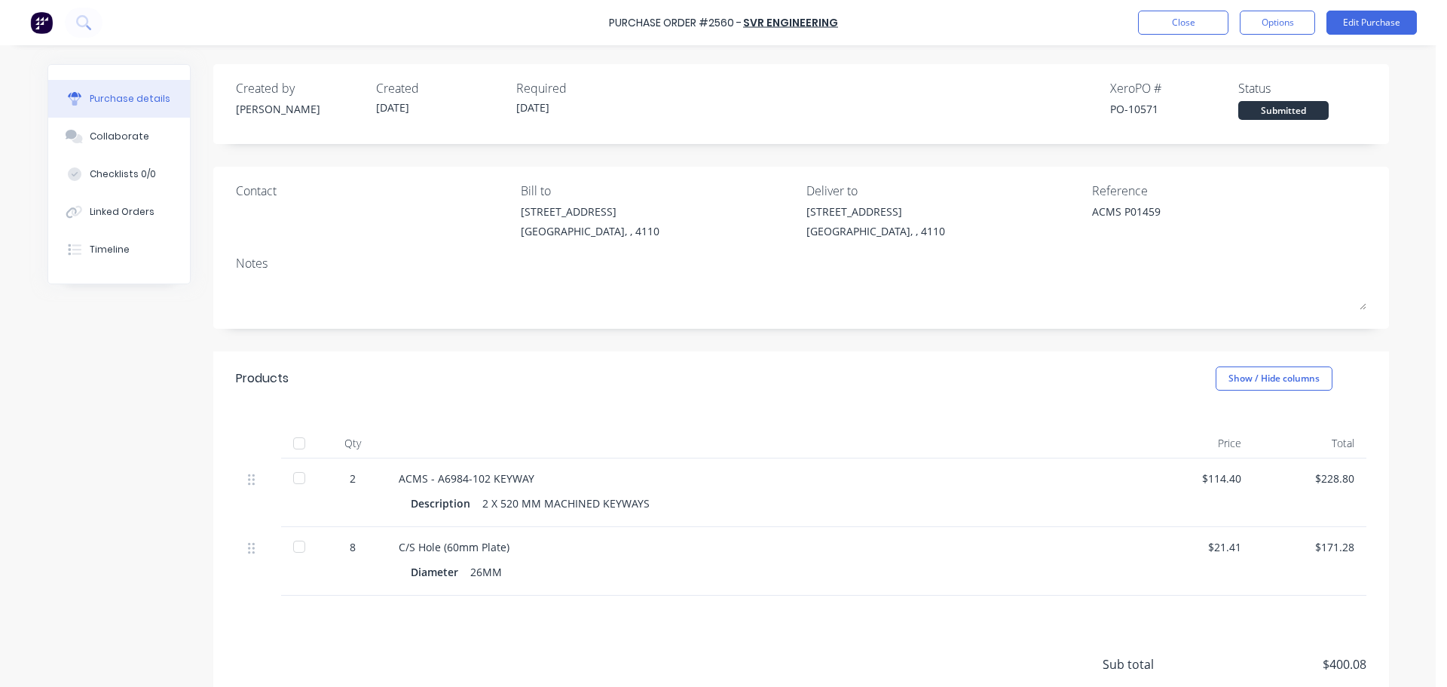
click at [1143, 23] on button "Close" at bounding box center [1183, 23] width 90 height 24
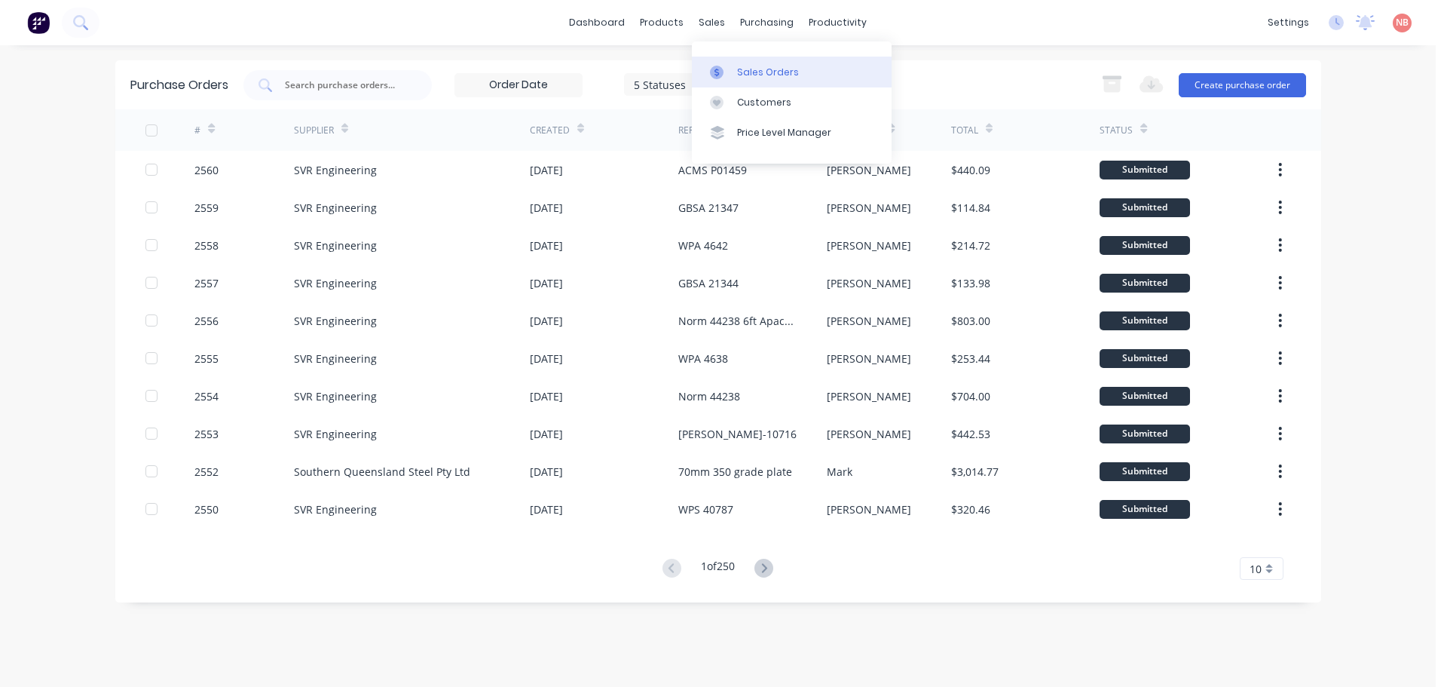
click at [731, 78] on div at bounding box center [721, 73] width 23 height 14
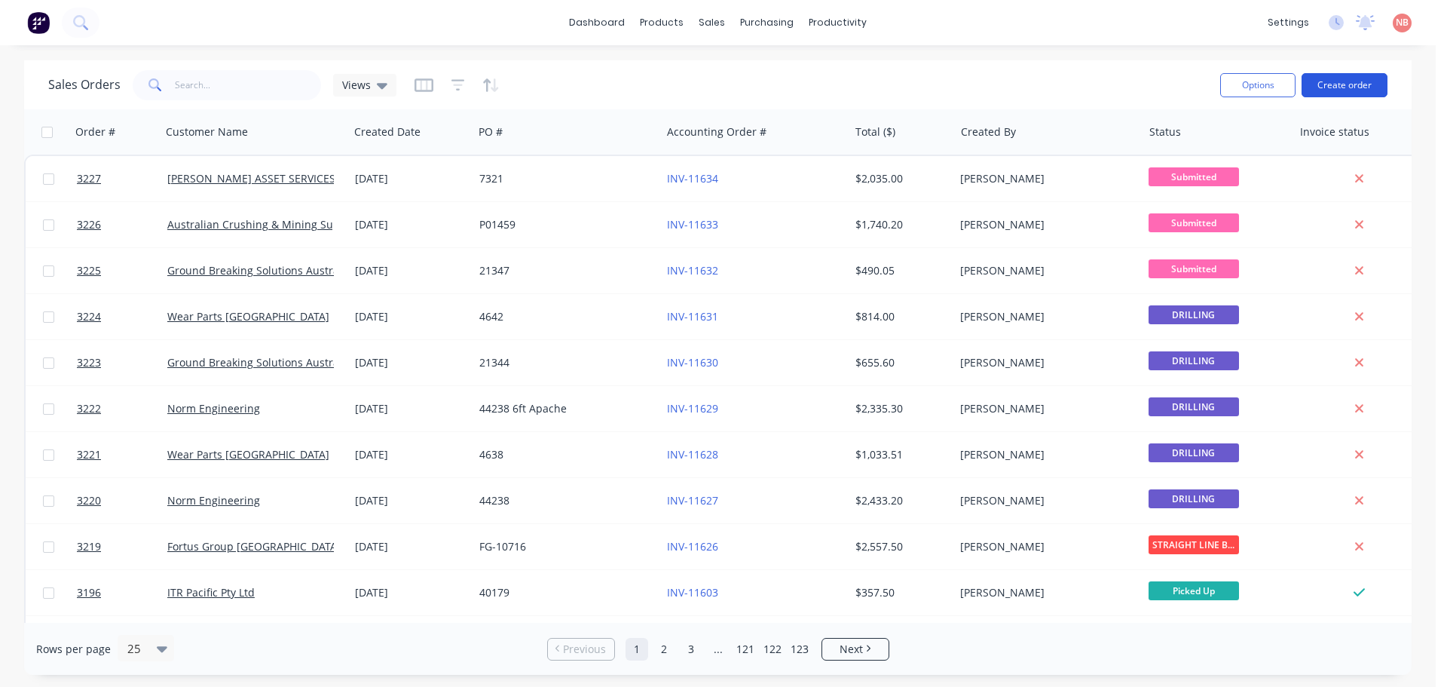
click at [1350, 79] on button "Create order" at bounding box center [1345, 85] width 86 height 24
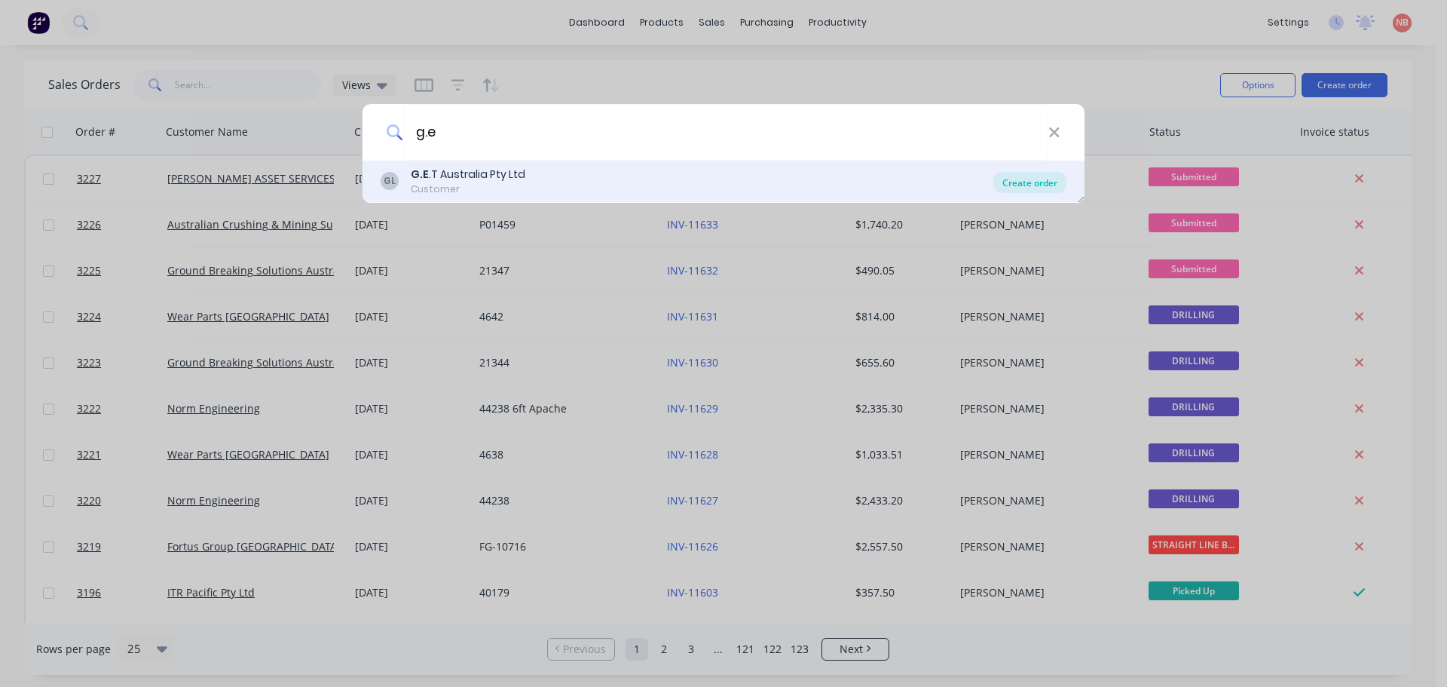
type input "g.e"
click at [1049, 177] on div "Create order" at bounding box center [1030, 182] width 73 height 21
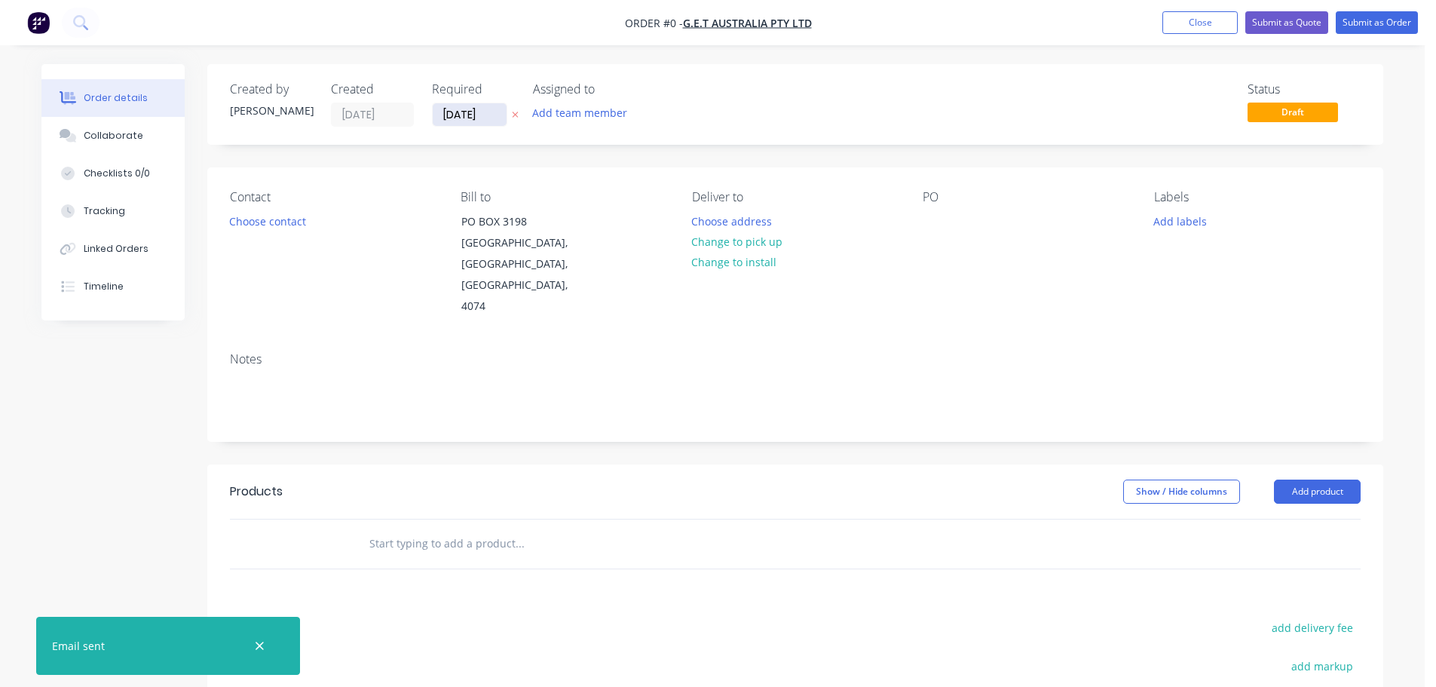
click at [458, 123] on input "[DATE]" at bounding box center [470, 114] width 74 height 23
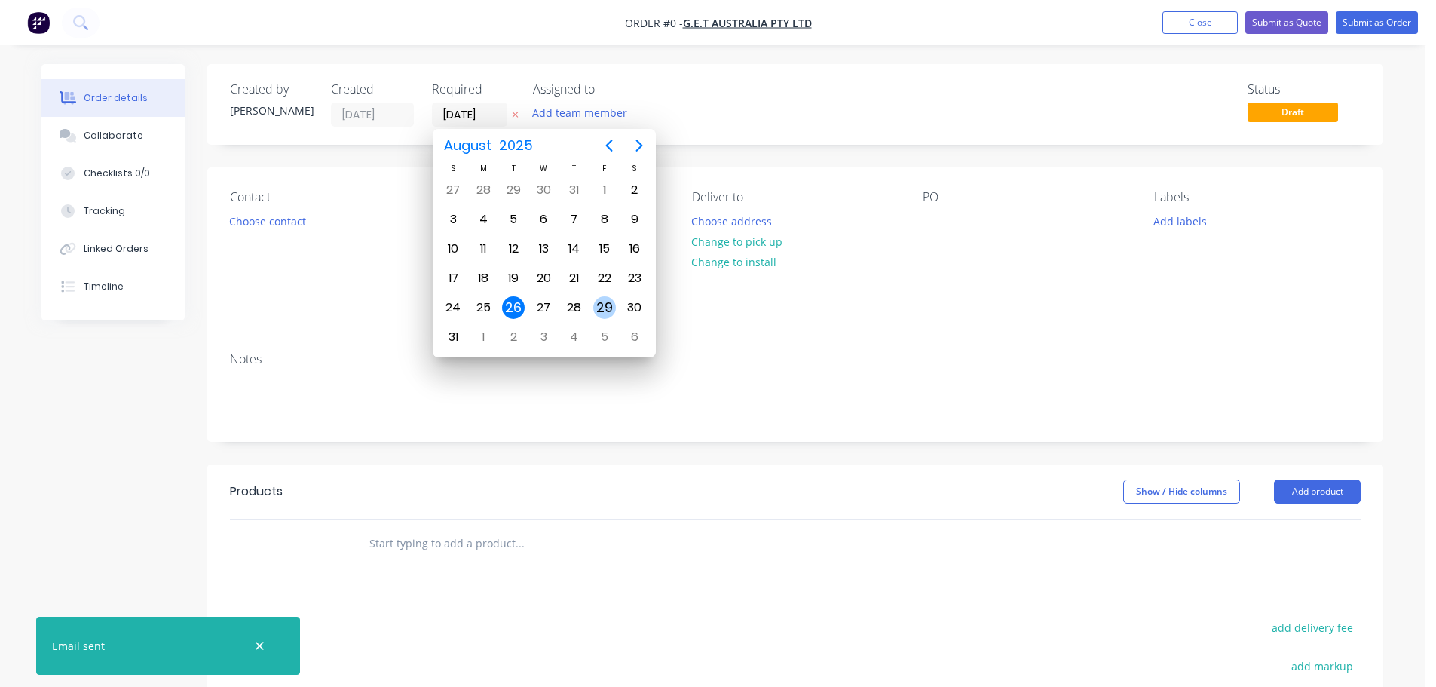
click at [609, 308] on div "29" at bounding box center [604, 307] width 23 height 23
type input "[DATE]"
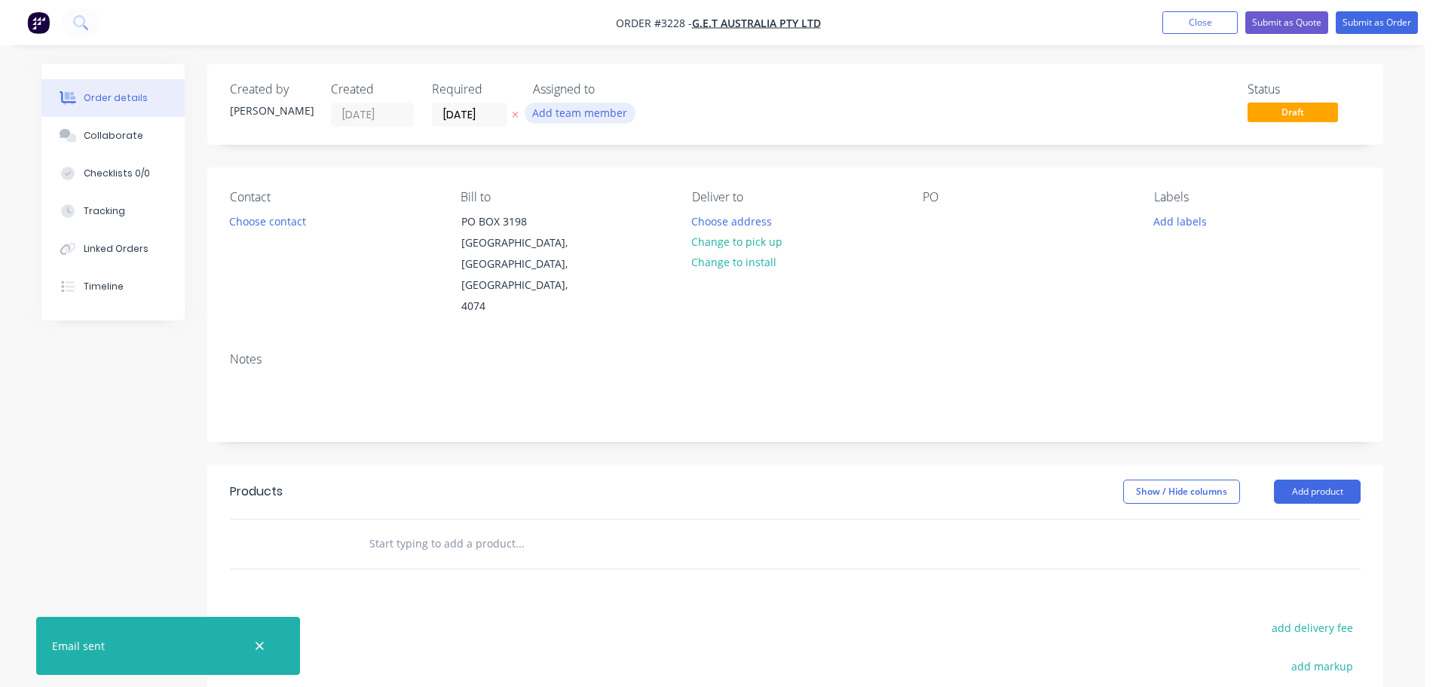
click at [581, 109] on button "Add team member" at bounding box center [580, 113] width 111 height 20
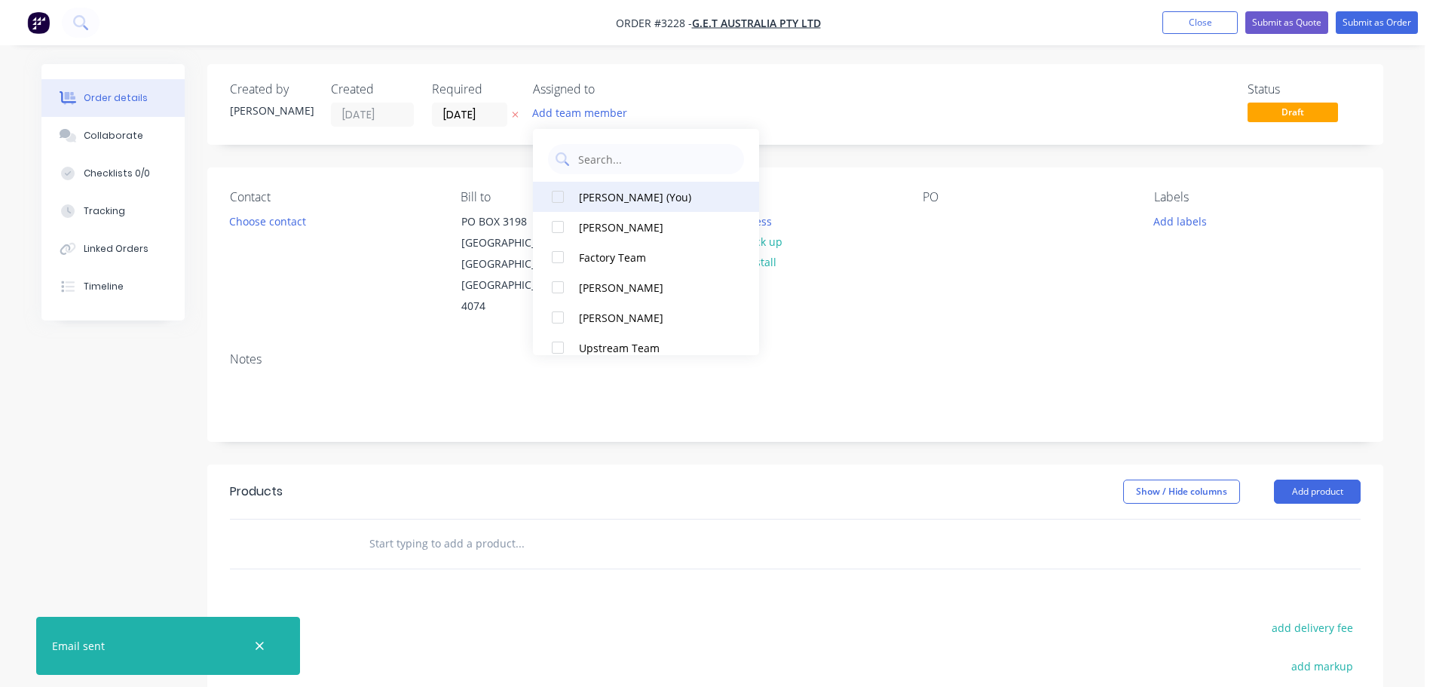
click at [600, 189] on div "[PERSON_NAME] (You)" at bounding box center [654, 197] width 151 height 16
click at [275, 226] on button "Choose contact" at bounding box center [268, 220] width 93 height 20
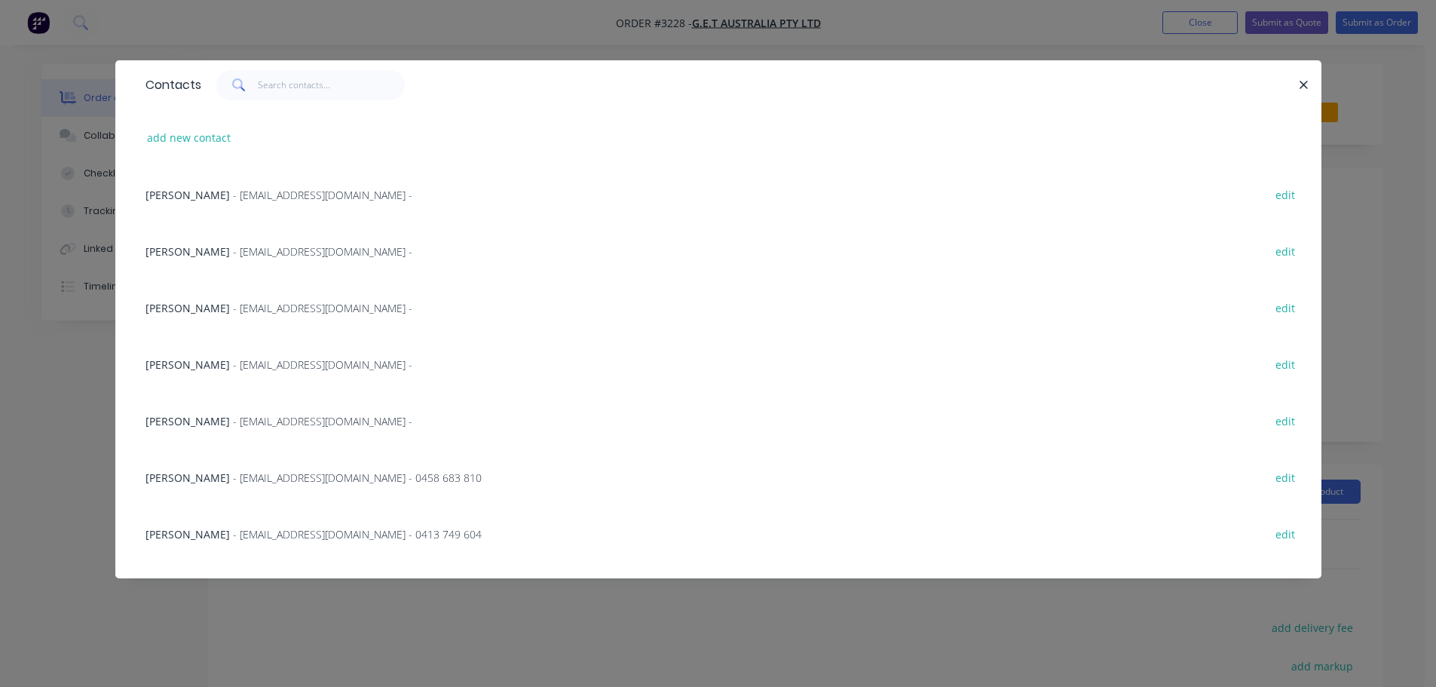
click at [233, 425] on span "- [EMAIL_ADDRESS][DOMAIN_NAME] -" at bounding box center [322, 421] width 179 height 14
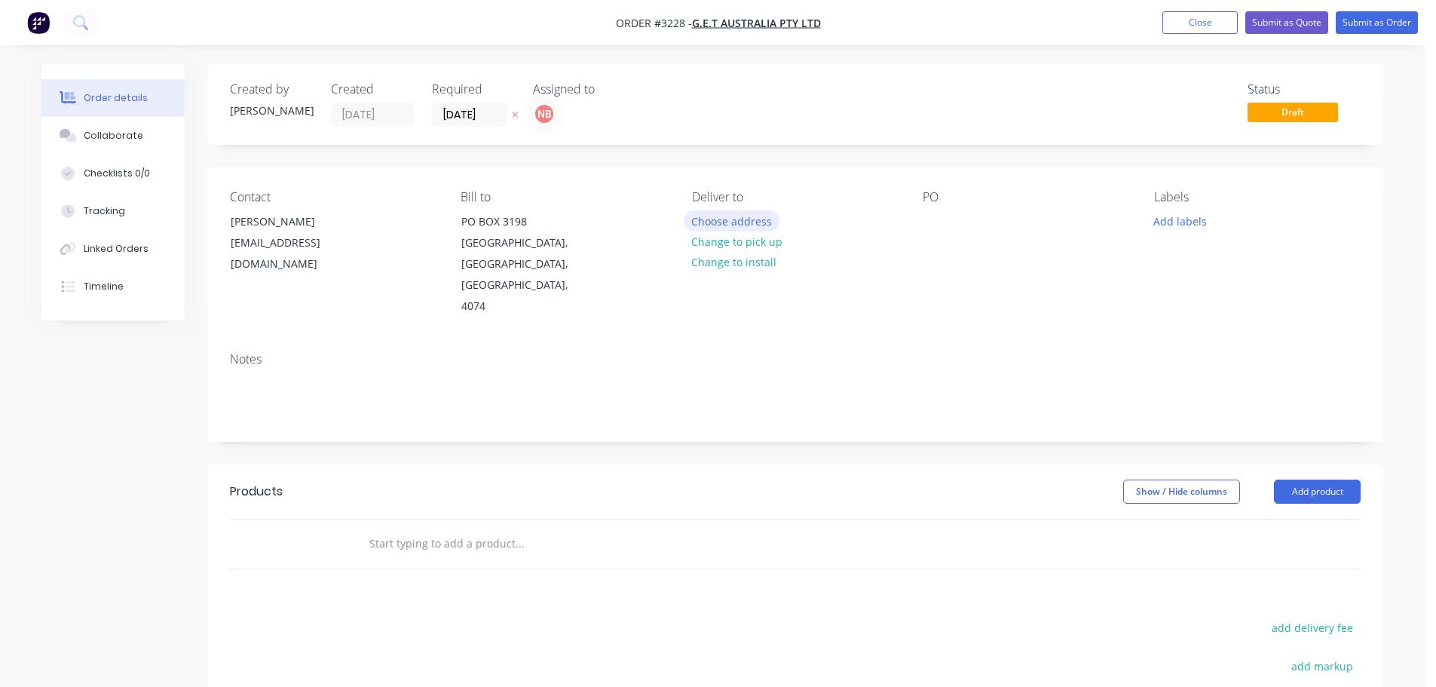
click at [698, 222] on button "Choose address" at bounding box center [732, 220] width 96 height 20
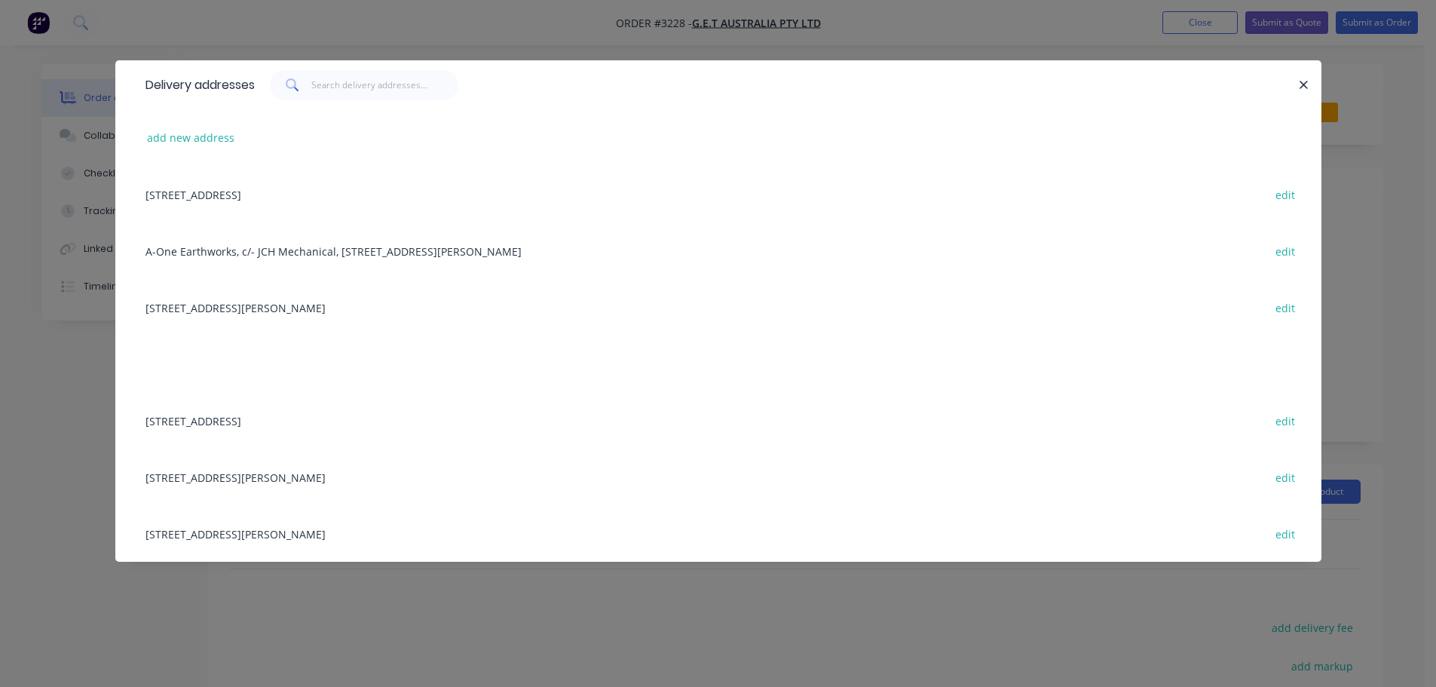
click at [214, 427] on div "[STREET_ADDRESS] edit" at bounding box center [718, 420] width 1161 height 57
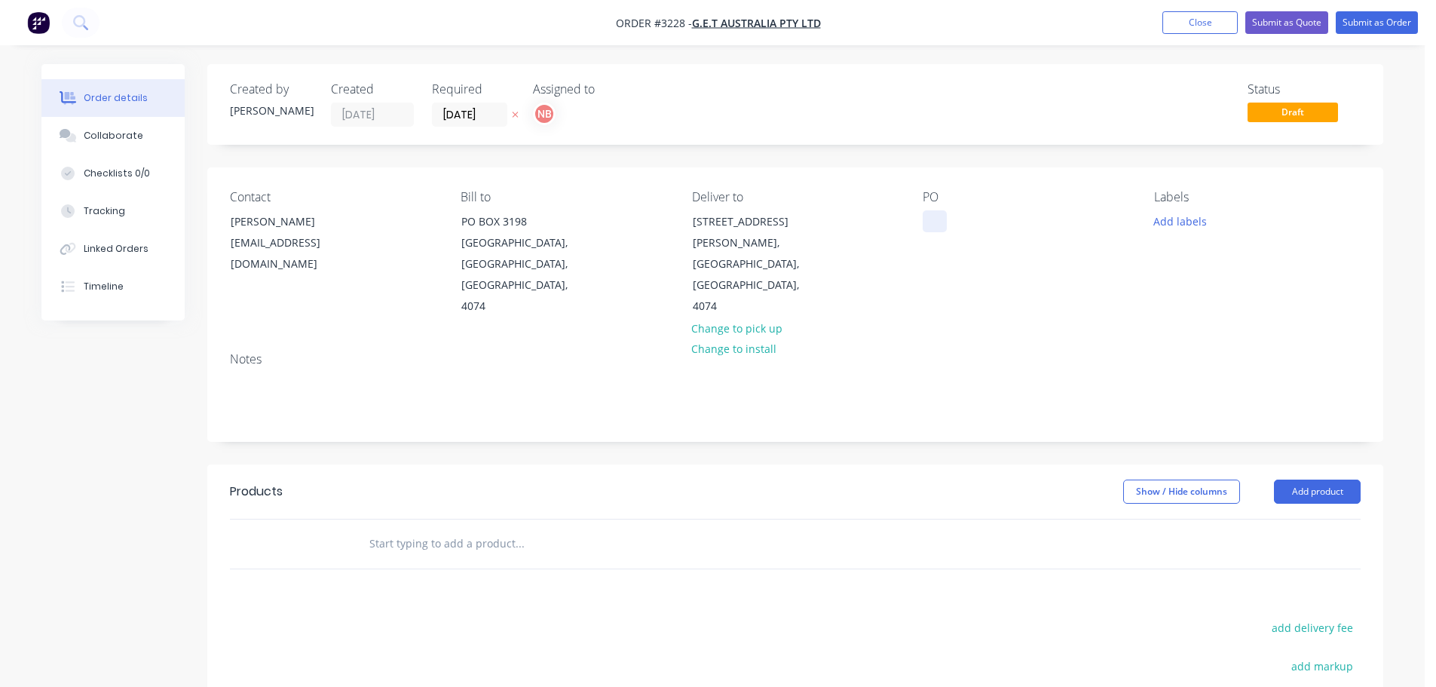
click at [931, 223] on div at bounding box center [935, 221] width 24 height 22
click at [1162, 224] on button "Add labels" at bounding box center [1179, 220] width 69 height 20
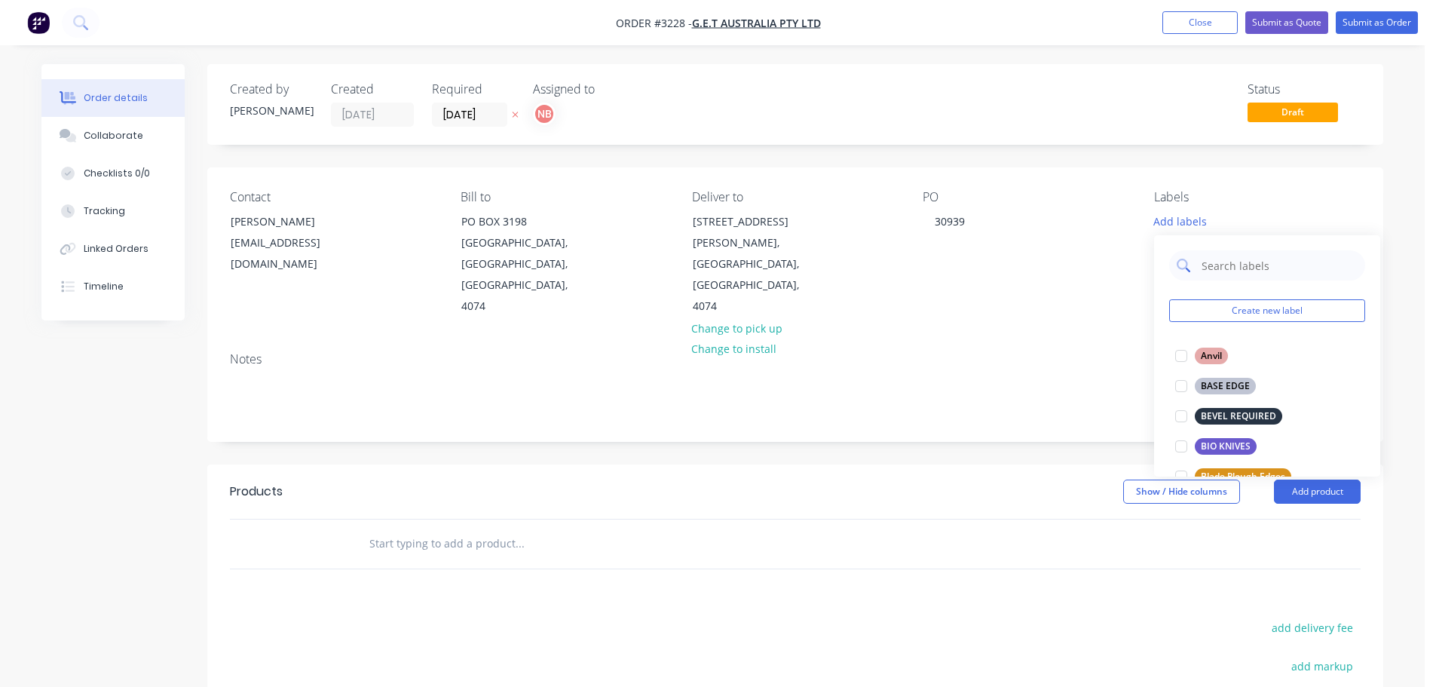
click at [1218, 268] on input "text" at bounding box center [1279, 265] width 158 height 30
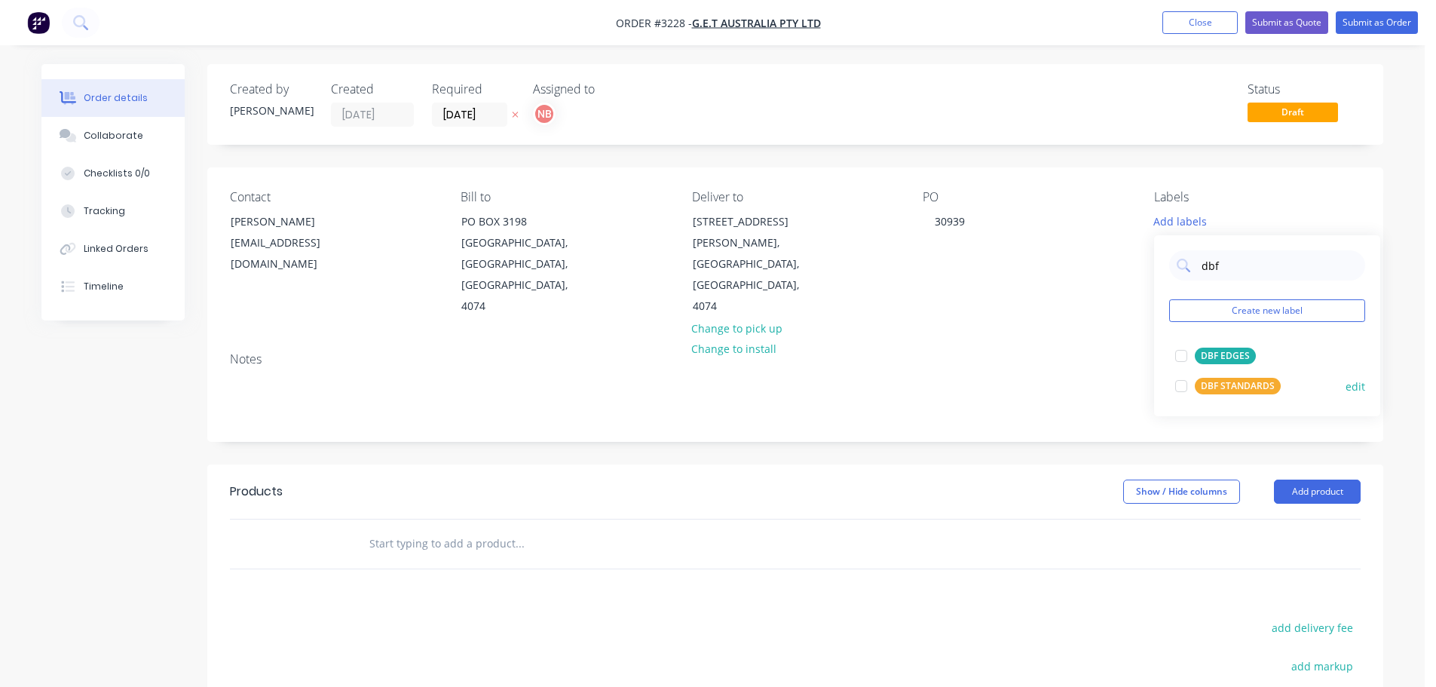
type input "dbf"
drag, startPoint x: 1222, startPoint y: 385, endPoint x: 1249, endPoint y: 409, distance: 35.8
click at [1222, 385] on div "DBF STANDARDS" at bounding box center [1238, 386] width 86 height 17
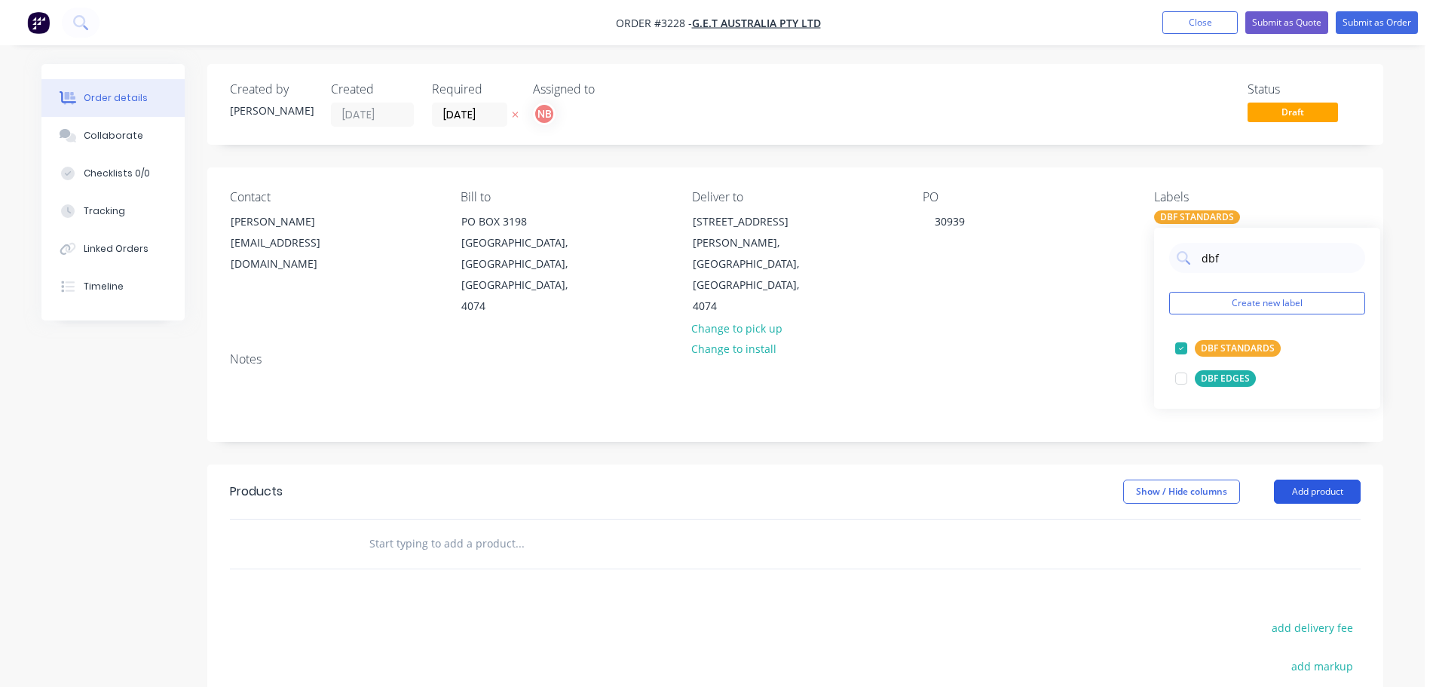
drag, startPoint x: 1309, startPoint y: 464, endPoint x: 1300, endPoint y: 470, distance: 10.3
click at [1307, 479] on button "Add product" at bounding box center [1317, 491] width 87 height 24
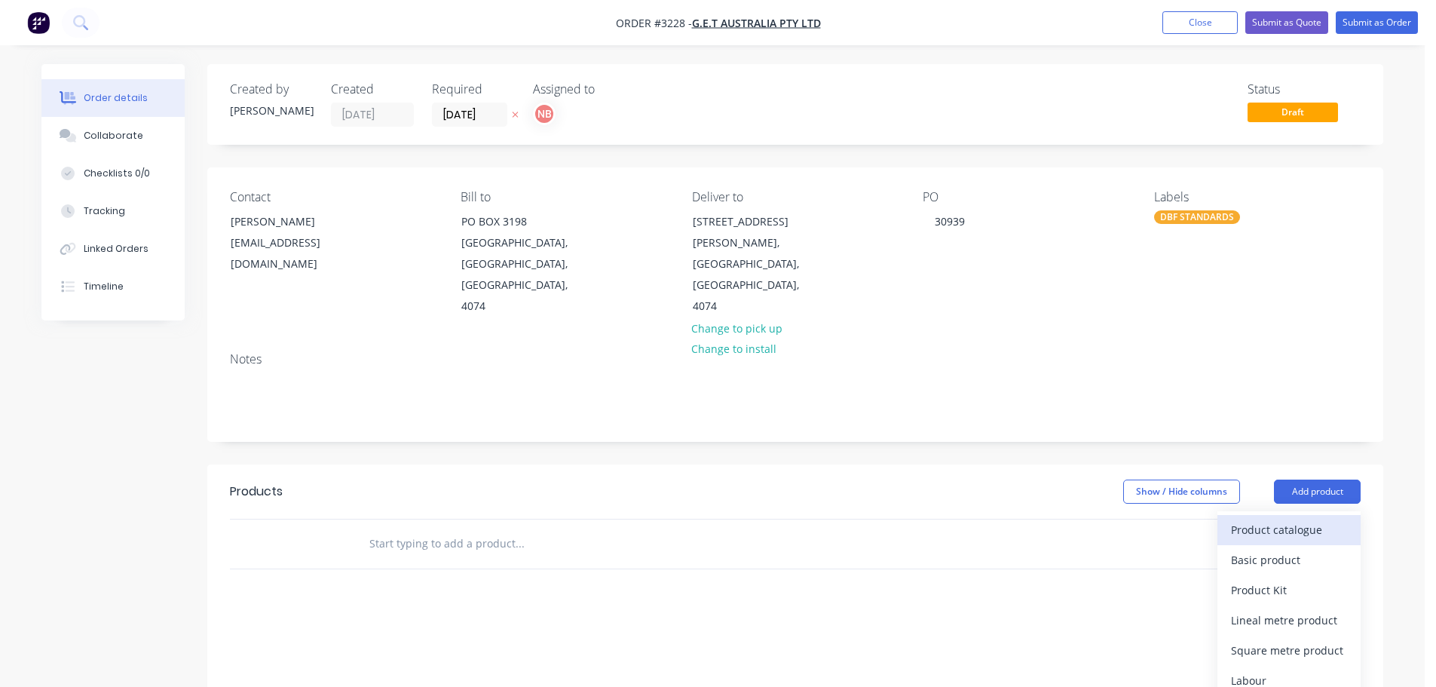
click at [1288, 519] on div "Product catalogue" at bounding box center [1289, 530] width 116 height 22
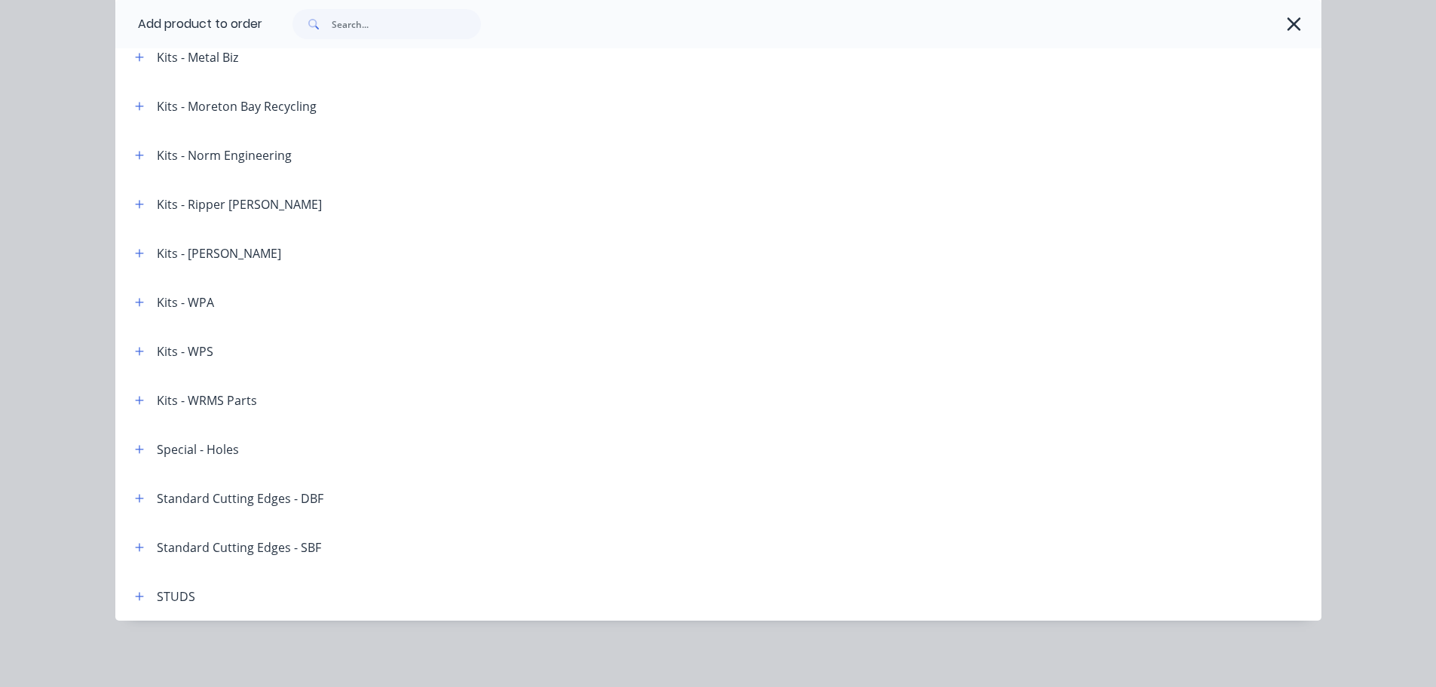
scroll to position [267, 0]
click at [135, 494] on icon "button" at bounding box center [139, 498] width 9 height 11
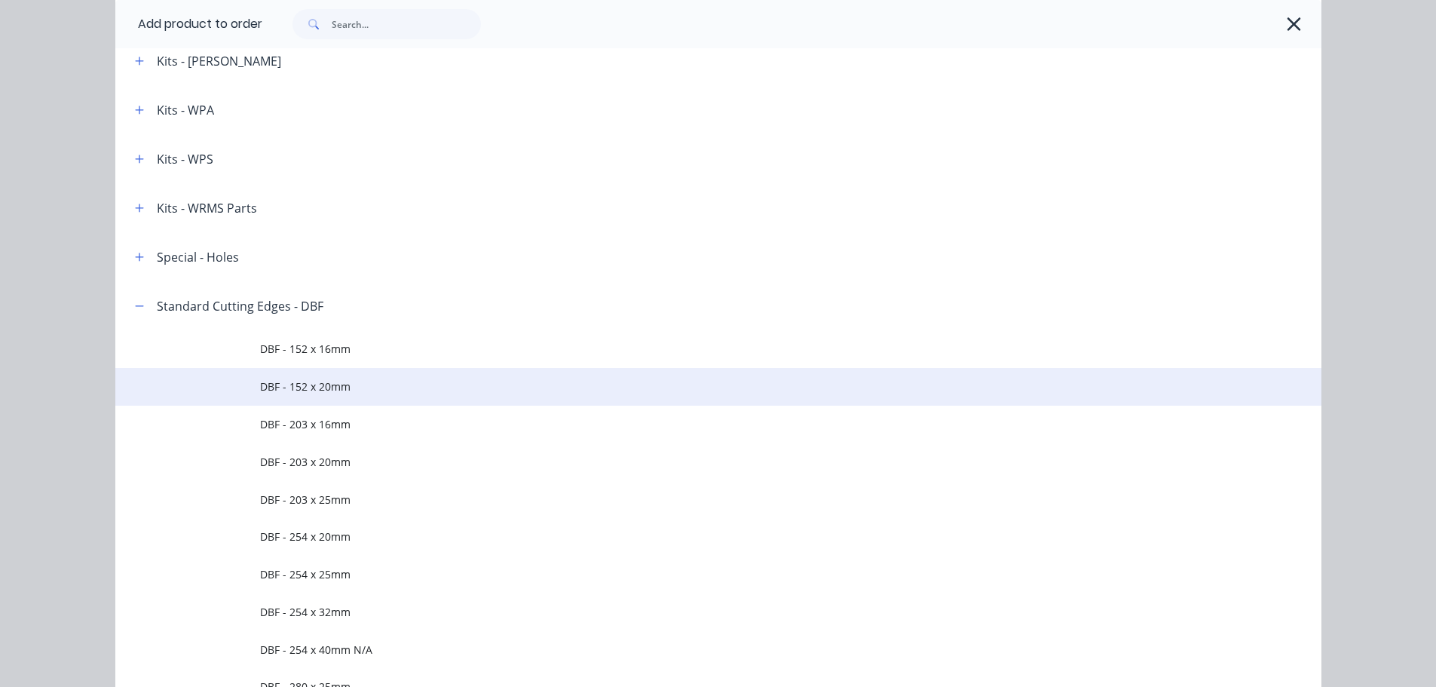
scroll to position [2417, 0]
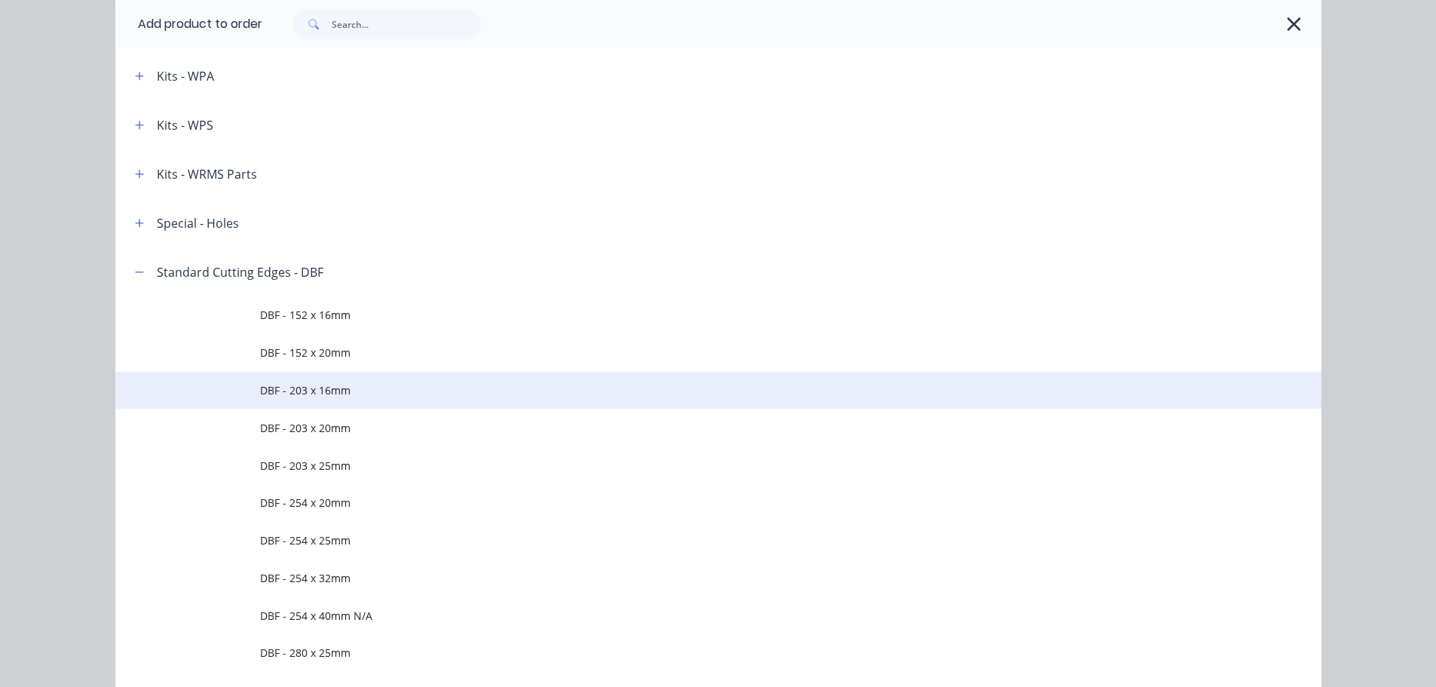
click at [324, 385] on span "DBF - 203 x 16mm" at bounding box center [684, 390] width 849 height 16
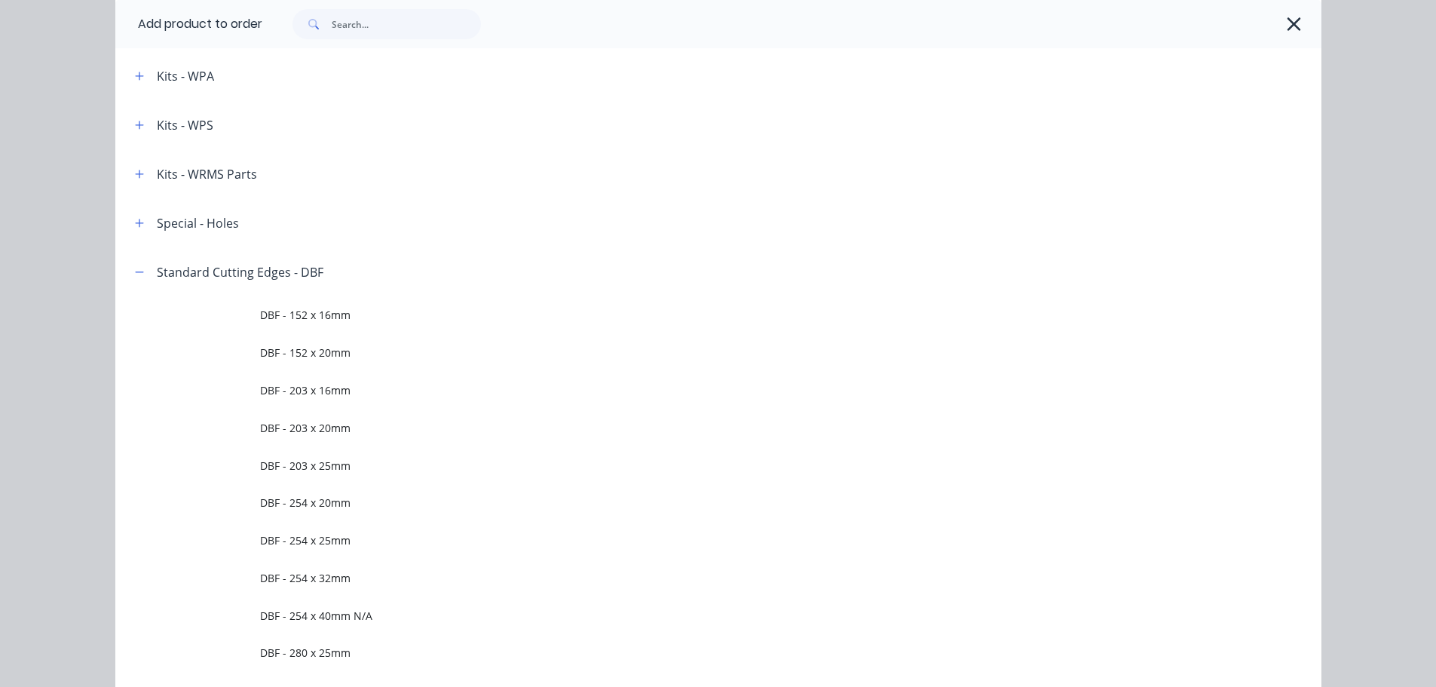
scroll to position [0, 0]
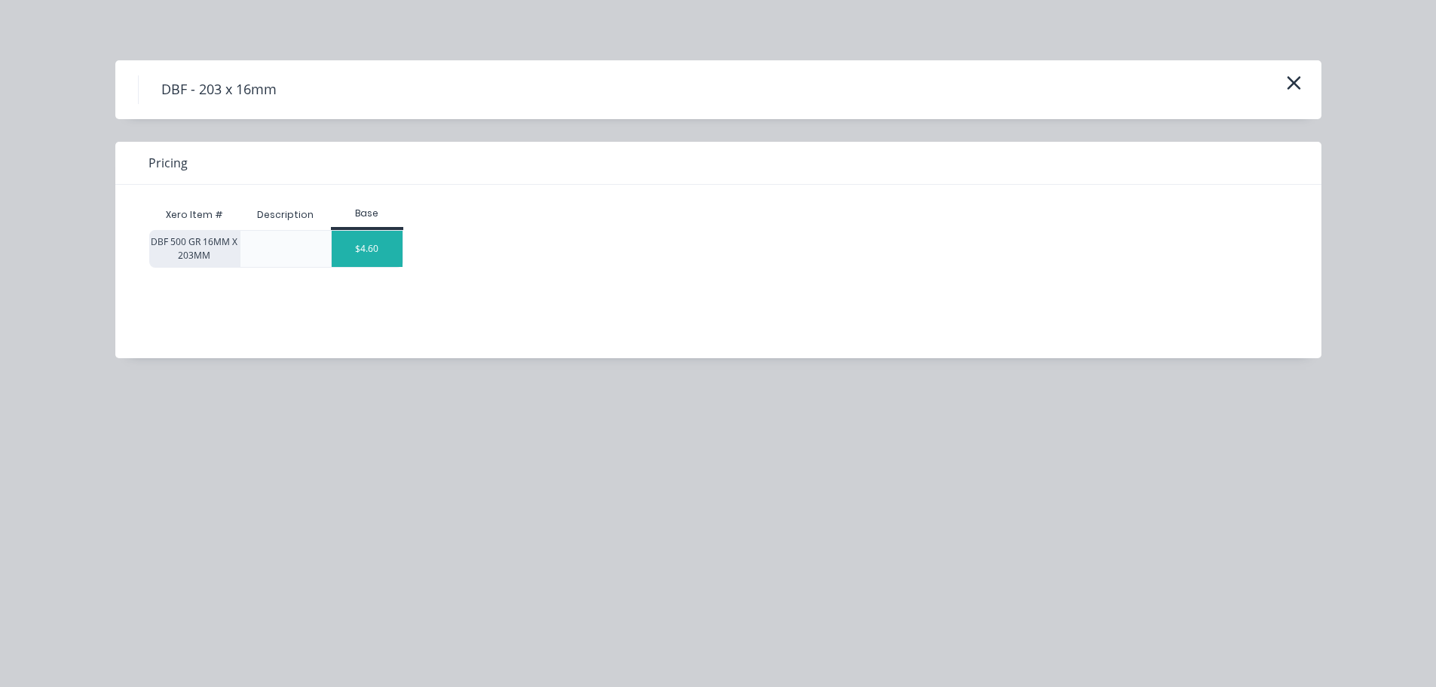
click at [369, 247] on div "$4.60" at bounding box center [367, 249] width 71 height 36
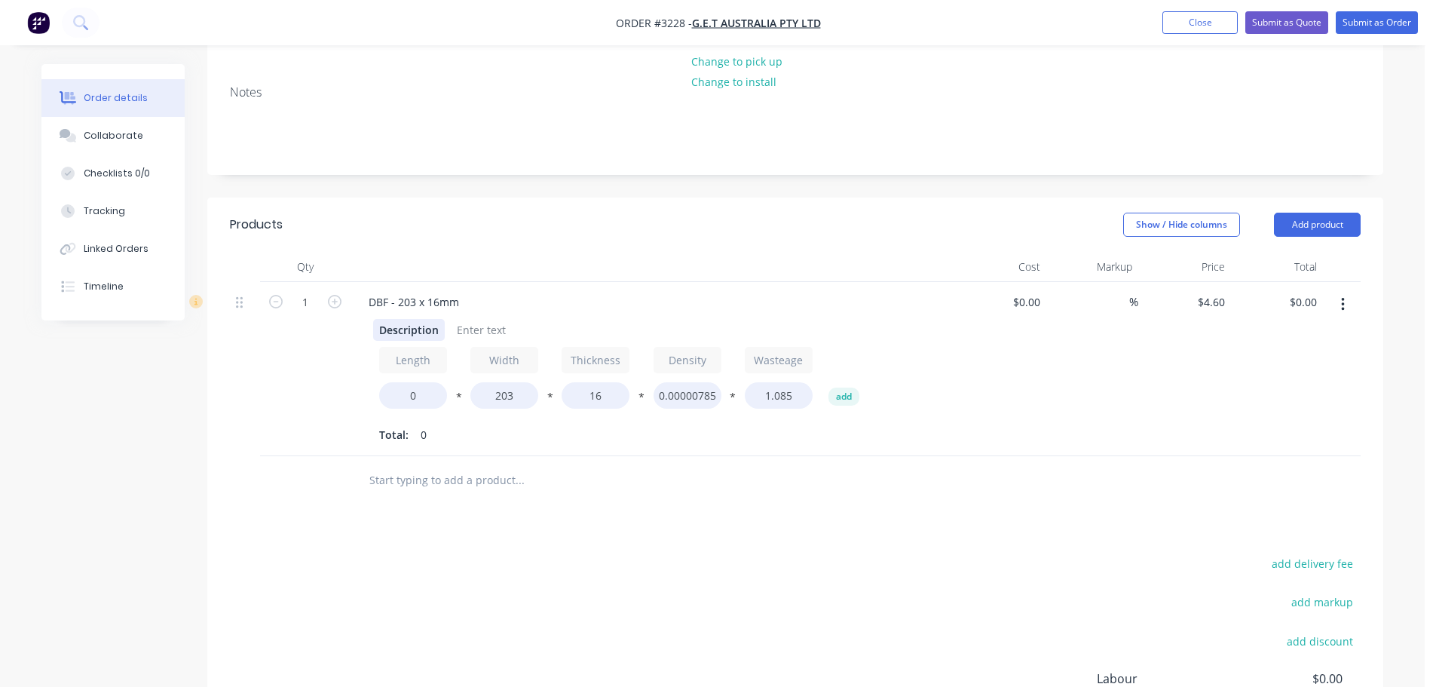
click at [408, 319] on div "Description" at bounding box center [409, 330] width 72 height 22
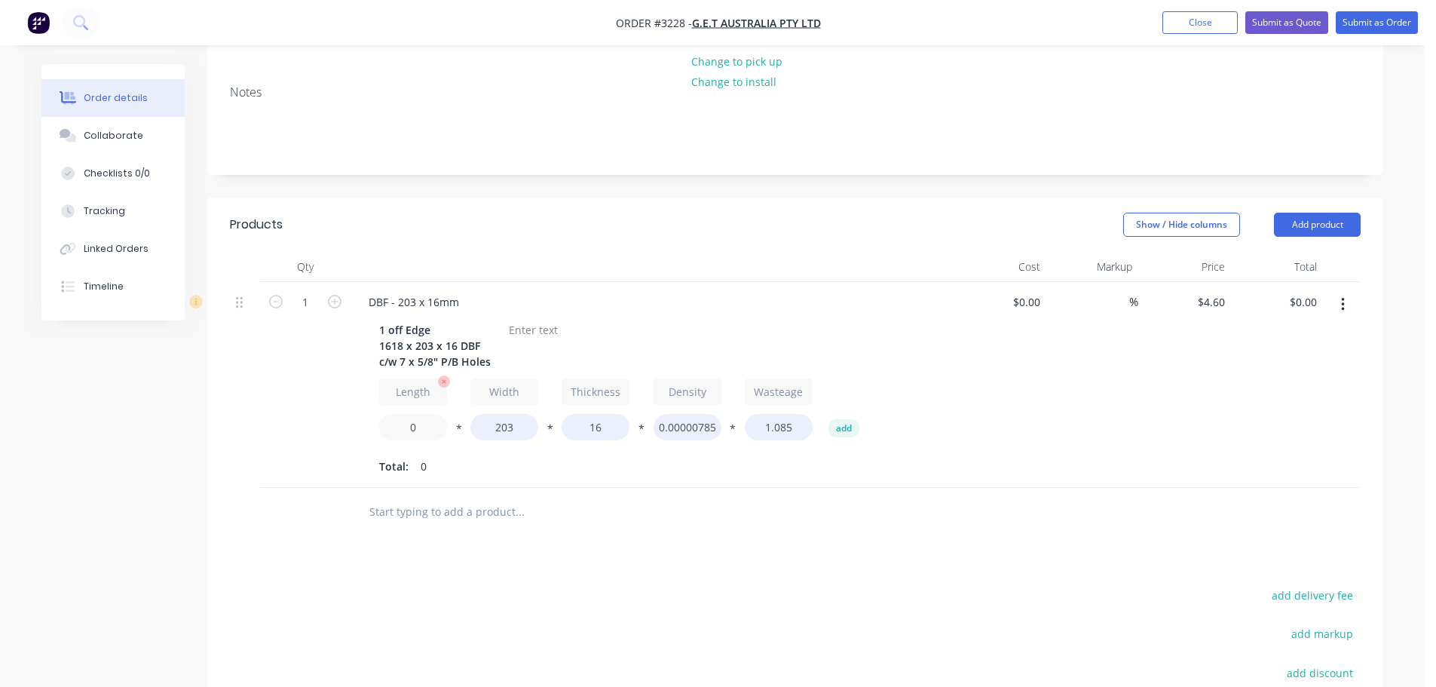
click at [422, 414] on input "0" at bounding box center [413, 427] width 68 height 26
click at [421, 414] on input "0" at bounding box center [413, 427] width 68 height 26
type input "1618"
type input "$207.00"
click at [526, 319] on div at bounding box center [533, 330] width 61 height 22
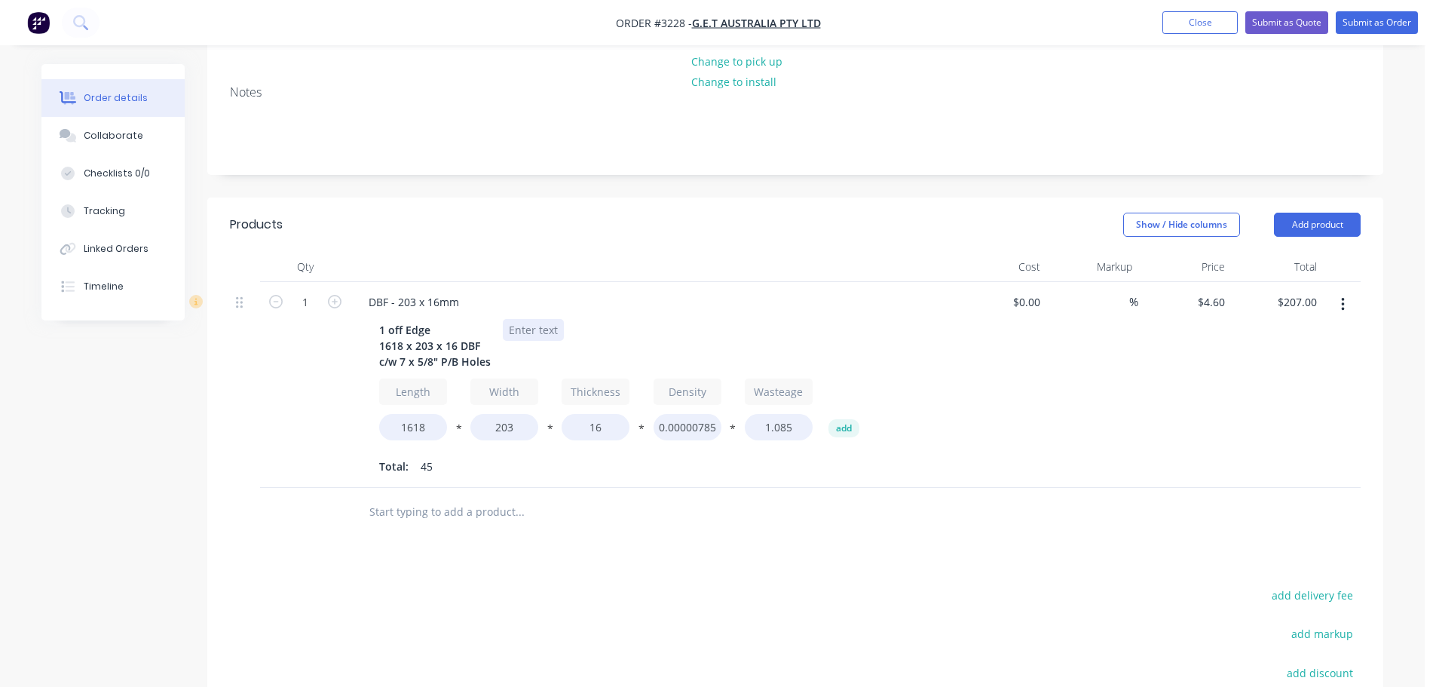
click at [525, 319] on div at bounding box center [533, 330] width 61 height 22
click at [1279, 198] on header "Products Show / Hide columns Add product" at bounding box center [795, 225] width 1176 height 54
click at [1286, 213] on button "Add product" at bounding box center [1317, 225] width 87 height 24
click at [1287, 252] on div "Product catalogue" at bounding box center [1289, 263] width 116 height 22
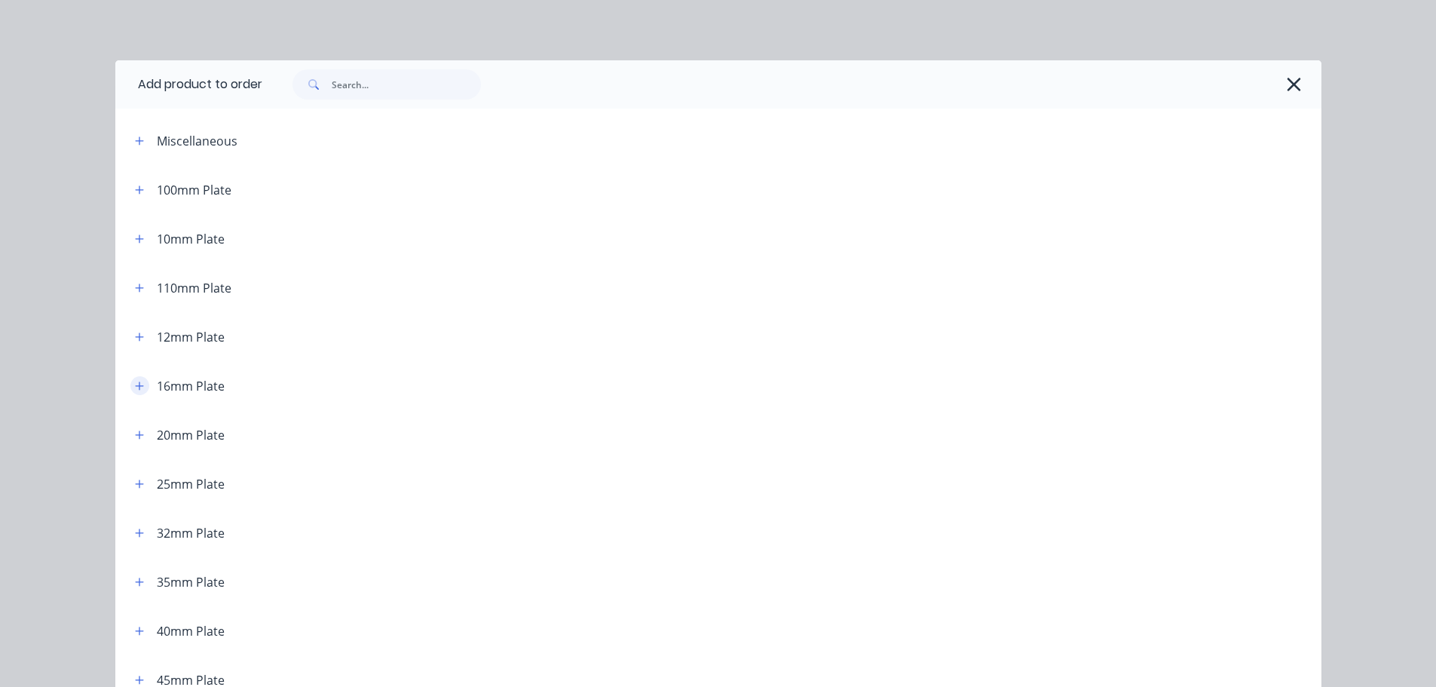
click at [137, 390] on icon "button" at bounding box center [139, 386] width 9 height 11
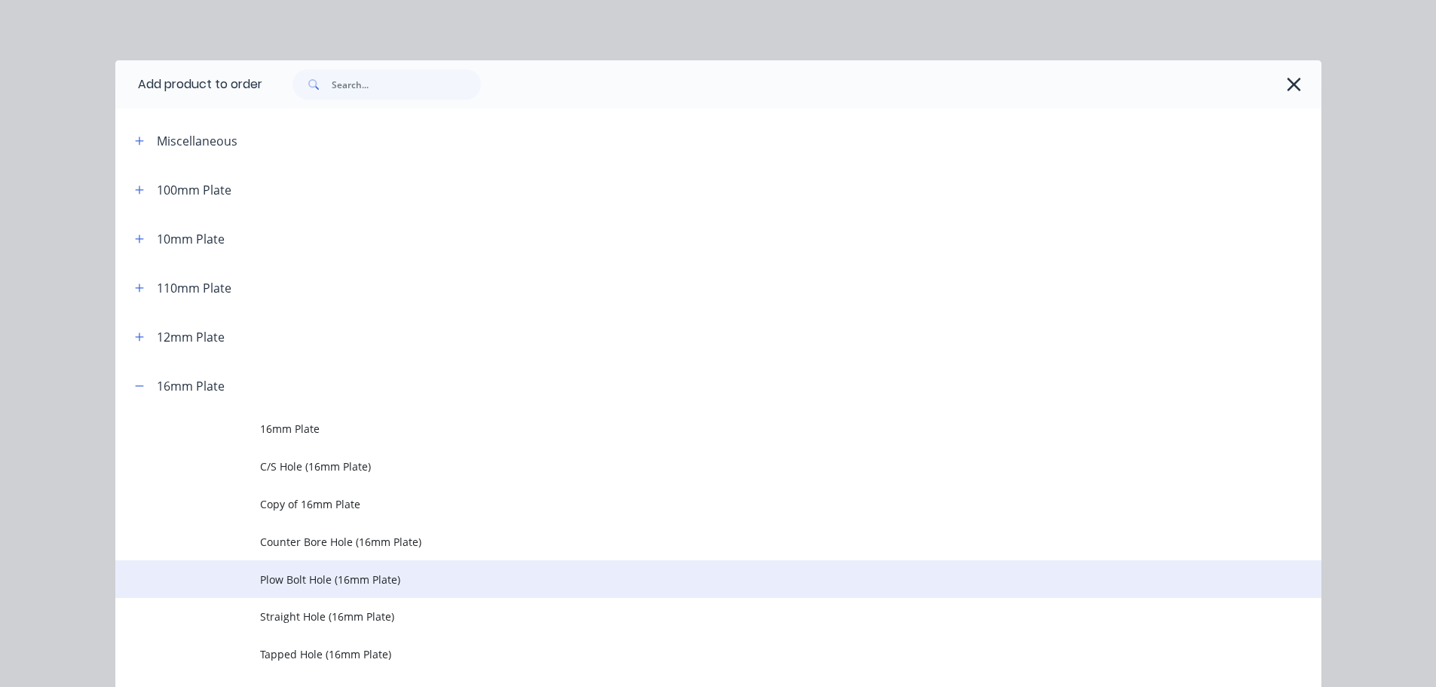
click at [321, 574] on span "Plow Bolt Hole (16mm Plate)" at bounding box center [684, 579] width 849 height 16
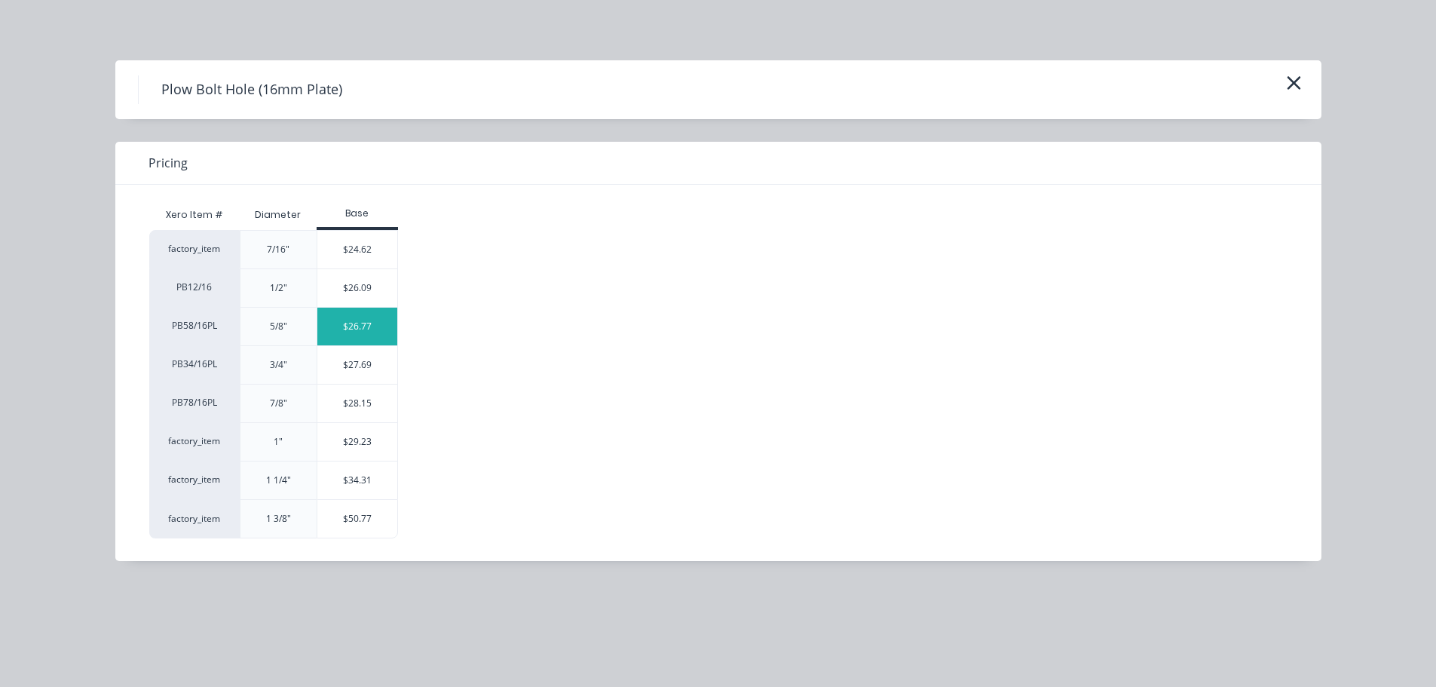
click at [354, 329] on div "$26.77" at bounding box center [357, 327] width 81 height 38
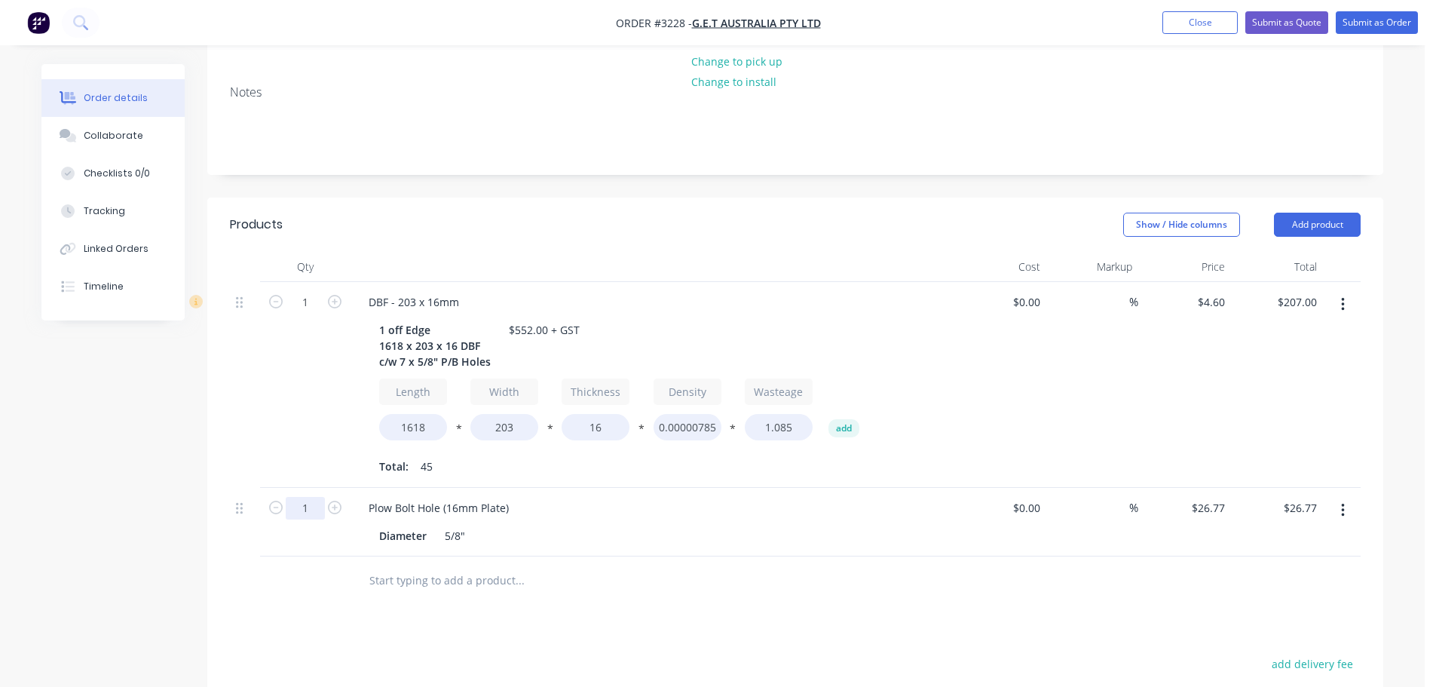
click at [305, 314] on input "1" at bounding box center [305, 302] width 39 height 23
type input "7"
type input "$187.39"
click at [292, 406] on div "1" at bounding box center [305, 385] width 90 height 206
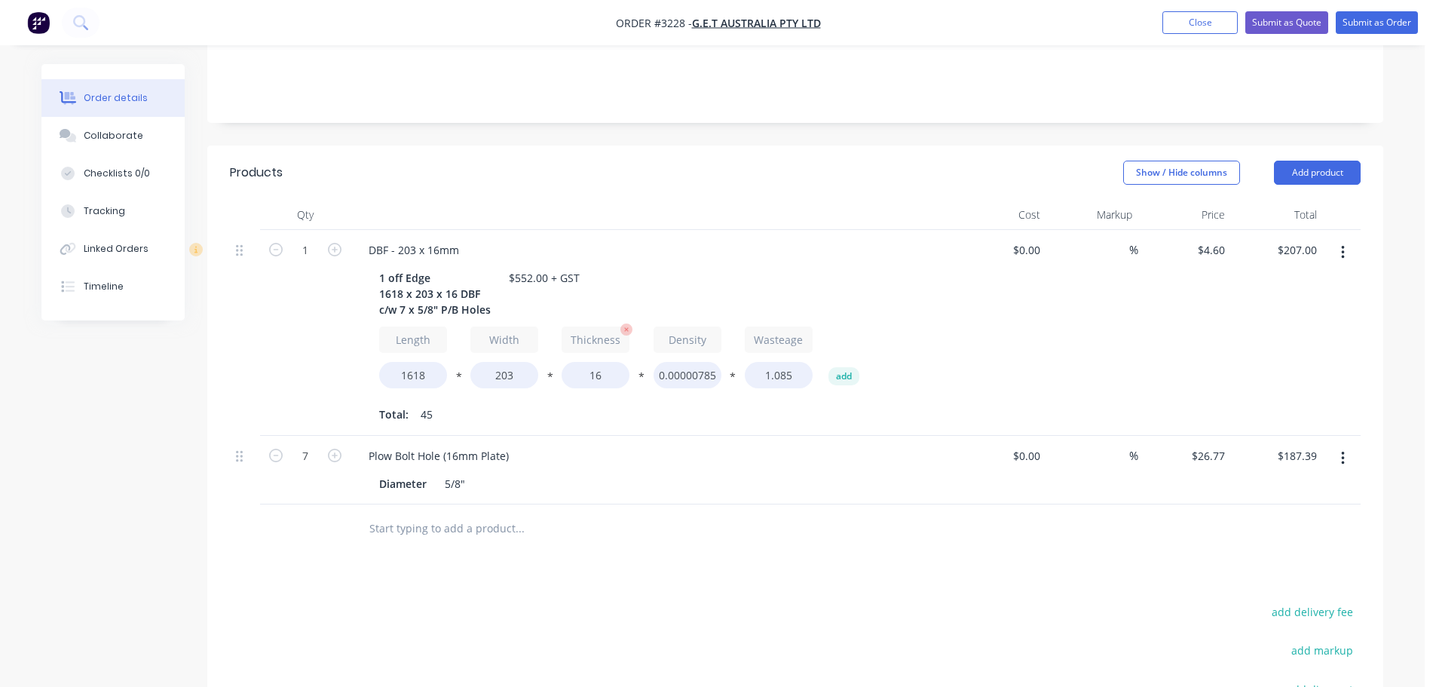
scroll to position [342, 0]
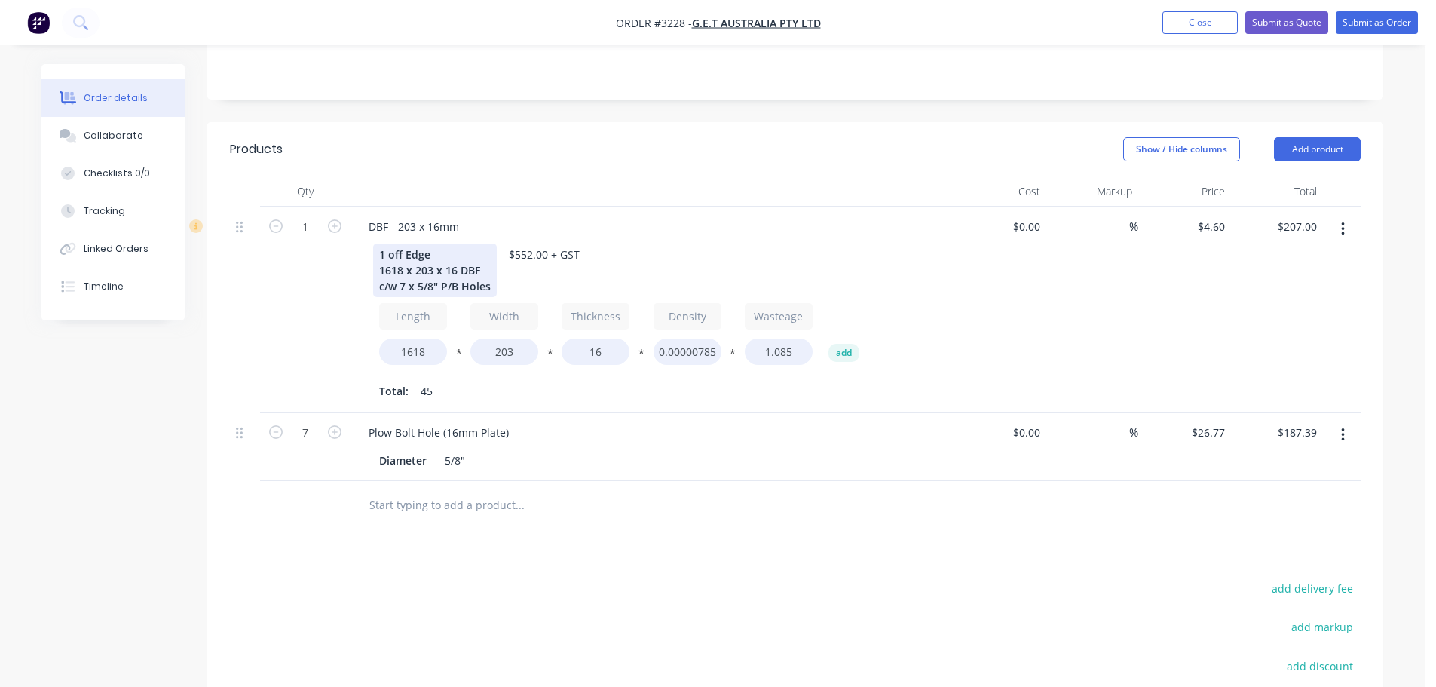
click at [403, 247] on div "1 off Edge 1618 x 203 x 16 DBF c/w 7 x 5/8" P/B Holes" at bounding box center [435, 271] width 124 height 54
click at [413, 338] on input "1618" at bounding box center [413, 351] width 68 height 26
type input "1694"
type input "$216.20"
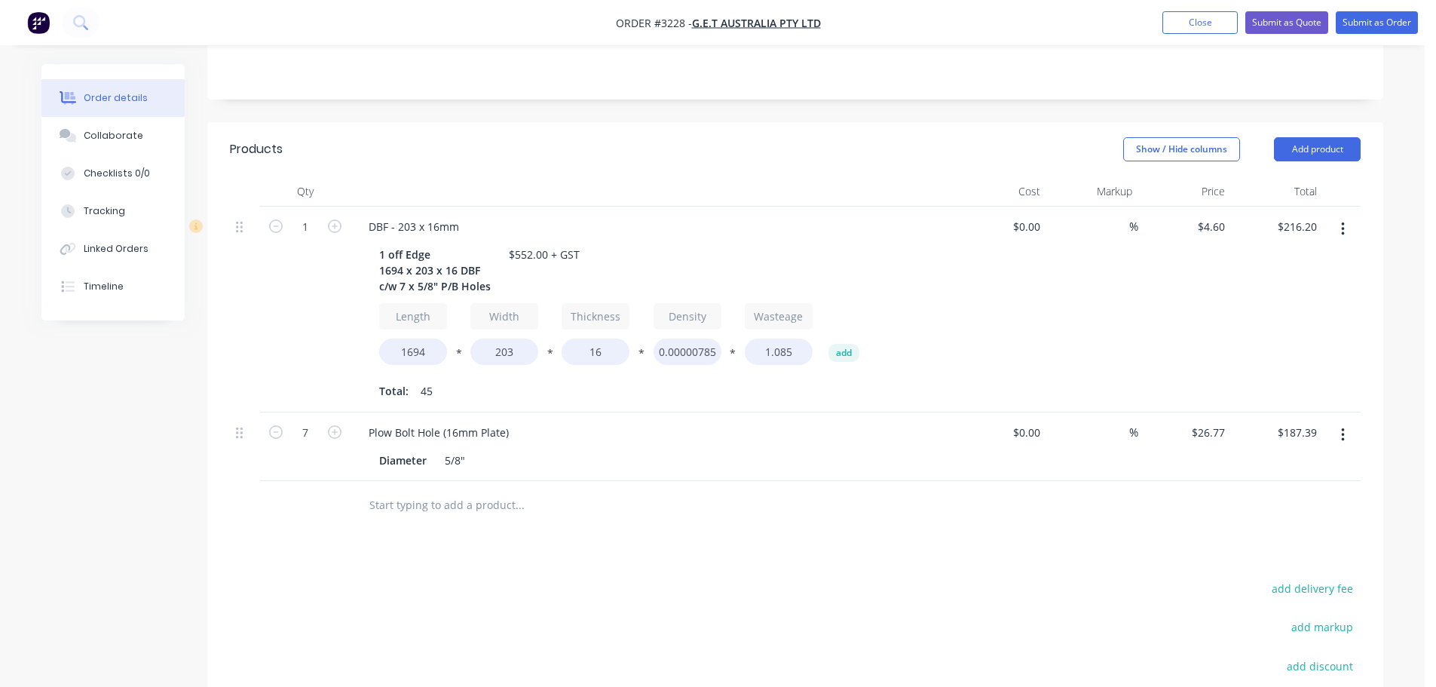
click at [330, 307] on div "1" at bounding box center [305, 310] width 90 height 206
click at [1305, 137] on button "Add product" at bounding box center [1317, 149] width 87 height 24
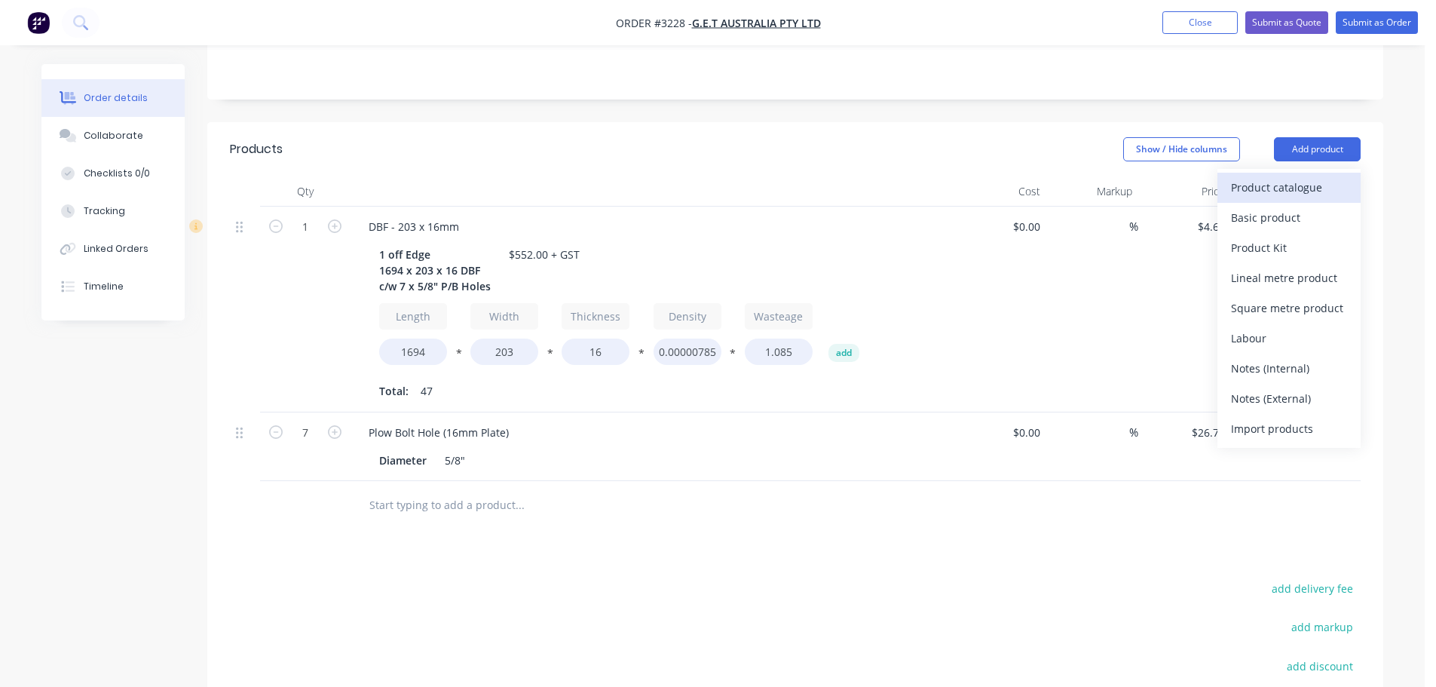
click at [1287, 176] on div "Product catalogue" at bounding box center [1289, 187] width 116 height 22
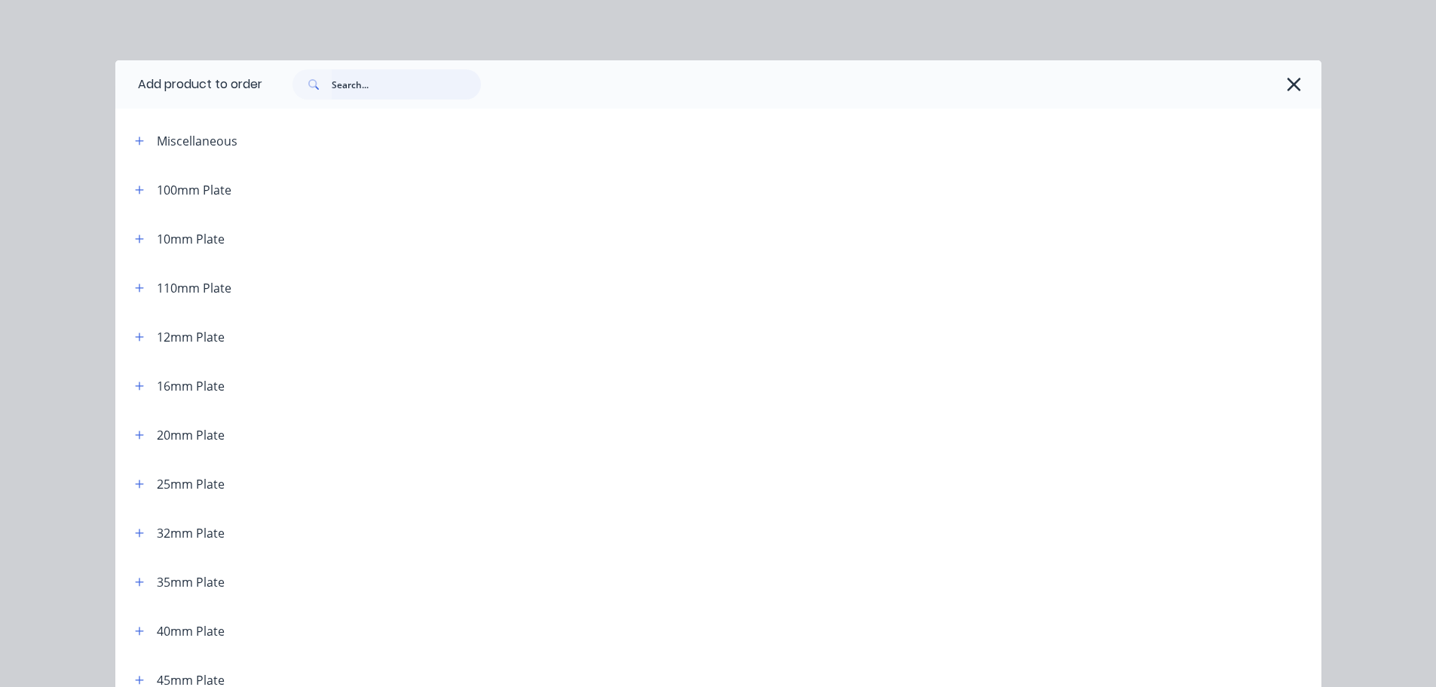
click at [374, 88] on input "text" at bounding box center [406, 84] width 149 height 30
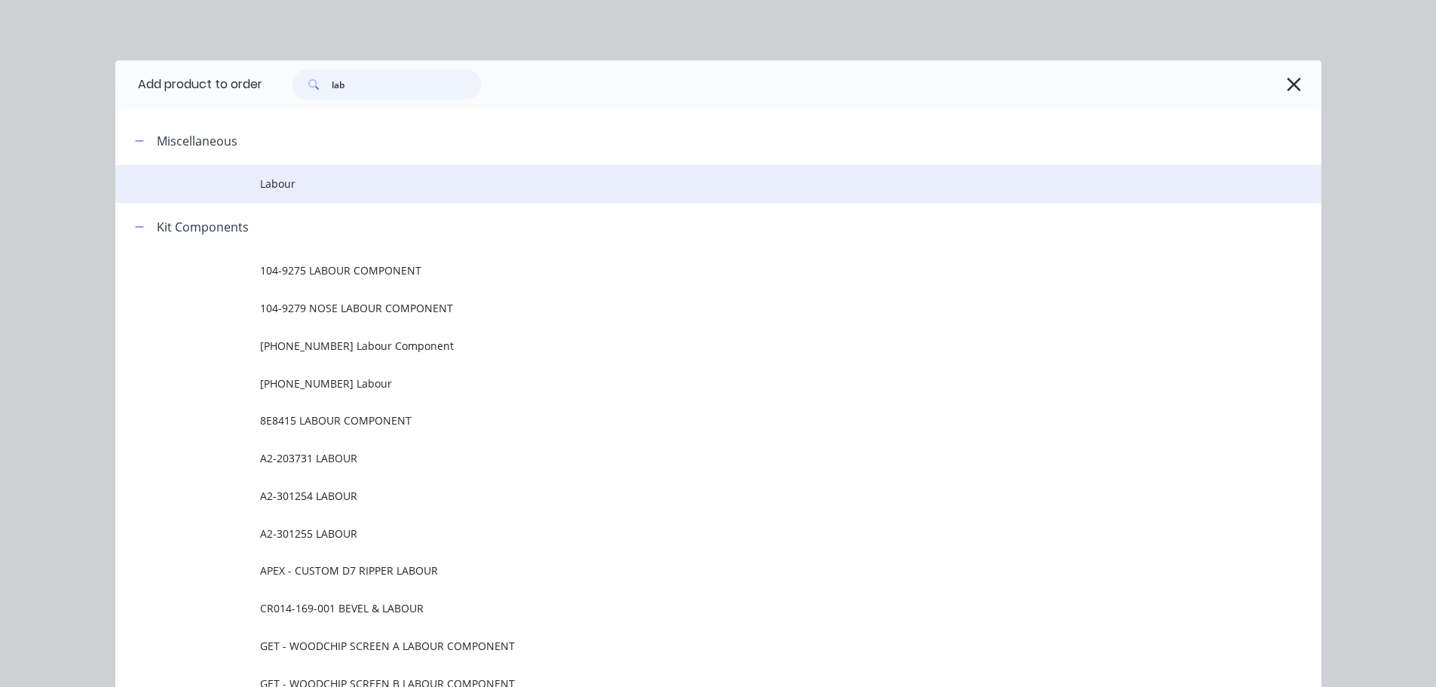
type input "lab"
click at [329, 176] on span "Labour" at bounding box center [684, 184] width 849 height 16
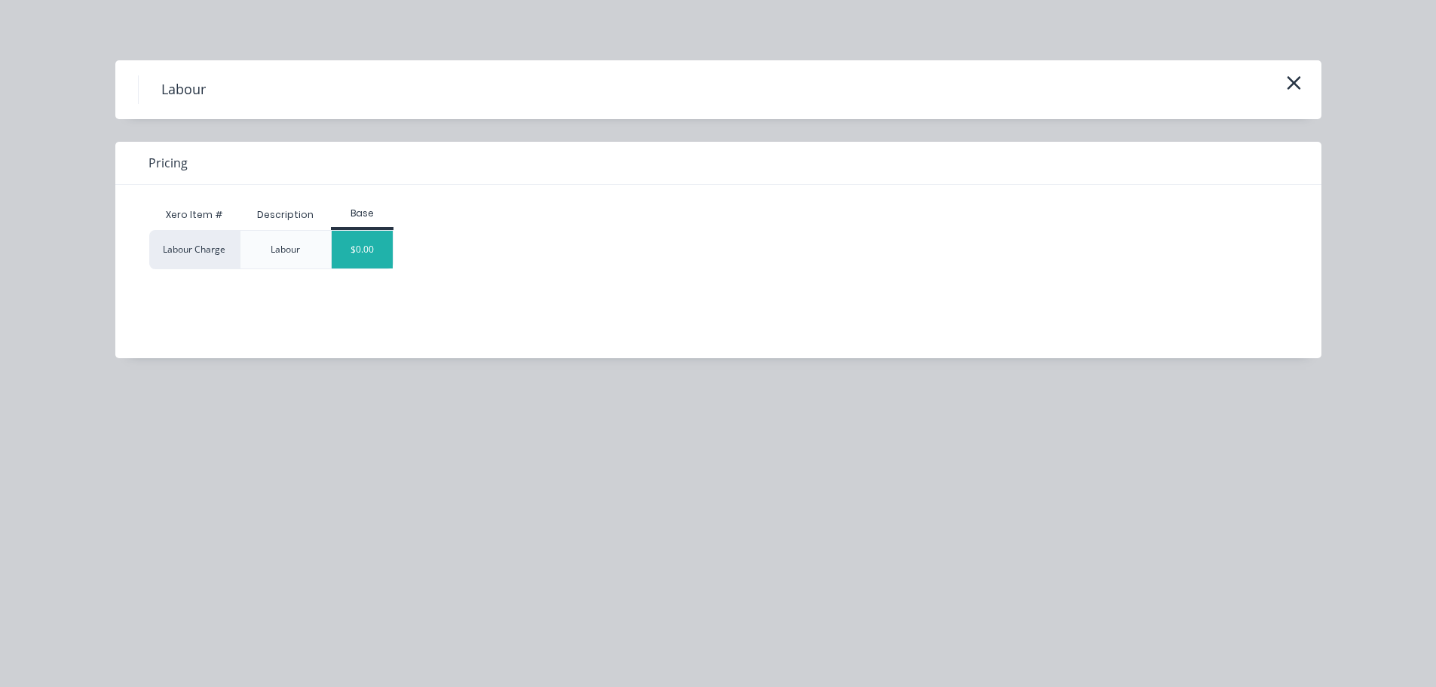
click at [376, 246] on div "$0.00" at bounding box center [362, 250] width 61 height 38
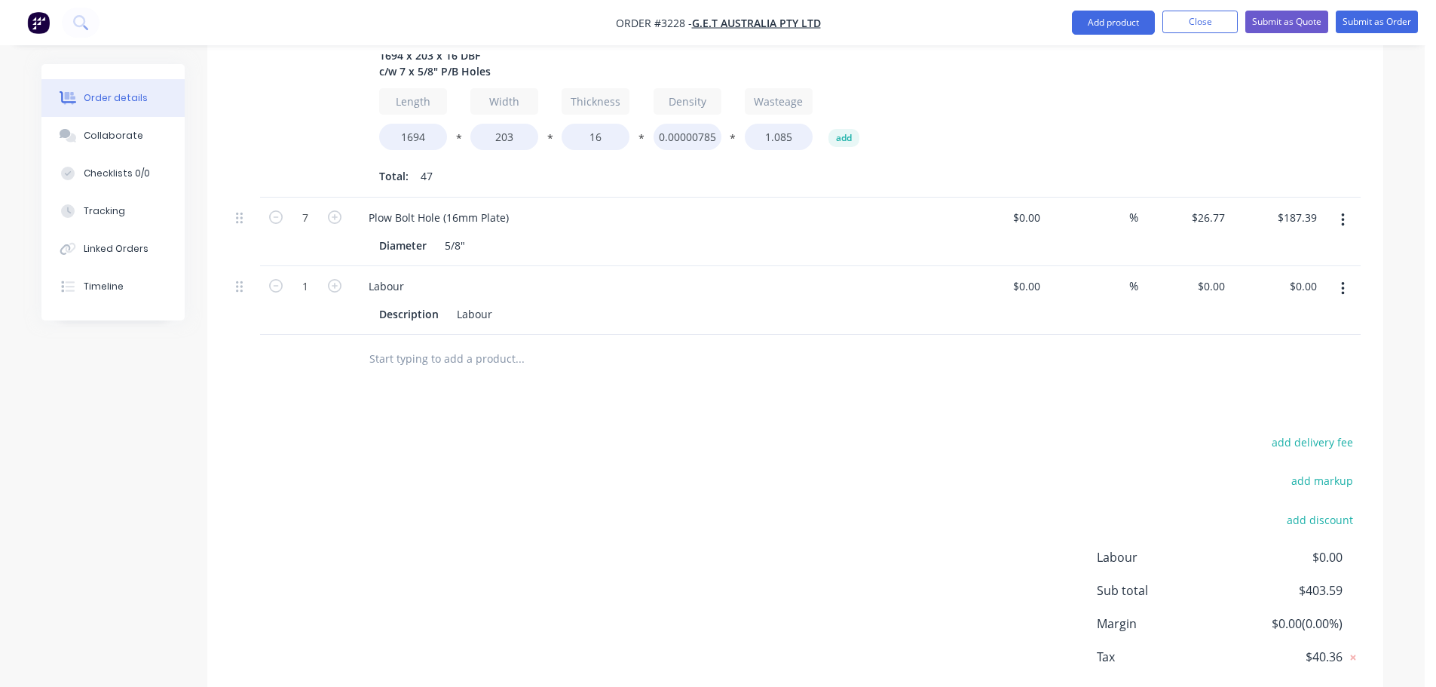
scroll to position [617, 0]
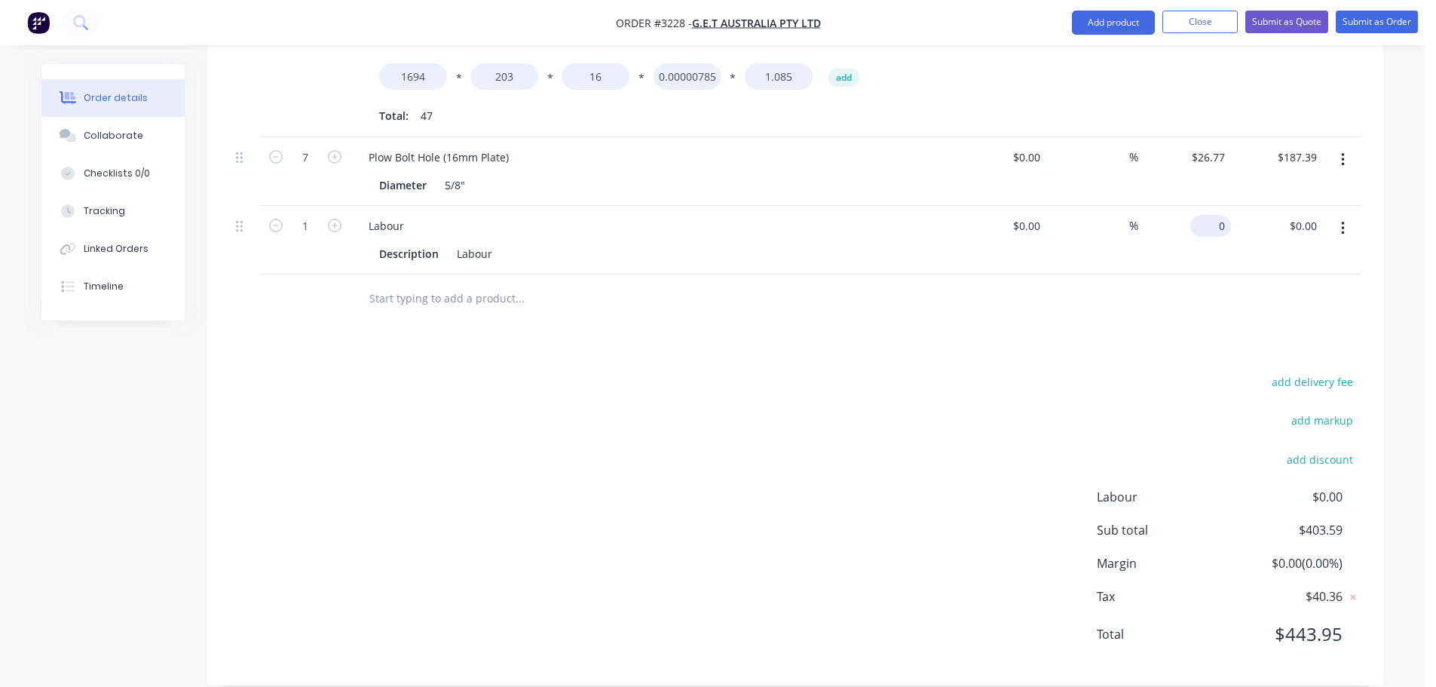
click at [1223, 215] on input "0" at bounding box center [1213, 226] width 35 height 22
type input "$148.41"
click at [981, 408] on div "add delivery fee add markup add discount Labour $0.00 Sub total $552.00 Margin …" at bounding box center [795, 517] width 1131 height 291
click at [126, 139] on div "Collaborate" at bounding box center [114, 136] width 60 height 14
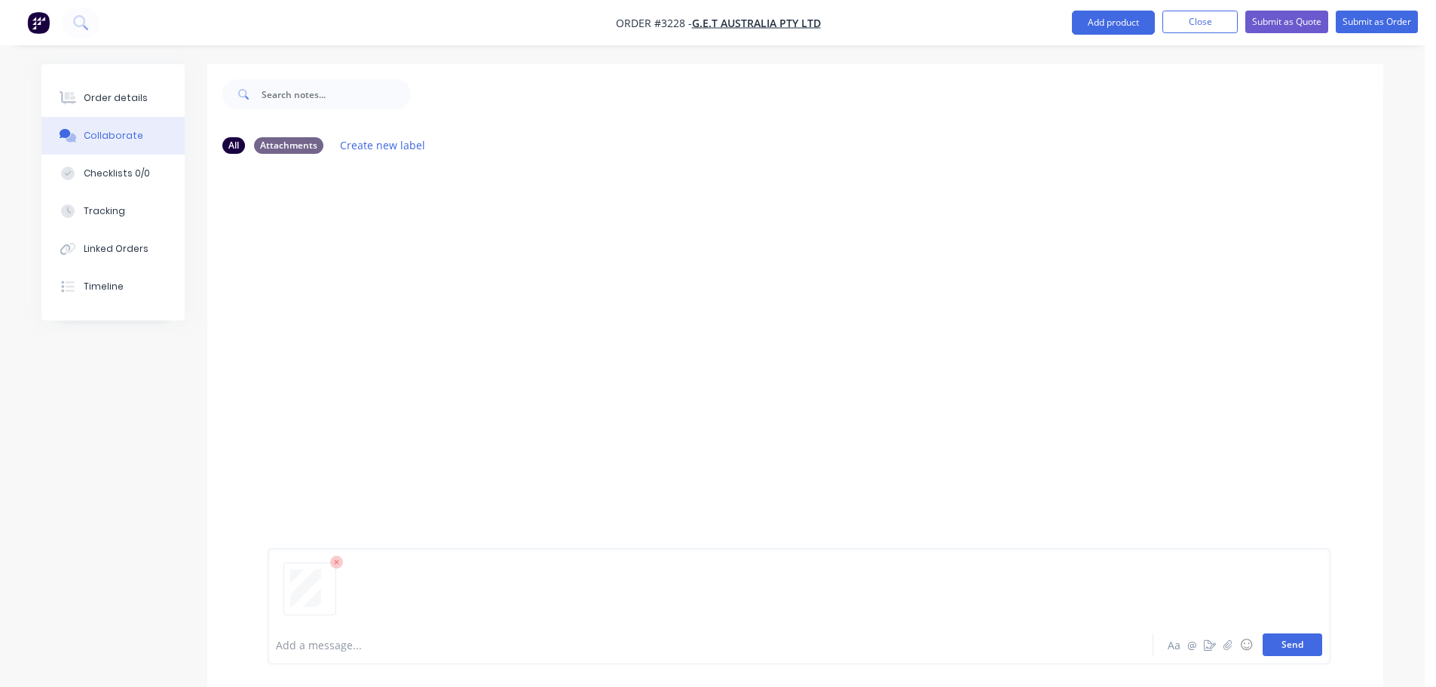
click at [1288, 636] on button "Send" at bounding box center [1293, 644] width 60 height 23
click at [89, 96] on div "Order details" at bounding box center [116, 98] width 64 height 14
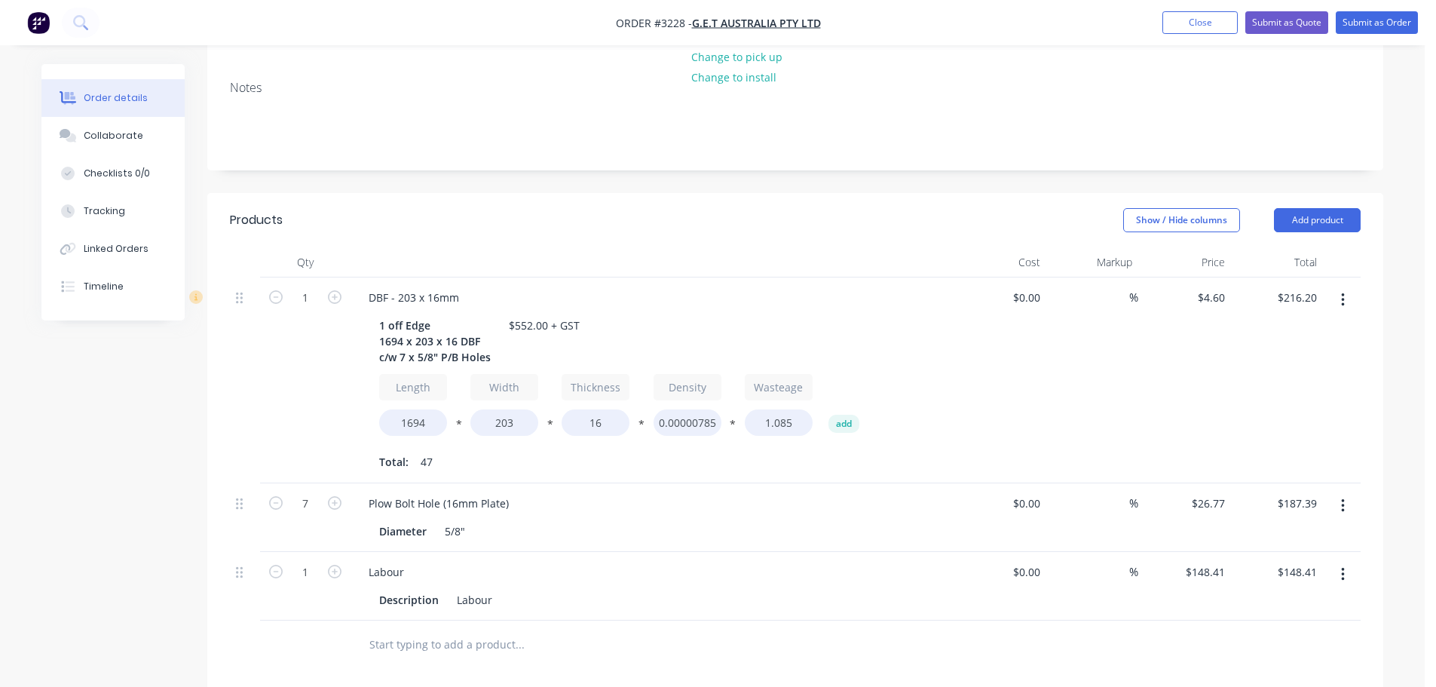
scroll to position [302, 0]
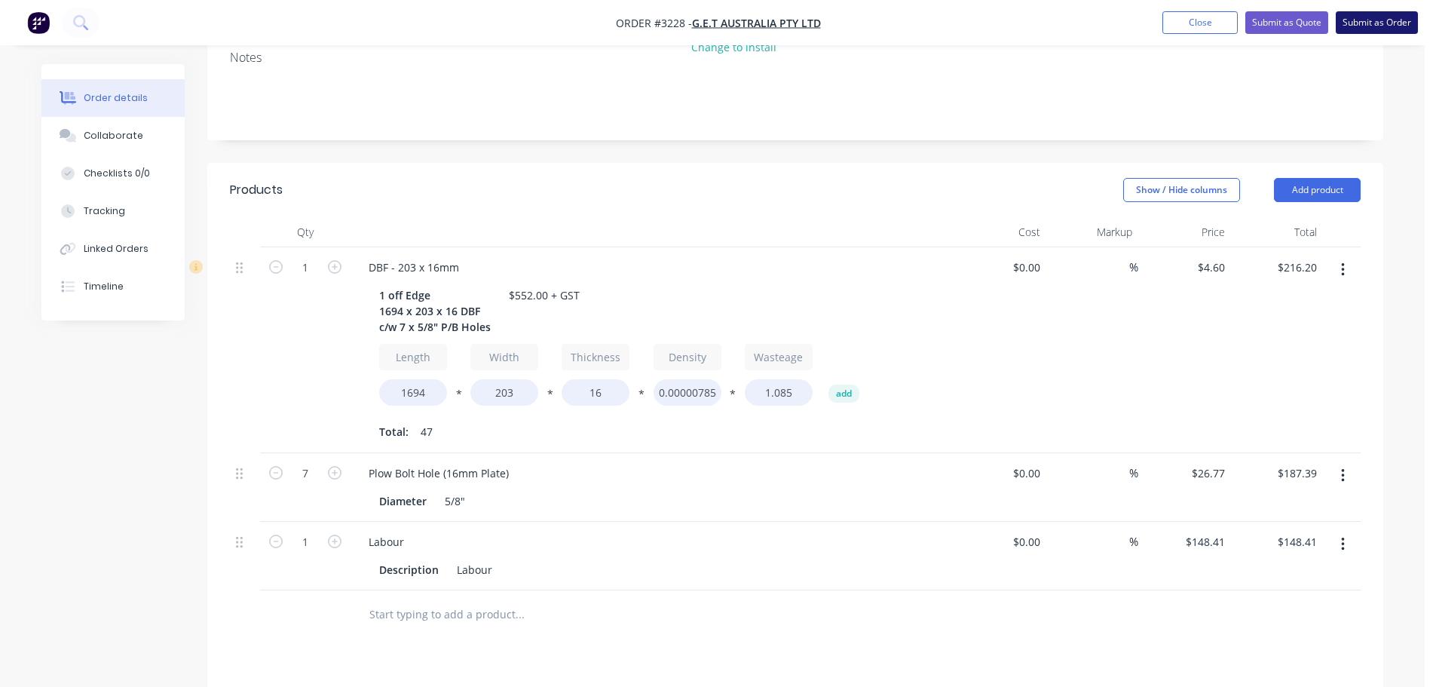
click at [1358, 31] on button "Submit as Order" at bounding box center [1377, 22] width 82 height 23
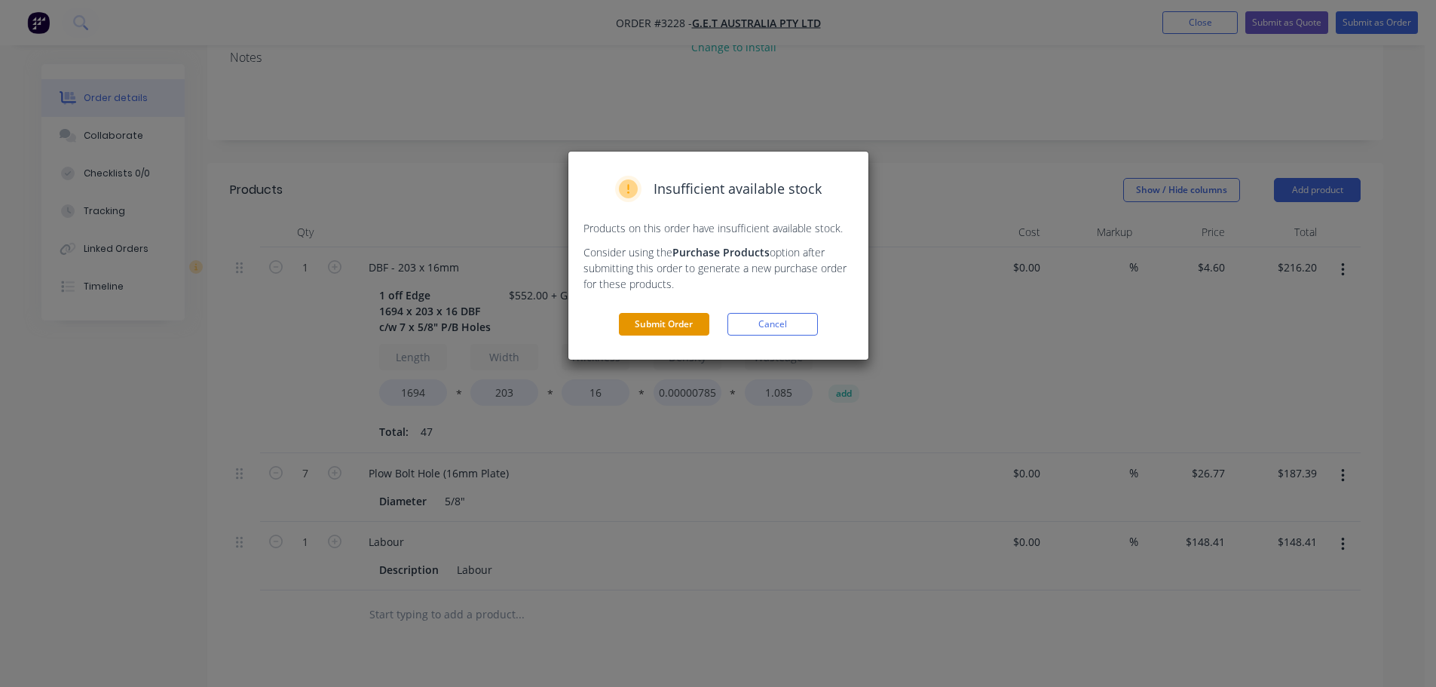
click at [693, 321] on button "Submit Order" at bounding box center [664, 324] width 90 height 23
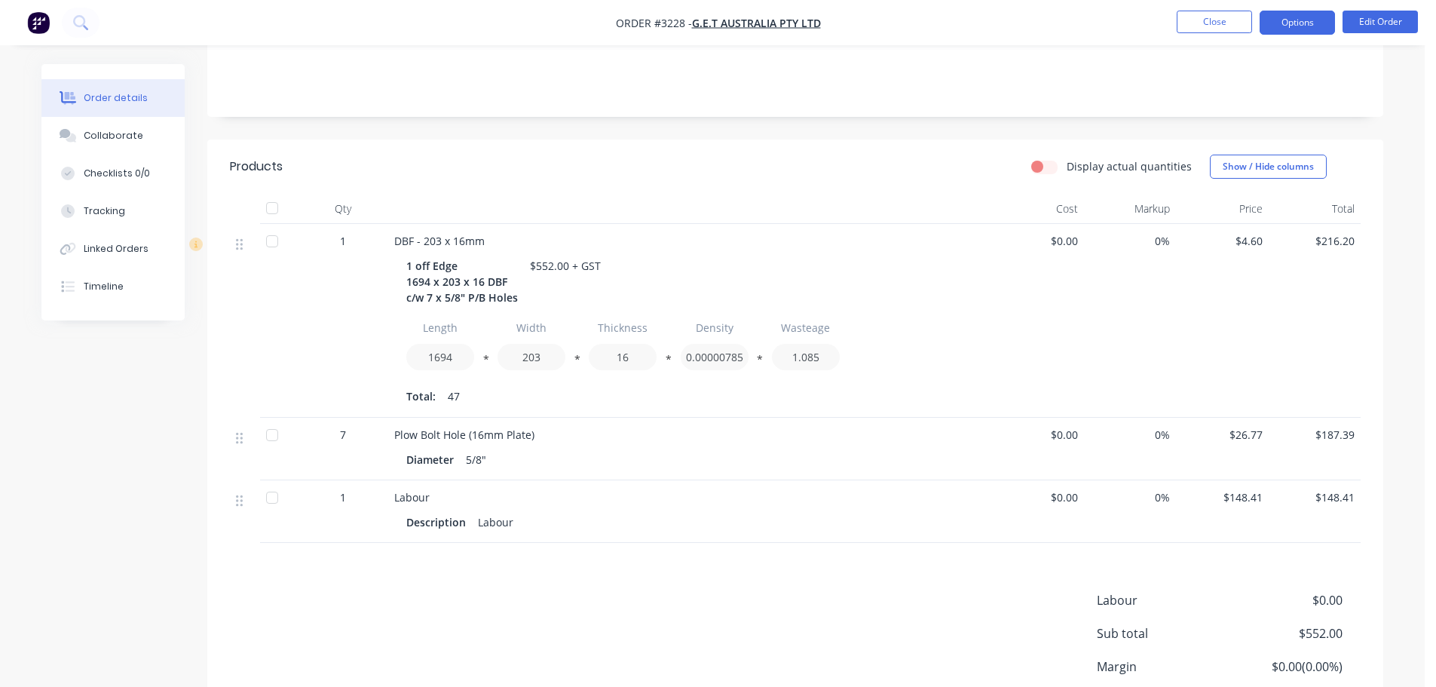
click at [1294, 13] on button "Options" at bounding box center [1297, 23] width 75 height 24
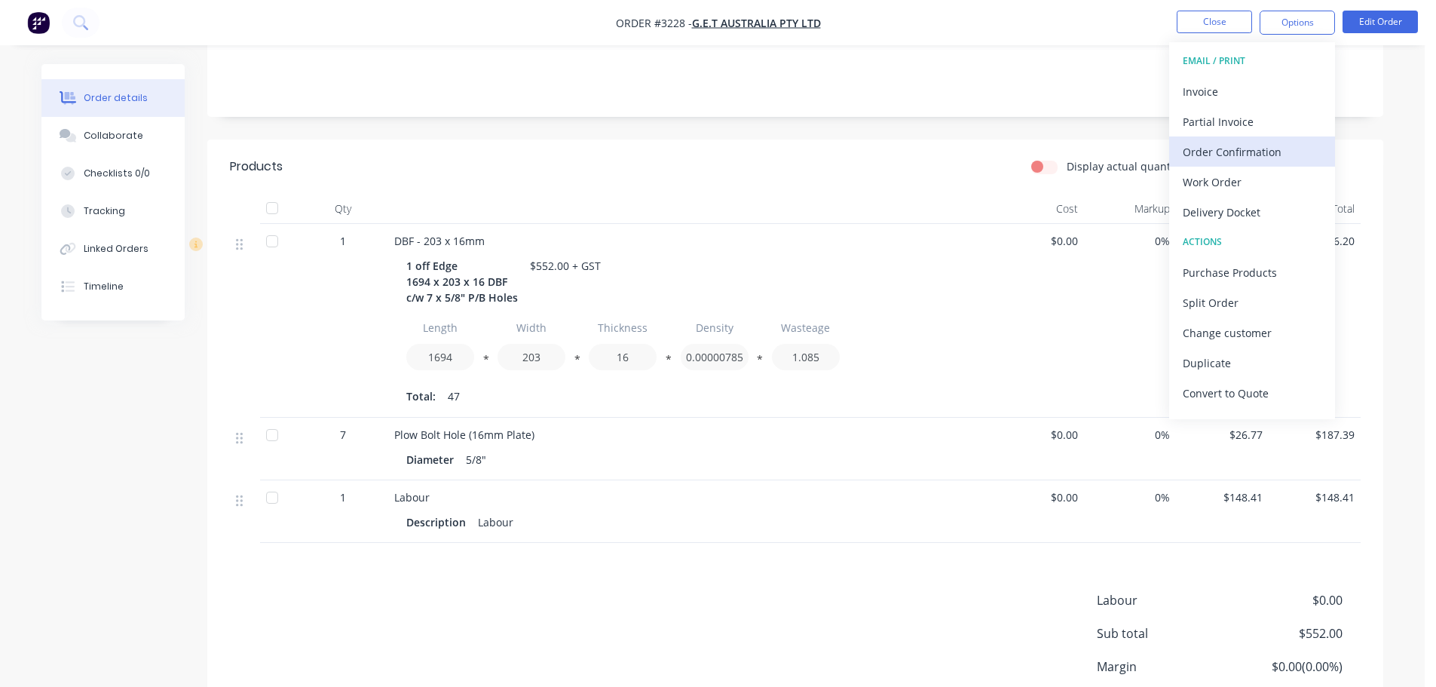
click at [1229, 149] on div "Order Confirmation" at bounding box center [1252, 152] width 139 height 22
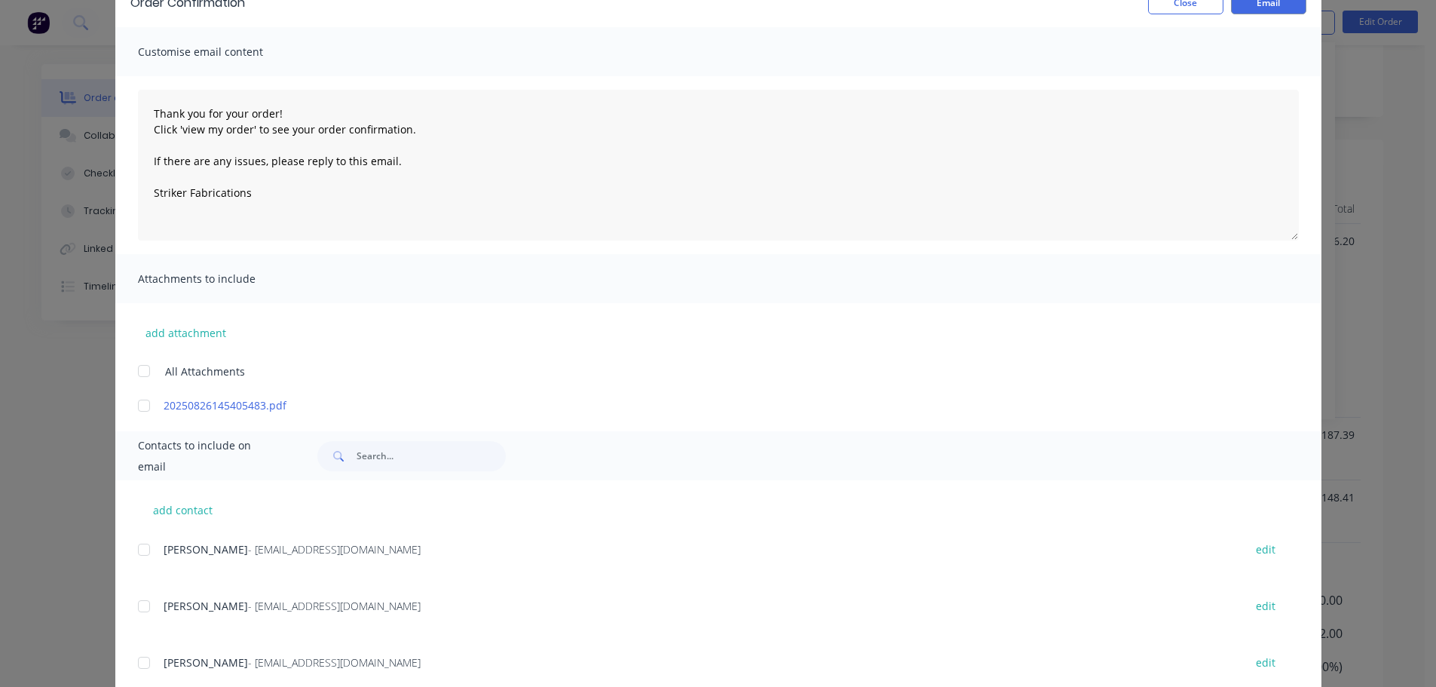
scroll to position [151, 0]
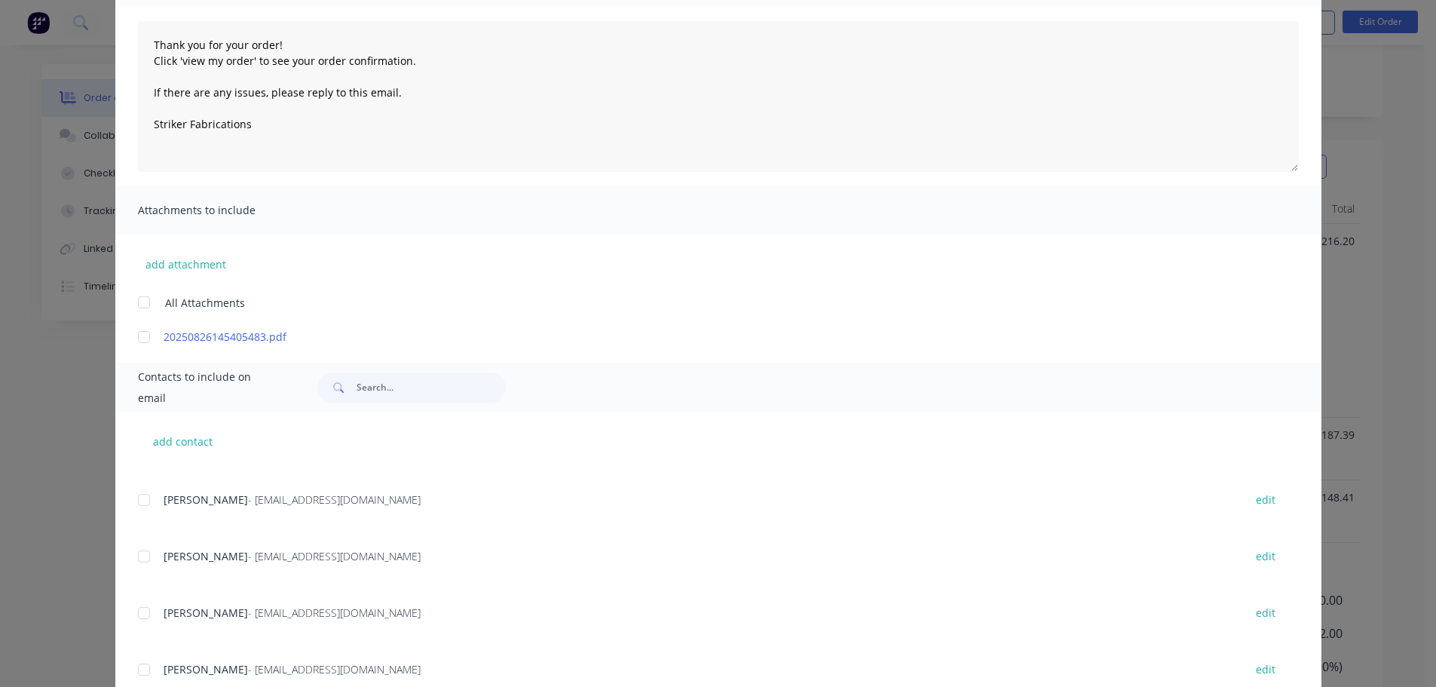
click at [139, 563] on div at bounding box center [144, 556] width 30 height 30
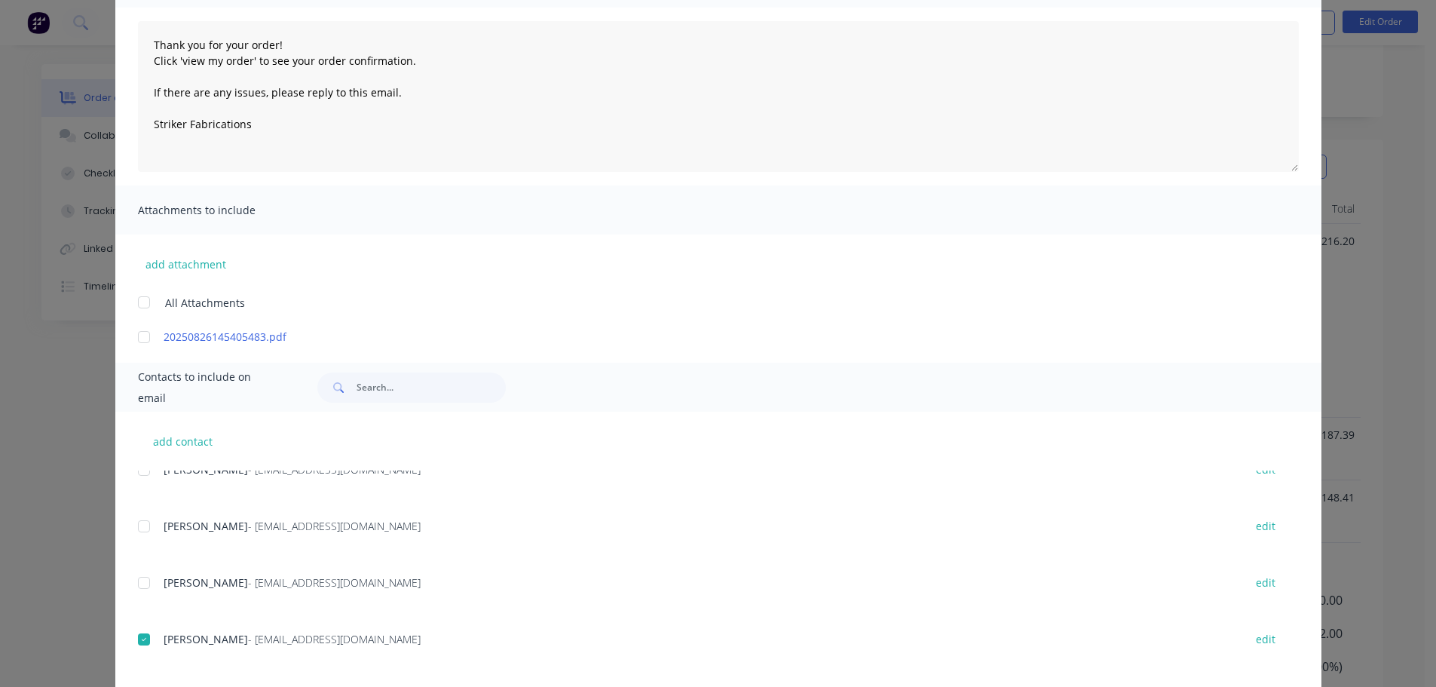
scroll to position [0, 0]
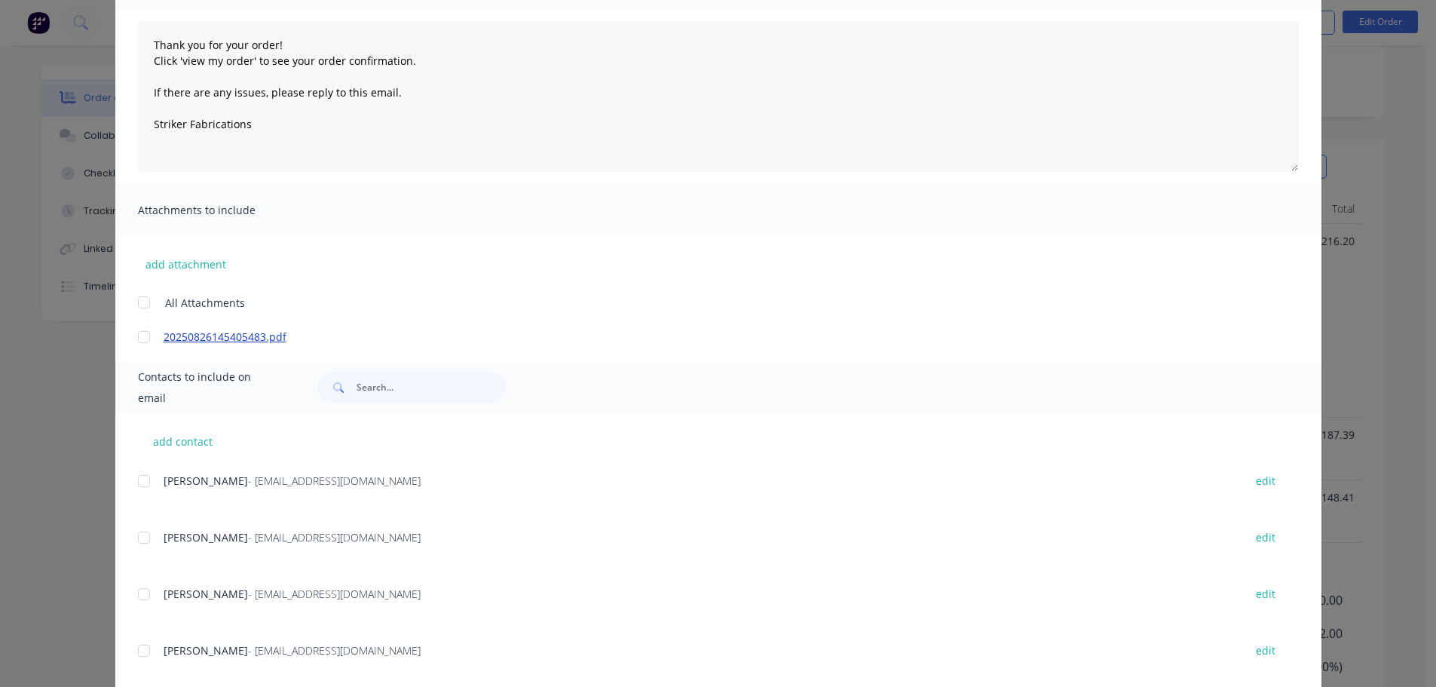
type textarea "Thank you for your order! Click 'view my order' to see your order confirmation.…"
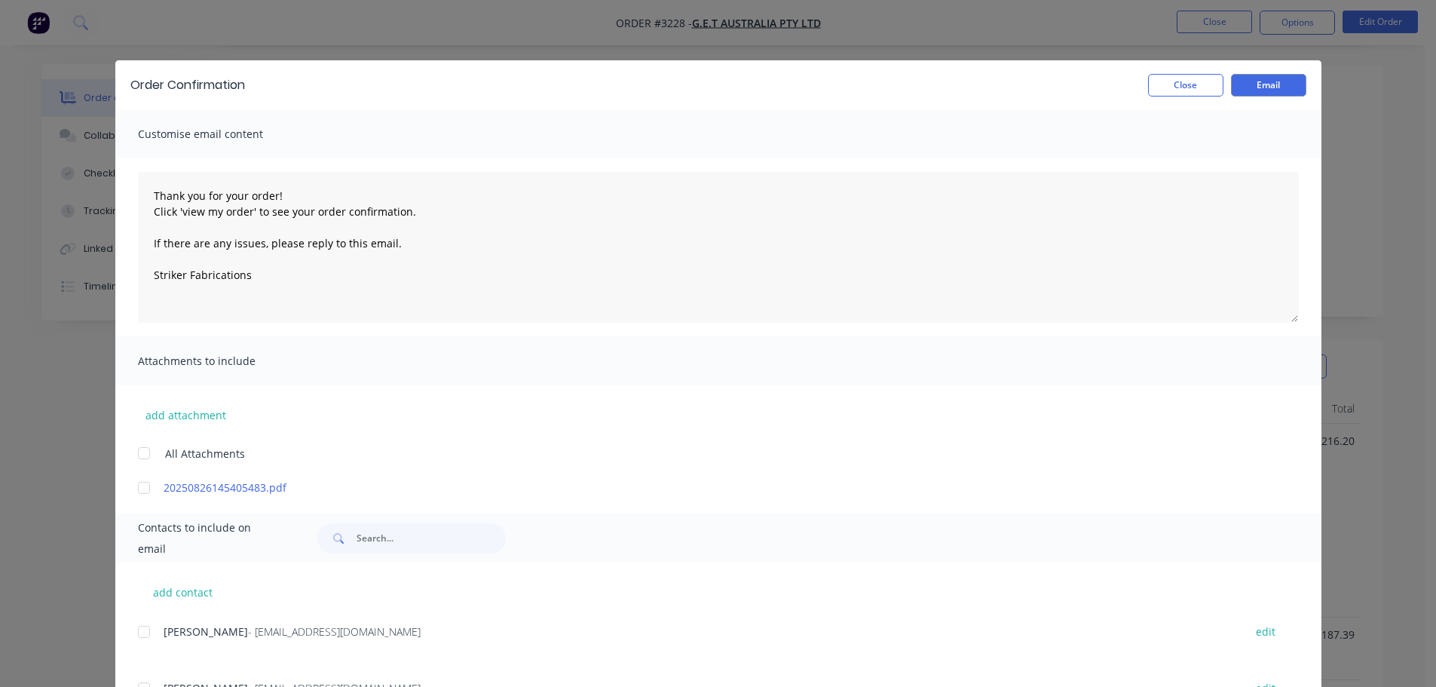
scroll to position [75, 0]
click at [1252, 71] on div "Order Confirmation Close Email" at bounding box center [718, 84] width 1206 height 49
click at [1248, 79] on button "Email" at bounding box center [1268, 85] width 75 height 23
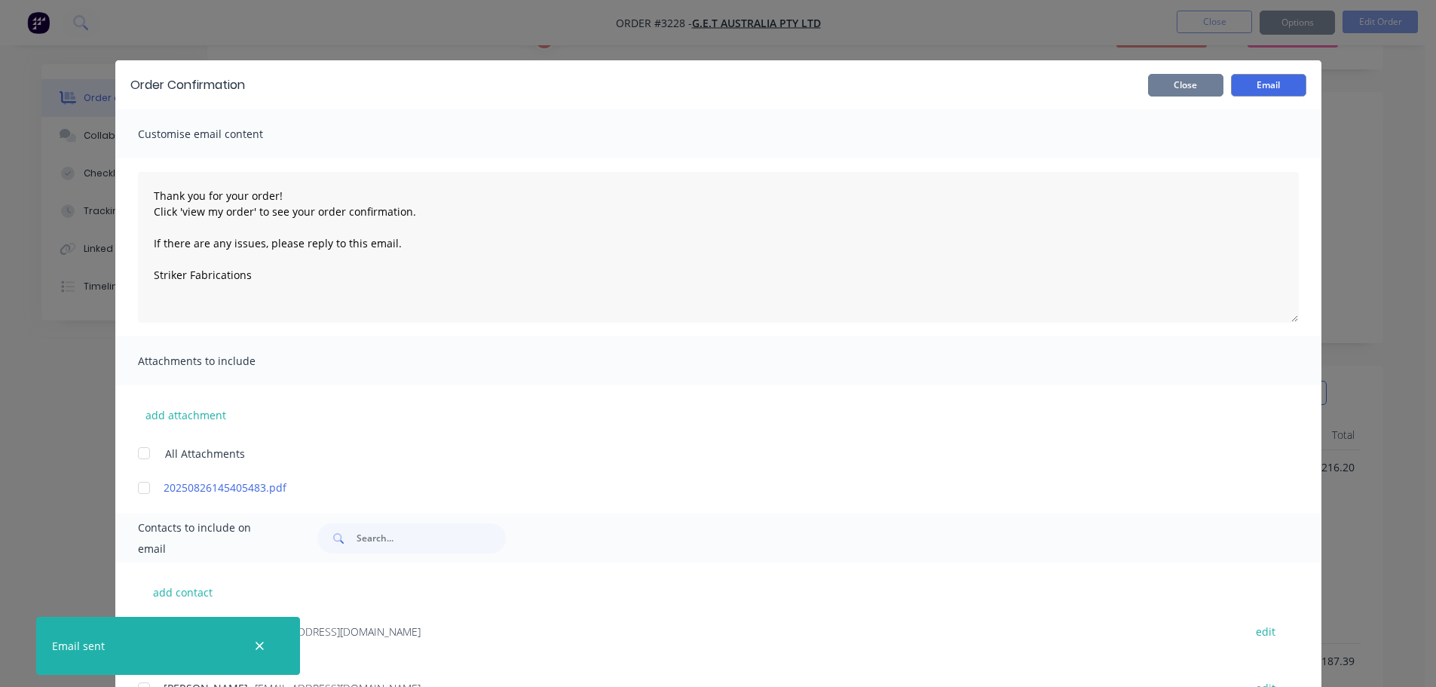
click at [1175, 90] on button "Close" at bounding box center [1185, 85] width 75 height 23
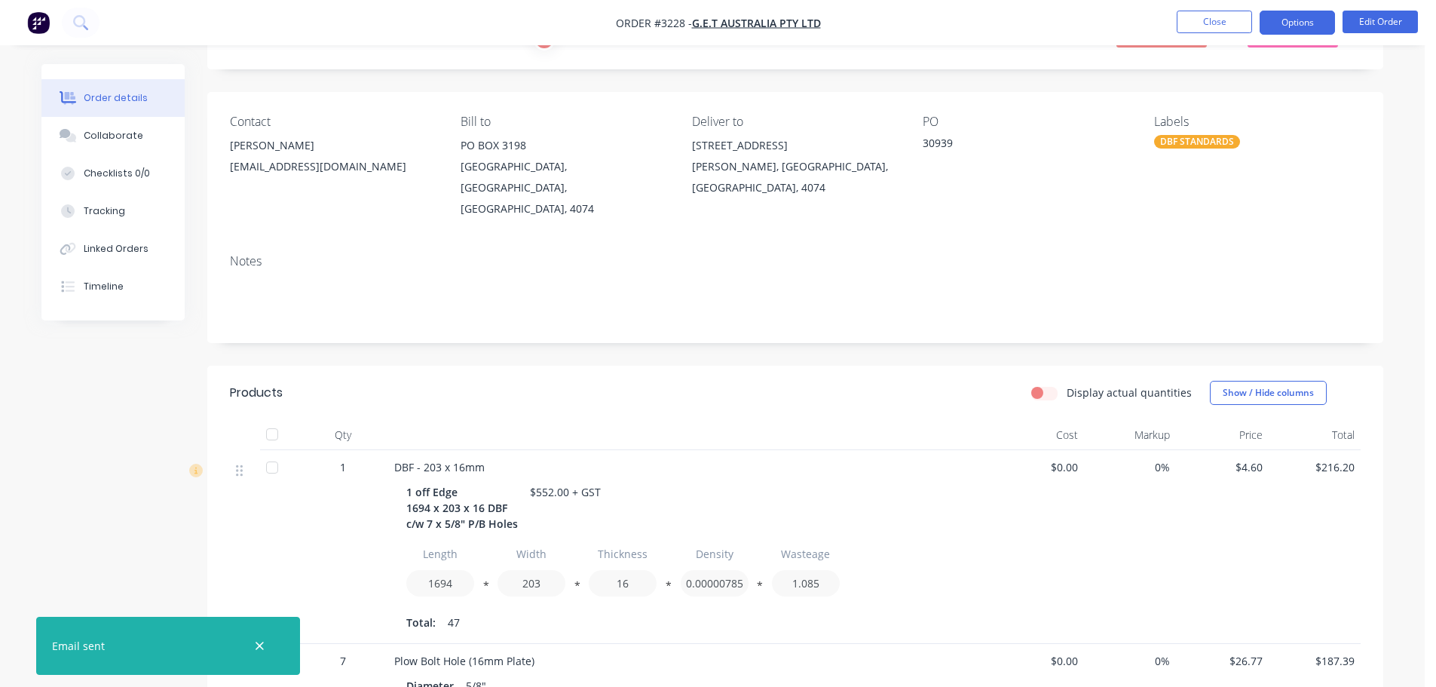
click at [1306, 17] on button "Options" at bounding box center [1297, 23] width 75 height 24
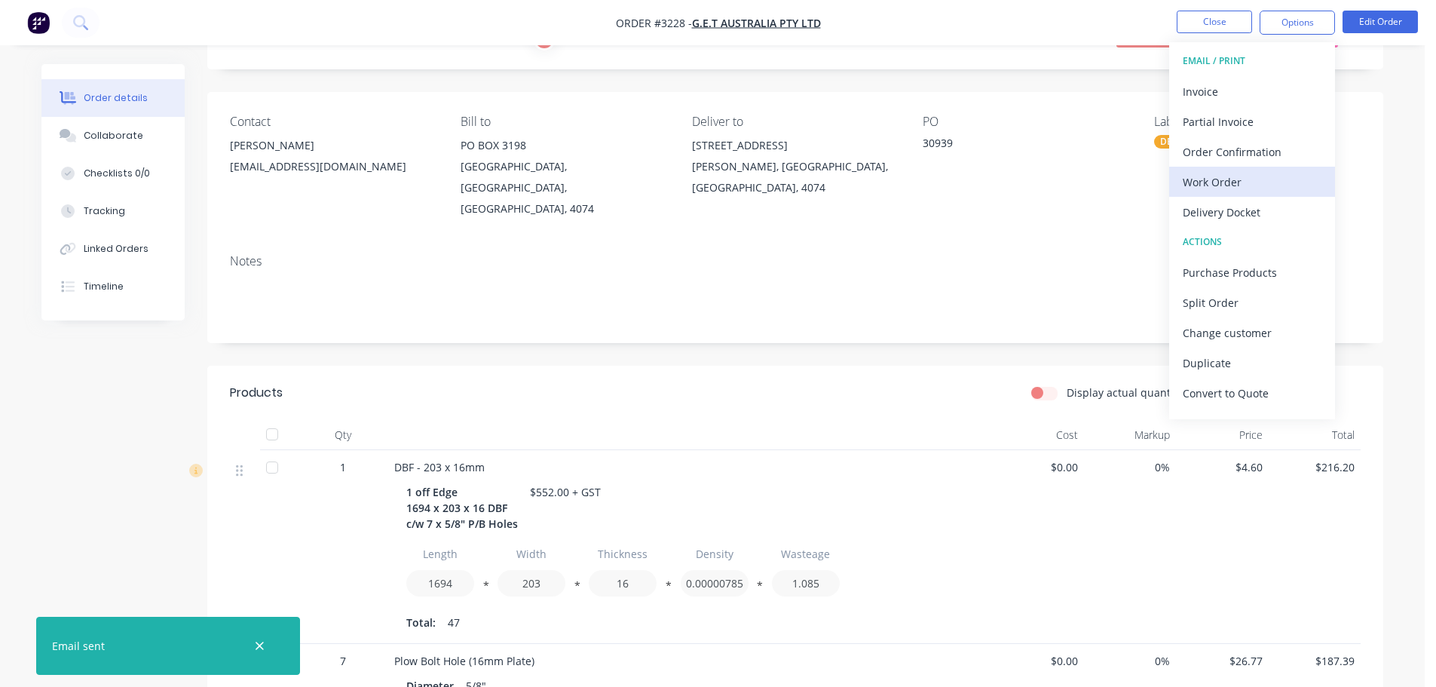
click at [1210, 177] on div "Work Order" at bounding box center [1252, 182] width 139 height 22
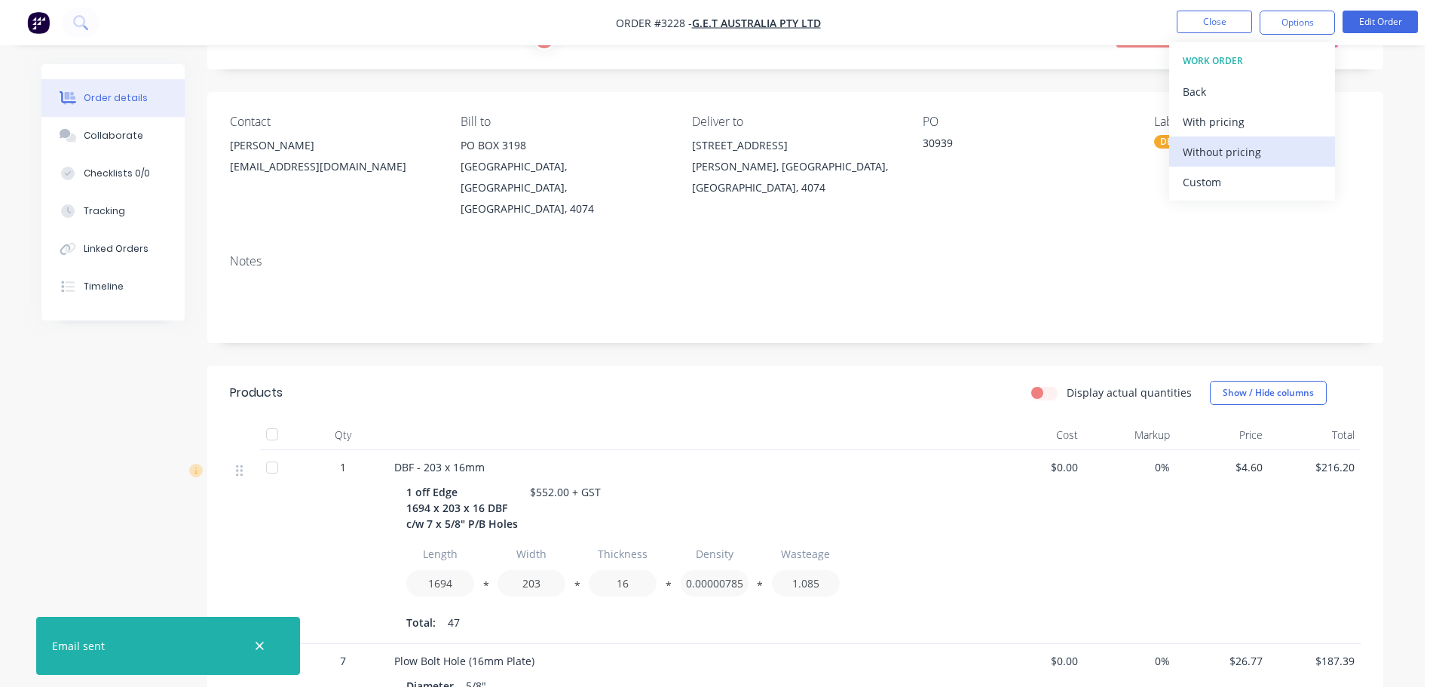
click at [1209, 161] on div "Without pricing" at bounding box center [1252, 152] width 139 height 22
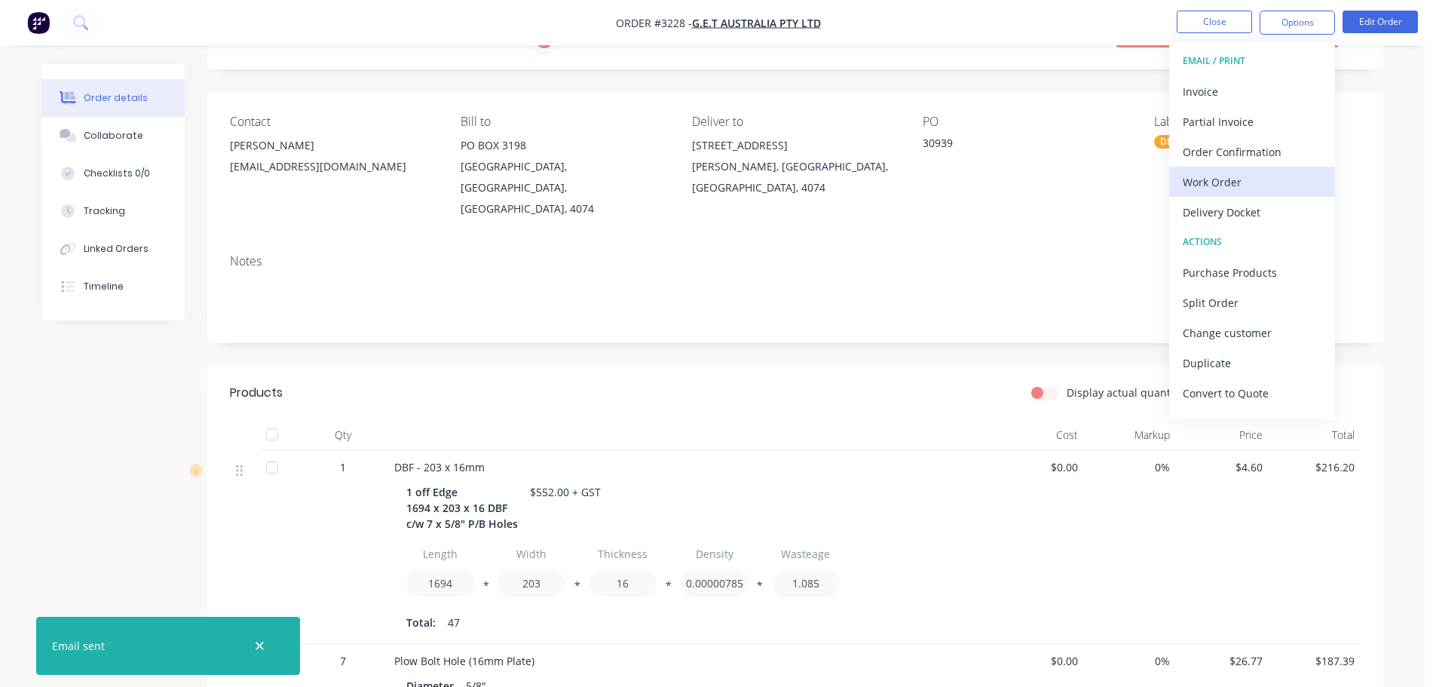
click at [1199, 181] on div "Work Order" at bounding box center [1252, 182] width 139 height 22
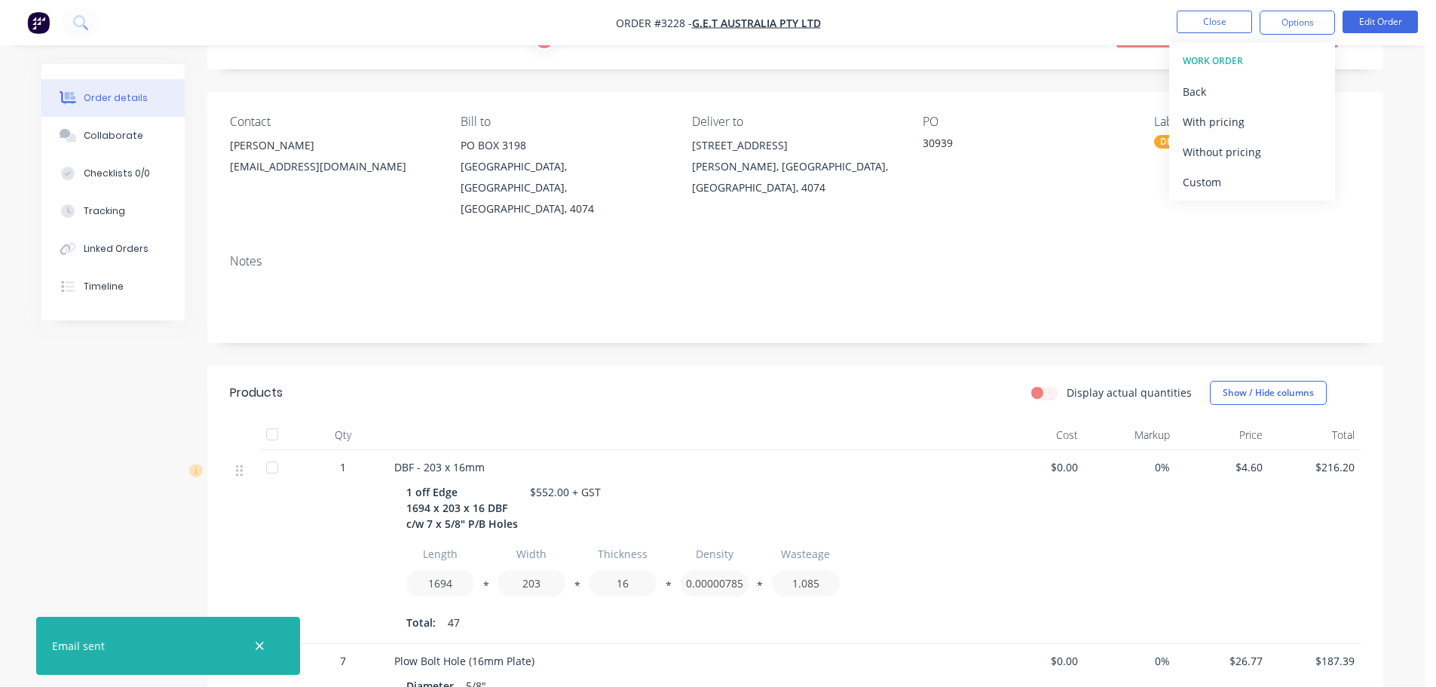
click at [1199, 181] on div "Custom" at bounding box center [1252, 182] width 139 height 22
click at [1199, 151] on div "Without pricing" at bounding box center [1252, 152] width 139 height 22
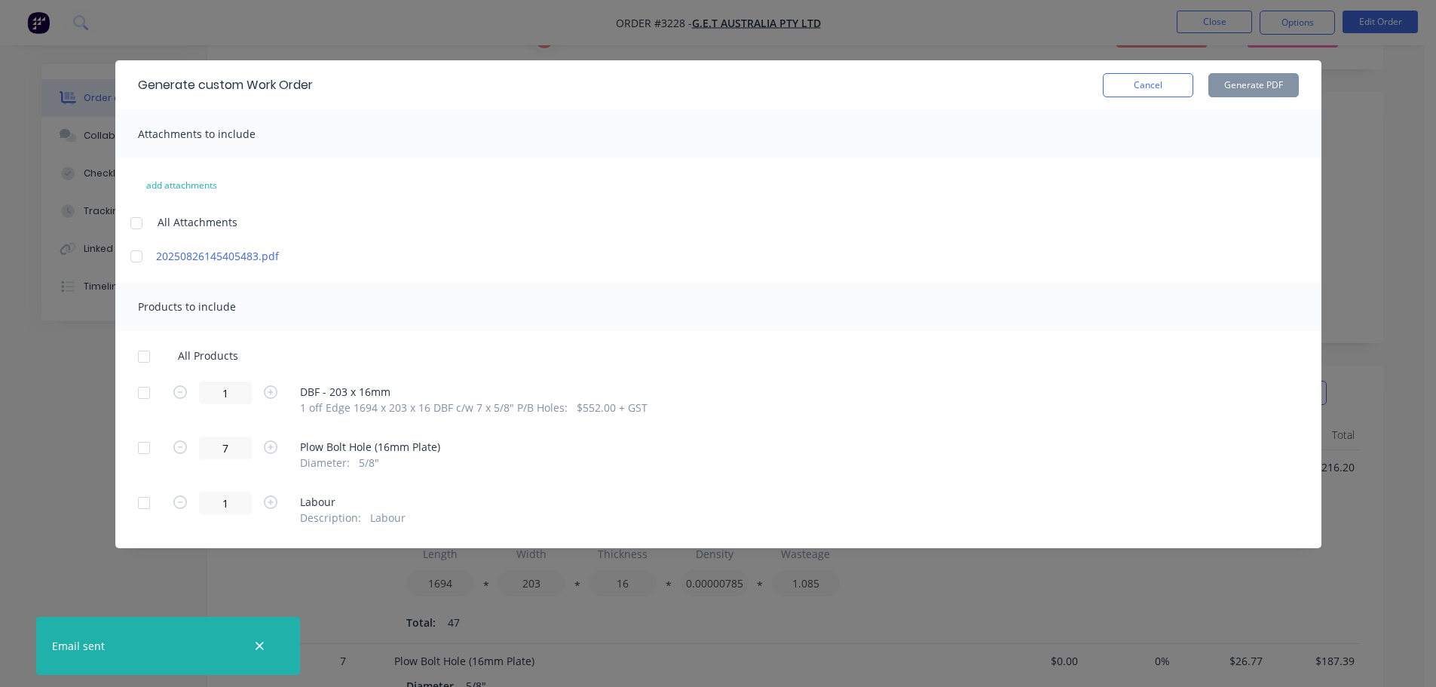
click at [142, 384] on div at bounding box center [144, 393] width 30 height 30
click at [1228, 81] on button "Generate PDF" at bounding box center [1253, 85] width 90 height 24
drag, startPoint x: 1120, startPoint y: 90, endPoint x: 1230, endPoint y: 34, distance: 123.1
click at [1121, 90] on button "Cancel" at bounding box center [1148, 85] width 90 height 24
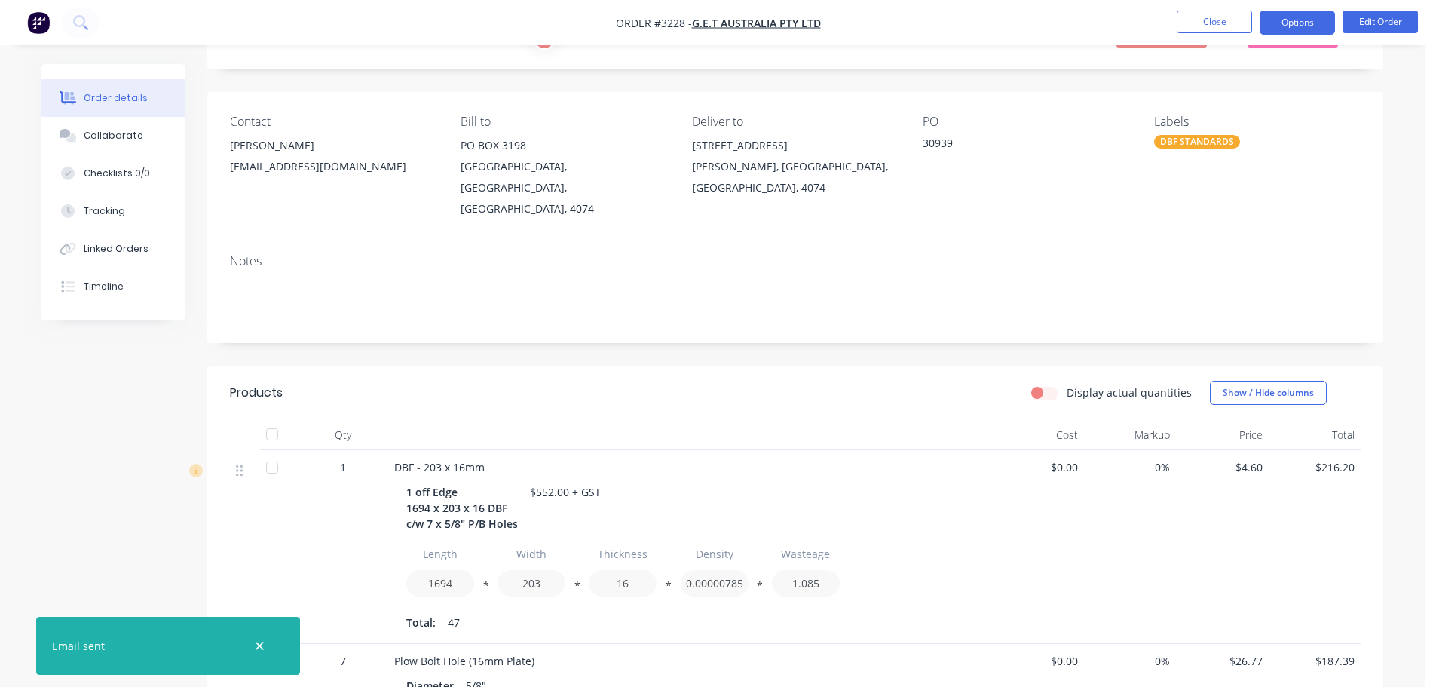
click at [1273, 23] on button "Options" at bounding box center [1297, 23] width 75 height 24
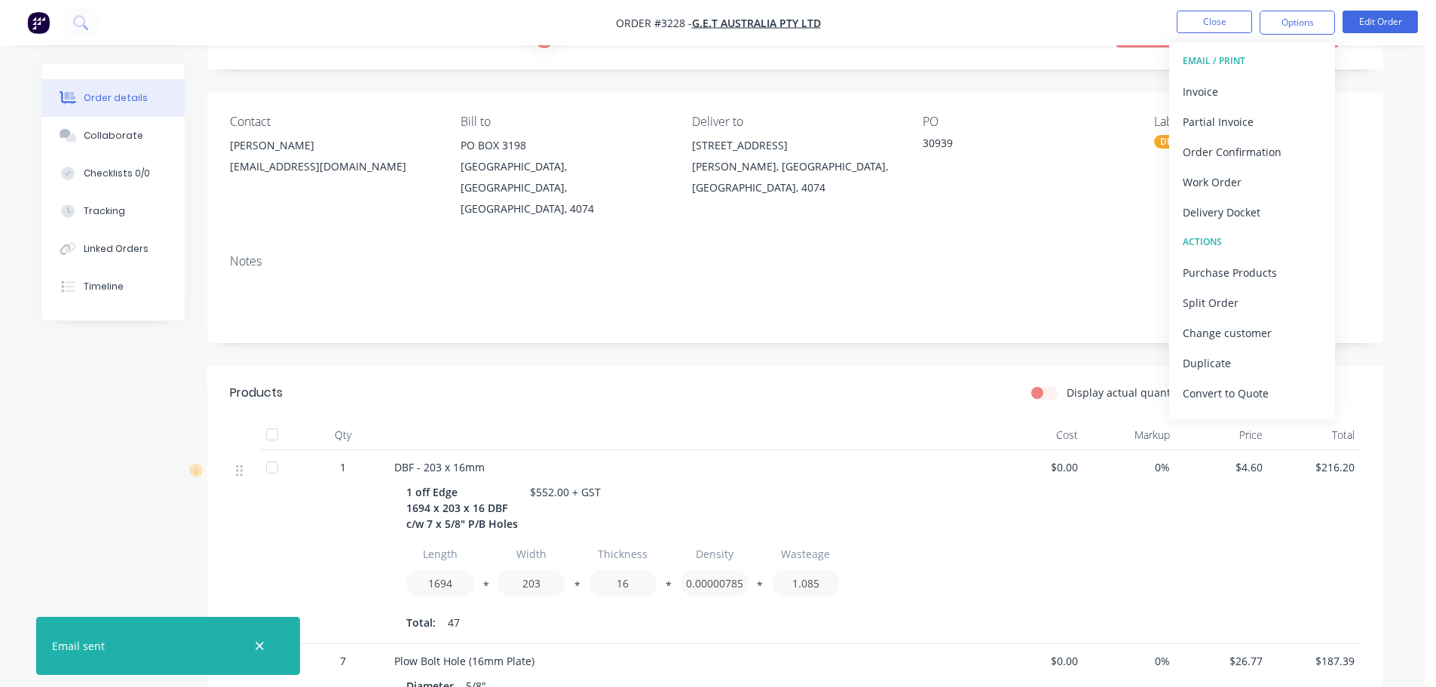
drag, startPoint x: 1239, startPoint y: 219, endPoint x: 1236, endPoint y: 205, distance: 14.8
click at [1239, 218] on div "Delivery Docket" at bounding box center [1252, 212] width 139 height 22
click at [1227, 175] on div "Custom" at bounding box center [1252, 182] width 139 height 22
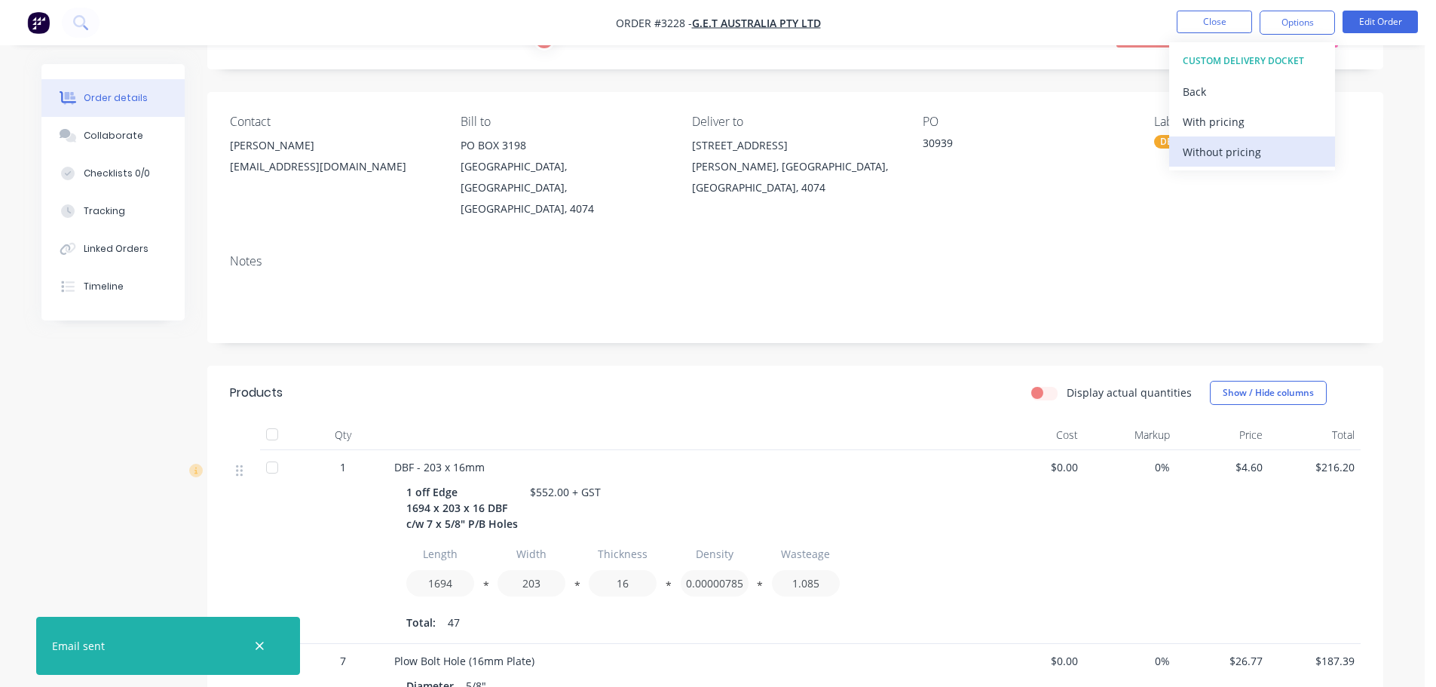
click at [1225, 155] on div "Without pricing" at bounding box center [1252, 152] width 139 height 22
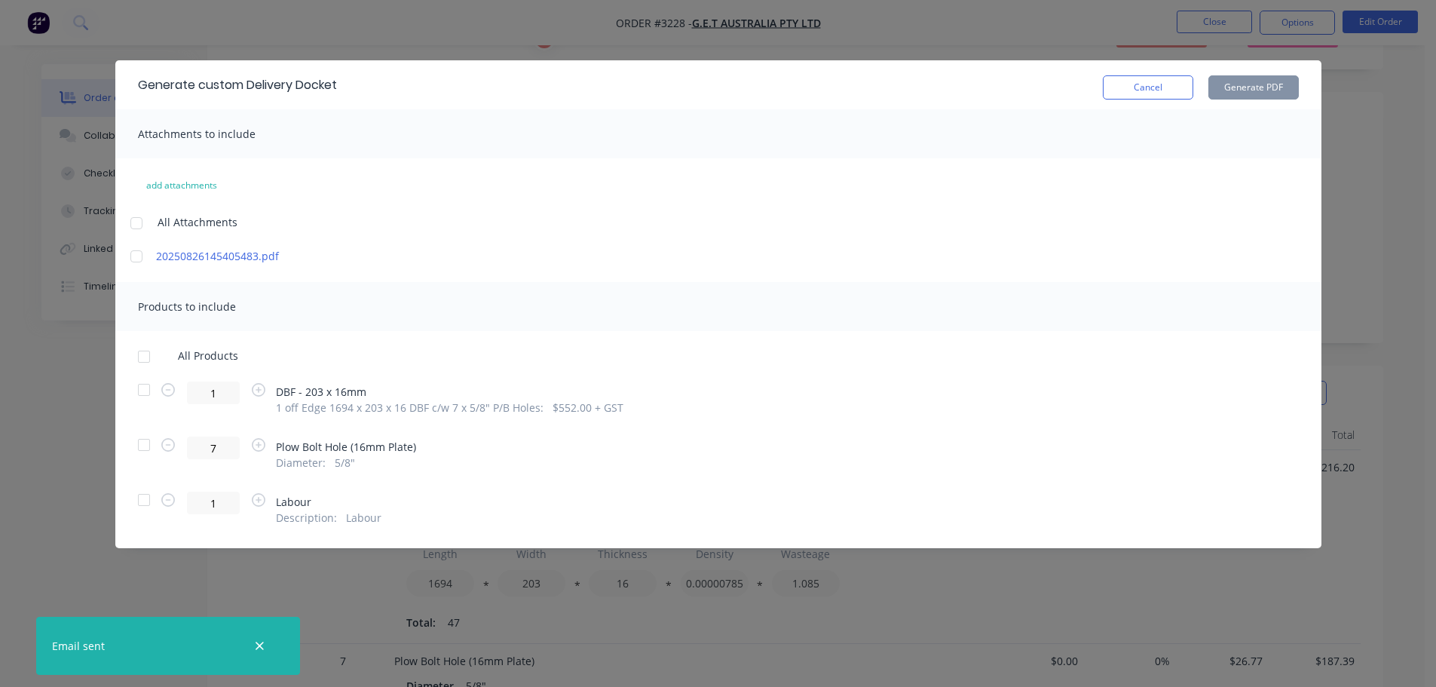
drag, startPoint x: 145, startPoint y: 391, endPoint x: 190, endPoint y: 369, distance: 49.2
click at [145, 391] on div at bounding box center [144, 390] width 30 height 30
click at [1242, 87] on button "Generate PDF" at bounding box center [1253, 87] width 90 height 24
drag, startPoint x: 1126, startPoint y: 88, endPoint x: 1279, endPoint y: 41, distance: 159.3
click at [1128, 88] on button "Cancel" at bounding box center [1148, 87] width 90 height 24
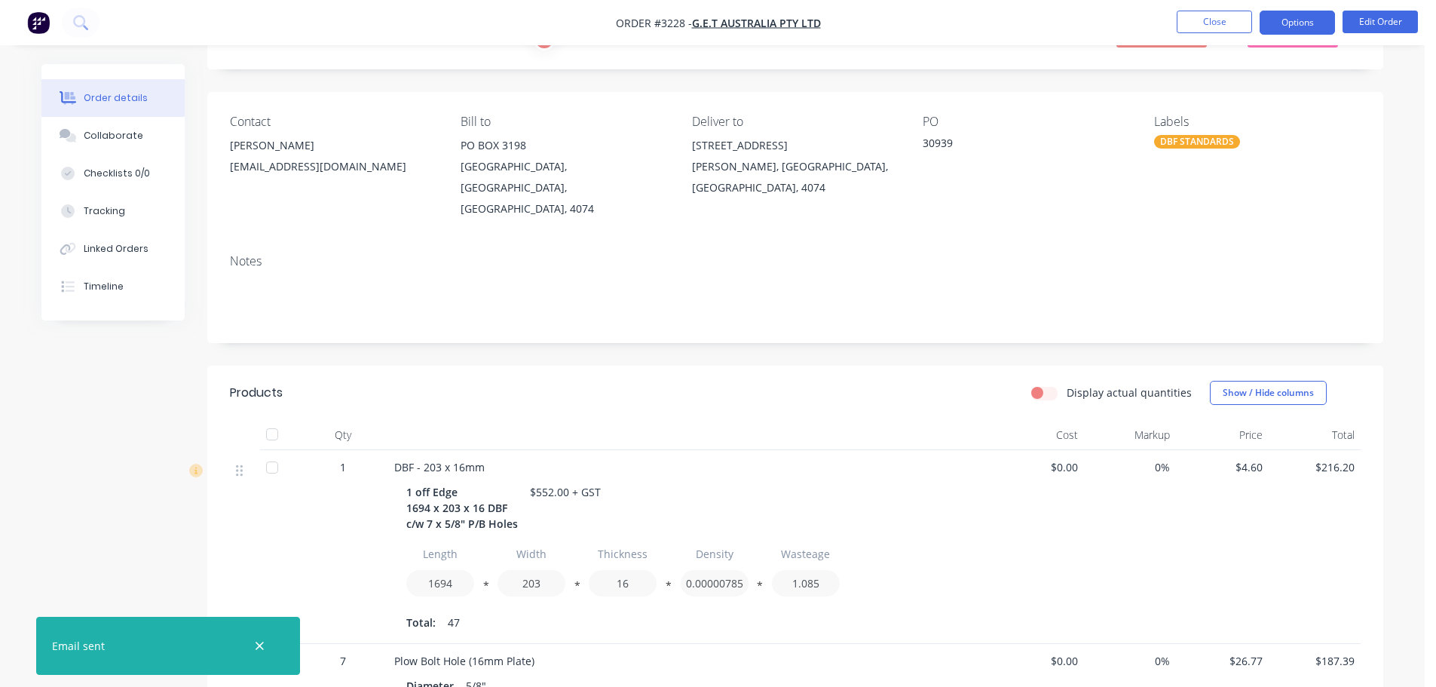
click at [1289, 25] on button "Options" at bounding box center [1297, 23] width 75 height 24
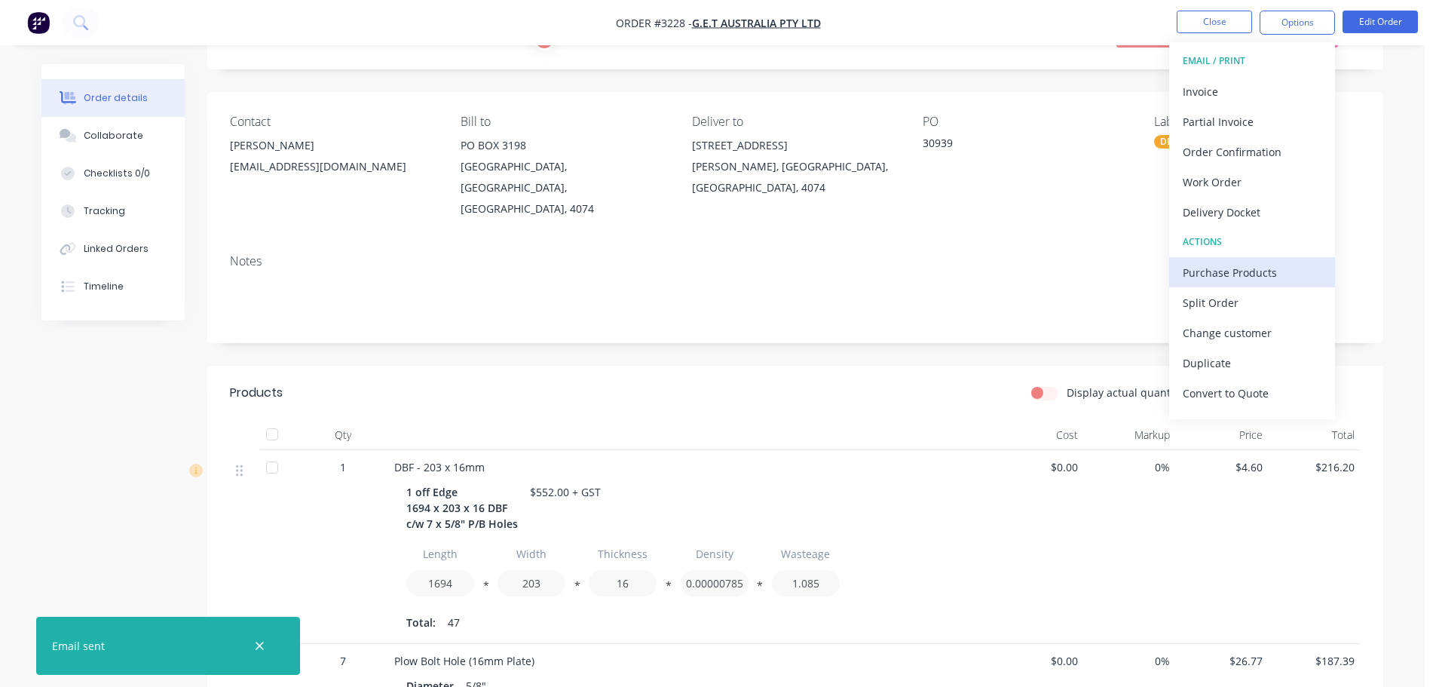
click at [1227, 265] on div "Purchase Products" at bounding box center [1252, 273] width 139 height 22
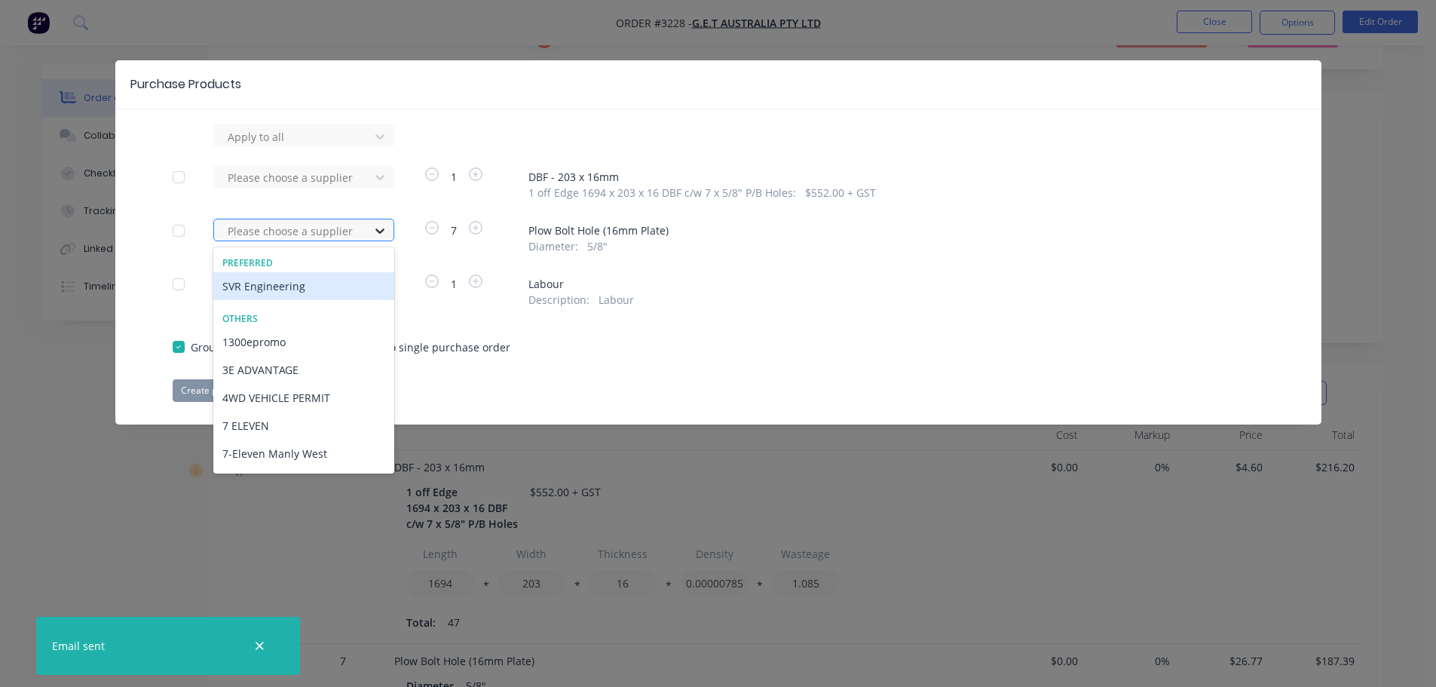
click at [371, 239] on div at bounding box center [379, 231] width 27 height 24
click at [348, 274] on div "SVR Engineering" at bounding box center [303, 286] width 181 height 28
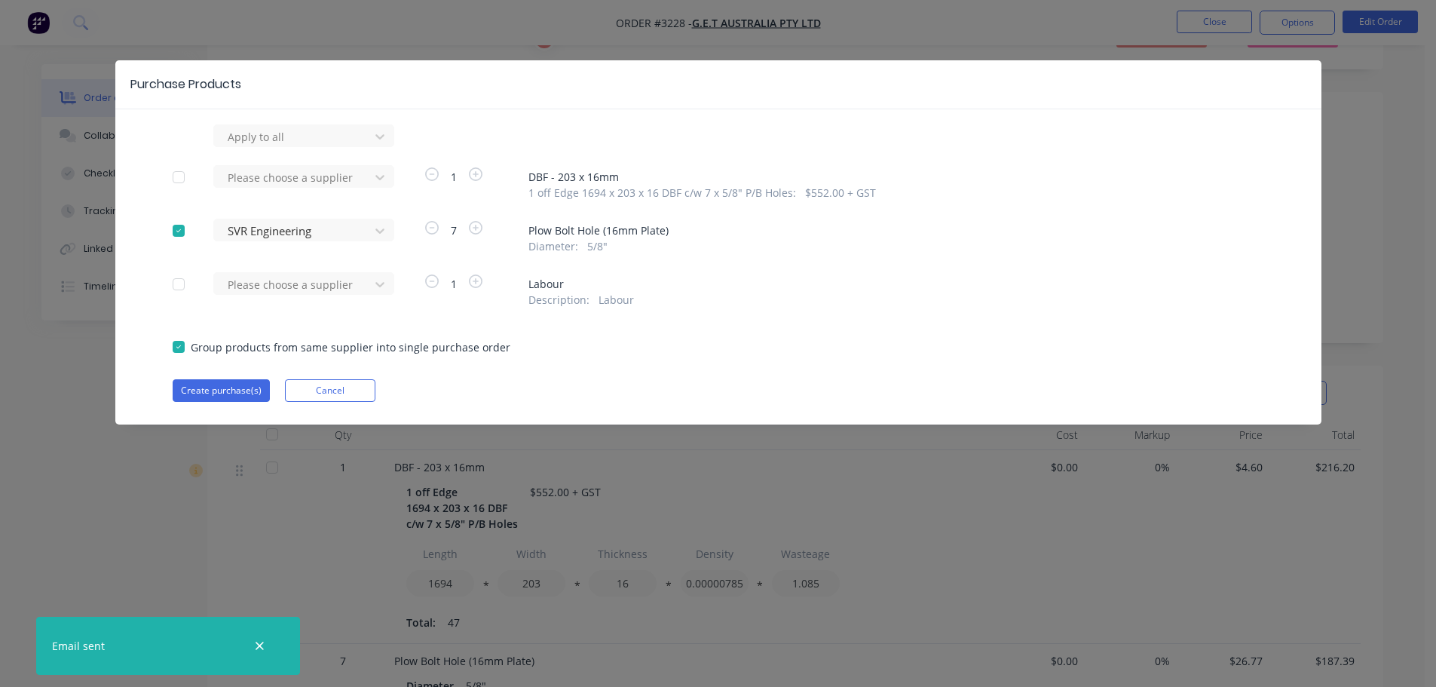
click at [230, 378] on div "Apply to all Please choose a supplier 1 DBF - 203 x 16mm 1 off Edge 1694 x 203 …" at bounding box center [718, 262] width 1206 height 277
click at [273, 391] on div "Create purchase(s) Cancel" at bounding box center [719, 390] width 1092 height 23
click at [260, 387] on button "Create purchase(s)" at bounding box center [221, 390] width 97 height 23
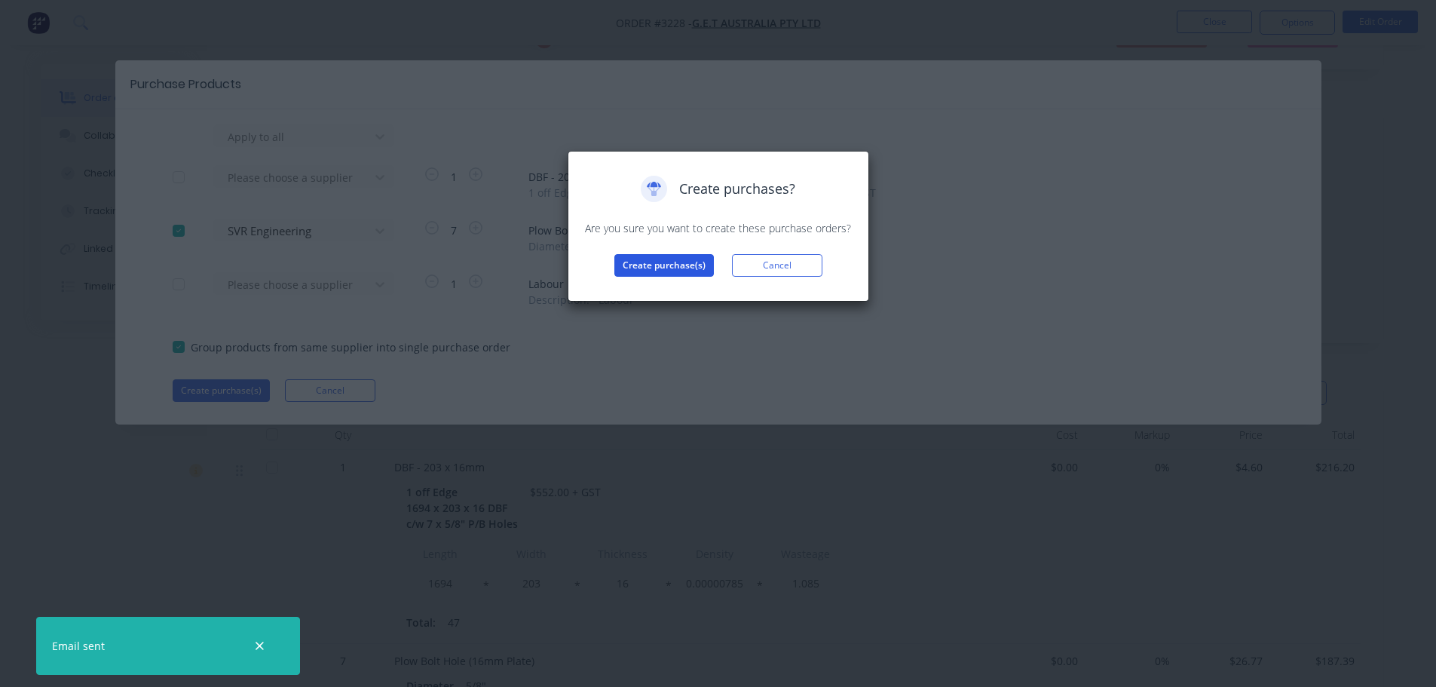
click at [638, 265] on button "Create purchase(s)" at bounding box center [664, 265] width 100 height 23
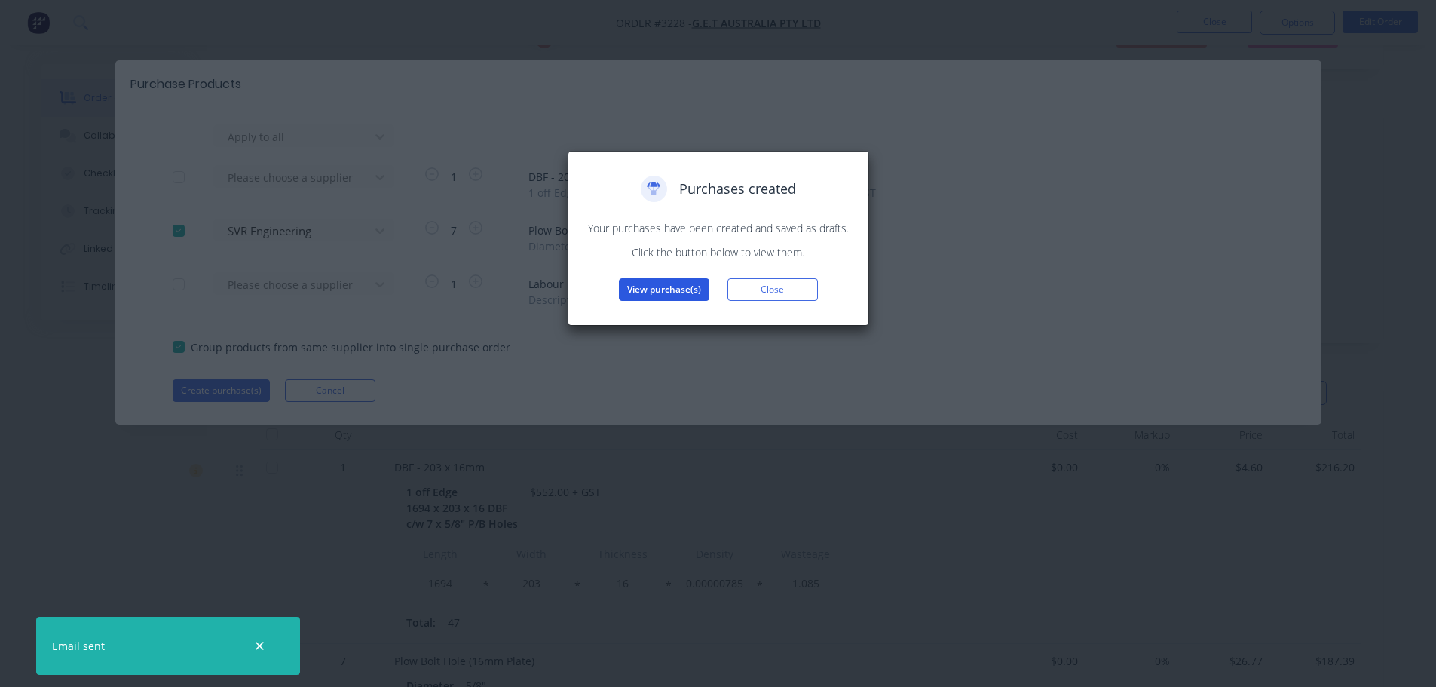
click at [639, 288] on button "View purchase(s)" at bounding box center [664, 289] width 90 height 23
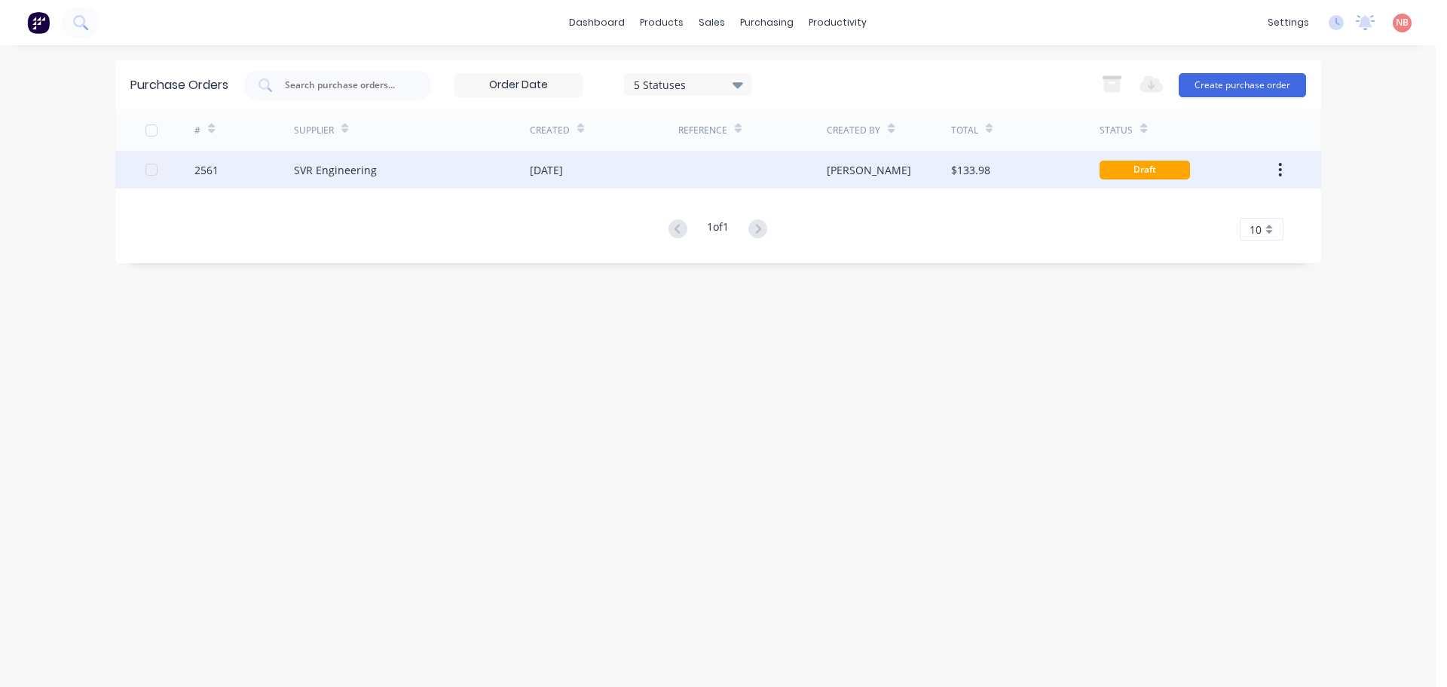
click at [647, 177] on div "[DATE]" at bounding box center [604, 170] width 149 height 38
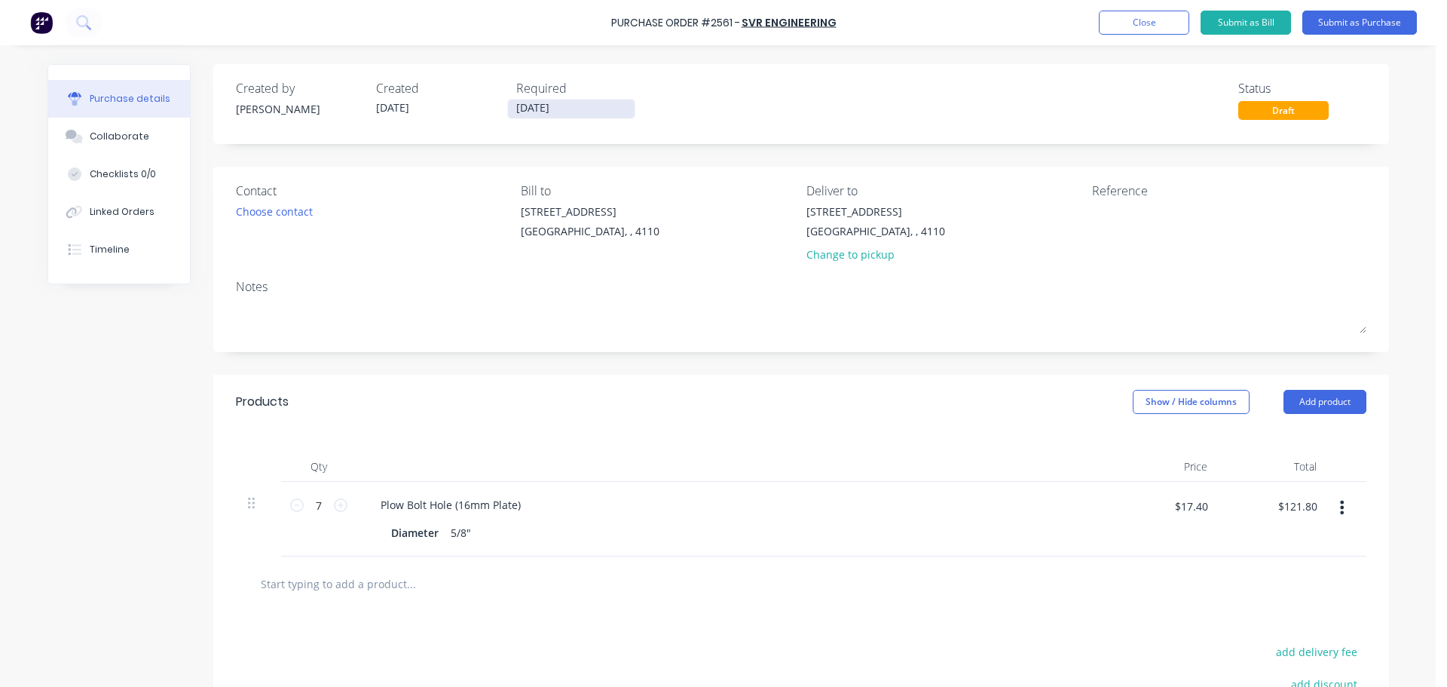
click at [528, 106] on input "[DATE]" at bounding box center [571, 109] width 127 height 19
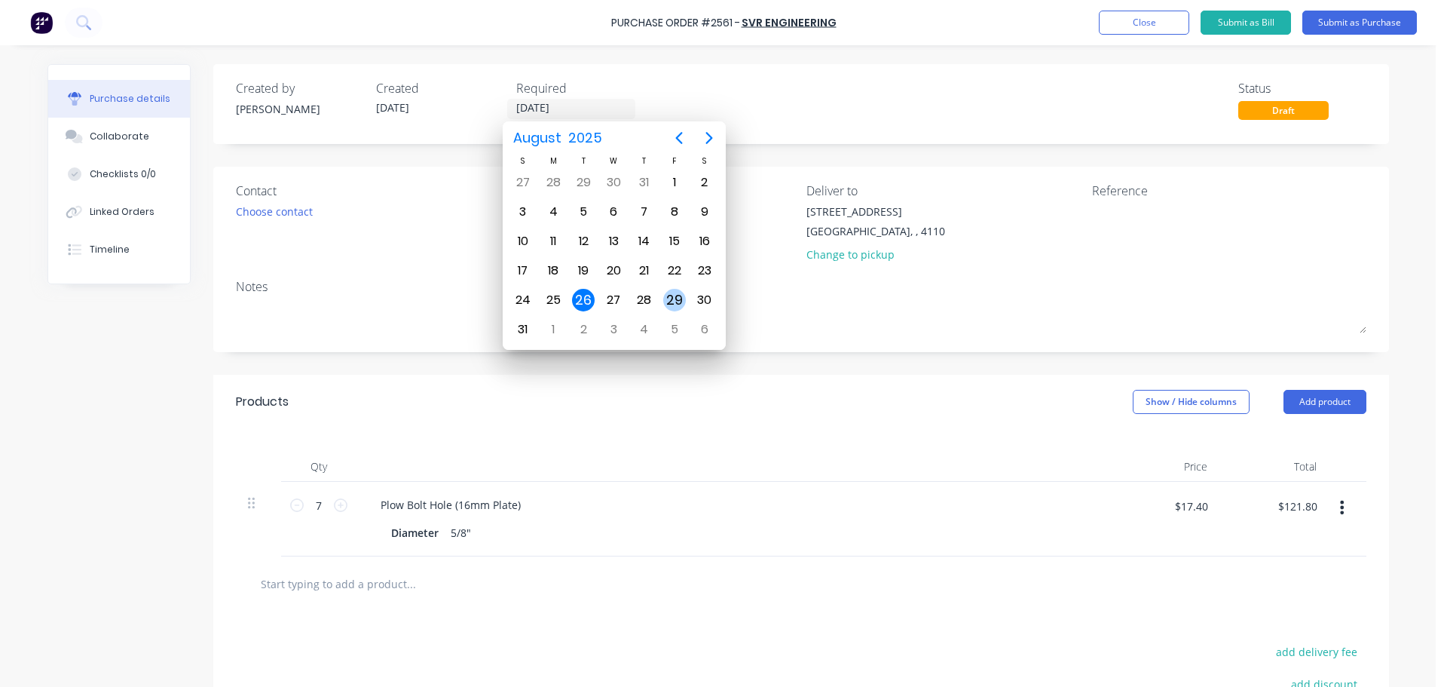
click at [675, 293] on div "29" at bounding box center [674, 300] width 23 height 23
type input "[DATE]"
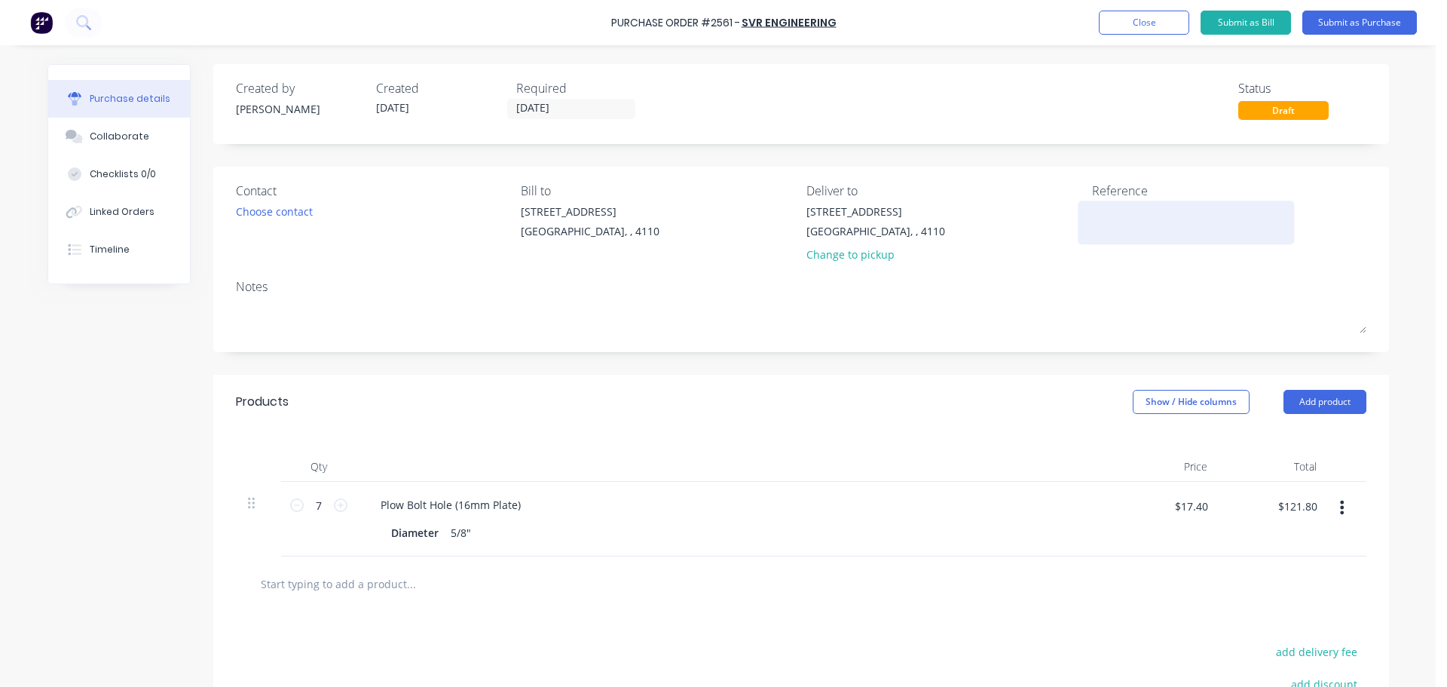
click at [1123, 217] on textarea at bounding box center [1186, 221] width 188 height 34
type textarea "GET 309"
type textarea "x"
type textarea "GET 3093"
type textarea "x"
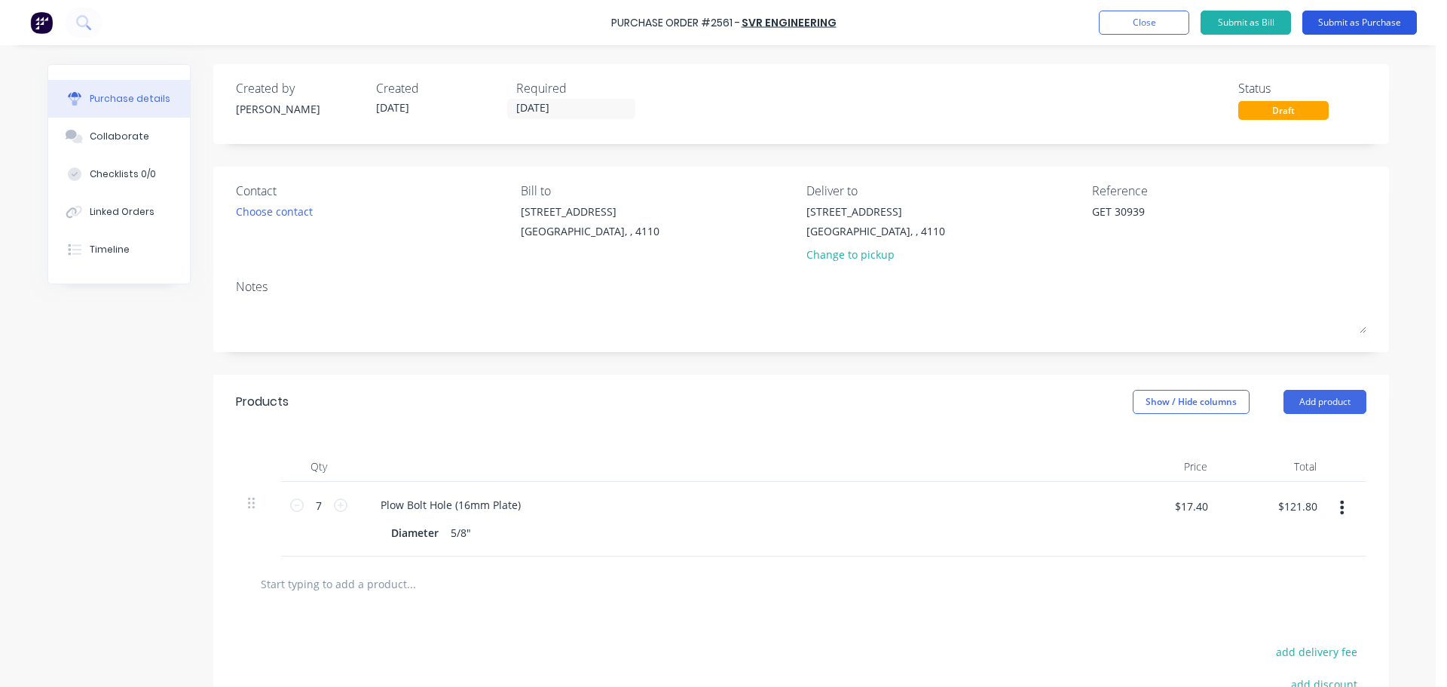
type textarea "GET 30939"
type textarea "x"
type textarea "GET 30939"
click at [1327, 17] on button "Submit as Purchase" at bounding box center [1360, 23] width 115 height 24
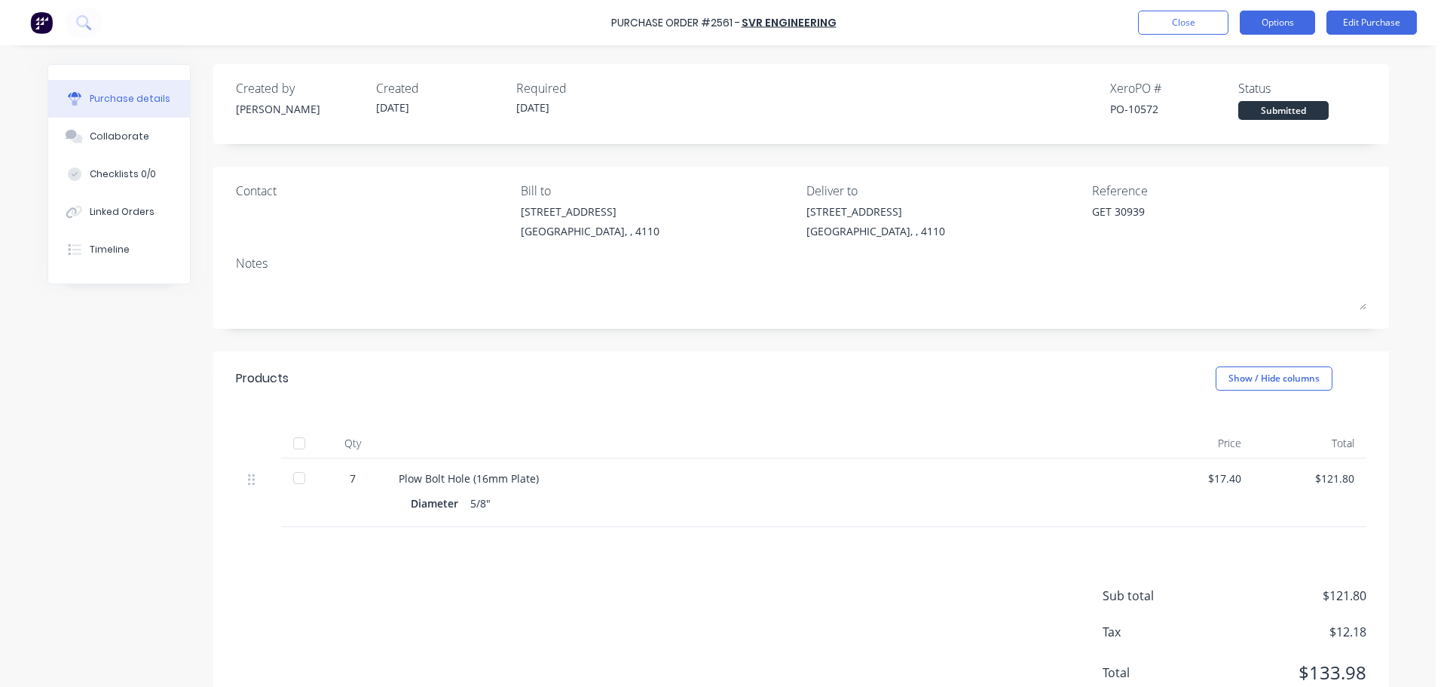
click at [1265, 26] on button "Options" at bounding box center [1277, 23] width 75 height 24
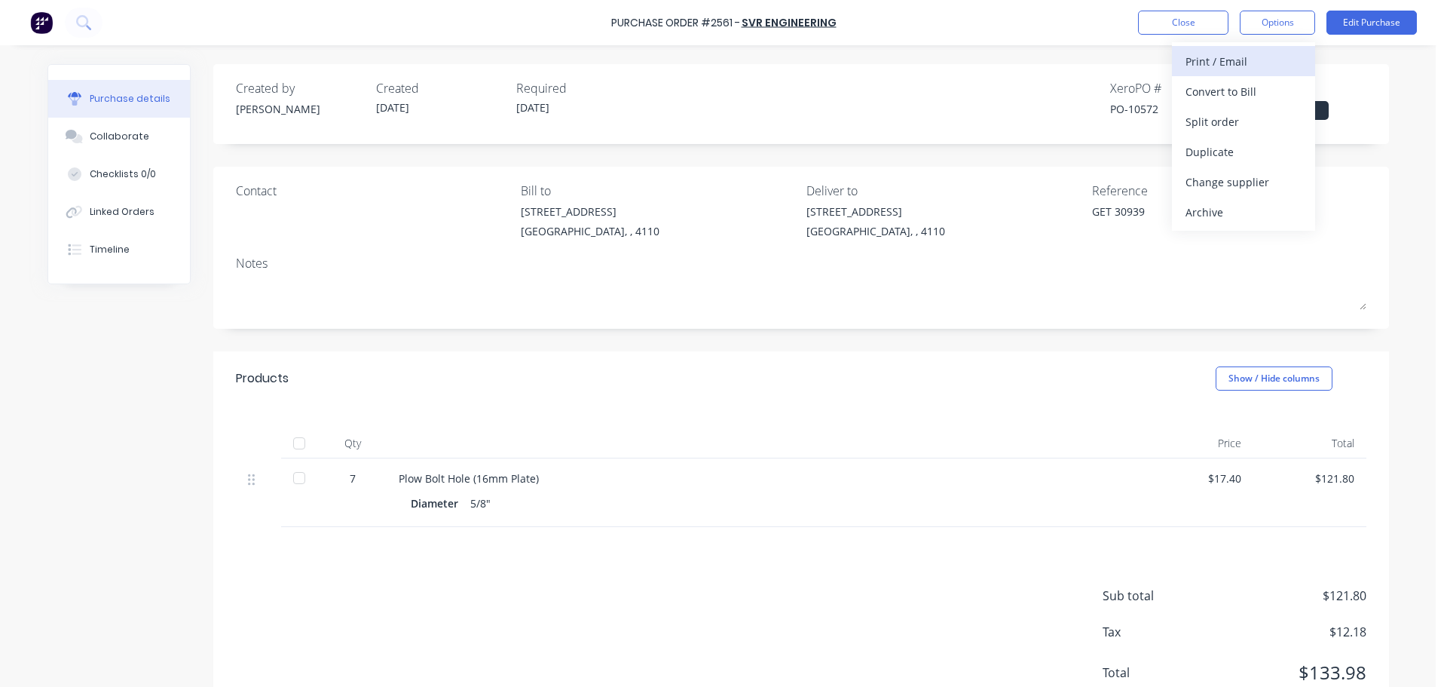
click at [1249, 69] on div "Print / Email" at bounding box center [1244, 62] width 116 height 22
click at [1245, 86] on div "With pricing" at bounding box center [1244, 92] width 116 height 22
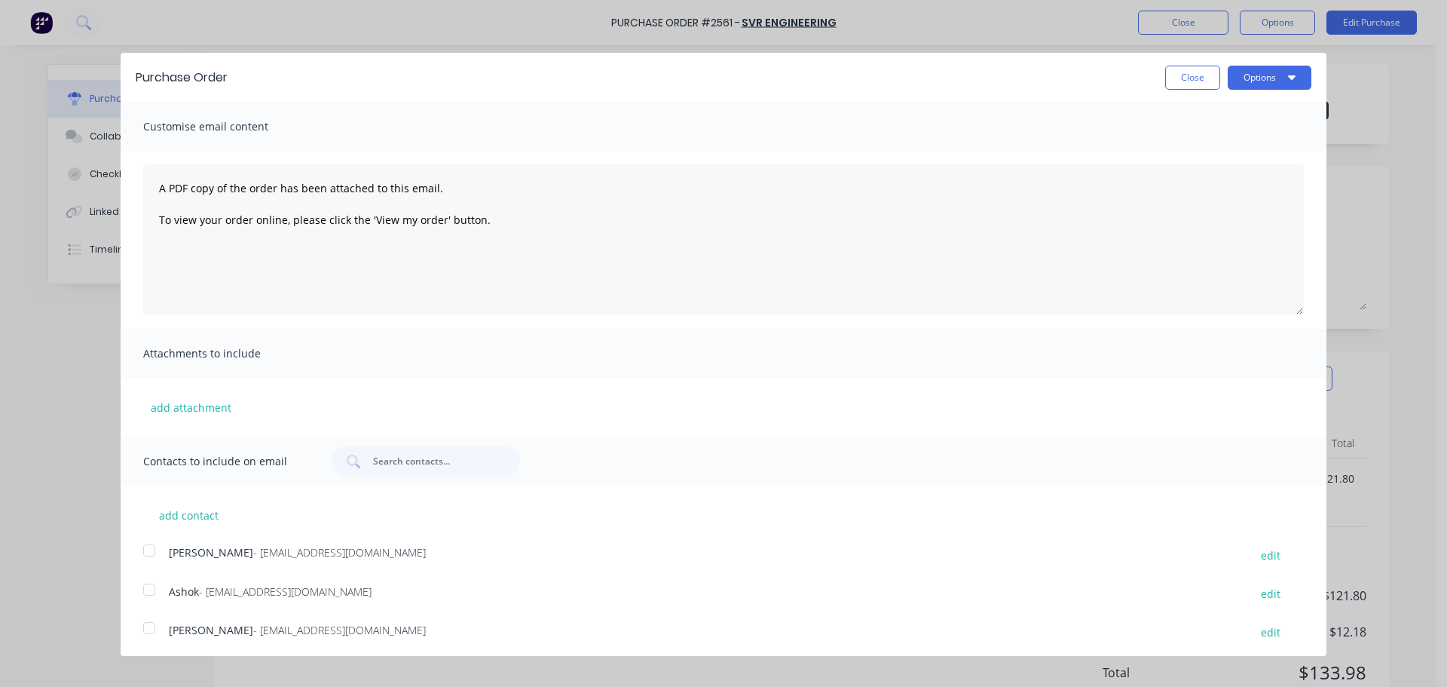
click at [152, 590] on div at bounding box center [149, 589] width 30 height 30
click at [1254, 85] on button "Options" at bounding box center [1270, 78] width 84 height 24
click at [1230, 124] on div "Print" at bounding box center [1240, 116] width 116 height 22
click at [1250, 144] on div "Email" at bounding box center [1240, 146] width 116 height 22
type textarea "x"
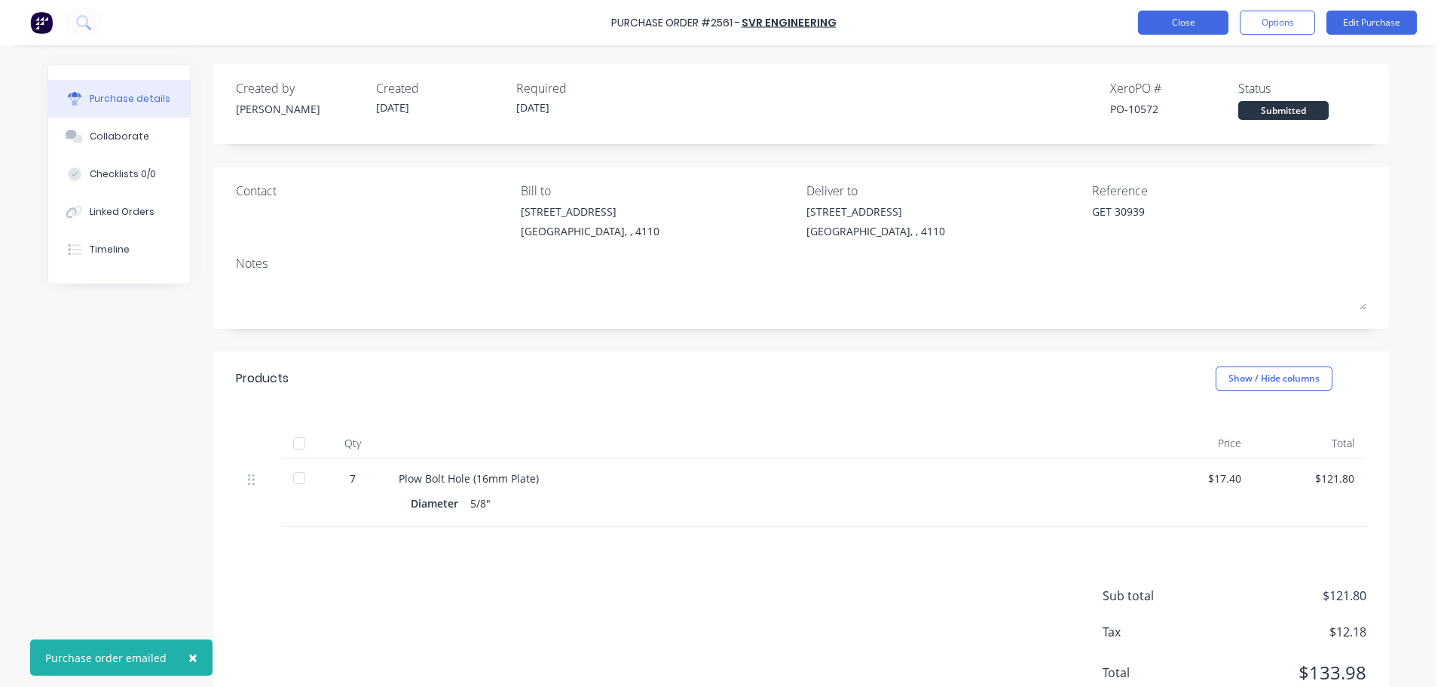
click at [1161, 31] on button "Close" at bounding box center [1183, 23] width 90 height 24
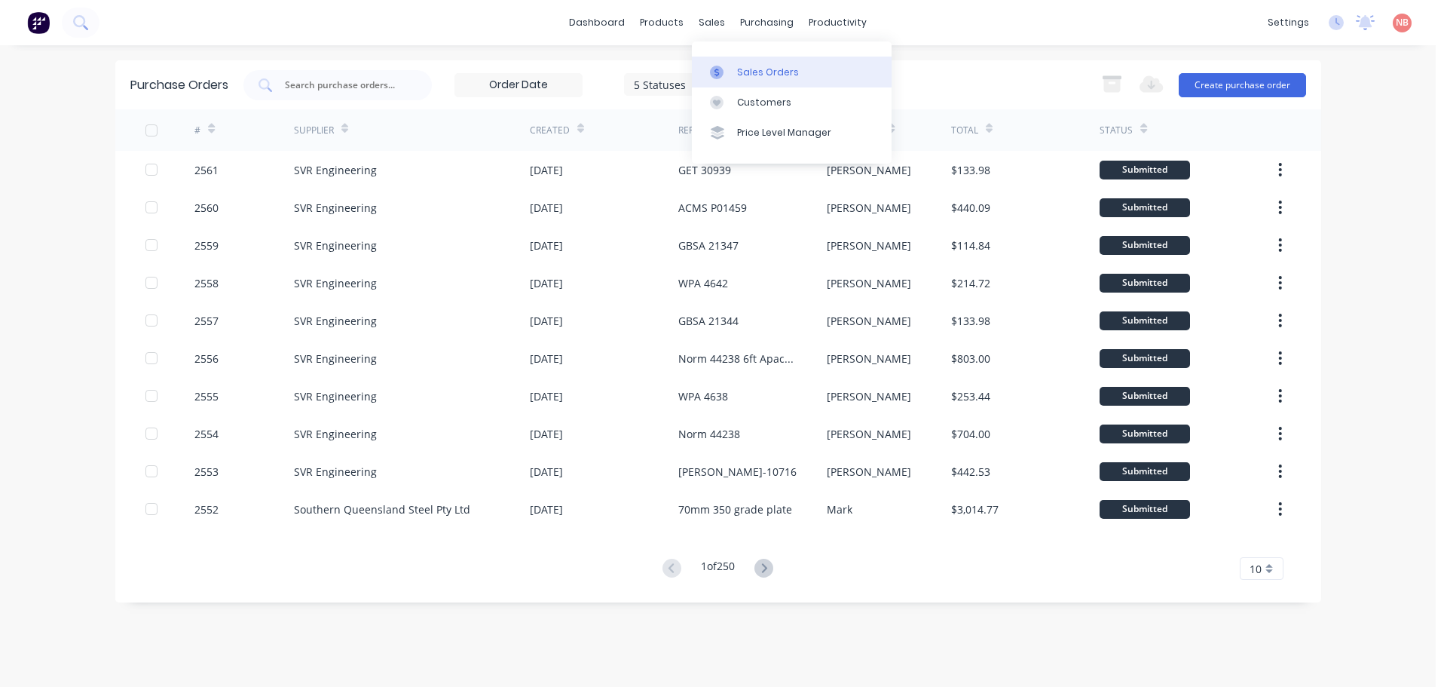
click at [732, 76] on div at bounding box center [721, 73] width 23 height 14
